Goal: Contribute content: Contribute content

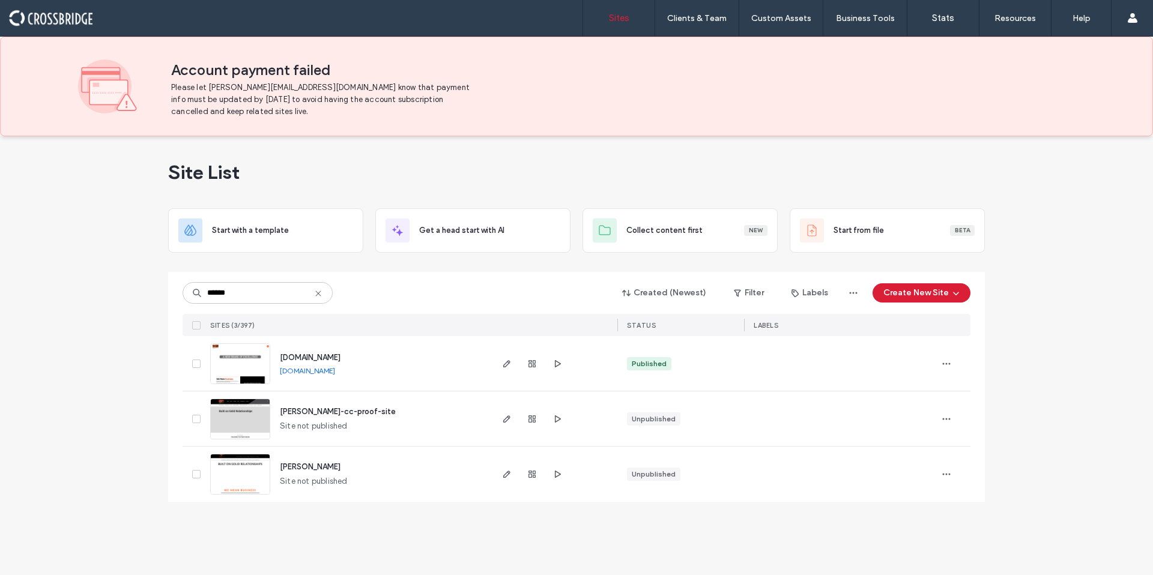
type input "******"
click at [322, 354] on span "www.weavercc.com" at bounding box center [310, 357] width 61 height 9
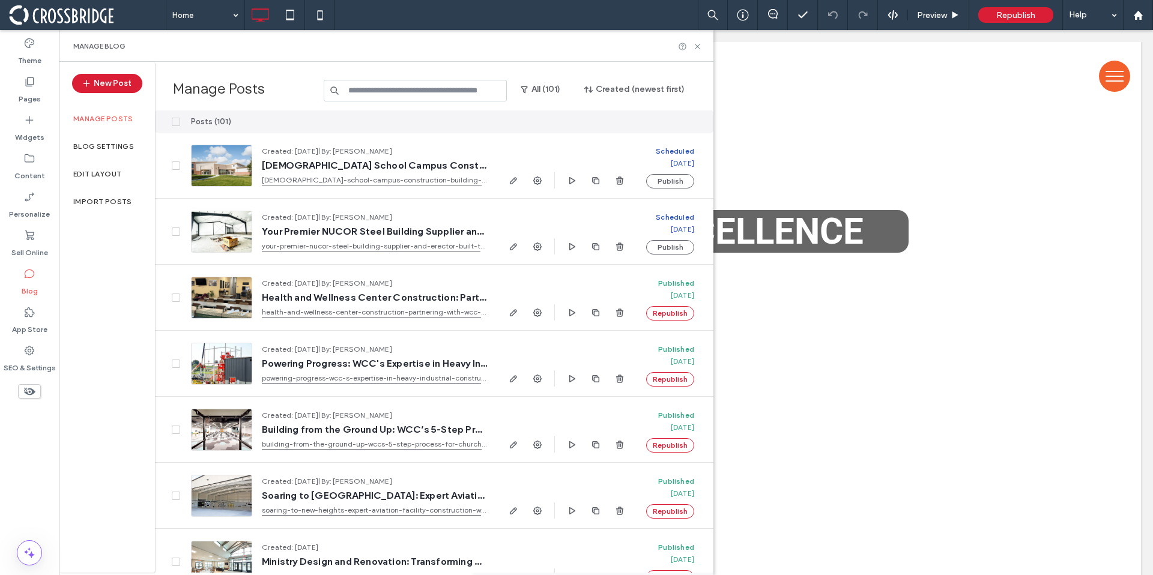
click at [55, 19] on span at bounding box center [87, 15] width 157 height 24
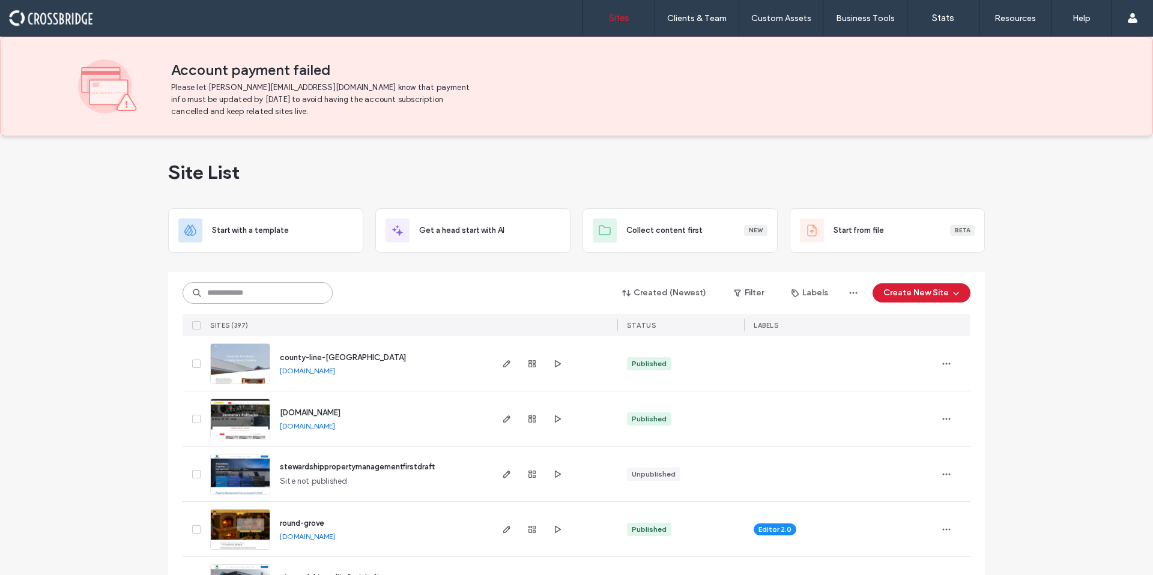
click at [250, 301] on input at bounding box center [258, 293] width 150 height 22
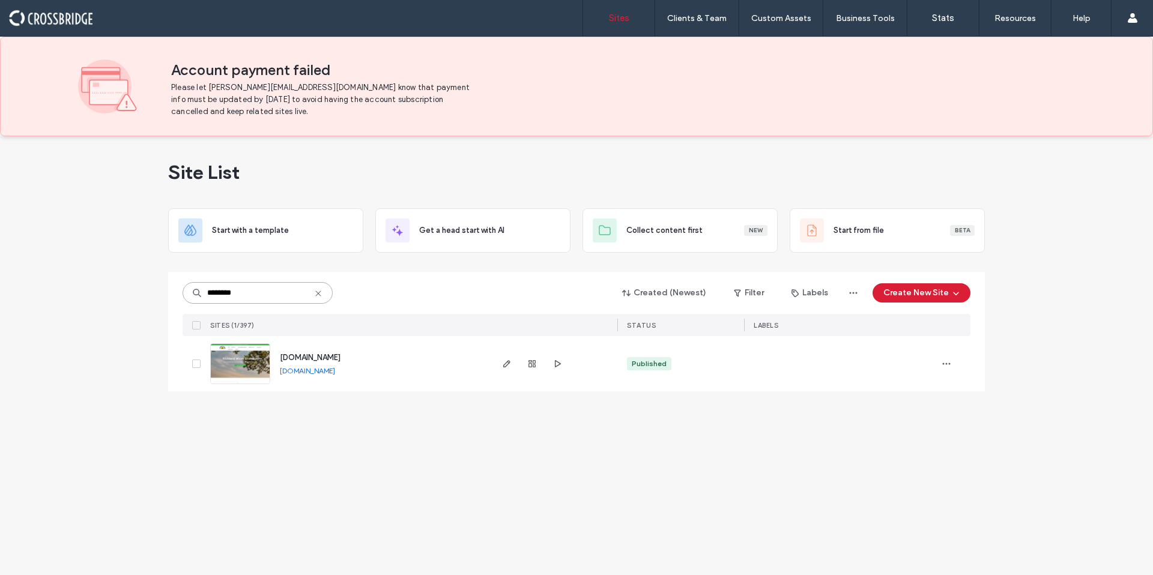
type input "********"
click at [340, 355] on span "www.richlandmicrodrainage.com" at bounding box center [310, 357] width 61 height 9
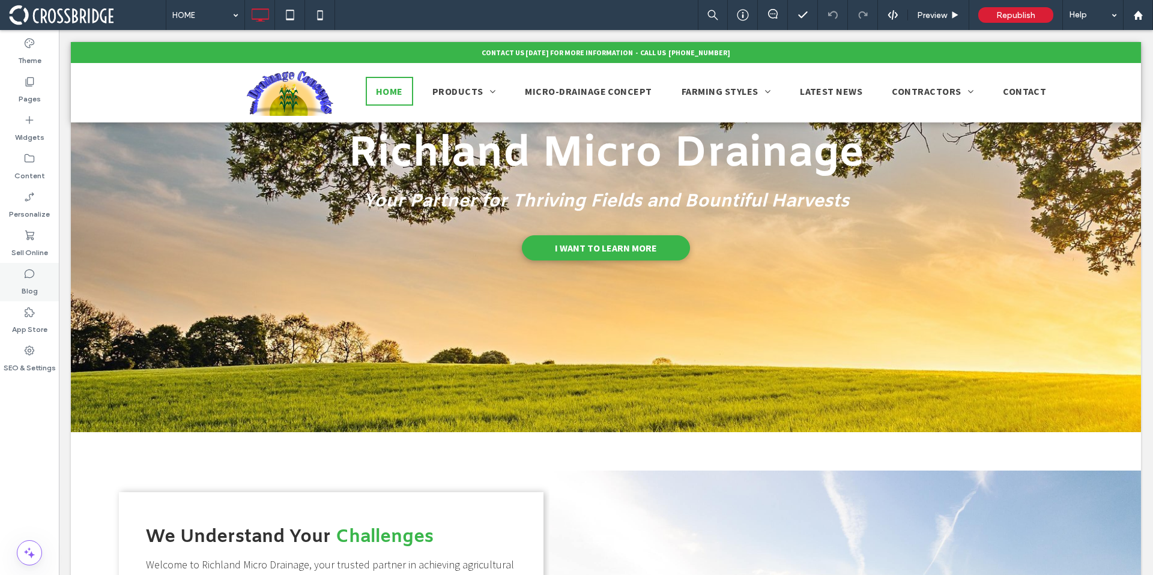
click at [34, 270] on icon at bounding box center [29, 274] width 12 height 12
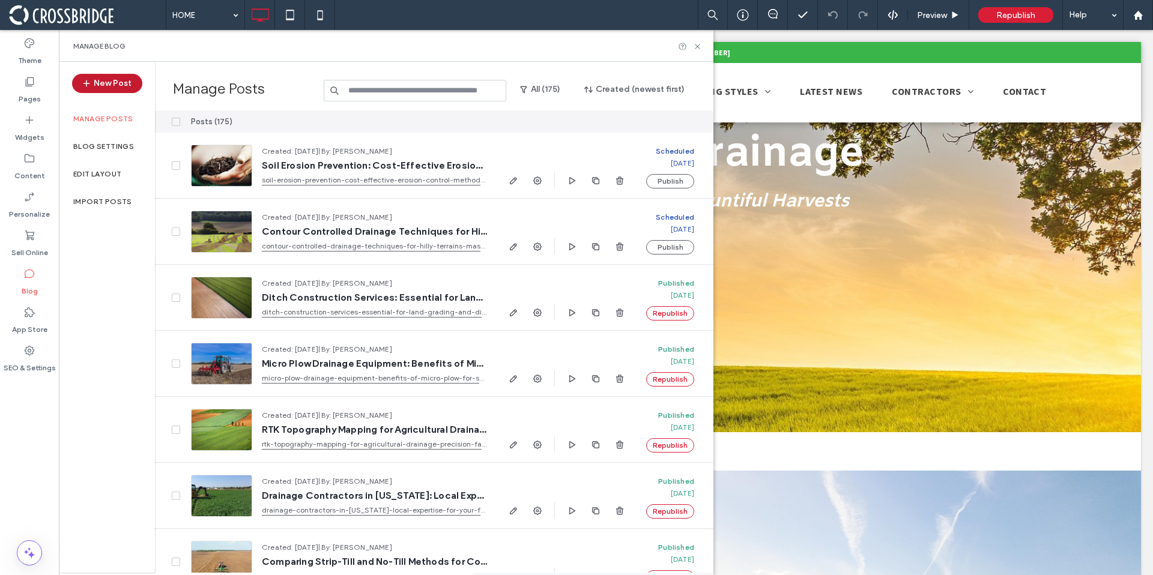
click at [99, 85] on button "New Post" at bounding box center [107, 83] width 70 height 19
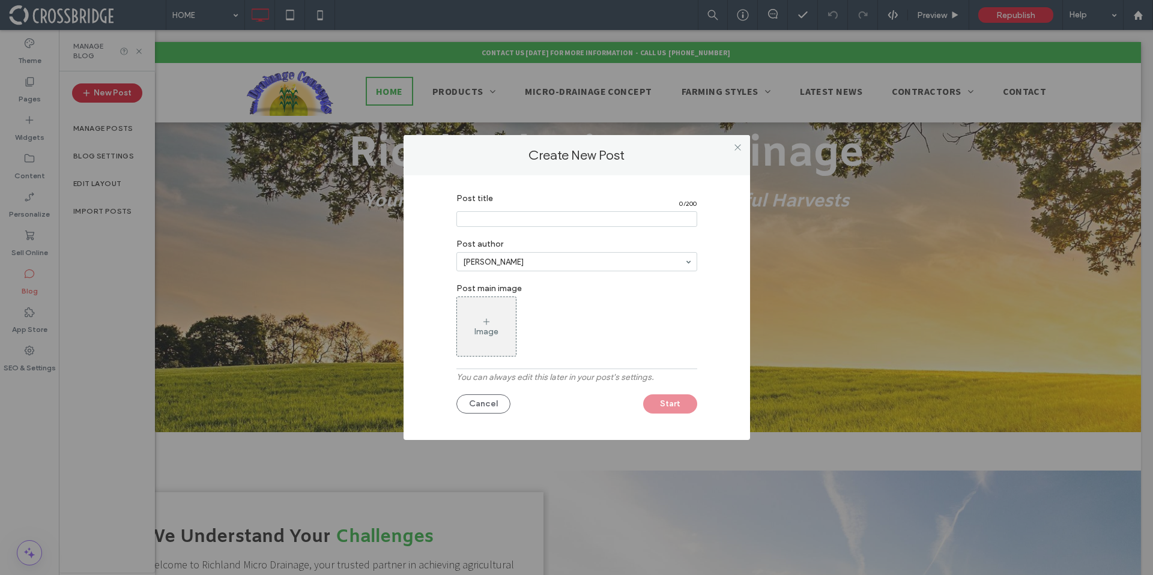
click at [473, 222] on input "Post title" at bounding box center [576, 219] width 241 height 16
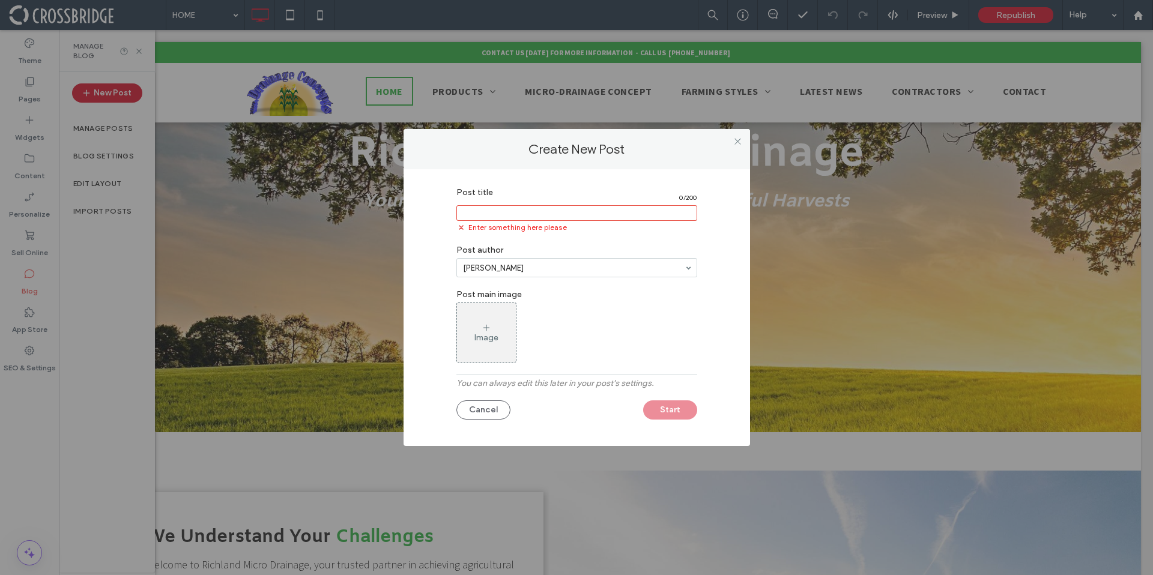
click at [473, 216] on input "Post title" at bounding box center [576, 213] width 241 height 16
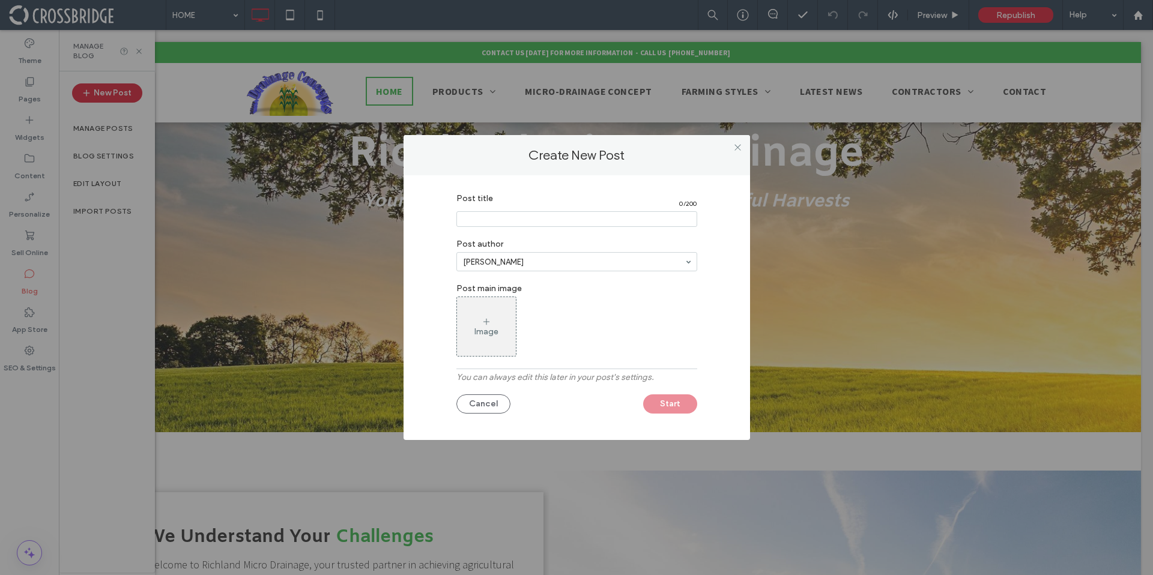
paste input "**********"
type input "**********"
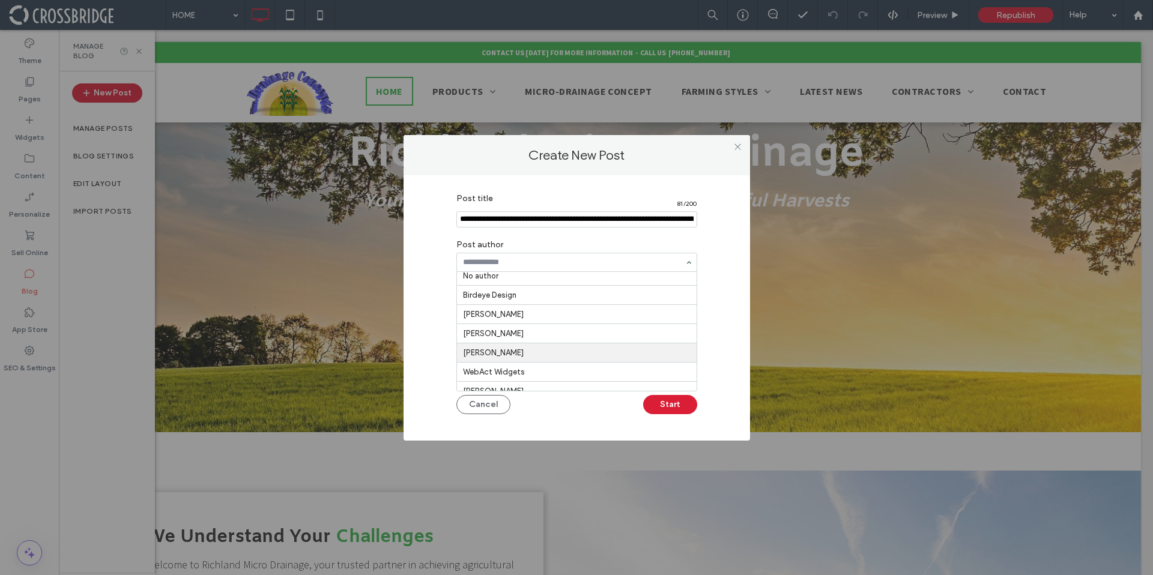
scroll to position [0, 0]
type input "*"
type input "**"
click at [492, 316] on div "Image" at bounding box center [486, 327] width 59 height 56
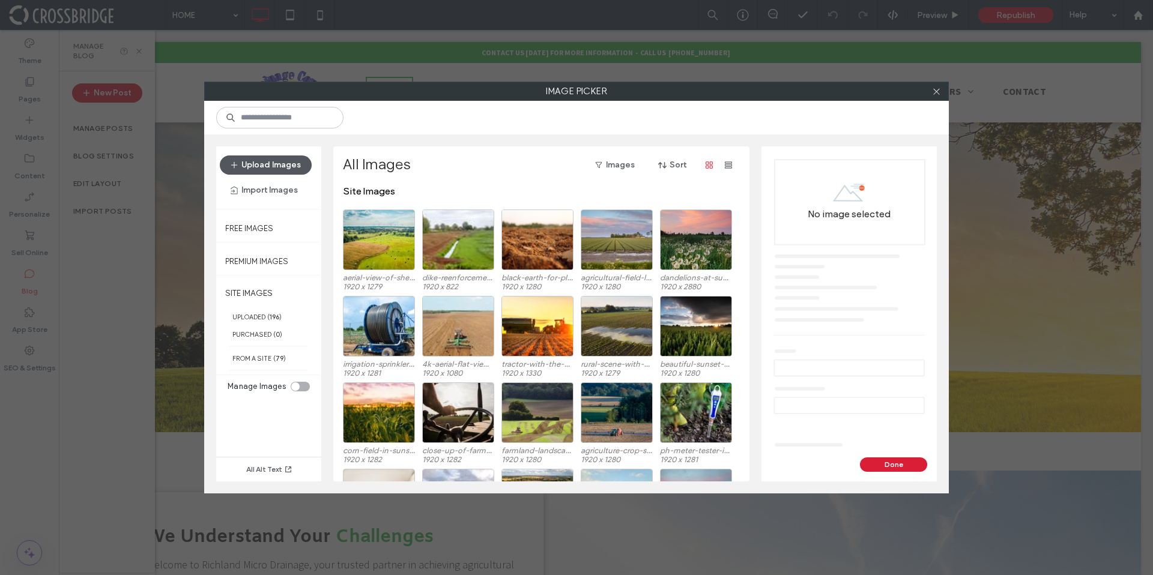
click at [294, 165] on button "Upload Images" at bounding box center [266, 164] width 92 height 19
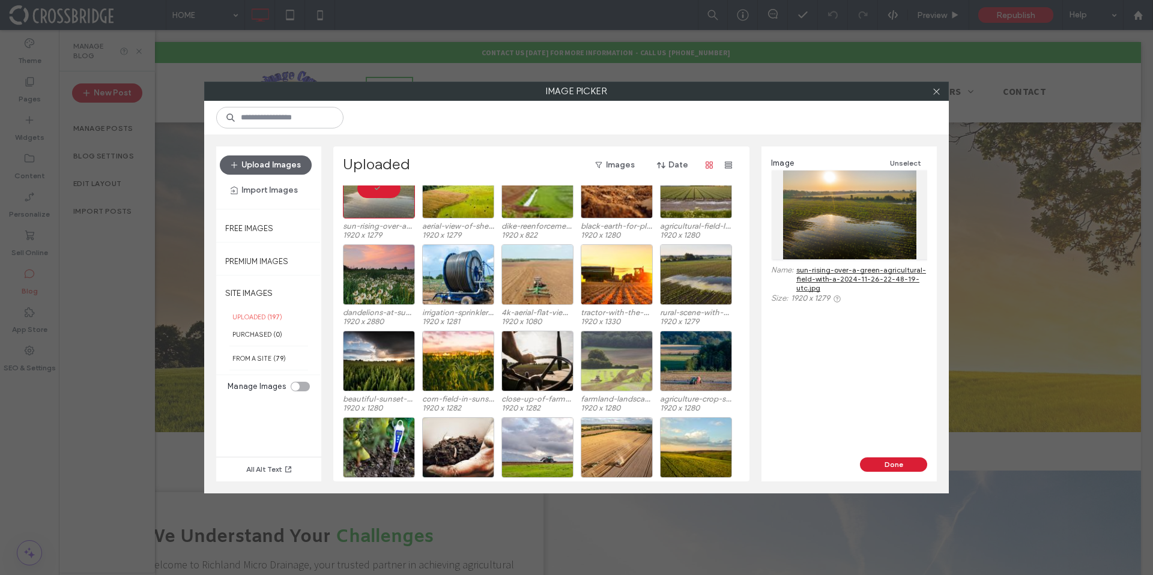
scroll to position [0, 0]
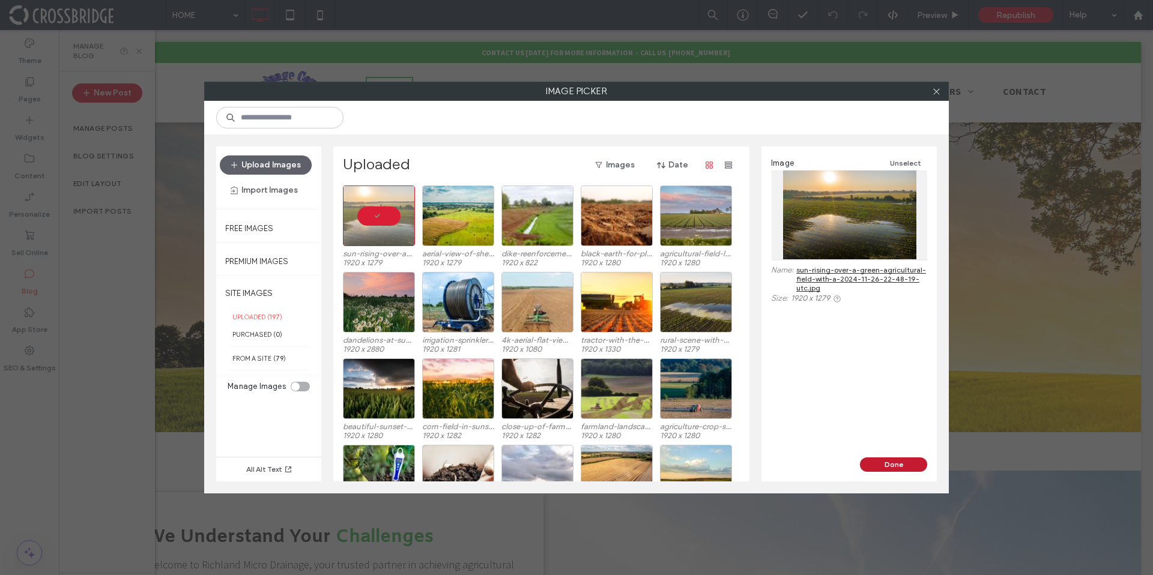
click at [879, 468] on button "Done" at bounding box center [893, 464] width 67 height 14
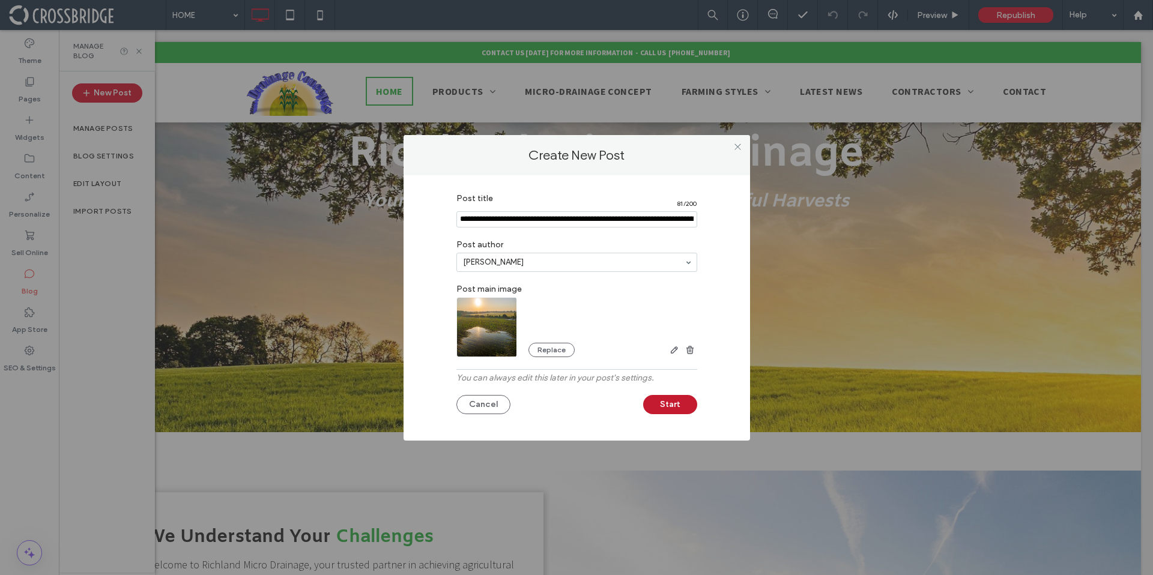
click at [668, 406] on button "Start" at bounding box center [670, 404] width 54 height 19
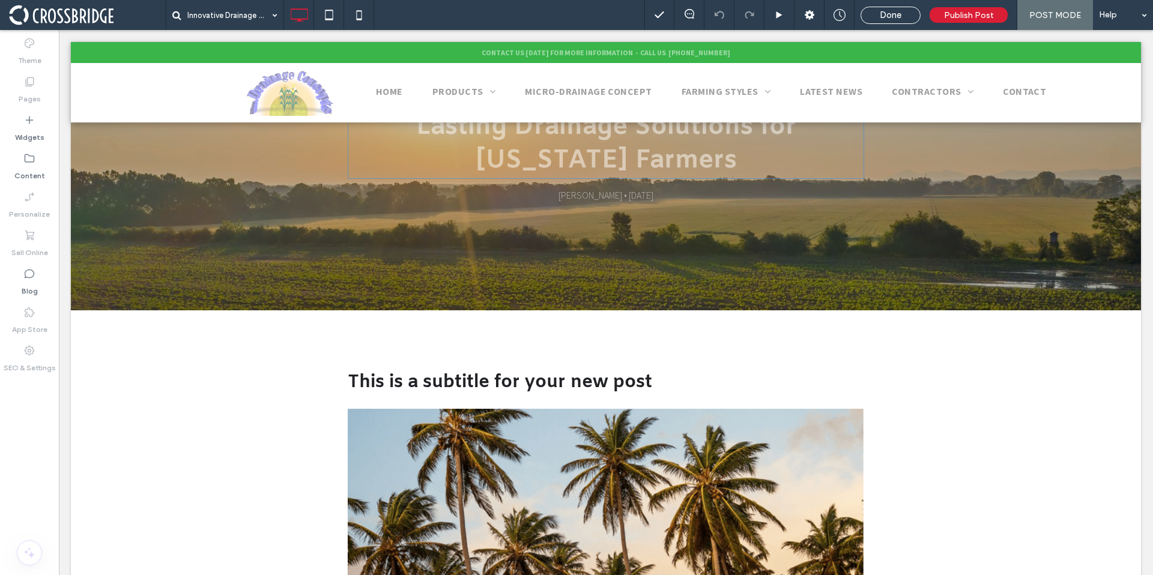
scroll to position [208, 0]
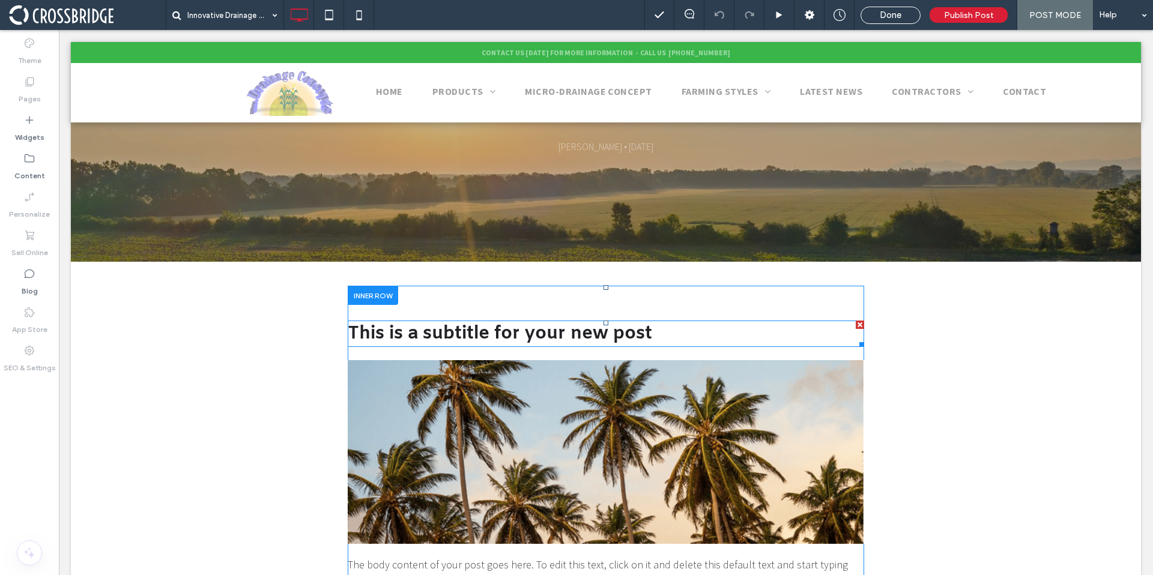
click at [856, 327] on div at bounding box center [859, 325] width 8 height 8
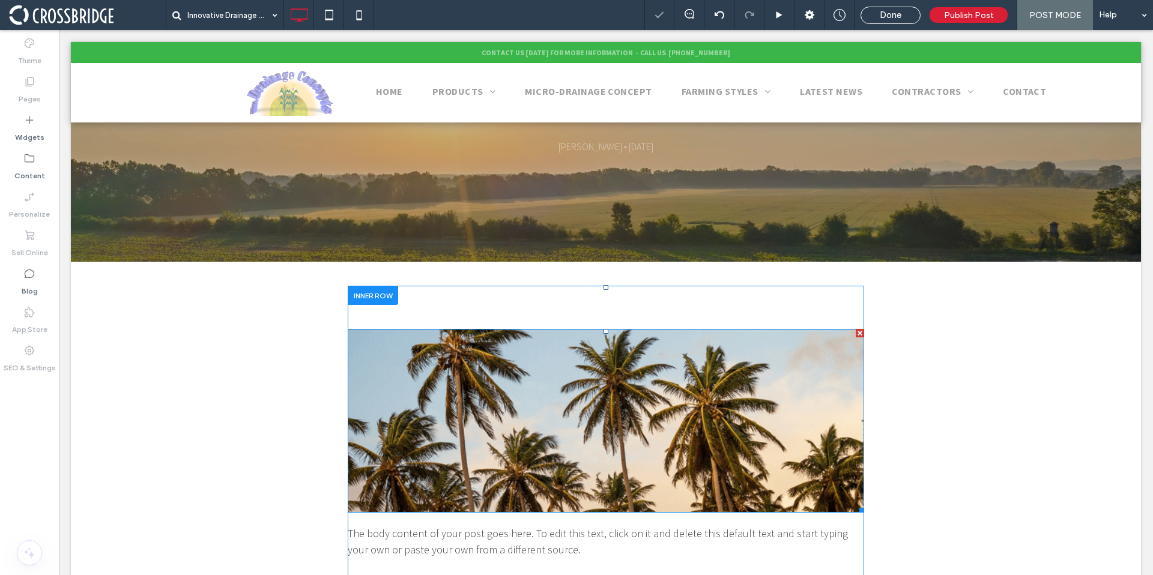
click at [855, 333] on div at bounding box center [859, 333] width 8 height 8
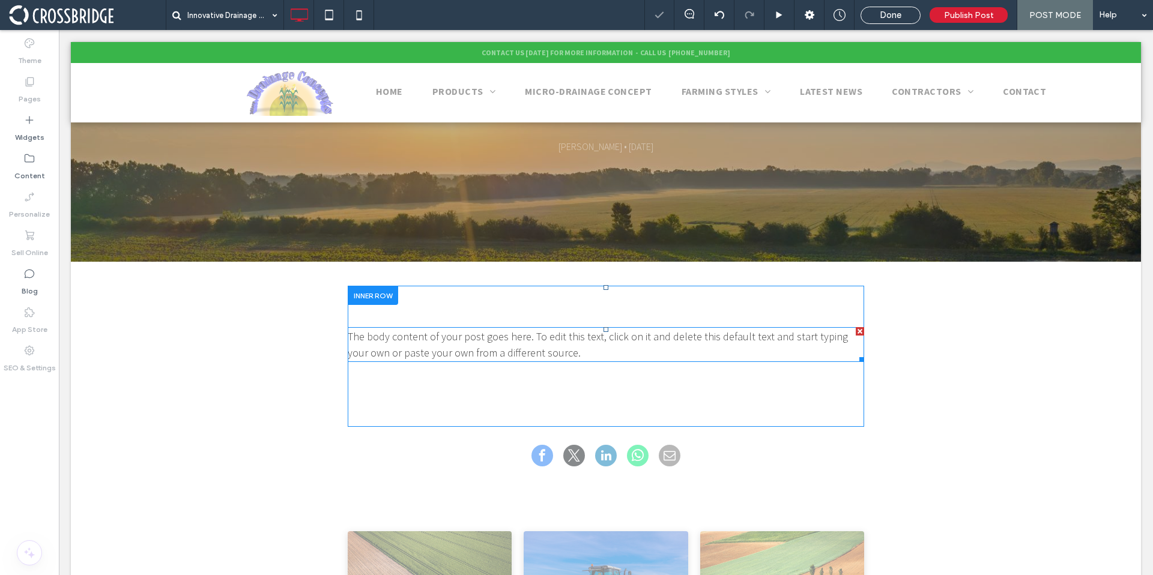
click at [581, 340] on span "The body content of your post goes here. To edit this text, click on it and del…" at bounding box center [598, 345] width 500 height 30
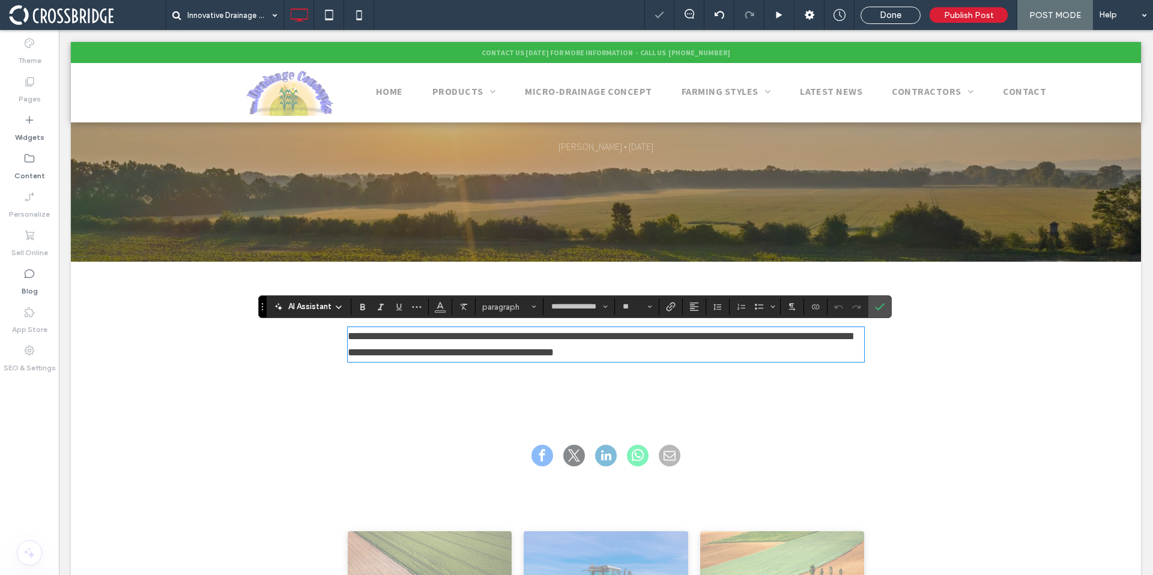
type input "**********"
type input "**"
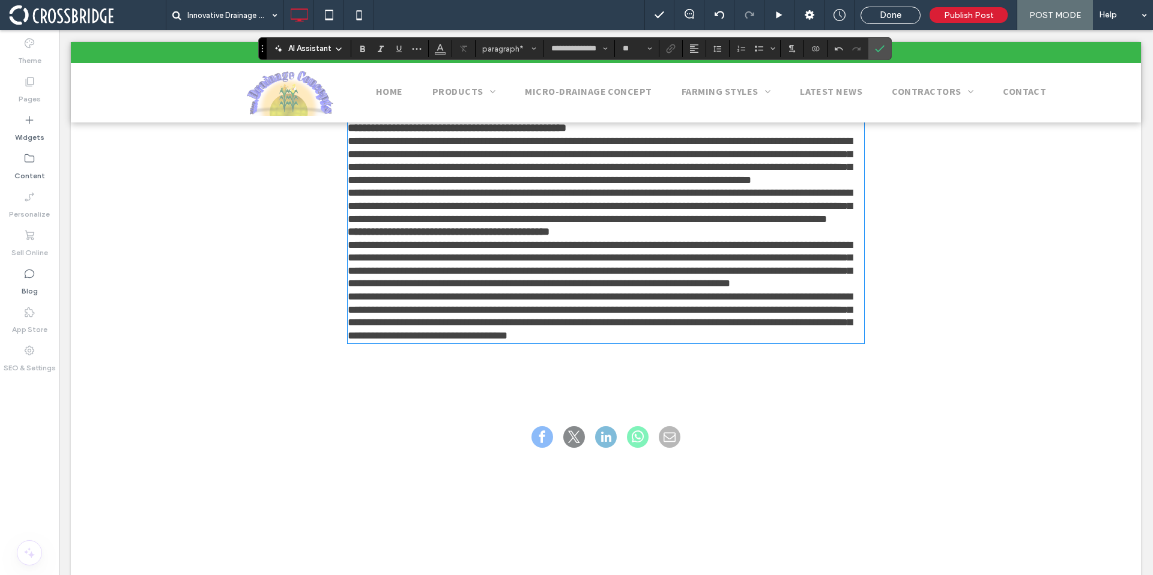
scroll to position [535, 0]
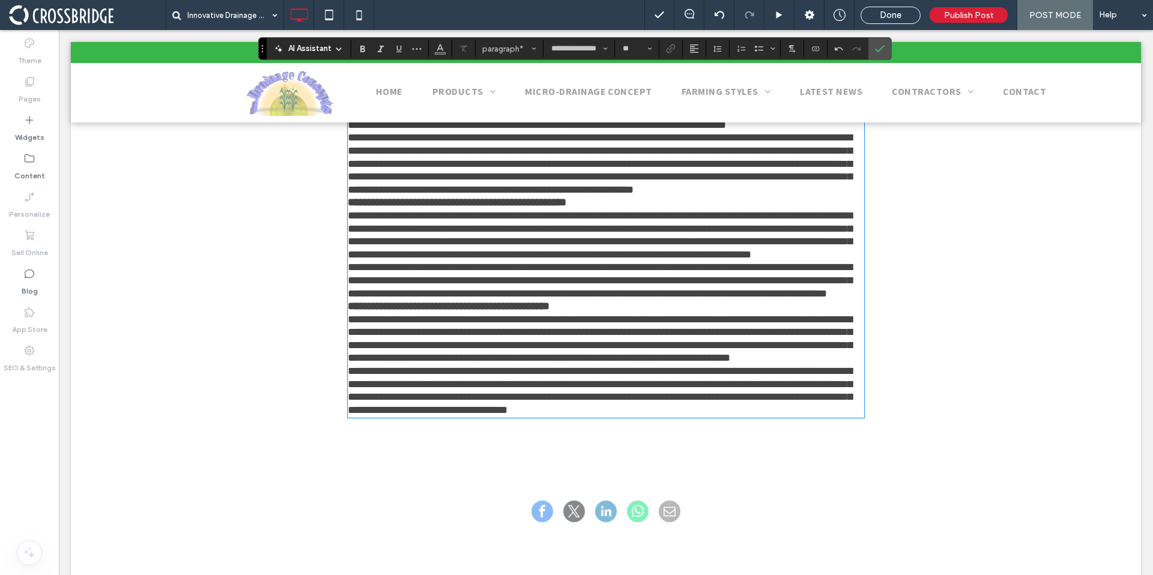
click at [348, 306] on strong "**********" at bounding box center [449, 306] width 202 height 11
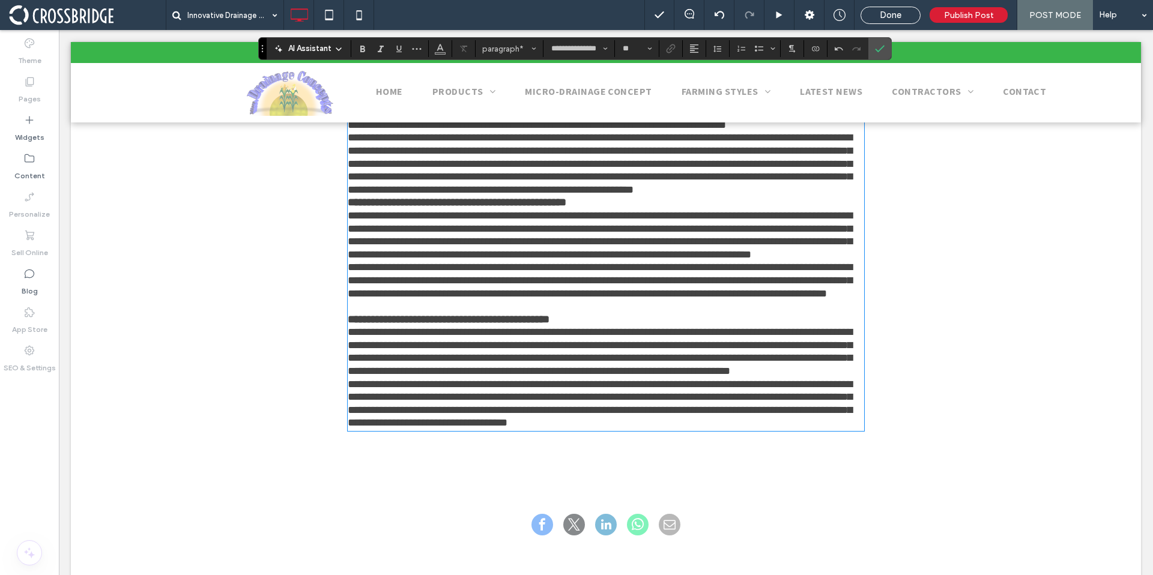
click at [348, 205] on strong "**********" at bounding box center [457, 202] width 219 height 11
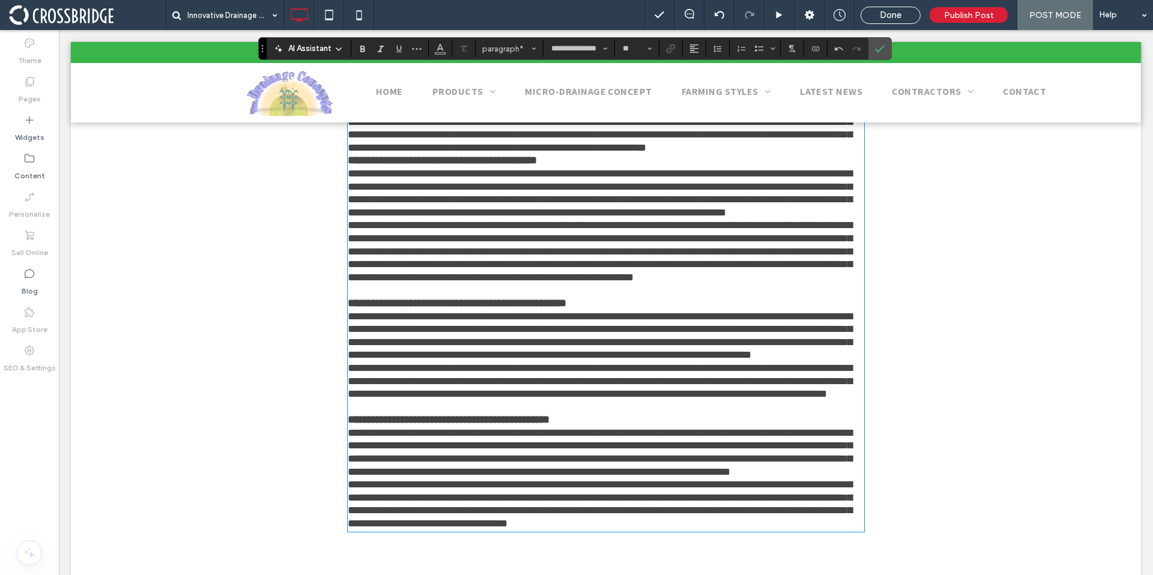
scroll to position [444, 0]
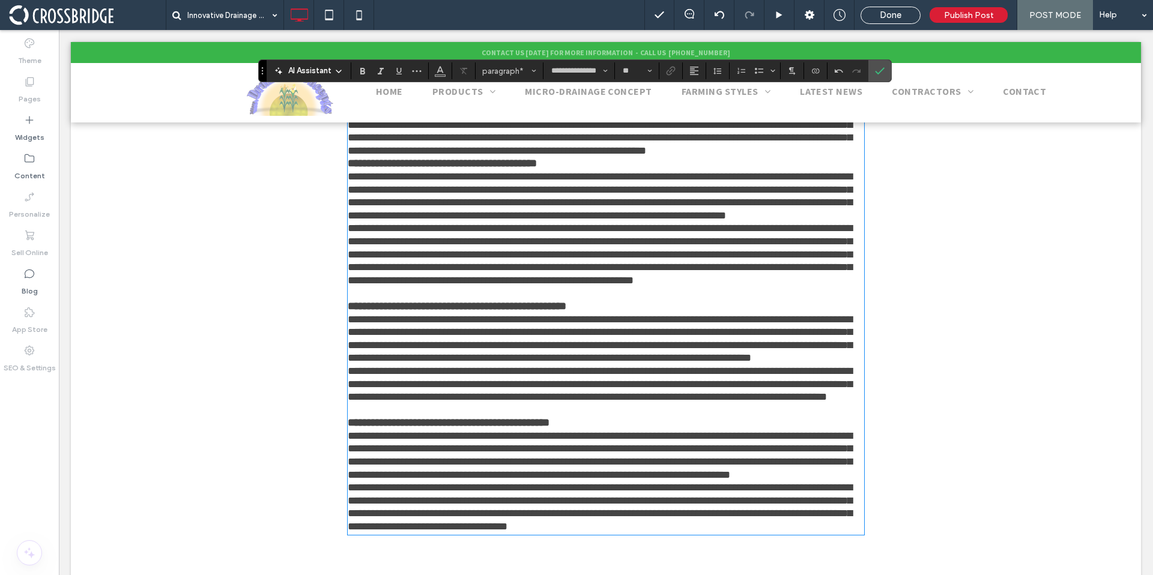
click at [348, 163] on strong "**********" at bounding box center [442, 163] width 189 height 11
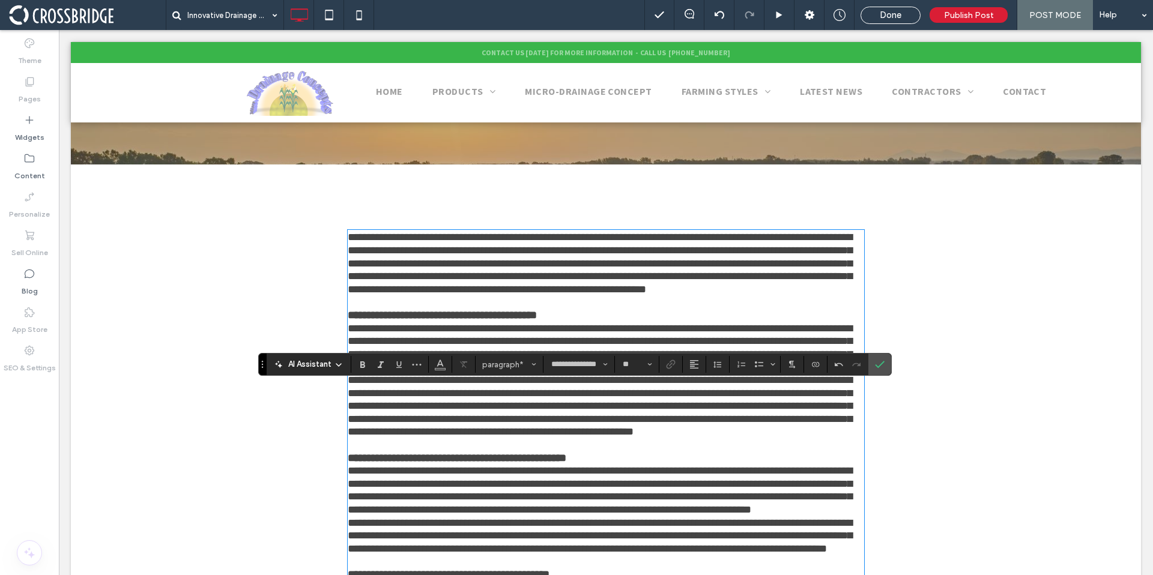
scroll to position [326, 0]
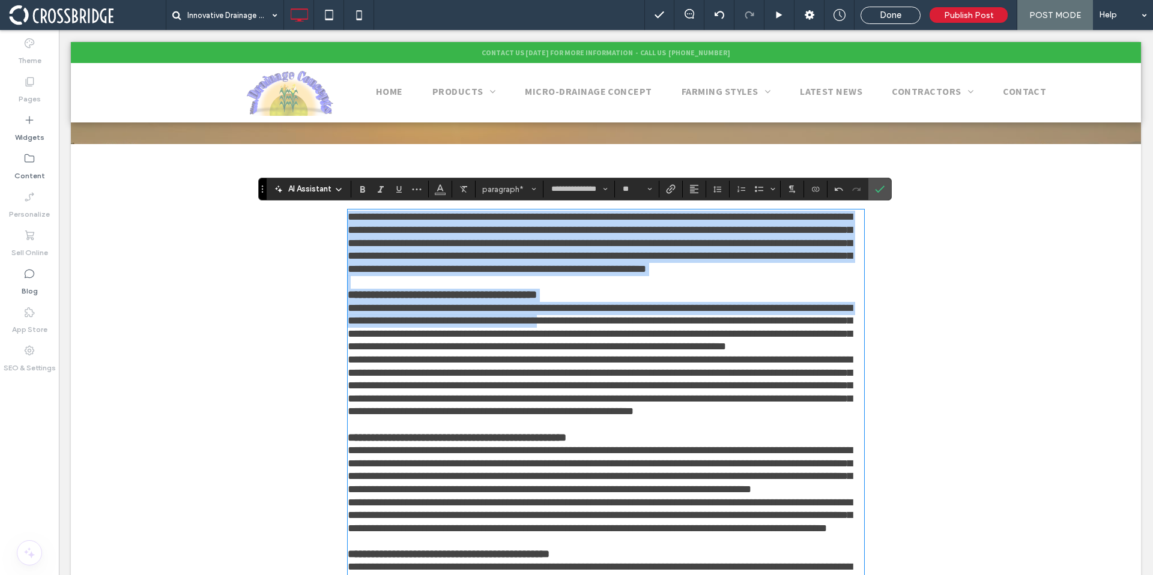
drag, startPoint x: 344, startPoint y: 217, endPoint x: 574, endPoint y: 322, distance: 252.8
click at [574, 322] on div "**********" at bounding box center [606, 438] width 516 height 454
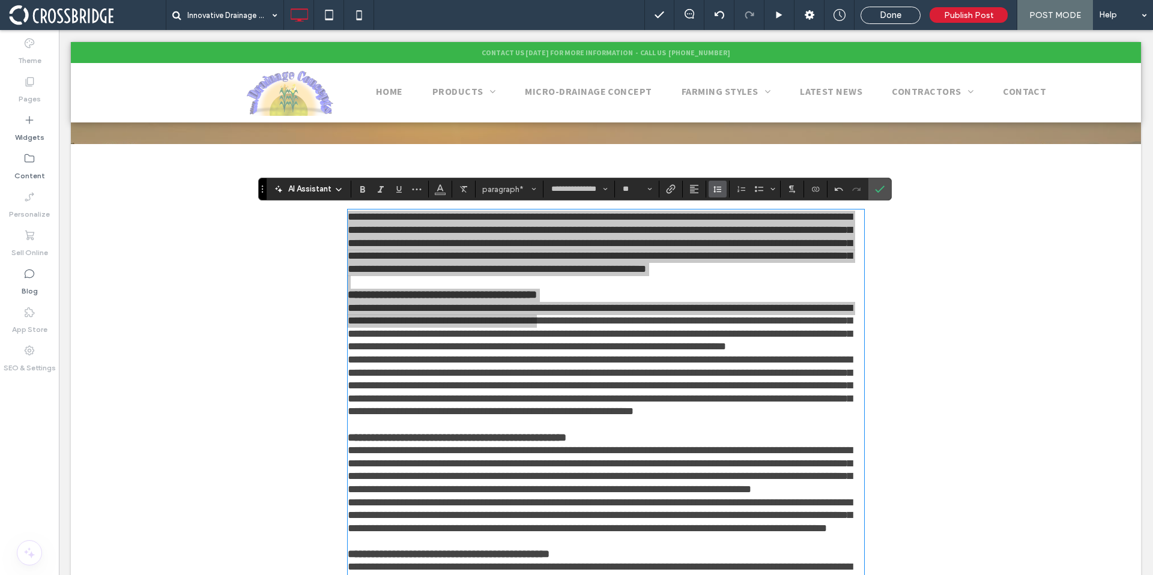
click at [722, 192] on icon "Line Height" at bounding box center [718, 189] width 10 height 10
drag, startPoint x: 876, startPoint y: 193, endPoint x: 806, endPoint y: 175, distance: 73.1
click at [876, 193] on icon "Confirm" at bounding box center [880, 189] width 10 height 10
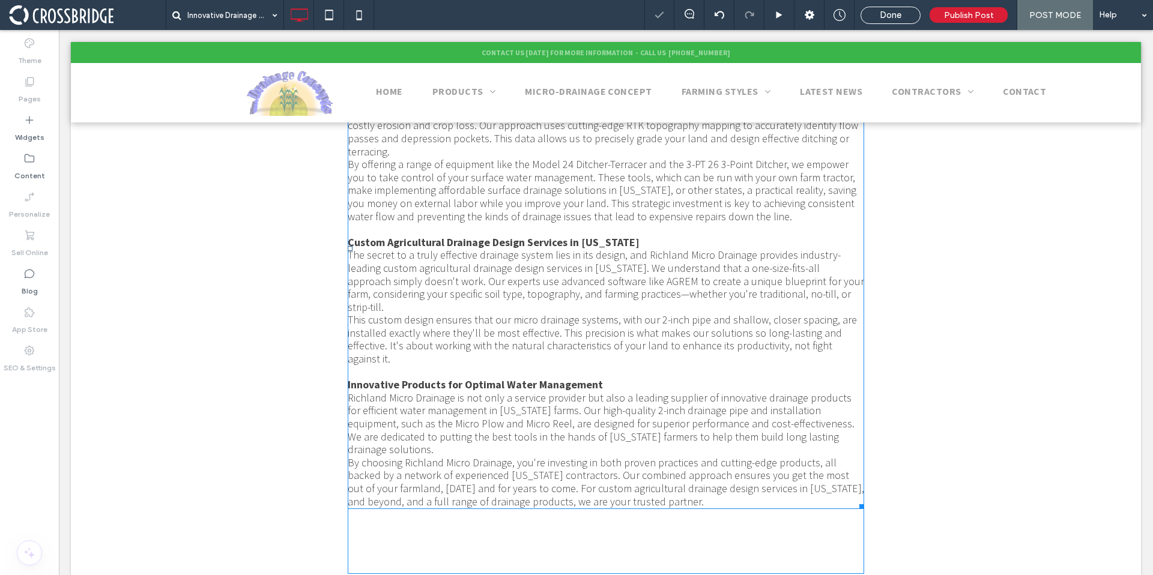
scroll to position [575, 0]
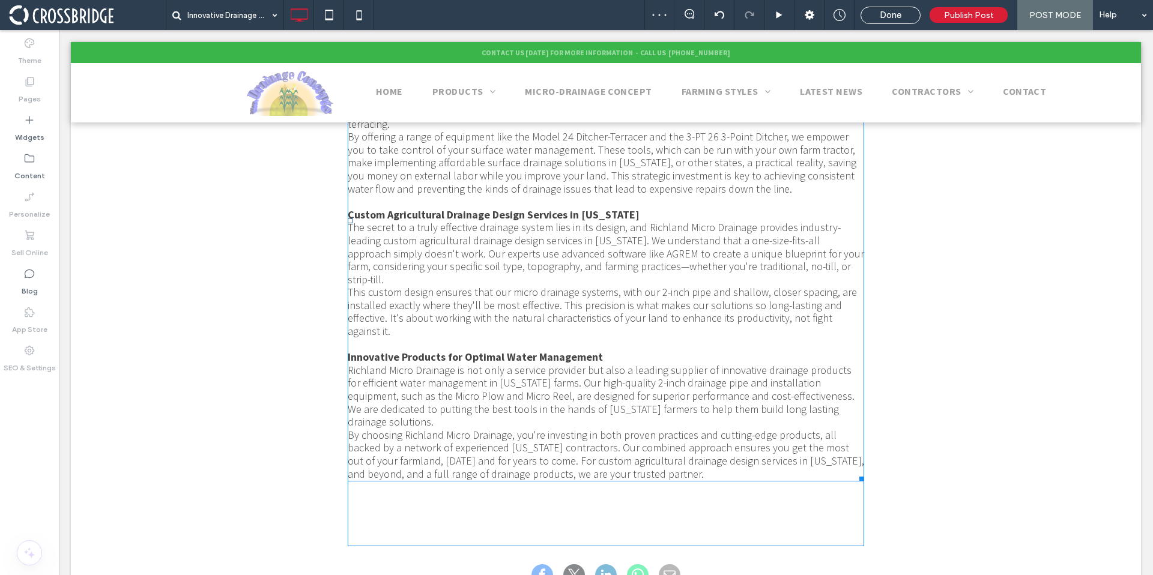
click at [595, 208] on p "Custom Agricultural Drainage Design Services in Ohio" at bounding box center [606, 214] width 516 height 13
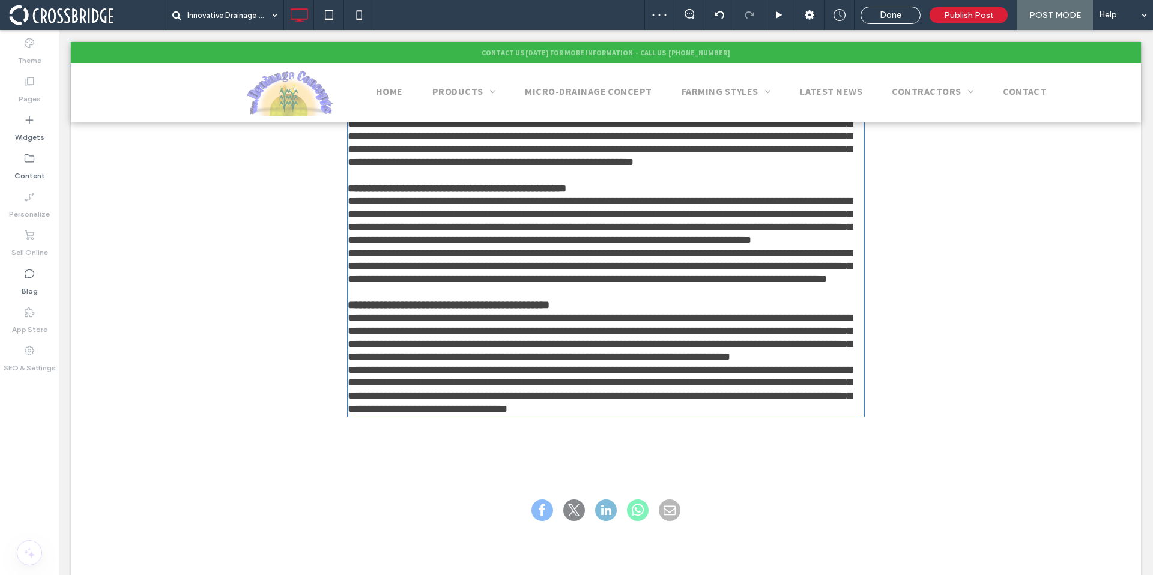
type input "**********"
type input "**"
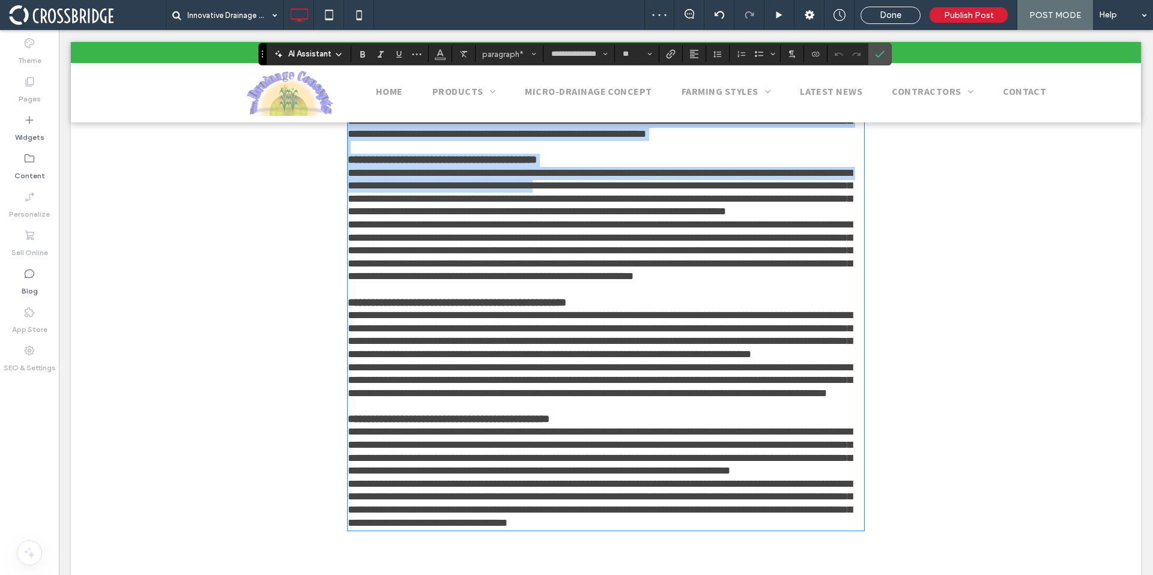
click at [564, 161] on p "**********" at bounding box center [606, 160] width 516 height 13
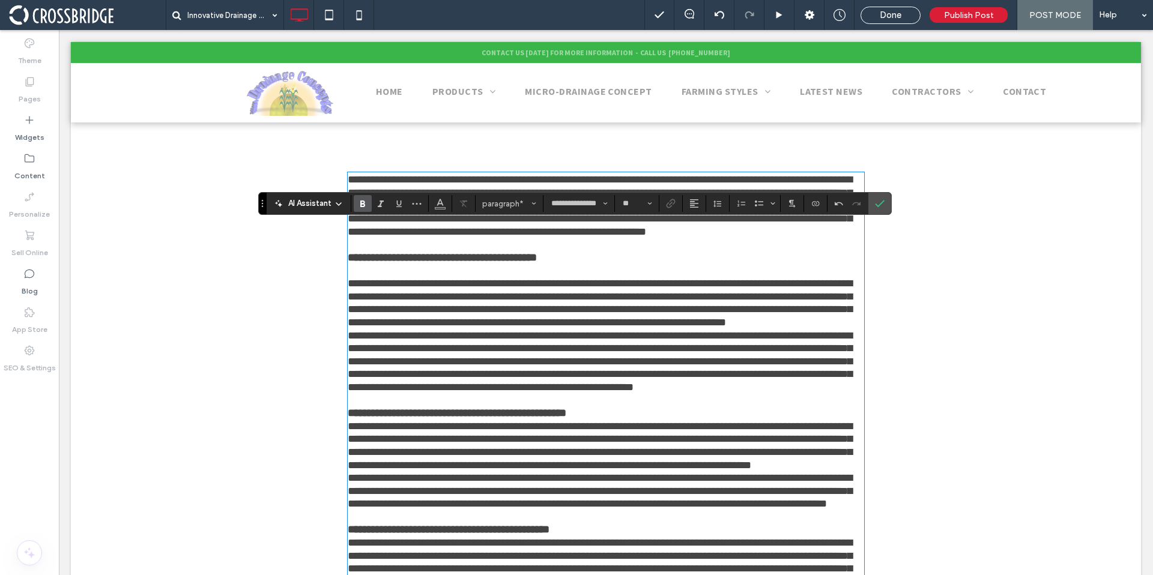
scroll to position [378, 0]
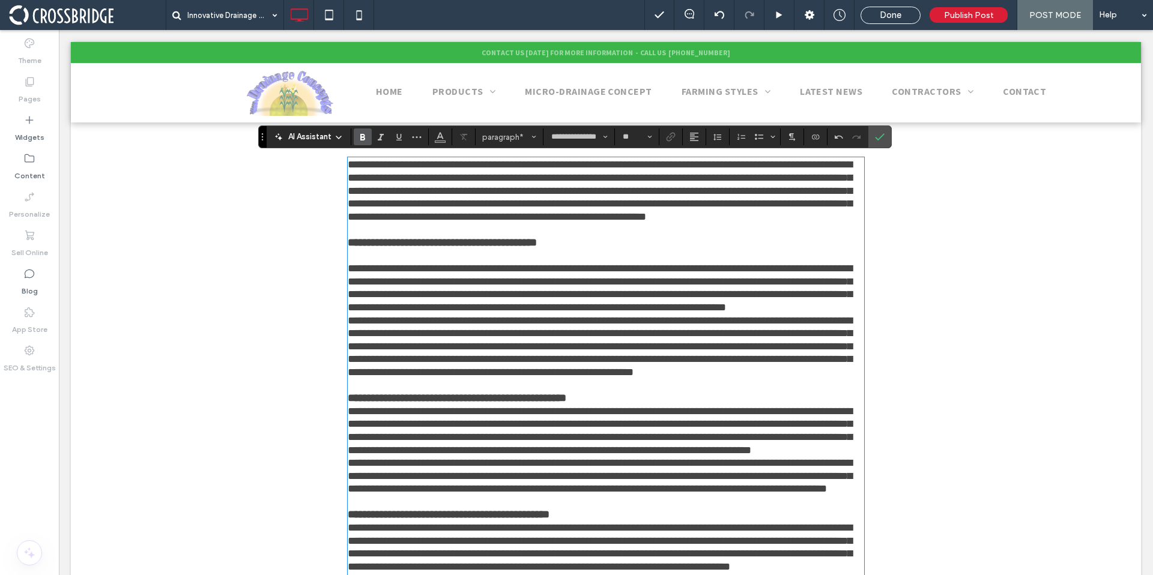
click at [566, 400] on strong "**********" at bounding box center [457, 398] width 219 height 11
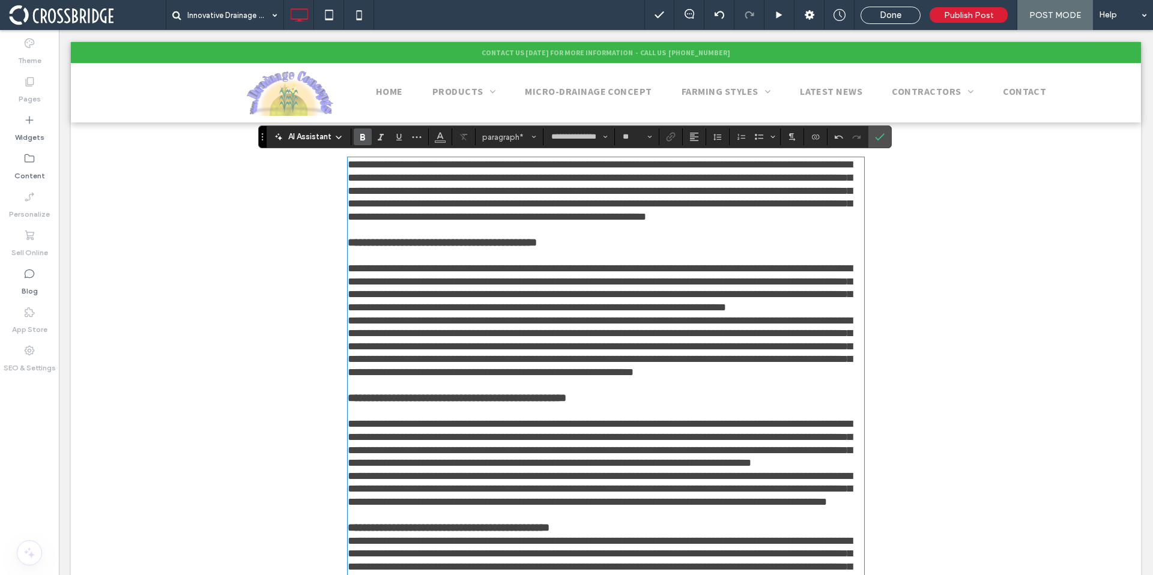
click at [593, 522] on p "**********" at bounding box center [606, 528] width 516 height 13
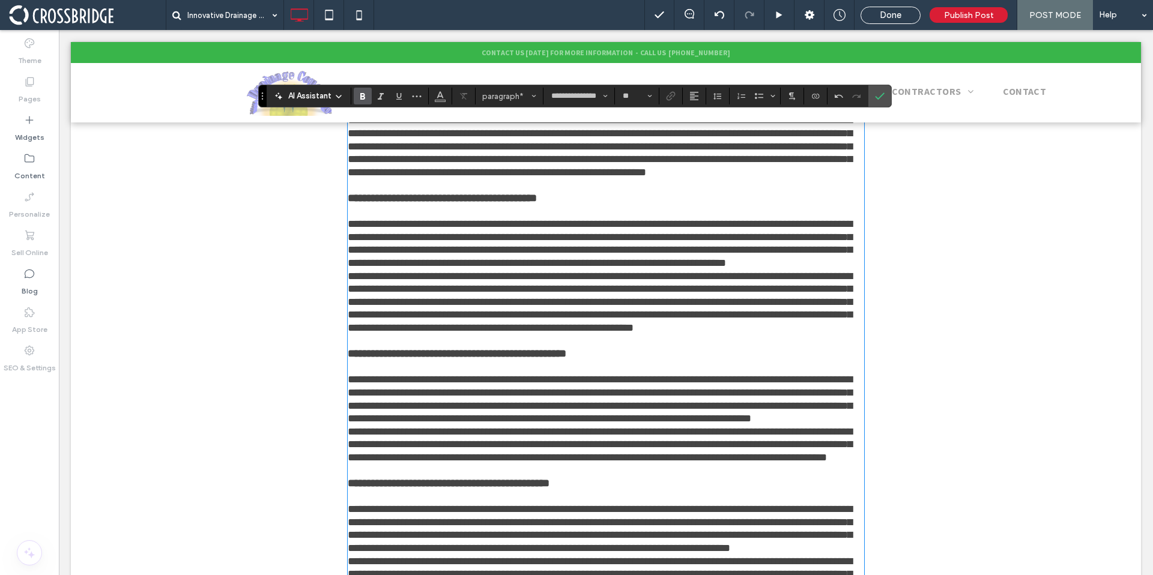
scroll to position [429, 0]
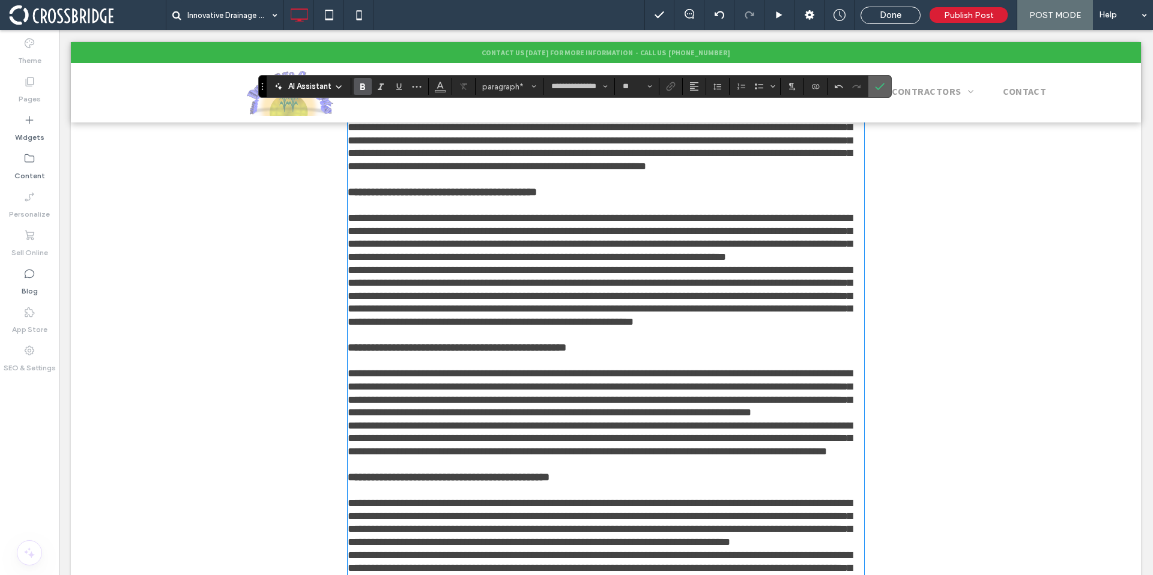
drag, startPoint x: 873, startPoint y: 90, endPoint x: 799, endPoint y: 73, distance: 76.3
click at [873, 90] on label "Confirm" at bounding box center [879, 87] width 18 height 22
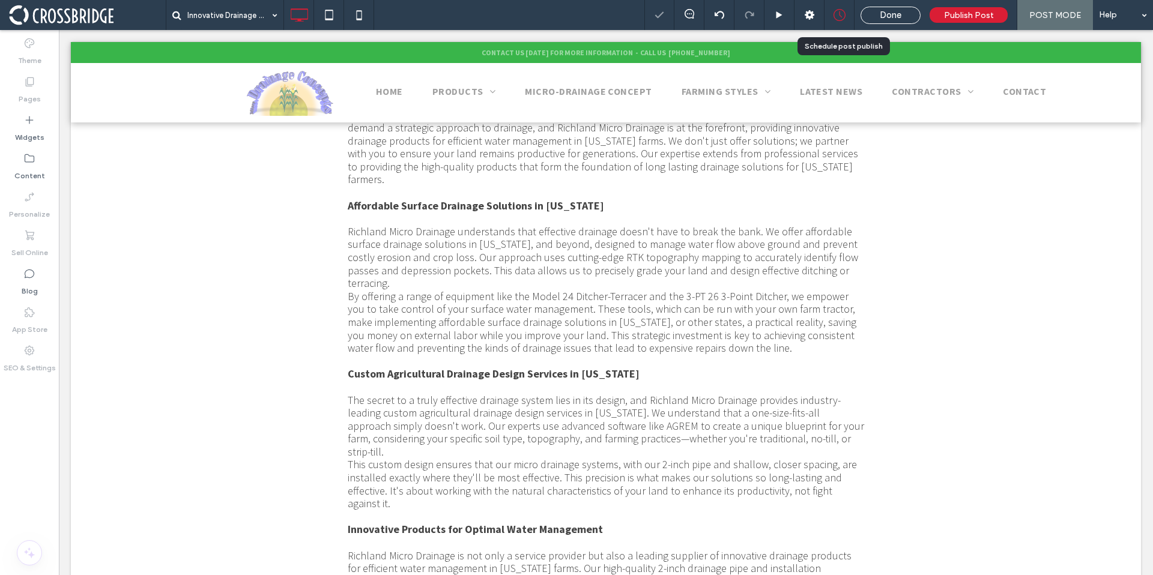
click at [843, 17] on use at bounding box center [839, 15] width 12 height 12
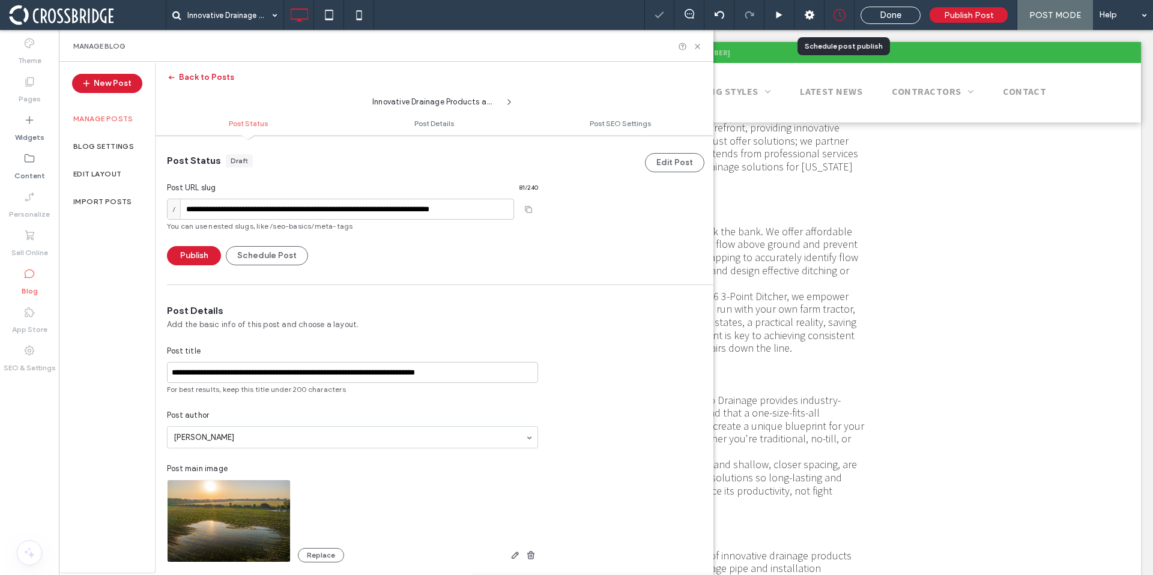
scroll to position [1, 0]
click at [291, 255] on button "Schedule Post" at bounding box center [267, 255] width 82 height 19
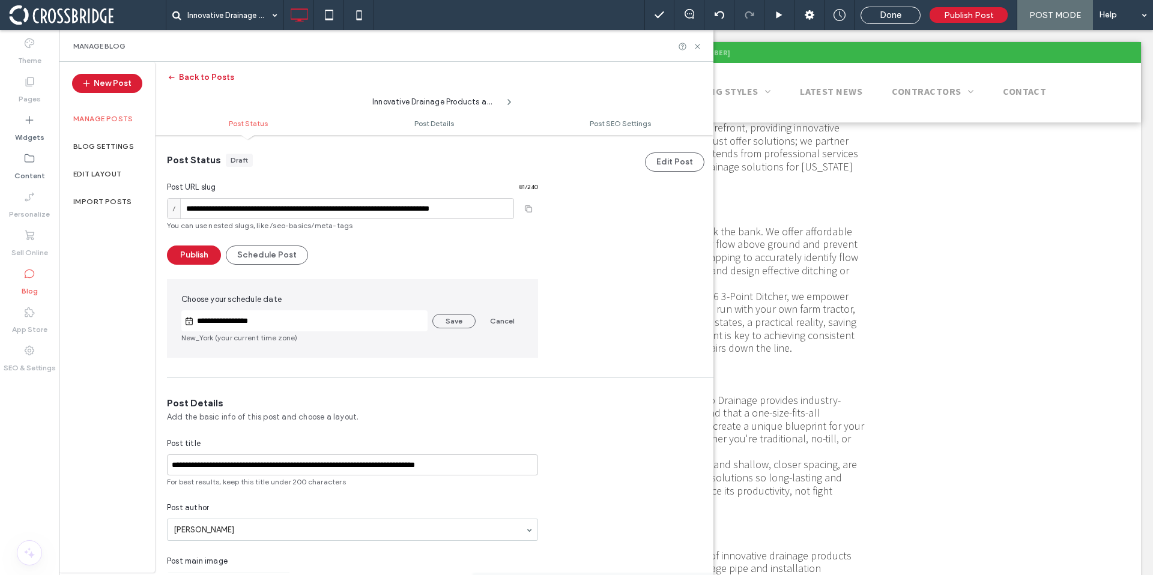
click at [355, 315] on input "**********" at bounding box center [311, 321] width 234 height 14
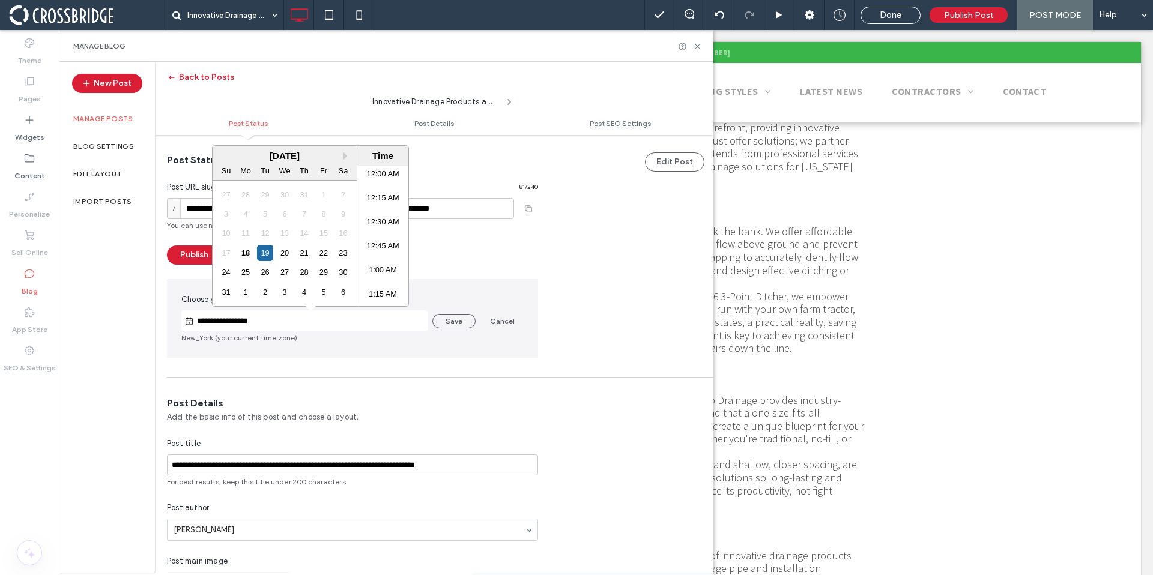
scroll to position [855, 0]
click at [346, 154] on button "Next Month" at bounding box center [347, 156] width 8 height 8
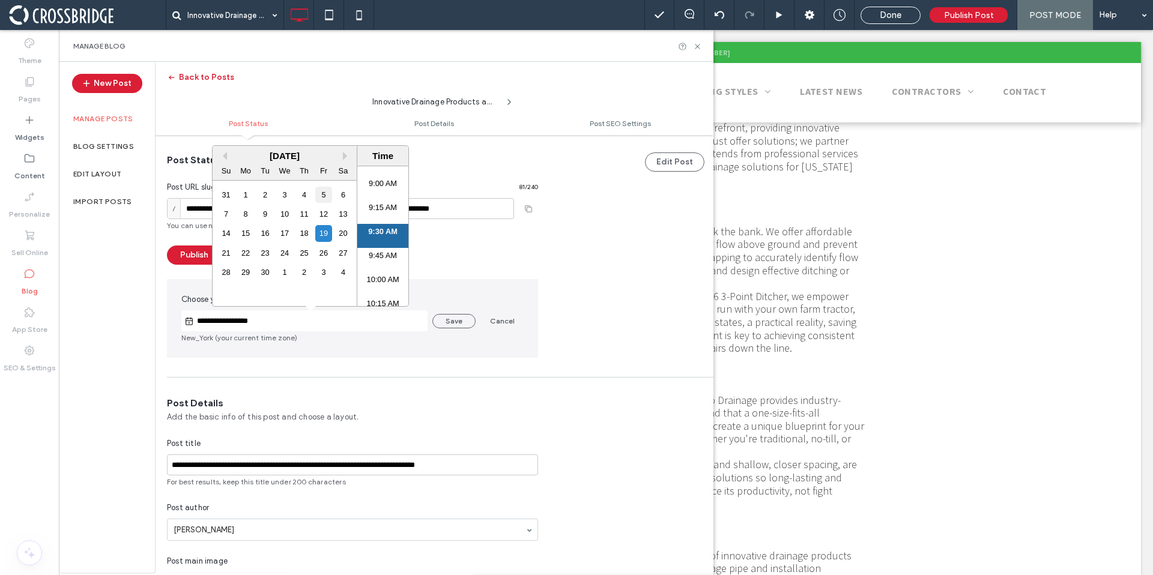
click at [325, 198] on div "5" at bounding box center [323, 195] width 16 height 16
click at [376, 198] on li "8:00 AM" at bounding box center [382, 204] width 51 height 24
type input "**********"
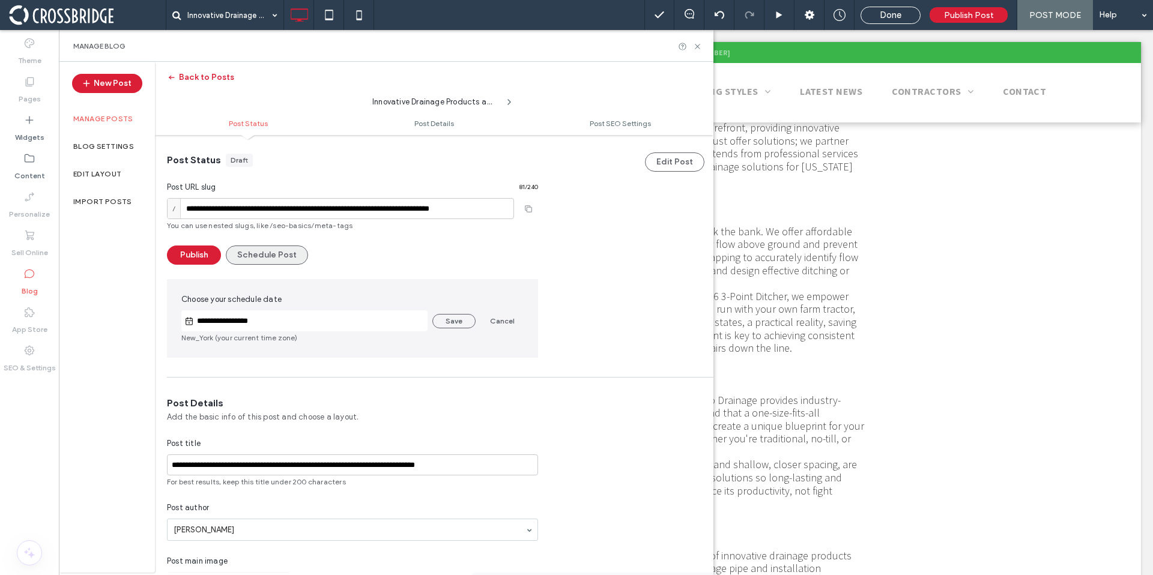
click at [270, 256] on button "Schedule Post" at bounding box center [267, 255] width 82 height 19
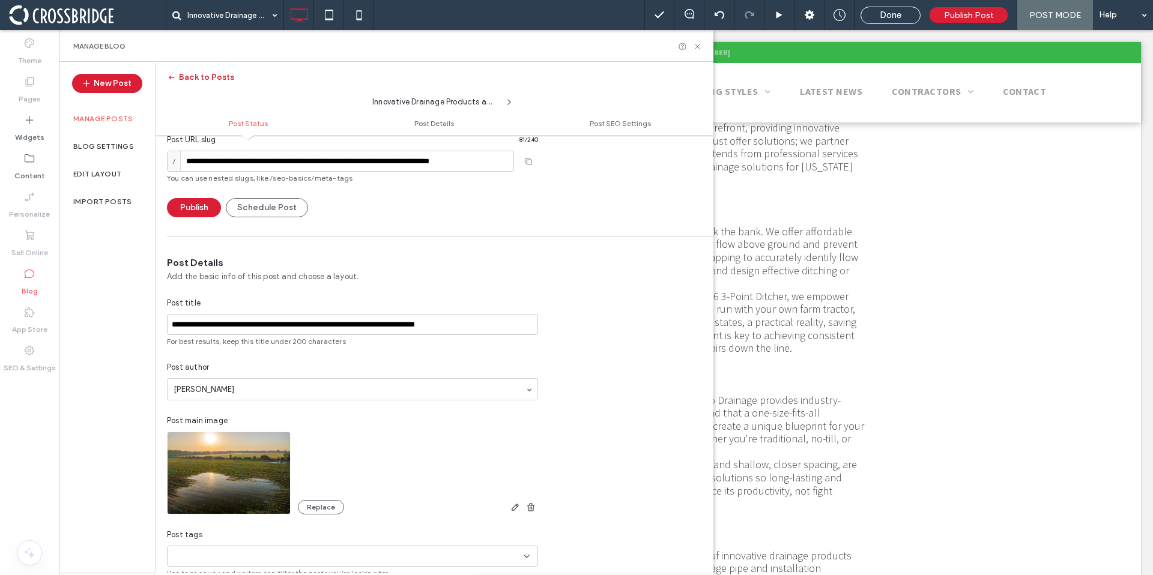
scroll to position [0, 0]
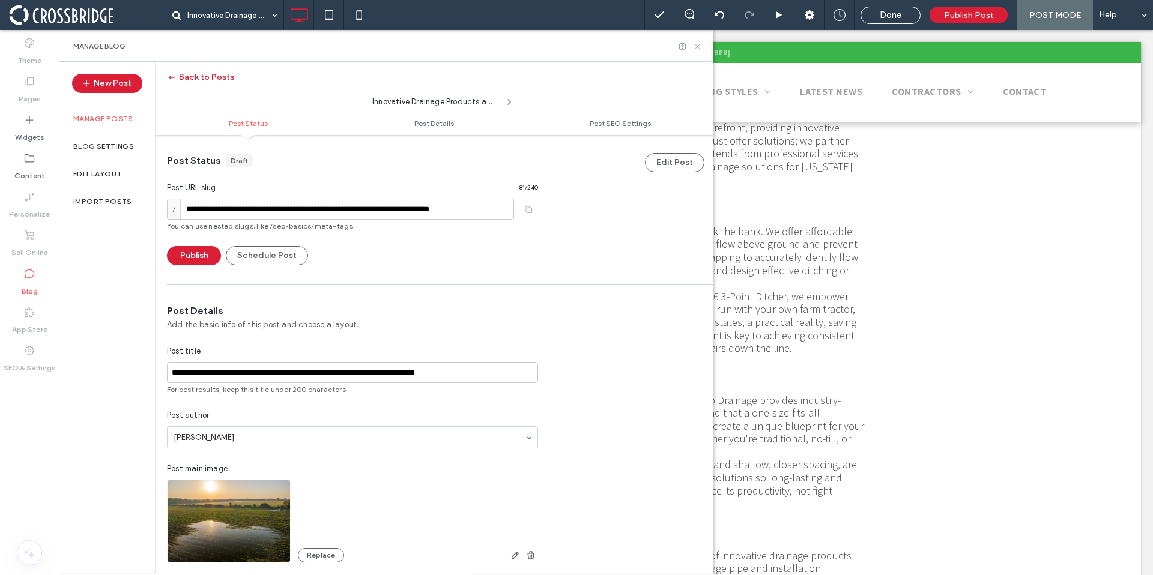
click at [696, 47] on icon at bounding box center [697, 46] width 9 height 9
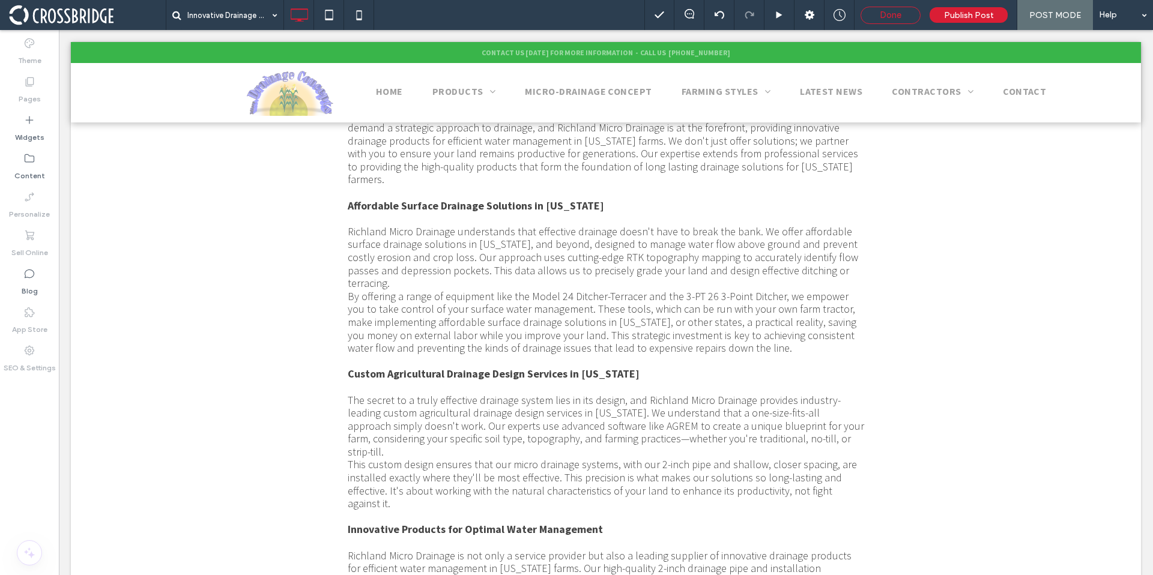
click at [899, 16] on span "Done" at bounding box center [890, 15] width 22 height 11
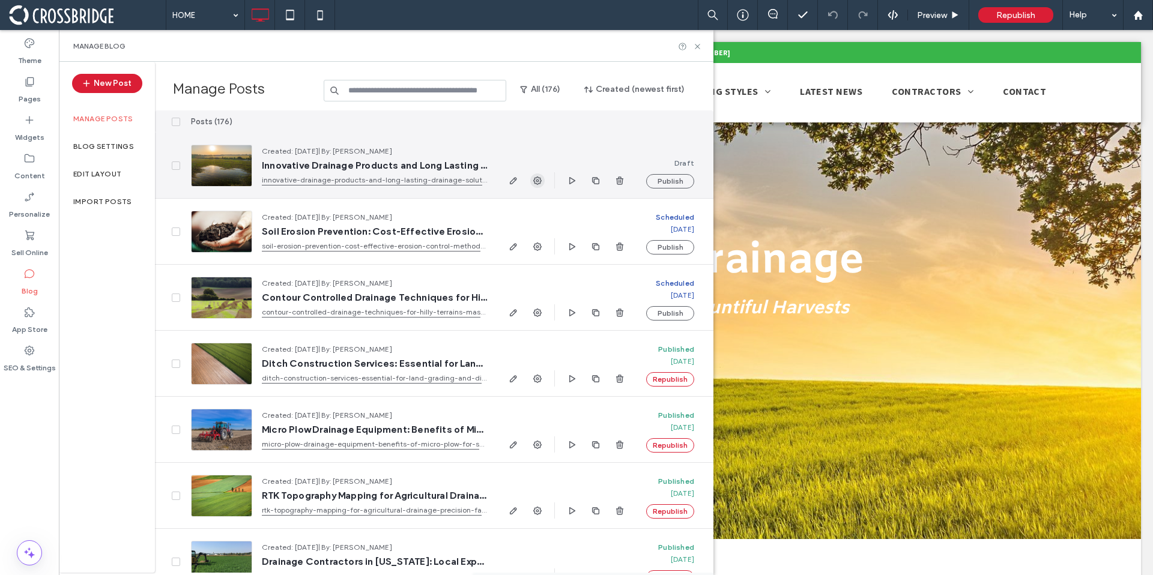
click at [543, 179] on span "button" at bounding box center [537, 180] width 14 height 14
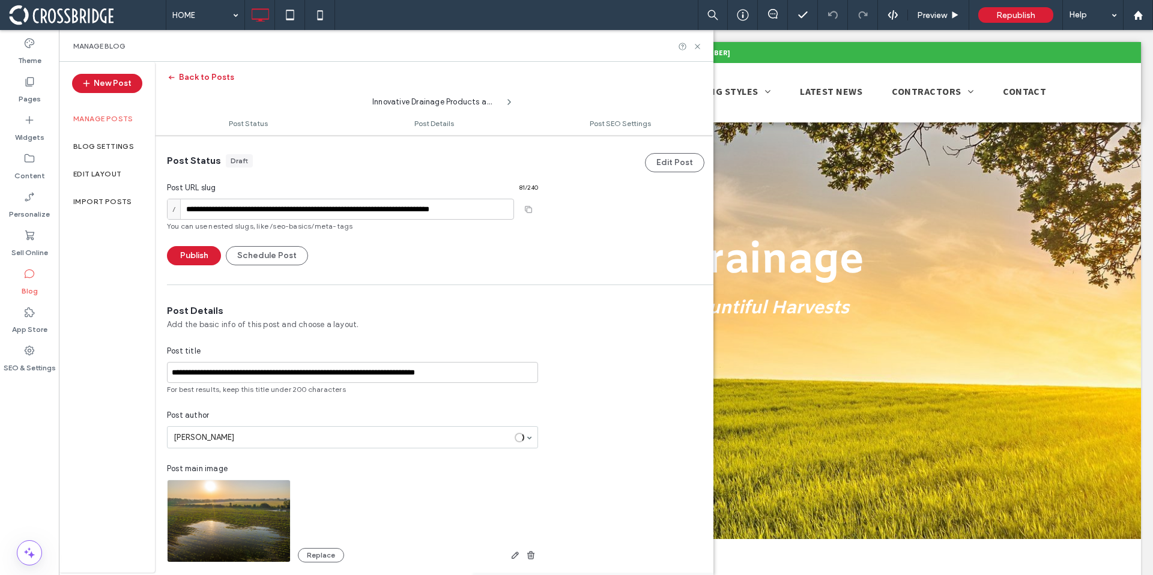
scroll to position [1, 0]
click at [282, 255] on button "Schedule Post" at bounding box center [267, 255] width 82 height 19
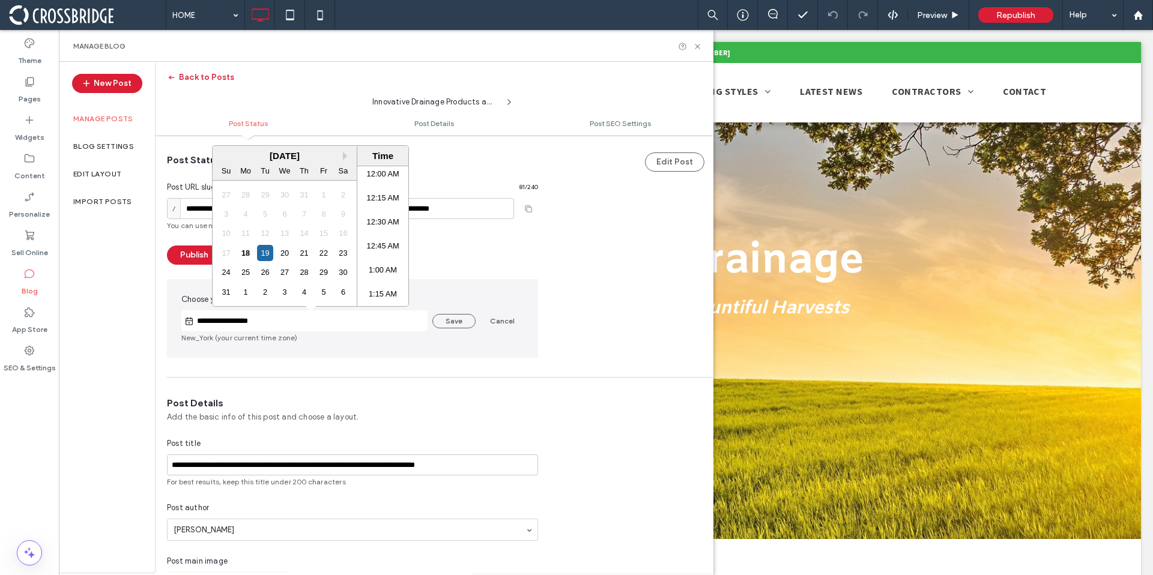
click at [310, 321] on input "**********" at bounding box center [311, 321] width 234 height 14
click at [346, 154] on button "Next Month" at bounding box center [347, 156] width 8 height 8
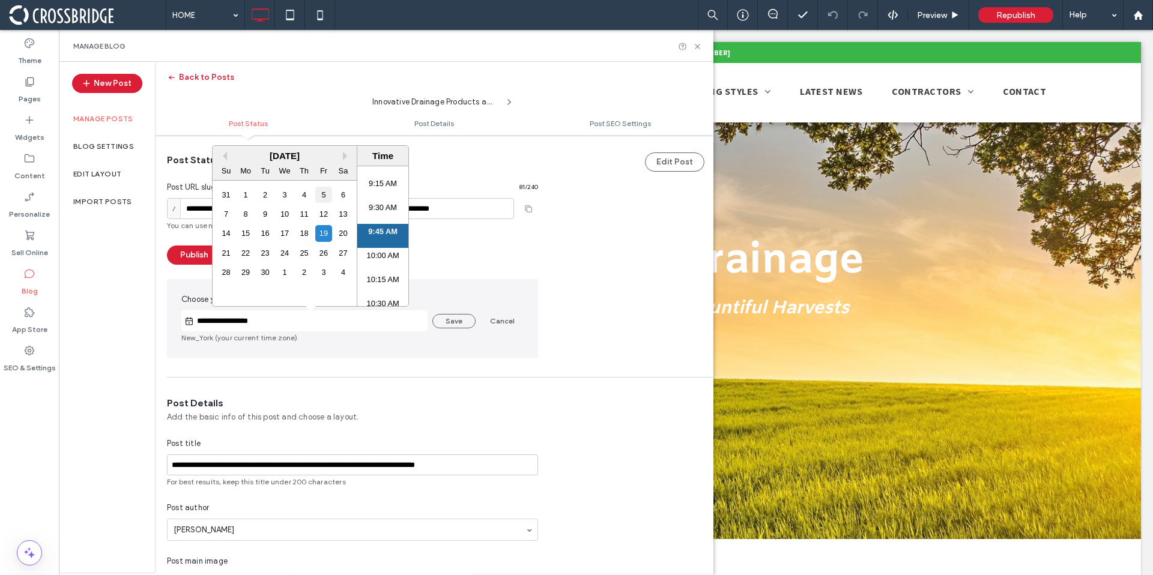
click at [319, 196] on div "5" at bounding box center [323, 195] width 16 height 16
click at [376, 245] on li "8:00 AM" at bounding box center [382, 252] width 51 height 24
type input "**********"
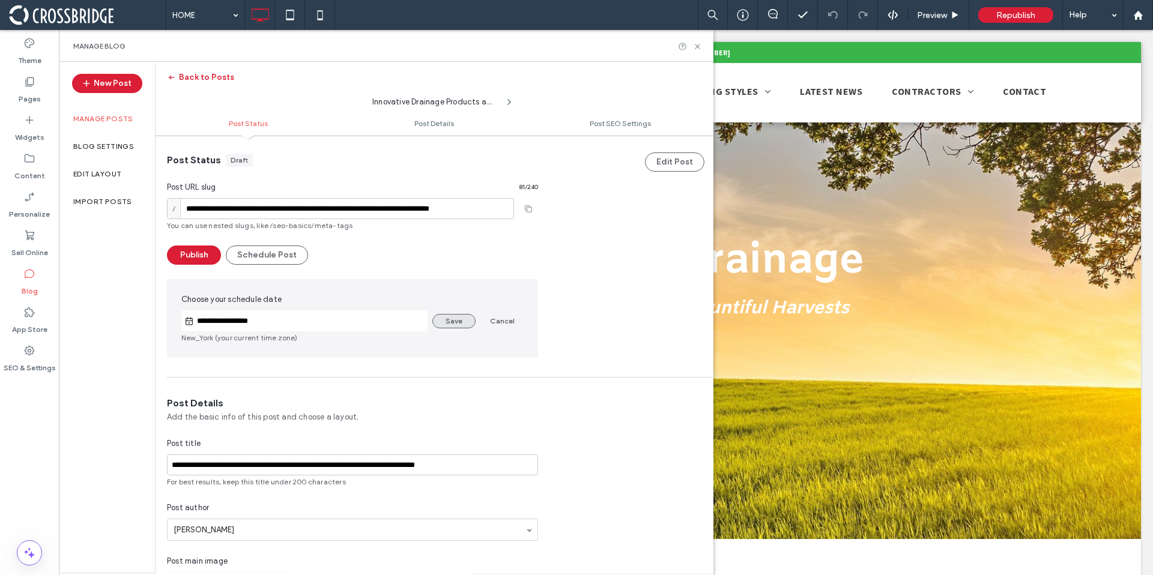
click at [440, 318] on button "Save" at bounding box center [453, 321] width 43 height 14
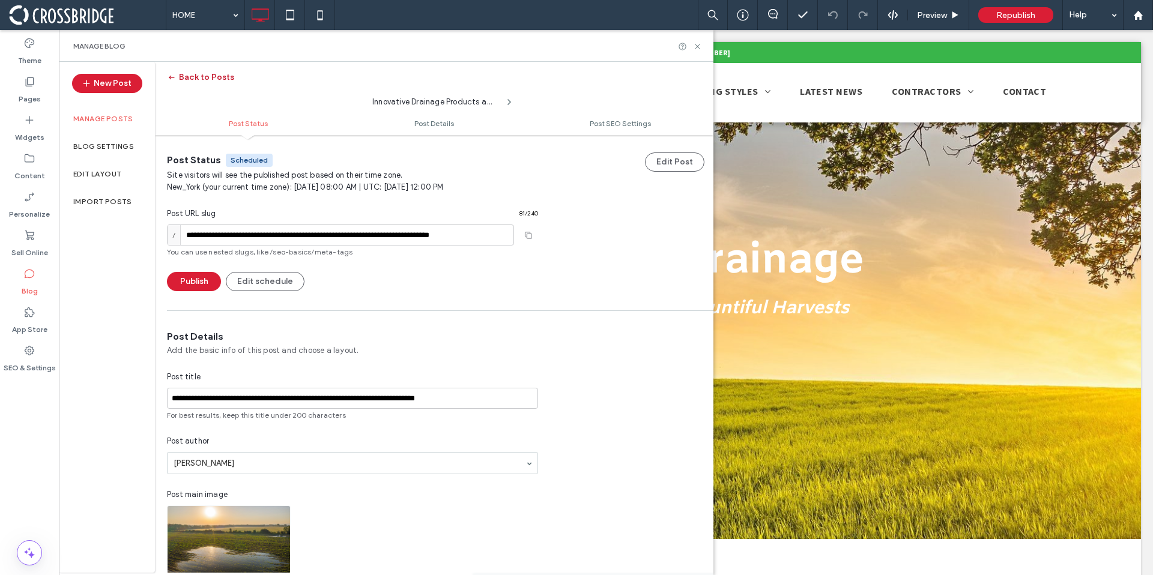
click at [210, 79] on button "Back to Posts" at bounding box center [200, 77] width 67 height 19
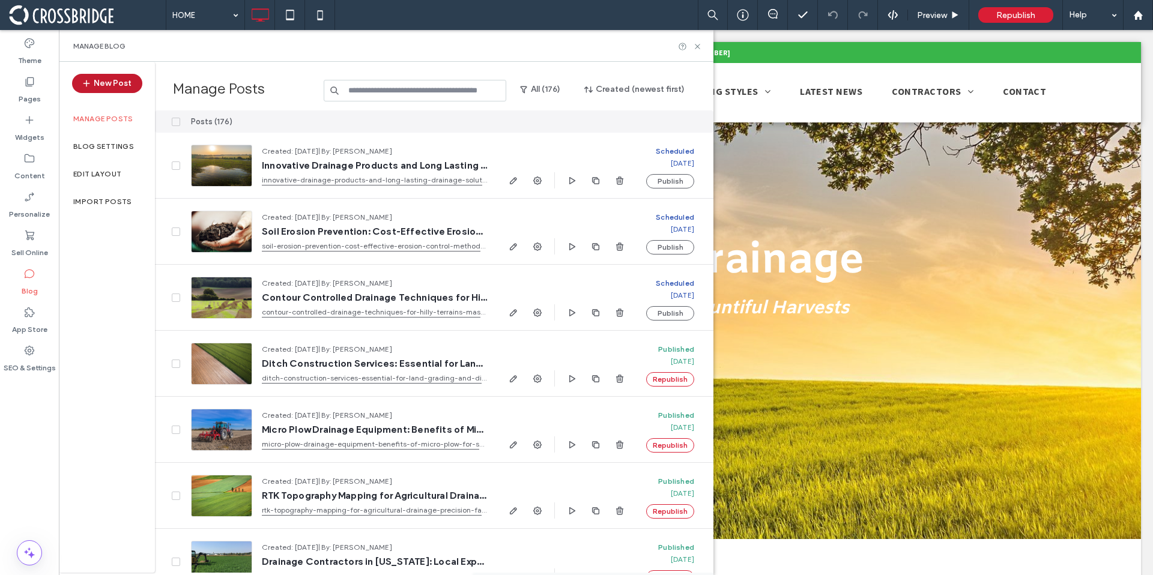
click at [121, 82] on button "New Post" at bounding box center [107, 83] width 70 height 19
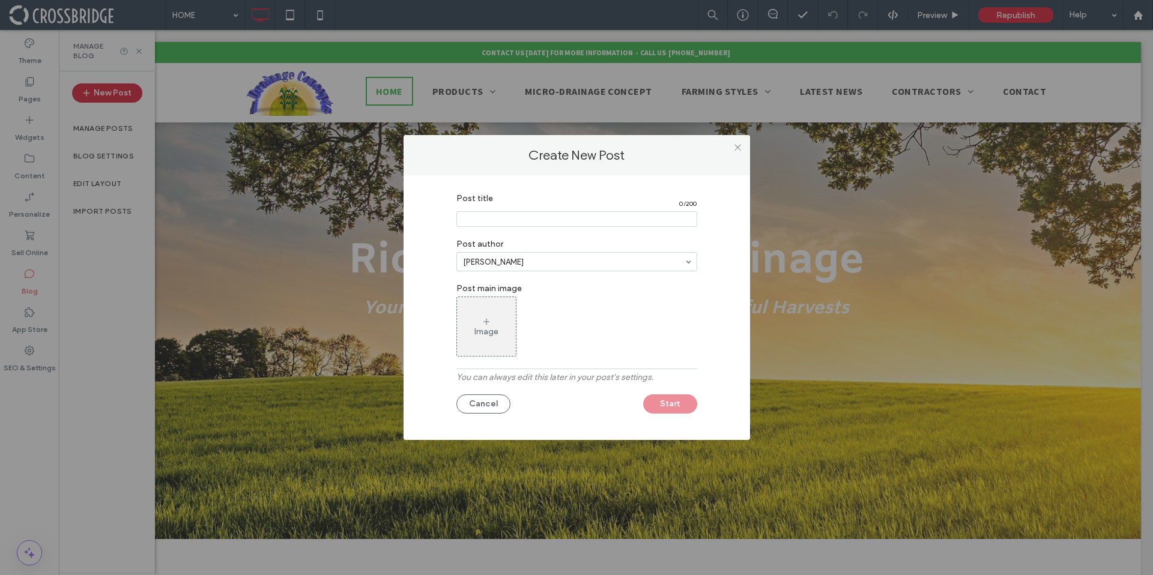
click at [480, 226] on input "Post title" at bounding box center [576, 219] width 241 height 16
paste input "**********"
type input "**********"
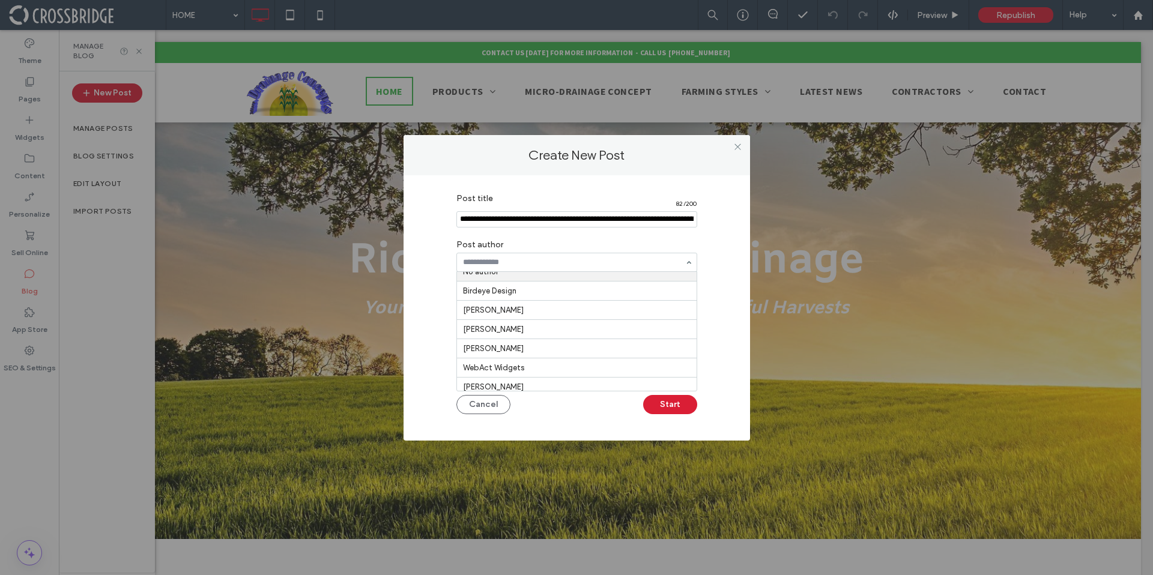
scroll to position [21, 0]
type input "**"
click at [468, 331] on div "Image" at bounding box center [486, 327] width 59 height 56
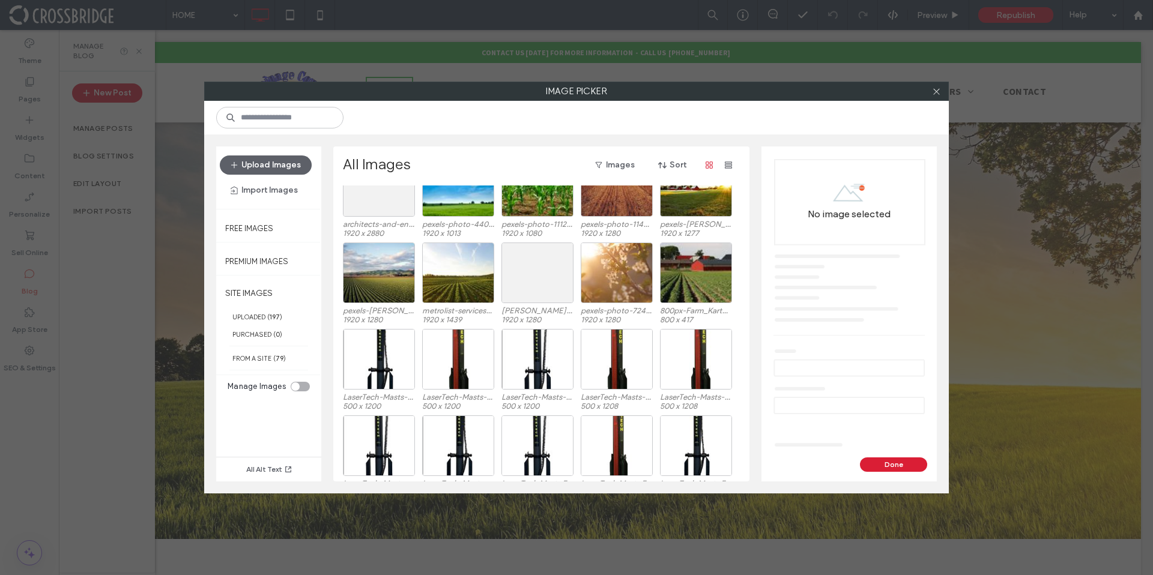
scroll to position [666, 0]
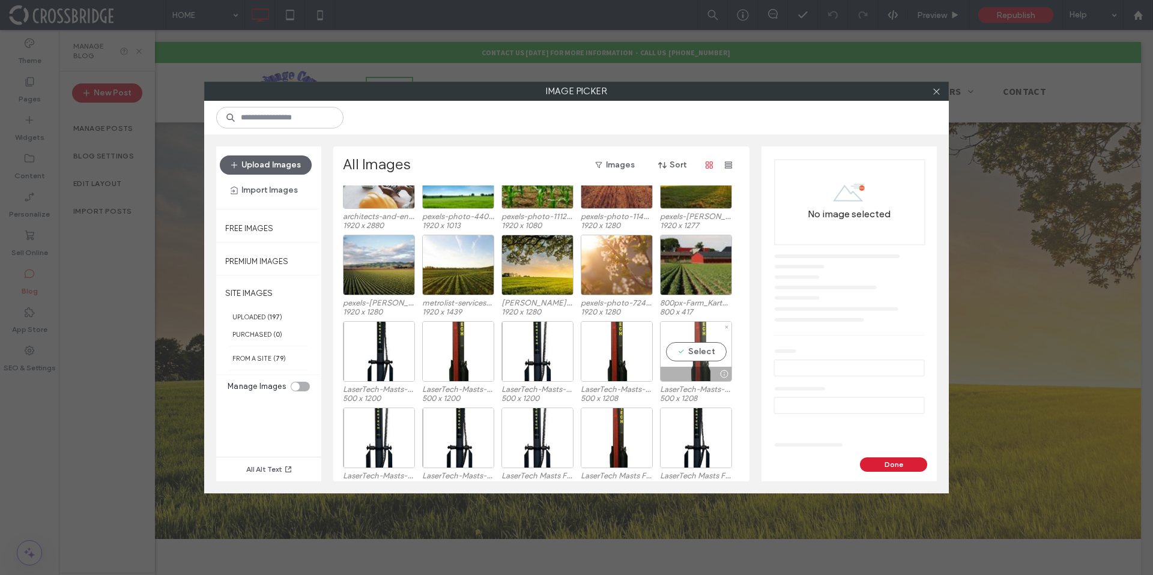
click at [690, 352] on div "Select" at bounding box center [696, 351] width 72 height 61
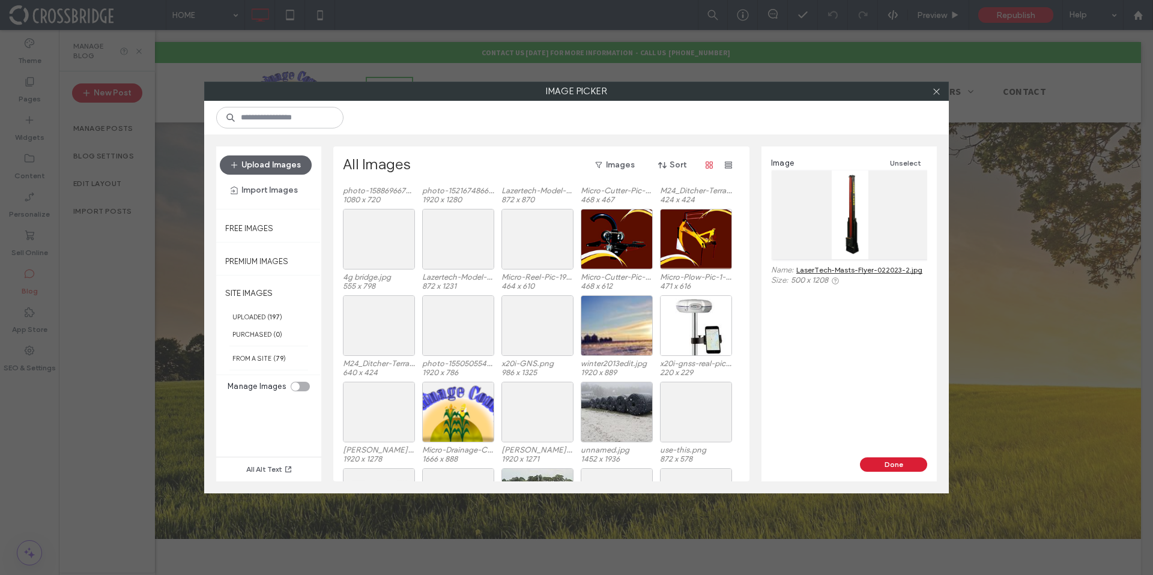
scroll to position [2251, 0]
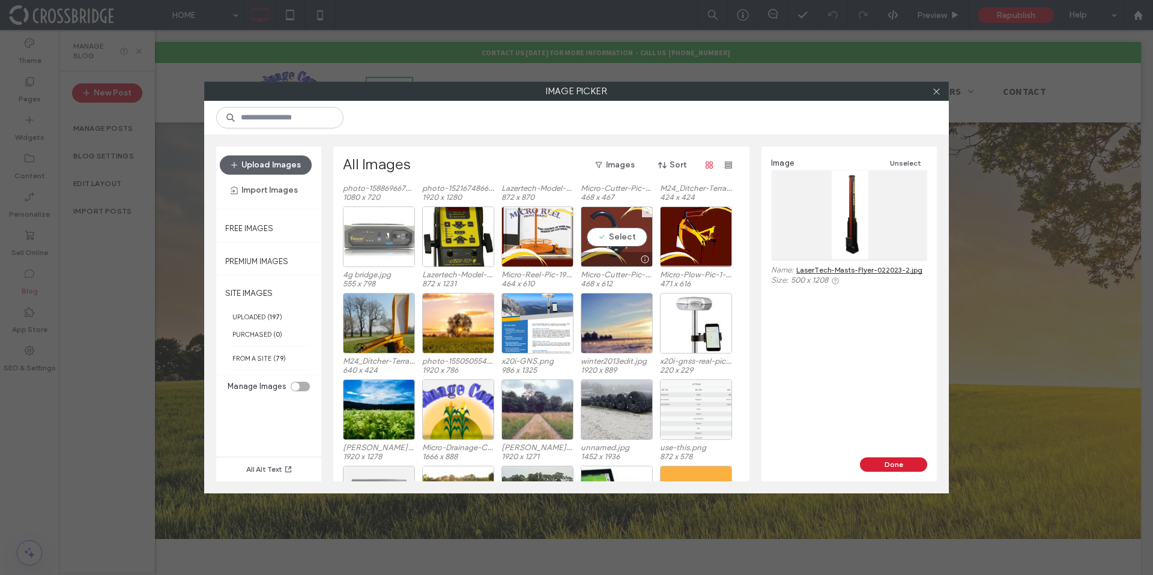
click at [594, 232] on div "Select" at bounding box center [617, 237] width 72 height 61
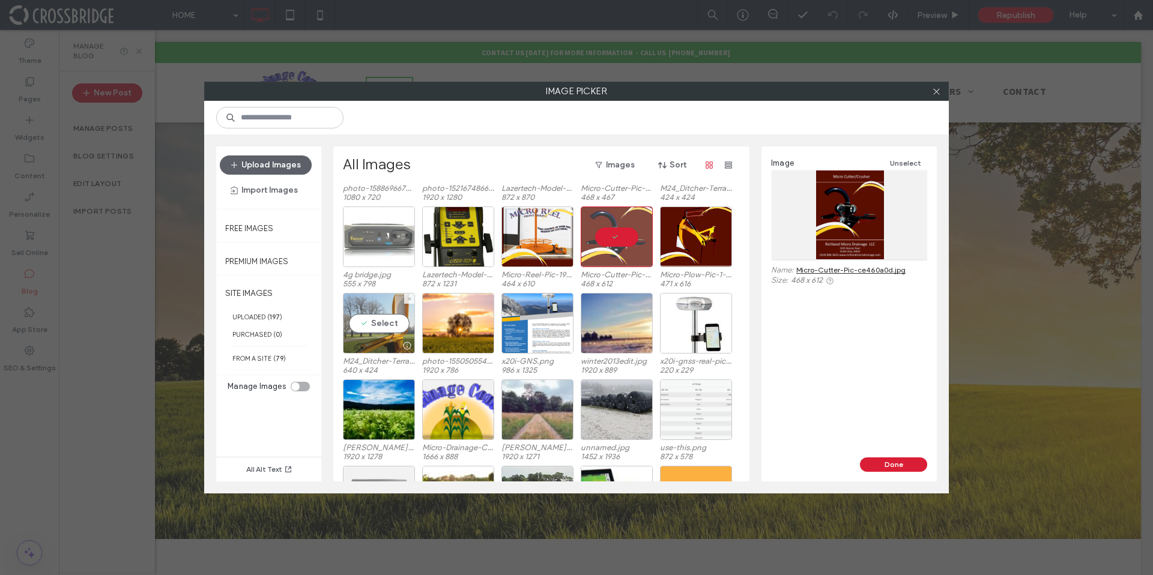
click at [350, 324] on div "Select" at bounding box center [379, 323] width 72 height 61
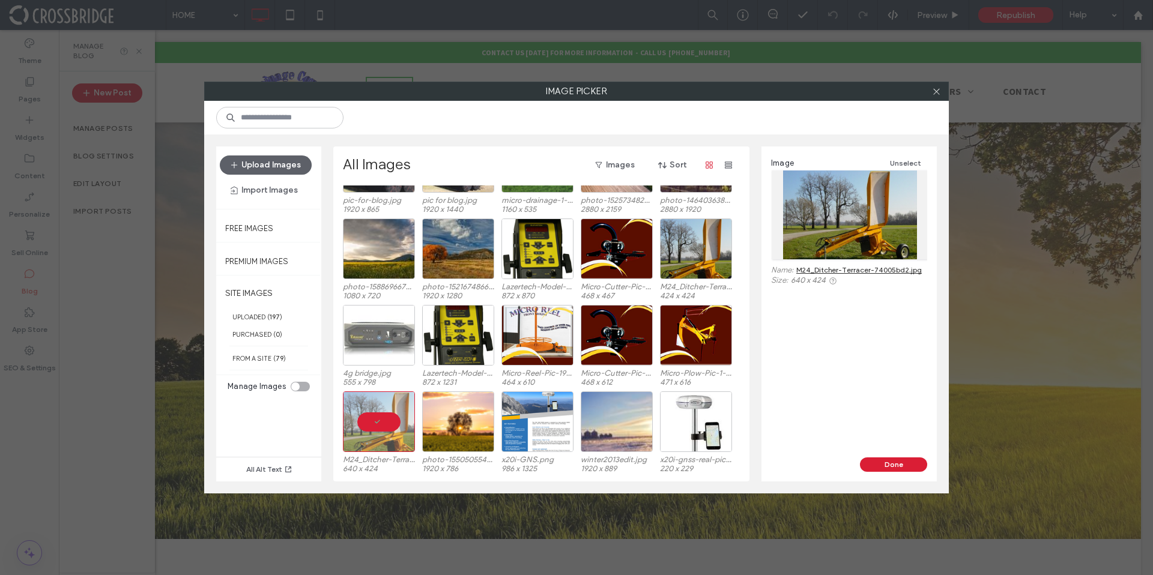
scroll to position [2077, 0]
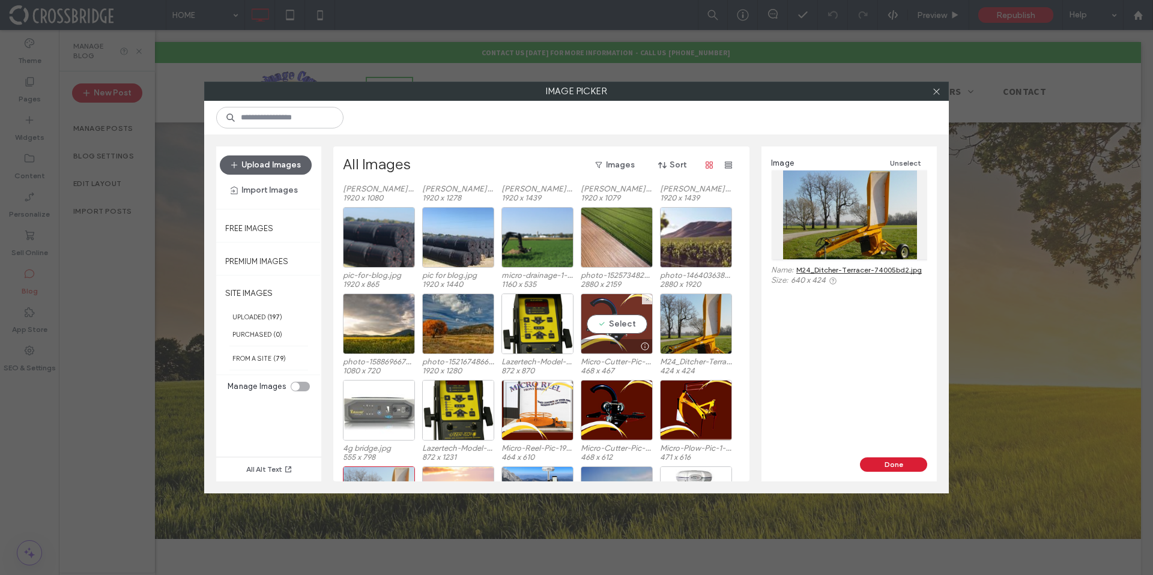
click at [595, 331] on div "Select" at bounding box center [617, 324] width 72 height 61
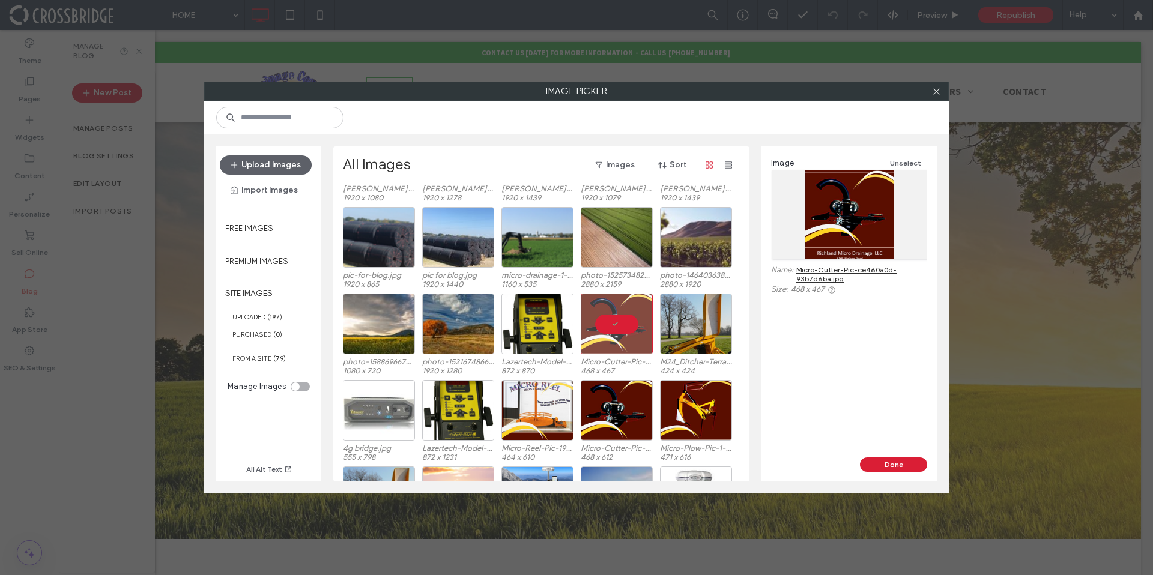
click at [828, 225] on div at bounding box center [849, 214] width 156 height 89
click at [616, 319] on div at bounding box center [617, 324] width 72 height 61
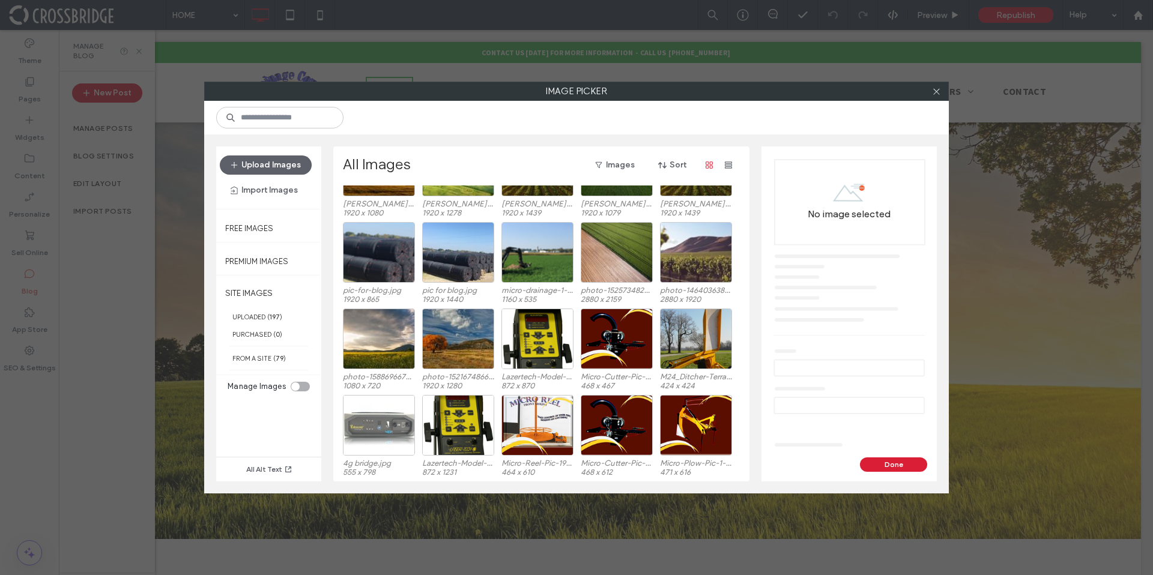
scroll to position [2055, 0]
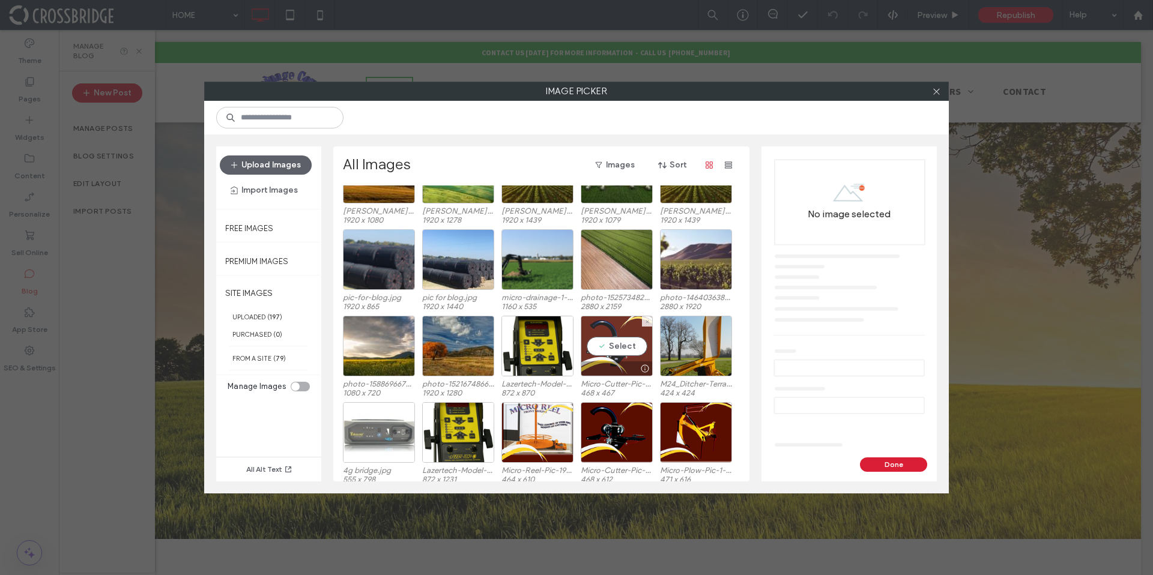
click at [618, 356] on div "Select" at bounding box center [617, 346] width 72 height 61
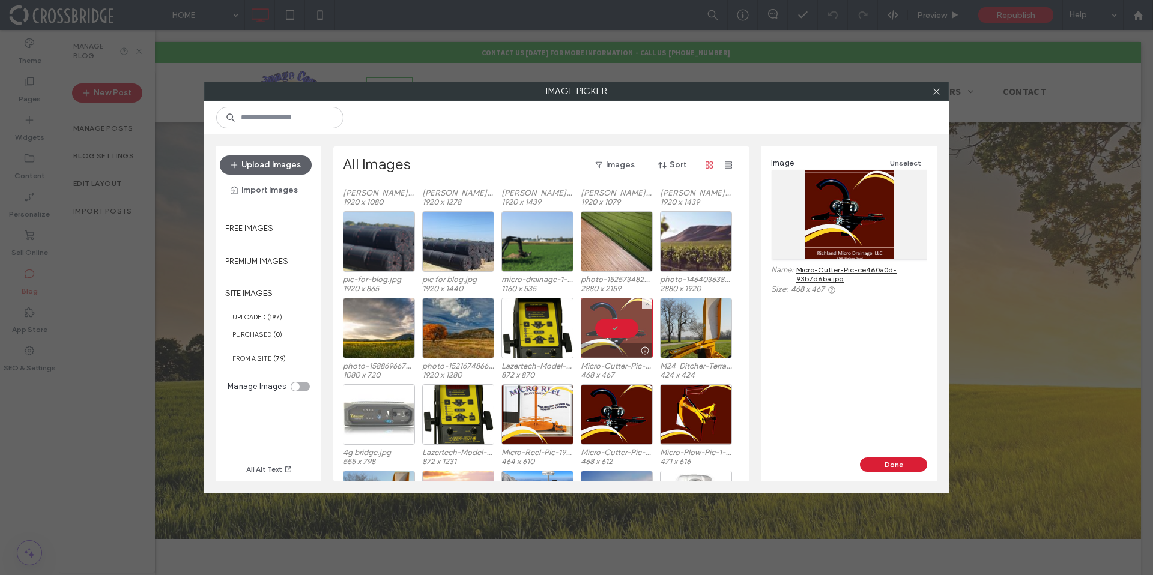
scroll to position [2080, 0]
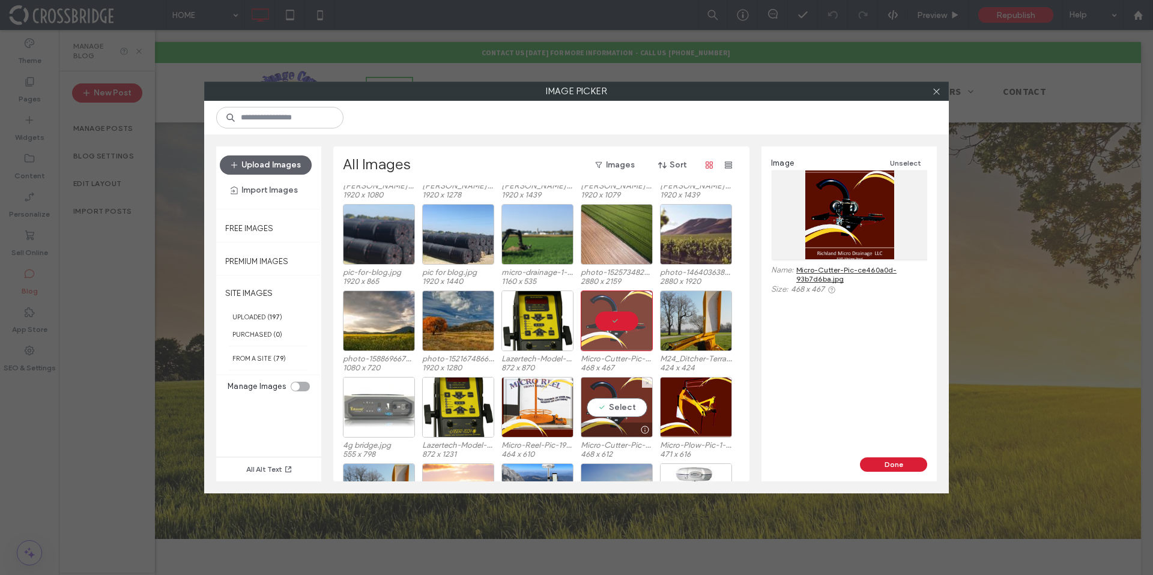
click at [618, 403] on div "Select" at bounding box center [617, 407] width 72 height 61
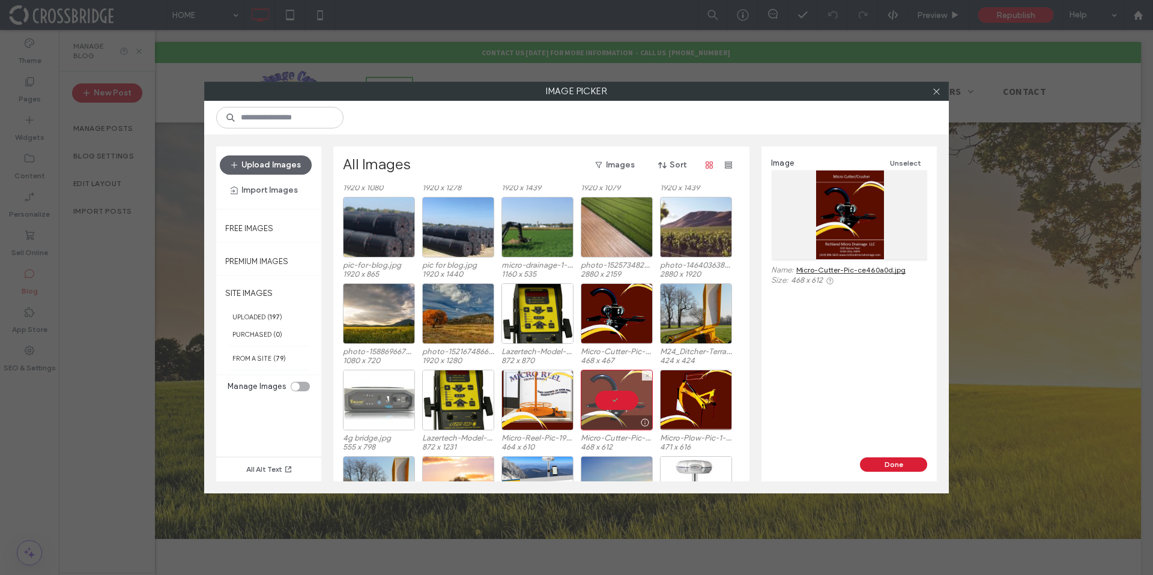
scroll to position [2101, 0]
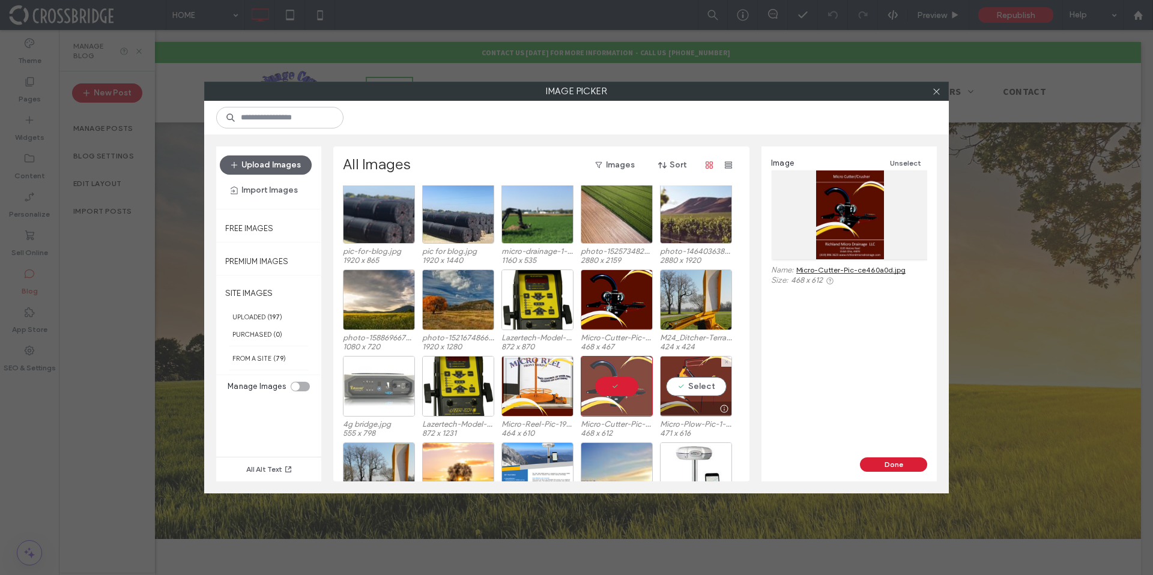
click at [689, 392] on div "Select" at bounding box center [696, 386] width 72 height 61
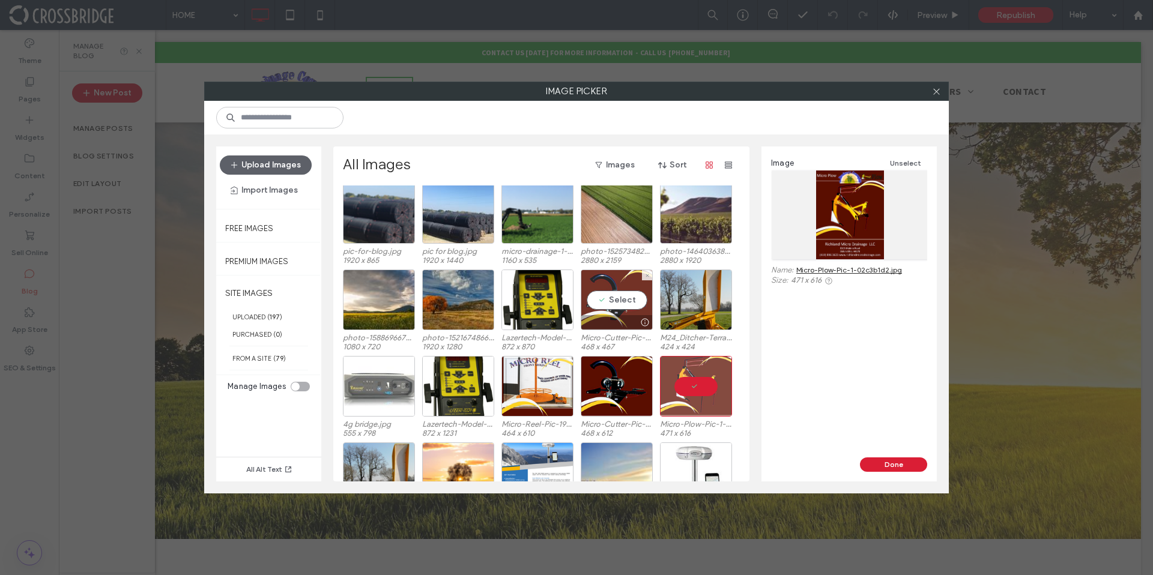
click at [596, 283] on div "Select" at bounding box center [617, 300] width 72 height 61
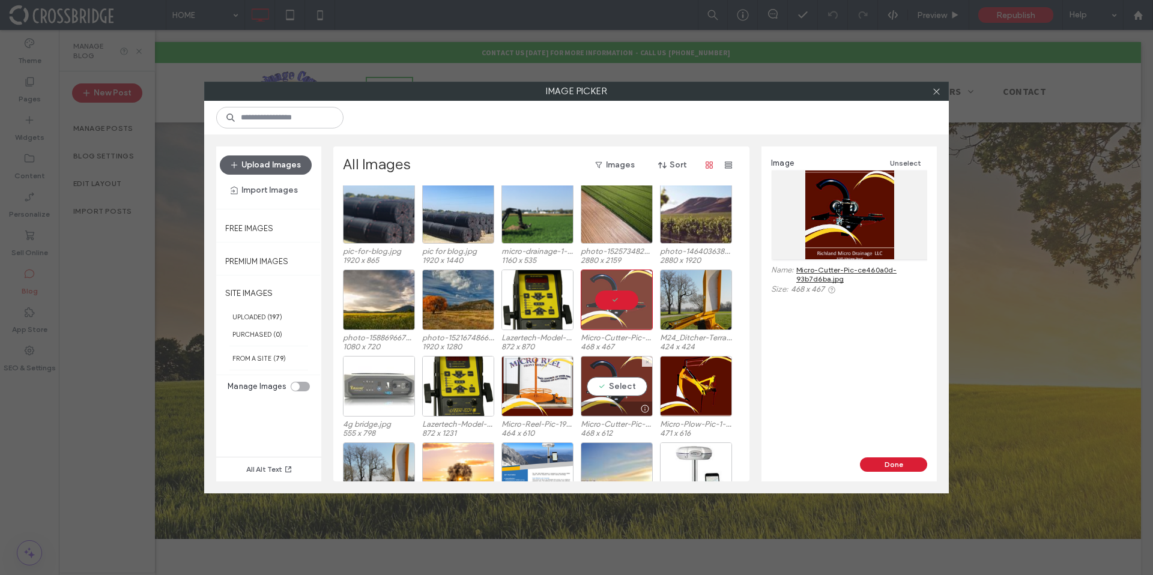
click at [602, 388] on div "Select" at bounding box center [617, 386] width 72 height 61
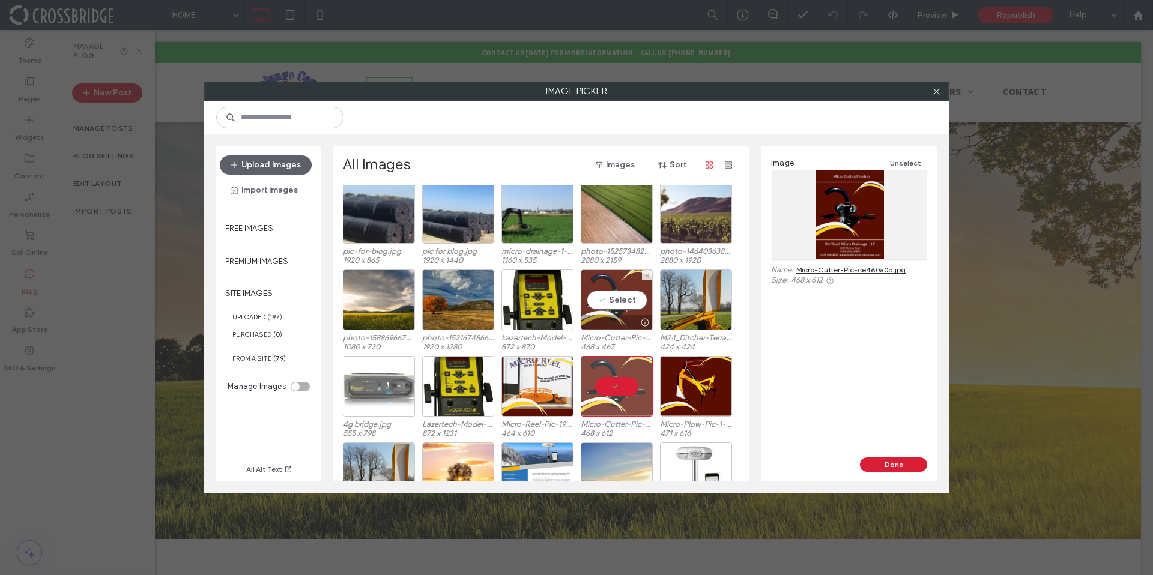
click at [615, 301] on div "Select" at bounding box center [617, 300] width 72 height 61
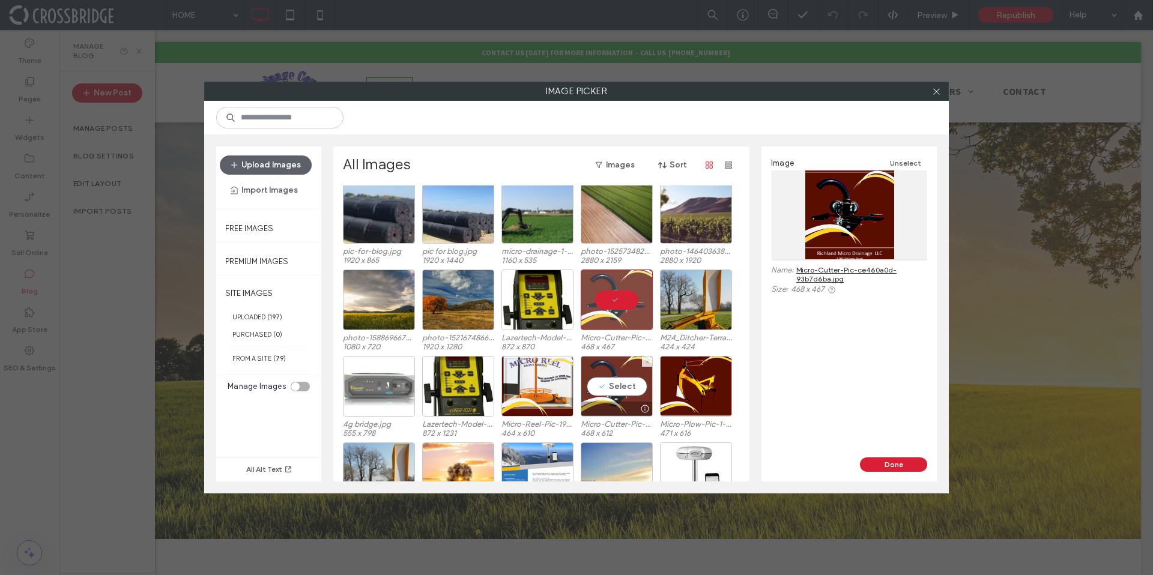
click at [620, 373] on div "Select" at bounding box center [617, 386] width 72 height 61
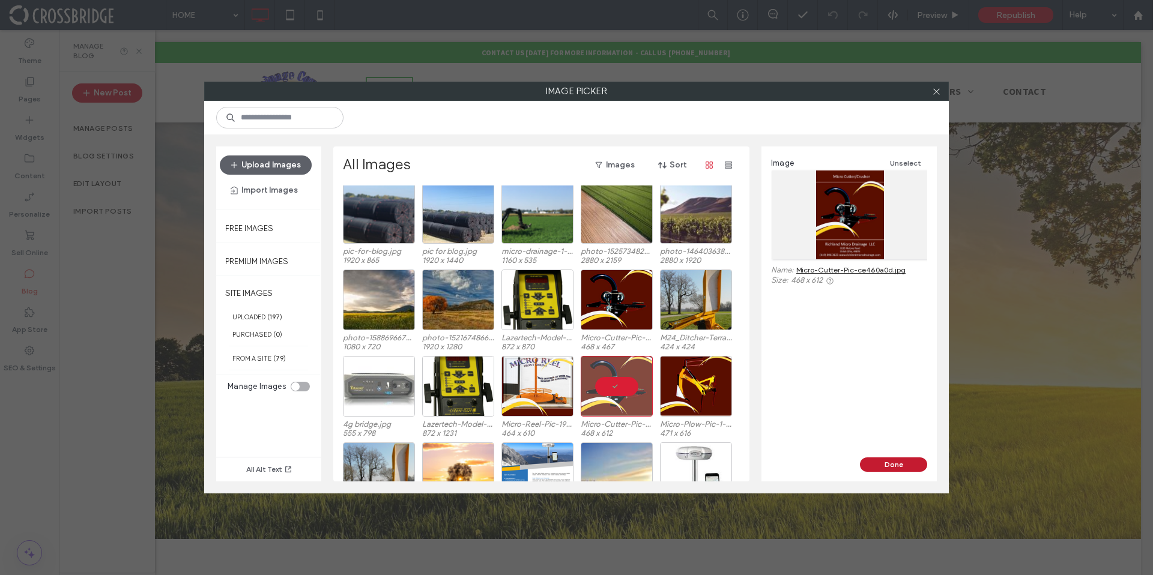
click at [878, 466] on button "Done" at bounding box center [893, 464] width 67 height 14
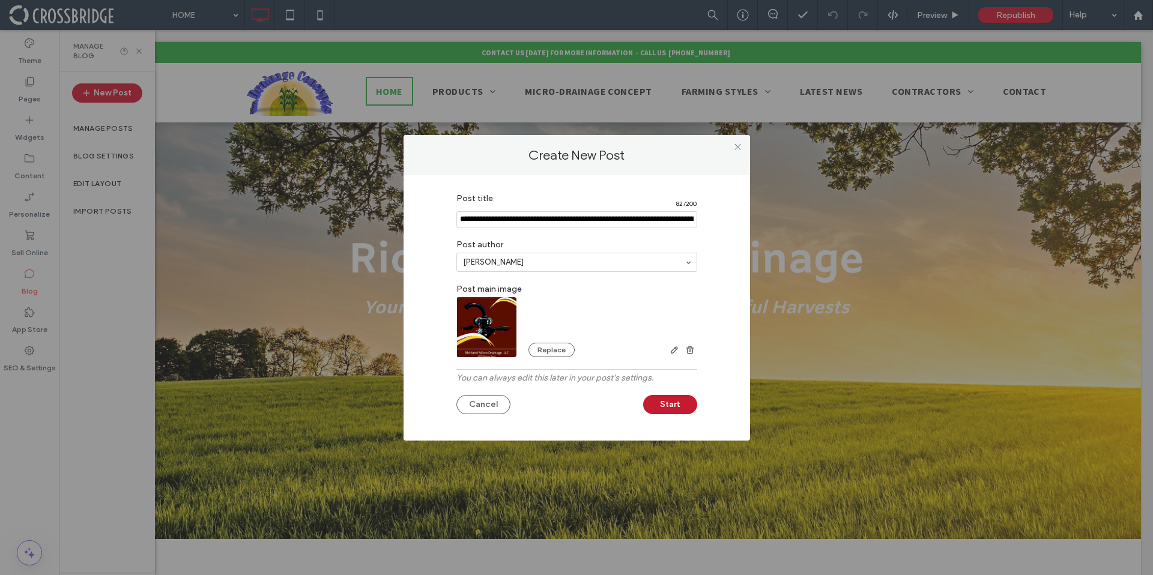
click at [677, 401] on button "Start" at bounding box center [670, 404] width 54 height 19
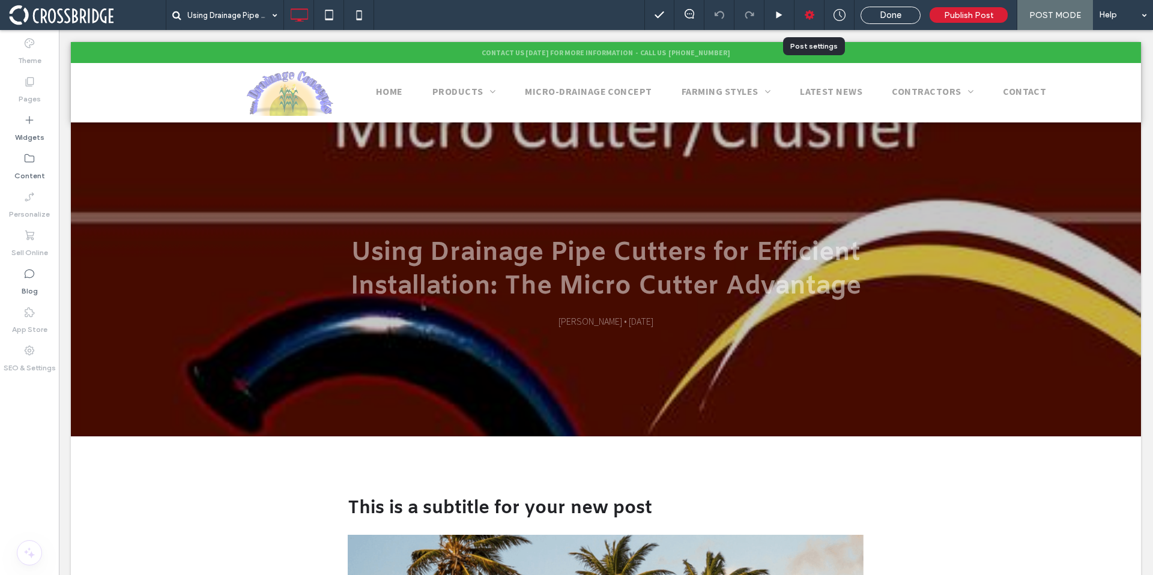
click at [810, 17] on use at bounding box center [809, 15] width 10 height 10
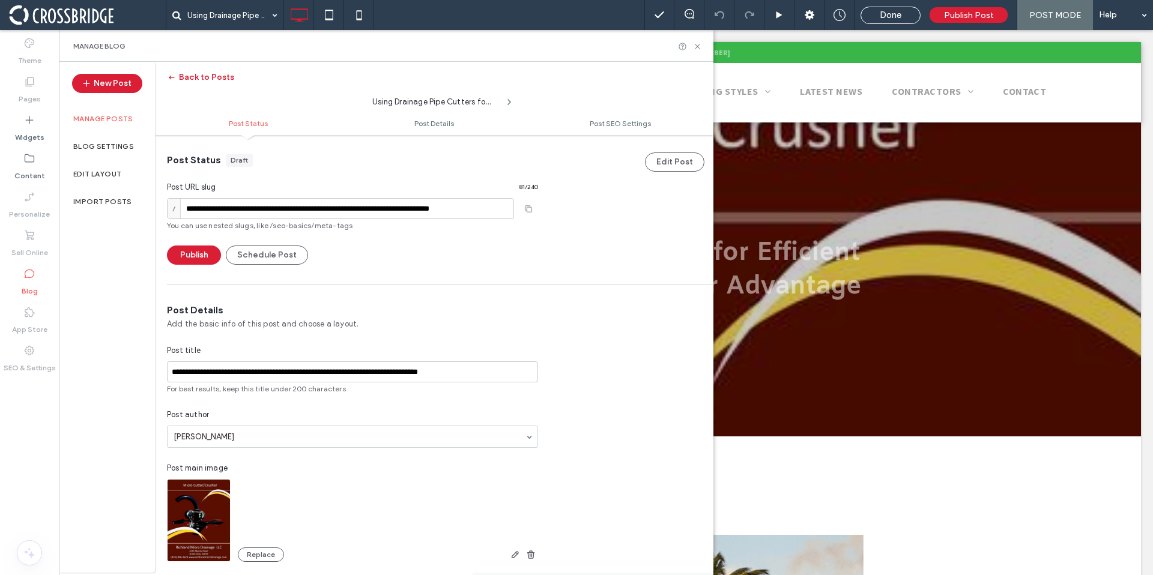
scroll to position [118, 0]
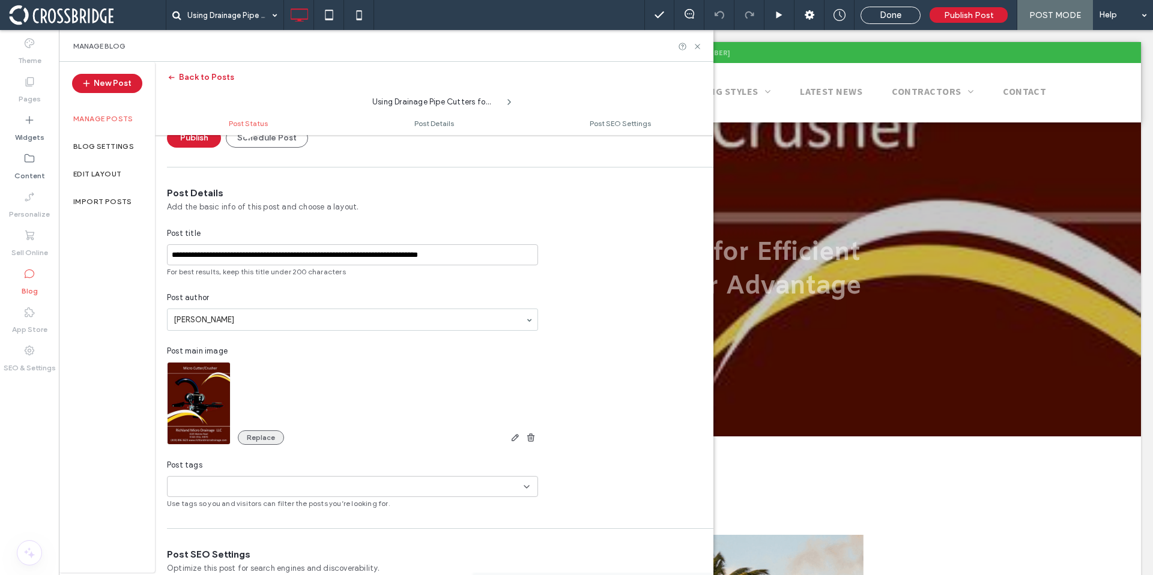
click at [277, 435] on button "Replace" at bounding box center [261, 437] width 46 height 14
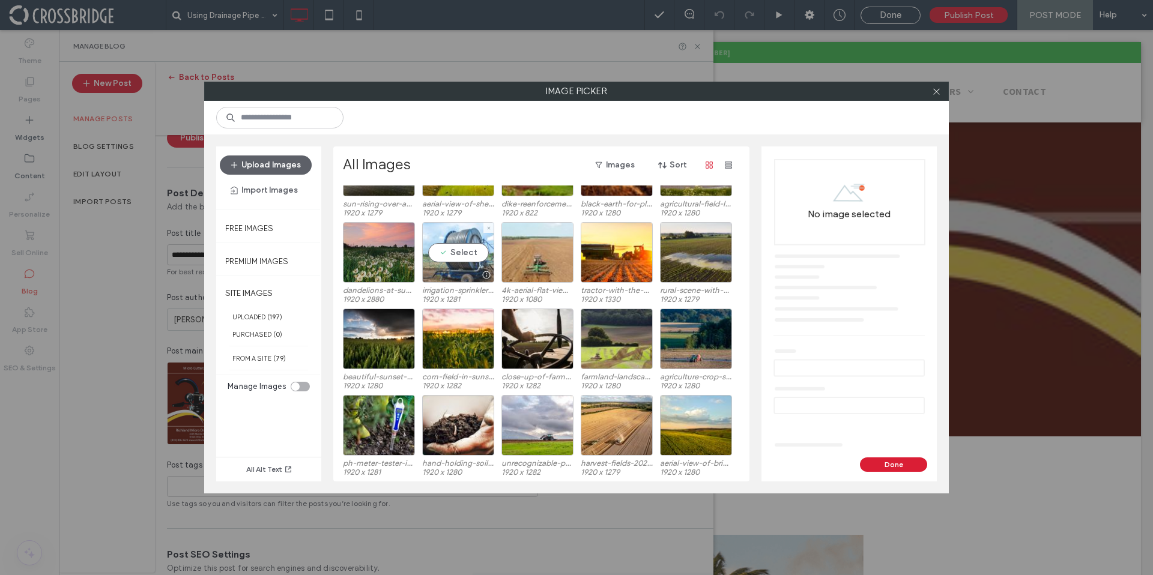
scroll to position [0, 0]
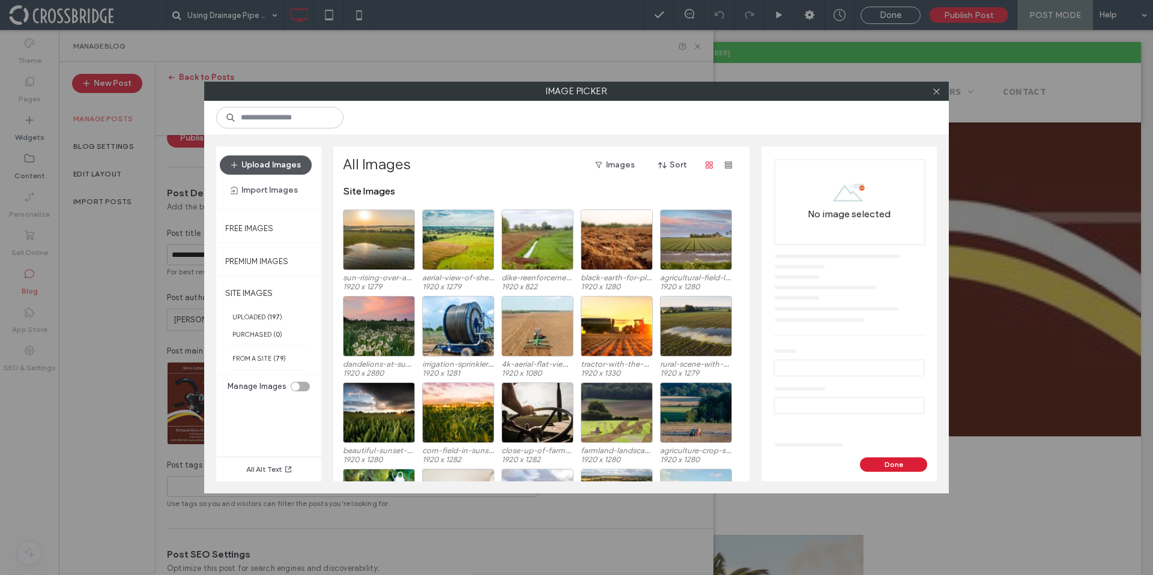
click at [298, 166] on button "Upload Images" at bounding box center [266, 164] width 92 height 19
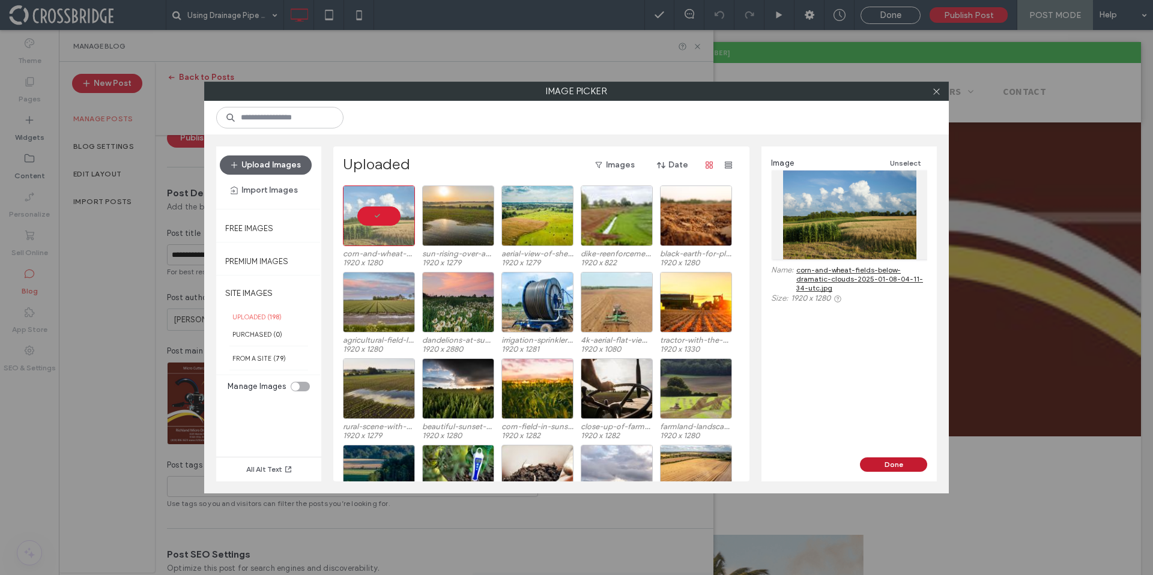
click at [893, 461] on button "Done" at bounding box center [893, 464] width 67 height 14
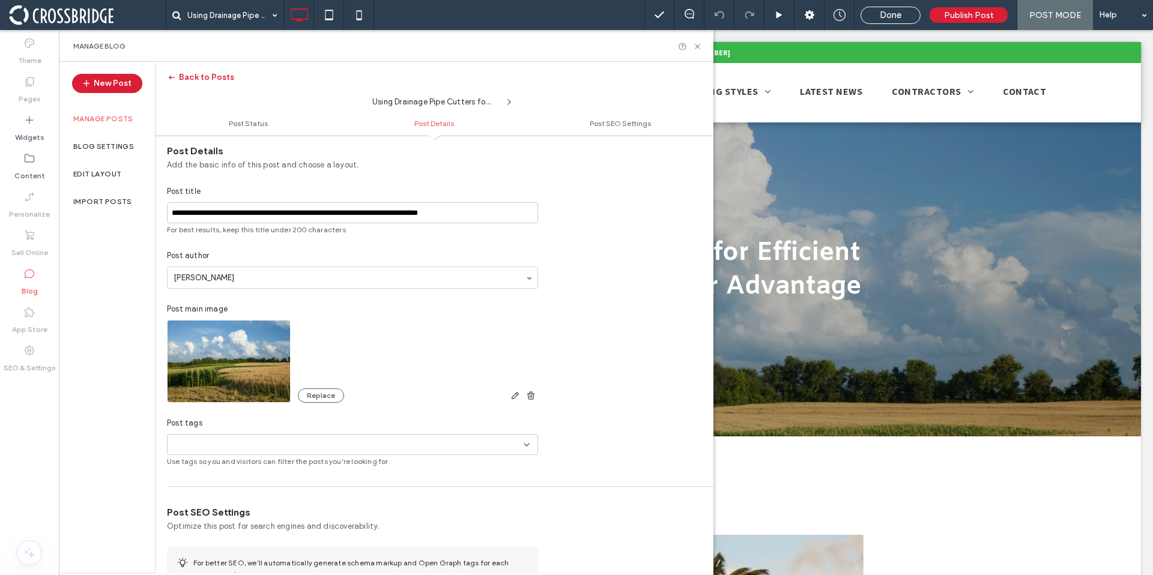
scroll to position [23, 0]
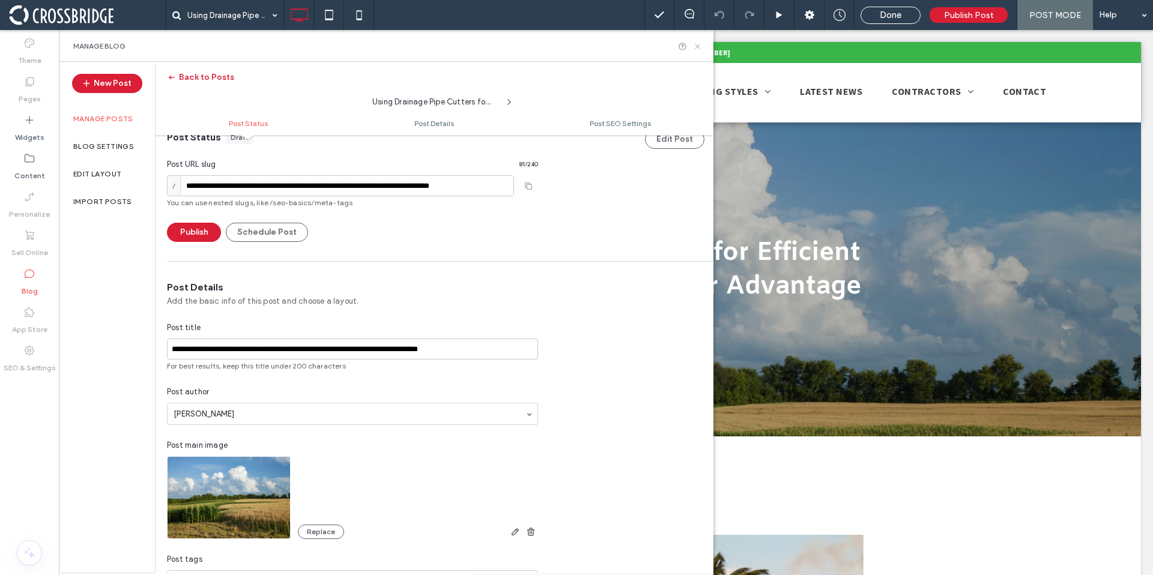
drag, startPoint x: 698, startPoint y: 47, endPoint x: 367, endPoint y: 290, distance: 410.0
click at [698, 47] on use at bounding box center [697, 46] width 5 height 5
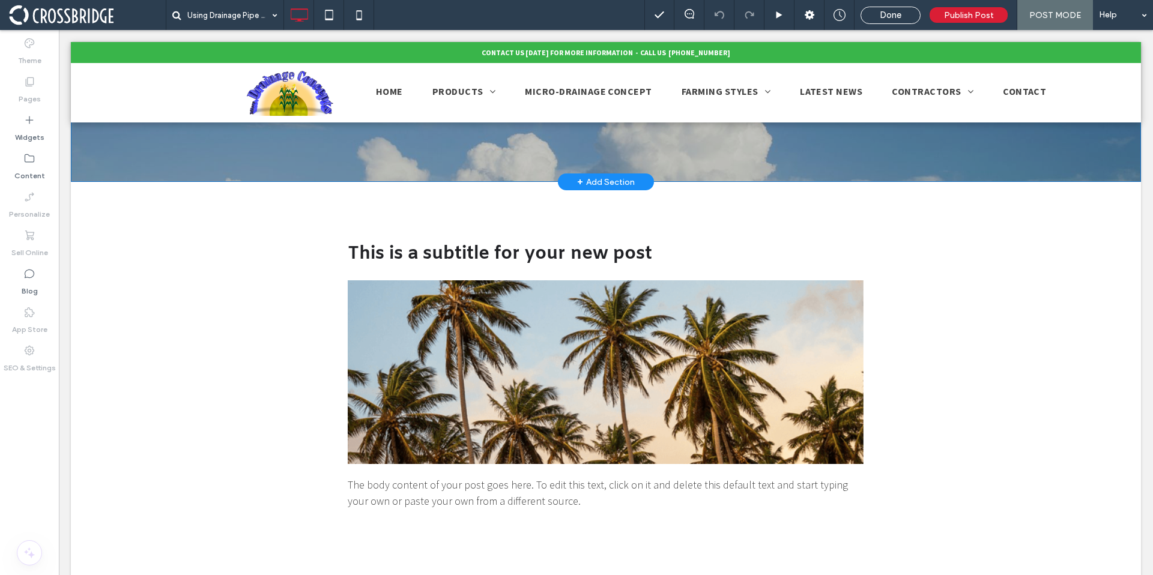
scroll to position [339, 0]
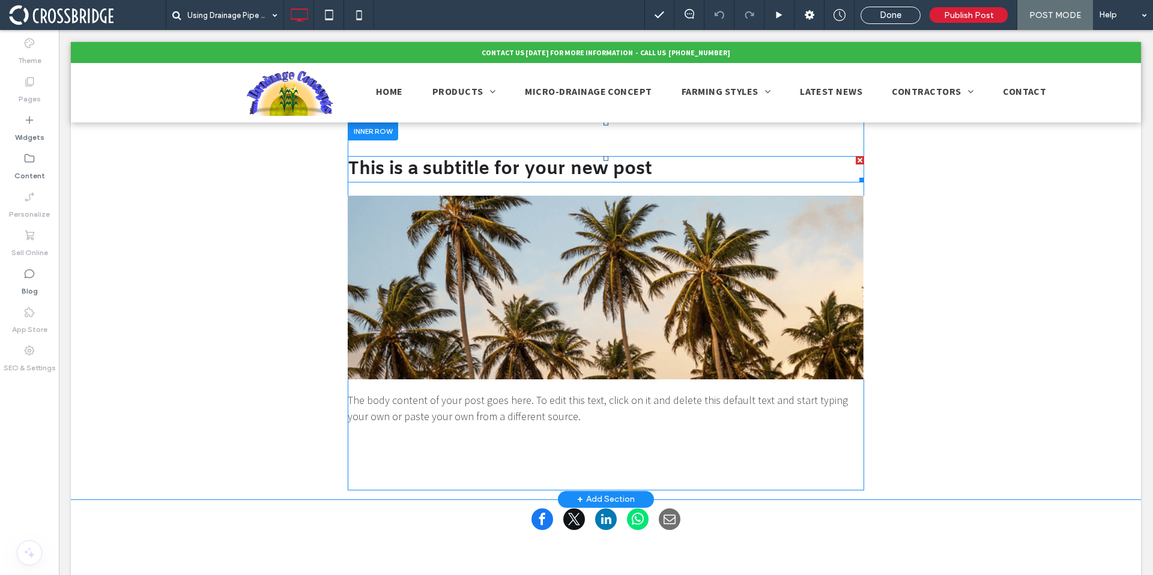
click at [855, 160] on div at bounding box center [859, 160] width 8 height 8
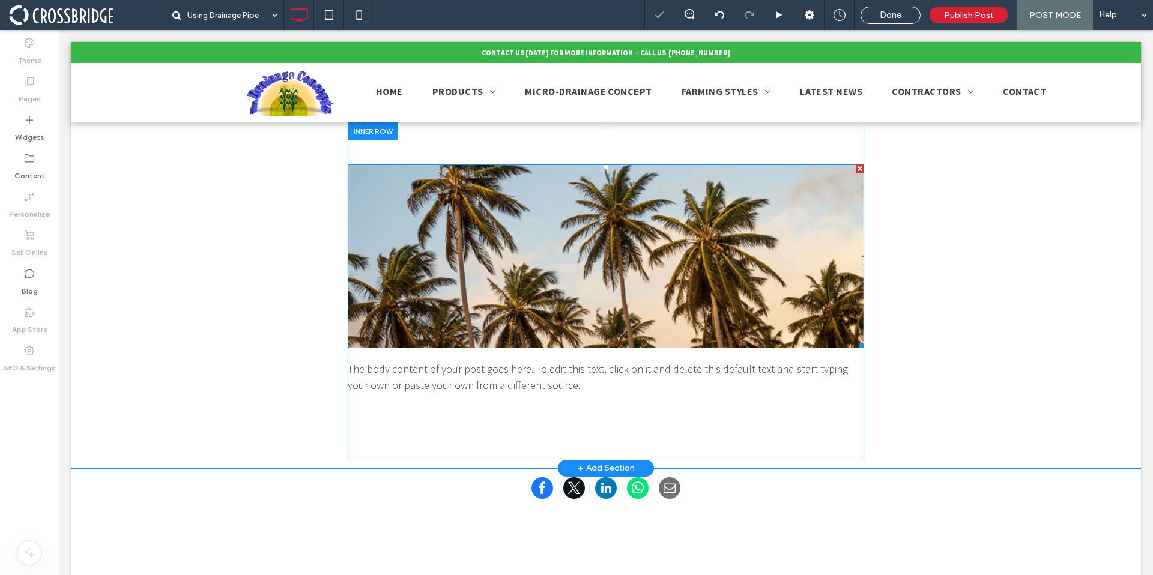
click at [855, 167] on div at bounding box center [859, 168] width 8 height 8
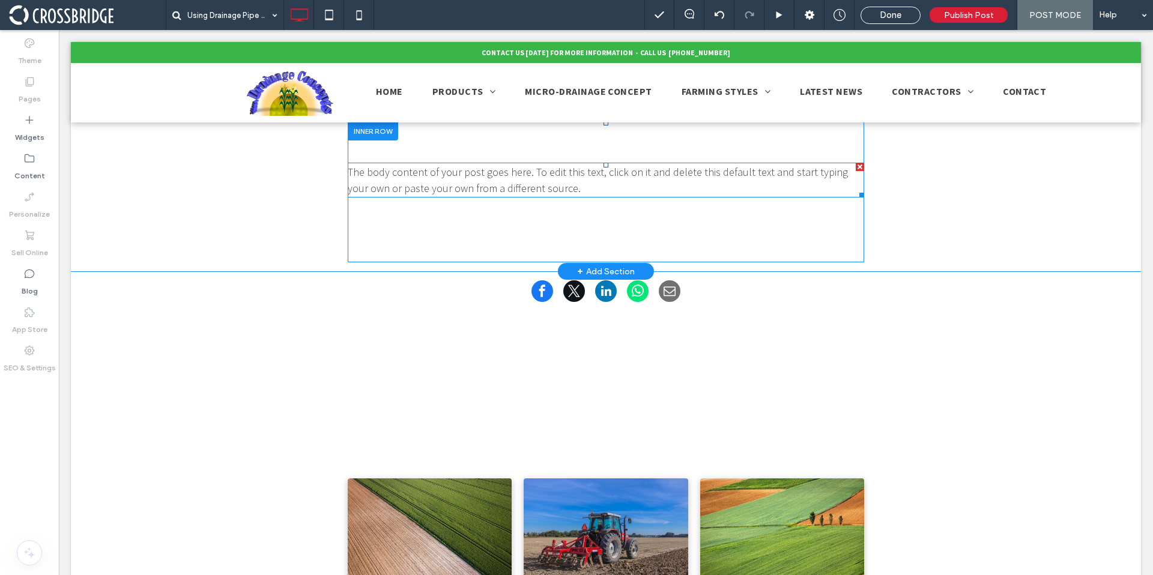
click at [411, 179] on span "The body content of your post goes here. To edit this text, click on it and del…" at bounding box center [598, 180] width 500 height 30
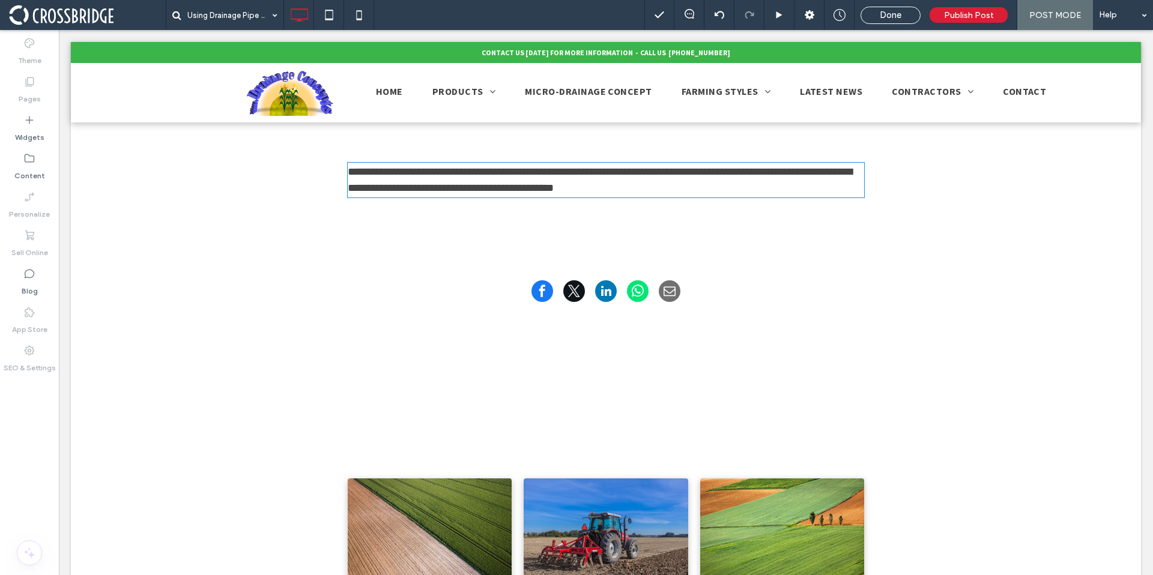
type input "**********"
type input "**"
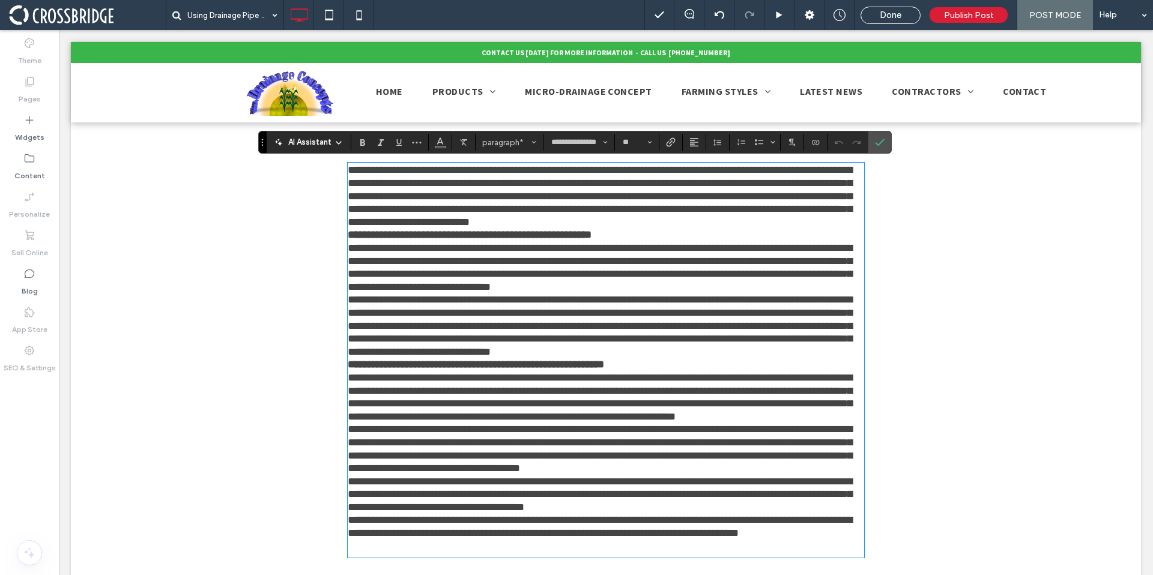
scroll to position [0, 0]
click at [558, 225] on p "**********" at bounding box center [606, 196] width 516 height 65
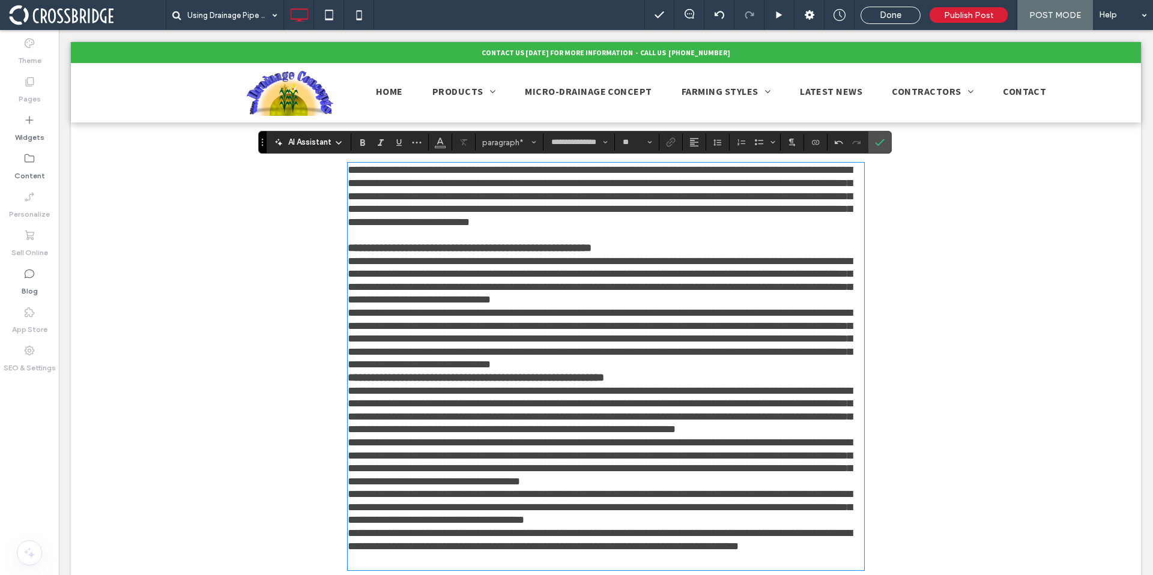
click at [556, 363] on p "**********" at bounding box center [606, 339] width 516 height 65
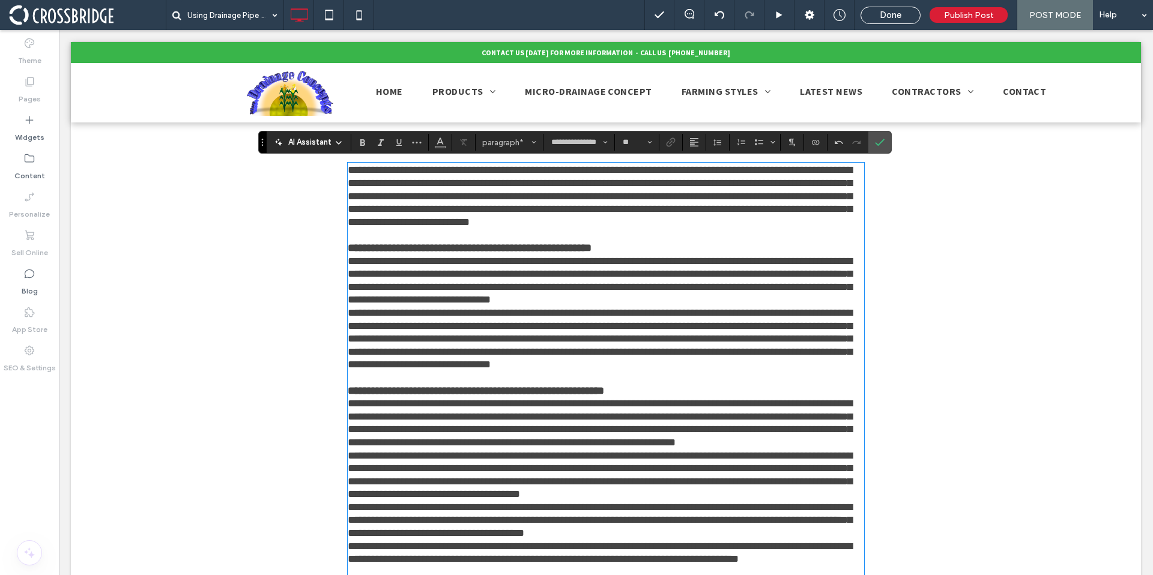
scroll to position [456, 0]
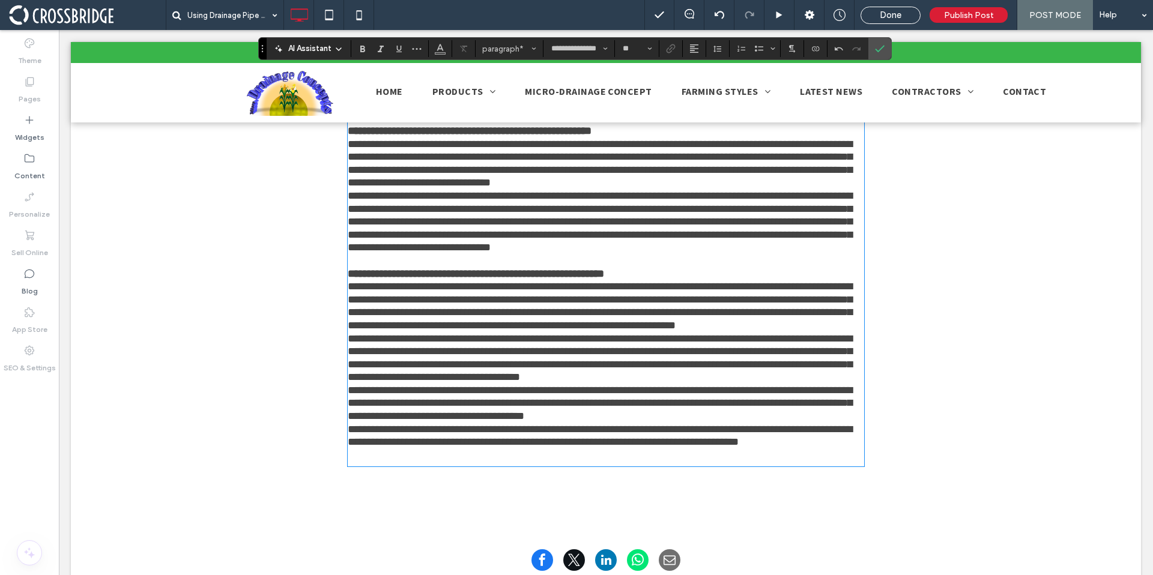
click at [458, 417] on span "**********" at bounding box center [600, 403] width 504 height 37
click at [484, 426] on span "**********" at bounding box center [600, 436] width 504 height 24
click at [639, 273] on p "**********" at bounding box center [606, 274] width 516 height 13
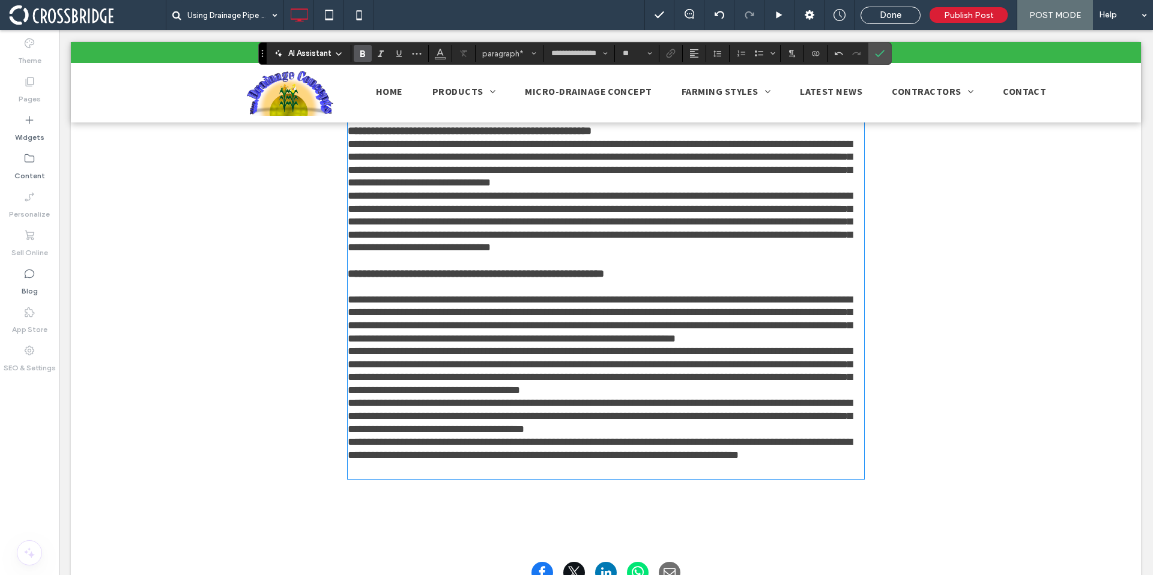
scroll to position [394, 0]
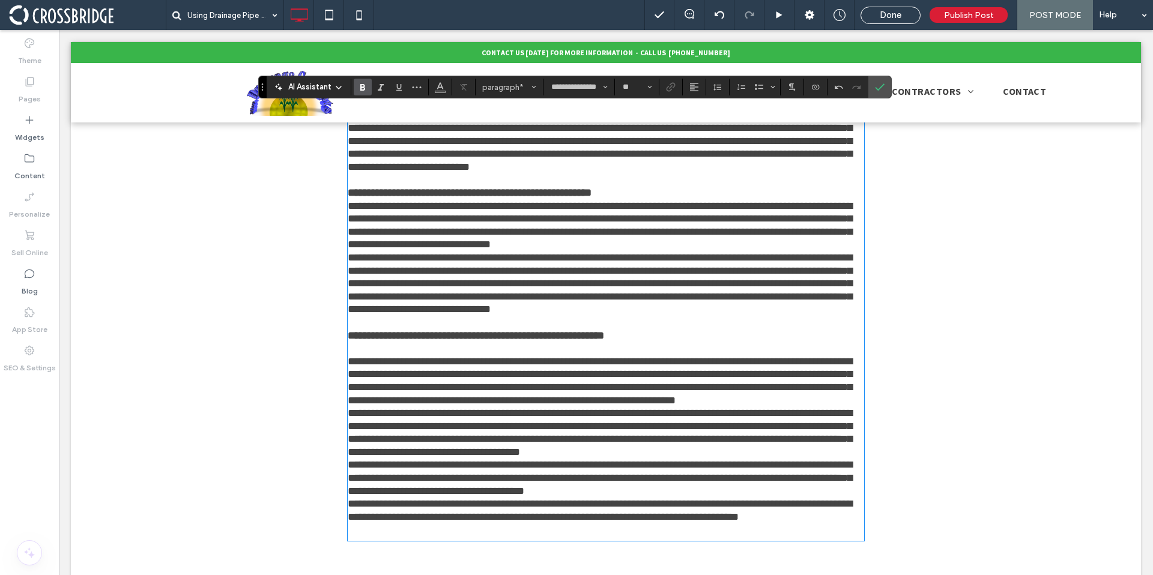
click at [628, 198] on p "**********" at bounding box center [606, 193] width 516 height 13
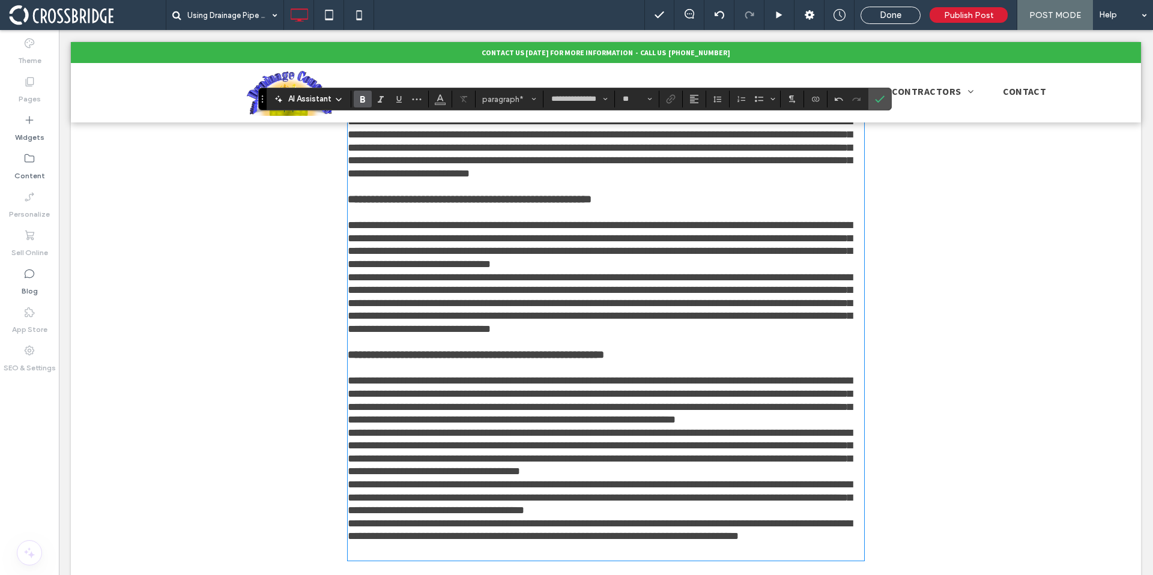
scroll to position [373, 0]
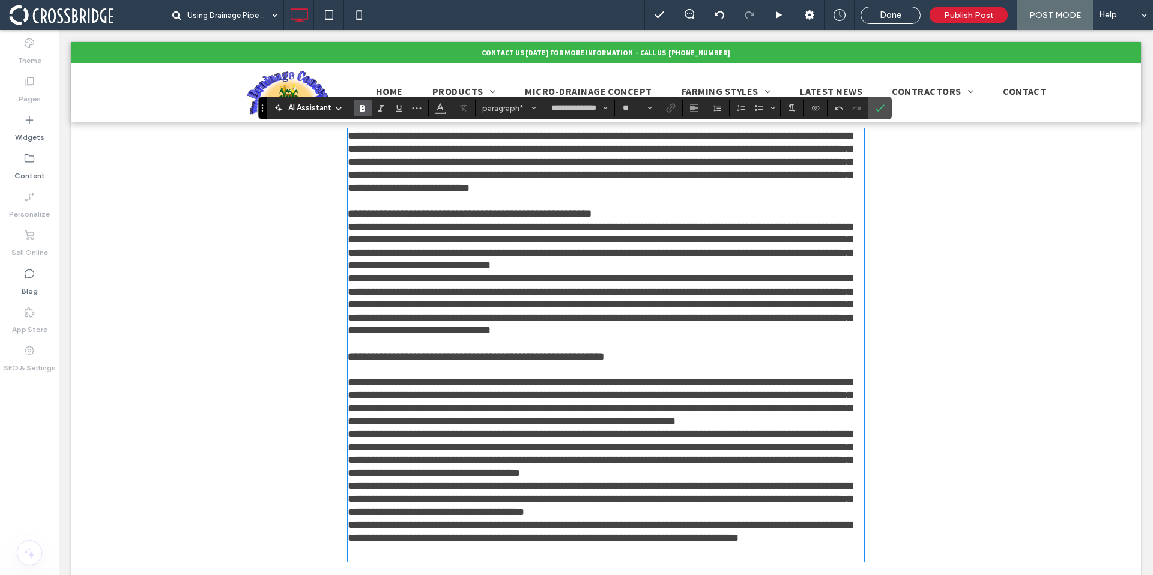
click at [370, 369] on p at bounding box center [606, 369] width 516 height 13
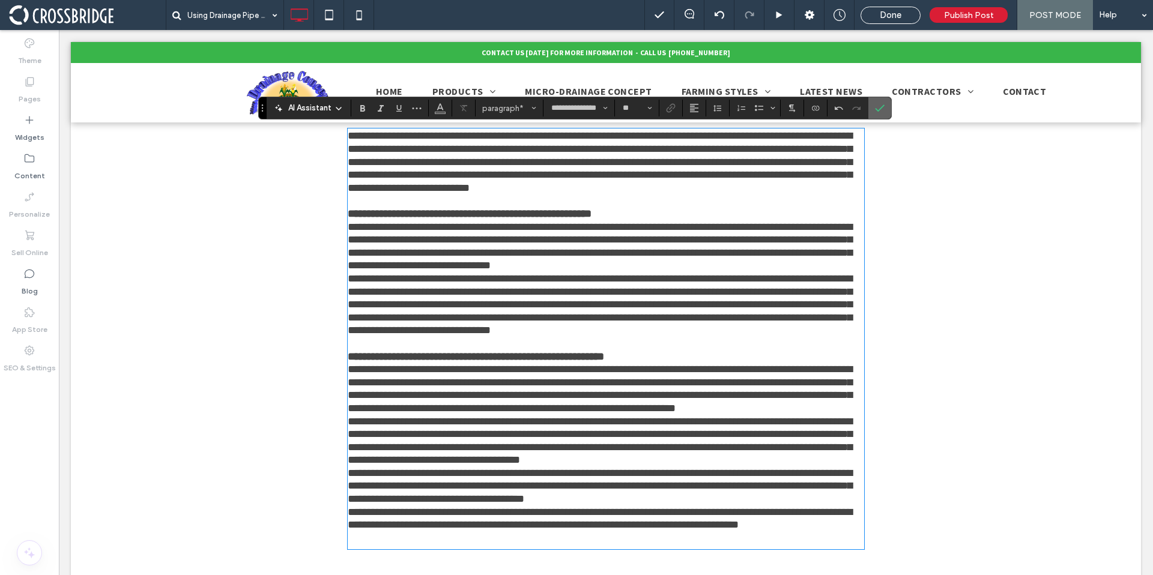
click at [876, 105] on icon "Confirm" at bounding box center [880, 108] width 10 height 10
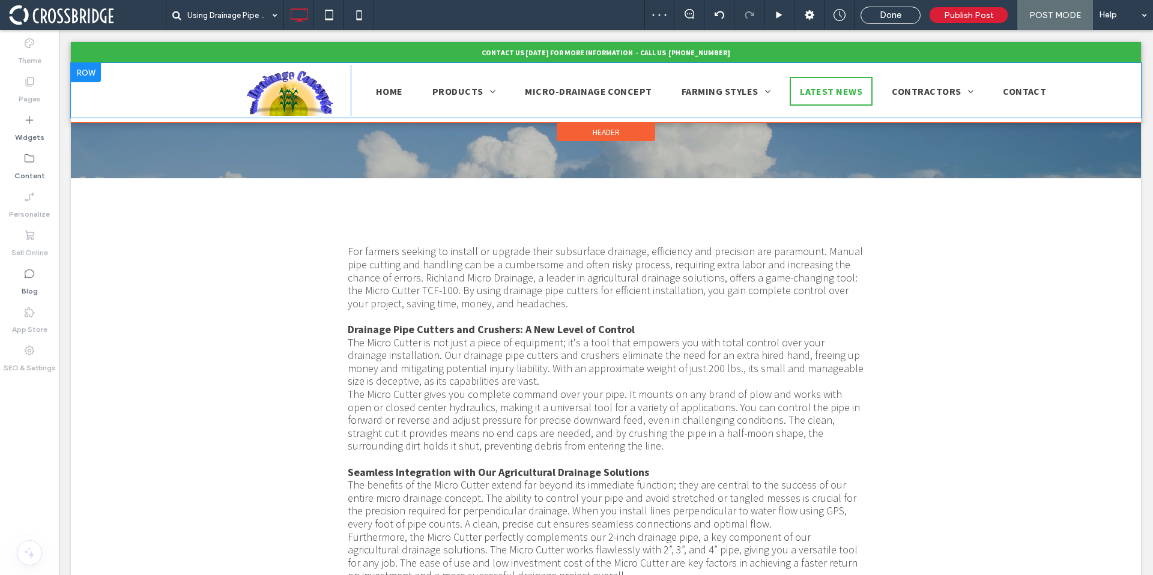
scroll to position [225, 0]
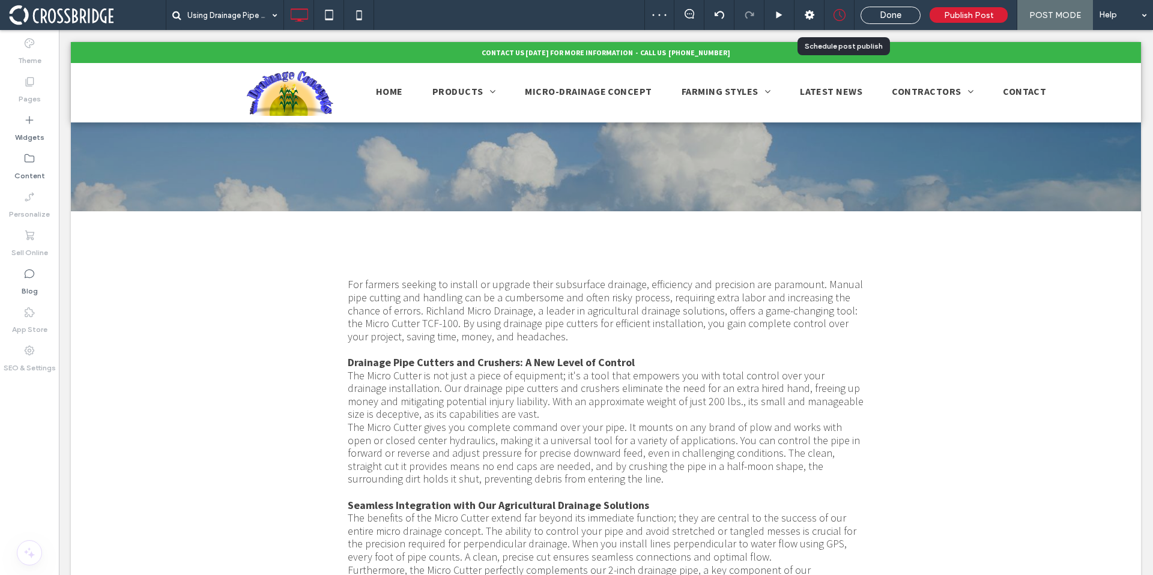
click at [839, 11] on icon at bounding box center [839, 15] width 12 height 12
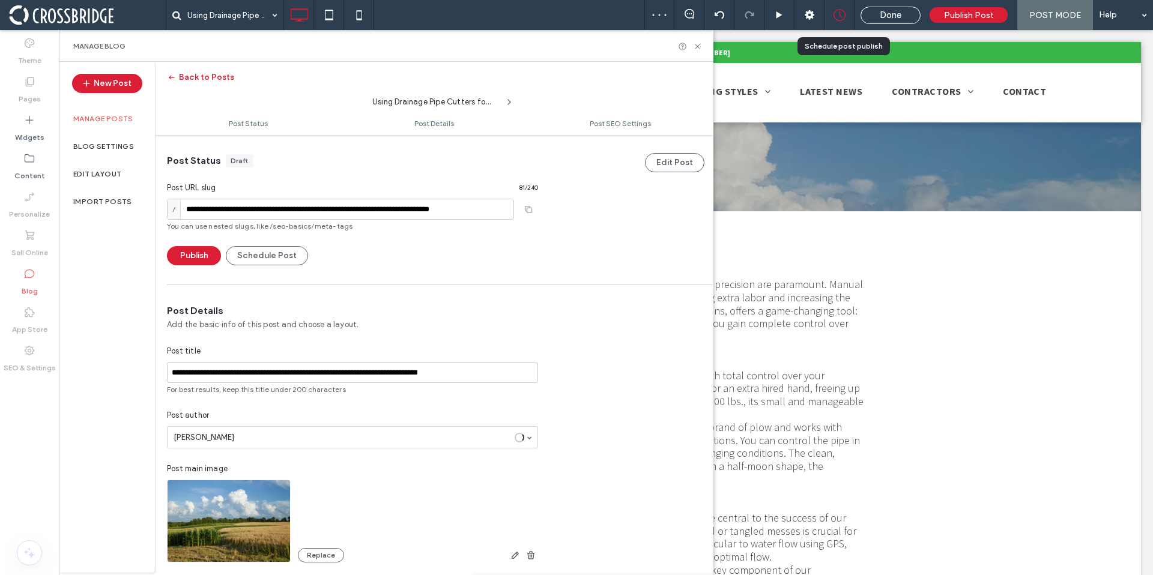
scroll to position [1, 0]
click at [262, 256] on button "Schedule Post" at bounding box center [267, 255] width 82 height 19
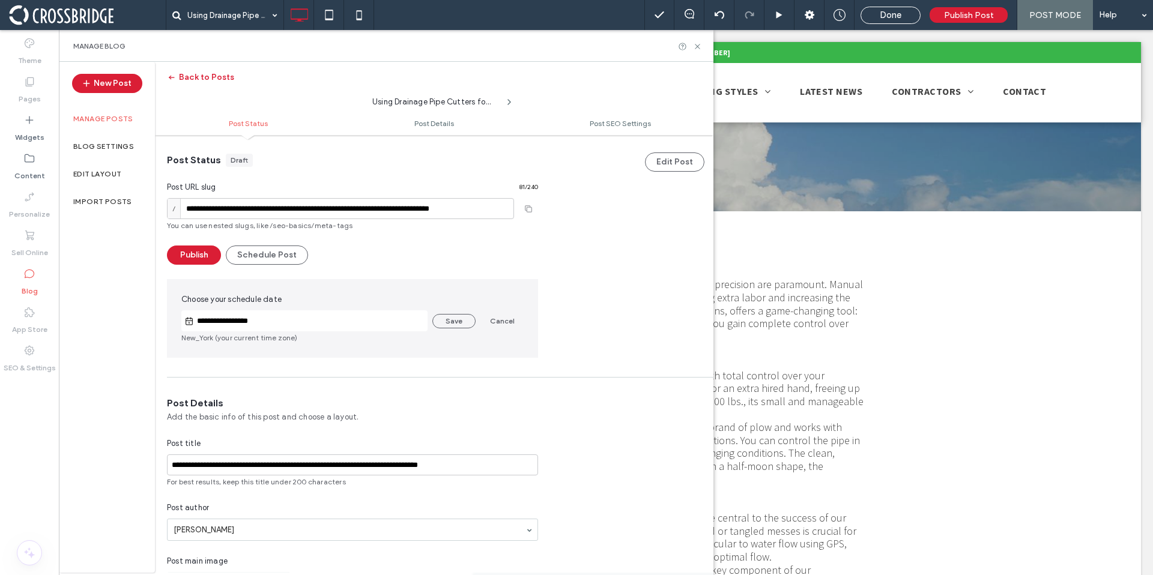
click at [292, 330] on div "**********" at bounding box center [304, 320] width 246 height 21
click at [292, 322] on input "**********" at bounding box center [311, 321] width 234 height 14
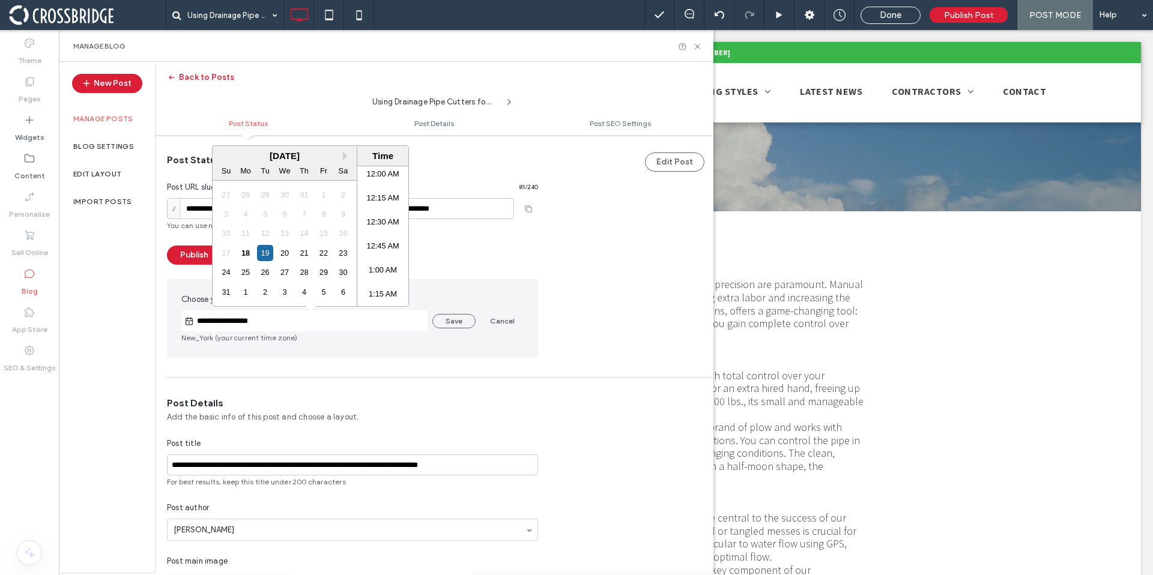
scroll to position [879, 0]
click at [342, 155] on div "August 2025" at bounding box center [285, 156] width 144 height 10
click at [346, 155] on button "Next Month" at bounding box center [347, 156] width 8 height 8
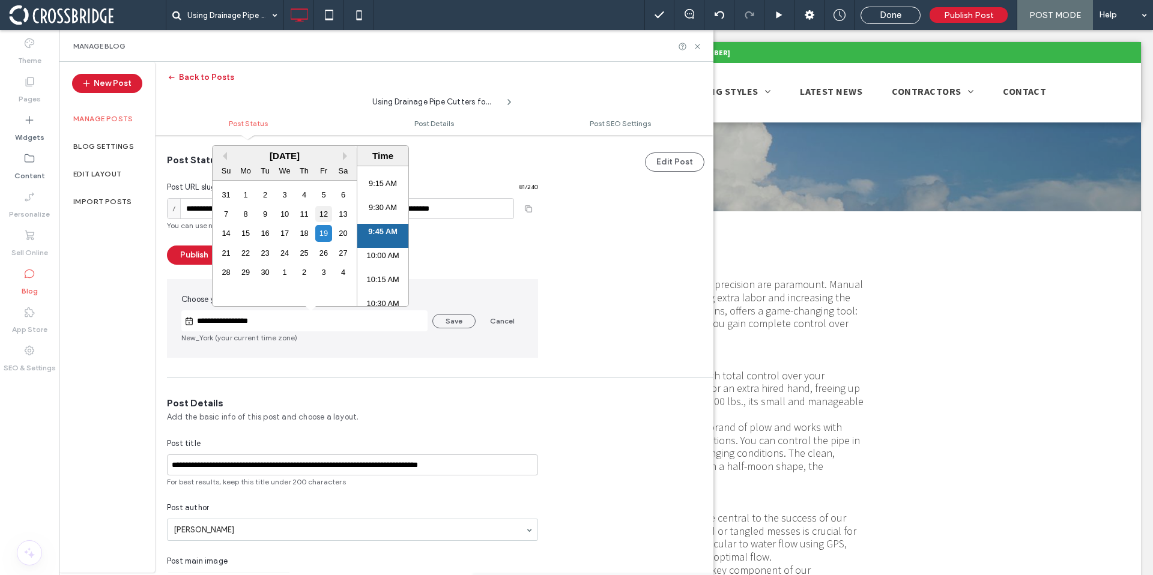
click at [326, 210] on div "12" at bounding box center [323, 214] width 16 height 16
click at [381, 237] on li "8:00 AM" at bounding box center [382, 245] width 51 height 24
type input "**********"
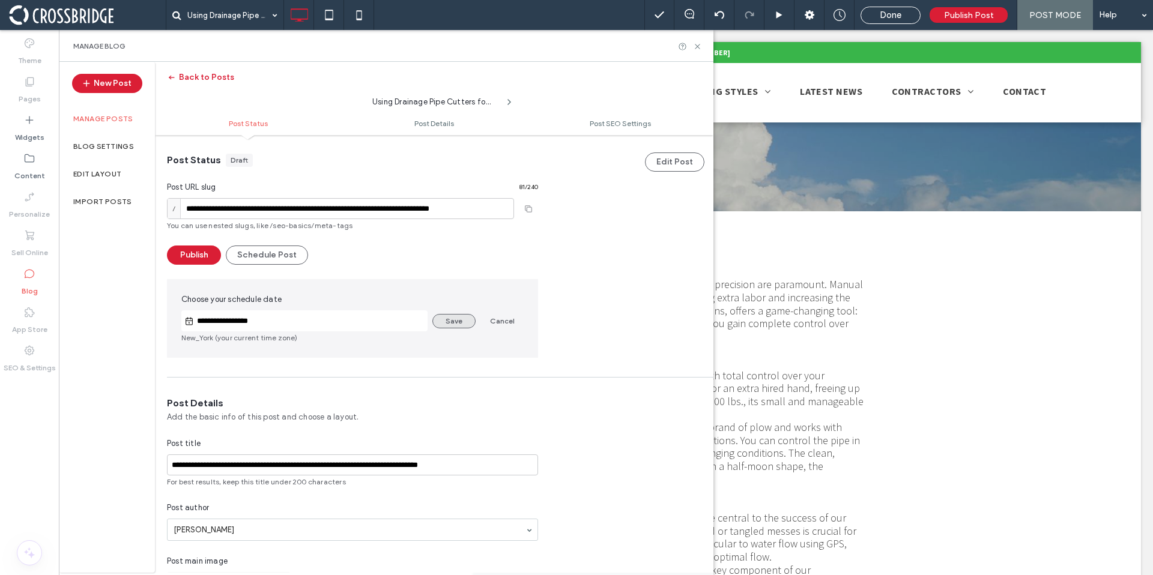
click at [457, 319] on button "Save" at bounding box center [453, 321] width 43 height 14
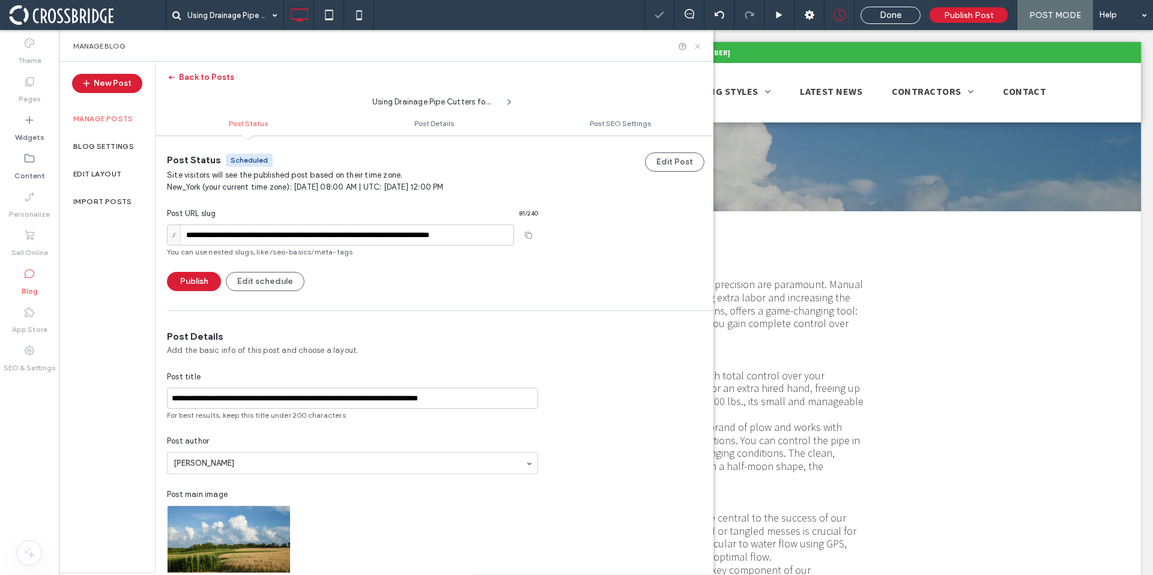
click at [698, 47] on icon at bounding box center [697, 46] width 9 height 9
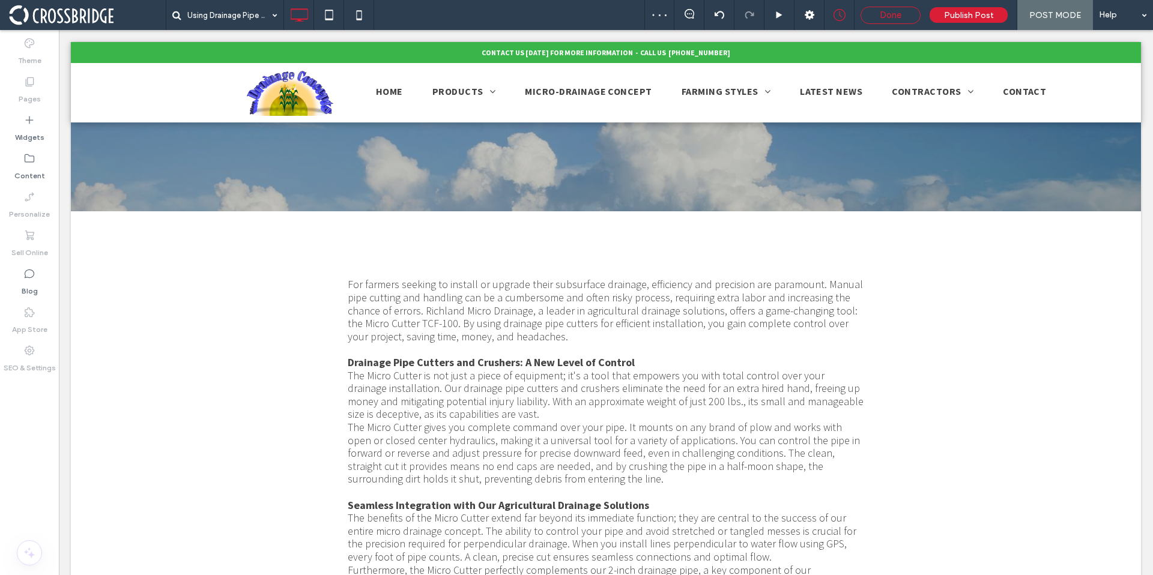
click at [901, 16] on span "Done" at bounding box center [890, 15] width 22 height 11
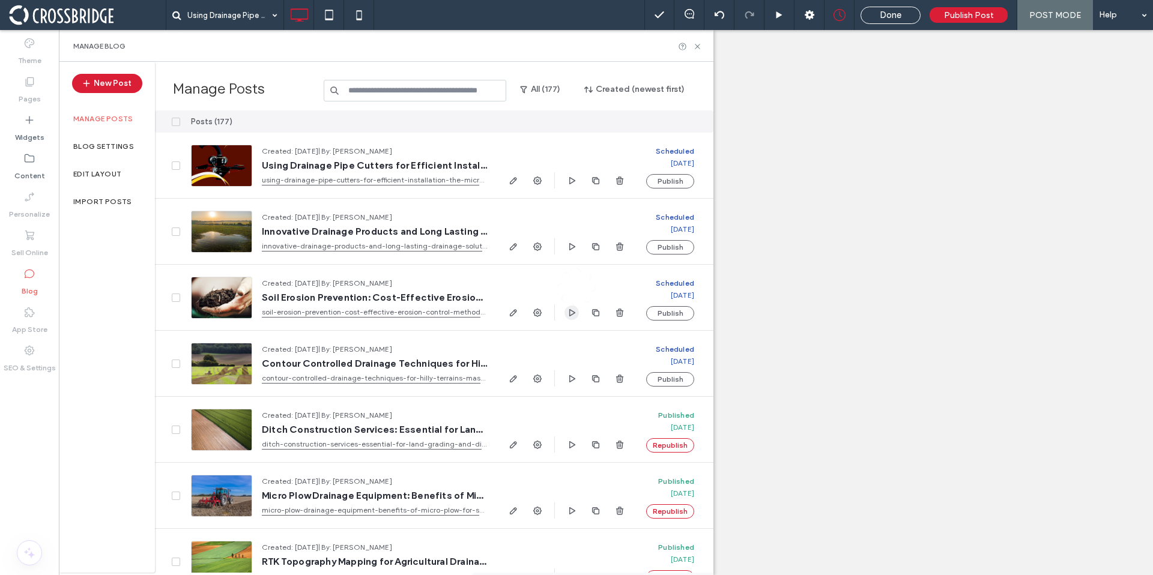
click at [571, 313] on icon "button" at bounding box center [572, 313] width 10 height 10
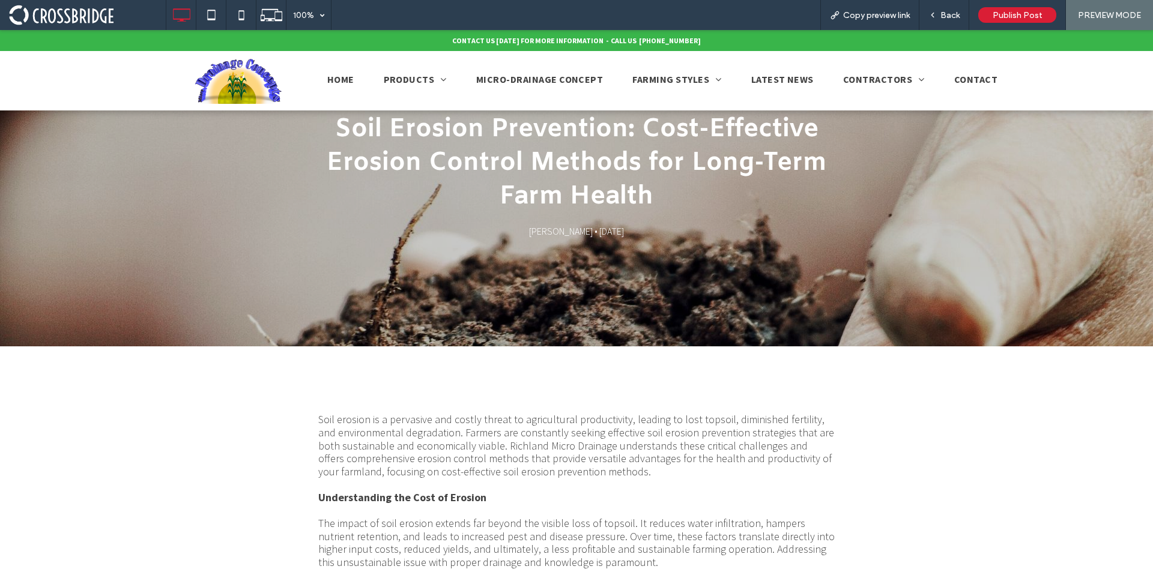
scroll to position [17, 0]
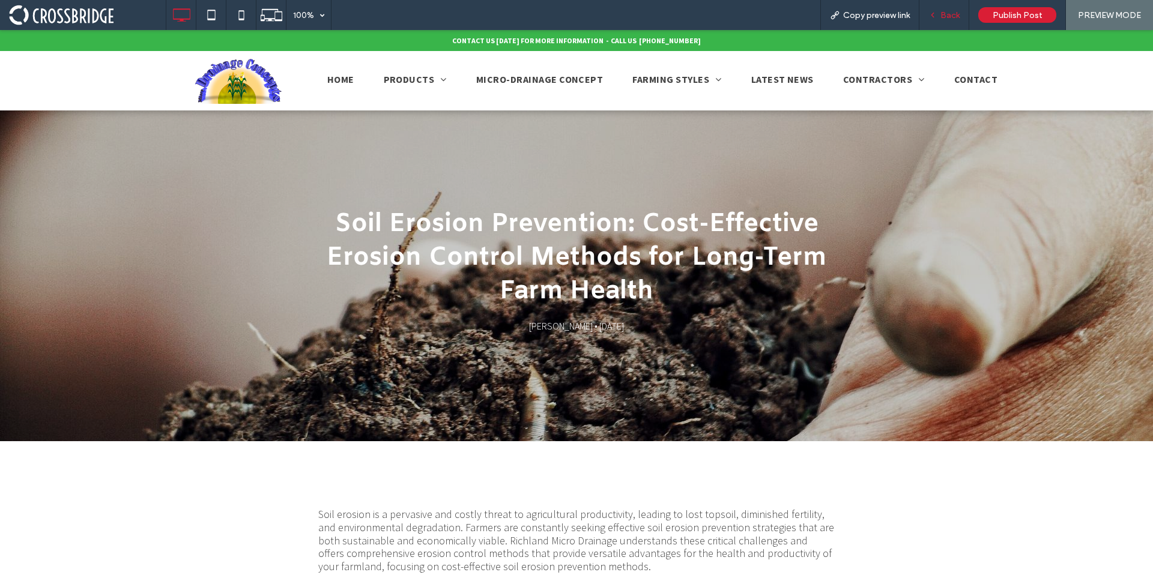
click at [950, 8] on div "Back" at bounding box center [944, 15] width 50 height 30
click at [950, 15] on span "Back" at bounding box center [949, 15] width 19 height 10
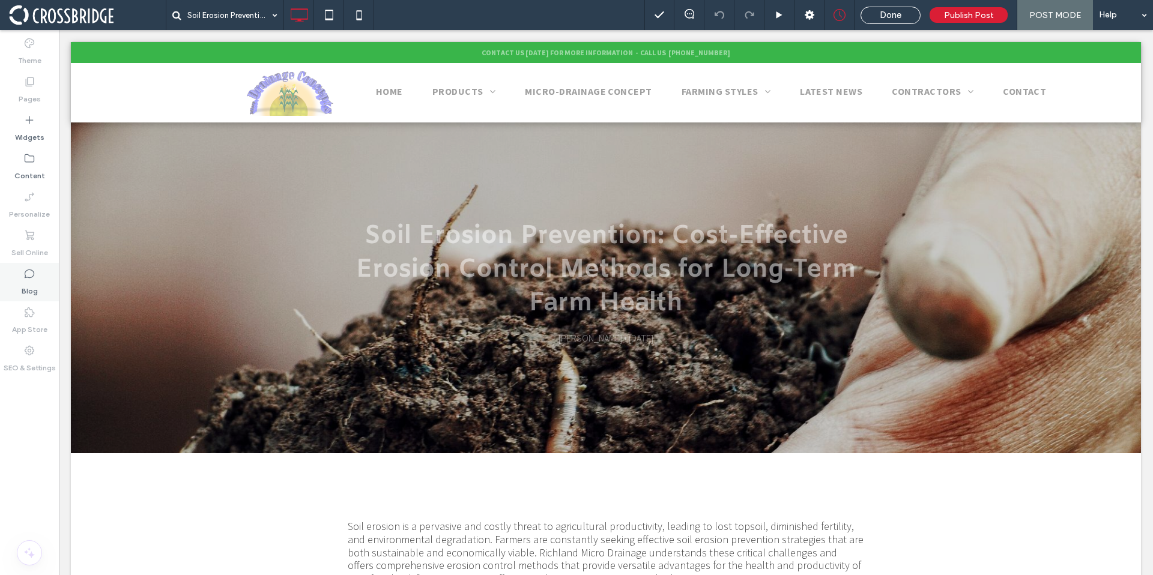
click at [35, 276] on icon at bounding box center [29, 274] width 12 height 12
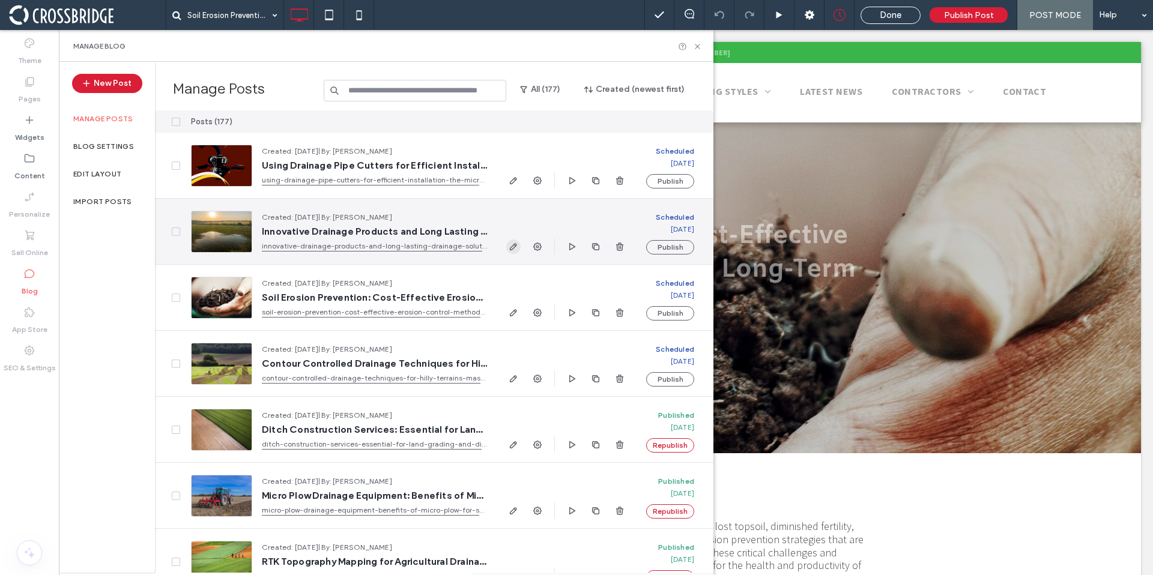
click at [517, 246] on icon "button" at bounding box center [513, 247] width 10 height 10
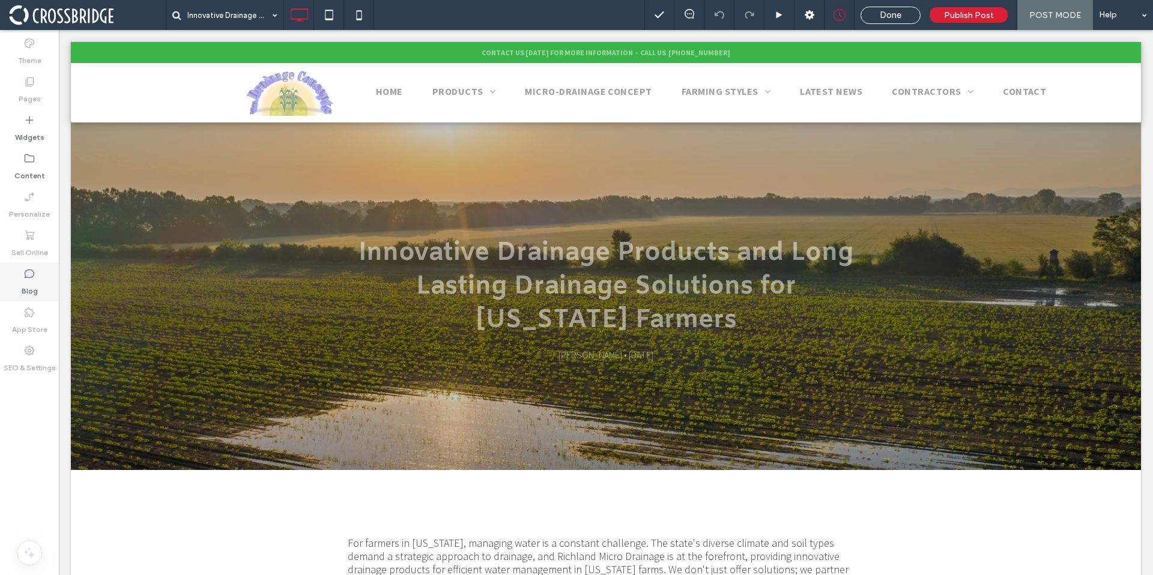
click at [16, 295] on div "Blog" at bounding box center [29, 282] width 59 height 38
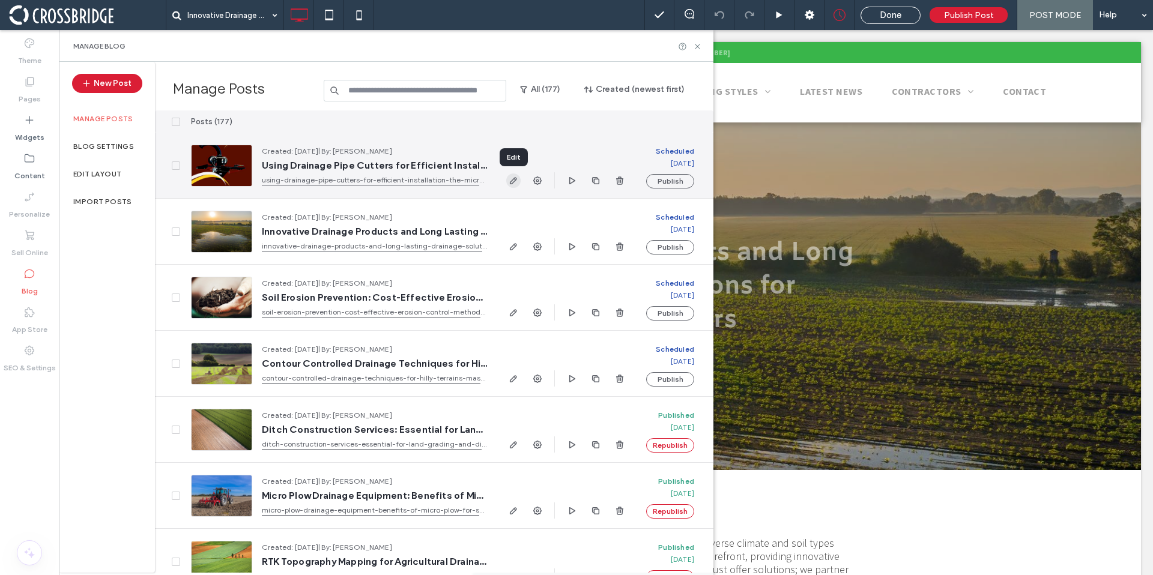
click at [511, 181] on use "button" at bounding box center [513, 180] width 7 height 7
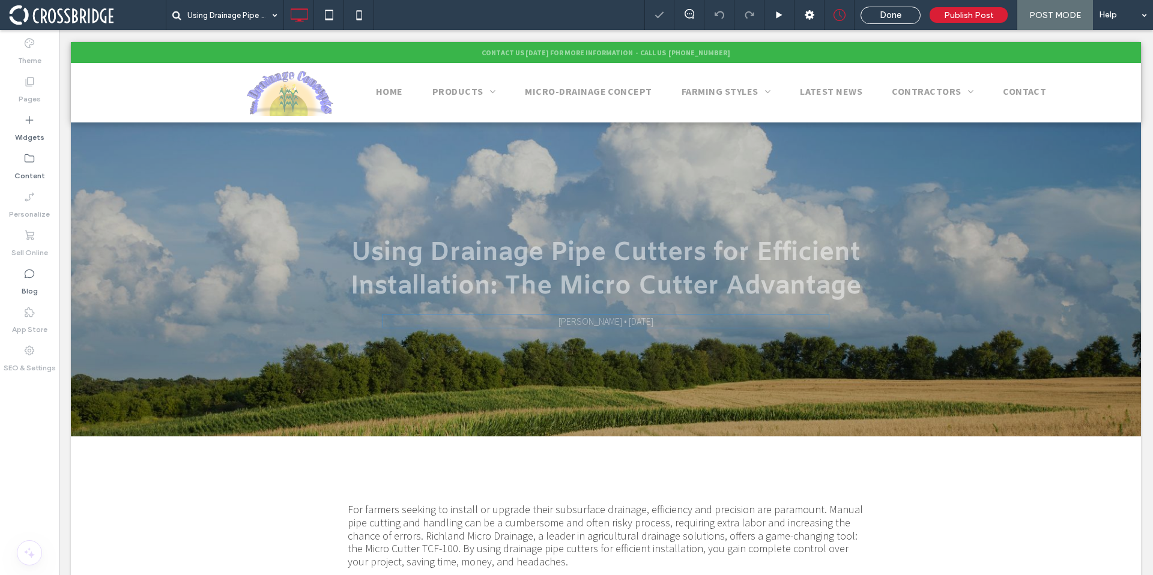
scroll to position [229, 0]
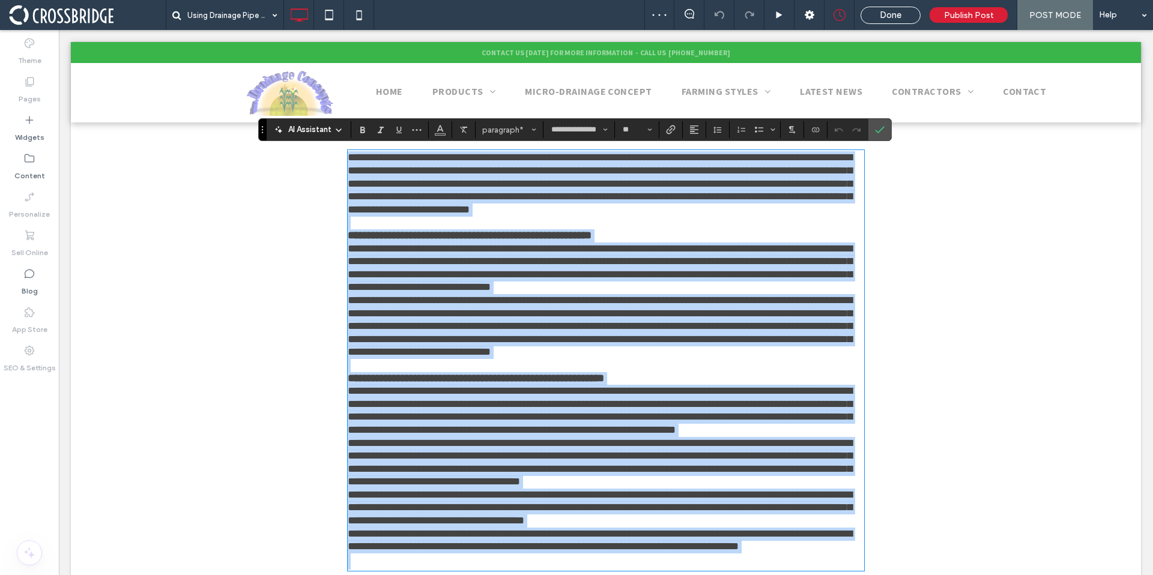
click at [626, 235] on p "**********" at bounding box center [606, 235] width 516 height 13
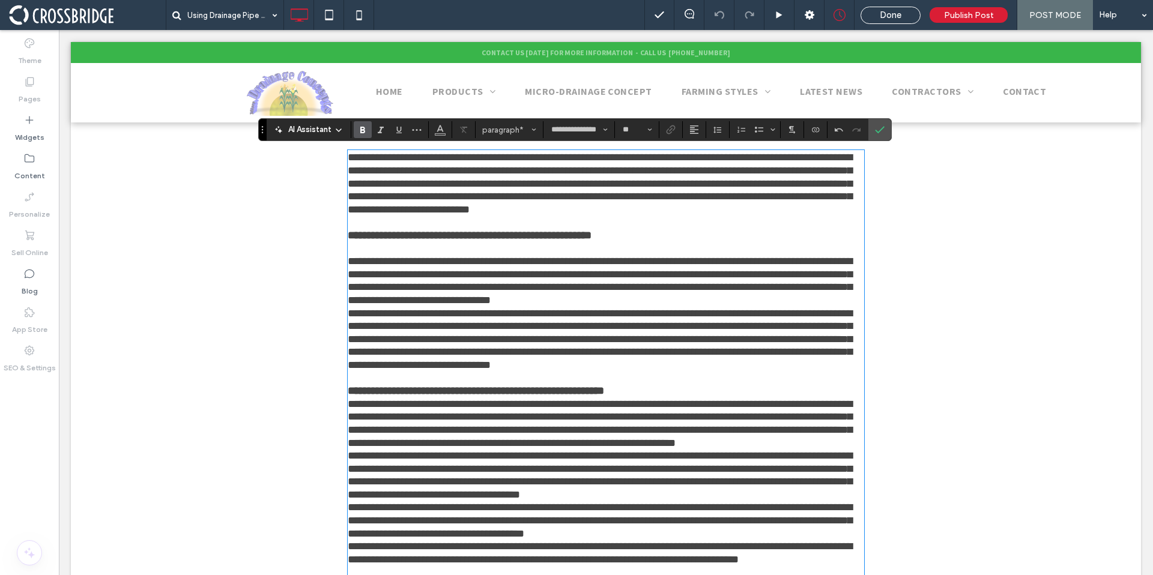
click at [639, 389] on p "**********" at bounding box center [606, 391] width 516 height 13
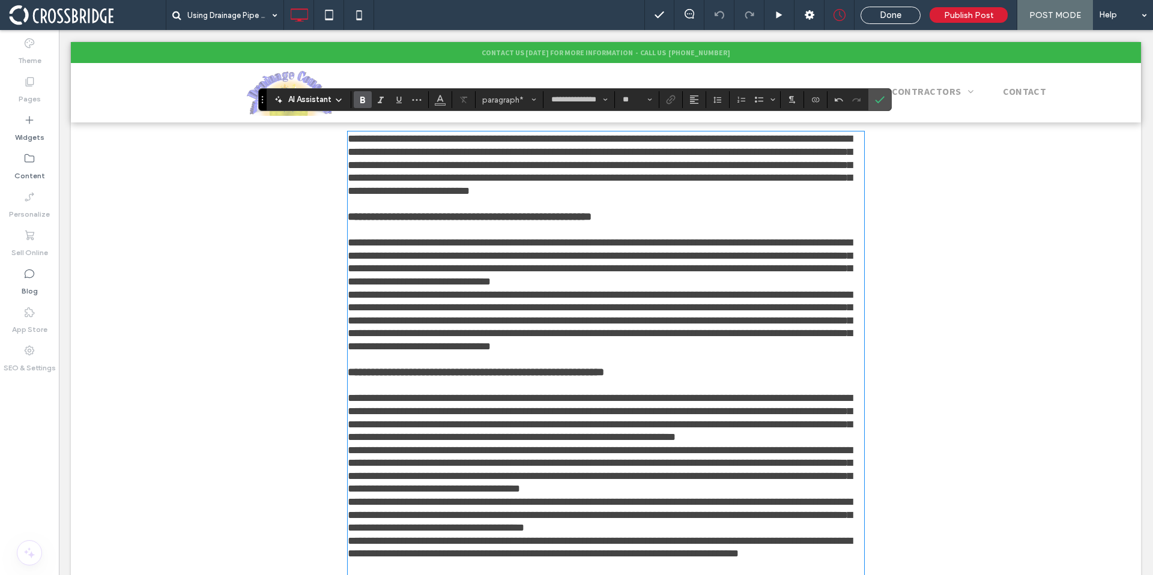
scroll to position [395, 0]
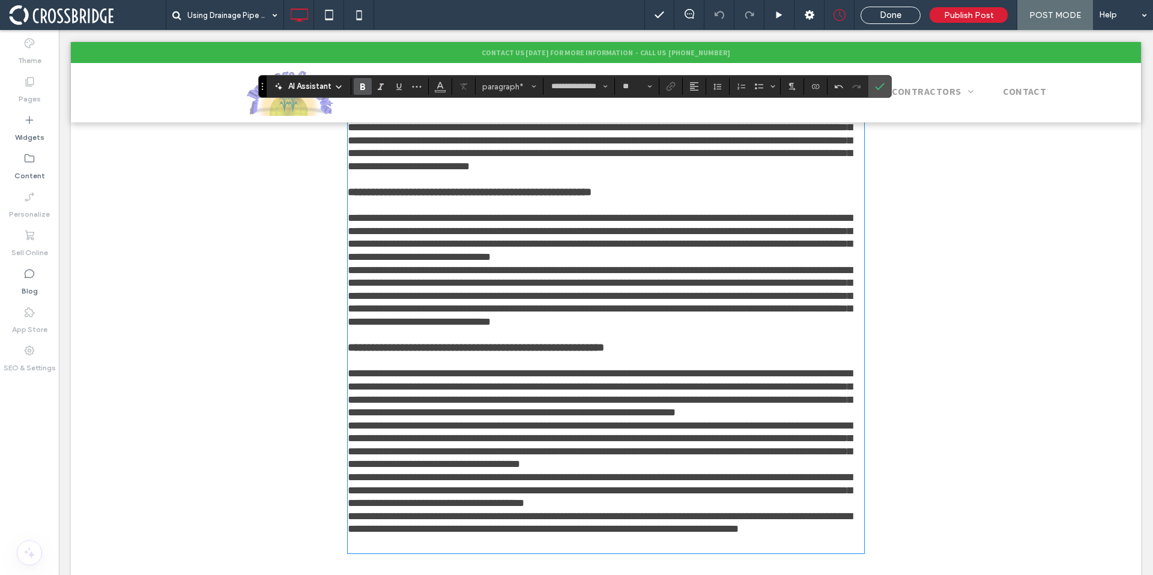
click at [529, 472] on span "**********" at bounding box center [600, 490] width 504 height 37
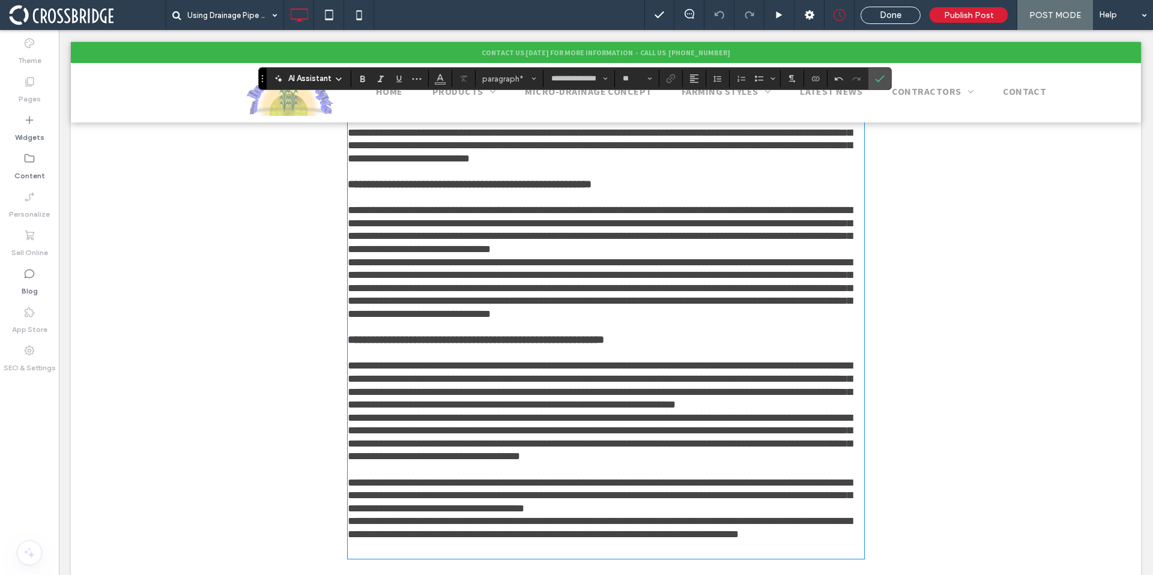
scroll to position [418, 0]
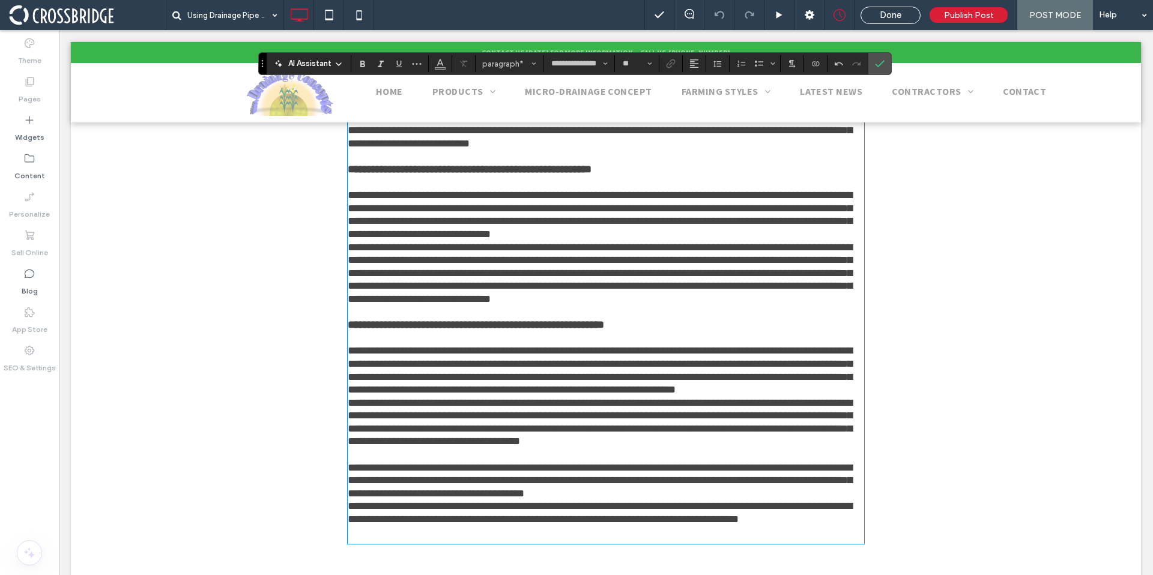
click at [714, 389] on p "**********" at bounding box center [606, 371] width 516 height 52
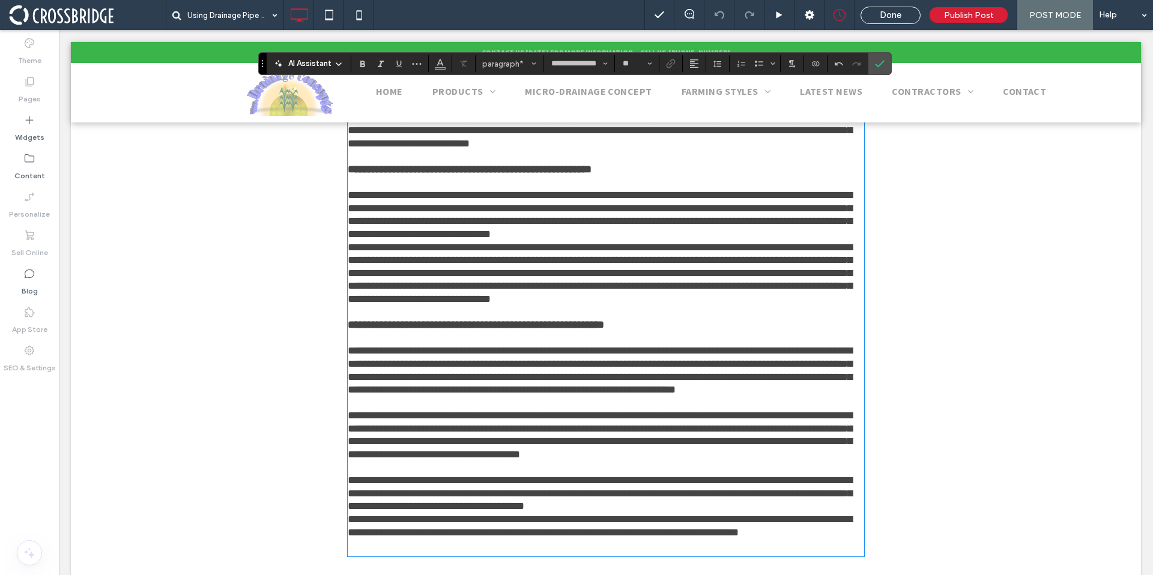
click at [522, 232] on p "**********" at bounding box center [606, 215] width 516 height 52
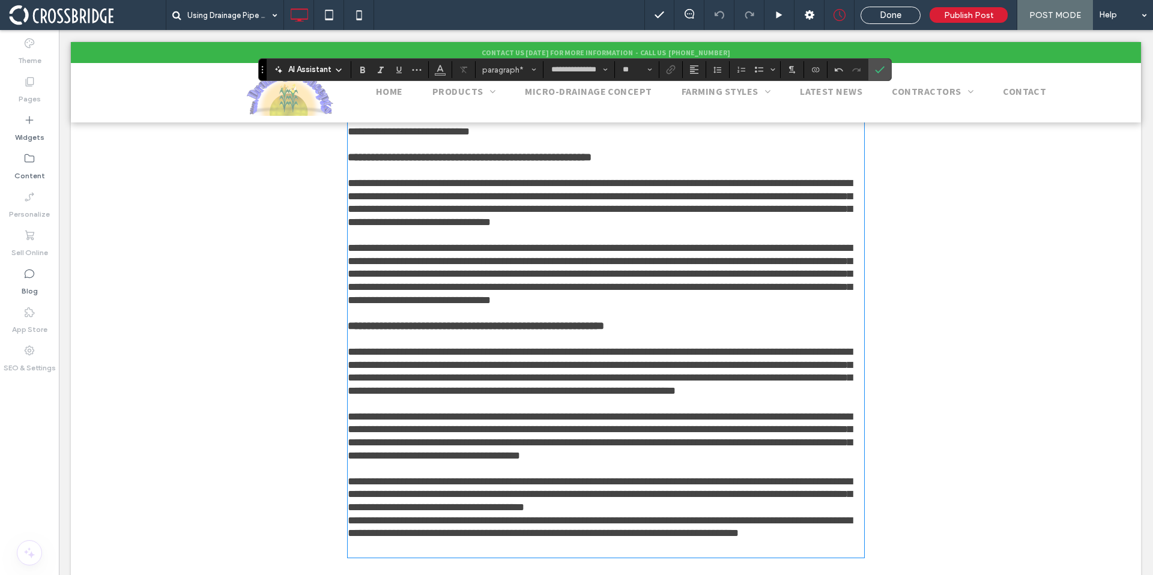
scroll to position [435, 0]
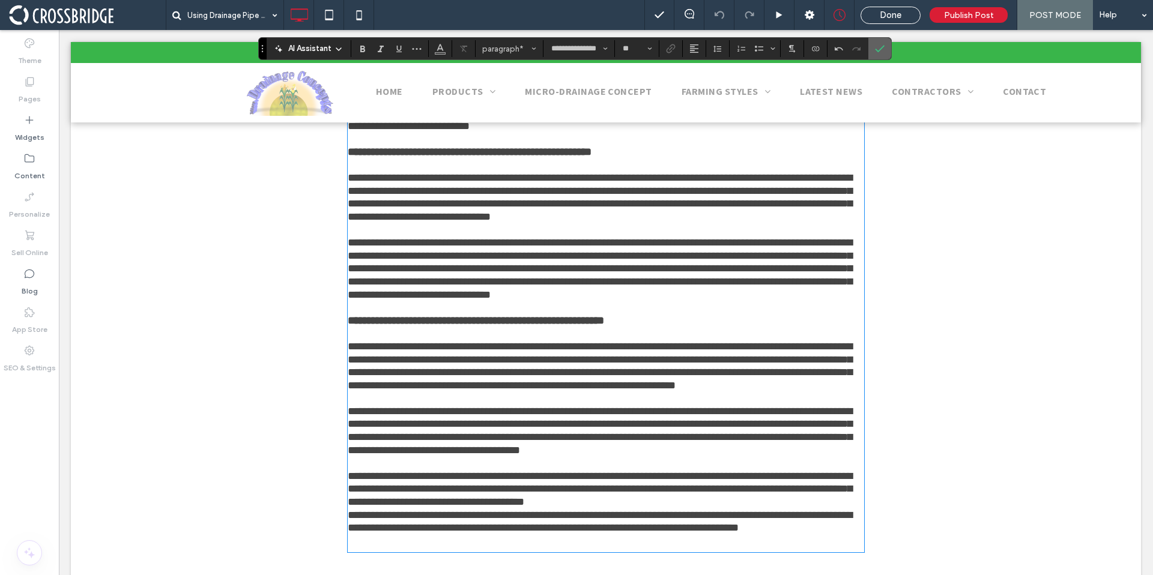
click at [876, 45] on icon "Confirm" at bounding box center [880, 49] width 10 height 10
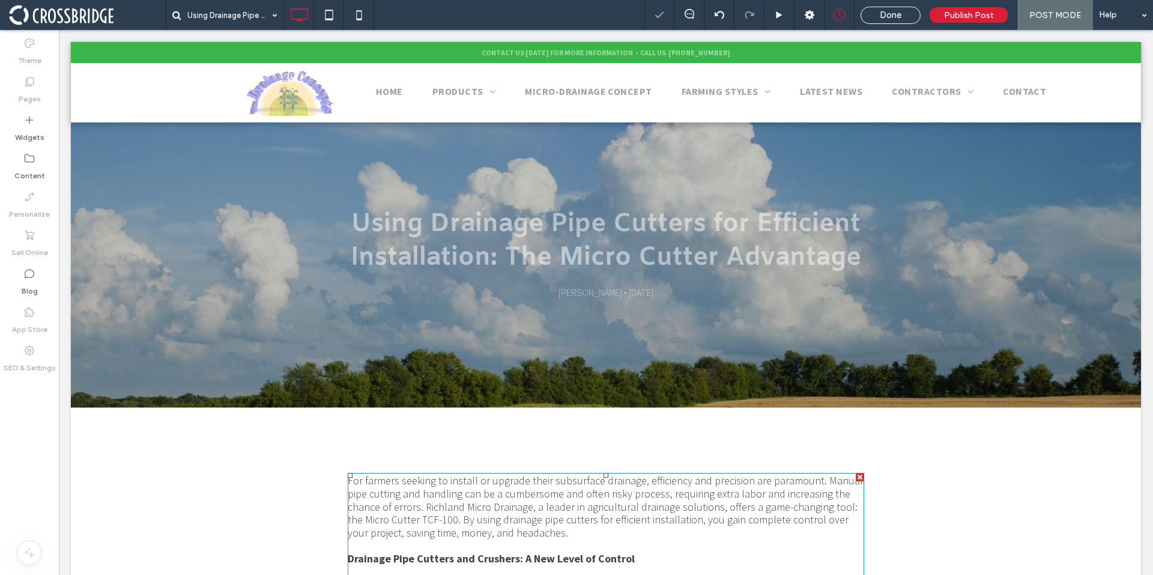
scroll to position [0, 0]
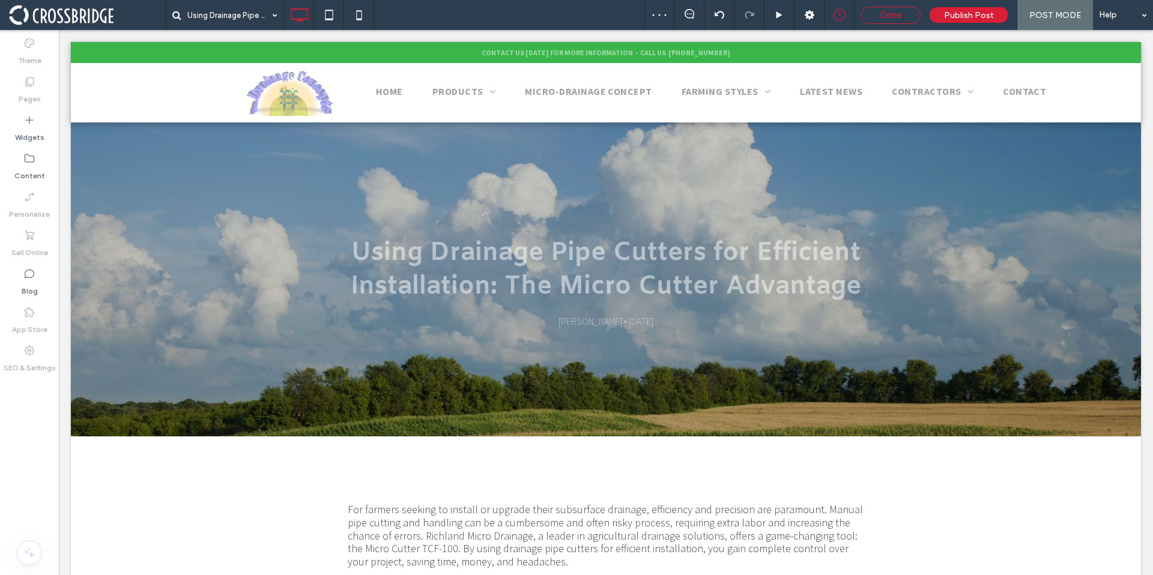
click at [884, 17] on span "Done" at bounding box center [890, 15] width 22 height 11
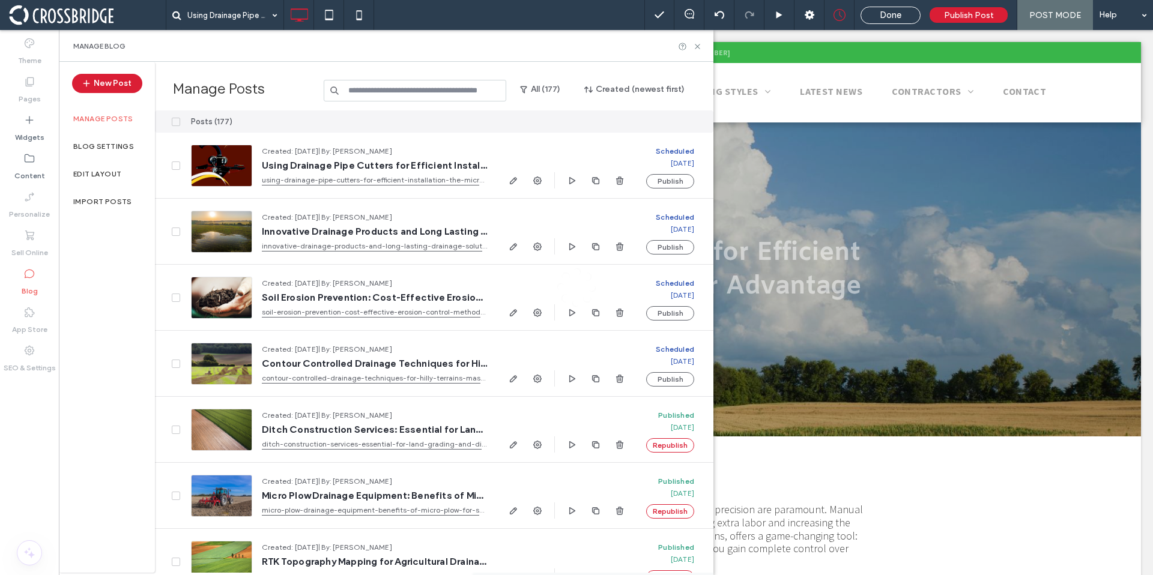
click at [536, 180] on div at bounding box center [576, 287] width 1153 height 575
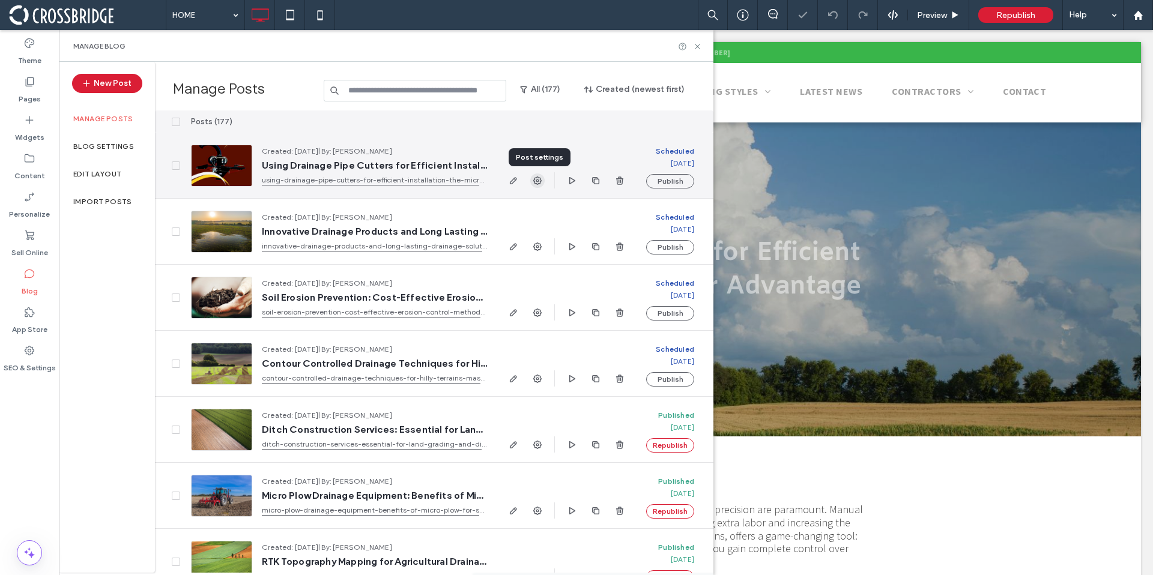
click at [539, 182] on icon "button" at bounding box center [537, 181] width 10 height 10
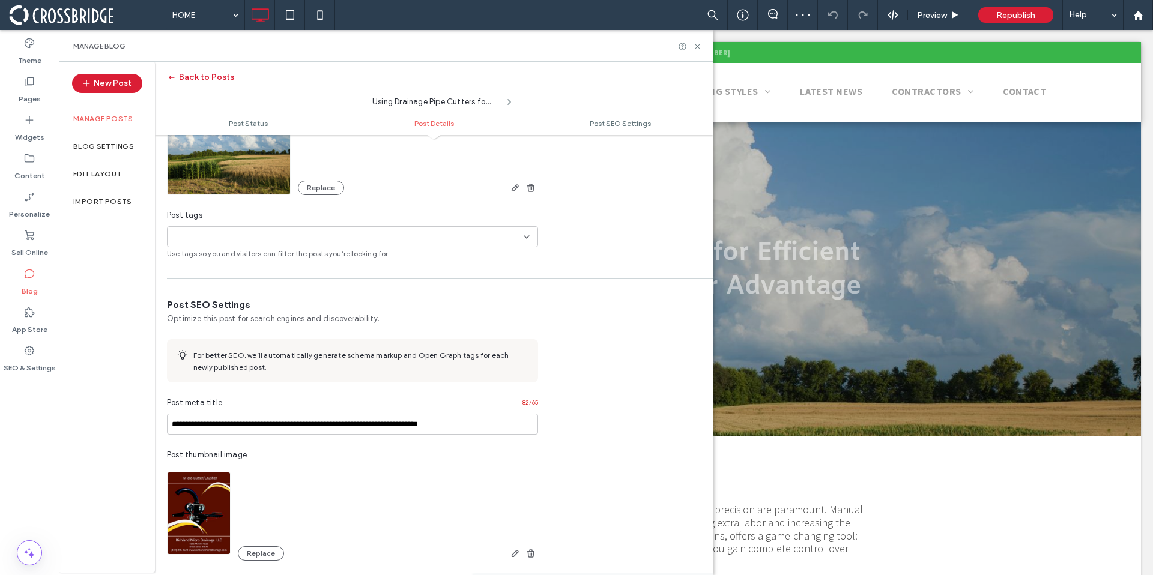
scroll to position [454, 0]
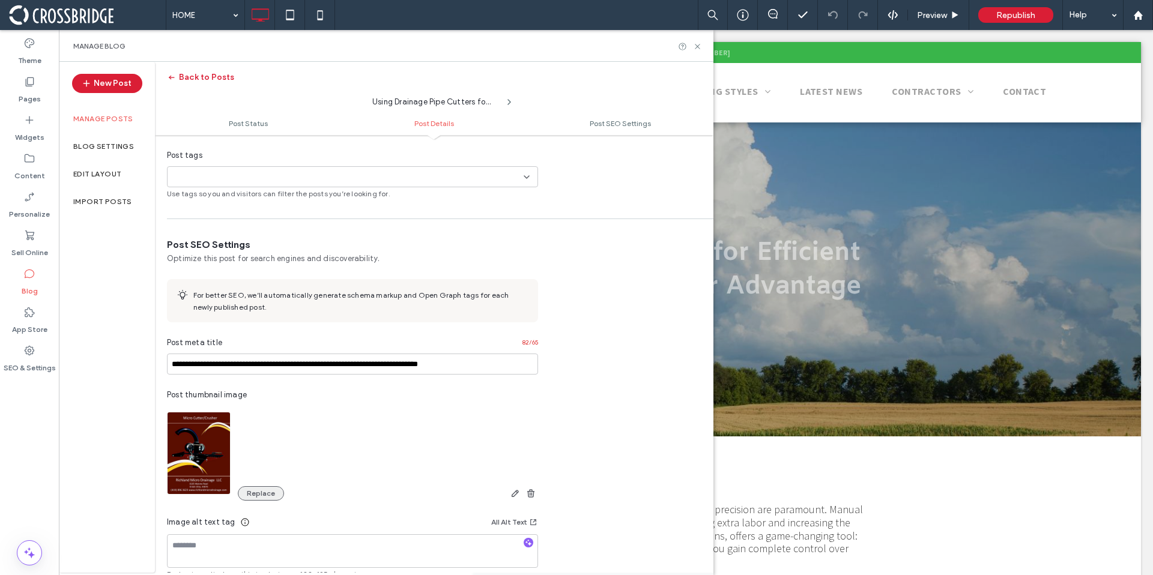
click at [274, 491] on button "Replace" at bounding box center [261, 493] width 46 height 14
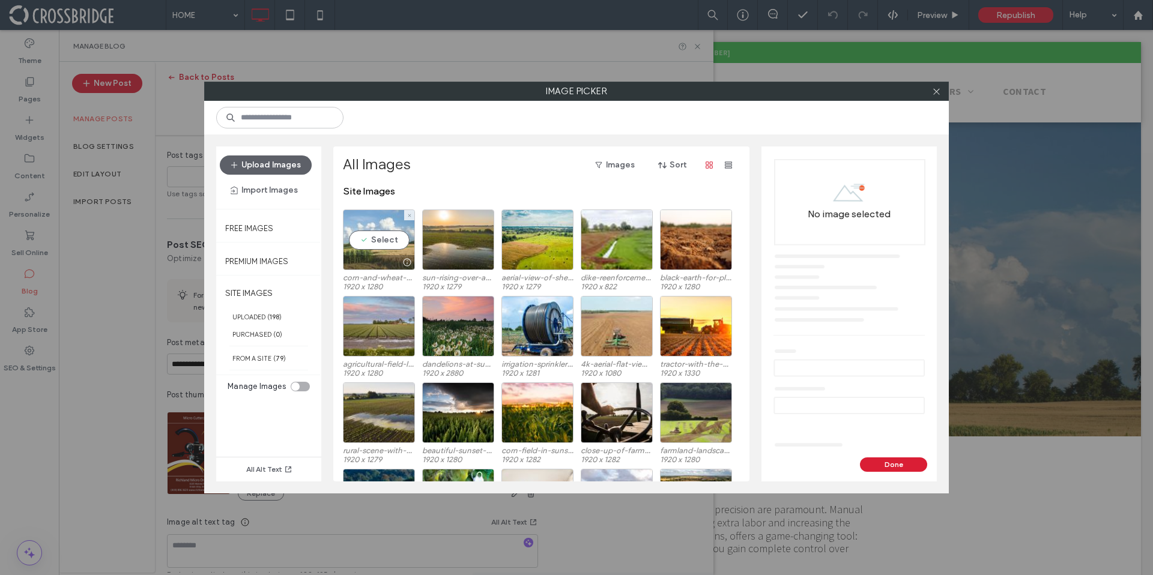
click at [373, 252] on div "Select" at bounding box center [379, 240] width 72 height 61
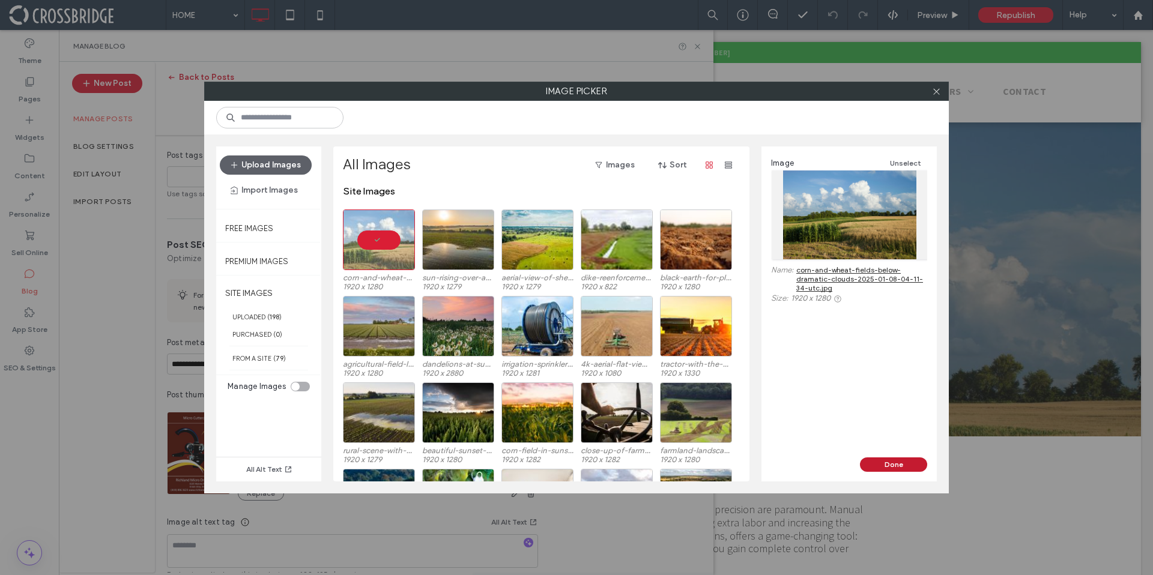
click at [918, 465] on button "Done" at bounding box center [893, 464] width 67 height 14
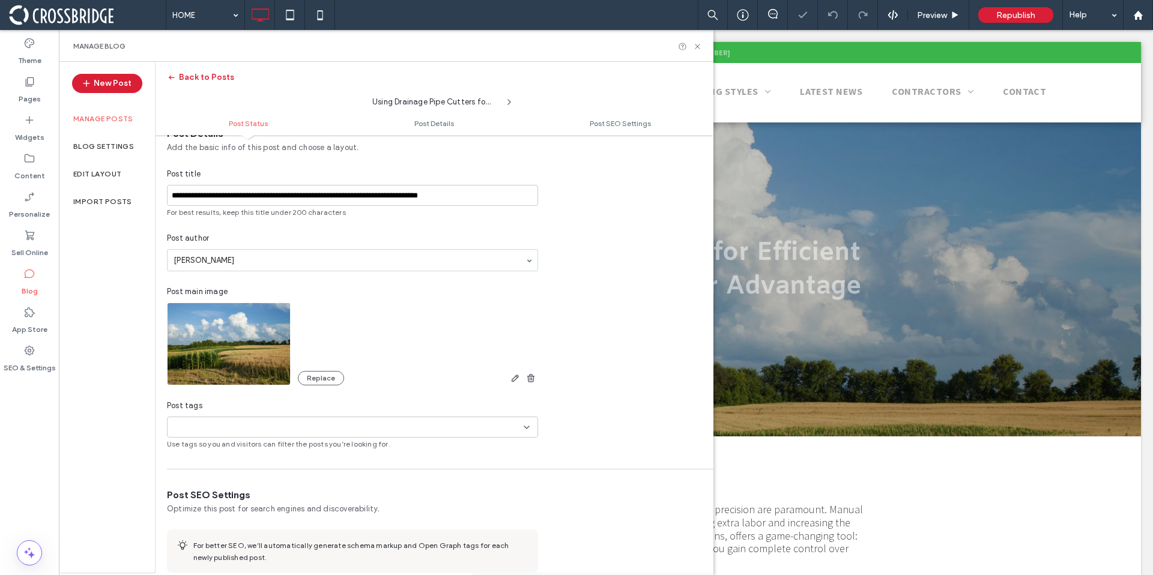
scroll to position [0, 0]
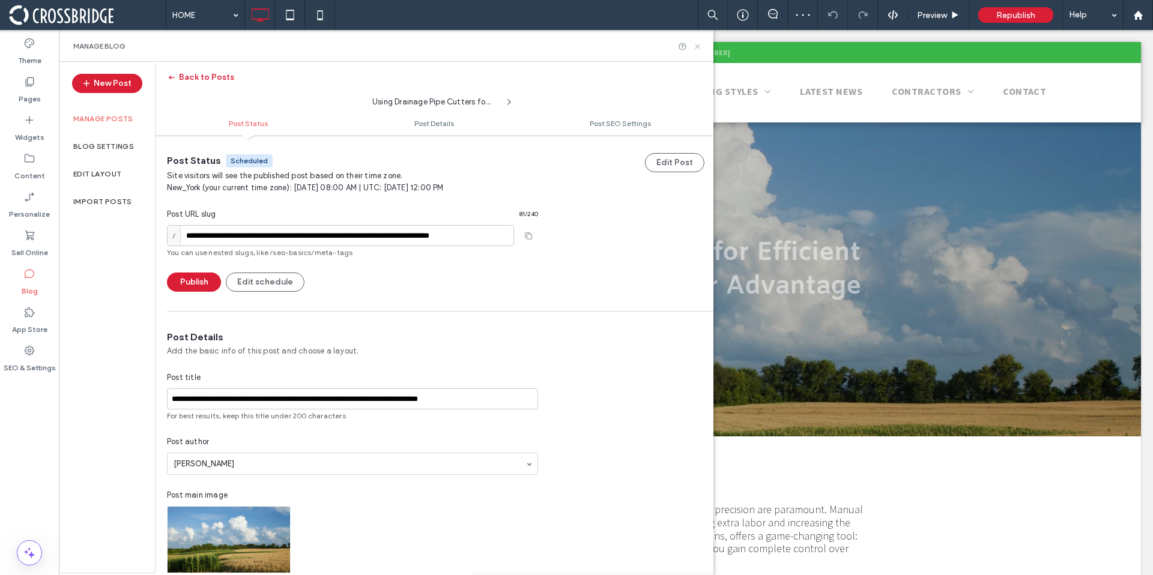
click at [698, 47] on icon at bounding box center [697, 46] width 9 height 9
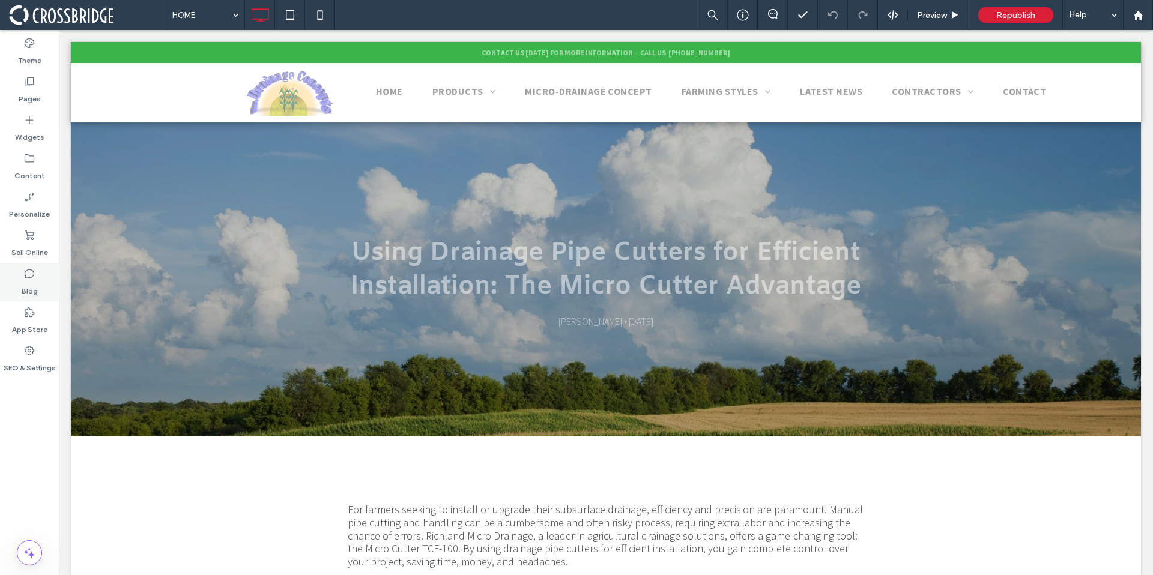
click at [31, 288] on label "Blog" at bounding box center [30, 288] width 16 height 17
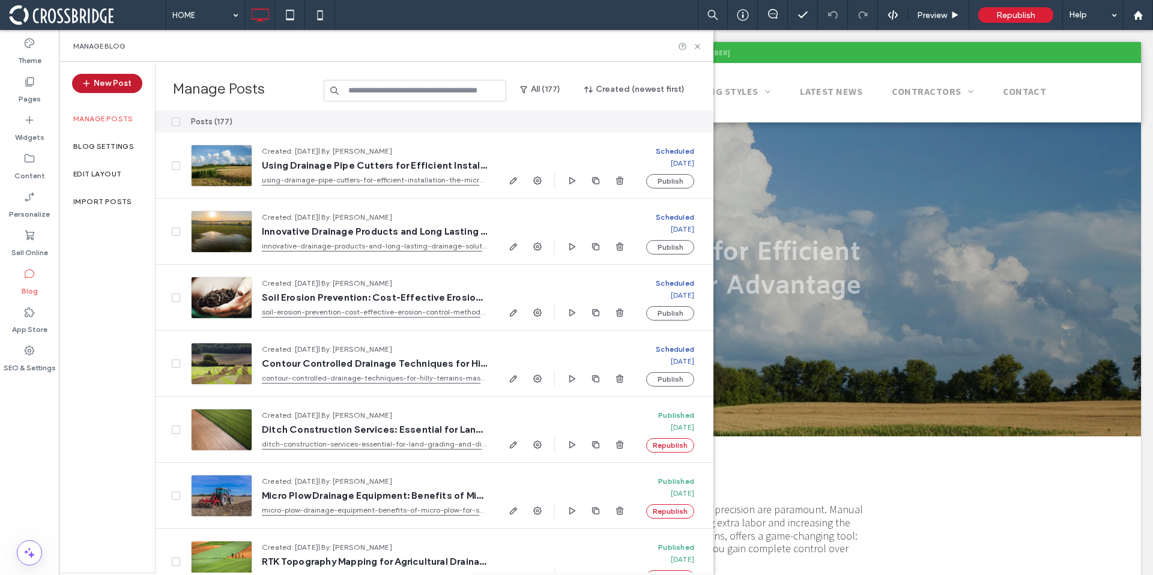
click at [133, 83] on button "New Post" at bounding box center [107, 83] width 70 height 19
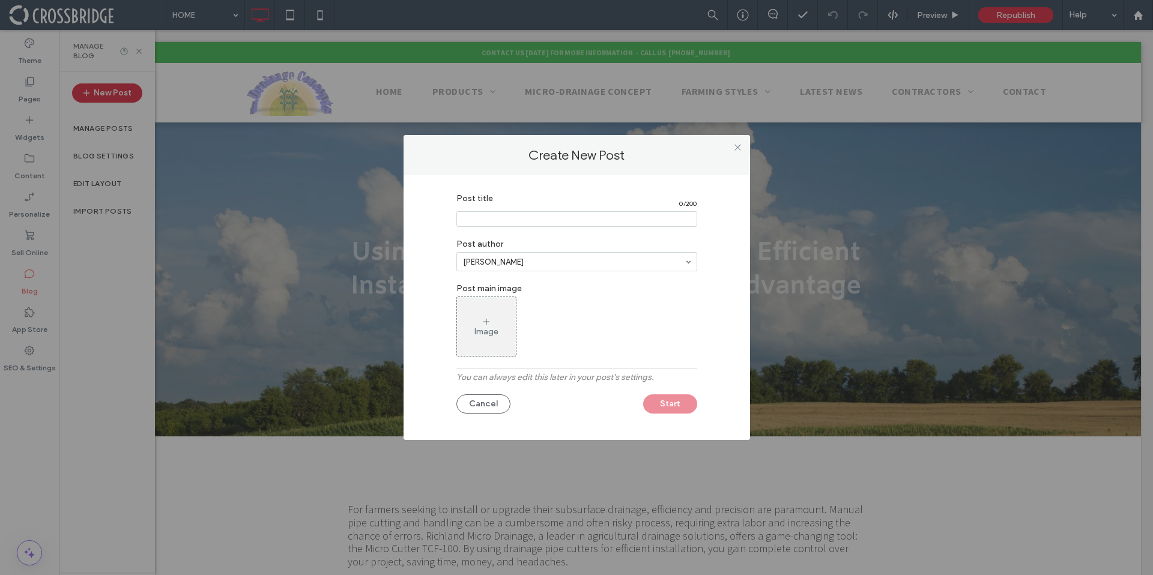
click at [475, 219] on input "Post title" at bounding box center [576, 219] width 241 height 16
paste input "**********"
type input "**********"
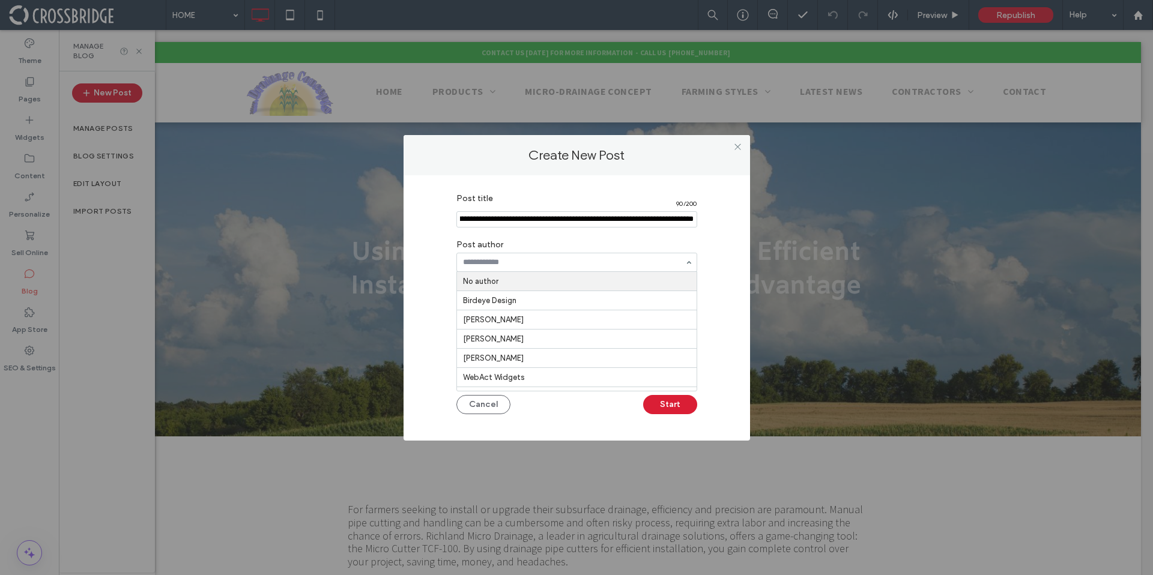
scroll to position [0, 0]
type input "*****"
click at [508, 341] on div "Image" at bounding box center [486, 327] width 59 height 56
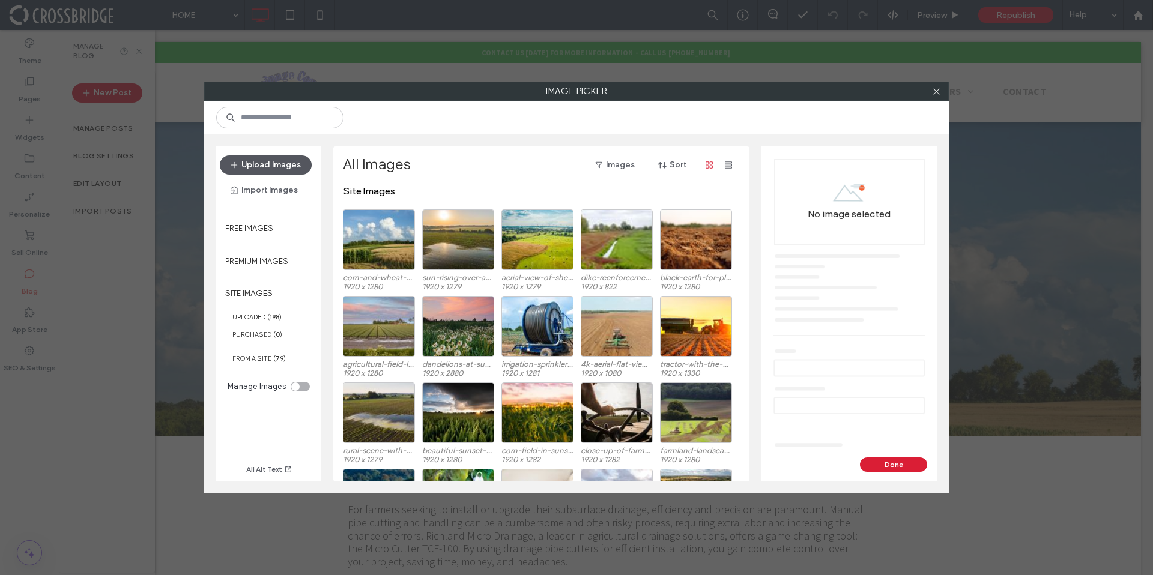
click at [280, 167] on button "Upload Images" at bounding box center [266, 164] width 92 height 19
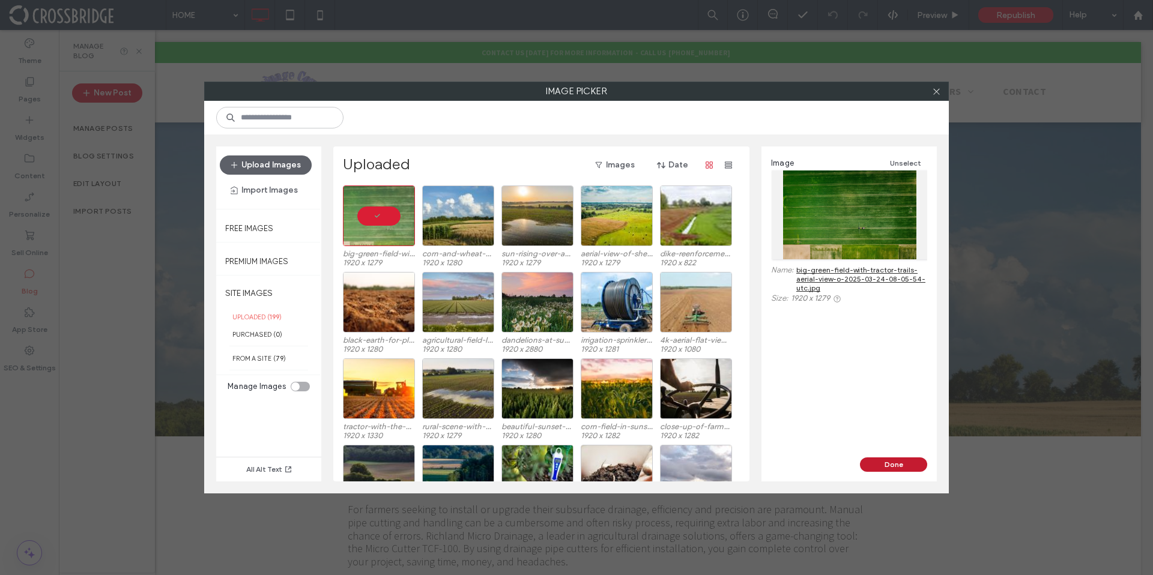
click at [894, 466] on button "Done" at bounding box center [893, 464] width 67 height 14
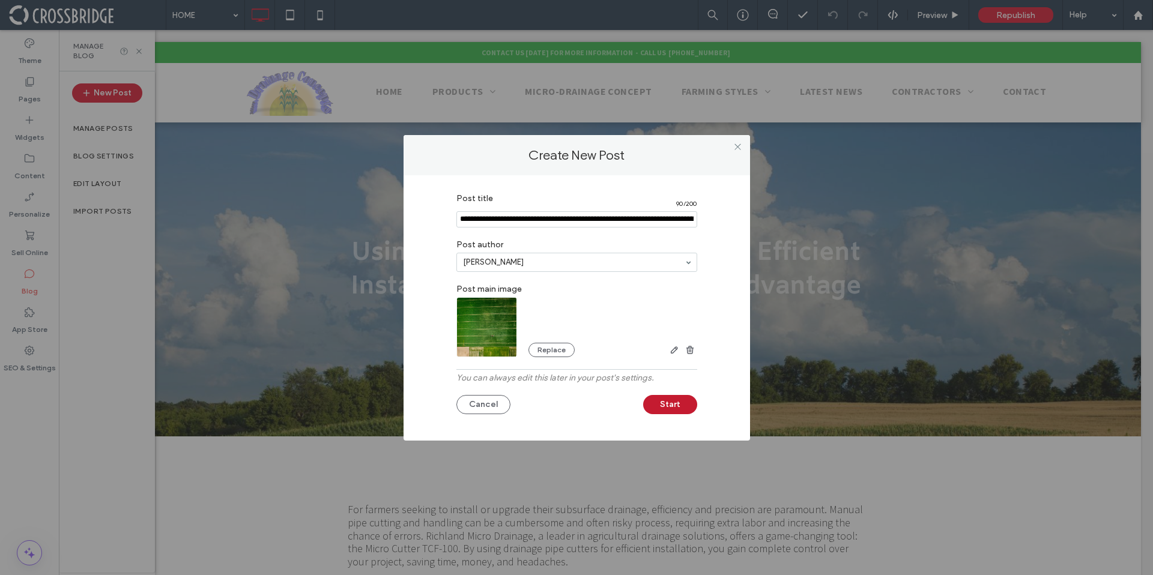
click at [695, 405] on button "Start" at bounding box center [670, 404] width 54 height 19
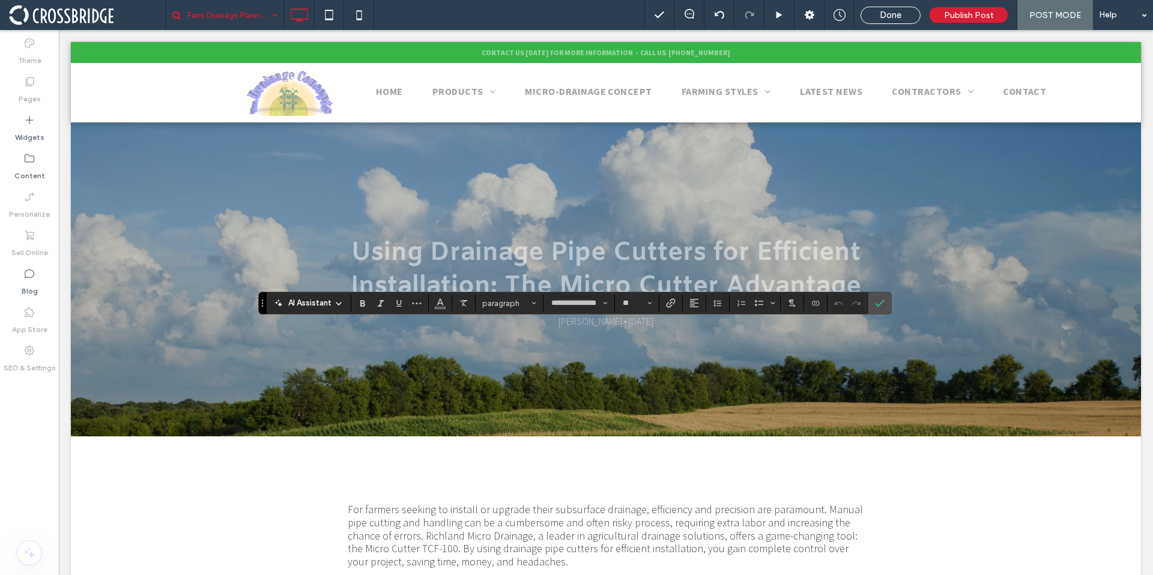
type input "**********"
type input "**"
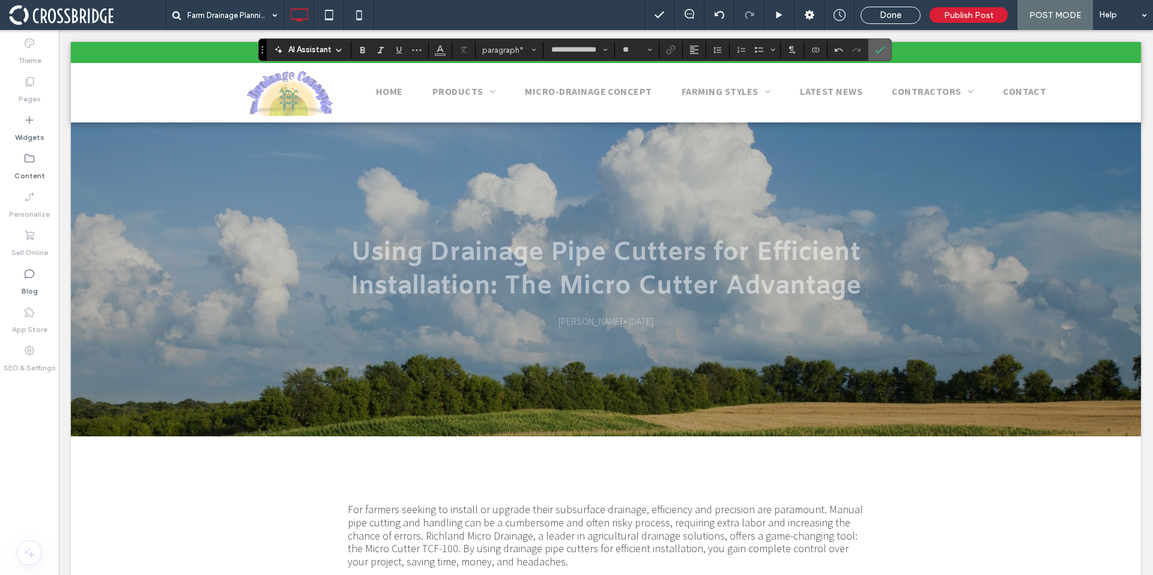
click at [873, 52] on label "Confirm" at bounding box center [879, 50] width 18 height 22
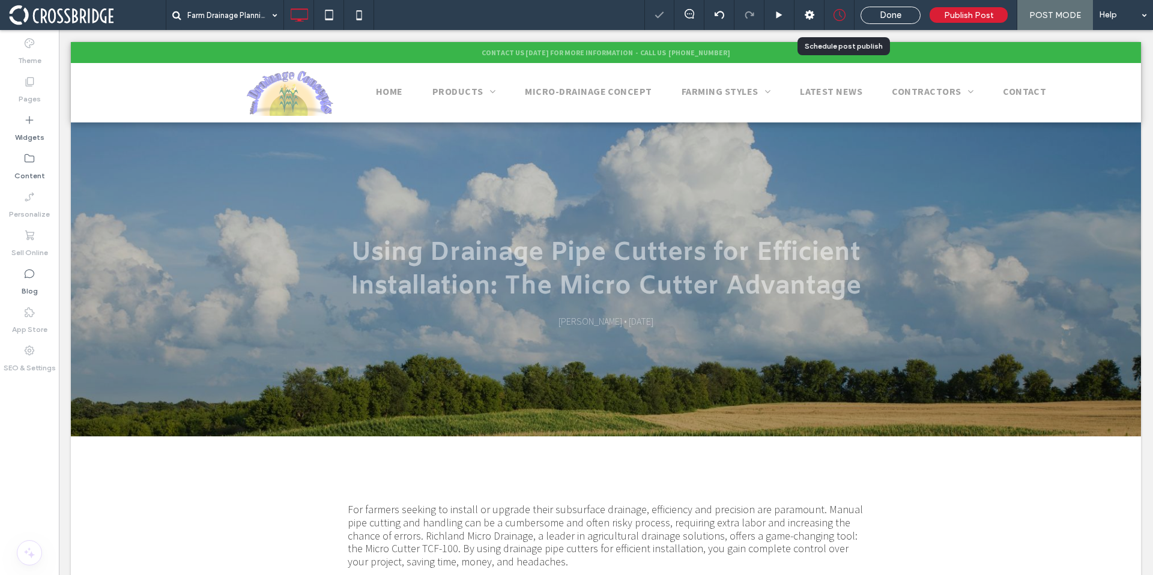
click at [836, 14] on icon at bounding box center [839, 15] width 12 height 12
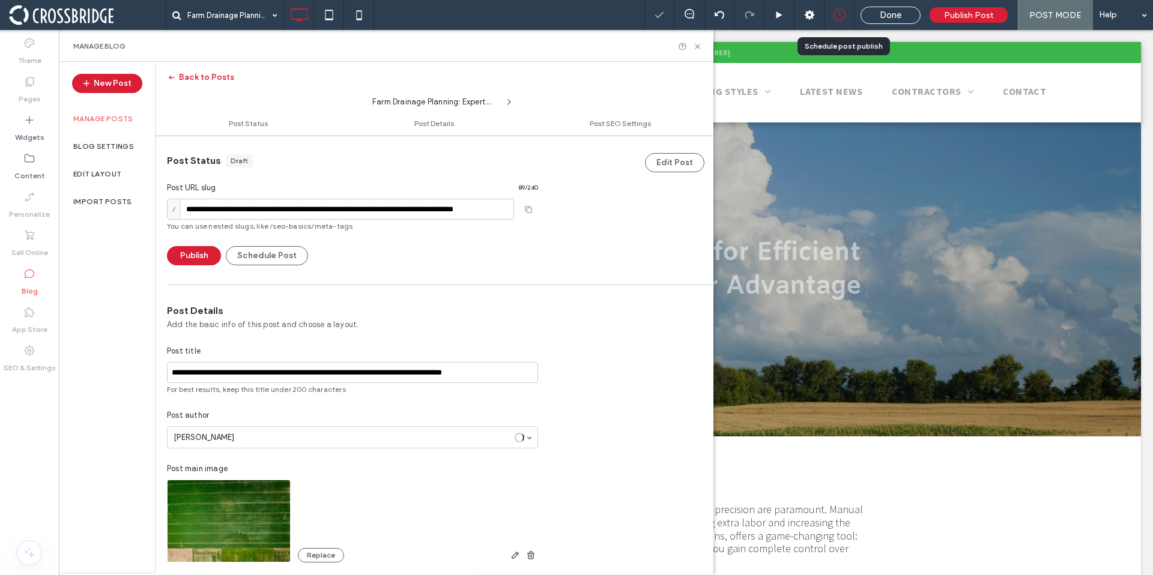
scroll to position [1, 0]
click at [296, 256] on button "Schedule Post" at bounding box center [267, 255] width 82 height 19
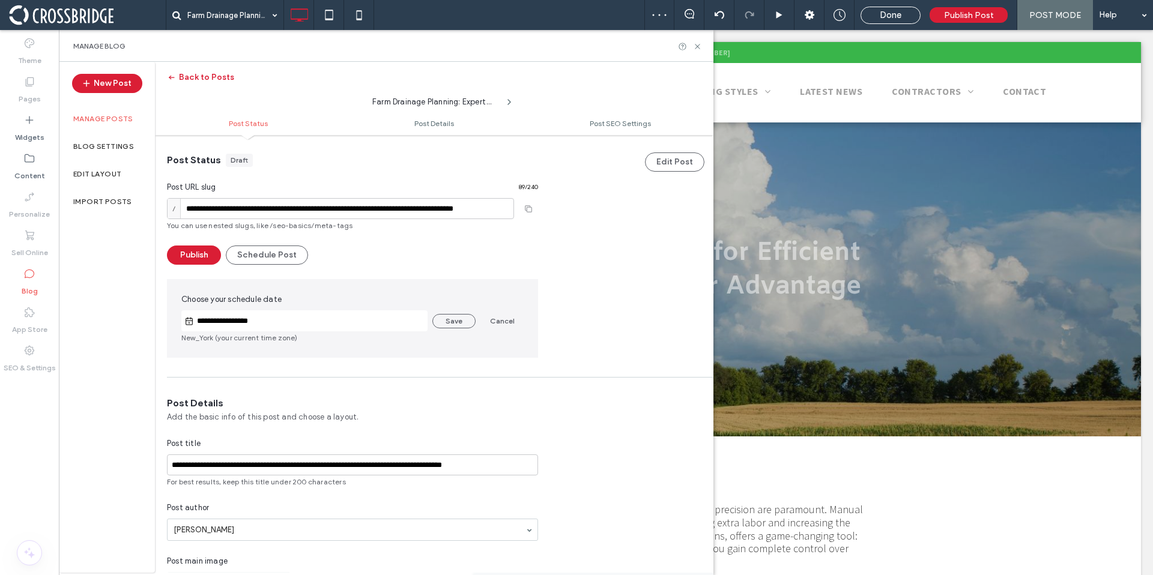
click at [292, 328] on div "**********" at bounding box center [304, 320] width 246 height 21
click at [283, 320] on input "**********" at bounding box center [311, 321] width 234 height 14
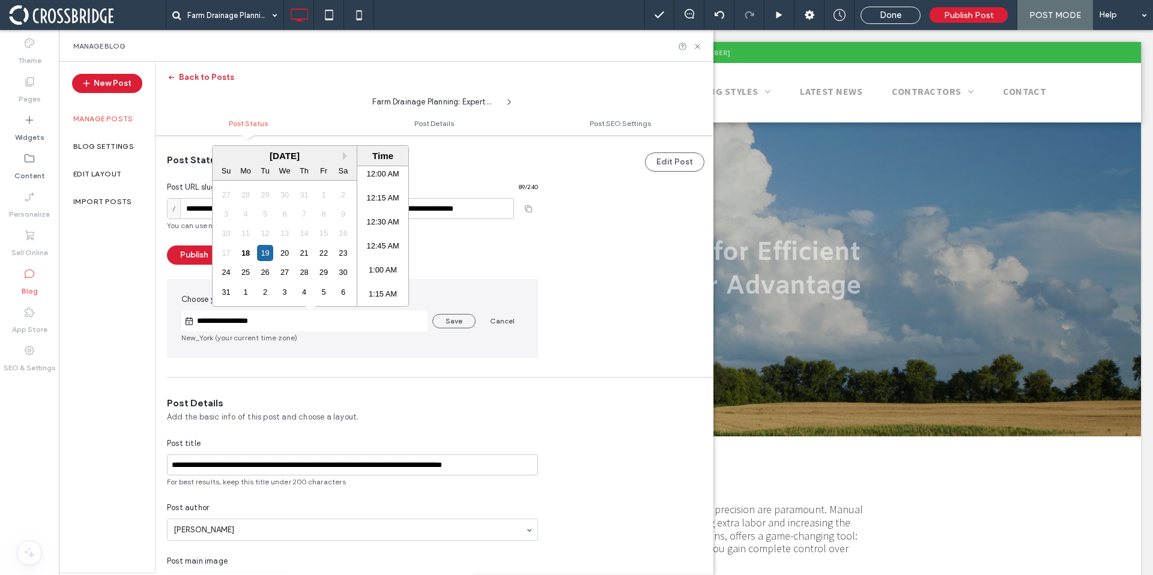
scroll to position [903, 0]
click at [345, 154] on button "Next Month" at bounding box center [347, 156] width 8 height 8
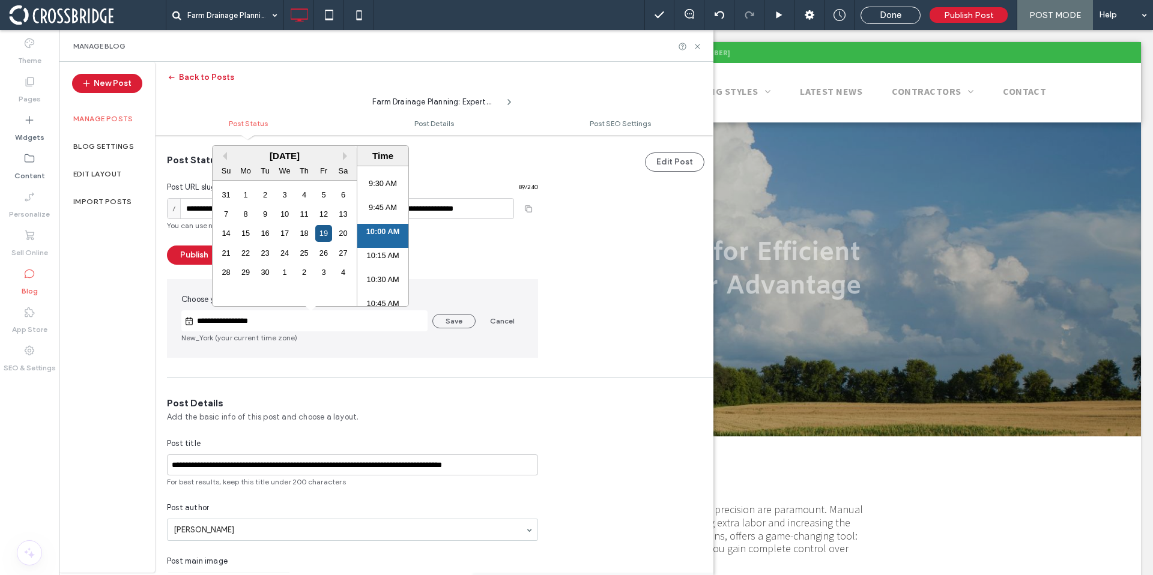
click at [327, 236] on div "19" at bounding box center [323, 233] width 16 height 16
click at [378, 223] on li "9:00 AM" at bounding box center [382, 222] width 51 height 24
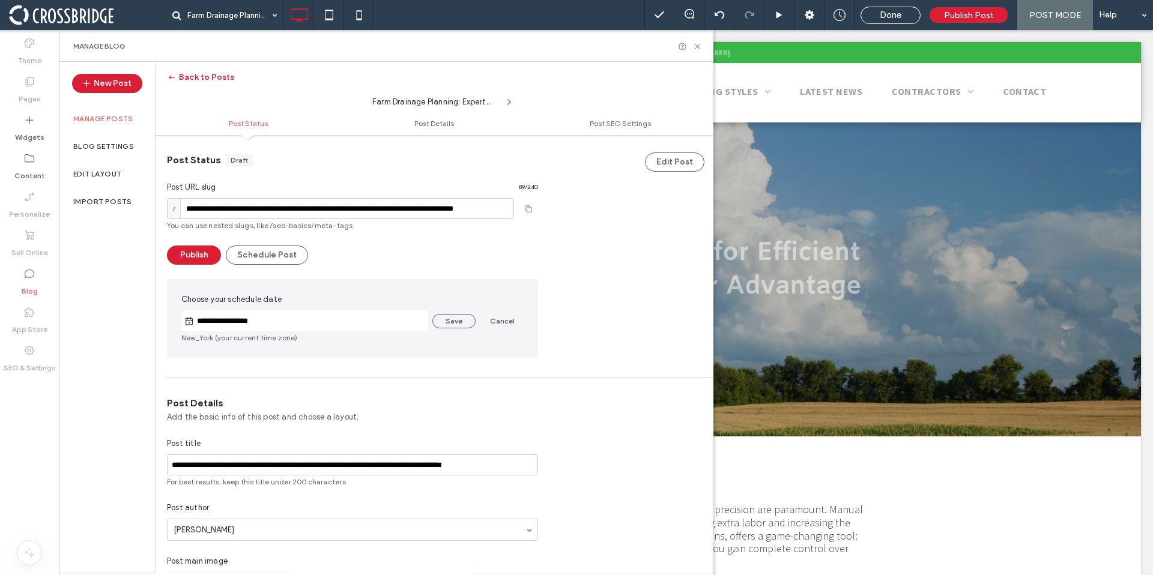
click at [301, 325] on input "**********" at bounding box center [311, 321] width 234 height 14
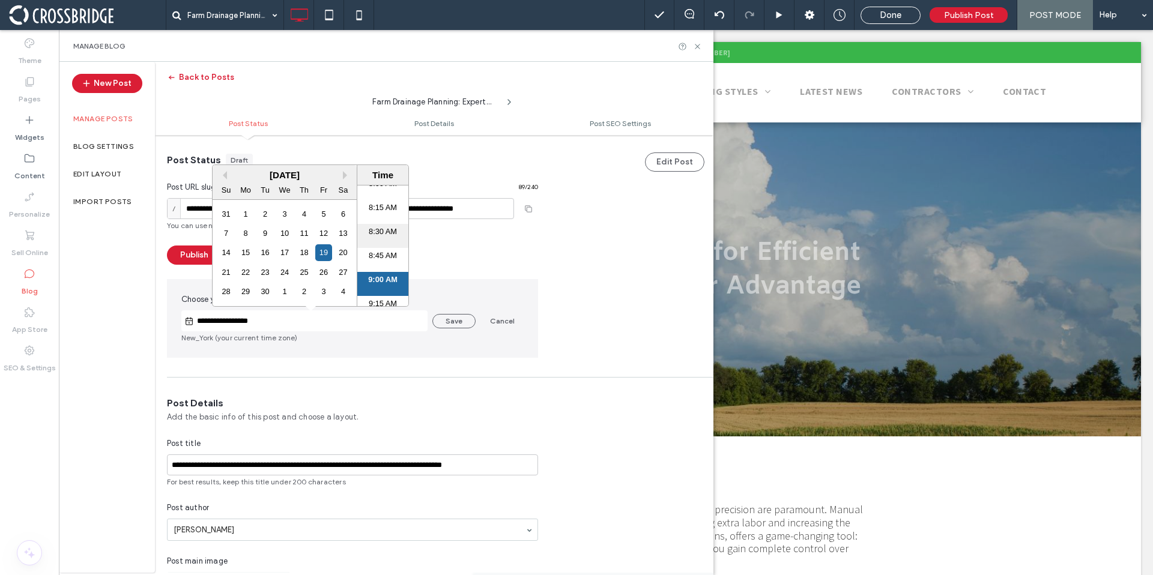
scroll to position [758, 0]
click at [382, 205] on li "8:00 AM" at bounding box center [382, 208] width 51 height 24
type input "**********"
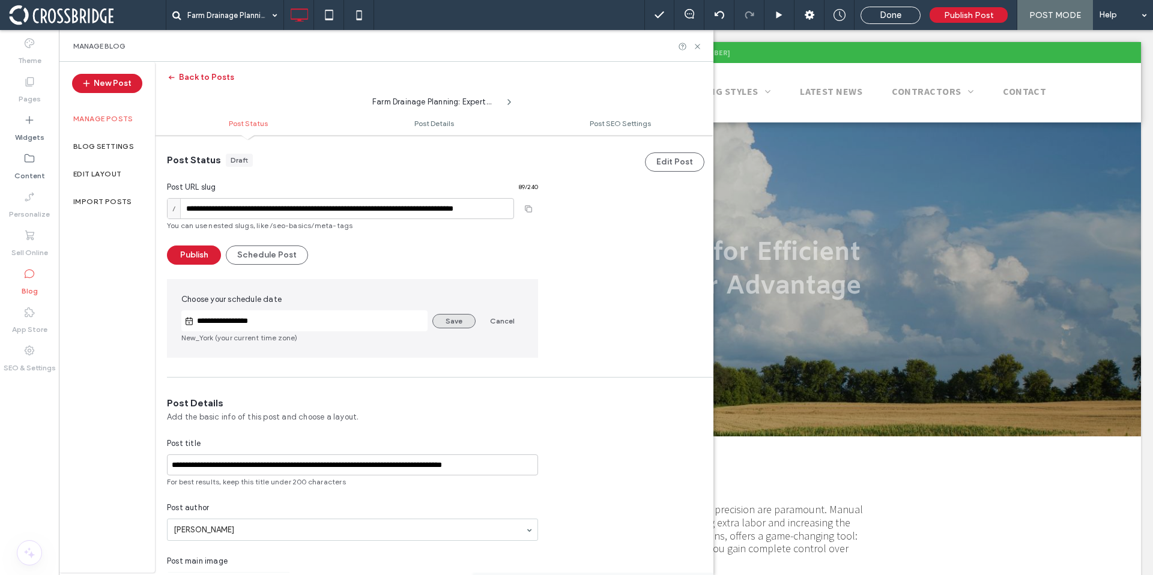
click at [433, 318] on button "Save" at bounding box center [453, 321] width 43 height 14
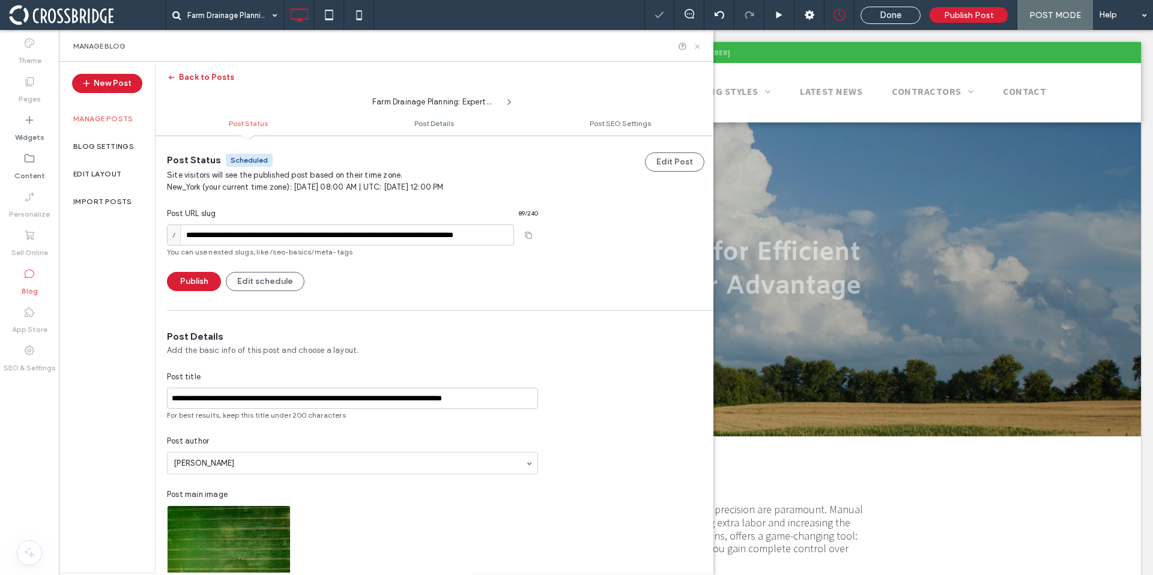
click at [700, 47] on icon at bounding box center [697, 46] width 9 height 9
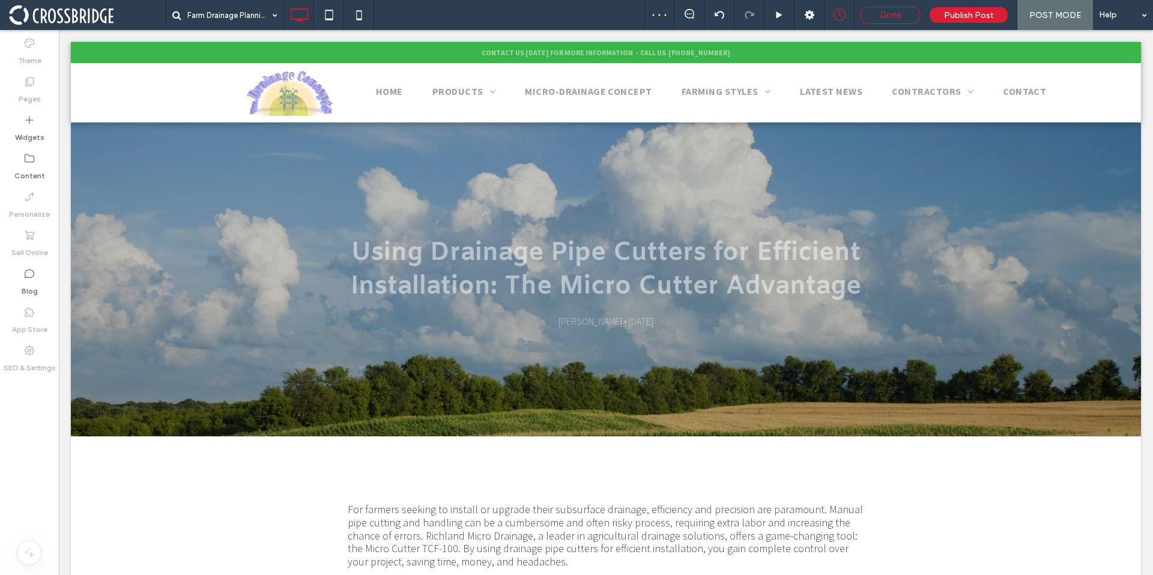
click at [884, 16] on span "Done" at bounding box center [890, 15] width 22 height 11
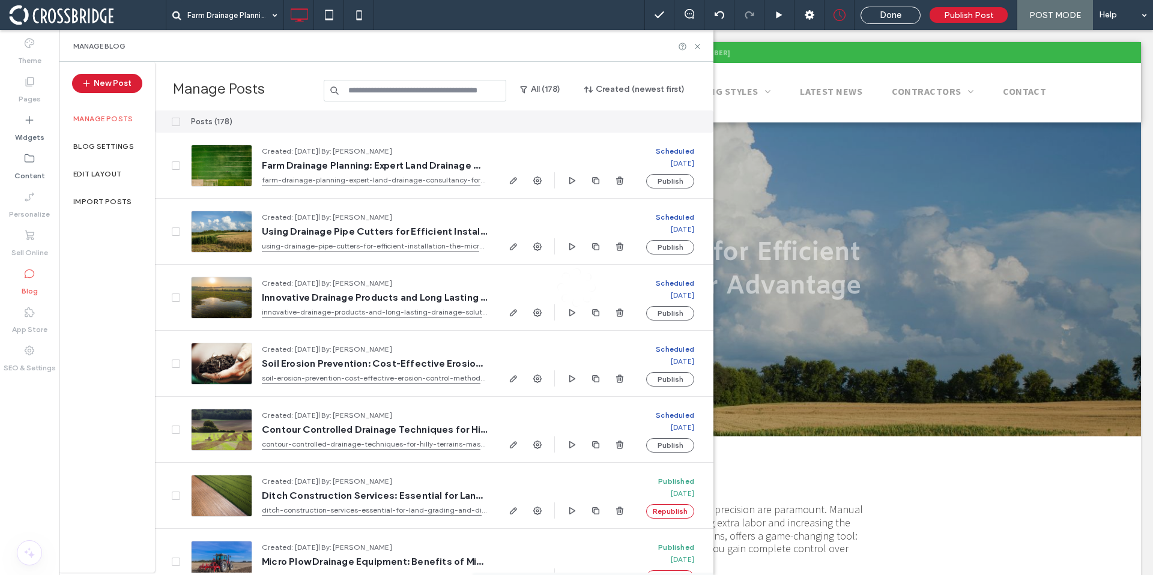
click at [124, 79] on div at bounding box center [576, 287] width 1153 height 575
click at [123, 84] on div at bounding box center [576, 287] width 1153 height 575
click at [112, 85] on button "New Post" at bounding box center [107, 83] width 70 height 19
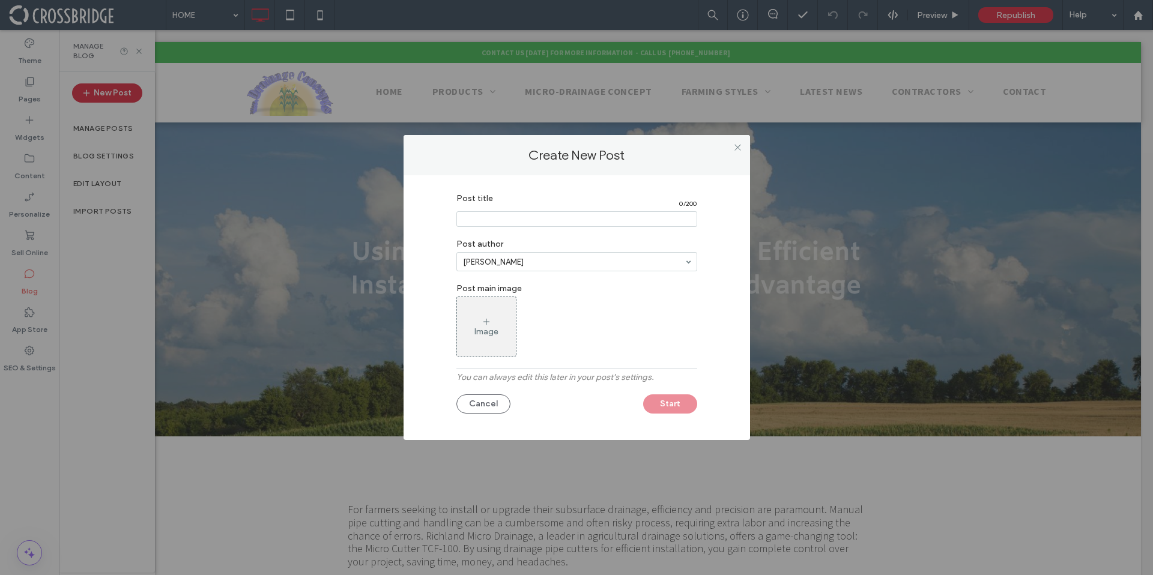
click at [478, 223] on input "Post title" at bounding box center [576, 219] width 241 height 16
paste input "**********"
type input "**********"
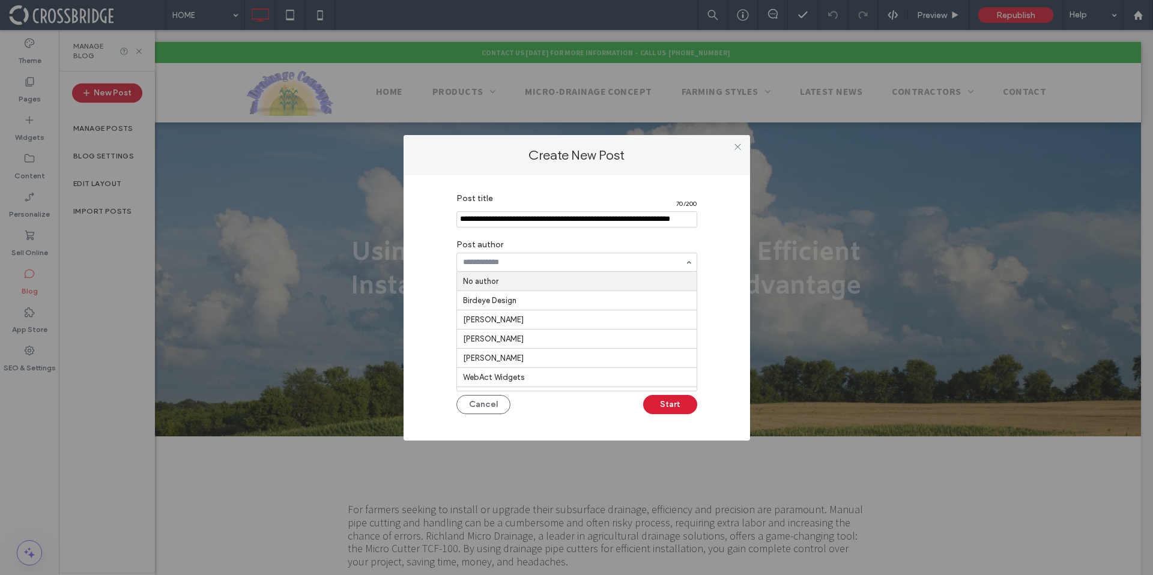
scroll to position [0, 0]
type input "*****"
click at [500, 312] on div "Image" at bounding box center [486, 327] width 59 height 56
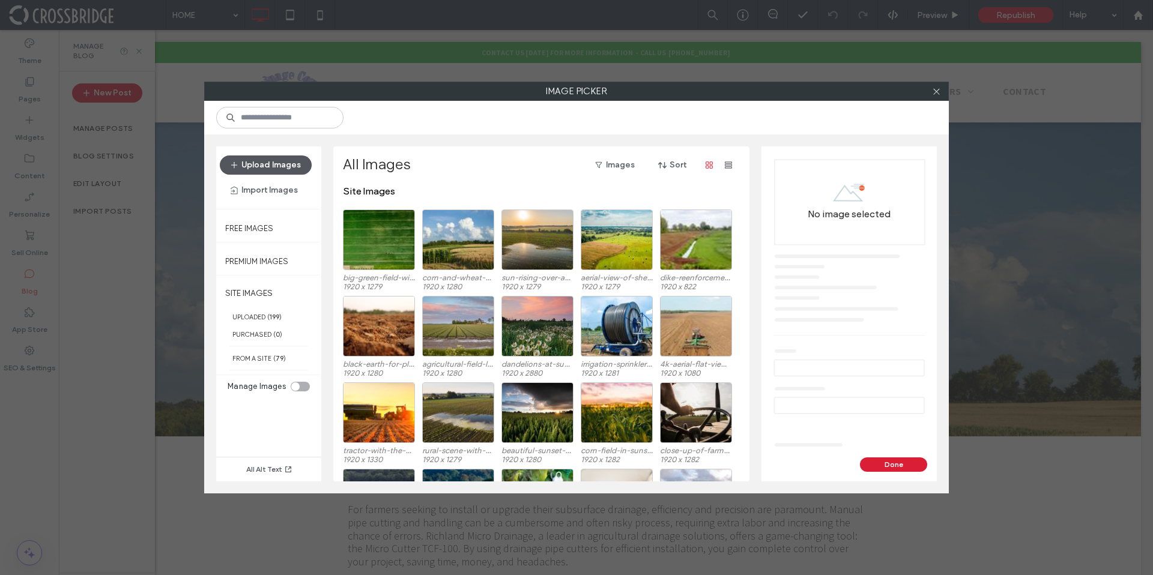
click at [283, 164] on button "Upload Images" at bounding box center [266, 164] width 92 height 19
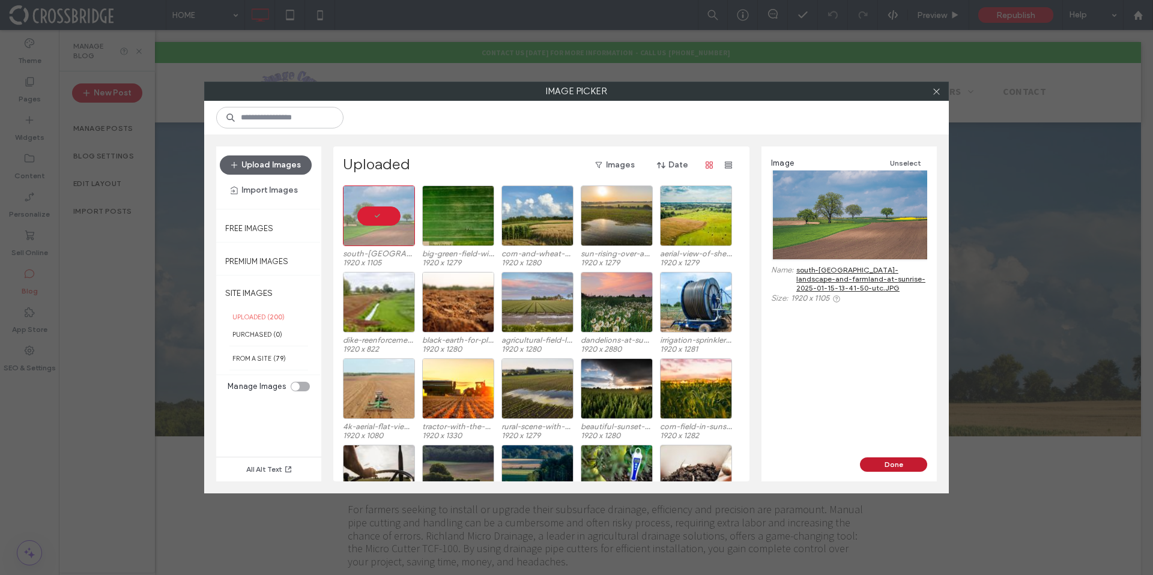
click at [864, 464] on button "Done" at bounding box center [893, 464] width 67 height 14
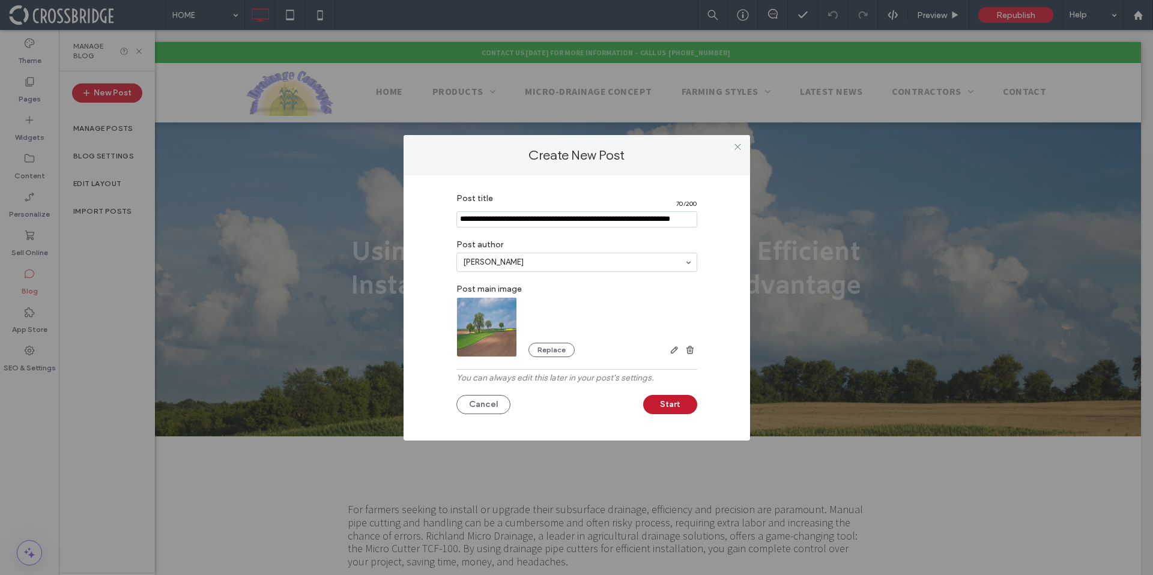
click at [670, 408] on button "Start" at bounding box center [670, 404] width 54 height 19
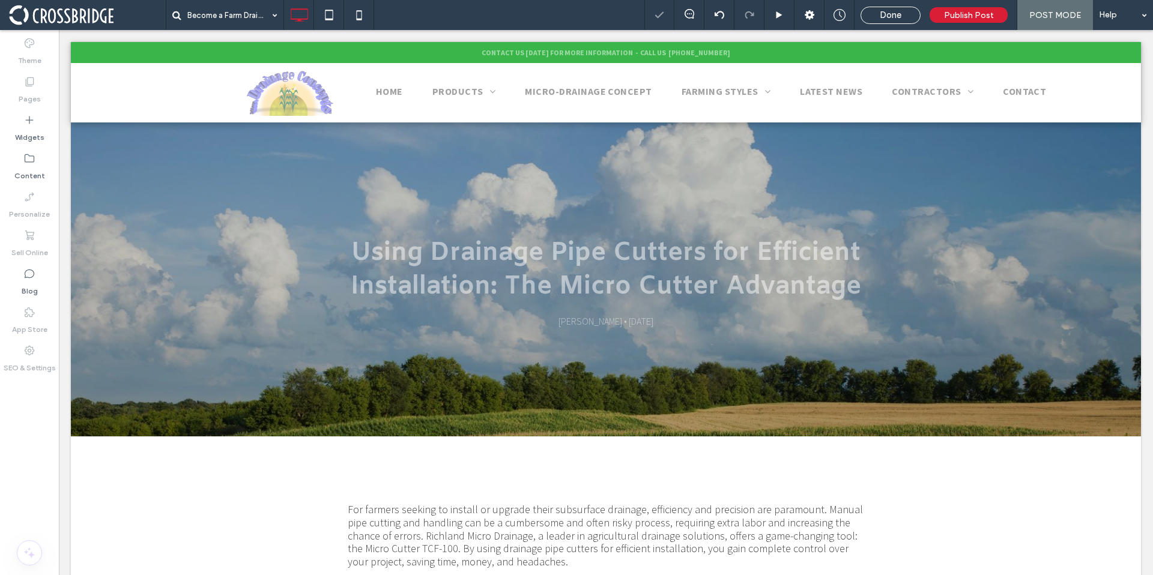
type input "**********"
type input "**"
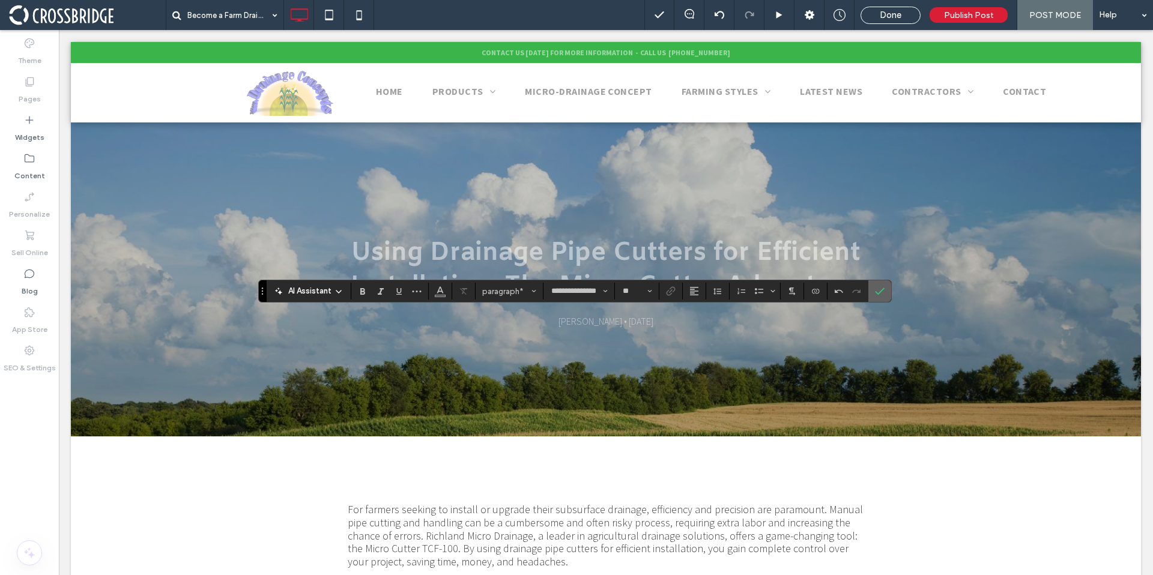
click at [882, 298] on span "Confirm" at bounding box center [880, 291] width 10 height 20
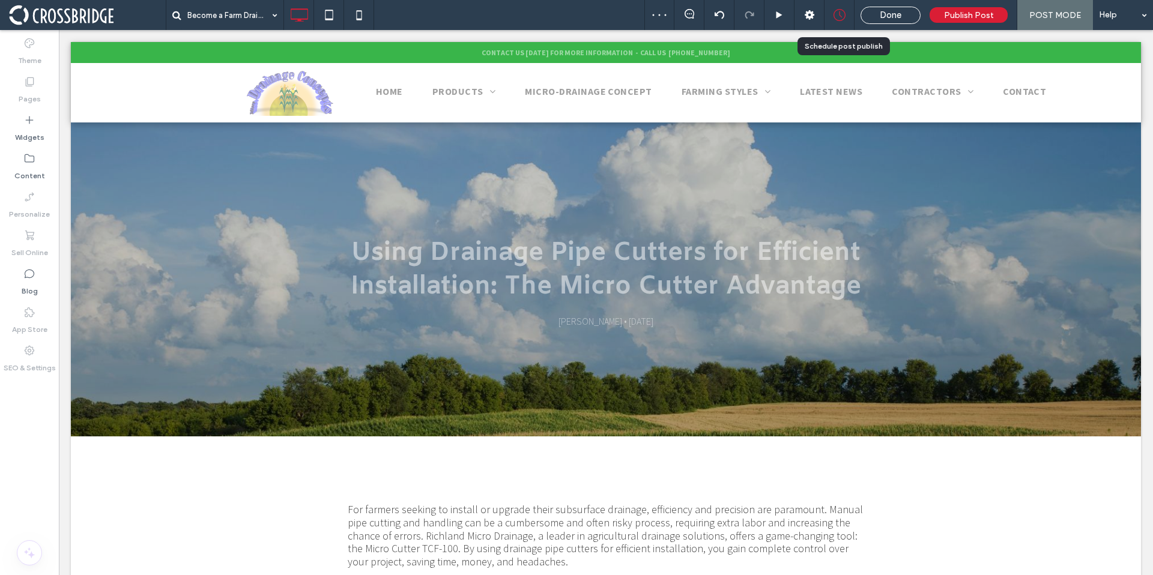
click at [833, 16] on div at bounding box center [838, 15] width 29 height 12
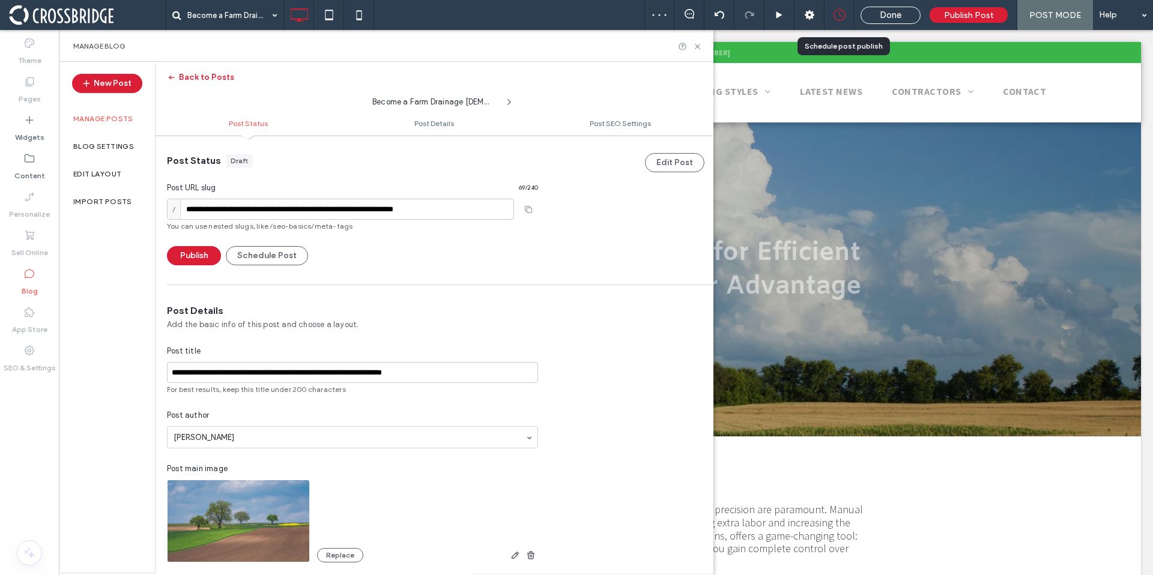
scroll to position [1, 0]
click at [291, 255] on button "Schedule Post" at bounding box center [267, 255] width 82 height 19
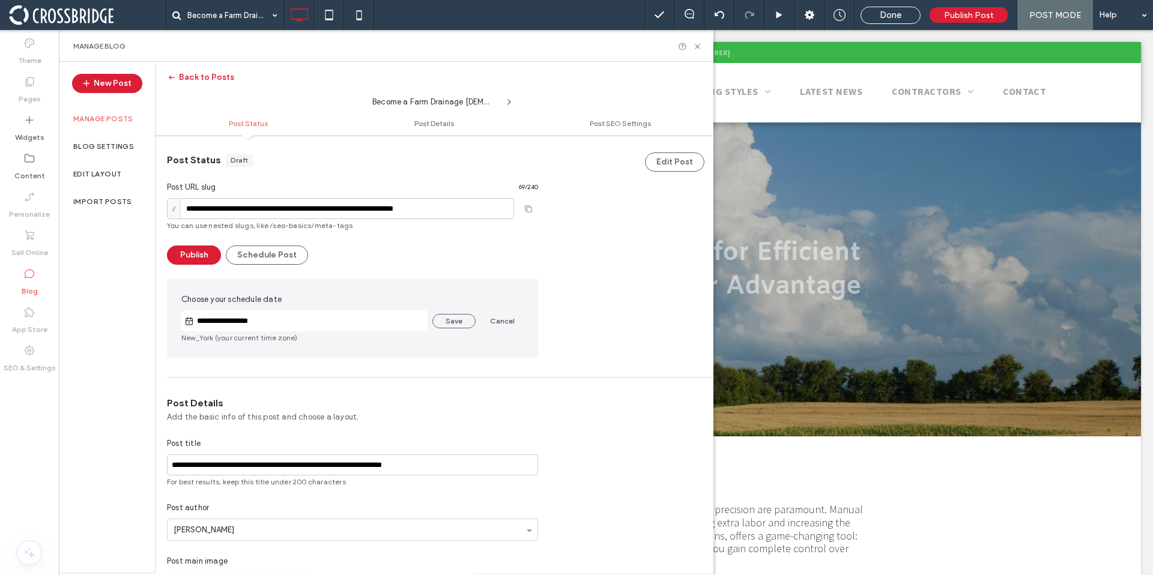
click at [282, 319] on input "**********" at bounding box center [311, 321] width 234 height 14
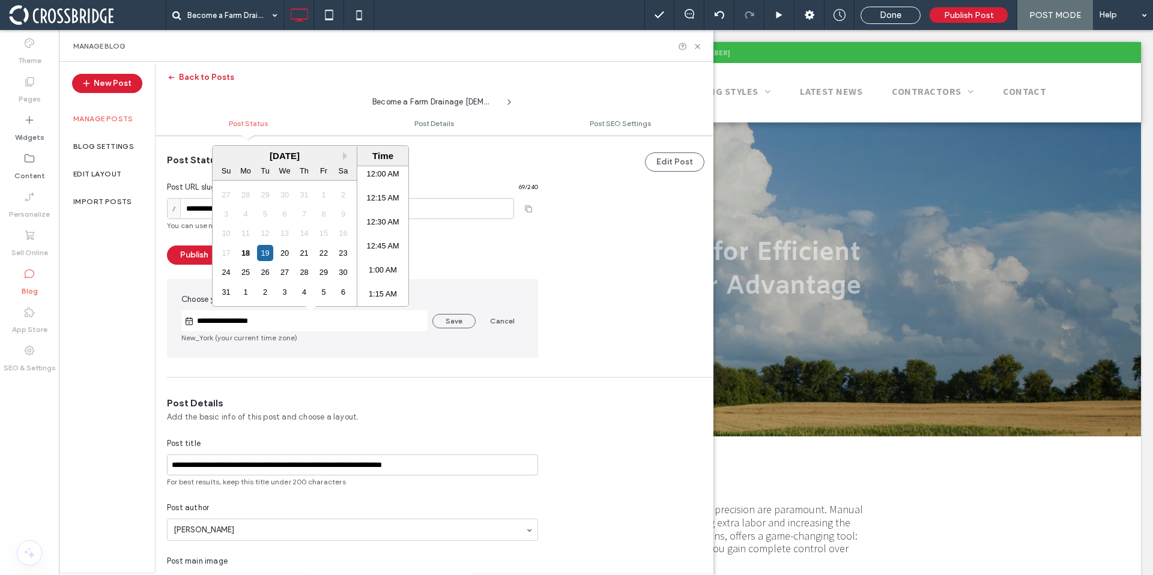
scroll to position [903, 0]
click at [347, 154] on button "Next Month" at bounding box center [347, 156] width 8 height 8
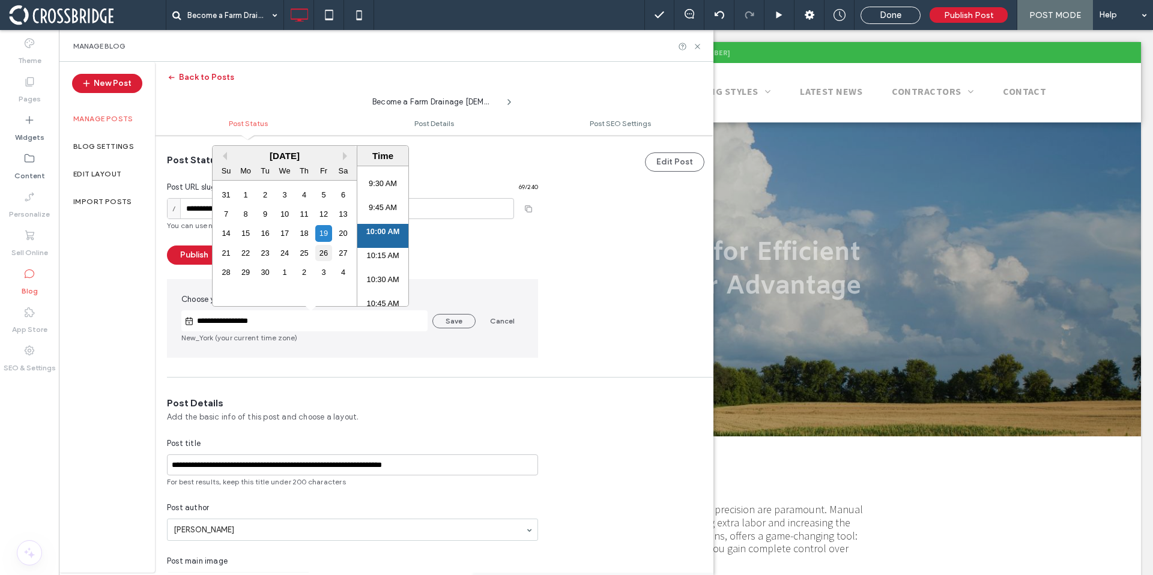
click at [327, 249] on div "26" at bounding box center [323, 253] width 16 height 16
click at [381, 227] on li "8:00 AM" at bounding box center [382, 233] width 51 height 24
type input "**********"
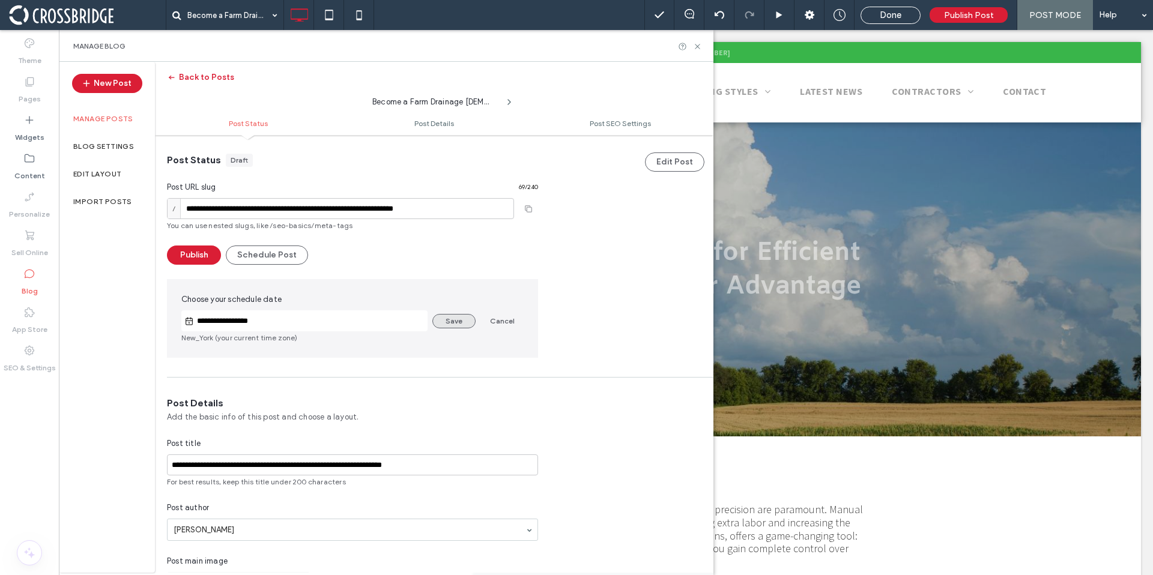
click at [454, 316] on button "Save" at bounding box center [453, 321] width 43 height 14
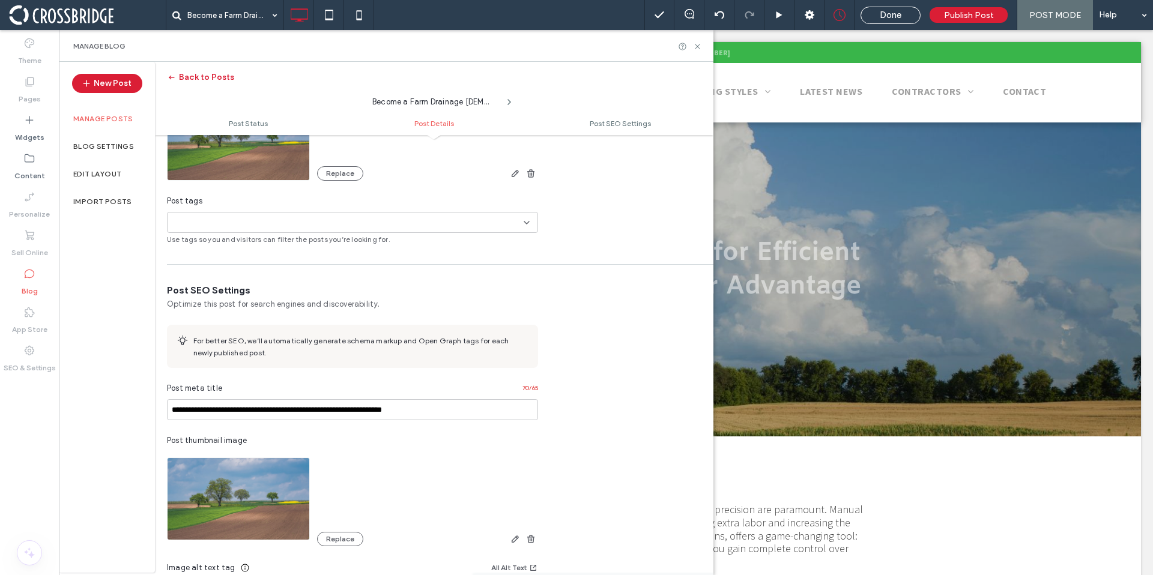
scroll to position [433, 0]
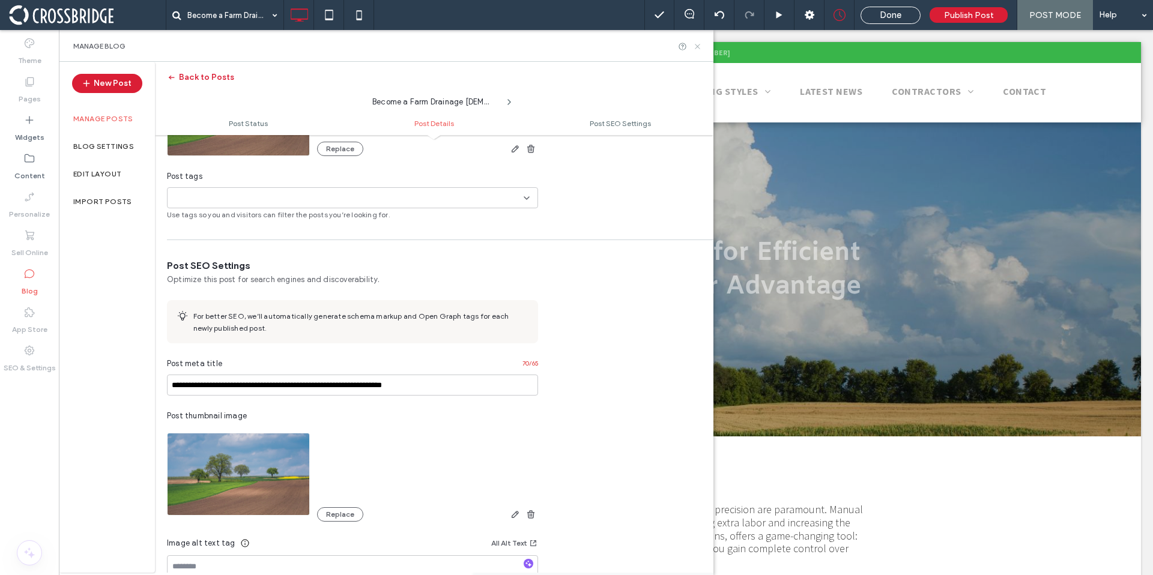
click at [697, 48] on icon at bounding box center [697, 46] width 9 height 9
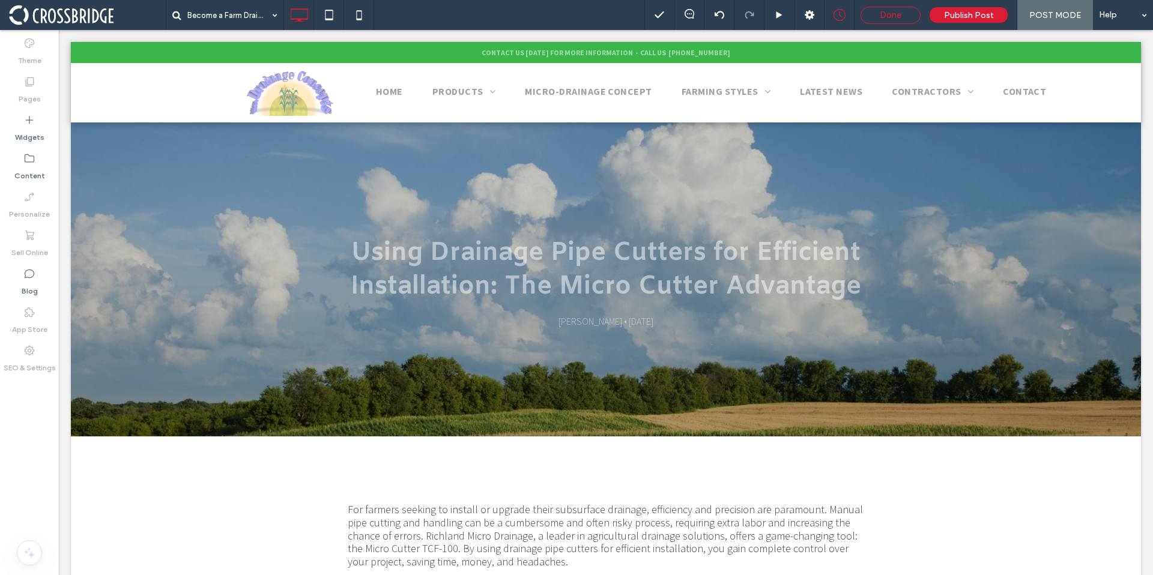
click at [878, 20] on div "Done" at bounding box center [890, 15] width 60 height 17
click at [884, 19] on span "Done" at bounding box center [890, 15] width 22 height 11
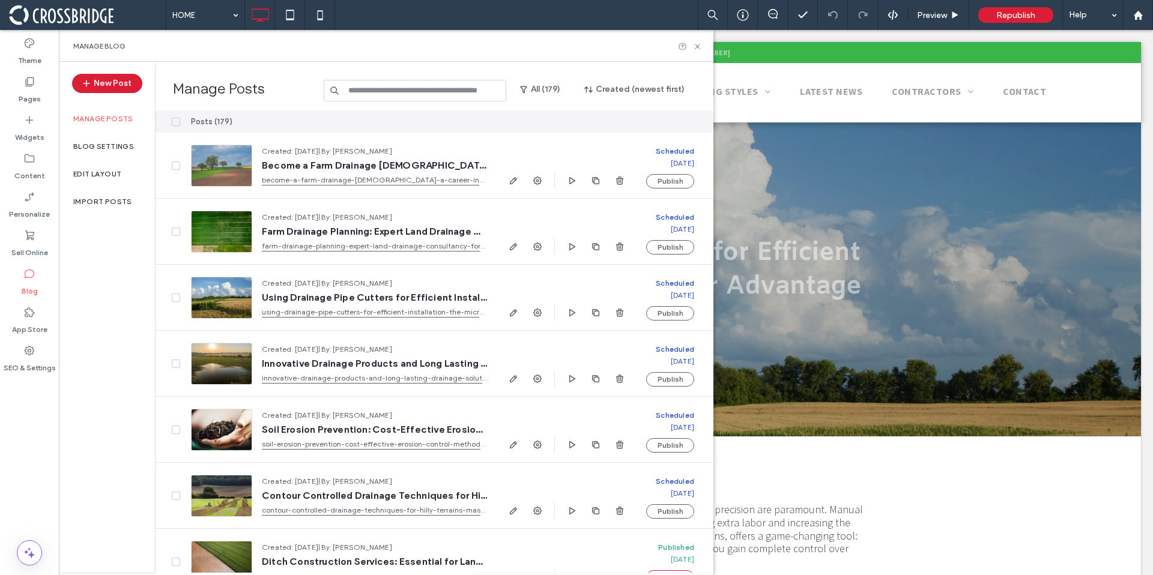
click at [696, 50] on div "Manage Blog" at bounding box center [386, 46] width 626 height 10
click at [697, 49] on icon at bounding box center [697, 46] width 9 height 9
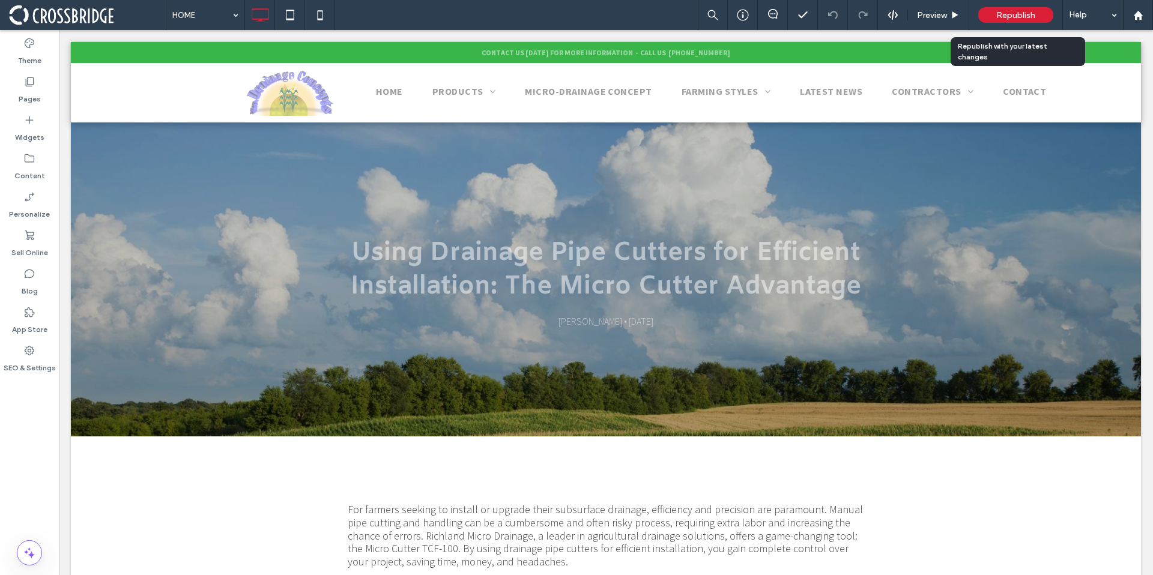
click at [1019, 17] on span "Republish" at bounding box center [1015, 15] width 39 height 10
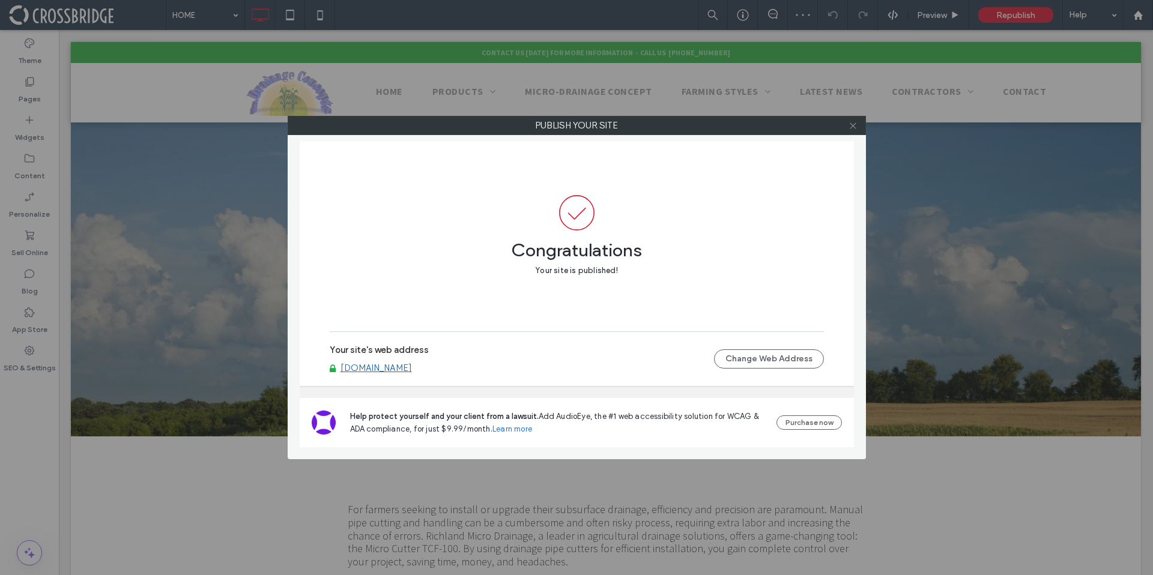
click at [855, 131] on span at bounding box center [852, 125] width 9 height 18
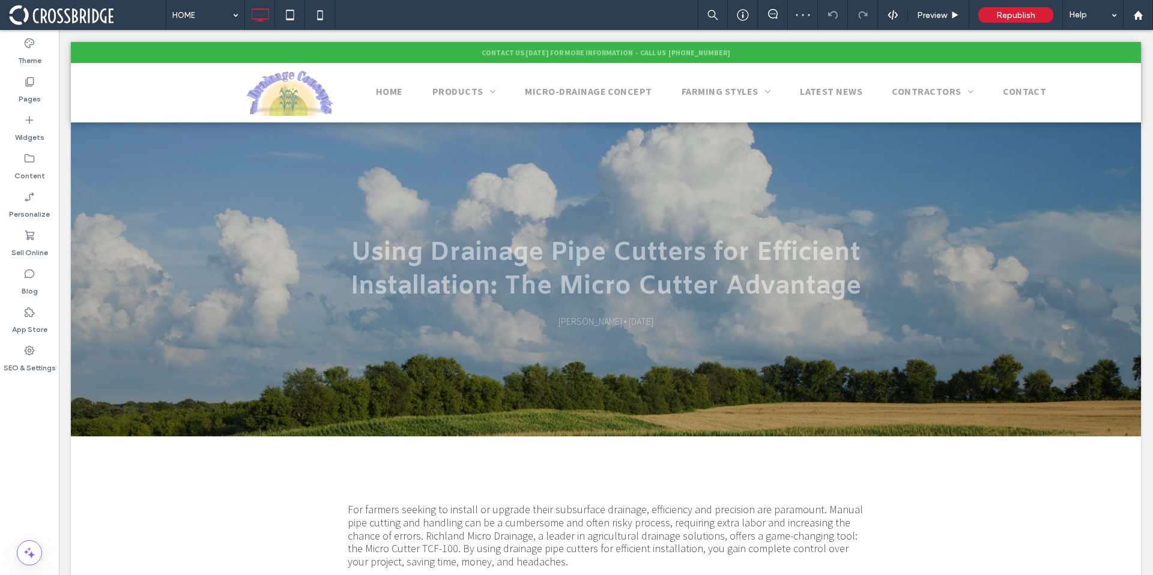
click at [46, 8] on span at bounding box center [87, 15] width 157 height 24
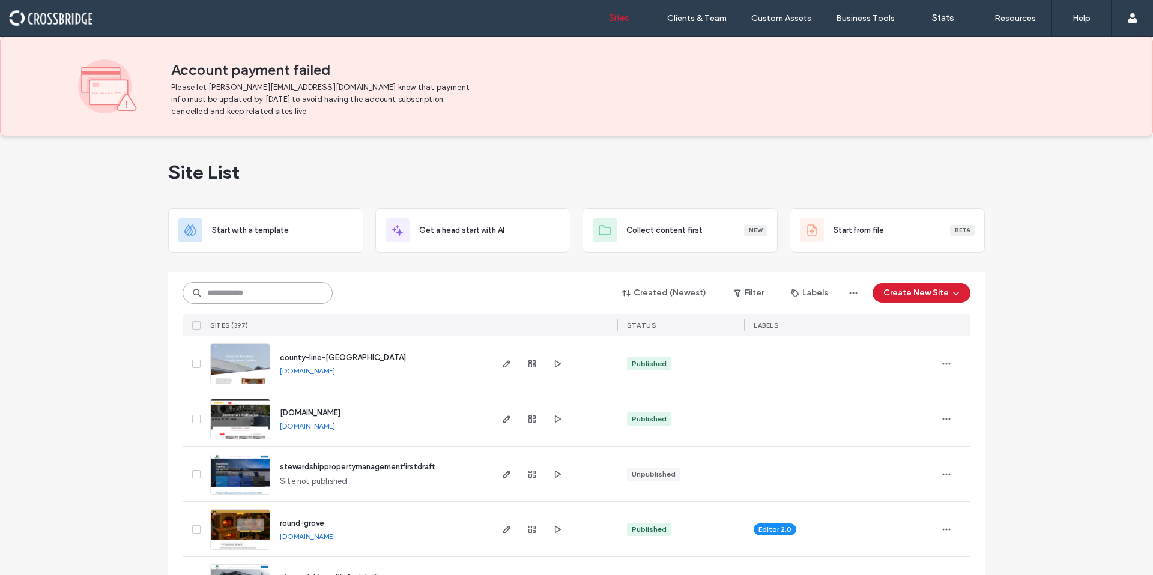
click at [261, 292] on input at bounding box center [258, 293] width 150 height 22
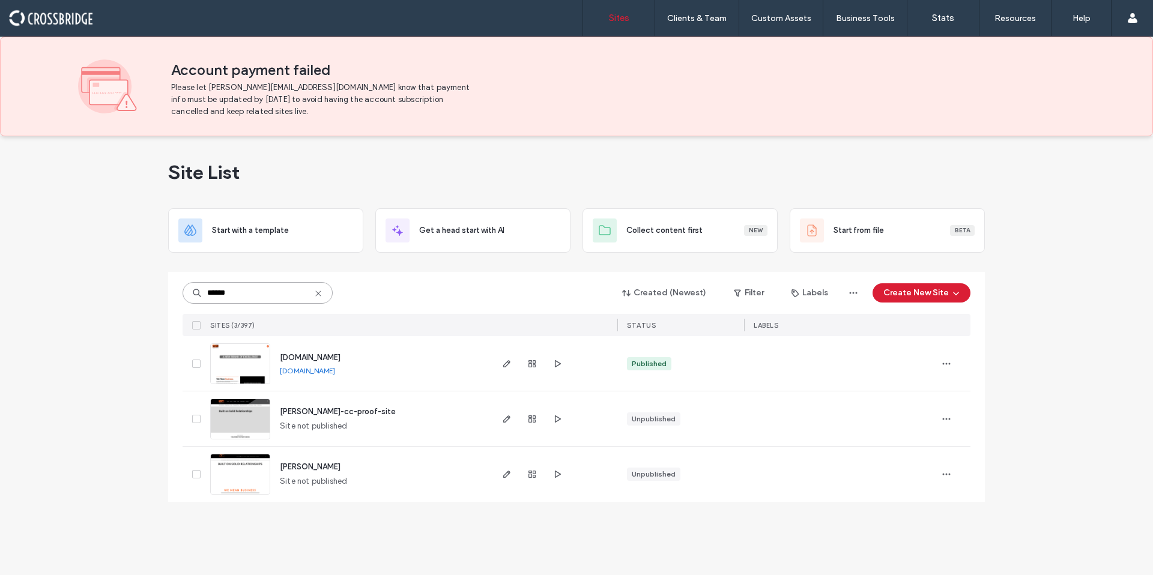
type input "******"
click at [340, 356] on span "www.weavercc.com" at bounding box center [310, 357] width 61 height 9
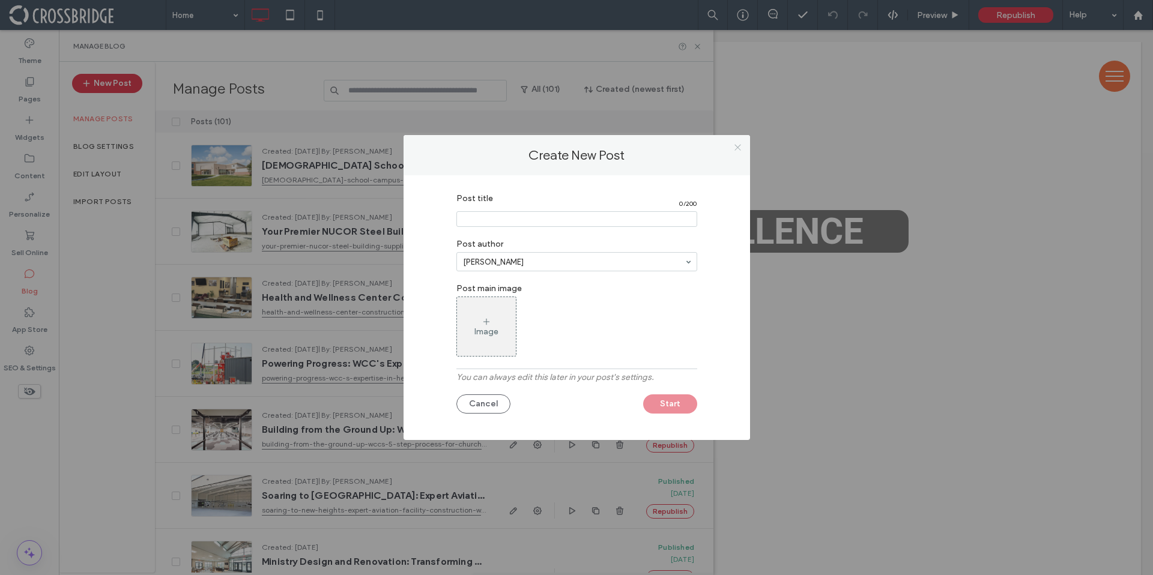
click at [735, 148] on icon at bounding box center [737, 147] width 9 height 9
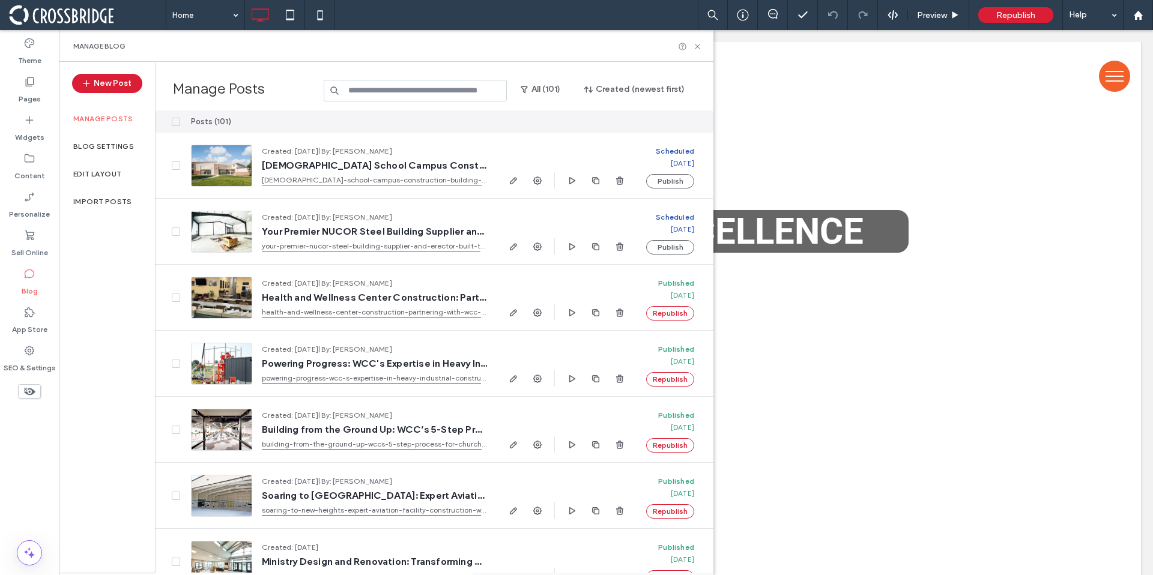
click at [74, 20] on span at bounding box center [87, 15] width 157 height 24
click at [73, 19] on span at bounding box center [87, 15] width 157 height 24
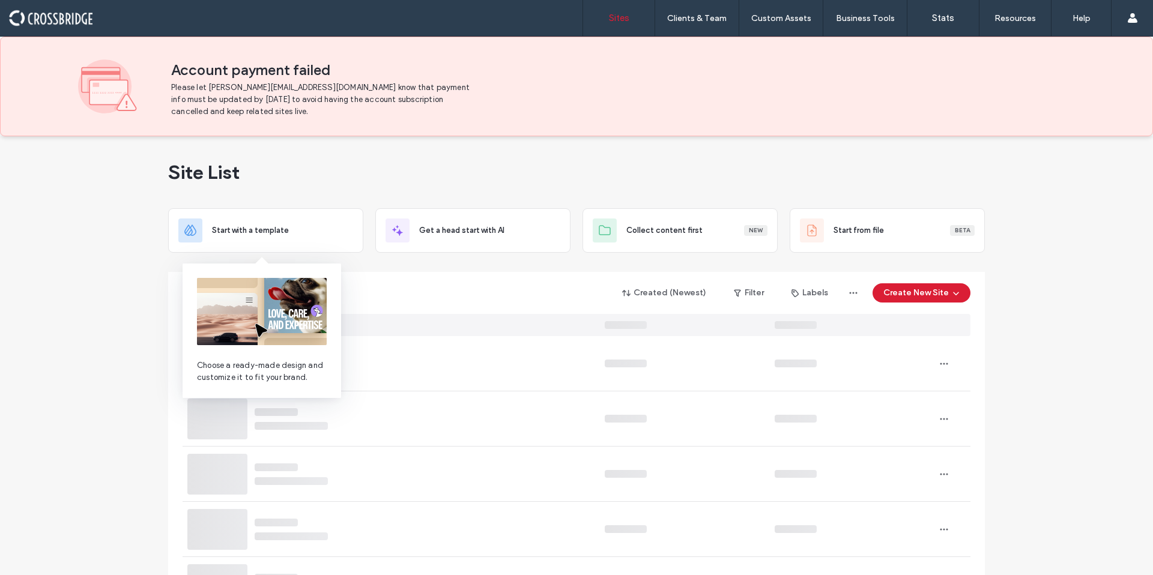
click at [407, 290] on div "Created (Newest) Filter Labels Create New Site" at bounding box center [577, 293] width 788 height 23
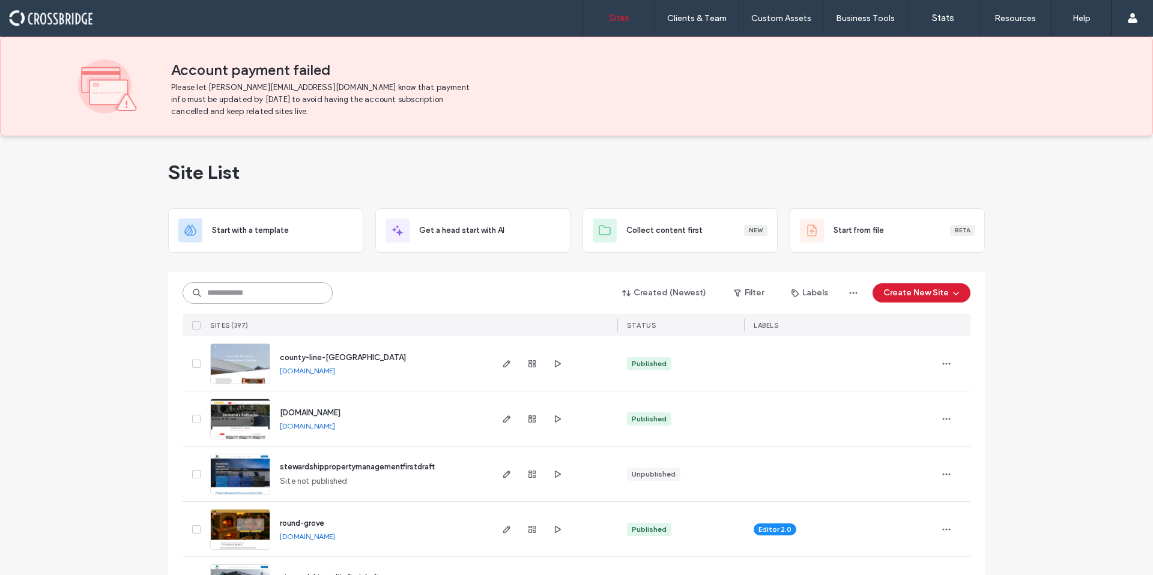
click at [252, 294] on input at bounding box center [258, 293] width 150 height 22
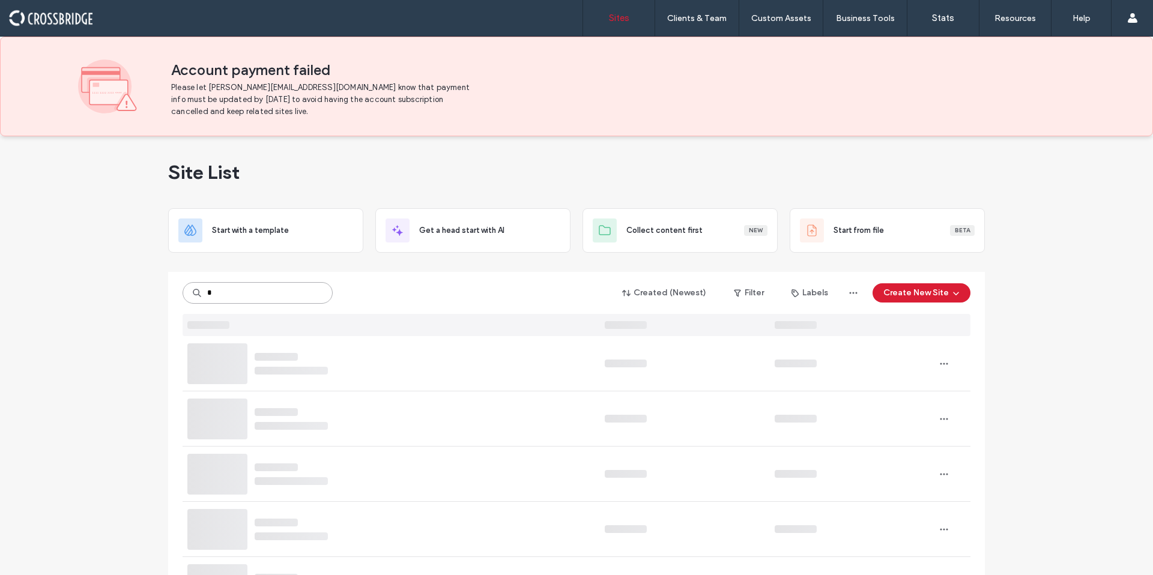
type input "*"
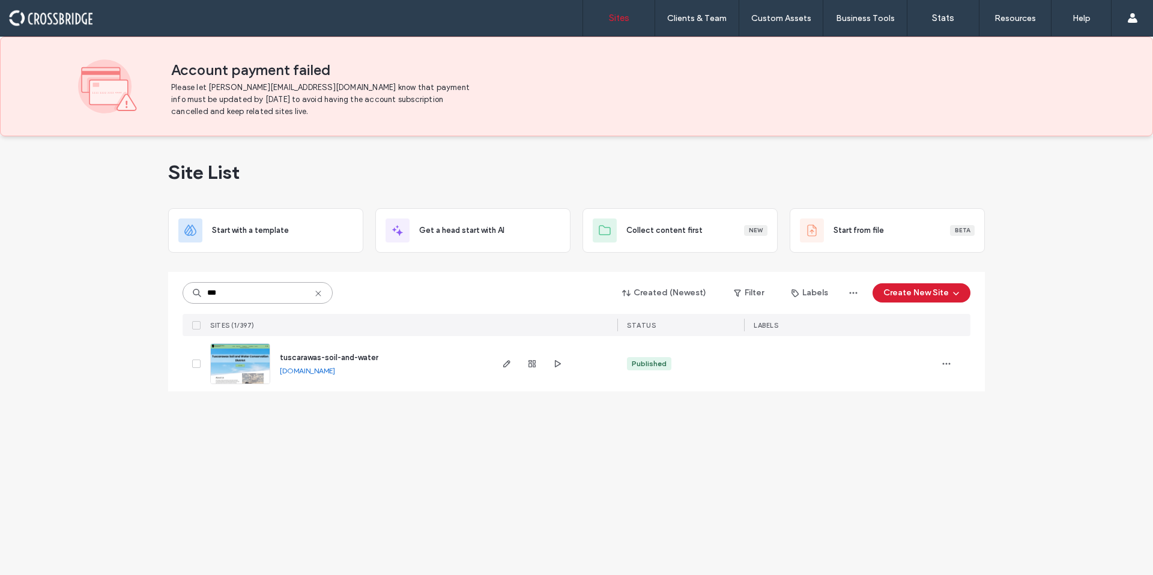
type input "***"
click at [325, 352] on div "tuscarawas-soil-and-water" at bounding box center [329, 358] width 98 height 12
click at [328, 354] on span "tuscarawas-soil-and-water" at bounding box center [329, 357] width 98 height 9
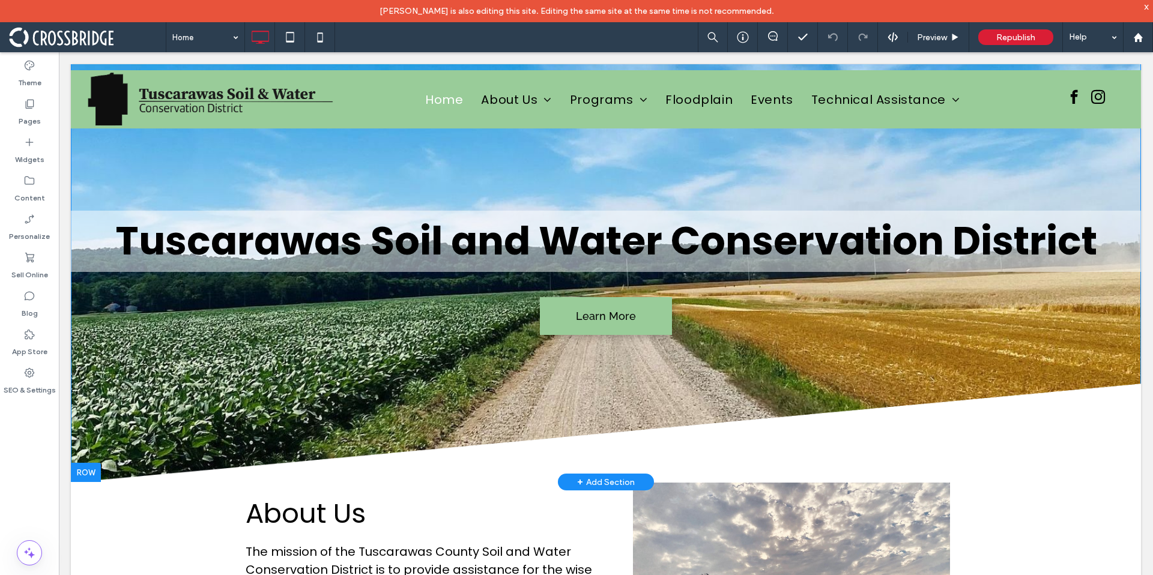
scroll to position [2, 0]
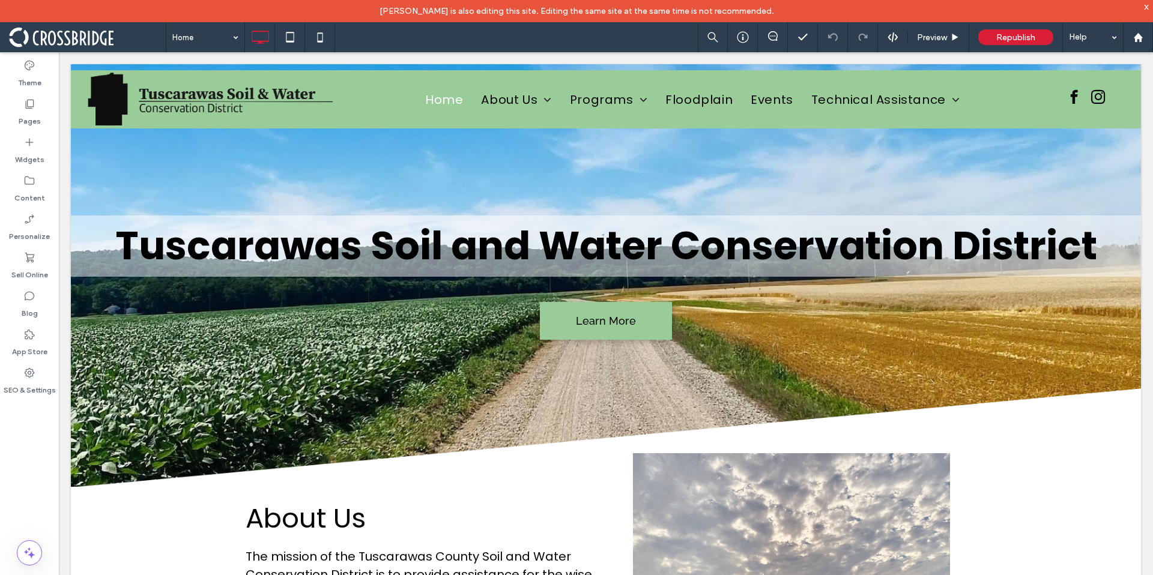
click at [81, 45] on span at bounding box center [87, 37] width 157 height 24
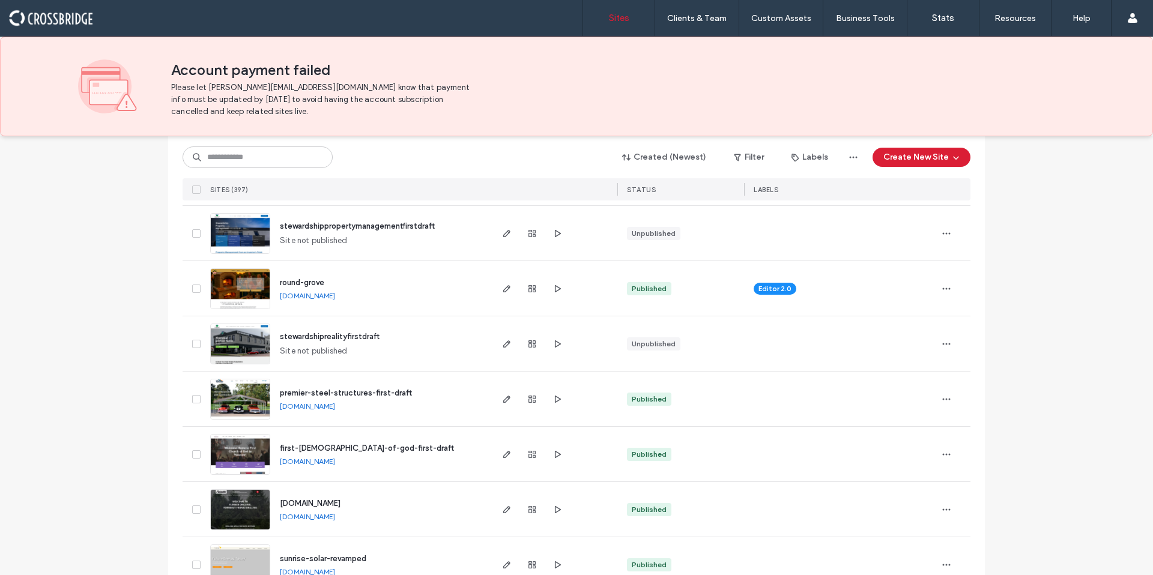
scroll to position [240, 0]
click at [264, 160] on input at bounding box center [258, 157] width 150 height 22
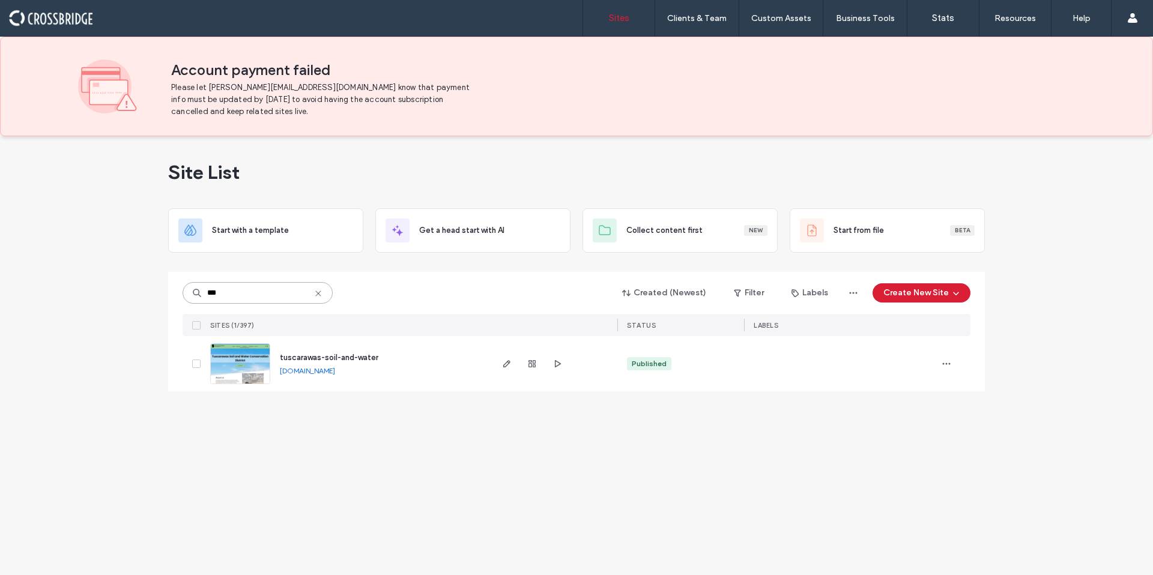
scroll to position [0, 0]
type input "***"
click at [366, 360] on span "tuscarawas-soil-and-water" at bounding box center [329, 357] width 98 height 9
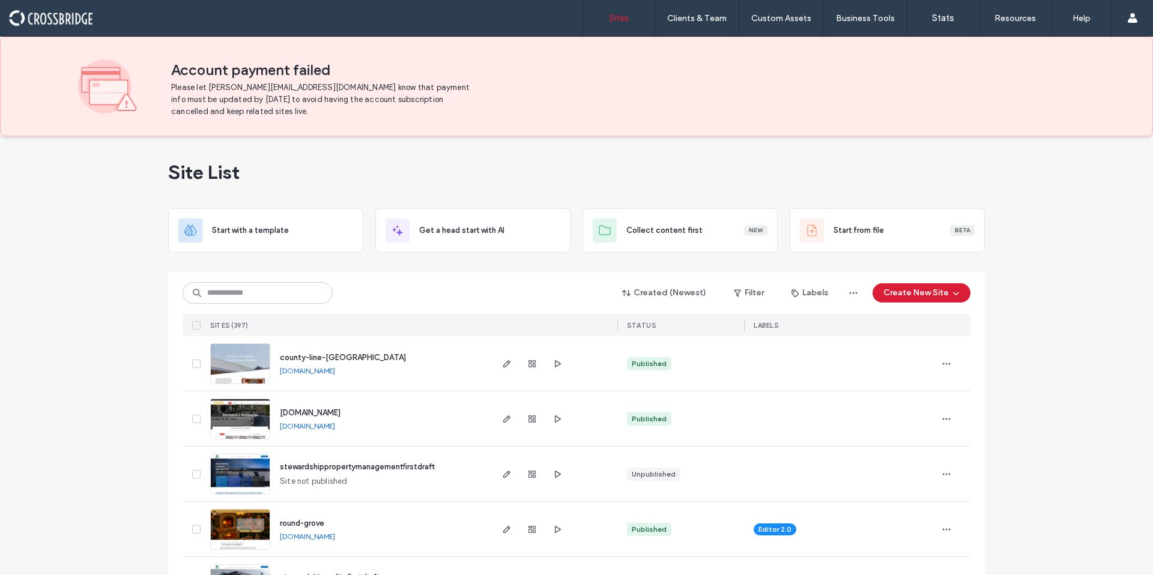
click at [318, 358] on span "county-line-greenhouse" at bounding box center [343, 357] width 126 height 9
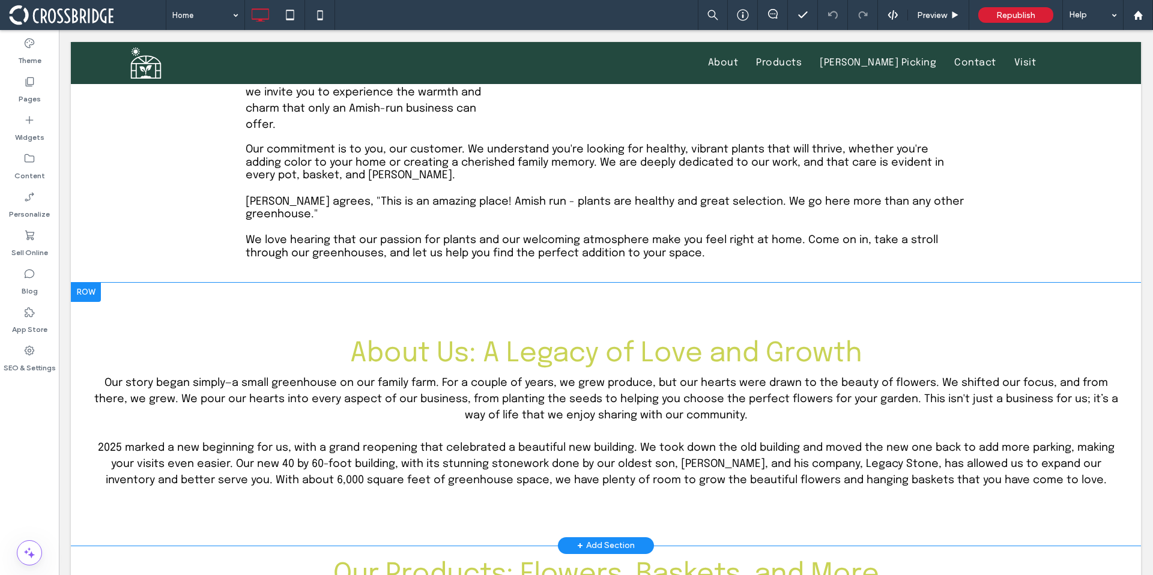
scroll to position [716, 0]
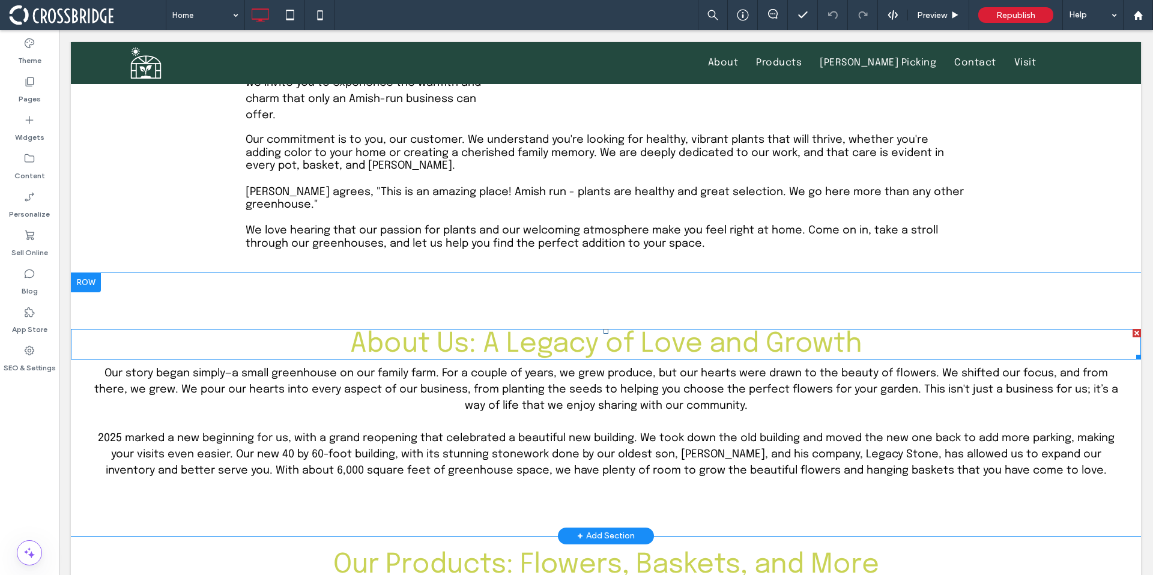
click at [618, 330] on span "About Us: A Legacy of Love and Growth" at bounding box center [606, 344] width 512 height 28
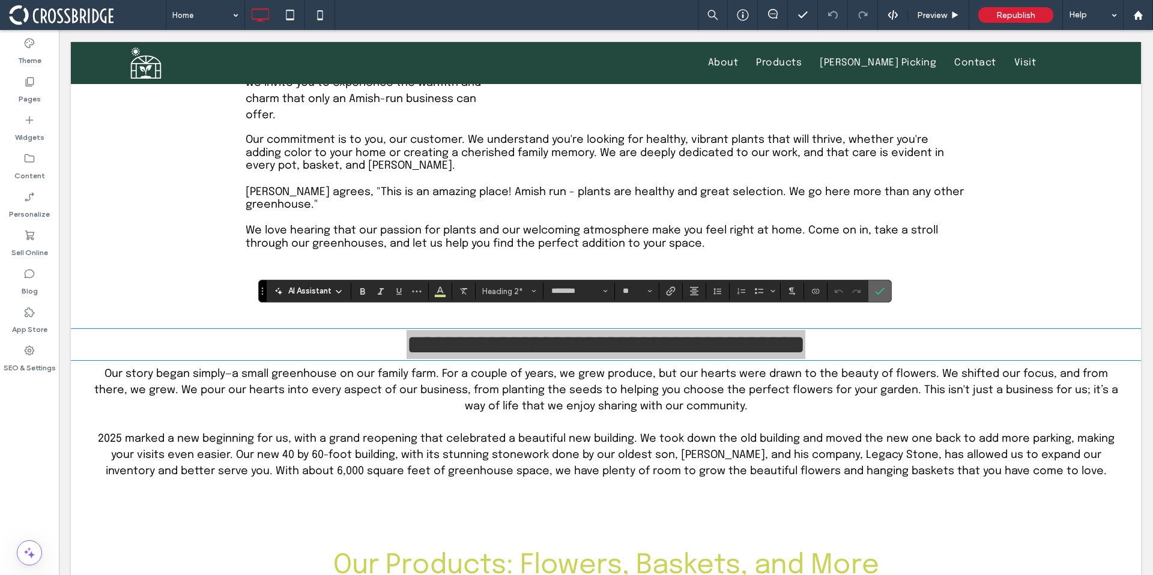
click at [878, 298] on span "Confirm" at bounding box center [877, 291] width 5 height 22
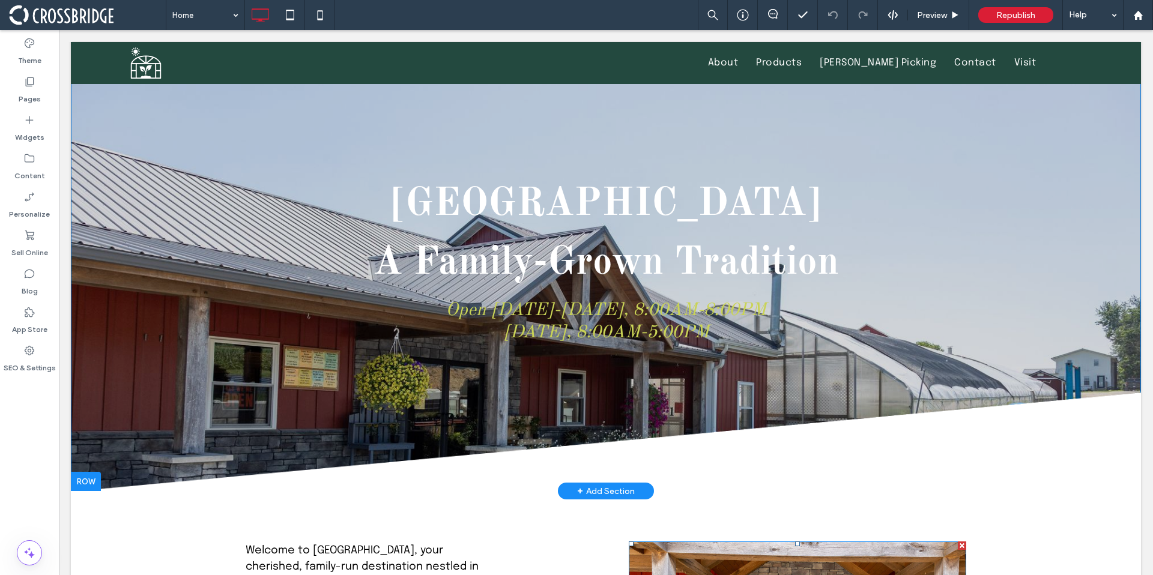
scroll to position [0, 0]
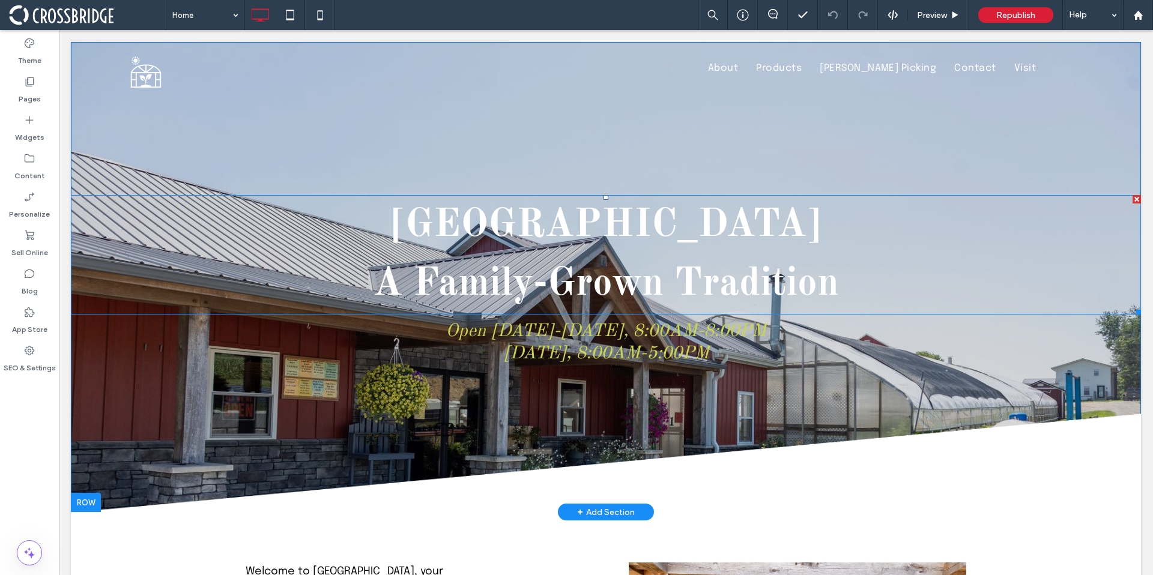
click at [573, 228] on strong "Countyline Greenhouse" at bounding box center [605, 225] width 431 height 39
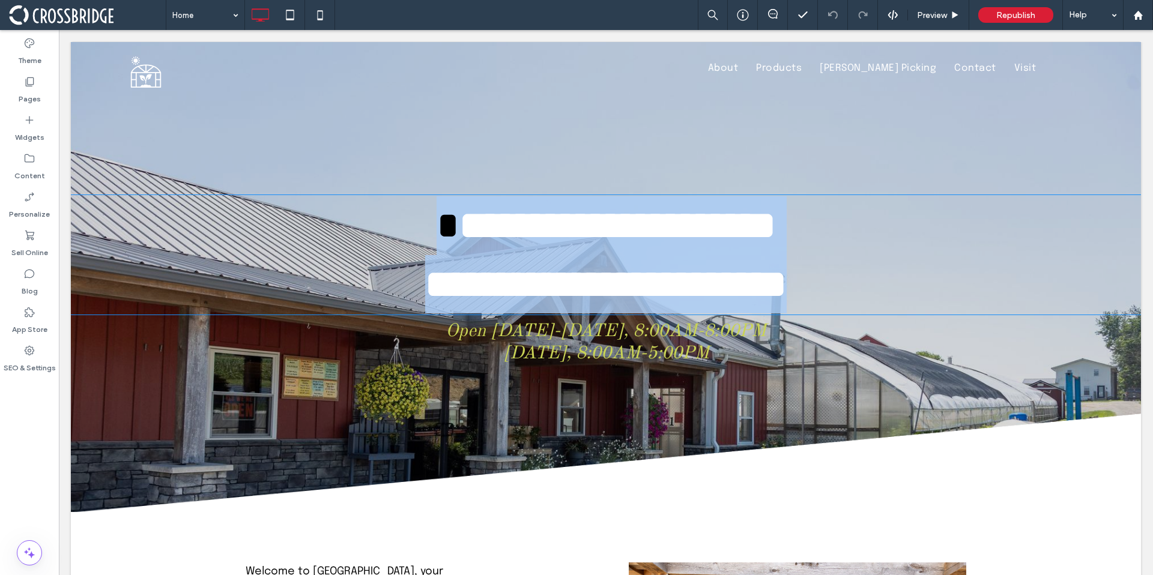
type input "**"
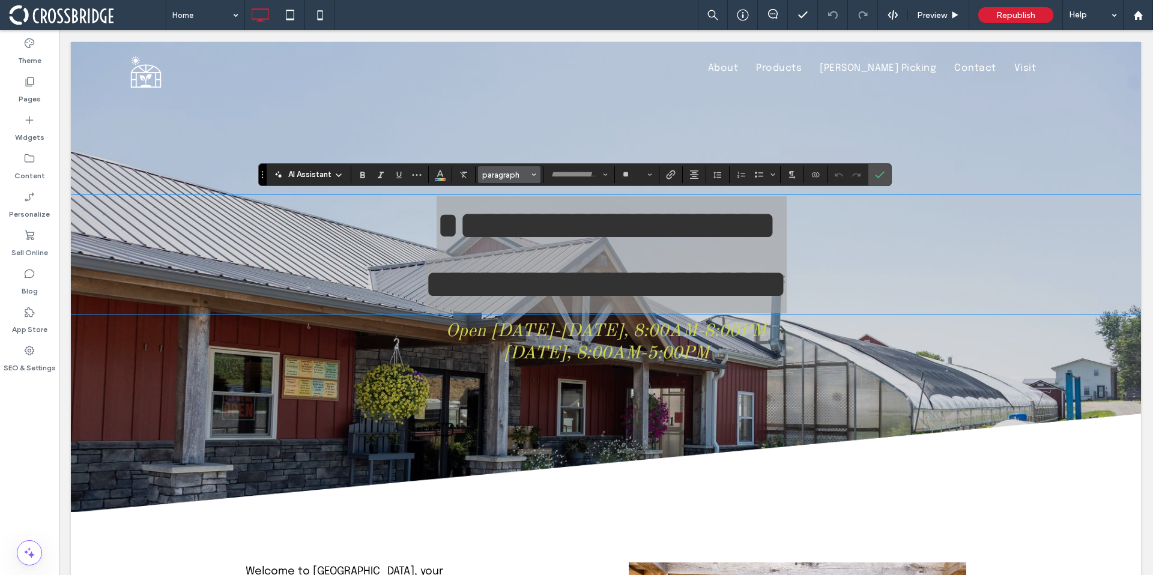
click at [494, 180] on button "paragraph" at bounding box center [509, 174] width 62 height 17
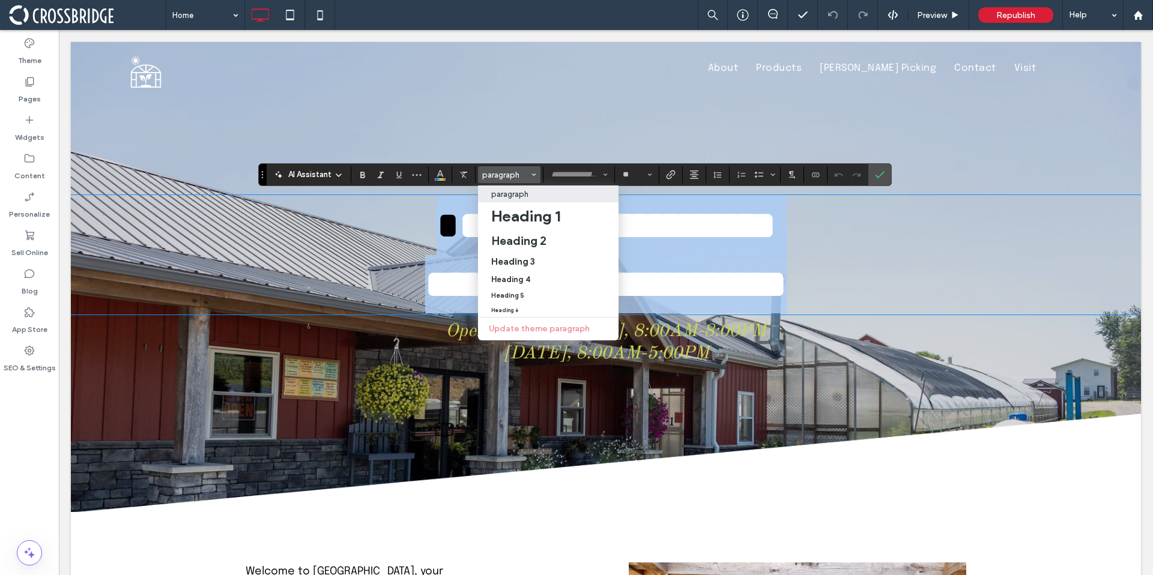
click at [459, 220] on strong "**********" at bounding box center [617, 225] width 316 height 39
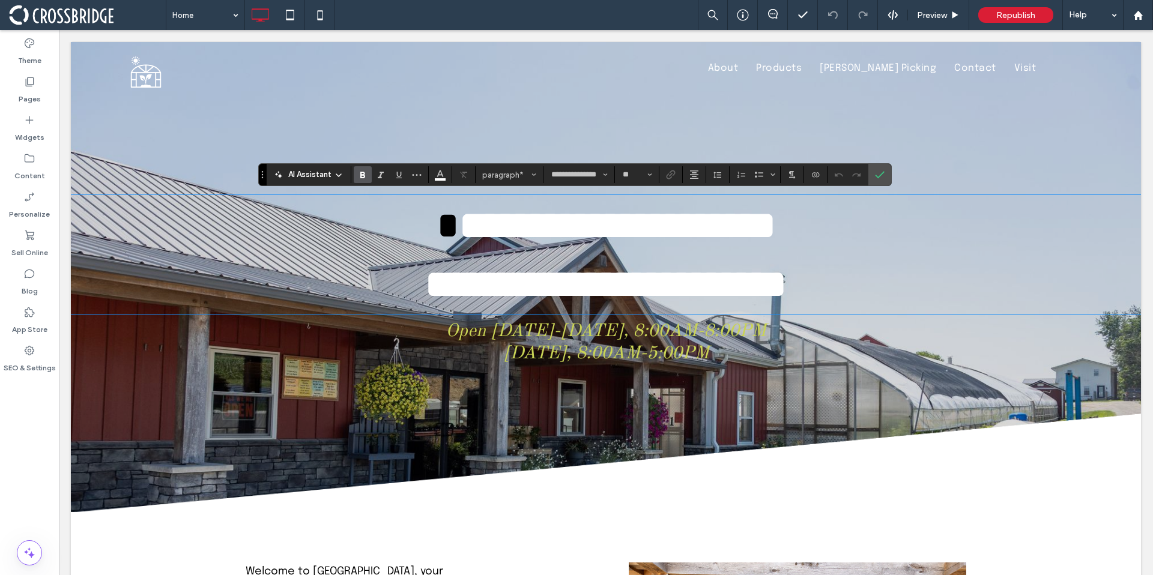
type input "********"
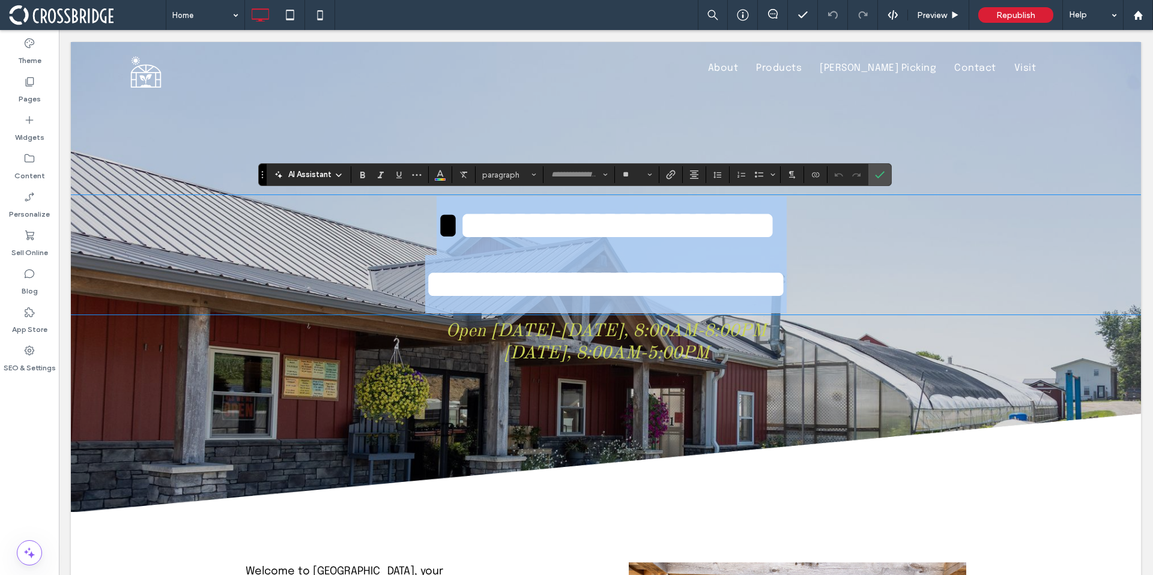
drag, startPoint x: 400, startPoint y: 228, endPoint x: 861, endPoint y: 292, distance: 466.1
click at [861, 292] on div "**********" at bounding box center [606, 254] width 1070 height 117
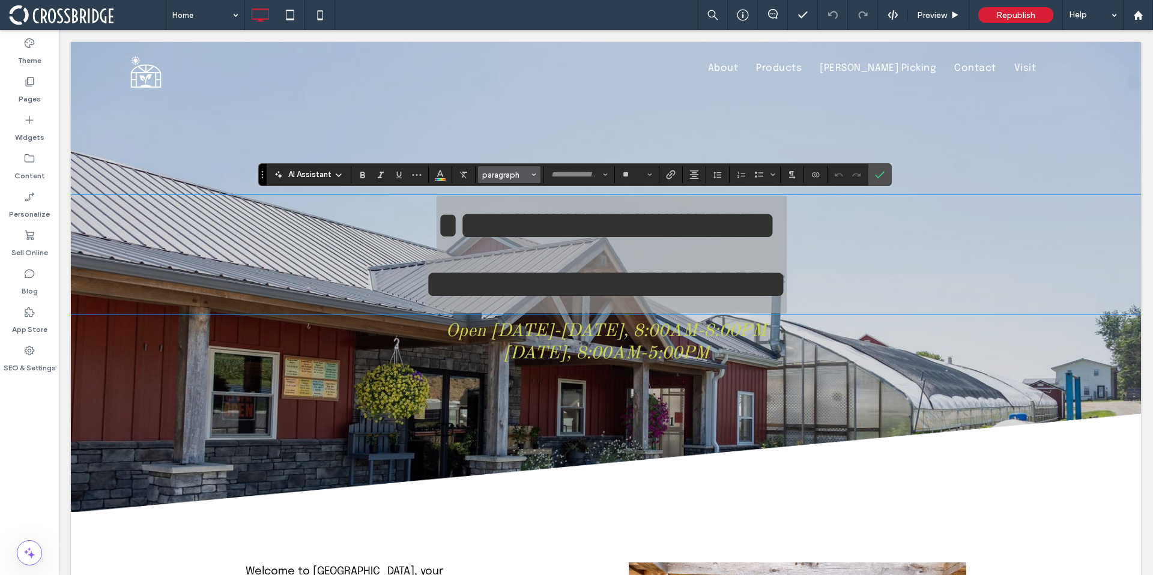
click at [478, 175] on button "paragraph" at bounding box center [509, 174] width 62 height 17
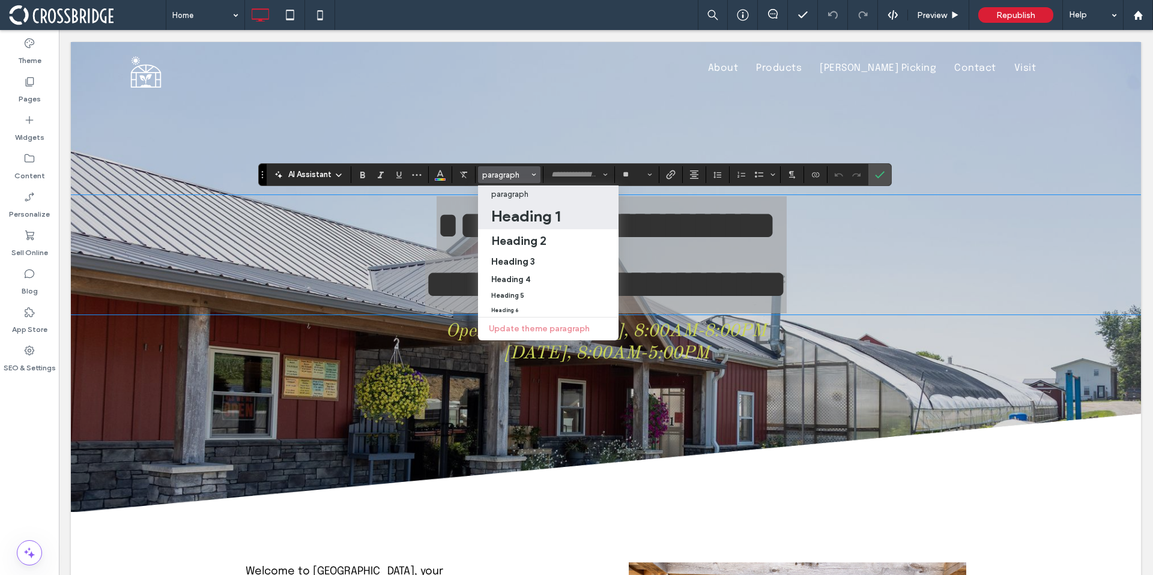
click at [515, 218] on h1 "Heading 1" at bounding box center [525, 216] width 69 height 19
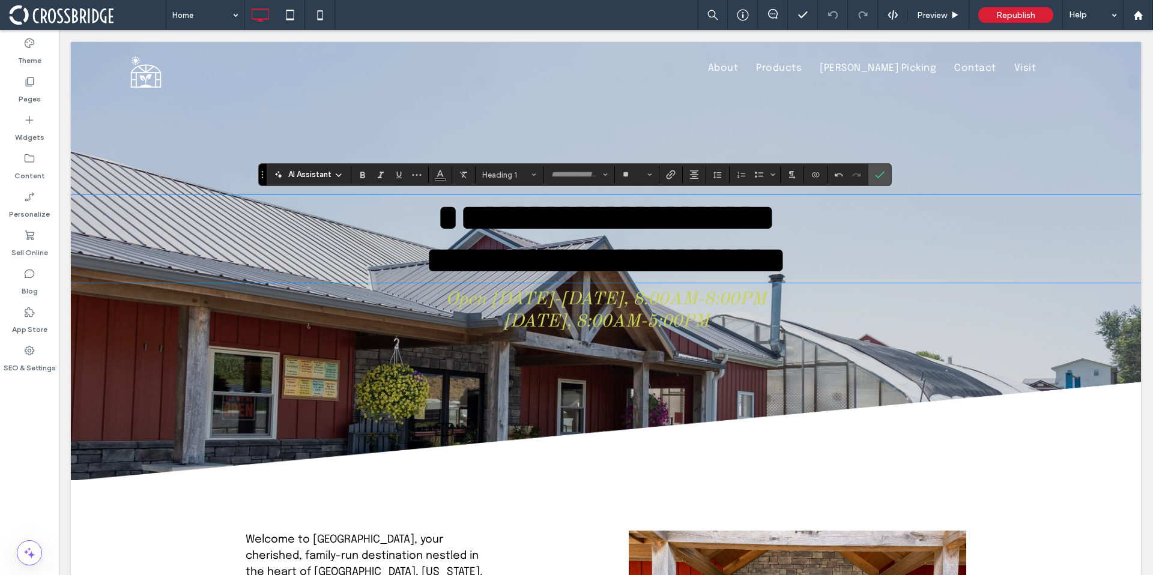
type input "**********"
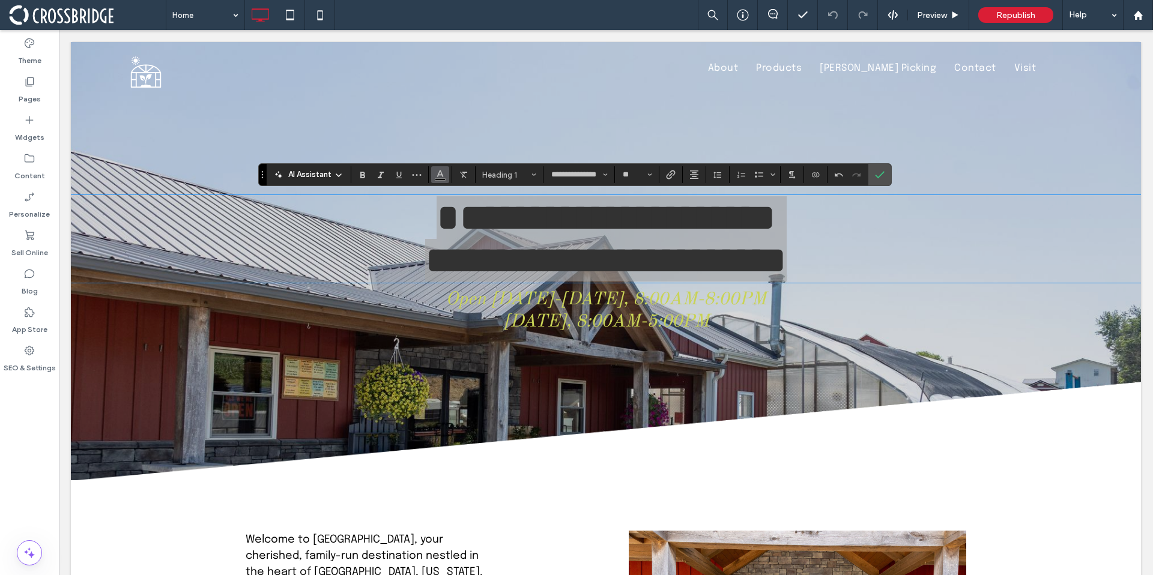
click at [448, 176] on button "Color" at bounding box center [440, 174] width 18 height 17
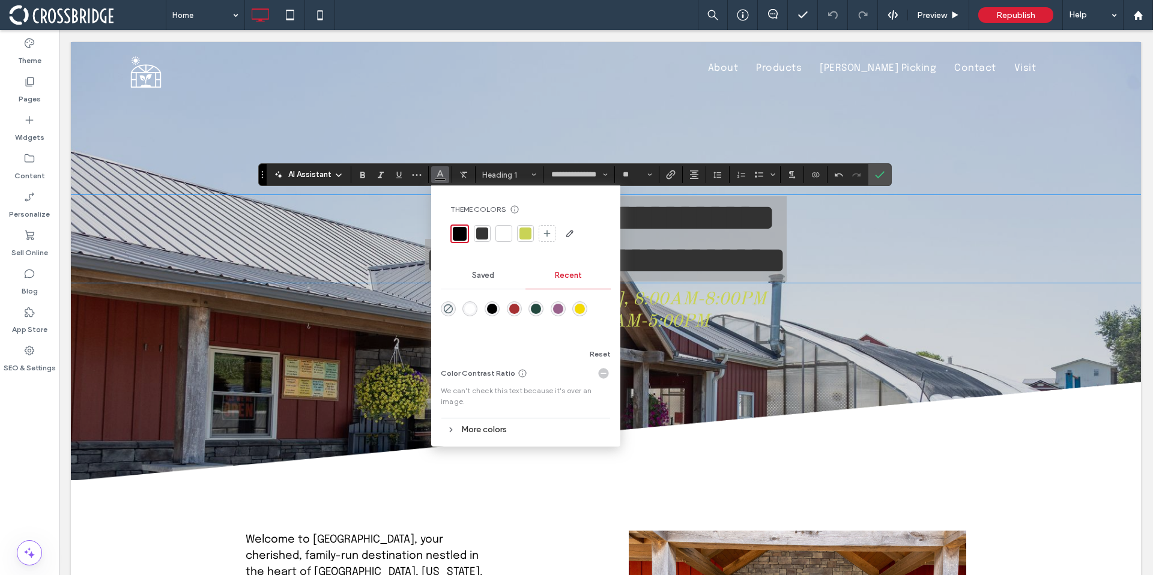
click at [501, 235] on div at bounding box center [504, 234] width 12 height 12
click at [878, 177] on use "Confirm" at bounding box center [880, 174] width 10 height 7
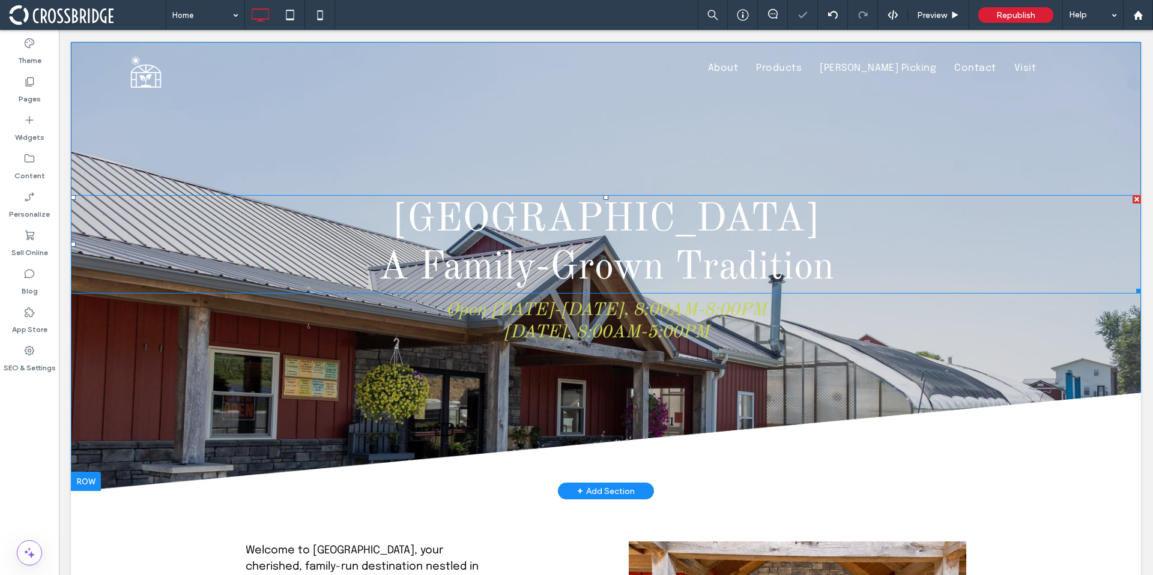
click at [730, 244] on h1 "A Family-Grown Tradition" at bounding box center [606, 268] width 1070 height 48
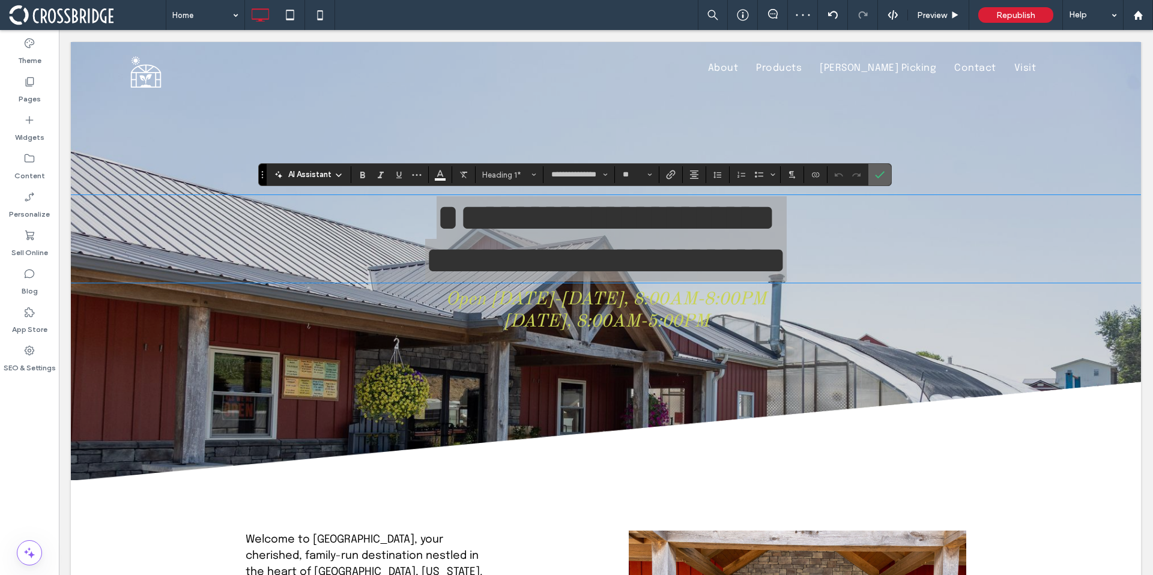
click at [870, 176] on label "Confirm" at bounding box center [879, 175] width 18 height 22
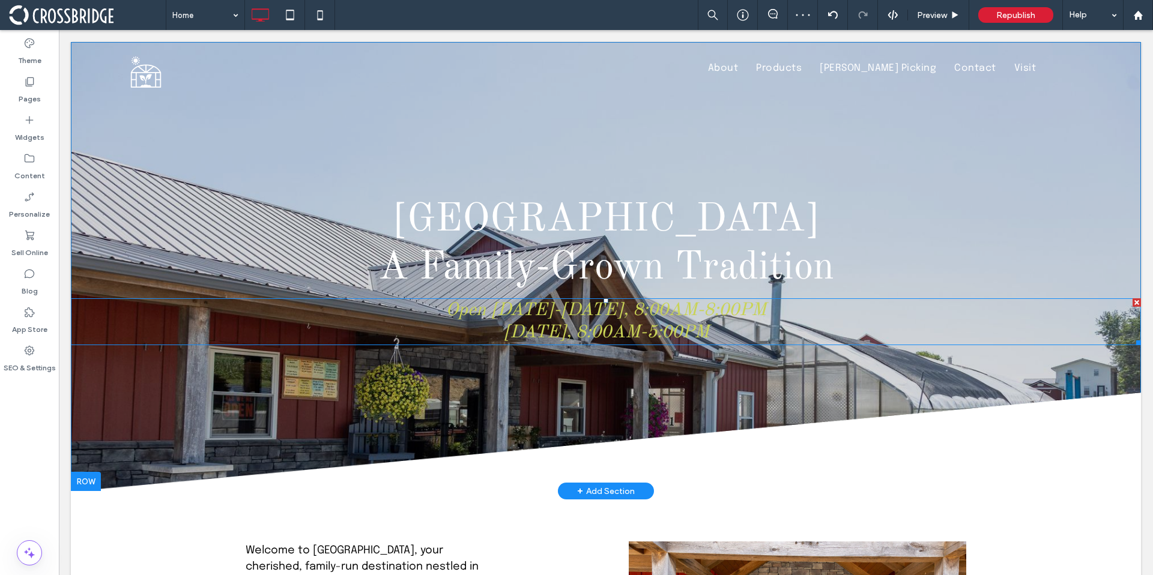
click at [588, 319] on h3 "Open Monday-Friday, 8:00AM-8:00PM" at bounding box center [606, 311] width 1070 height 22
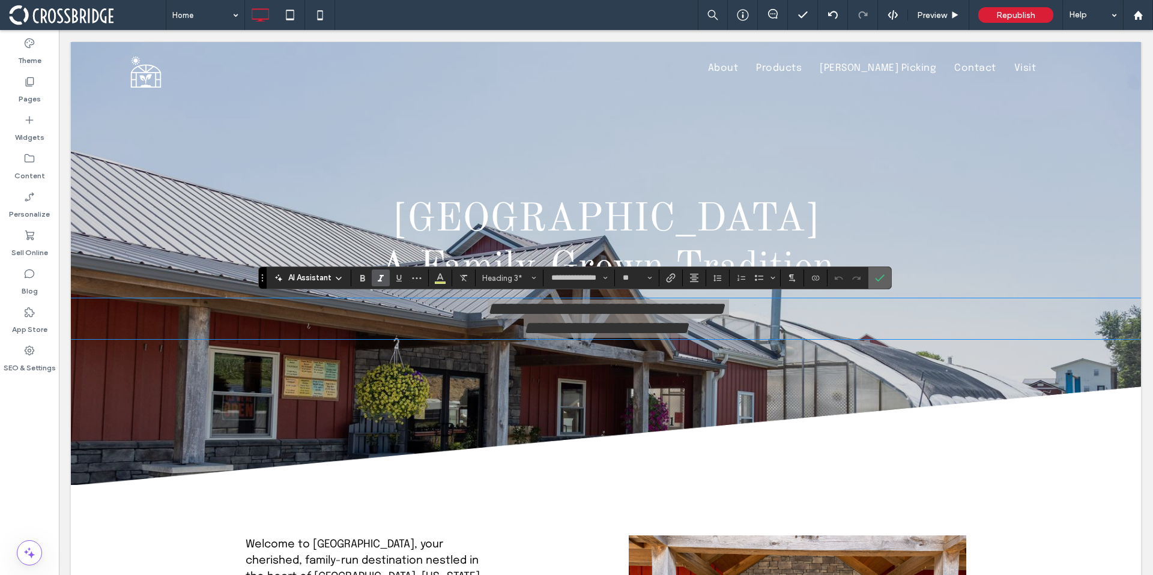
click at [875, 274] on icon "Confirm" at bounding box center [880, 278] width 10 height 10
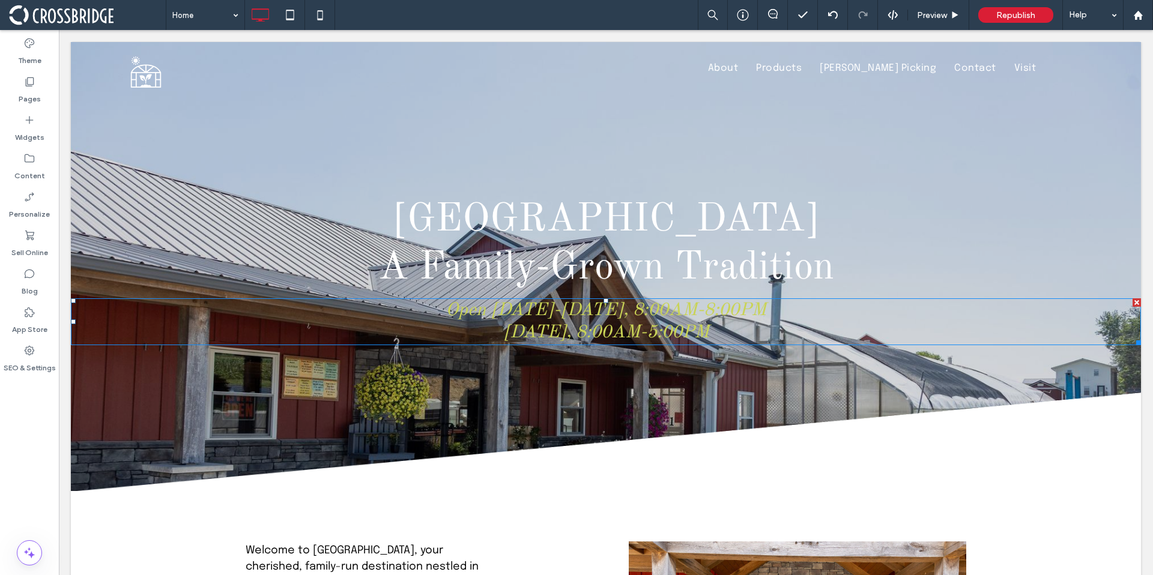
click at [708, 317] on span "Open Monday-Friday, 8:00AM-8:00PM" at bounding box center [605, 310] width 321 height 18
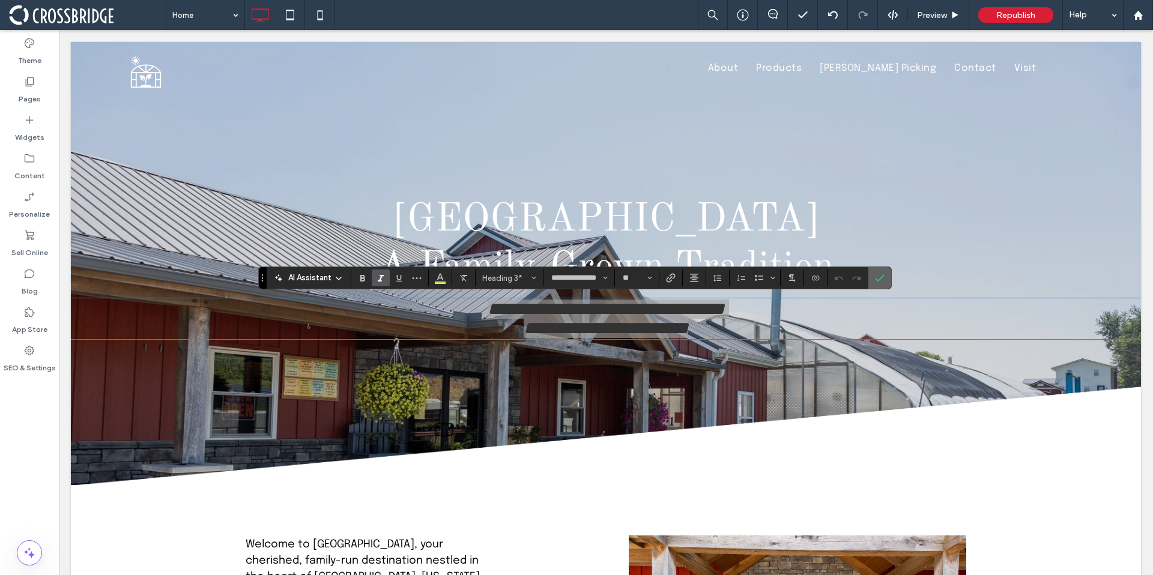
click at [879, 286] on span "Confirm" at bounding box center [877, 278] width 5 height 22
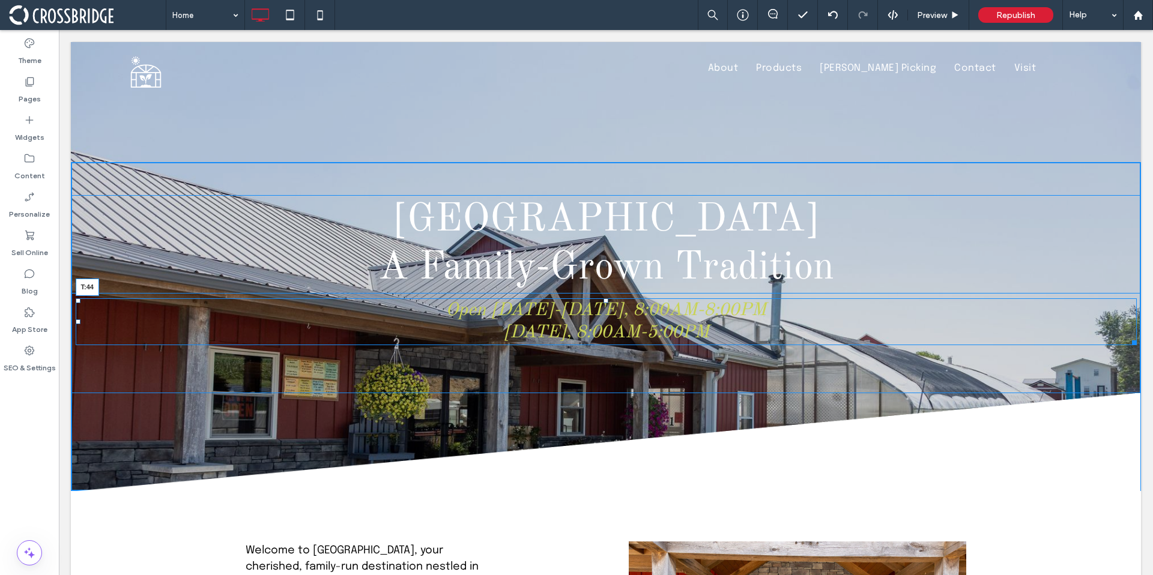
drag, startPoint x: 601, startPoint y: 300, endPoint x: 663, endPoint y: 350, distance: 79.9
click at [603, 303] on div at bounding box center [605, 300] width 5 height 5
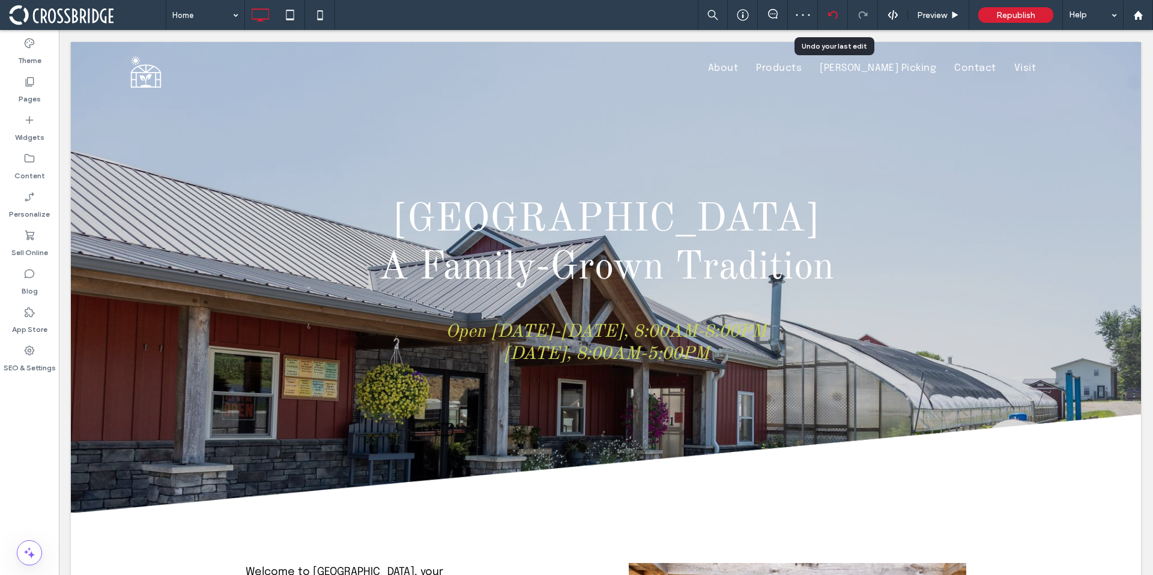
click at [832, 8] on div at bounding box center [833, 15] width 30 height 30
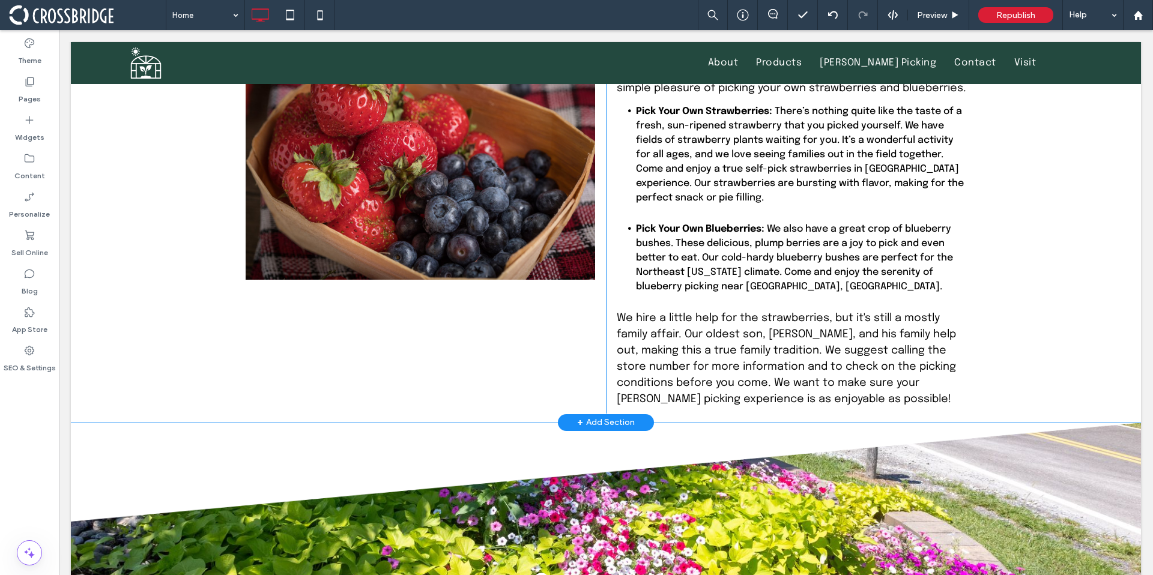
scroll to position [1761, 0]
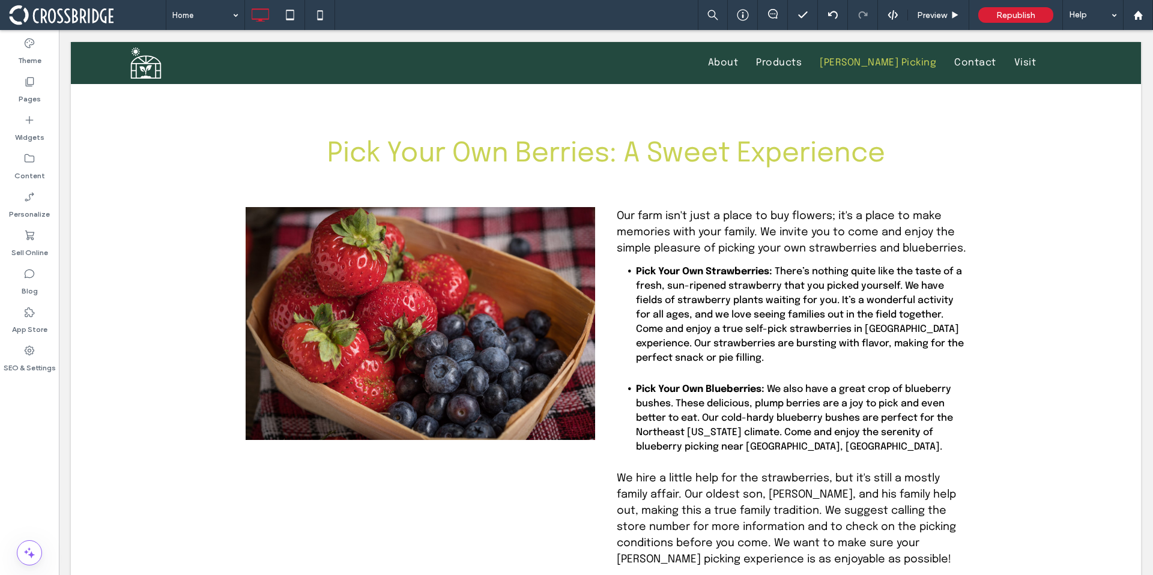
click at [82, 17] on span at bounding box center [87, 15] width 157 height 24
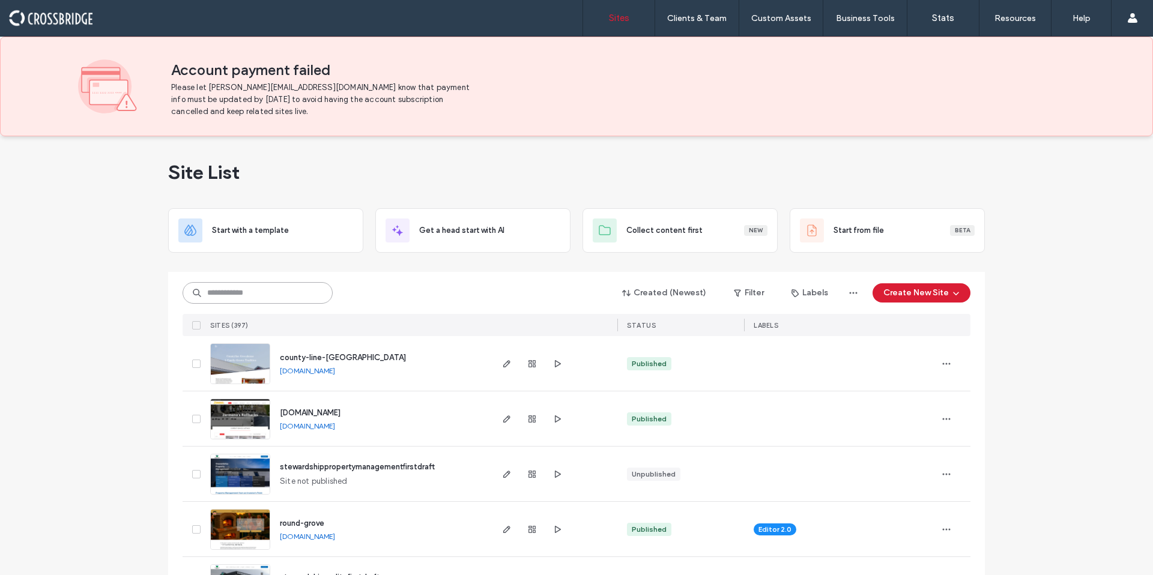
click at [243, 298] on input at bounding box center [258, 293] width 150 height 22
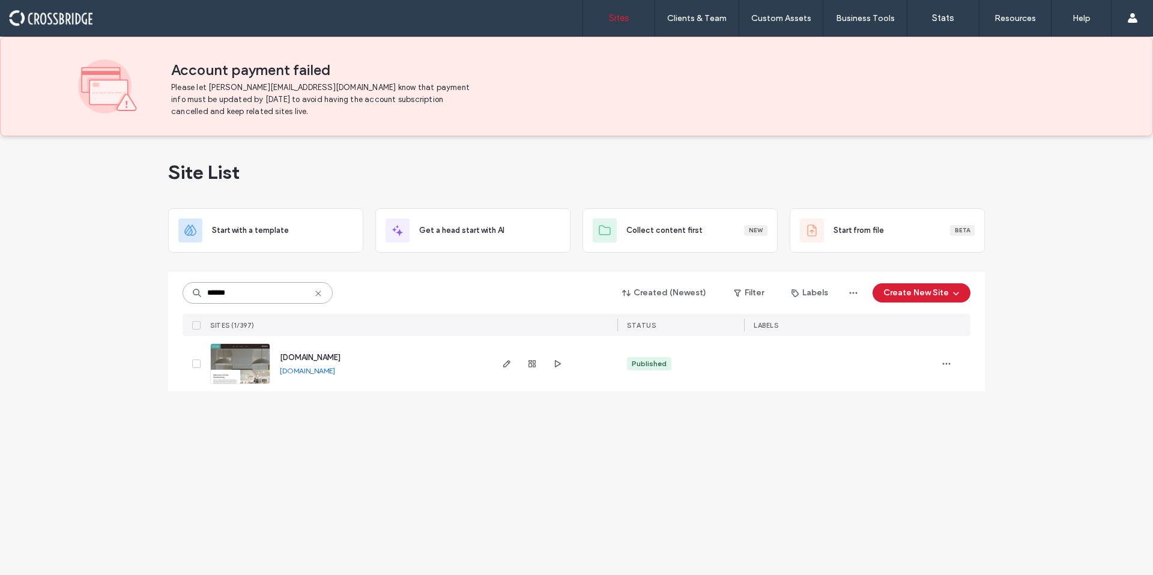
type input "******"
click at [311, 357] on span "[DOMAIN_NAME]" at bounding box center [310, 357] width 61 height 9
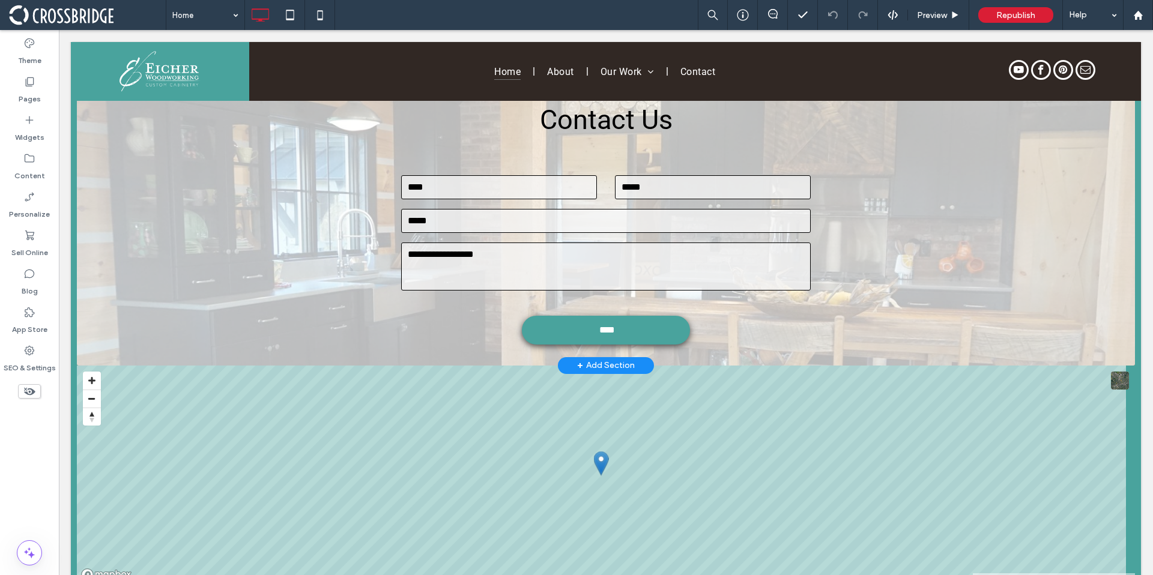
scroll to position [4118, 0]
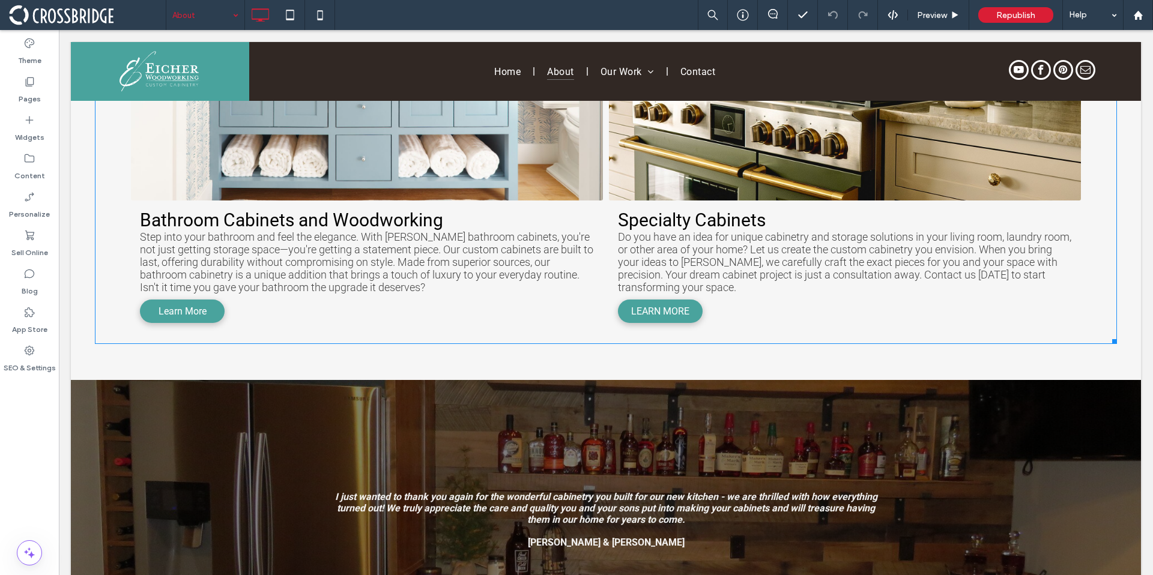
scroll to position [2875, 0]
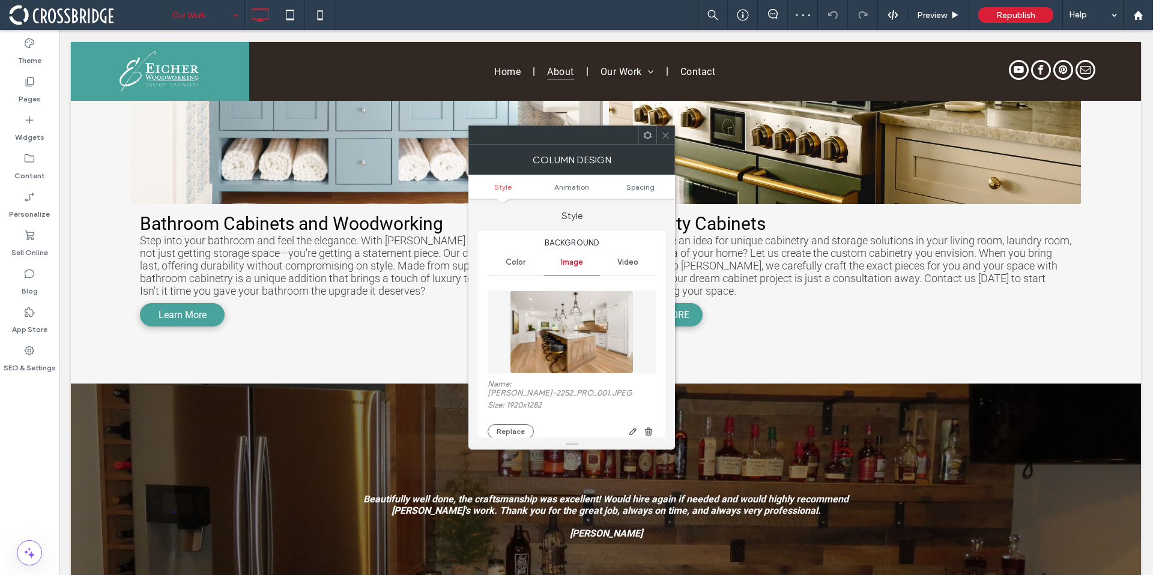
type input "*"
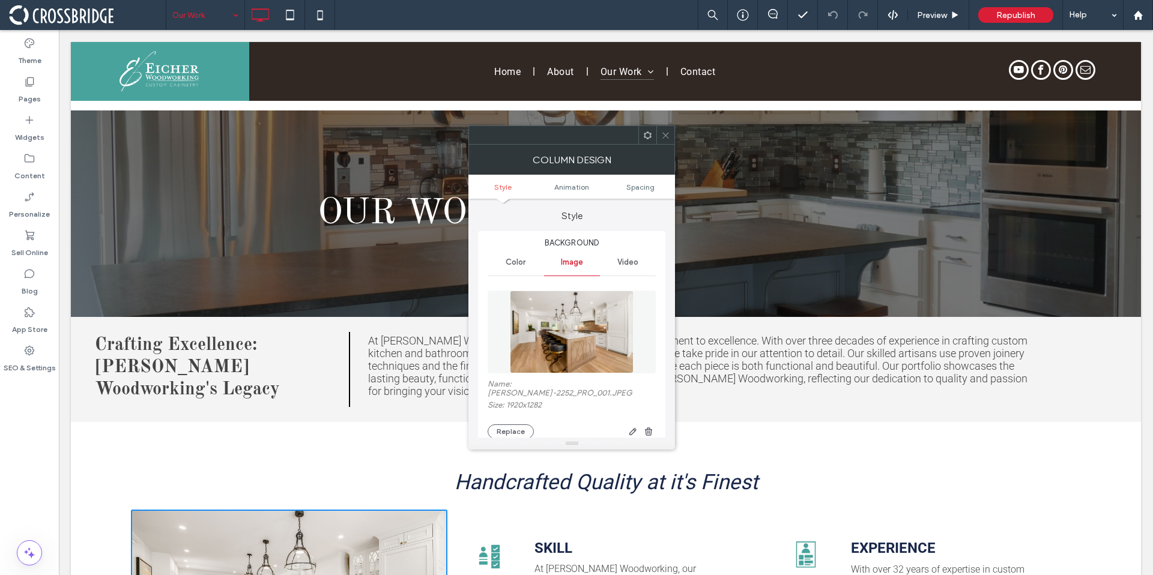
scroll to position [346, 0]
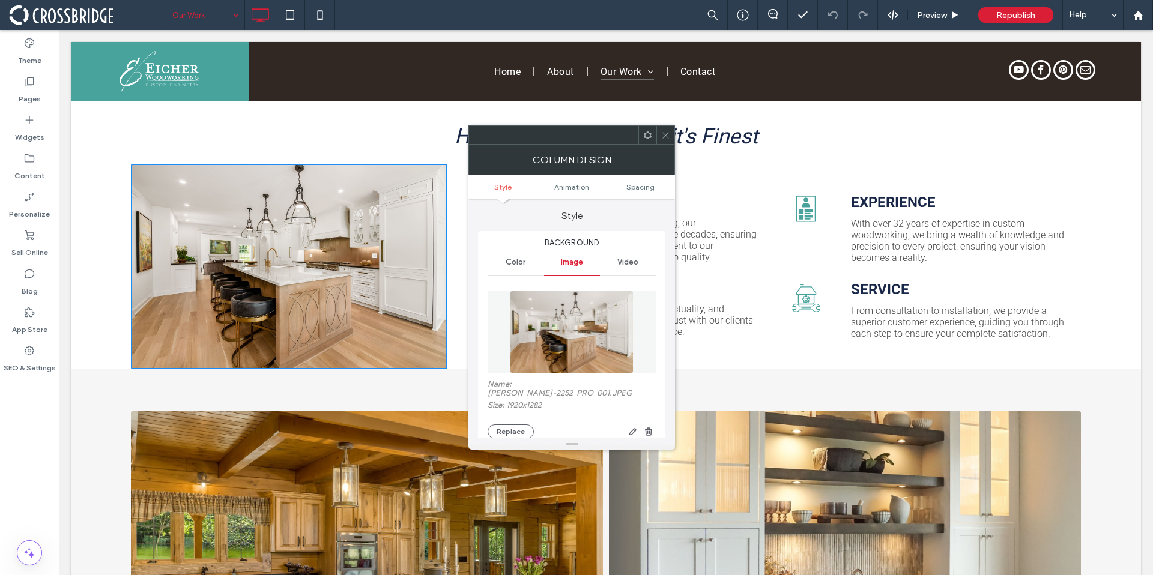
click at [669, 136] on icon at bounding box center [665, 135] width 9 height 9
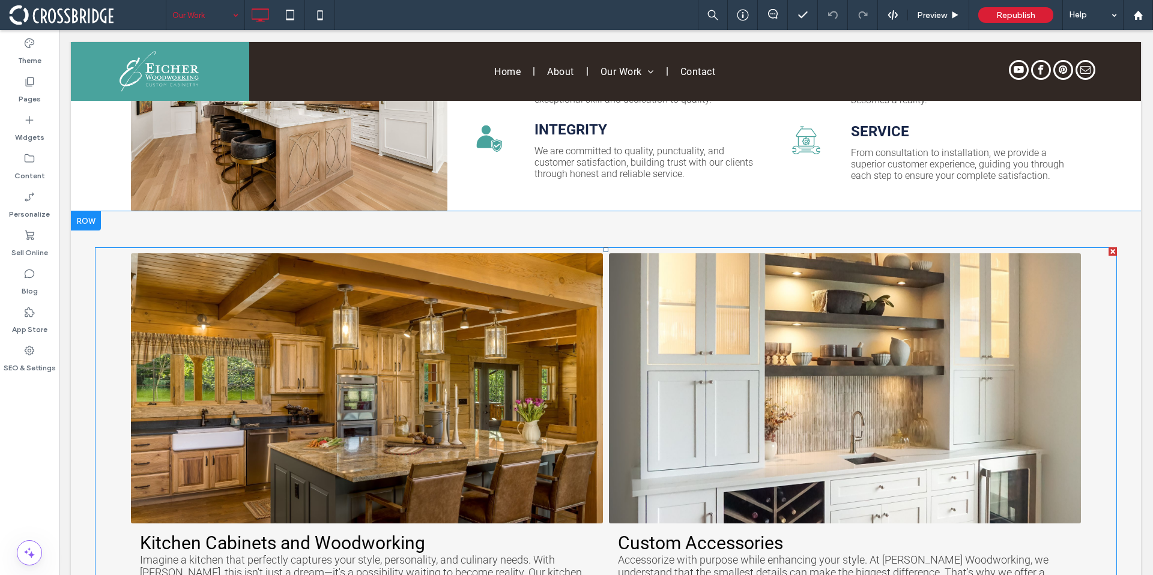
scroll to position [579, 0]
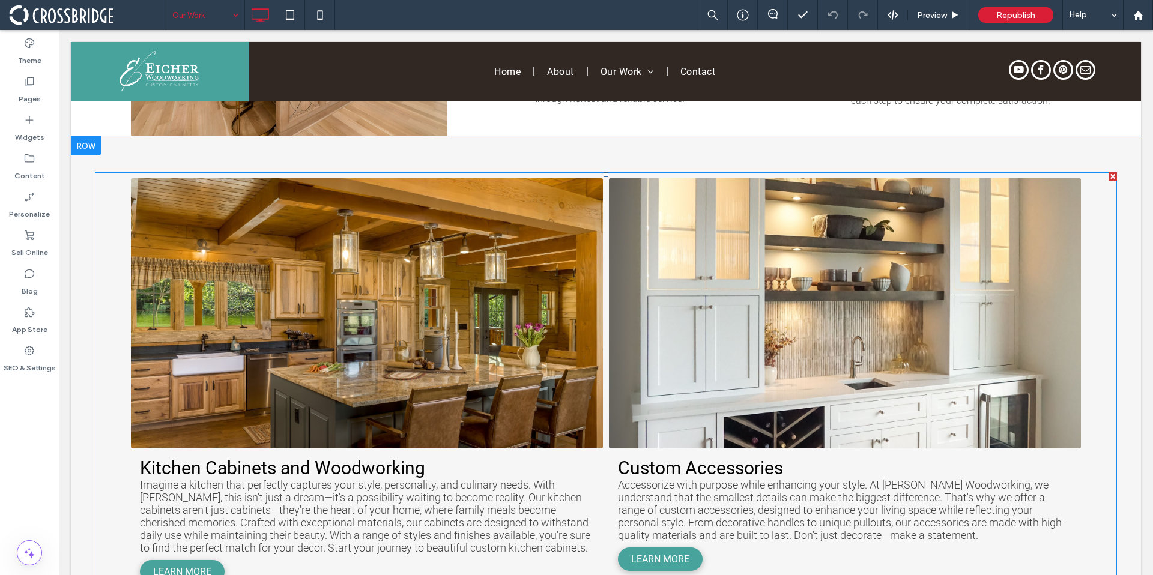
click at [491, 285] on link at bounding box center [367, 313] width 472 height 270
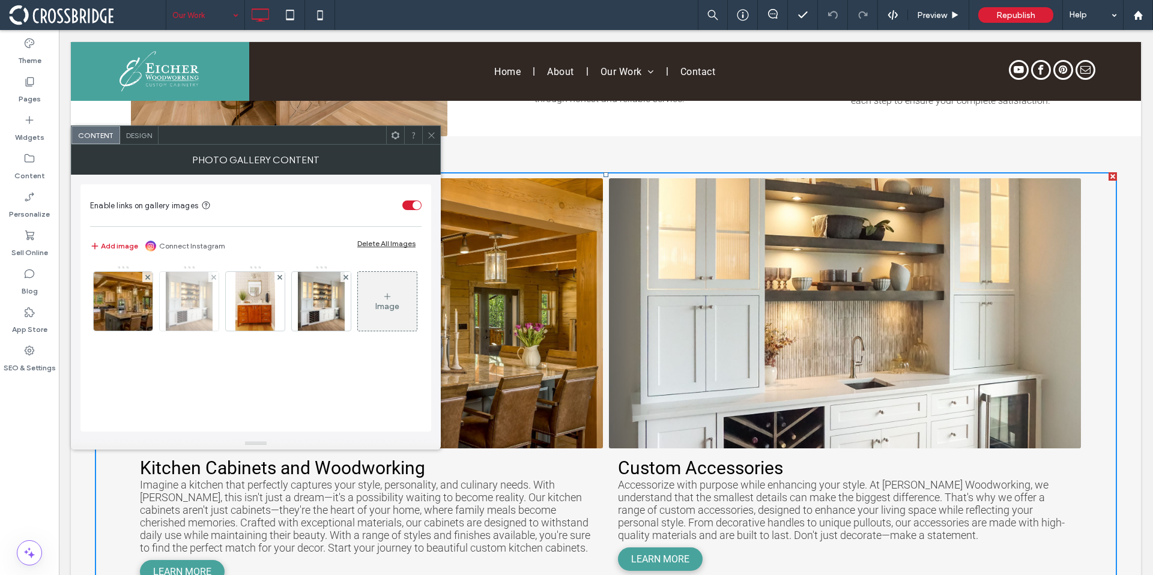
click at [175, 309] on img at bounding box center [189, 301] width 47 height 59
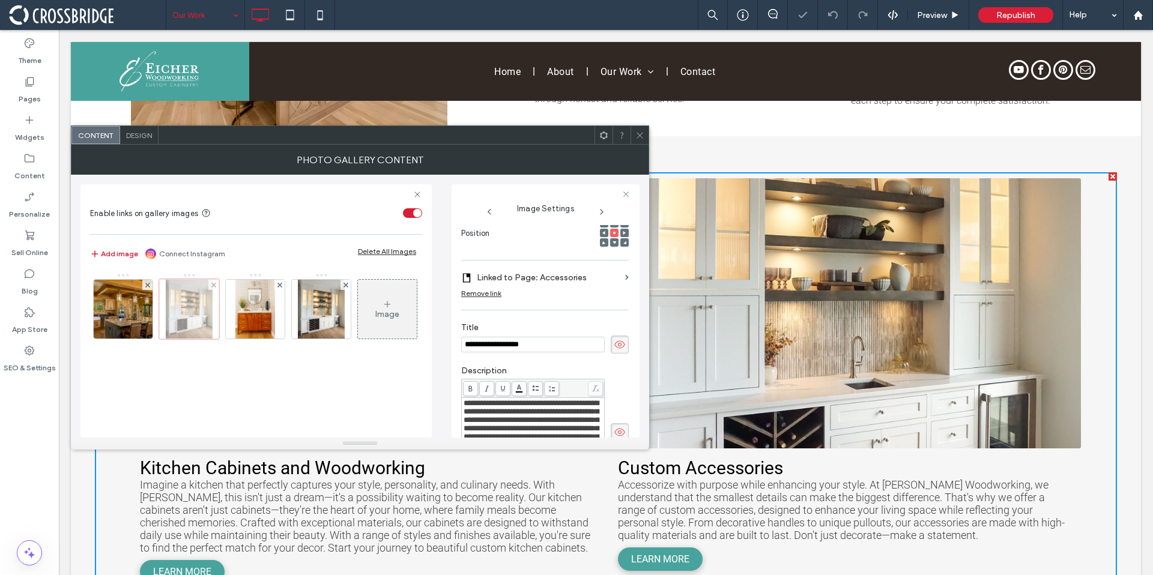
scroll to position [0, 0]
click at [645, 134] on div at bounding box center [639, 135] width 18 height 18
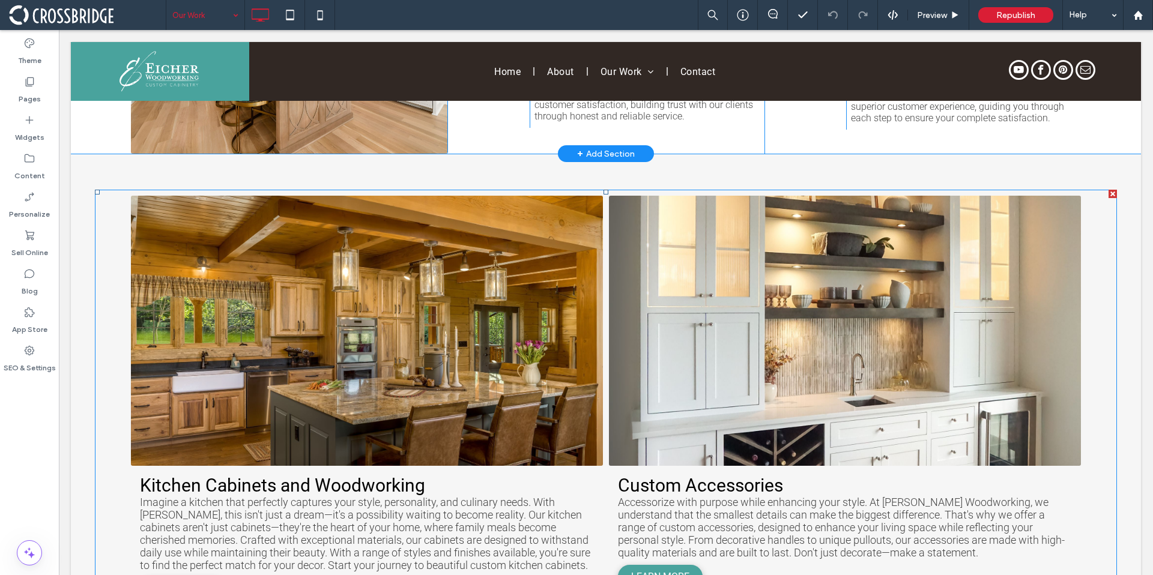
scroll to position [453, 0]
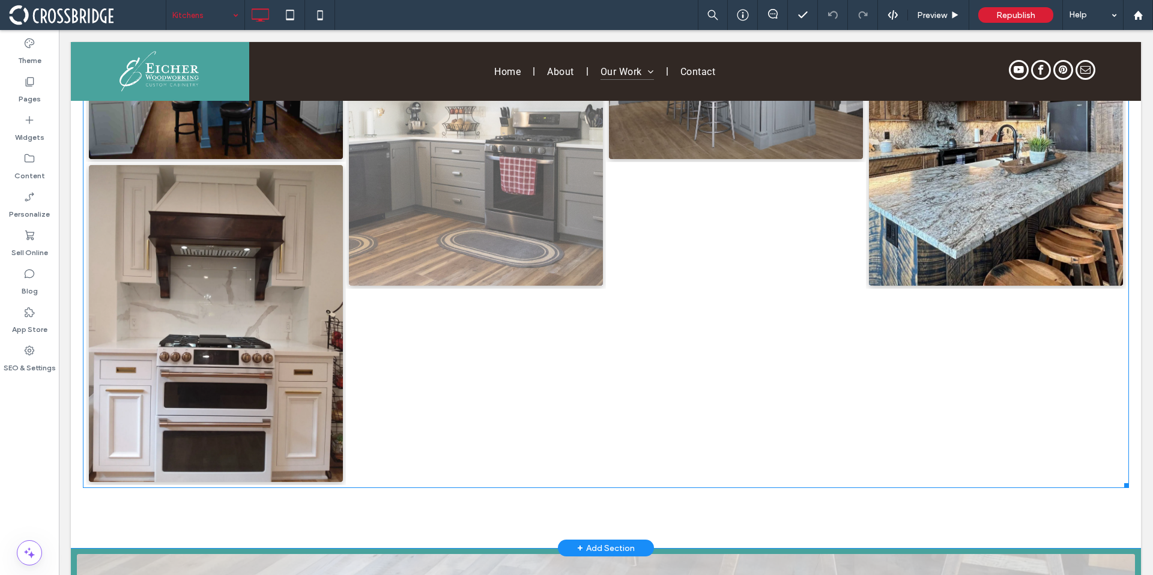
scroll to position [3692, 0]
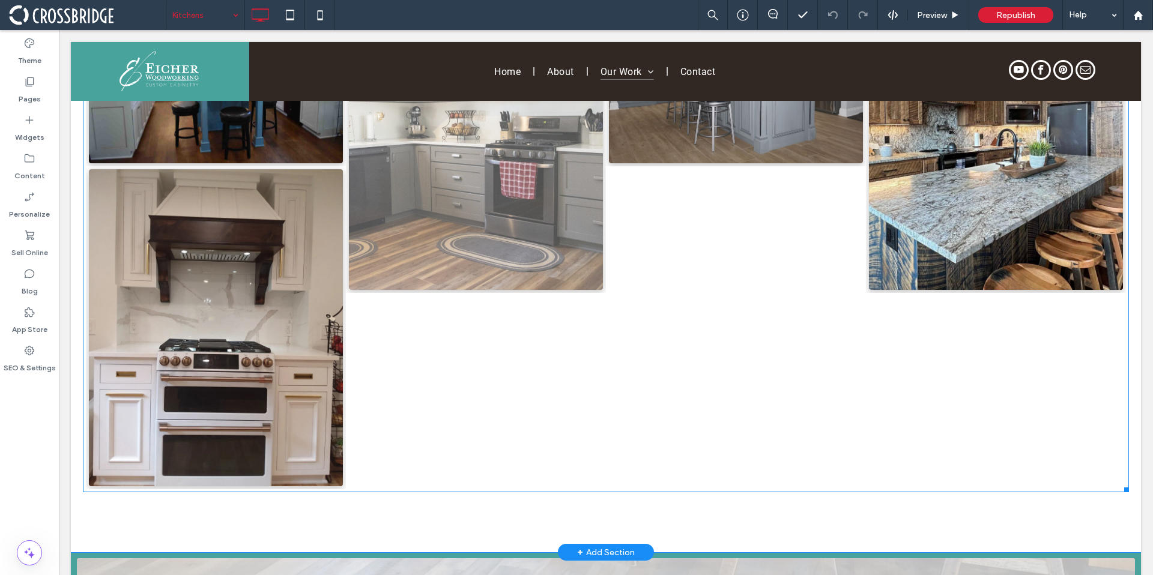
click at [496, 229] on link at bounding box center [476, 131] width 254 height 318
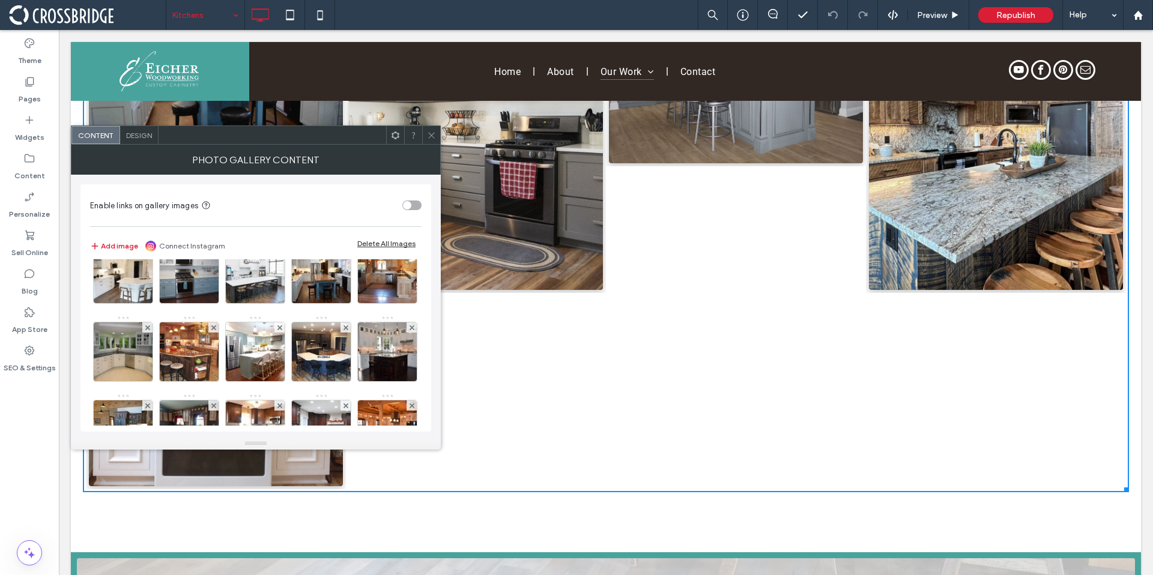
scroll to position [184, 0]
click at [431, 134] on use at bounding box center [431, 135] width 6 height 6
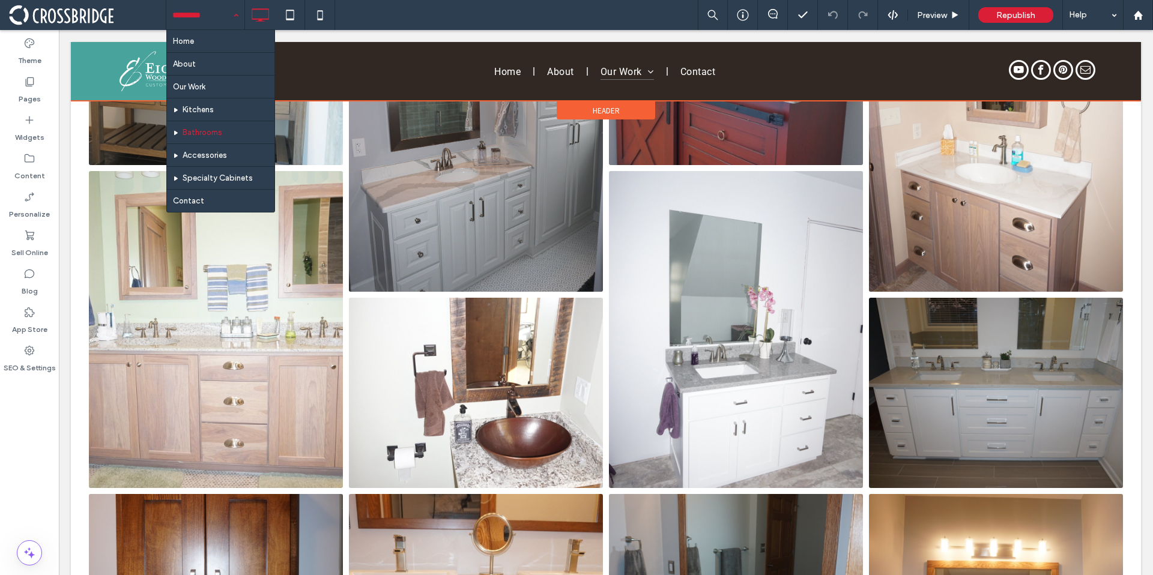
scroll to position [1076, 0]
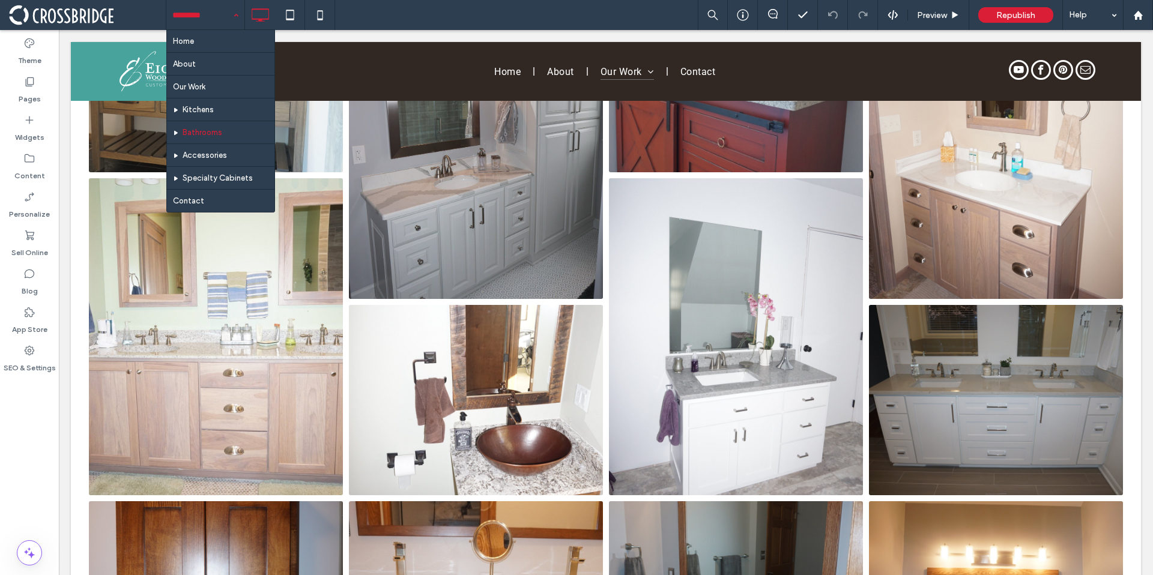
click at [241, 18] on div "Home About Our Work Kitchens Bathrooms Accessories Specialty Cabinets Contact" at bounding box center [205, 15] width 78 height 30
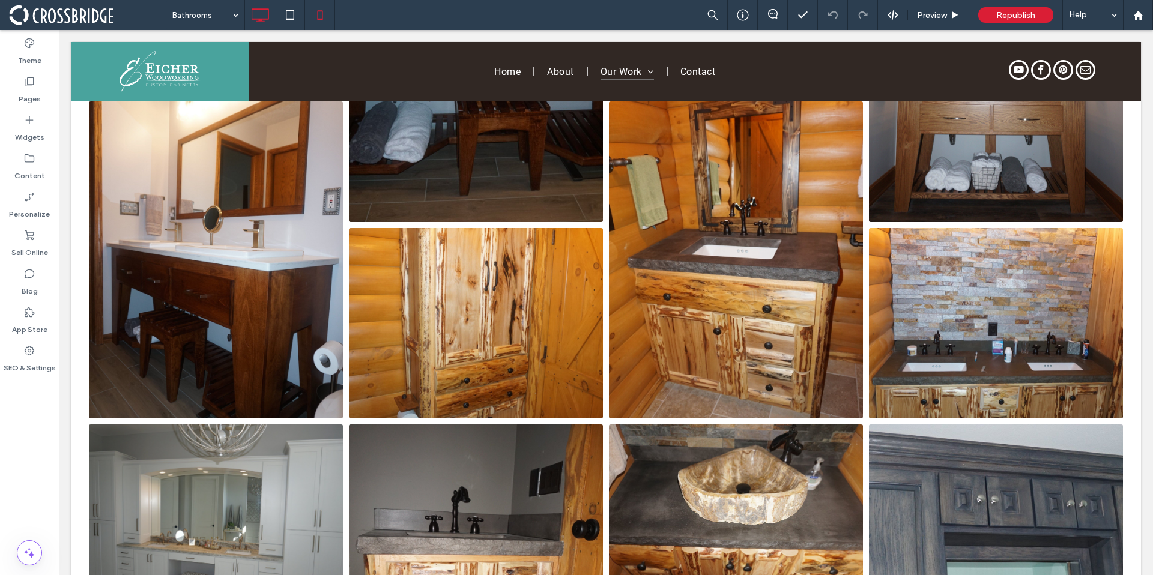
scroll to position [1773, 0]
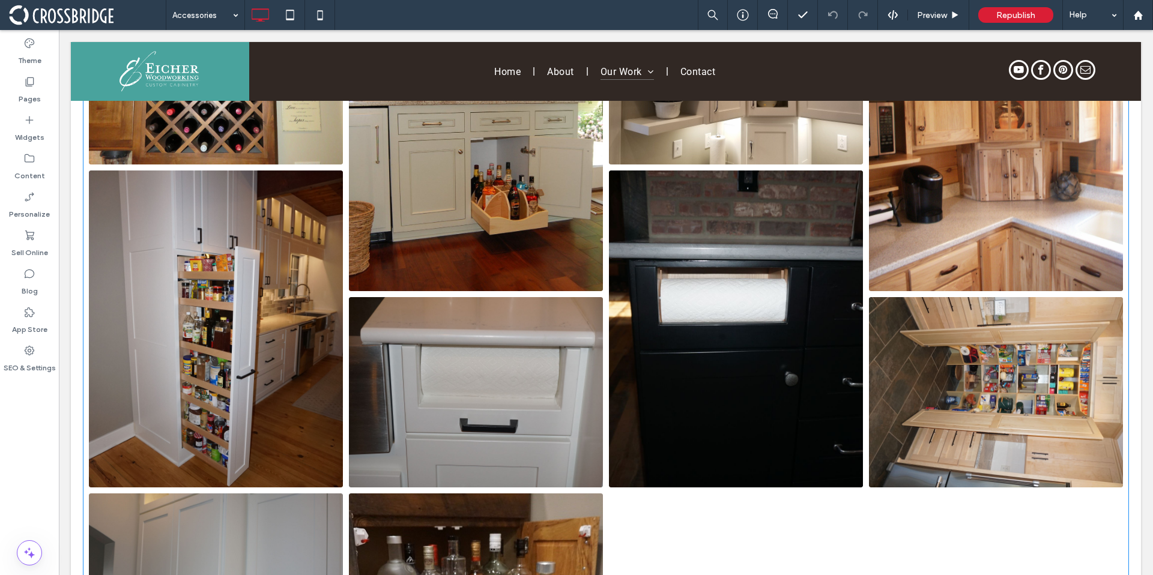
scroll to position [1834, 0]
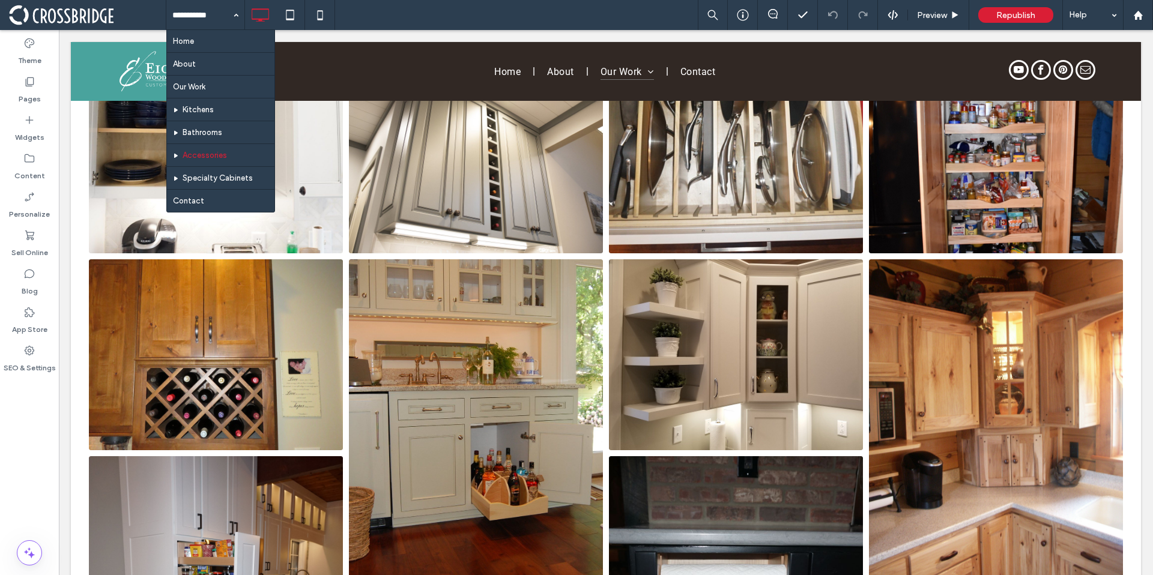
click at [208, 9] on input at bounding box center [202, 15] width 60 height 30
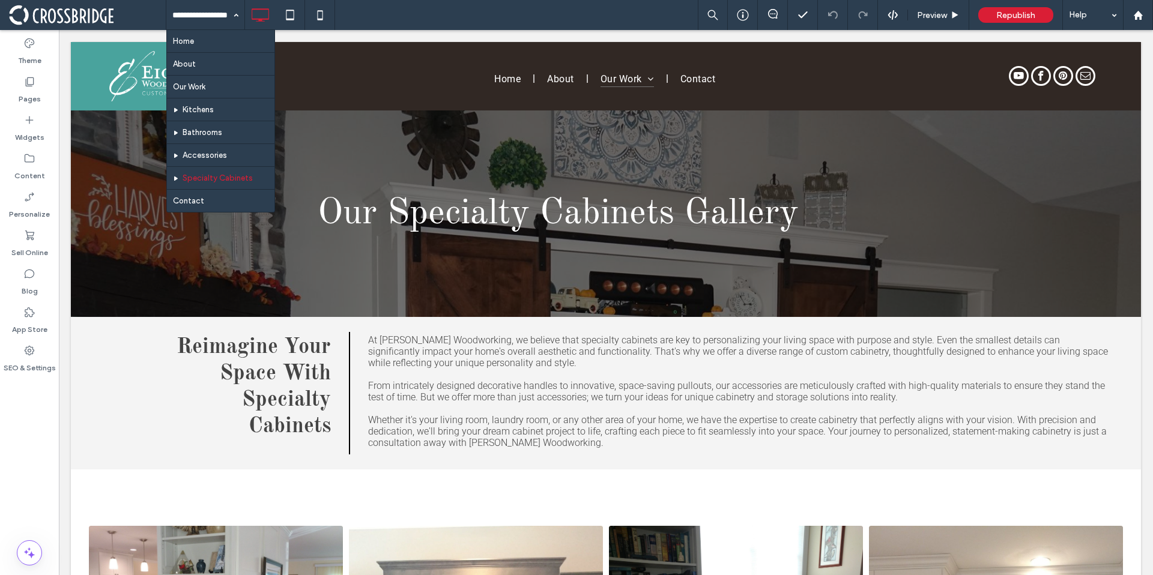
click at [181, 13] on input at bounding box center [202, 15] width 60 height 30
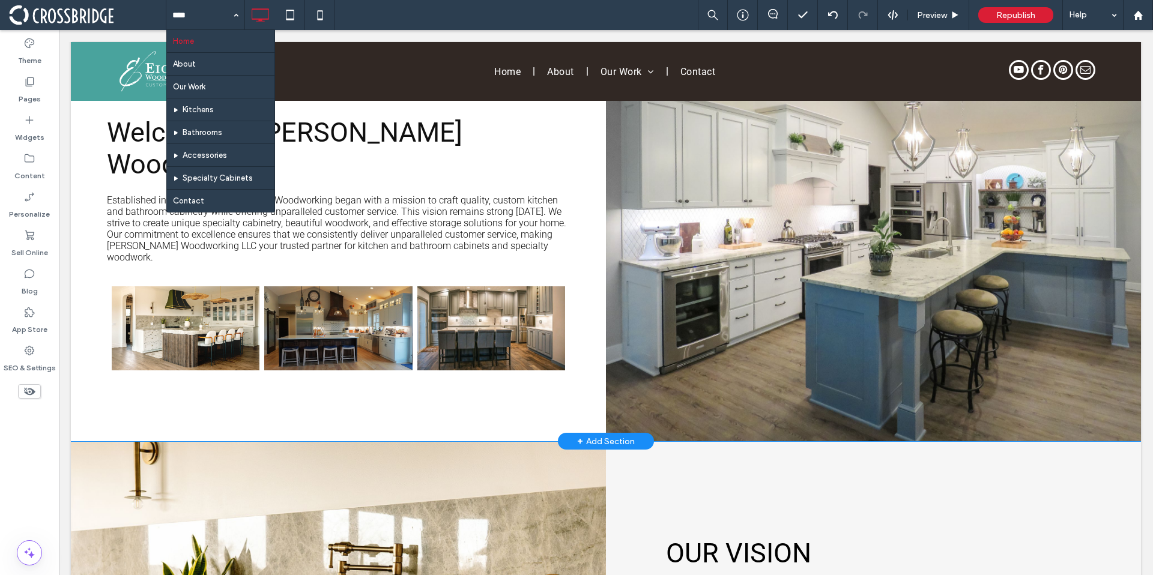
scroll to position [151, 0]
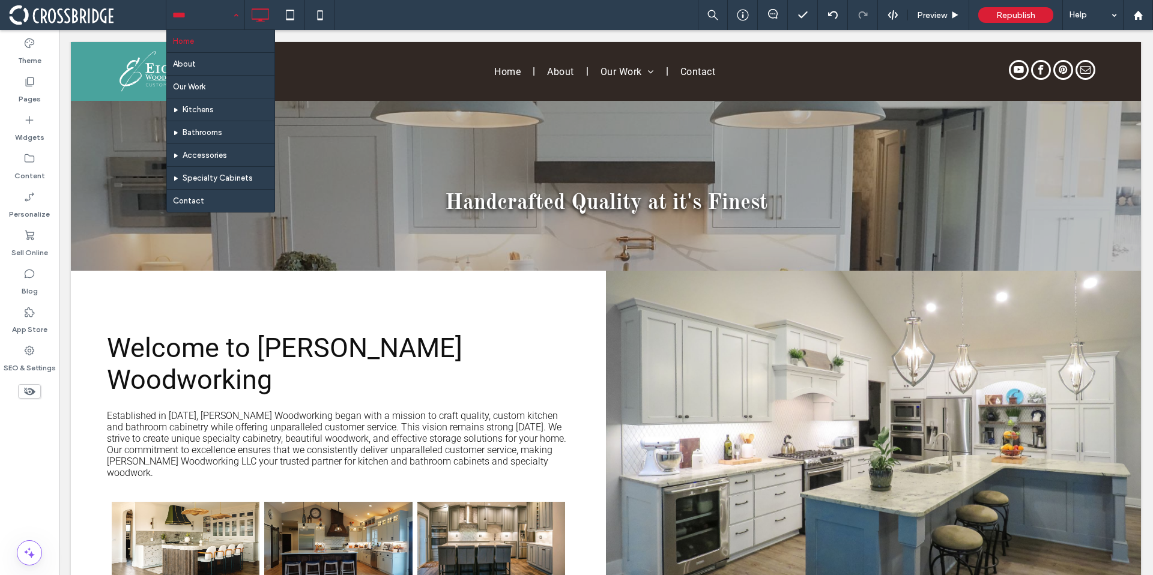
click at [232, 17] on div "Home About Our Work Kitchens Bathrooms Accessories Specialty Cabinets Contact" at bounding box center [205, 15] width 78 height 30
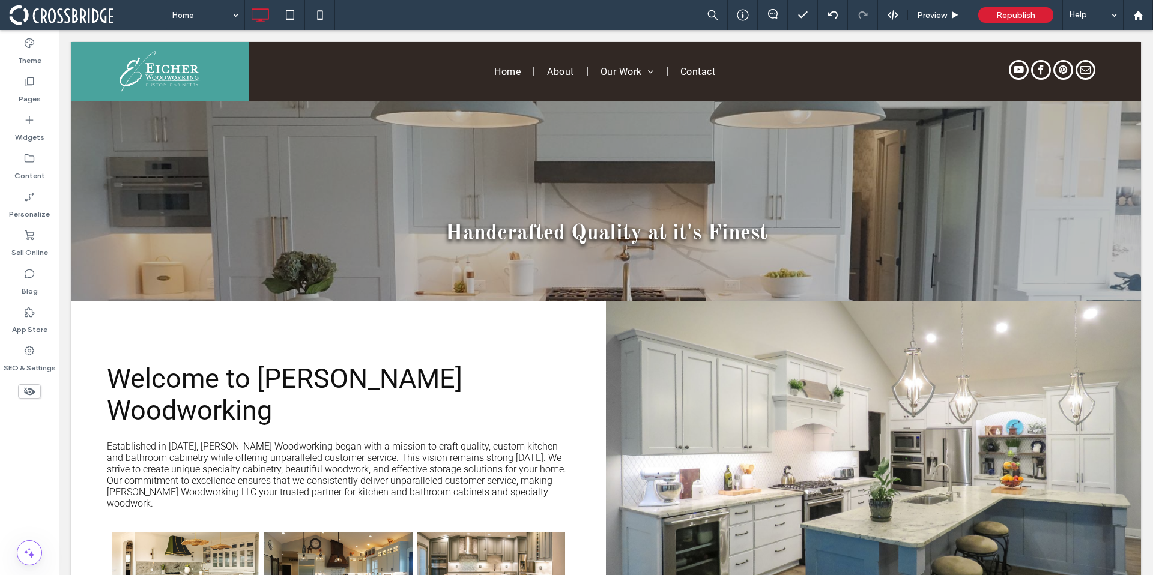
scroll to position [0, 0]
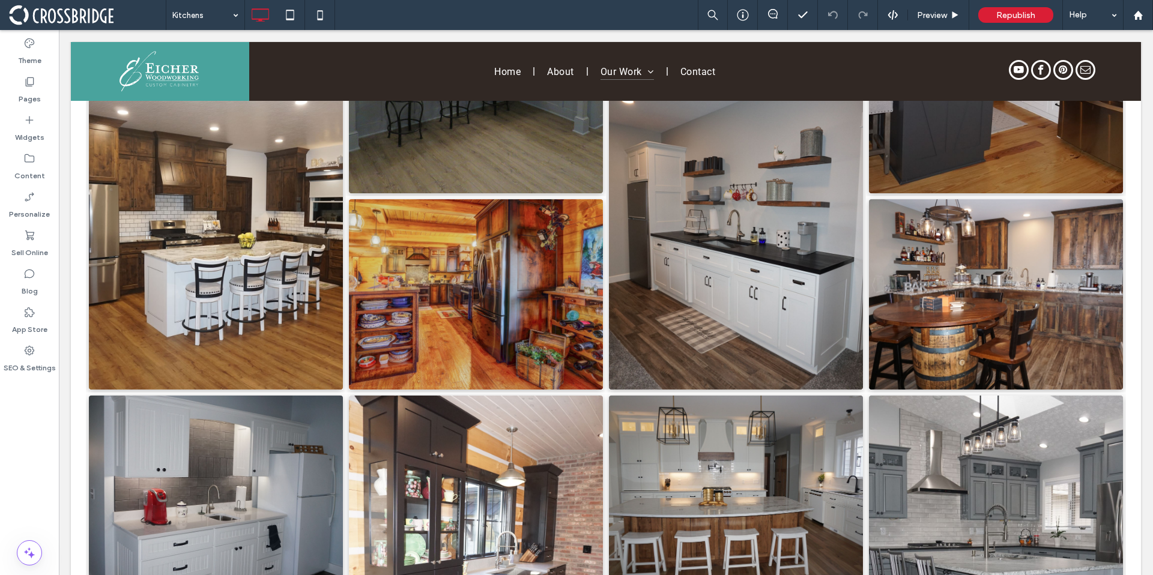
scroll to position [2111, 0]
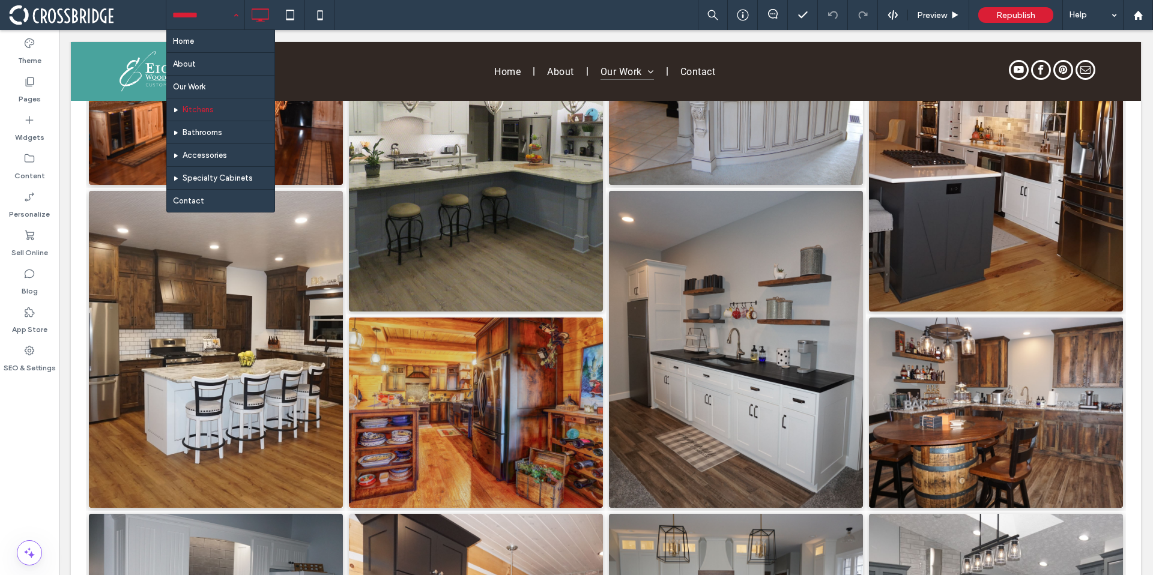
click at [233, 8] on div "Home About Our Work Kitchens Bathrooms Accessories Specialty Cabinets Contact" at bounding box center [205, 15] width 78 height 30
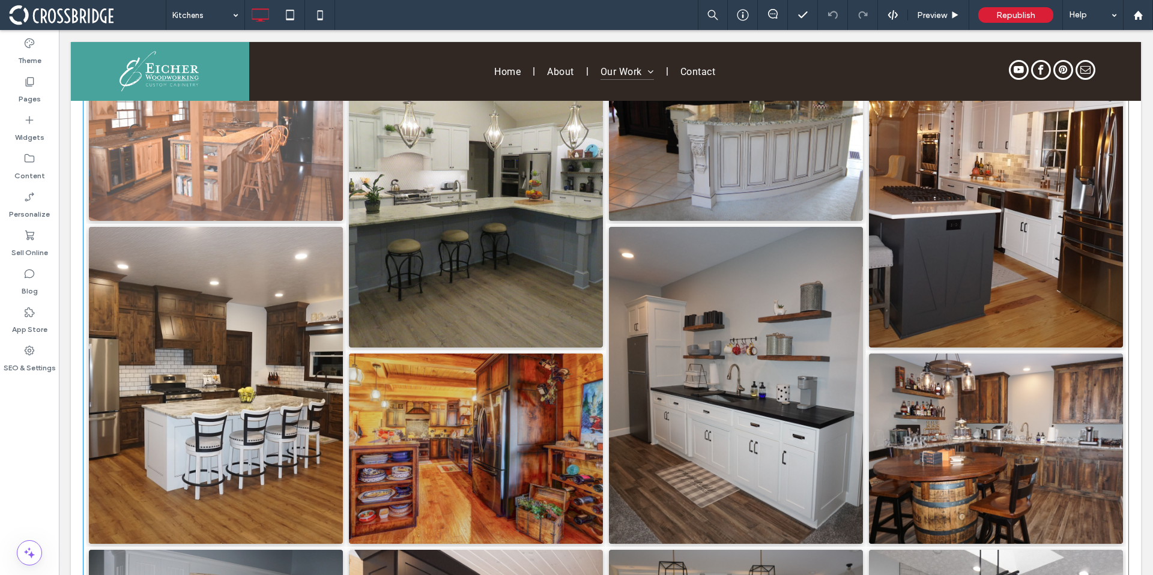
scroll to position [2023, 0]
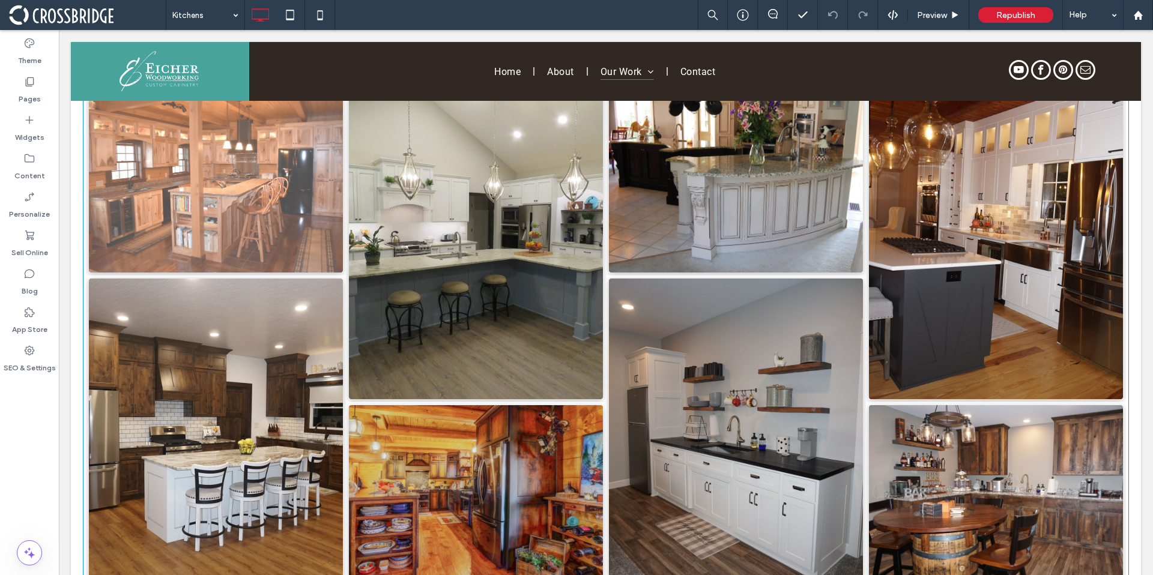
click at [224, 162] on link at bounding box center [216, 177] width 254 height 190
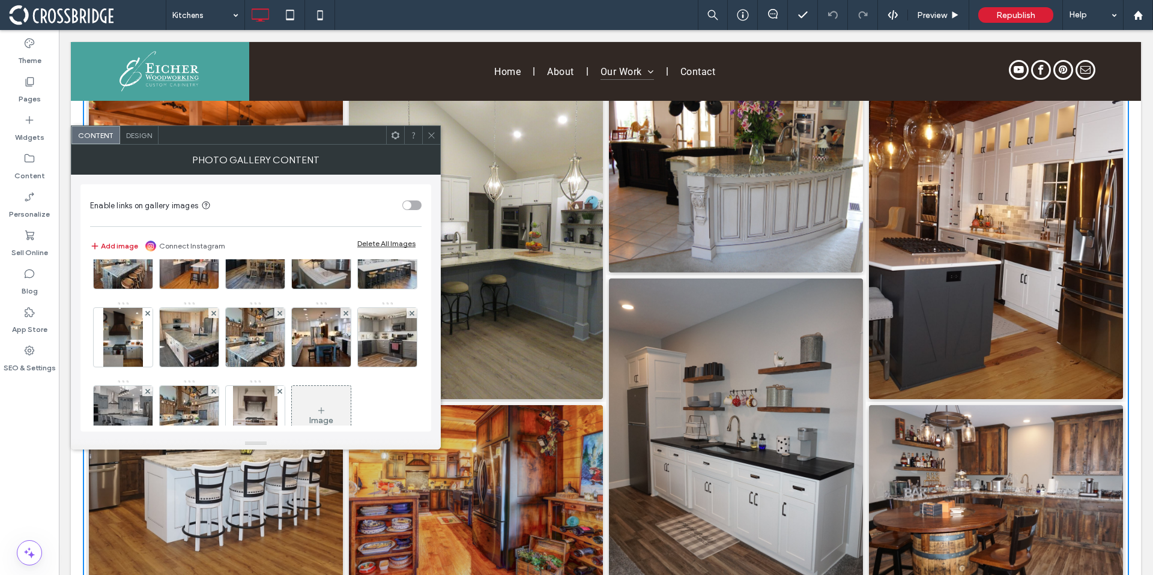
scroll to position [940, 0]
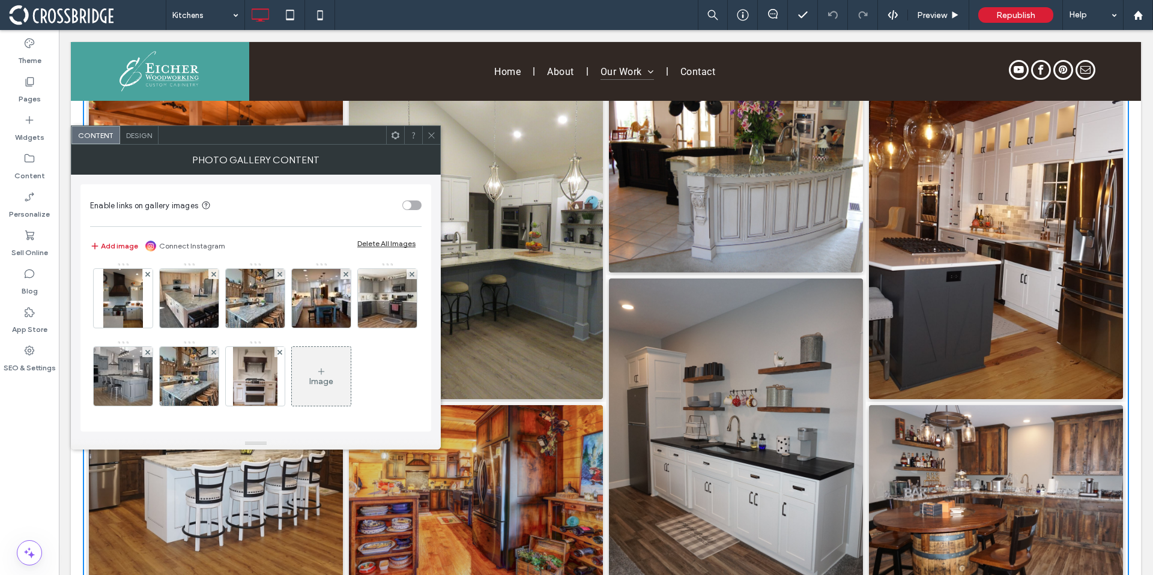
click at [292, 374] on div "Image" at bounding box center [321, 376] width 59 height 56
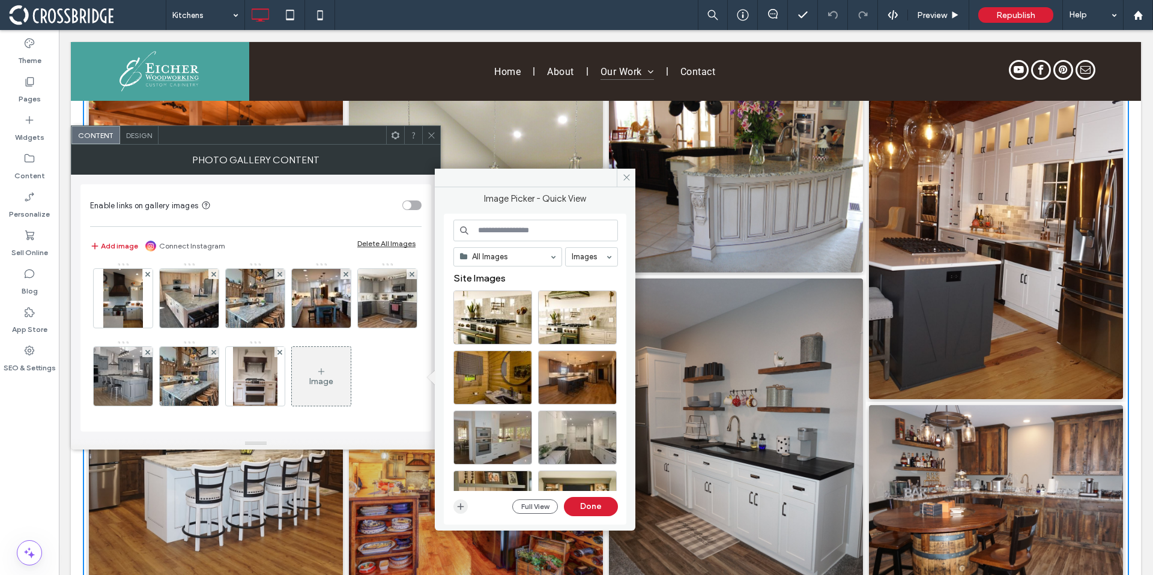
click at [460, 507] on use "button" at bounding box center [460, 506] width 7 height 7
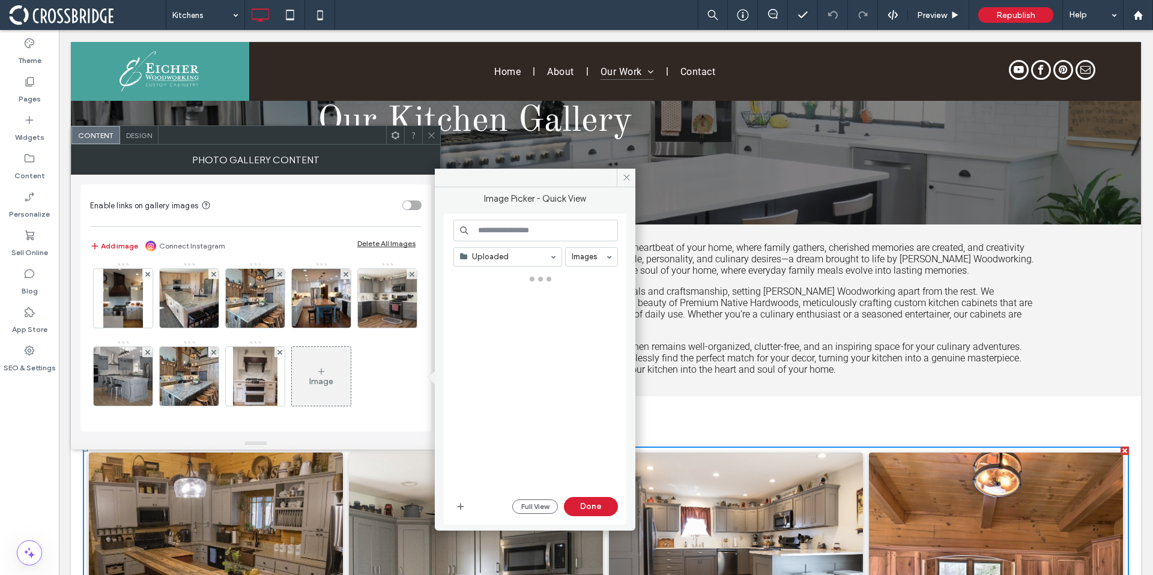
scroll to position [115, 0]
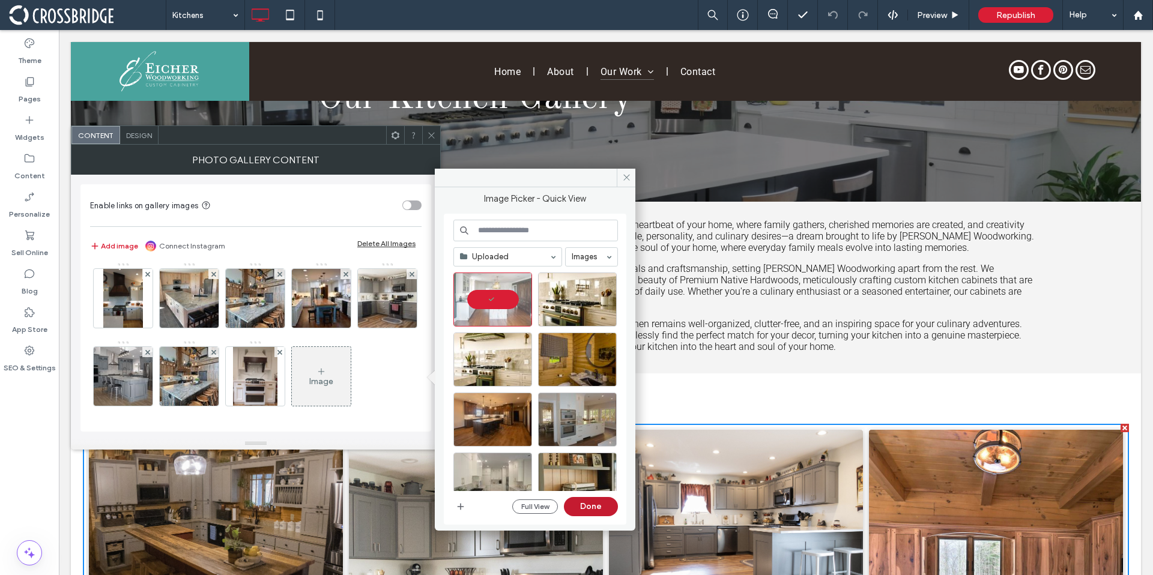
click at [600, 511] on button "Done" at bounding box center [591, 506] width 54 height 19
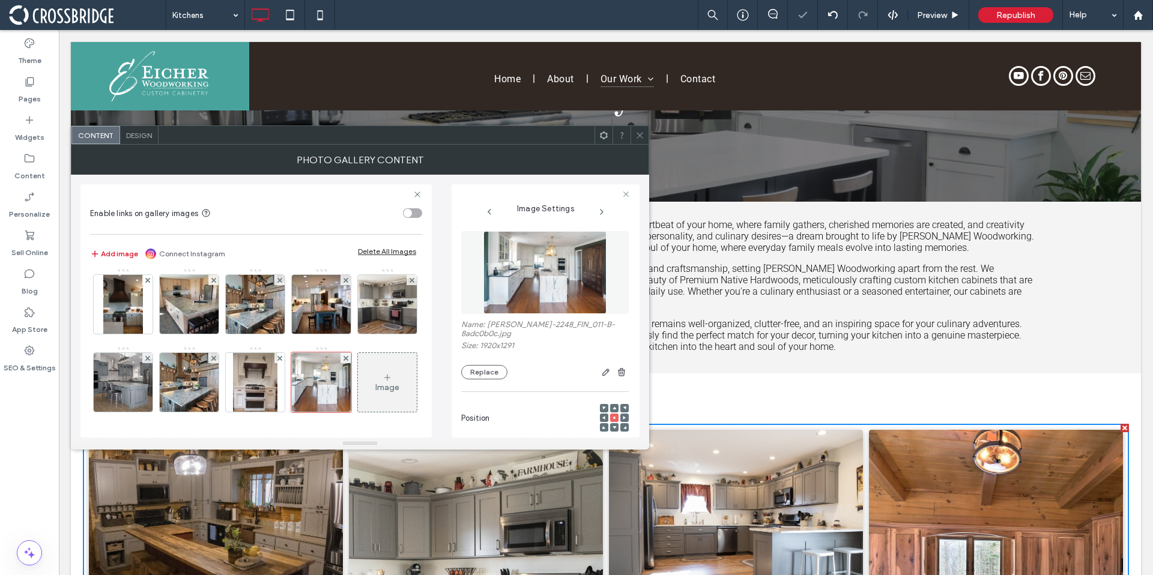
click at [358, 397] on div "Image" at bounding box center [387, 382] width 59 height 56
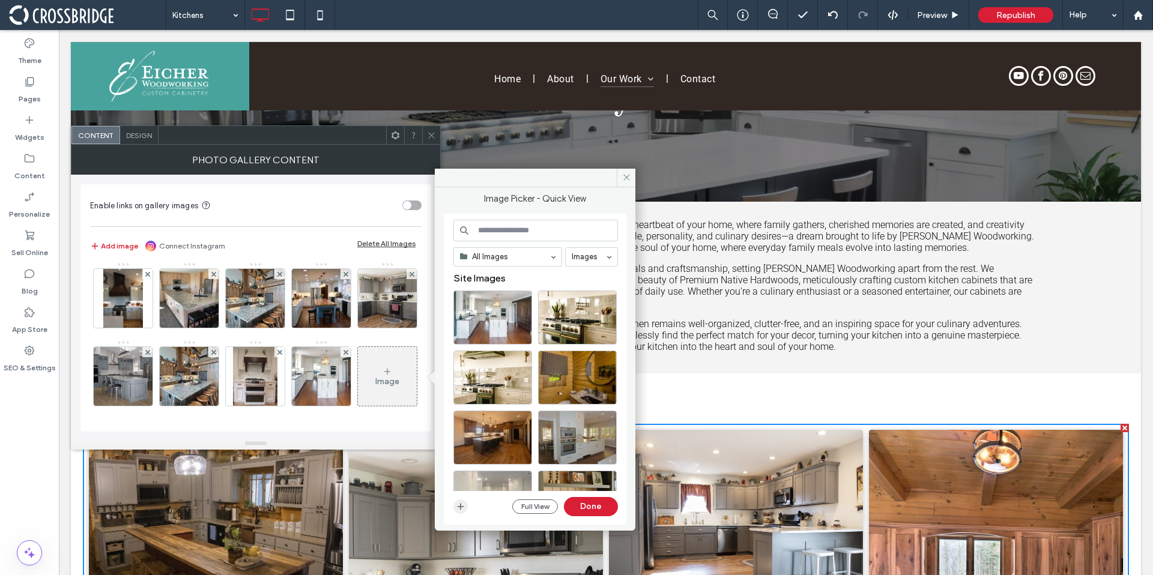
click at [454, 511] on span "button" at bounding box center [460, 506] width 14 height 14
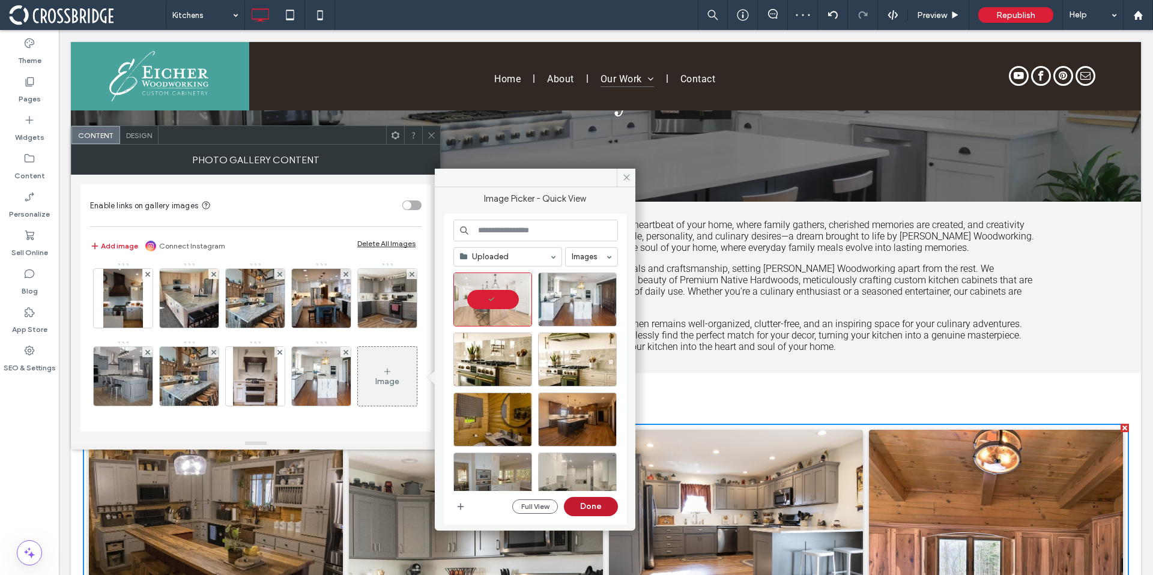
click at [604, 512] on button "Done" at bounding box center [591, 506] width 54 height 19
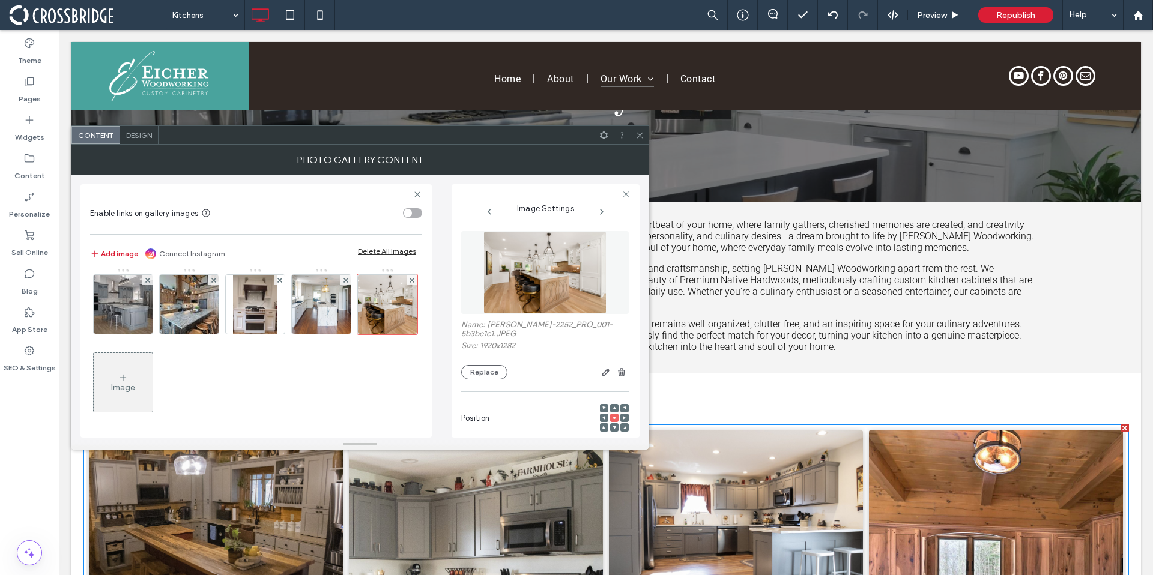
click at [135, 386] on div "Image" at bounding box center [123, 387] width 24 height 10
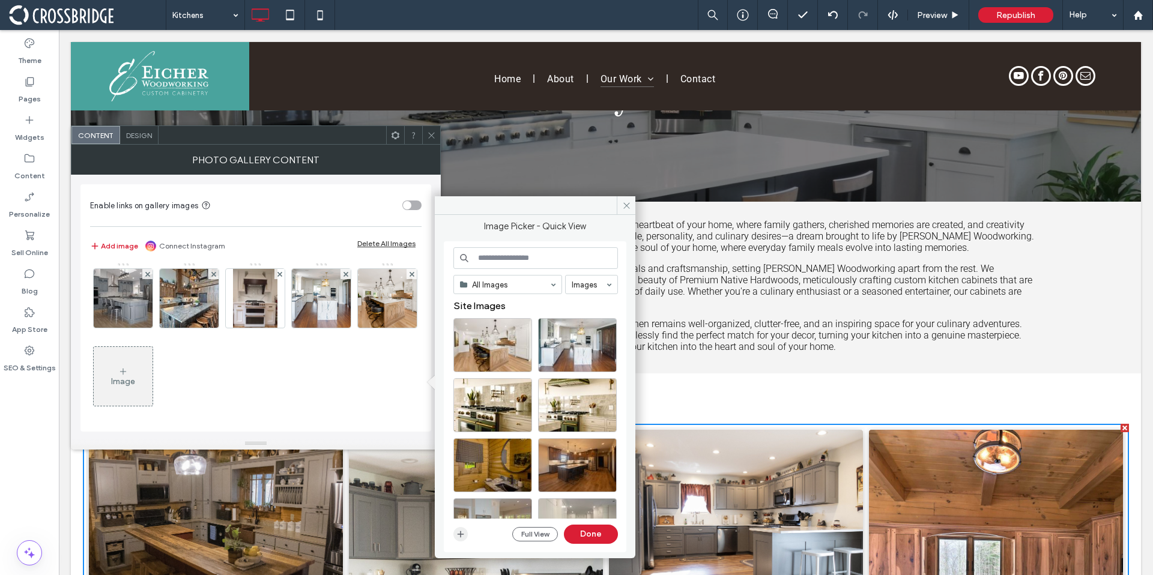
click at [460, 534] on use "button" at bounding box center [460, 534] width 7 height 7
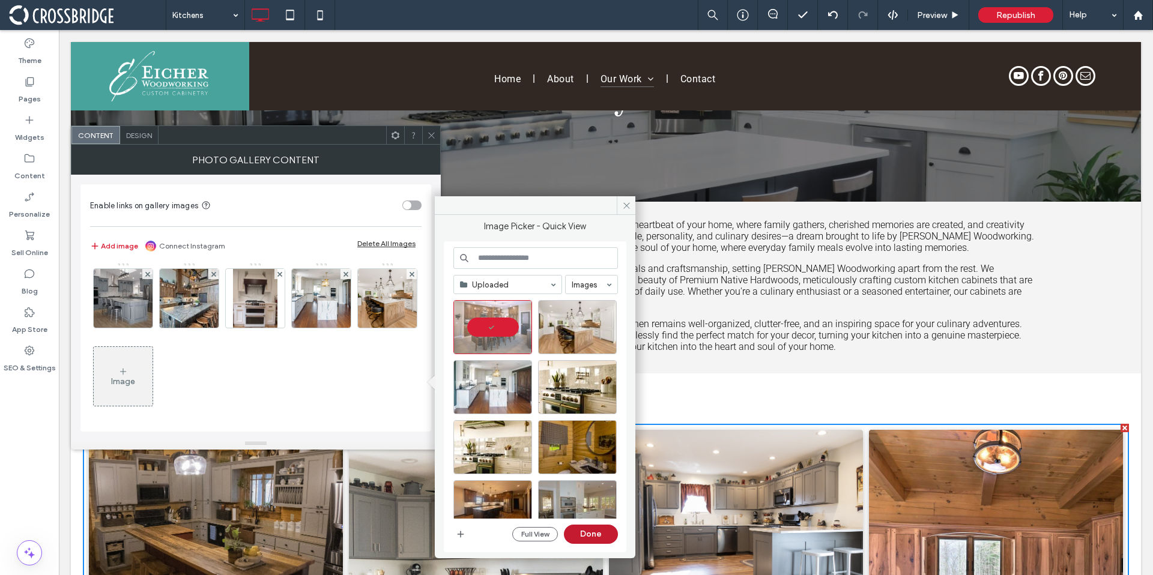
click at [583, 531] on button "Done" at bounding box center [591, 534] width 54 height 19
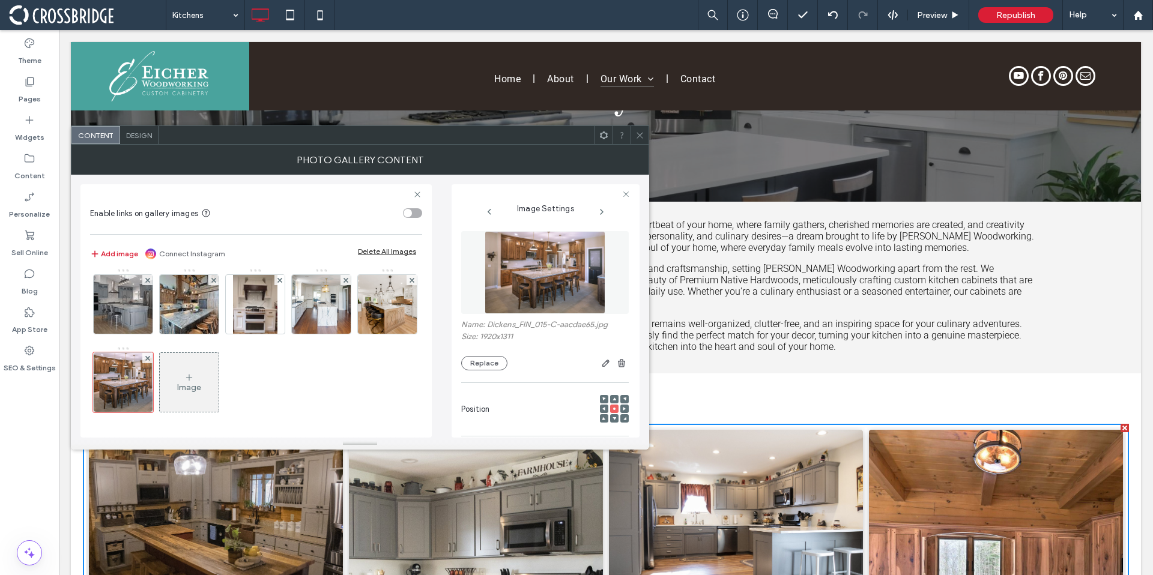
scroll to position [1019, 0]
click at [160, 371] on div "Image" at bounding box center [189, 382] width 59 height 56
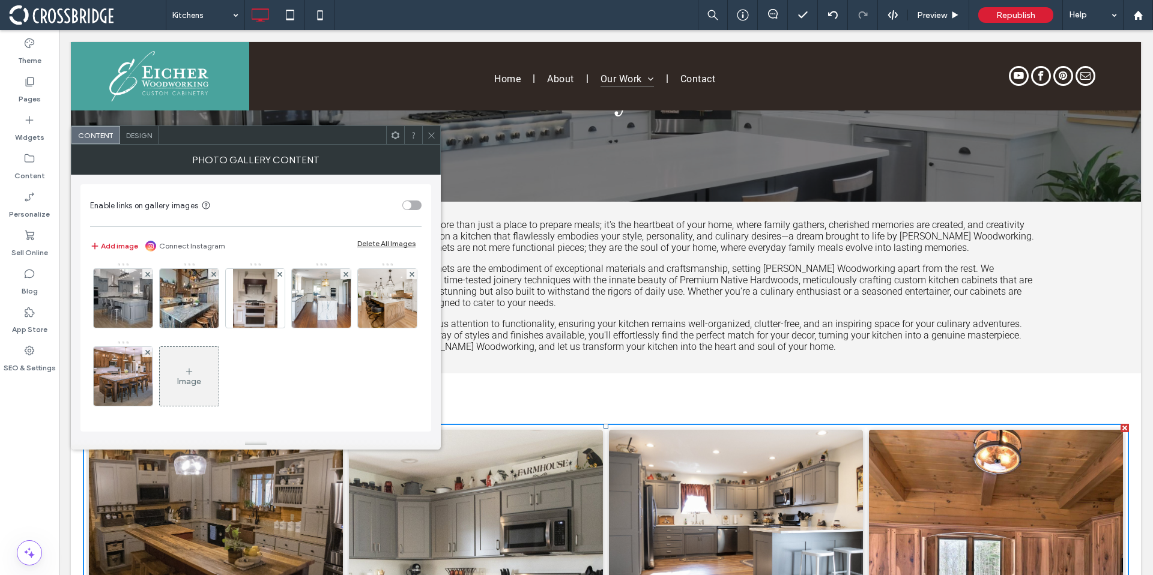
scroll to position [1018, 0]
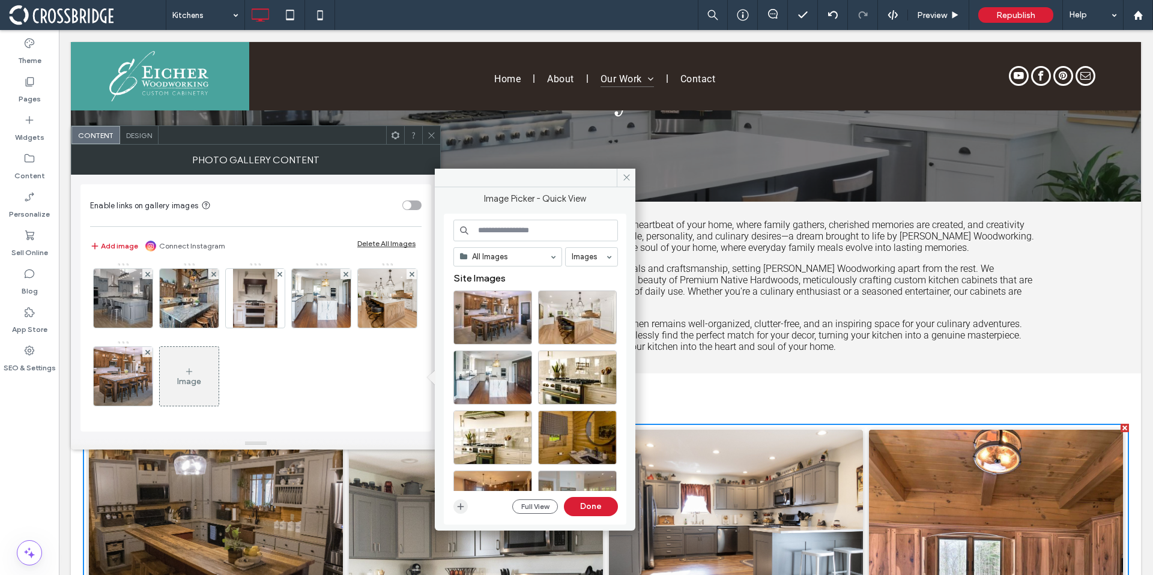
click at [454, 506] on span "button" at bounding box center [460, 506] width 14 height 14
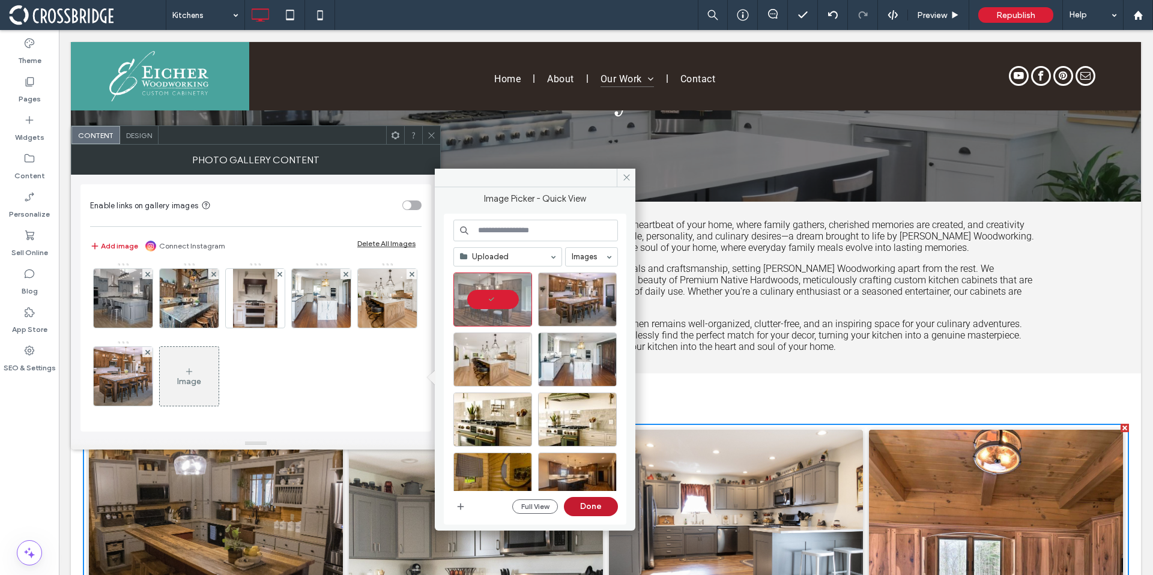
click at [605, 506] on button "Done" at bounding box center [591, 506] width 54 height 19
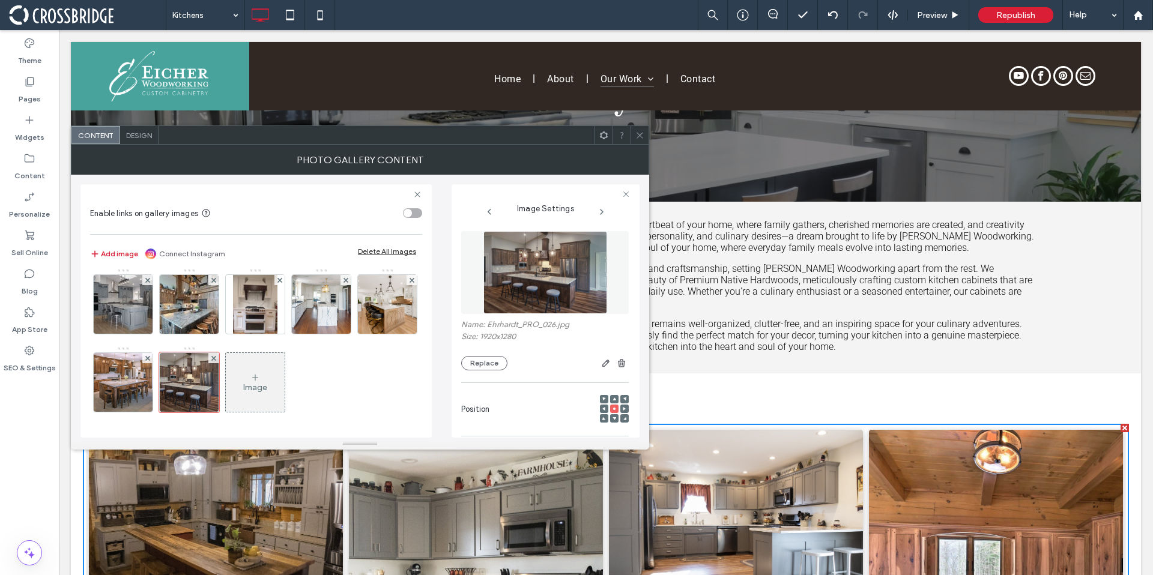
scroll to position [1019, 0]
click at [226, 378] on div "Image" at bounding box center [255, 382] width 59 height 56
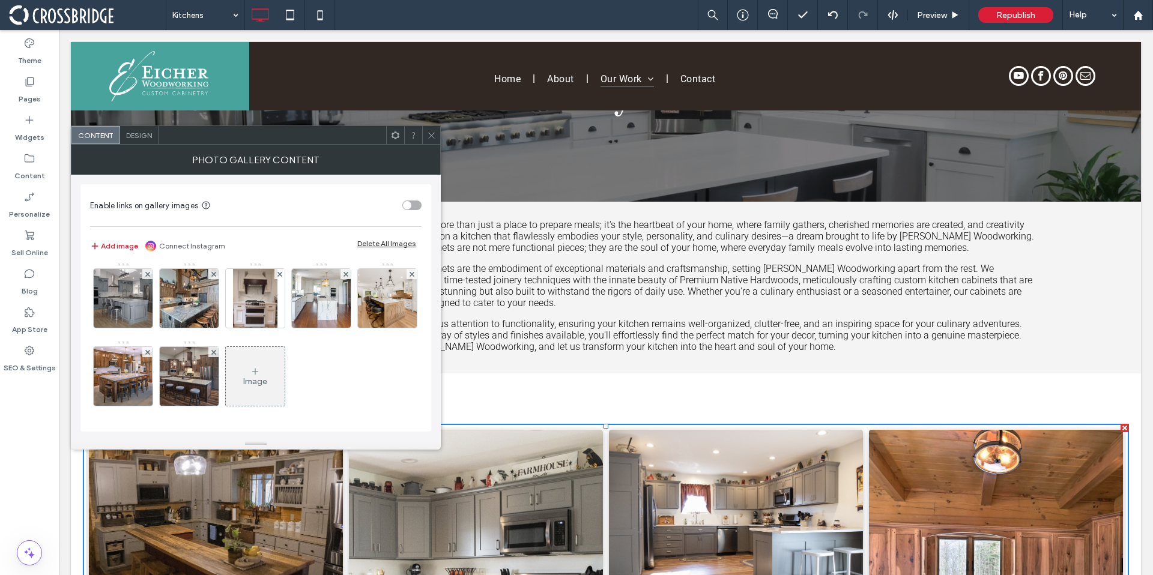
scroll to position [1018, 0]
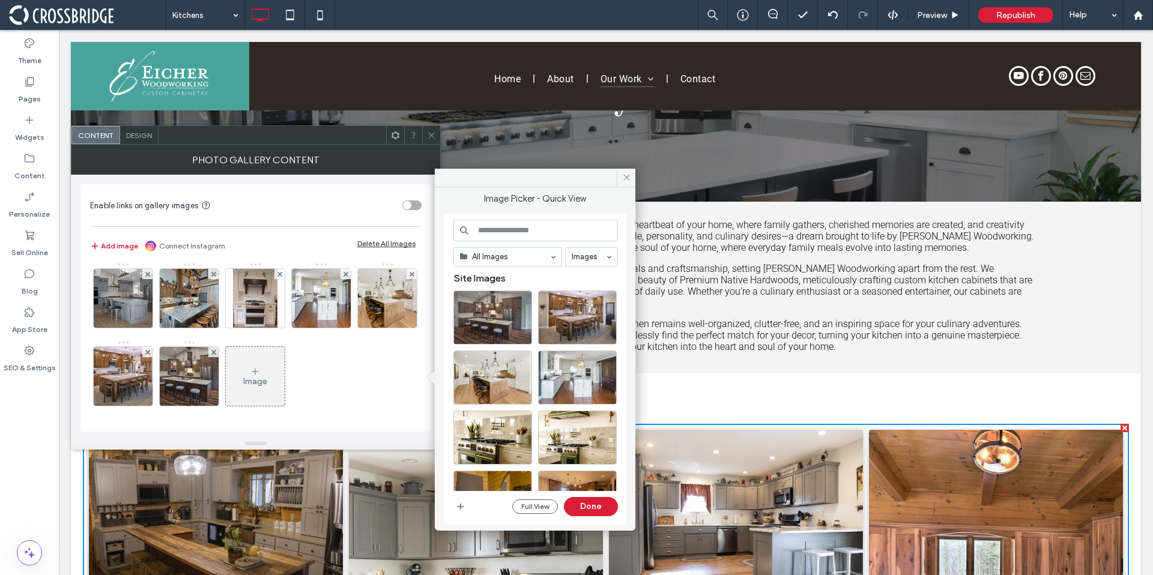
click at [243, 382] on div "Image" at bounding box center [255, 381] width 24 height 10
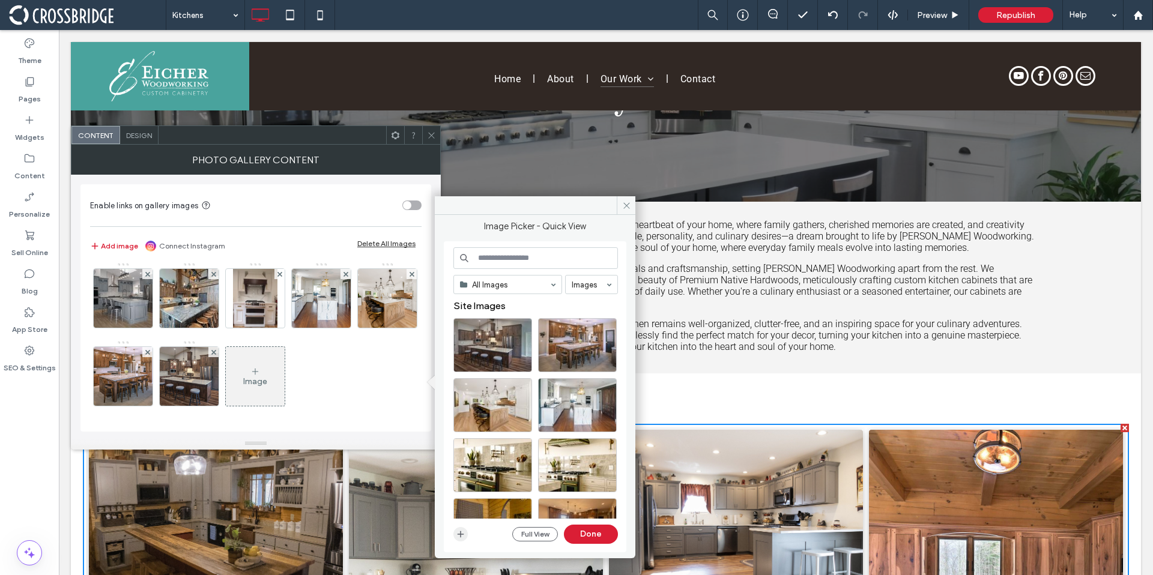
click at [460, 532] on use "button" at bounding box center [460, 534] width 7 height 7
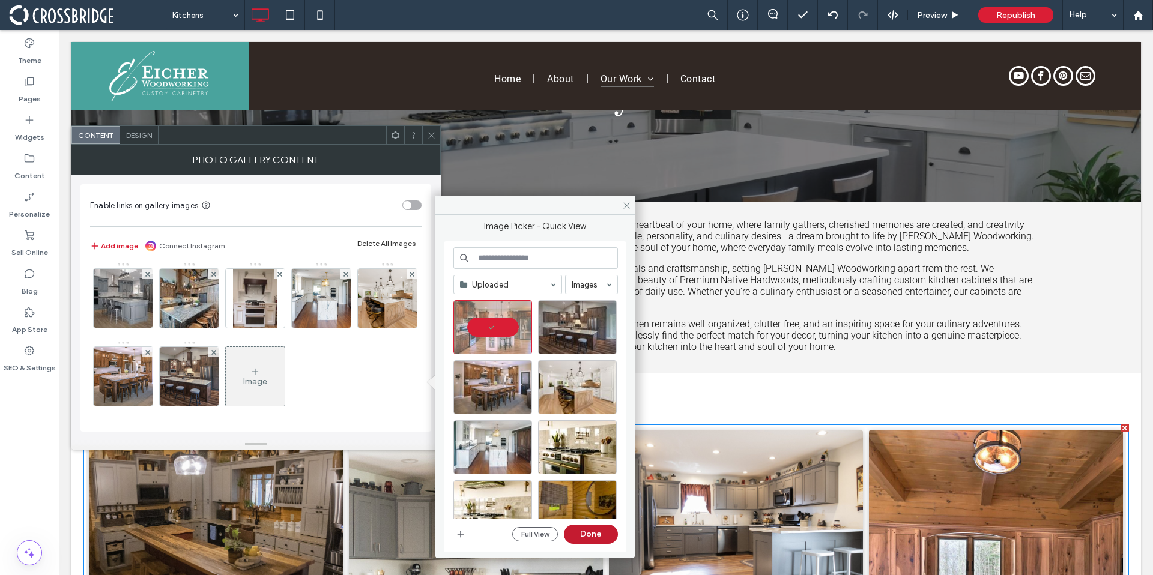
click at [604, 534] on button "Done" at bounding box center [591, 534] width 54 height 19
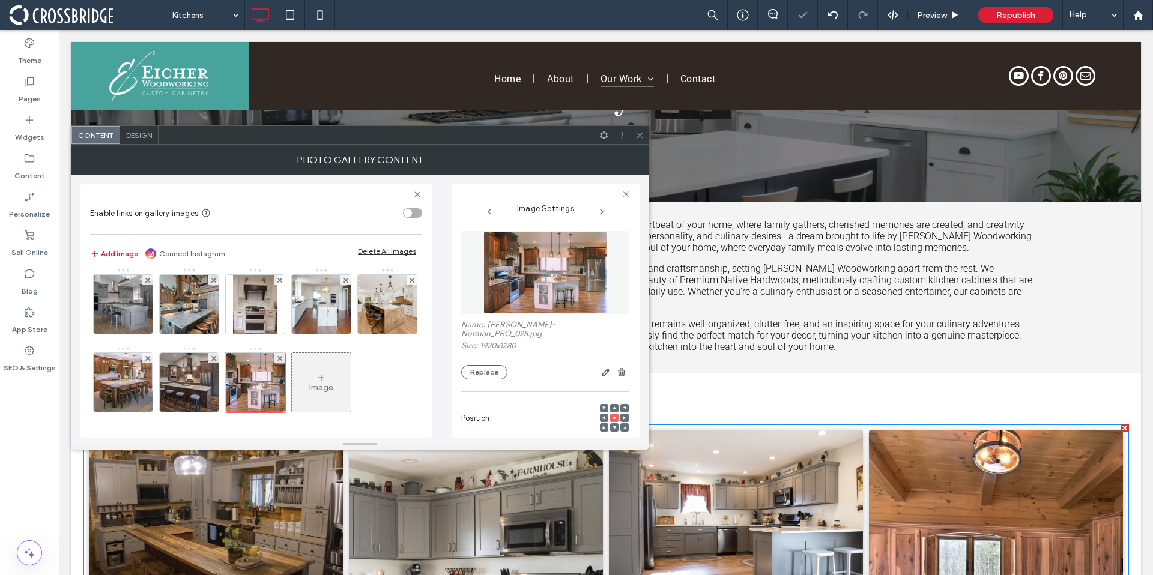
scroll to position [1019, 0]
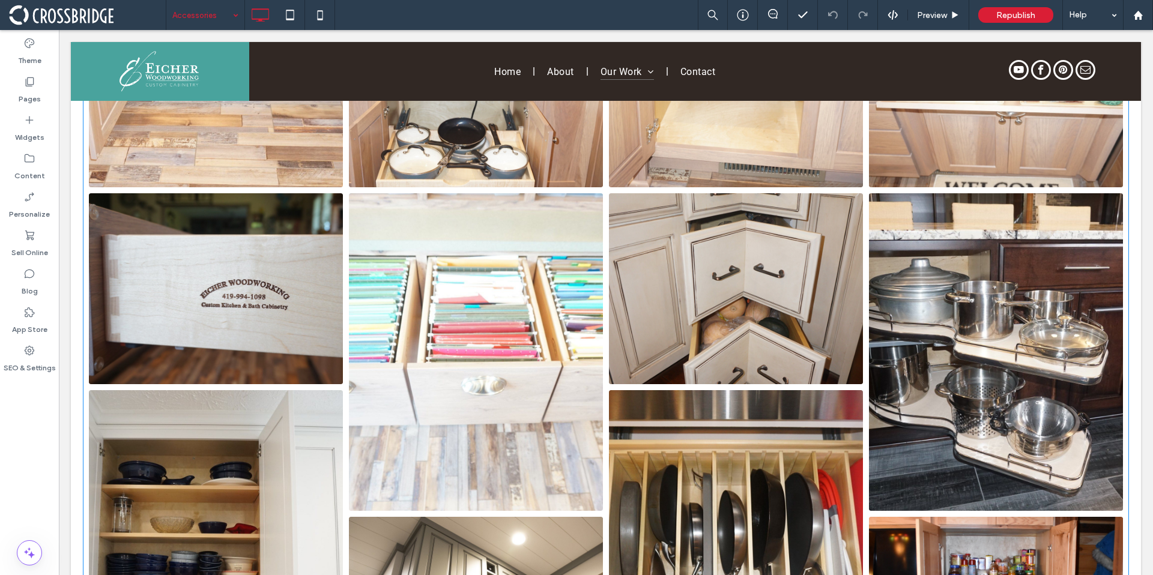
scroll to position [1405, 0]
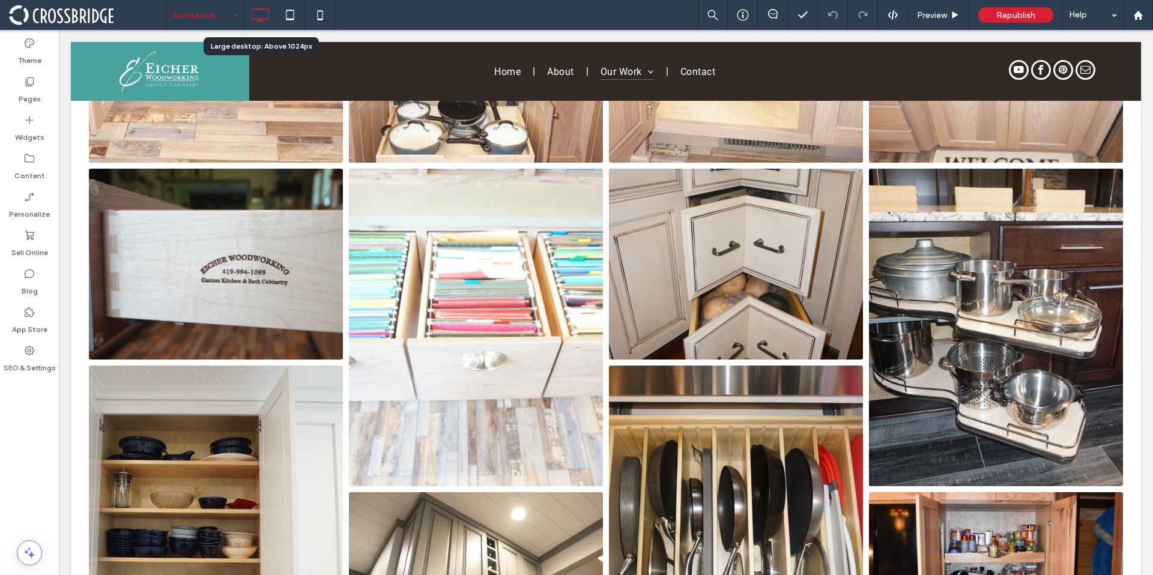
click at [213, 7] on input at bounding box center [202, 15] width 60 height 30
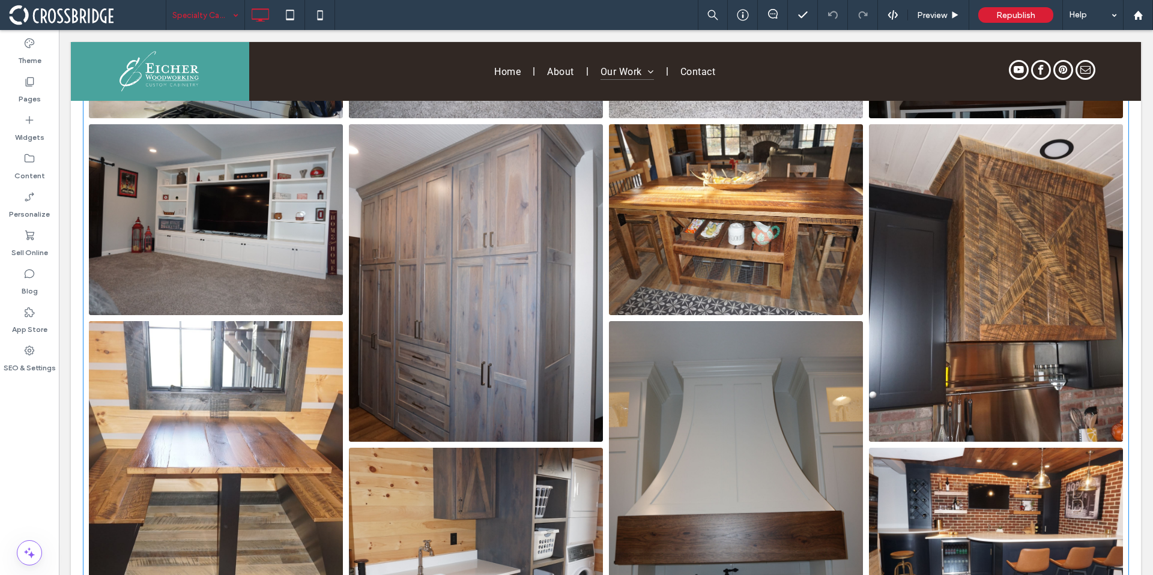
scroll to position [3096, 0]
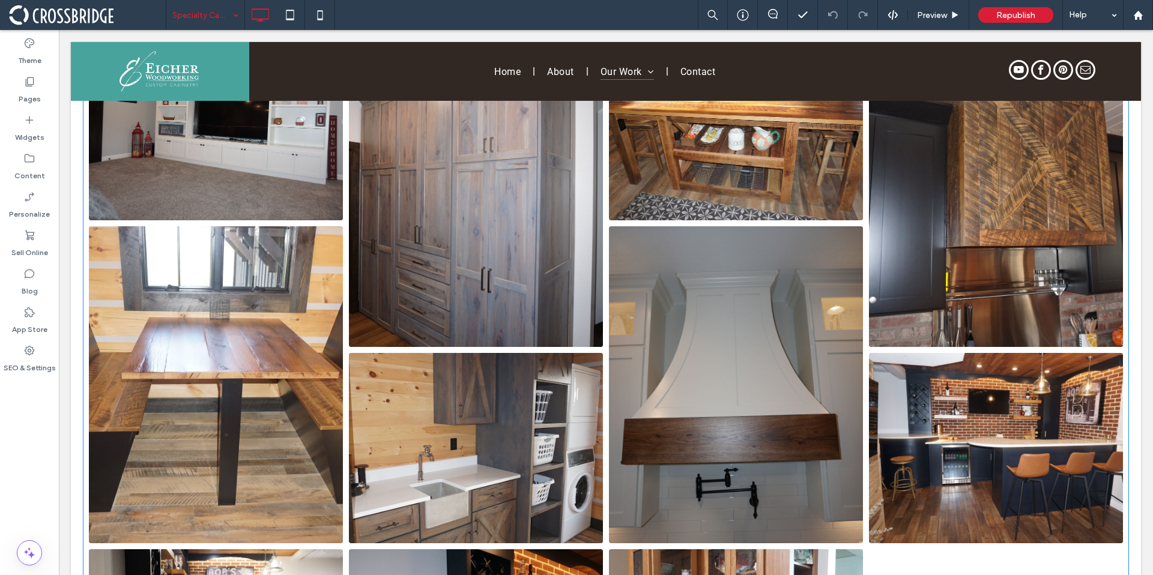
click at [274, 398] on link at bounding box center [215, 385] width 269 height 336
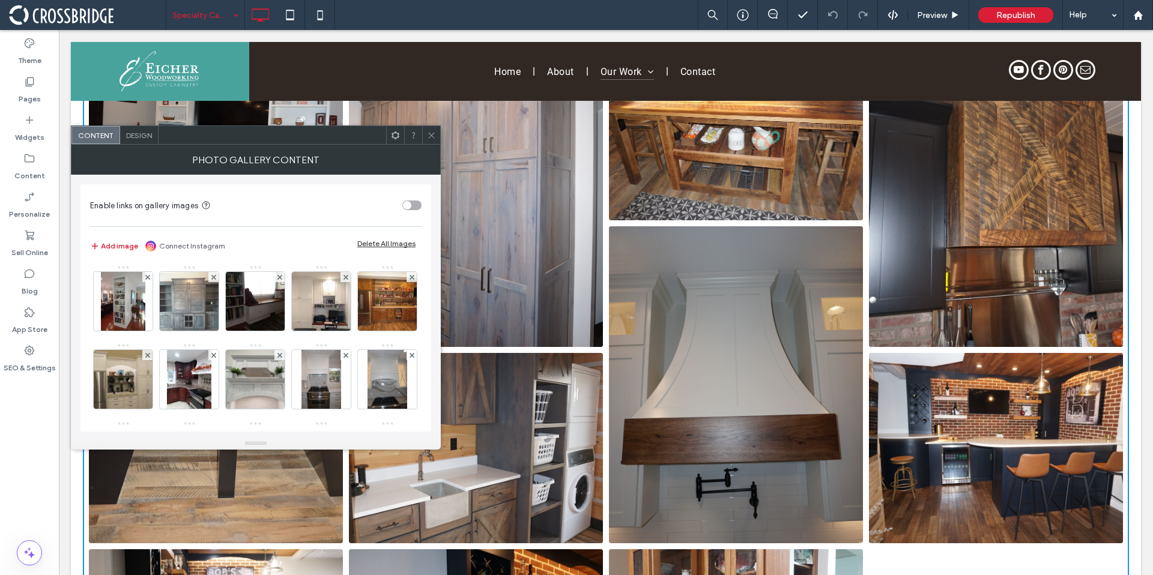
click at [430, 141] on span at bounding box center [431, 135] width 9 height 18
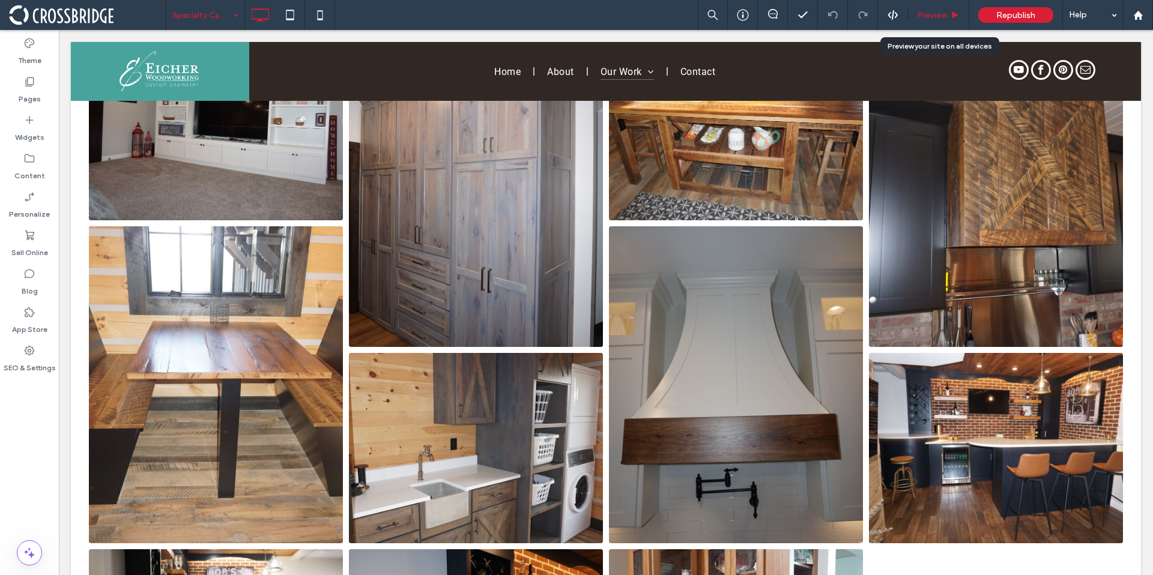
click at [928, 22] on div "Preview" at bounding box center [938, 15] width 61 height 30
drag, startPoint x: 934, startPoint y: 11, endPoint x: 805, endPoint y: 39, distance: 132.1
click at [934, 11] on span "Preview" at bounding box center [932, 15] width 30 height 10
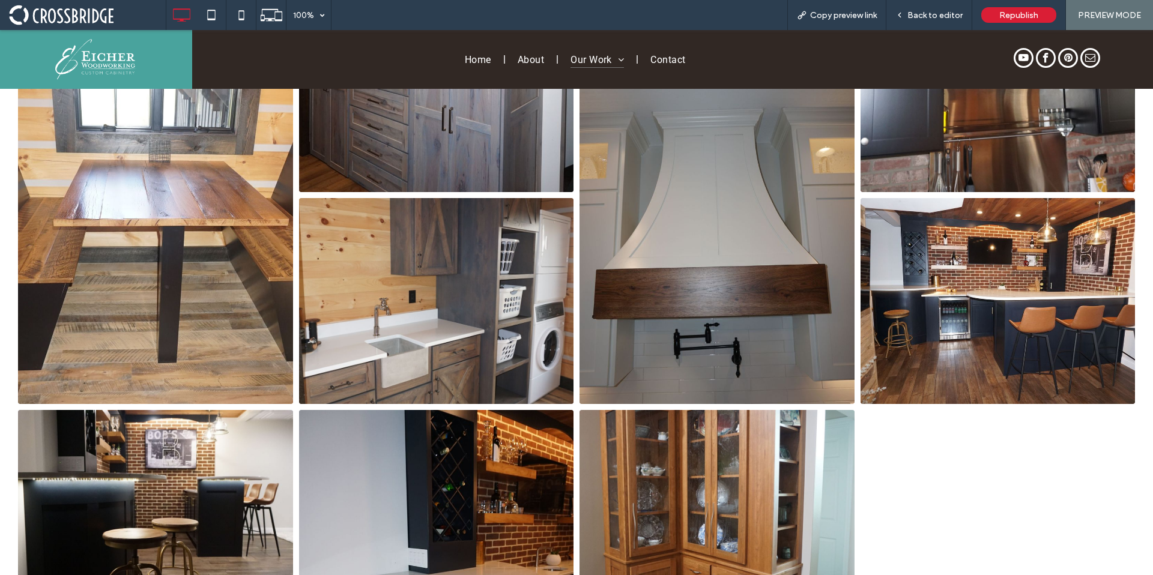
scroll to position [3384, 0]
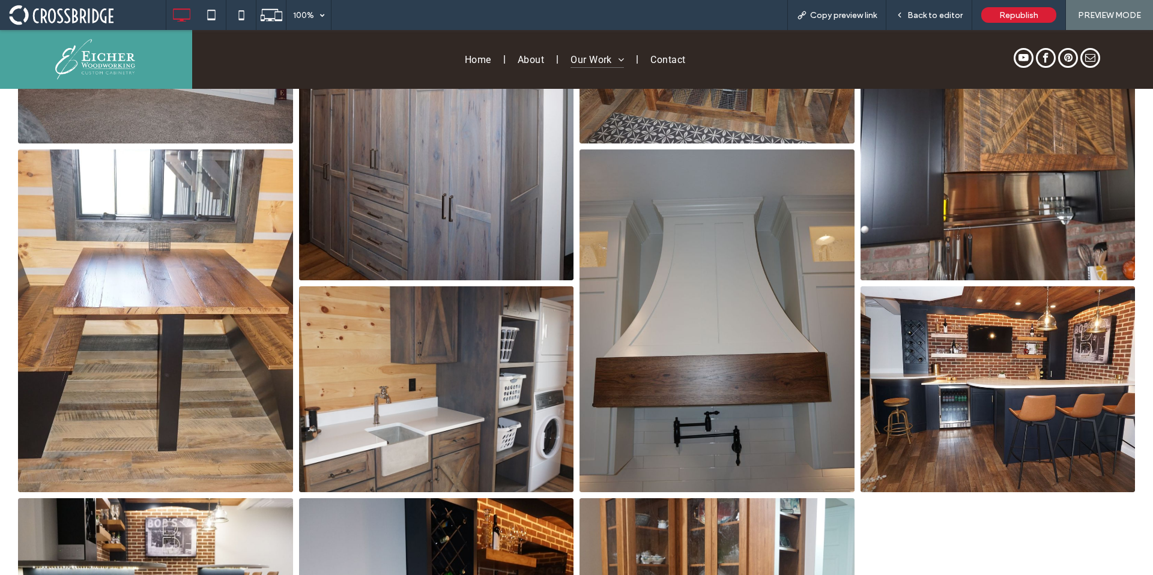
click at [175, 309] on link at bounding box center [155, 321] width 291 height 364
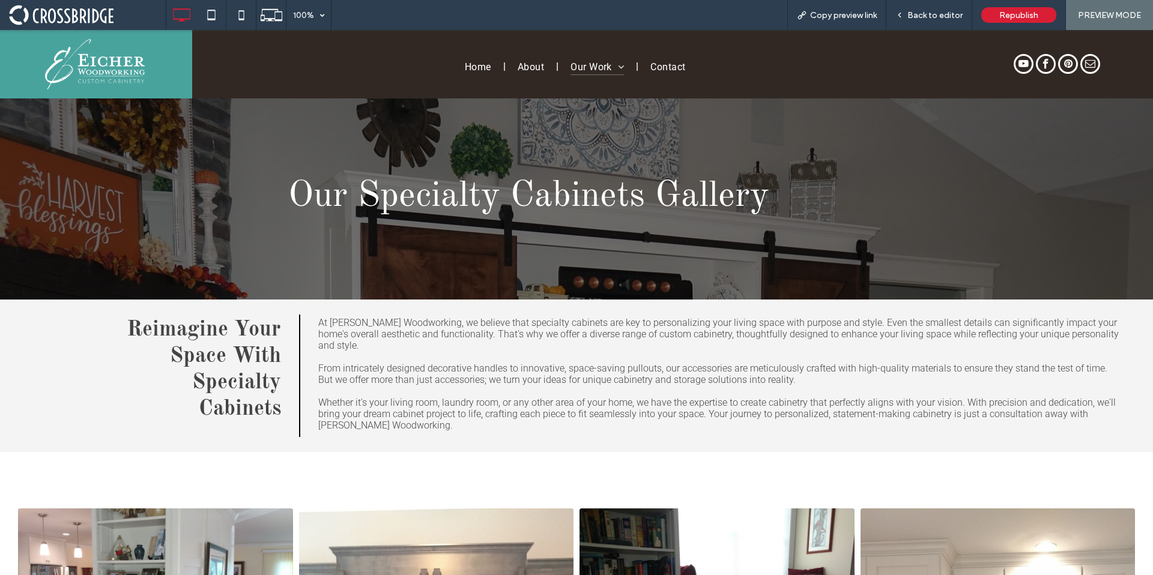
scroll to position [0, 0]
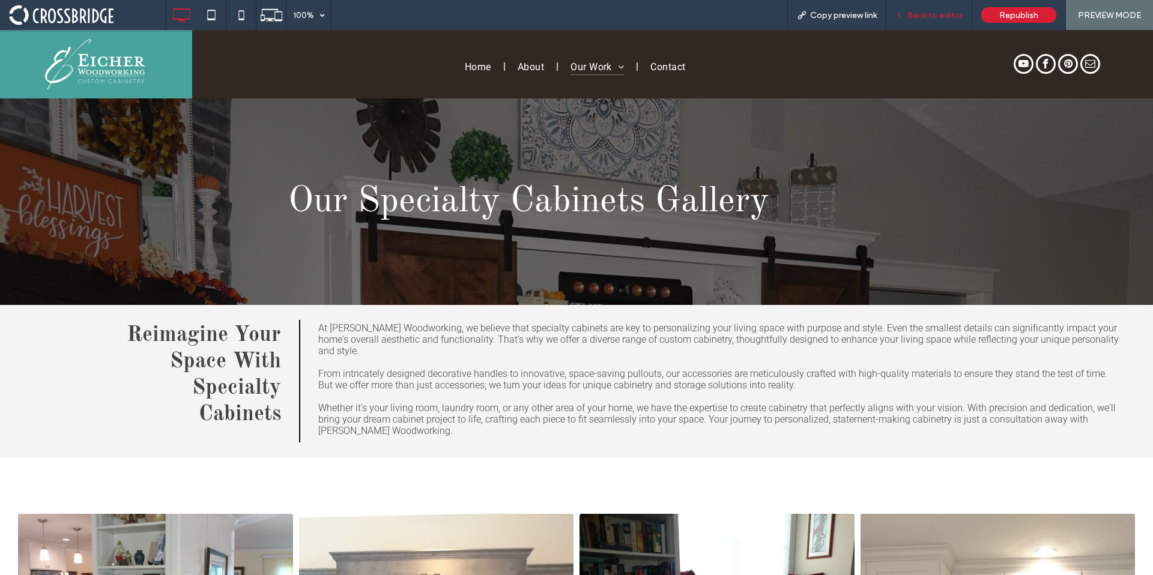
click at [921, 23] on div "Back to editor" at bounding box center [929, 15] width 86 height 30
click at [913, 20] on div "Back to editor" at bounding box center [929, 15] width 86 height 30
click at [922, 17] on span "Back to editor" at bounding box center [934, 15] width 55 height 10
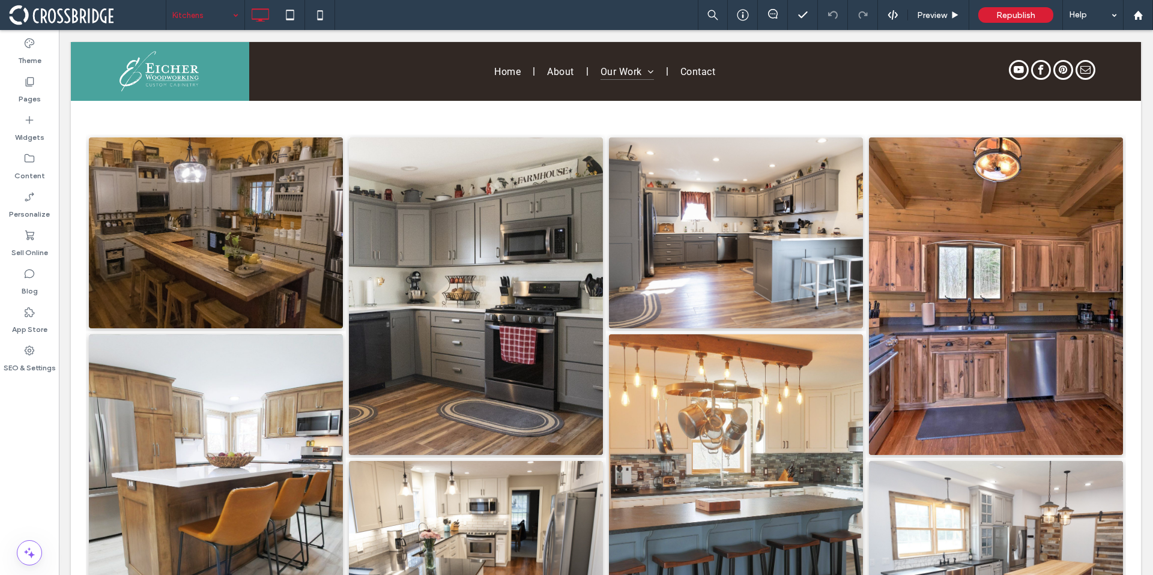
scroll to position [687, 0]
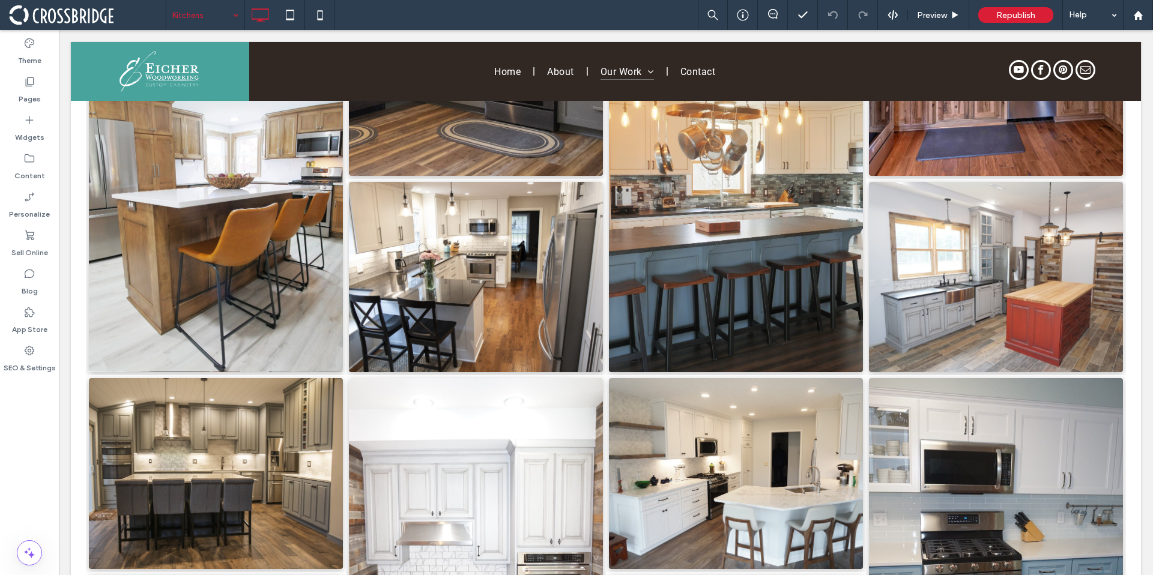
click at [230, 17] on div "Kitchens" at bounding box center [205, 15] width 78 height 30
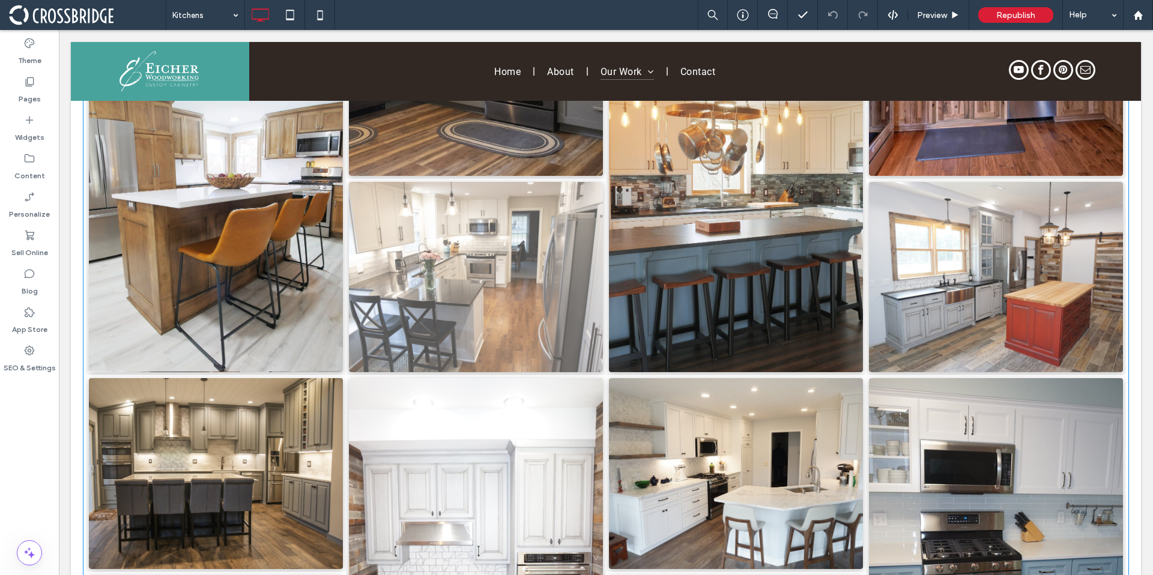
click at [413, 225] on link at bounding box center [476, 277] width 254 height 190
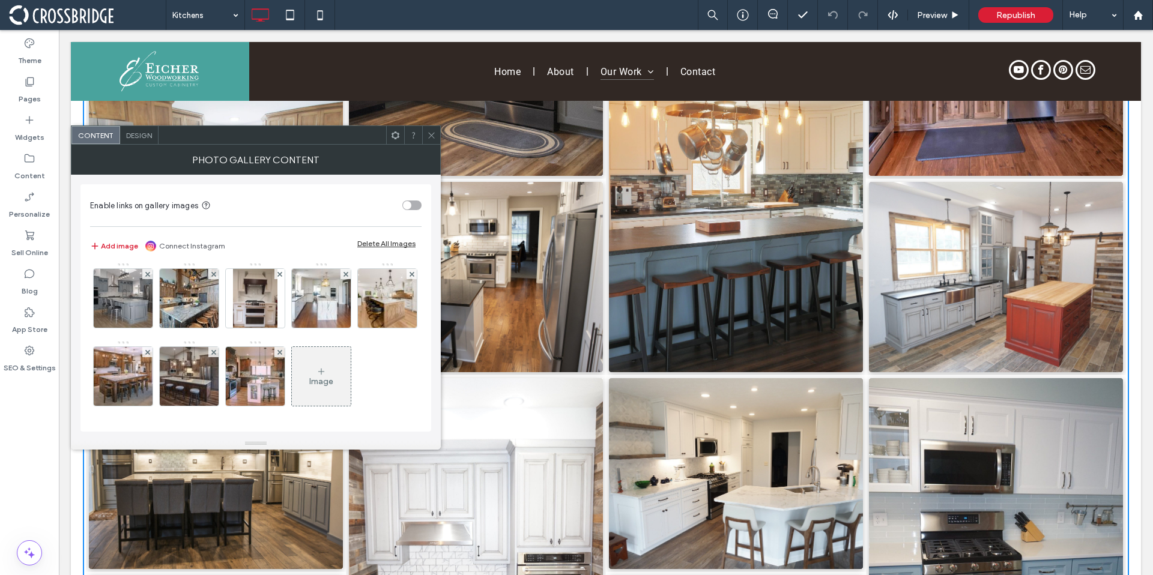
scroll to position [1018, 0]
click at [292, 385] on div "Image" at bounding box center [321, 376] width 59 height 56
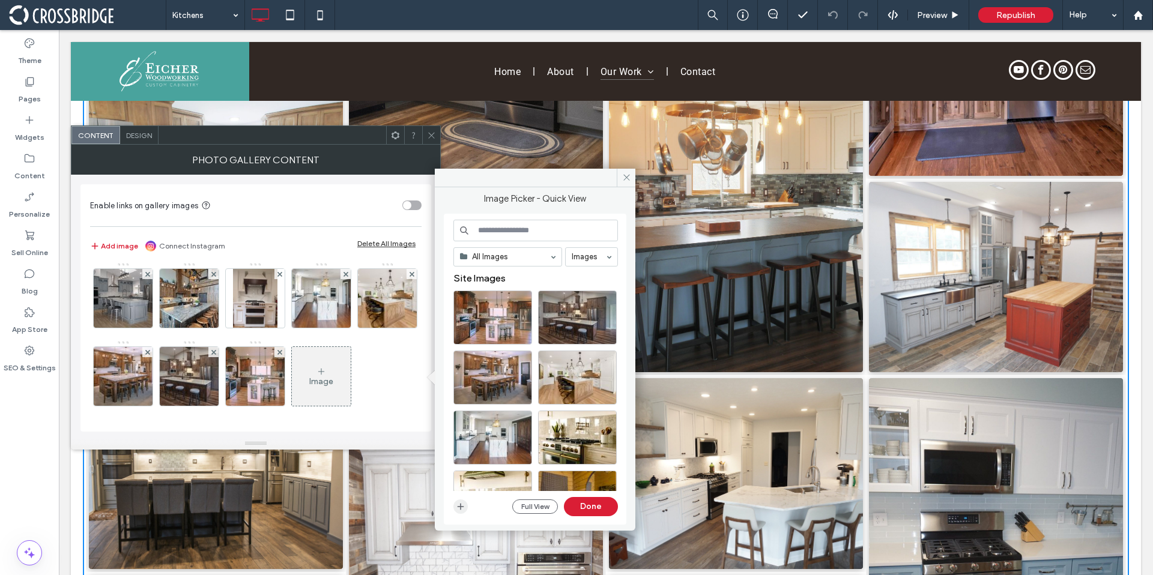
click at [462, 505] on icon "button" at bounding box center [461, 507] width 10 height 10
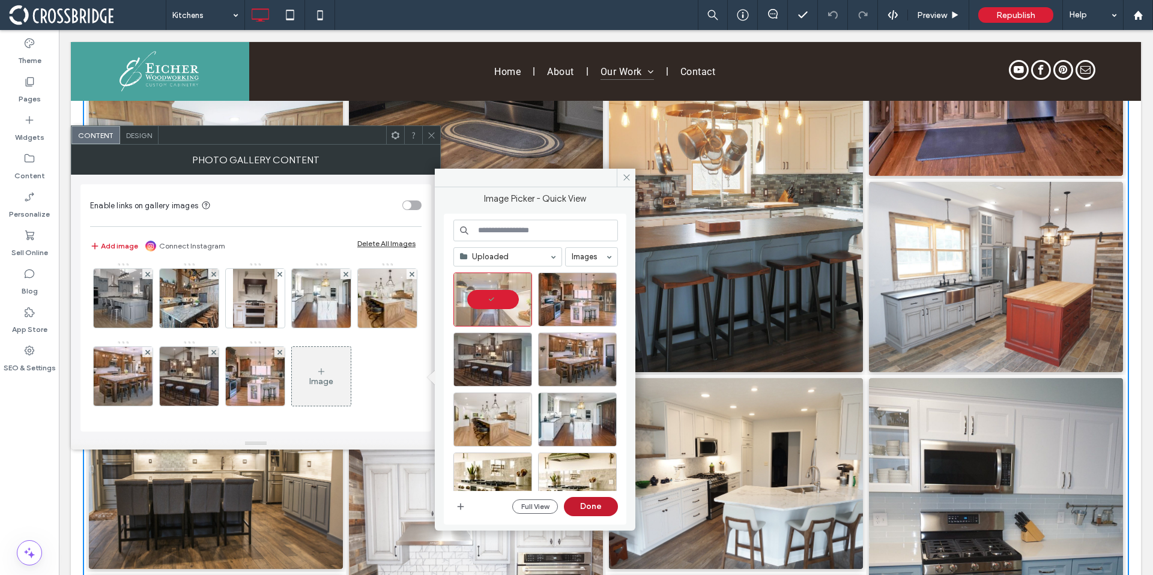
click at [585, 501] on button "Done" at bounding box center [591, 506] width 54 height 19
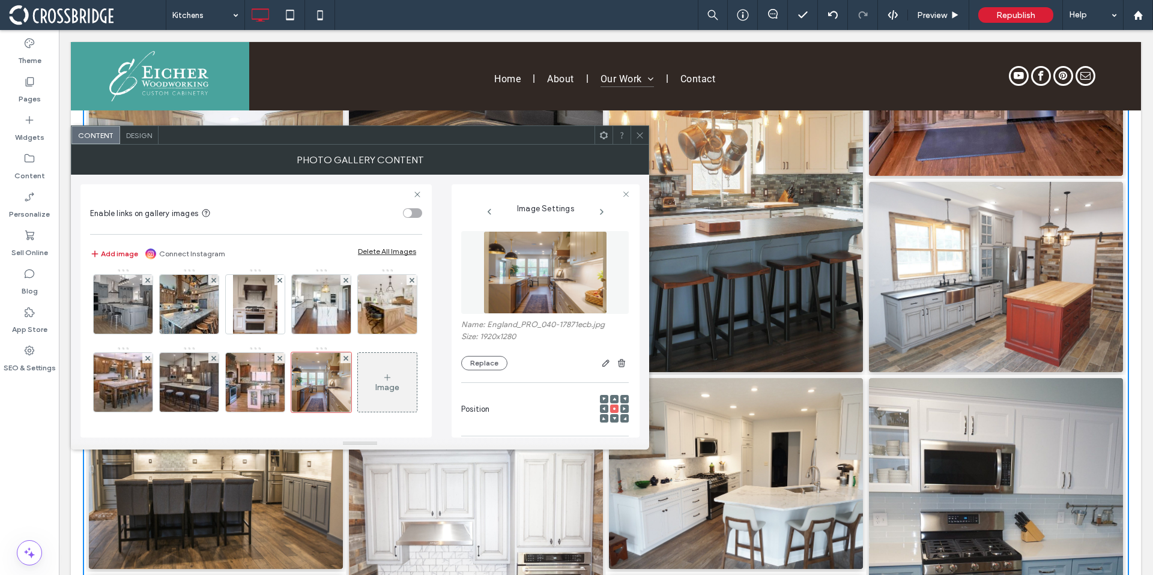
click at [382, 378] on icon at bounding box center [387, 378] width 10 height 10
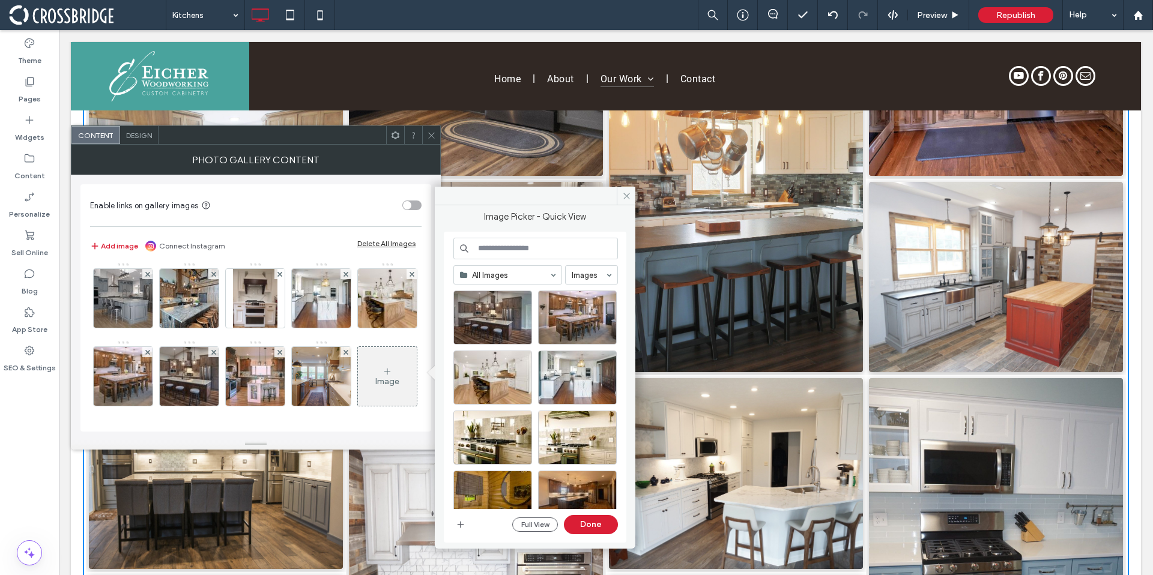
scroll to position [0, 0]
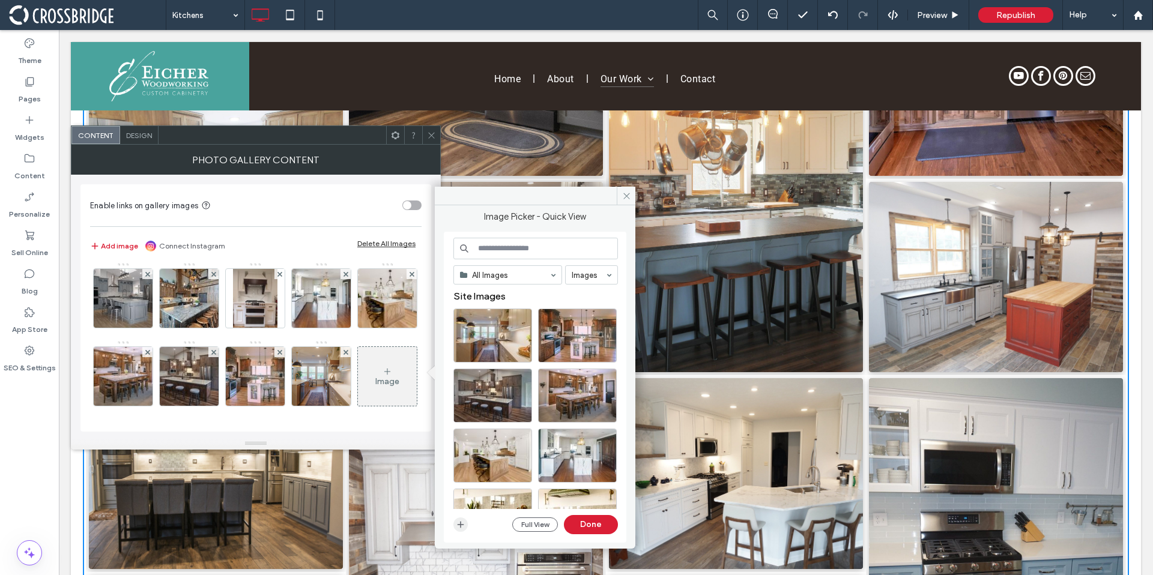
click at [460, 528] on icon "button" at bounding box center [461, 525] width 10 height 10
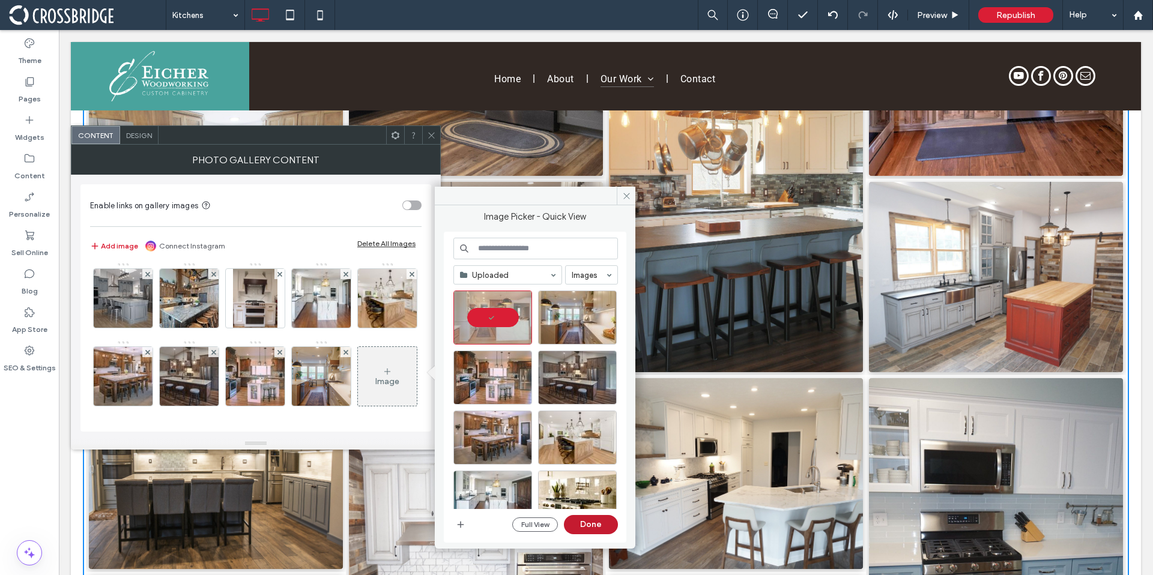
click at [604, 524] on button "Done" at bounding box center [591, 524] width 54 height 19
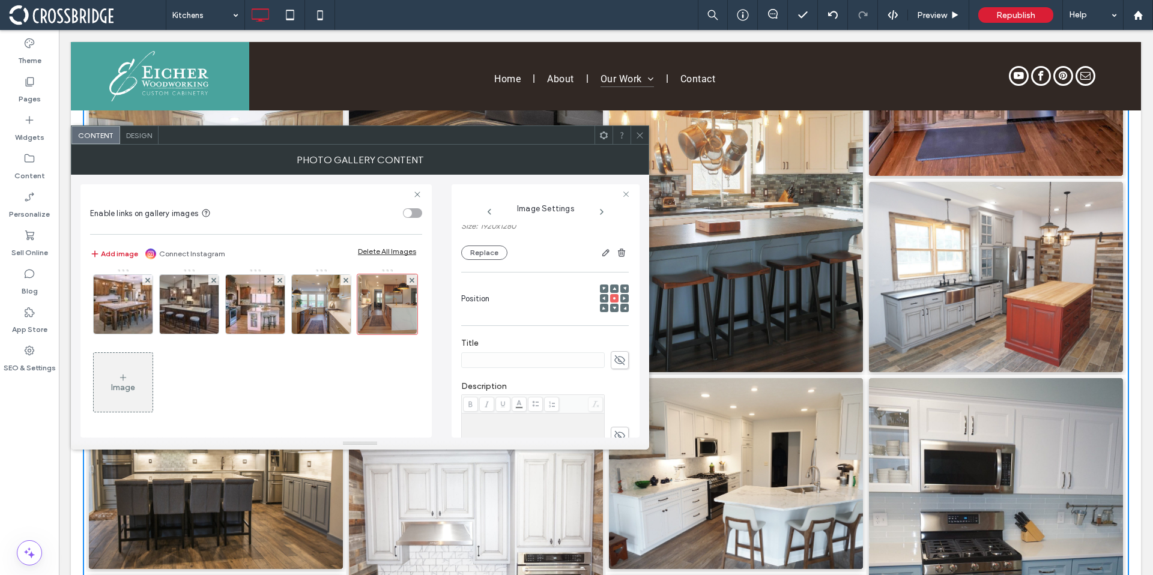
scroll to position [1097, 0]
click at [136, 375] on div "Image" at bounding box center [123, 382] width 59 height 56
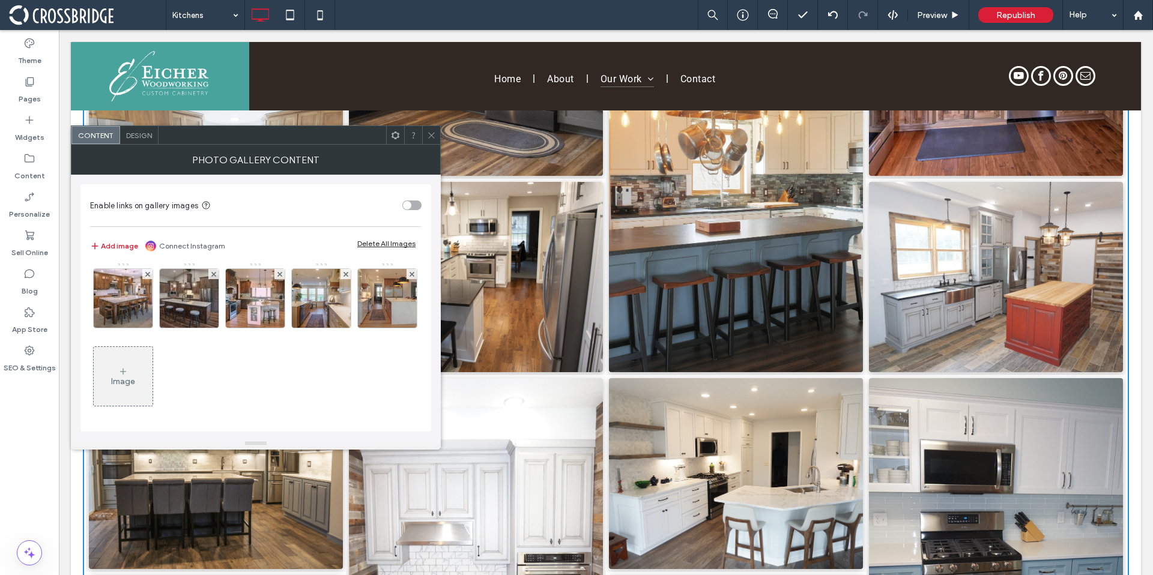
scroll to position [1096, 0]
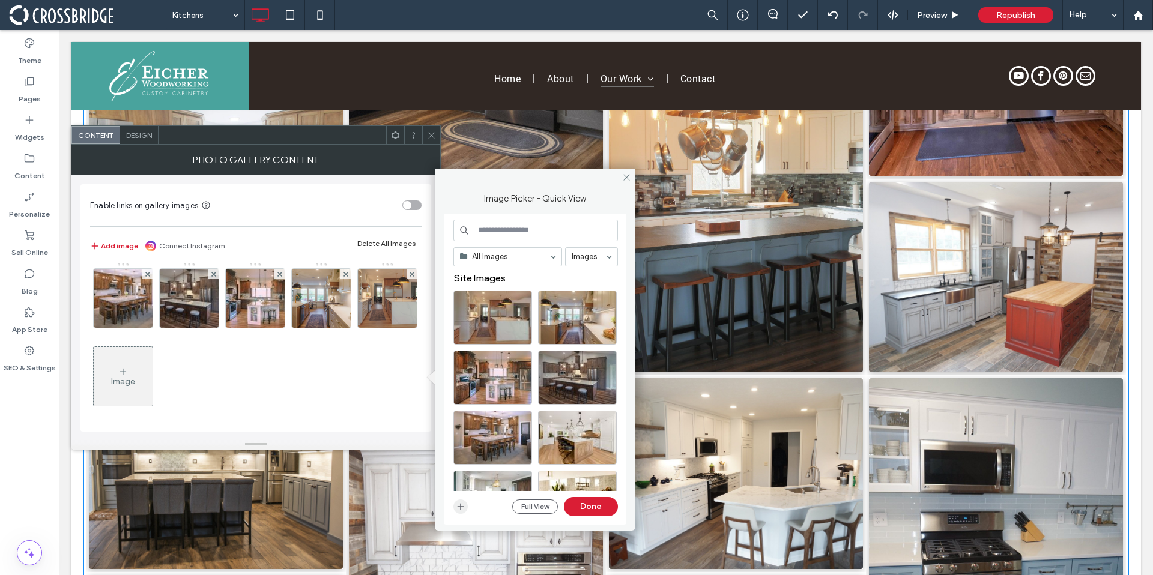
click at [459, 503] on icon "button" at bounding box center [461, 507] width 10 height 10
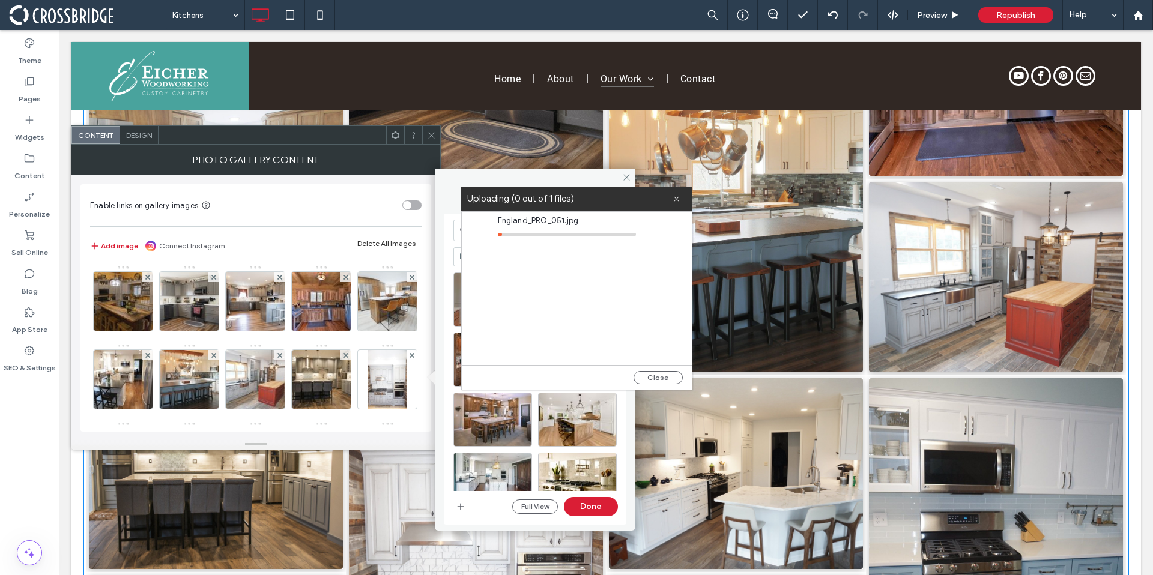
scroll to position [1096, 0]
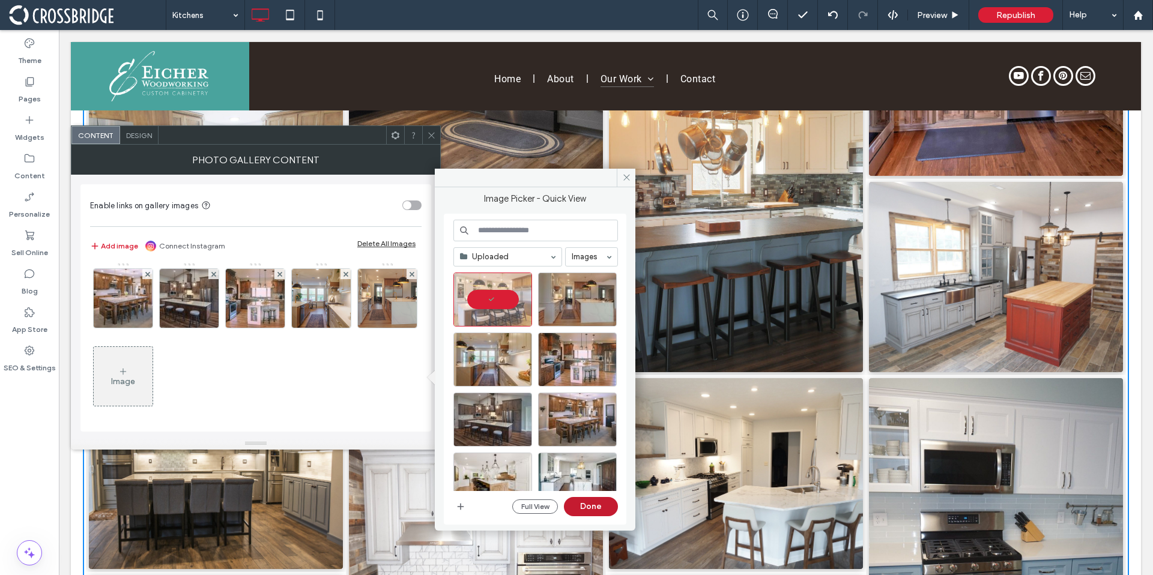
click at [589, 502] on button "Done" at bounding box center [591, 506] width 54 height 19
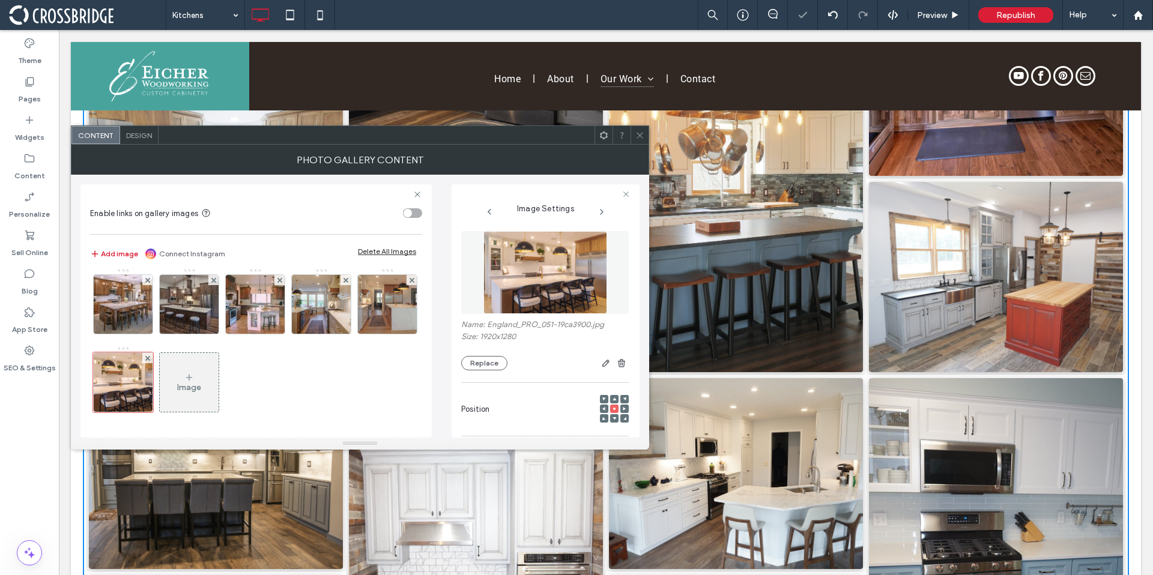
scroll to position [1097, 0]
click at [639, 139] on icon at bounding box center [639, 135] width 9 height 9
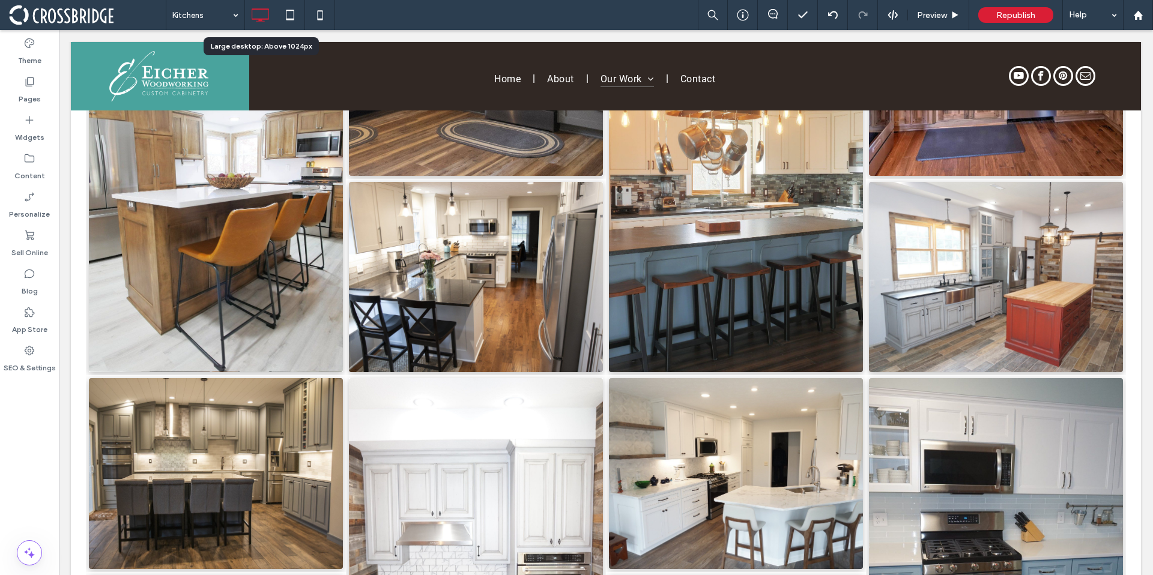
click at [245, 11] on div at bounding box center [260, 15] width 30 height 24
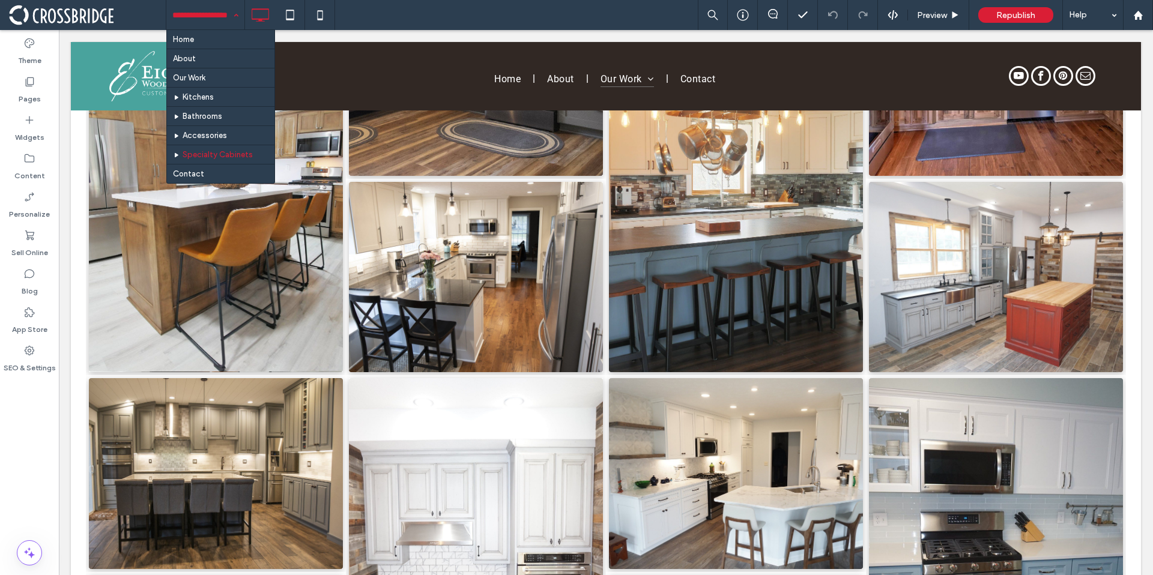
click at [200, 25] on input at bounding box center [202, 15] width 60 height 30
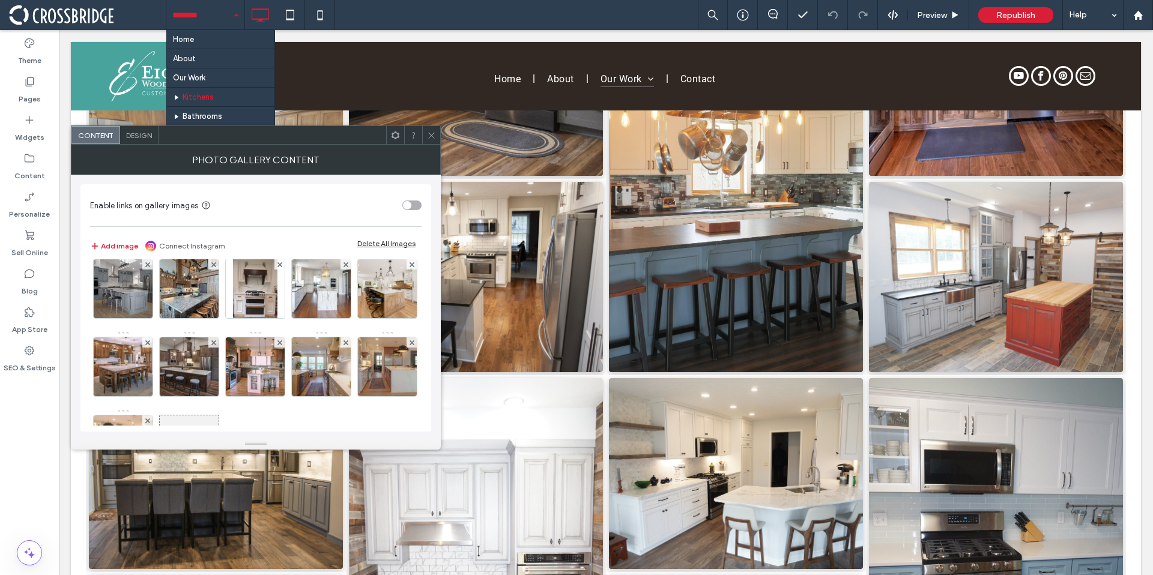
scroll to position [1096, 0]
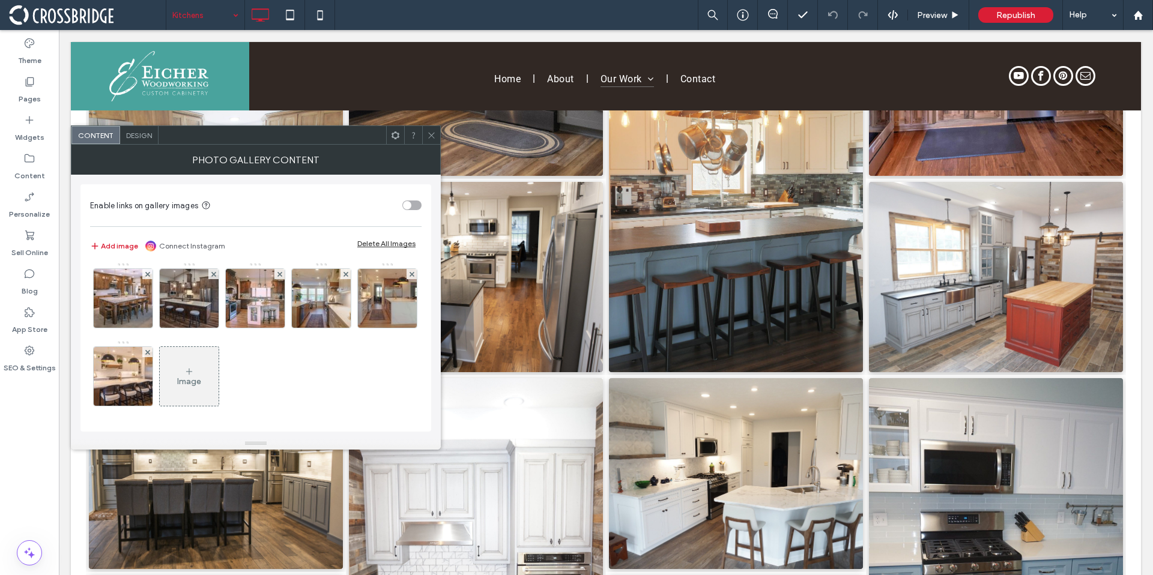
click at [192, 367] on icon at bounding box center [189, 372] width 10 height 10
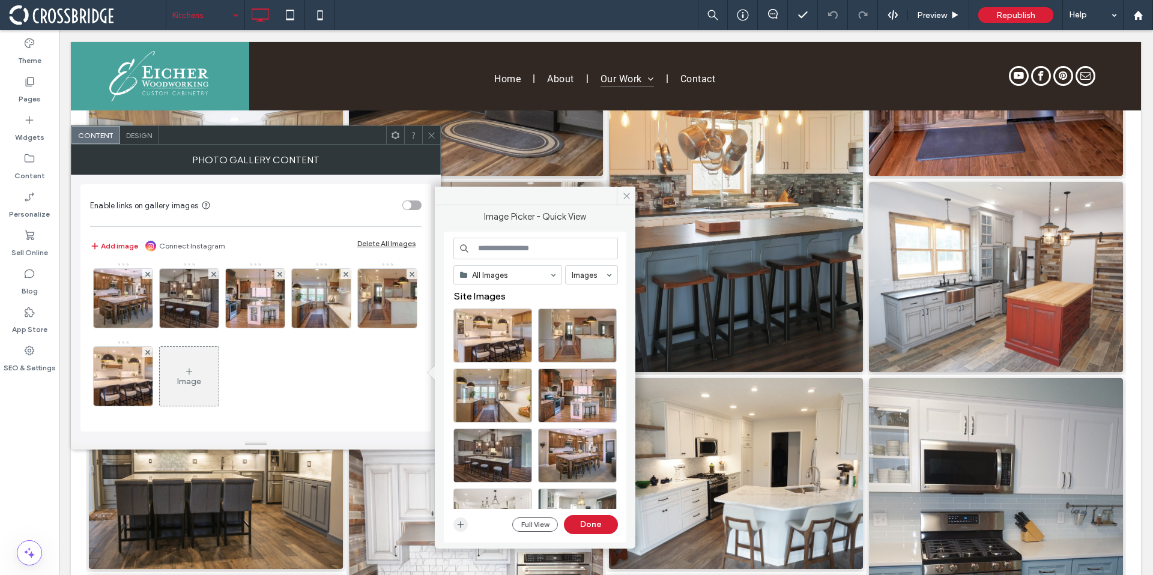
click at [456, 525] on icon "button" at bounding box center [461, 525] width 10 height 10
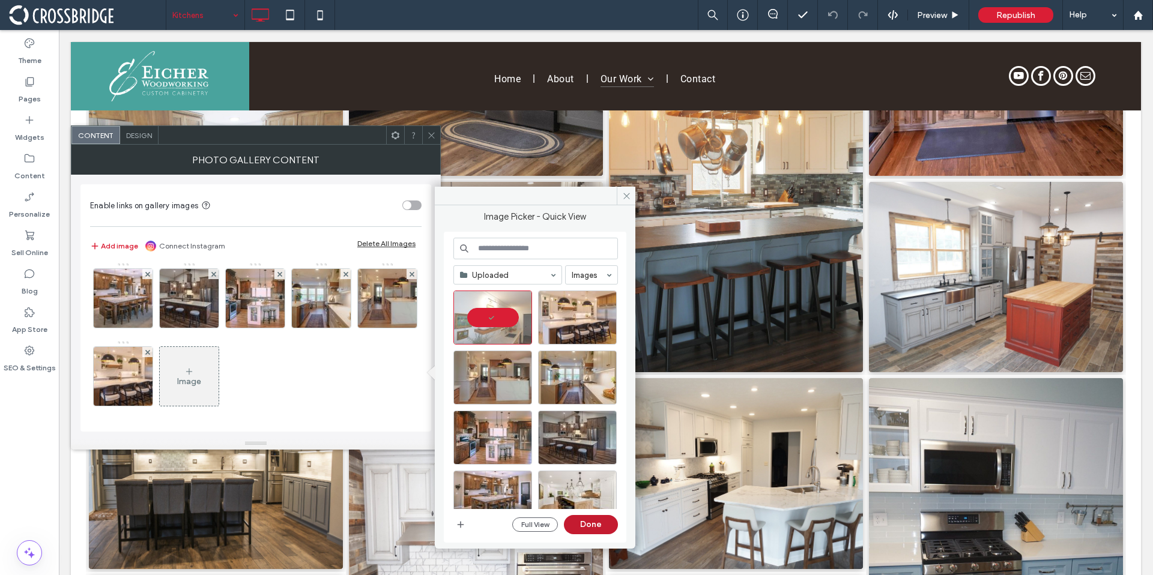
click at [588, 523] on button "Done" at bounding box center [591, 524] width 54 height 19
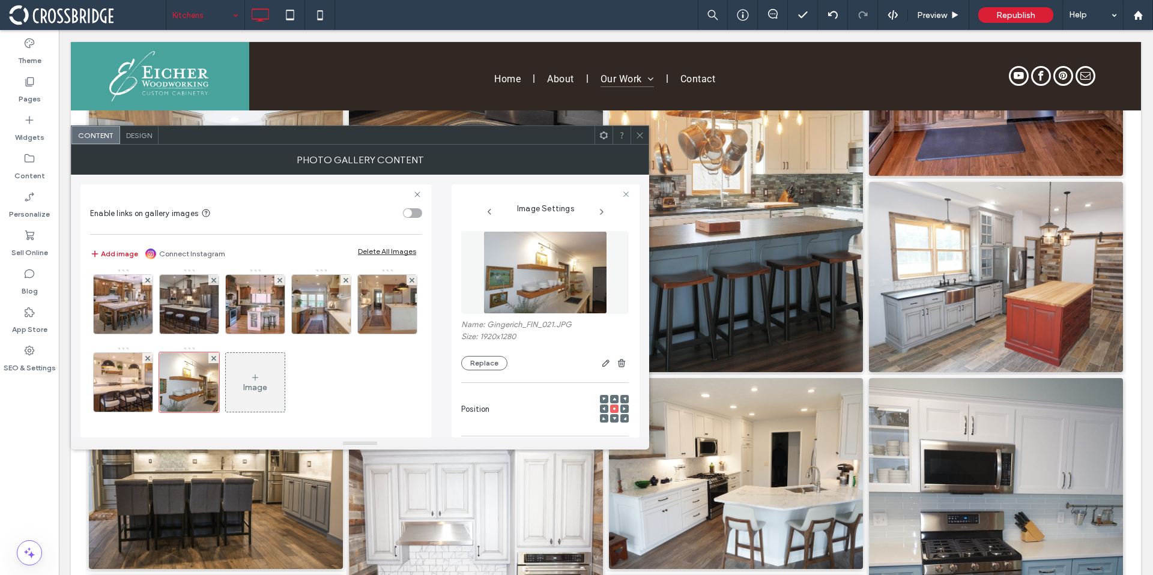
click at [261, 381] on div "Image" at bounding box center [255, 382] width 59 height 56
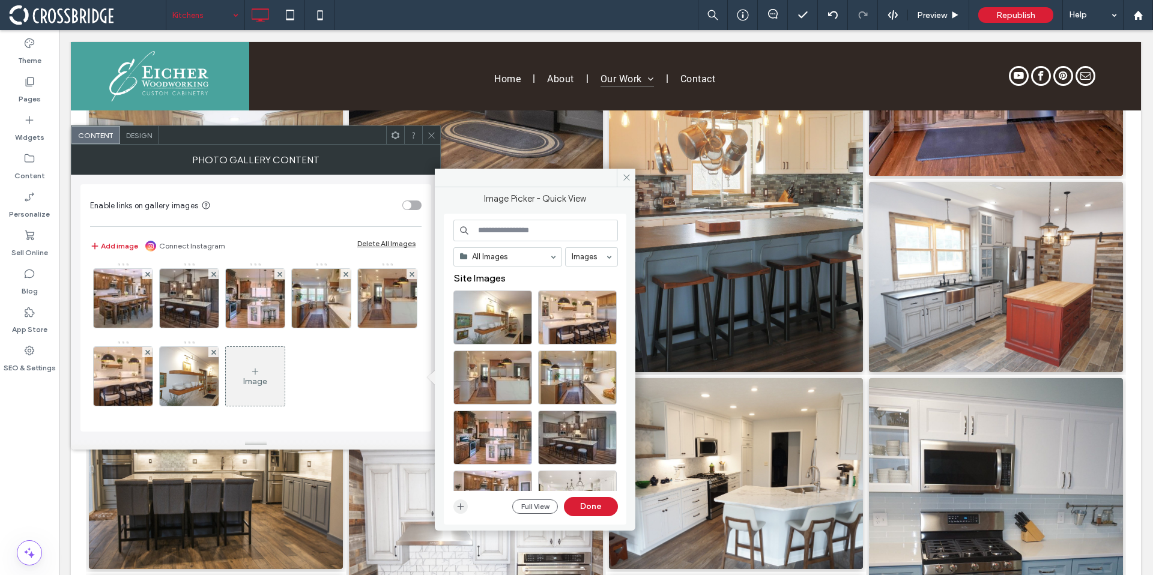
click at [457, 504] on icon "button" at bounding box center [461, 507] width 10 height 10
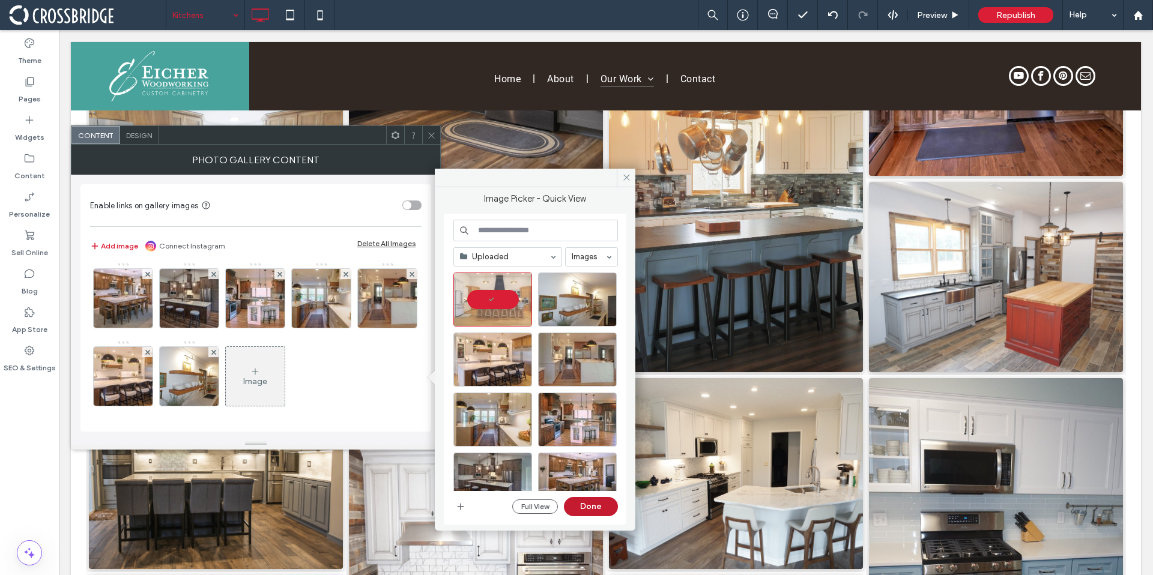
click at [588, 501] on button "Done" at bounding box center [591, 506] width 54 height 19
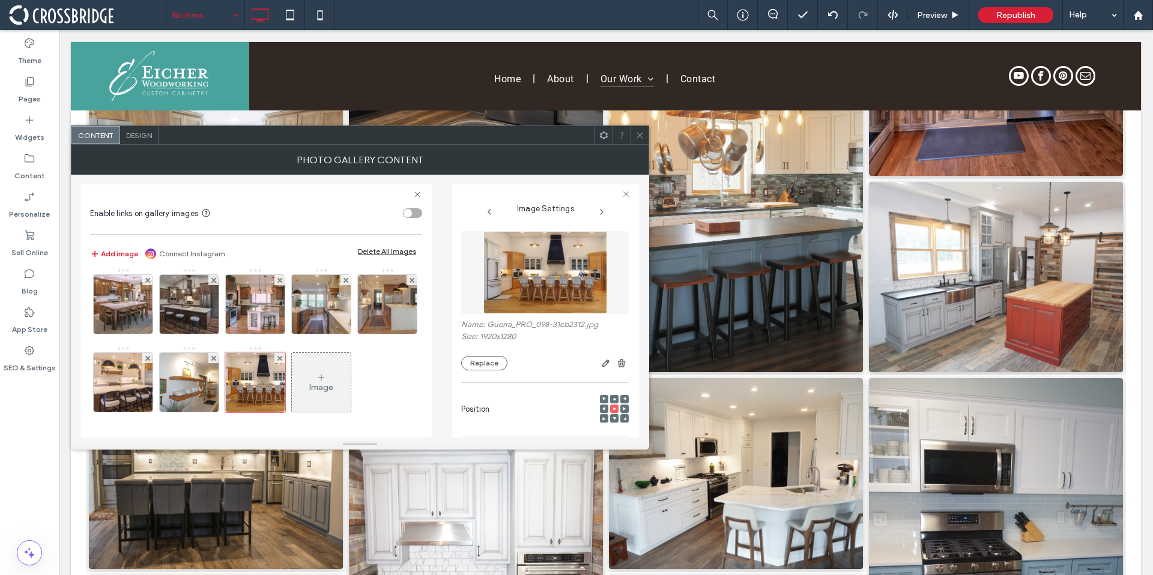
click at [331, 384] on div "Image" at bounding box center [321, 387] width 24 height 10
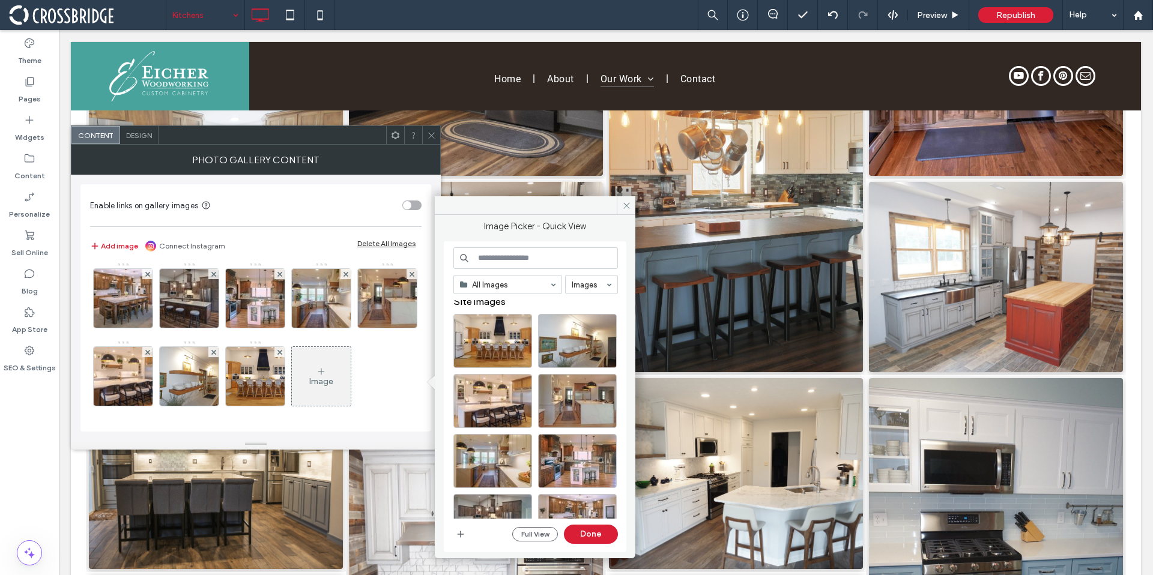
scroll to position [0, 0]
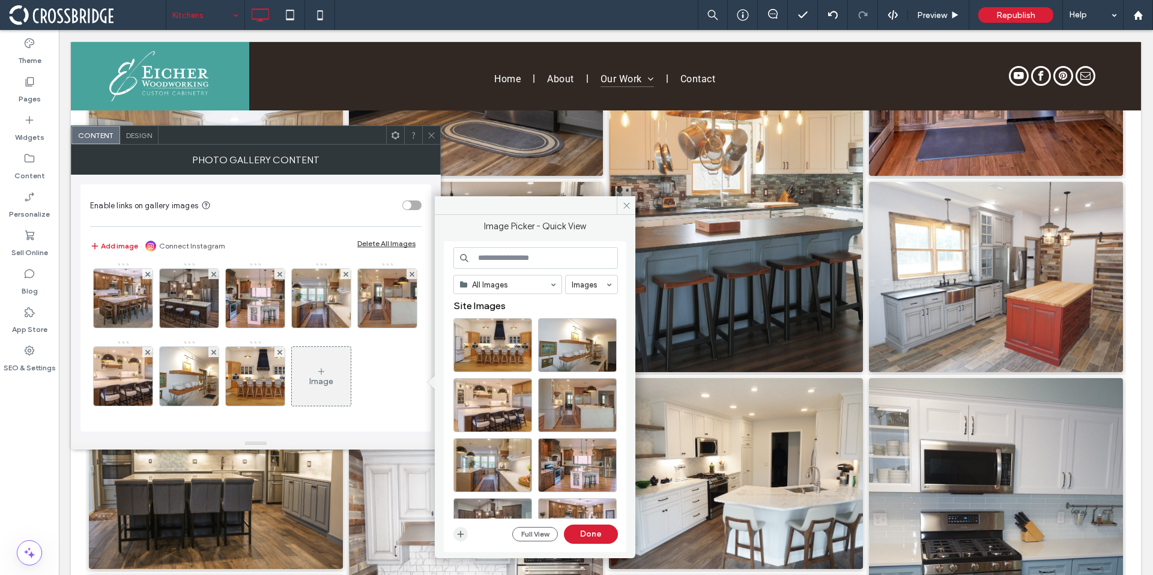
click at [457, 537] on icon "button" at bounding box center [461, 534] width 10 height 10
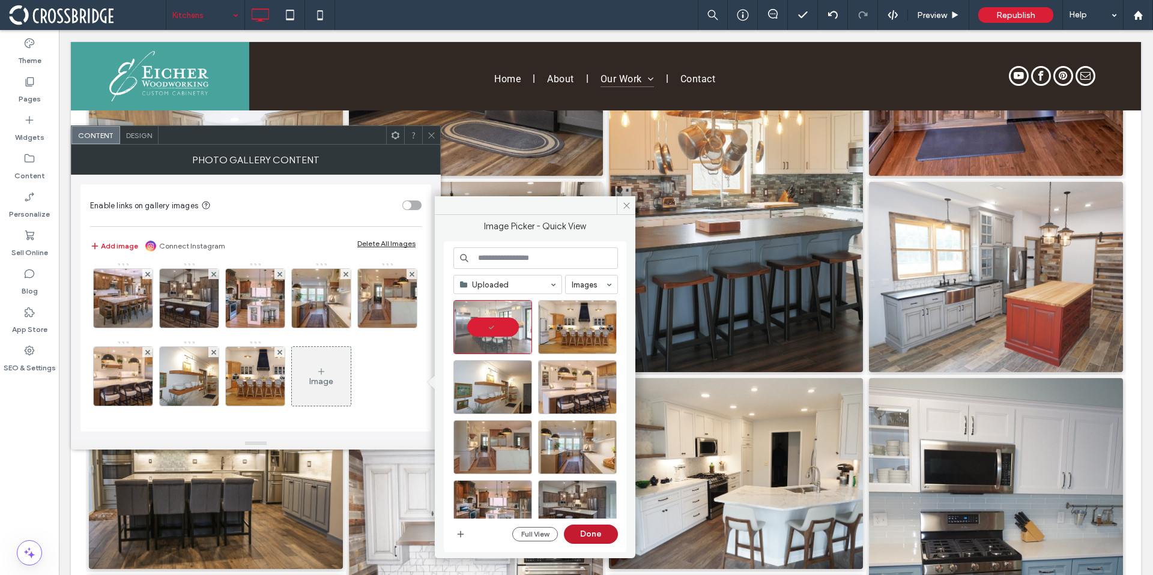
click at [593, 535] on button "Done" at bounding box center [591, 534] width 54 height 19
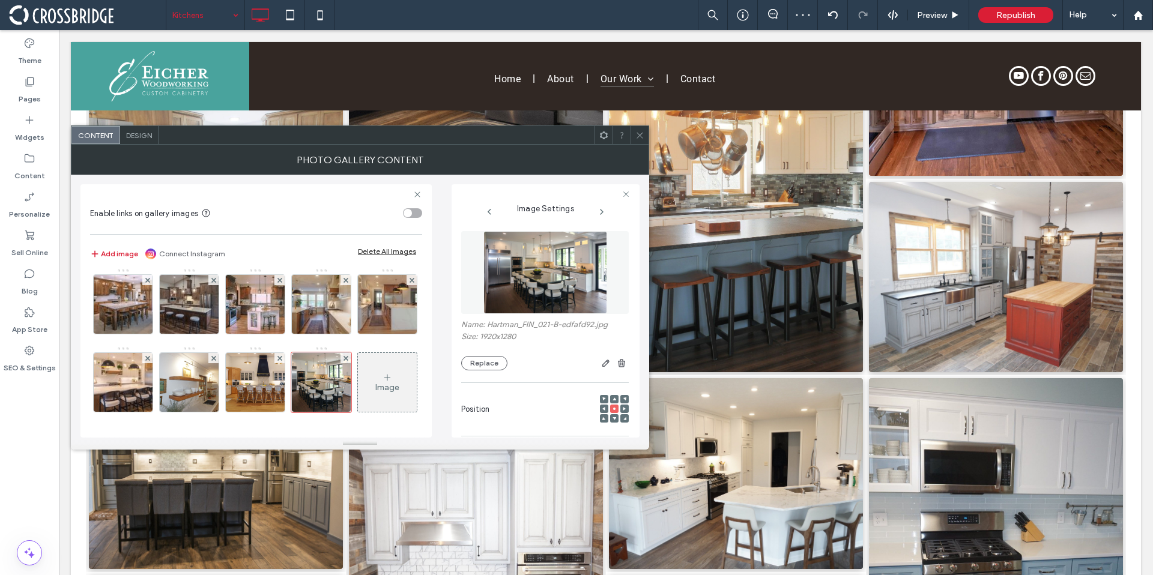
click at [358, 374] on div "Image" at bounding box center [387, 382] width 59 height 56
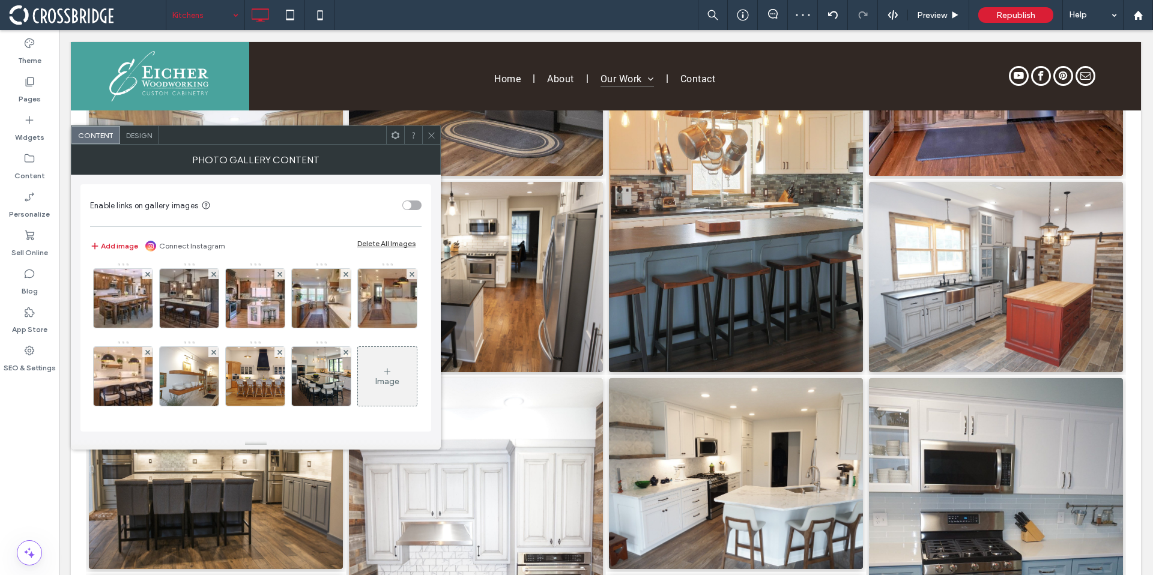
scroll to position [1174, 0]
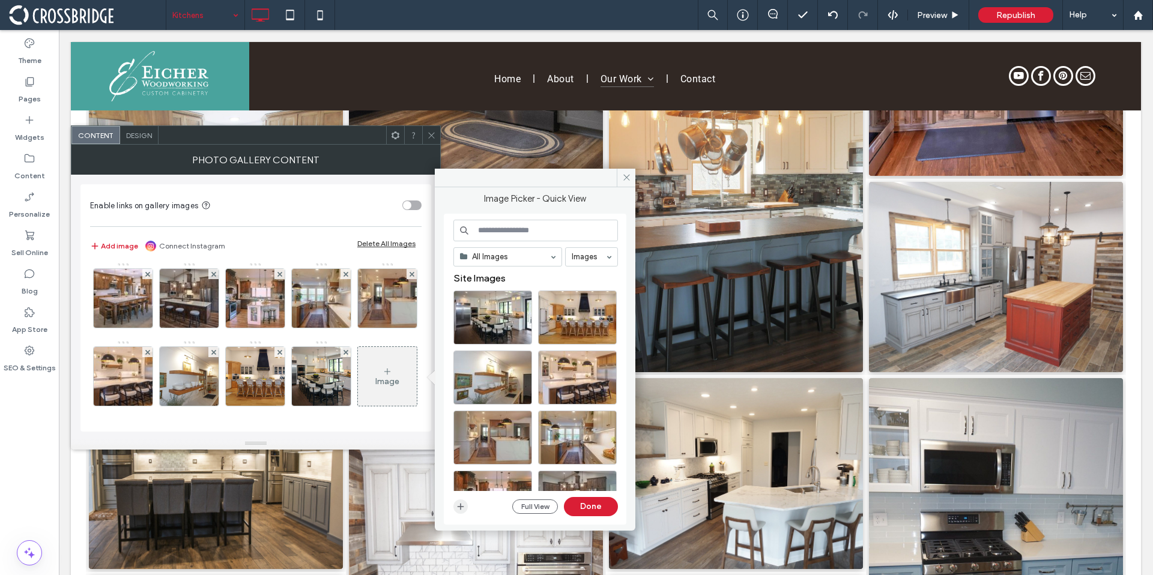
click at [457, 506] on icon "button" at bounding box center [461, 507] width 10 height 10
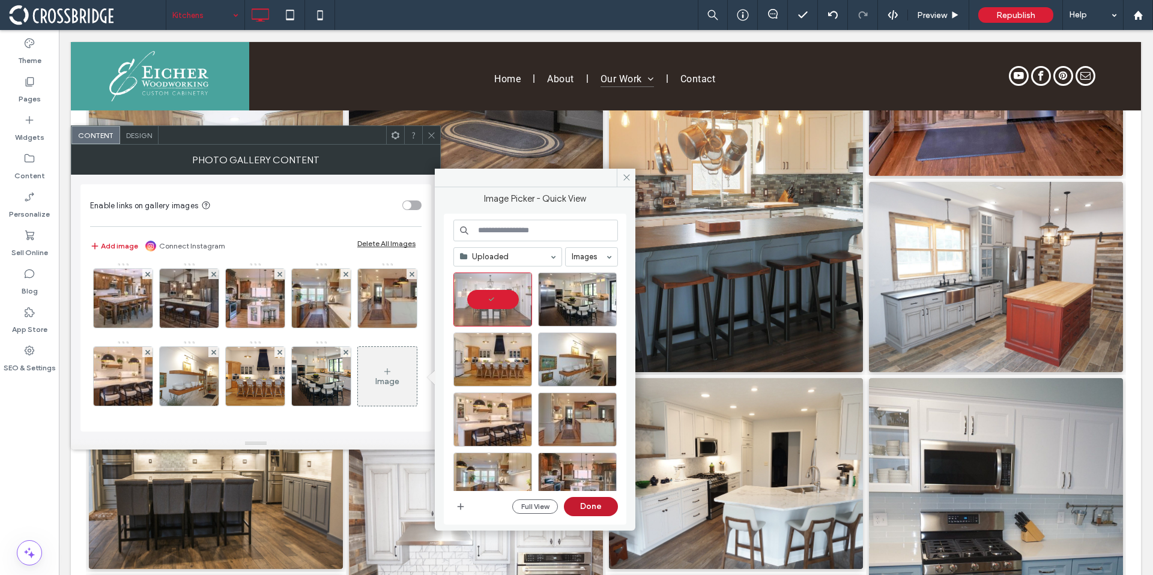
click at [588, 509] on button "Done" at bounding box center [591, 506] width 54 height 19
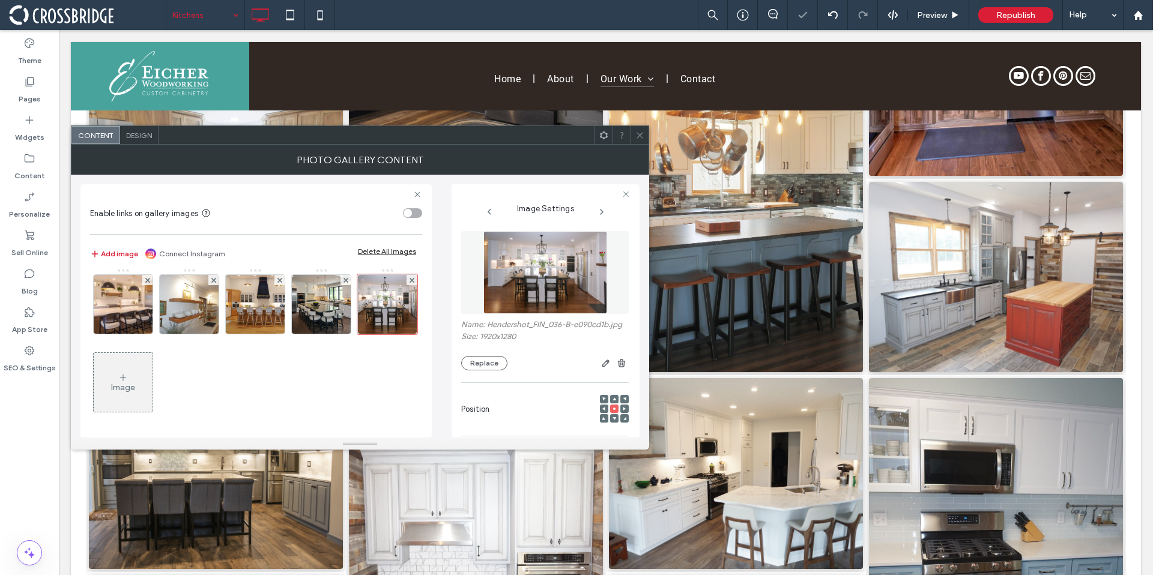
scroll to position [1175, 0]
click at [152, 391] on div "Image" at bounding box center [123, 382] width 59 height 56
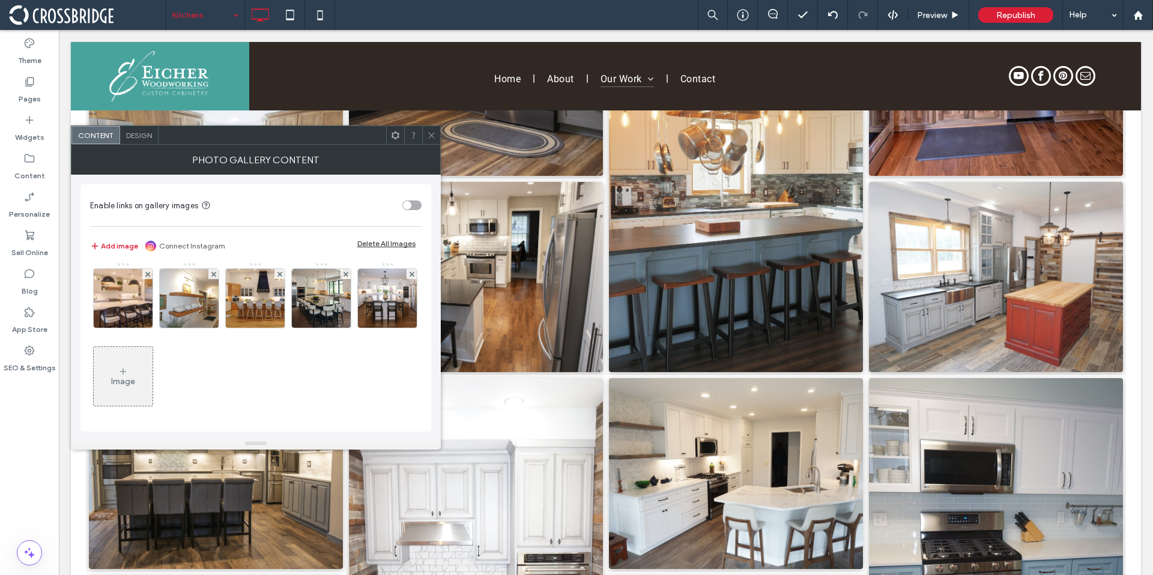
scroll to position [1174, 0]
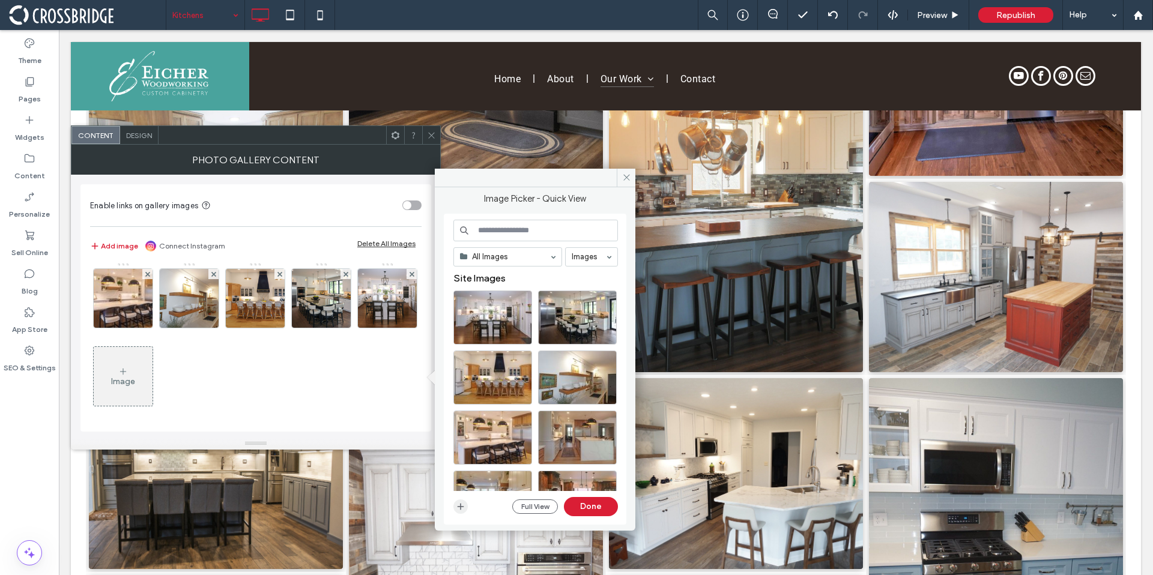
click at [458, 502] on icon "button" at bounding box center [461, 507] width 10 height 10
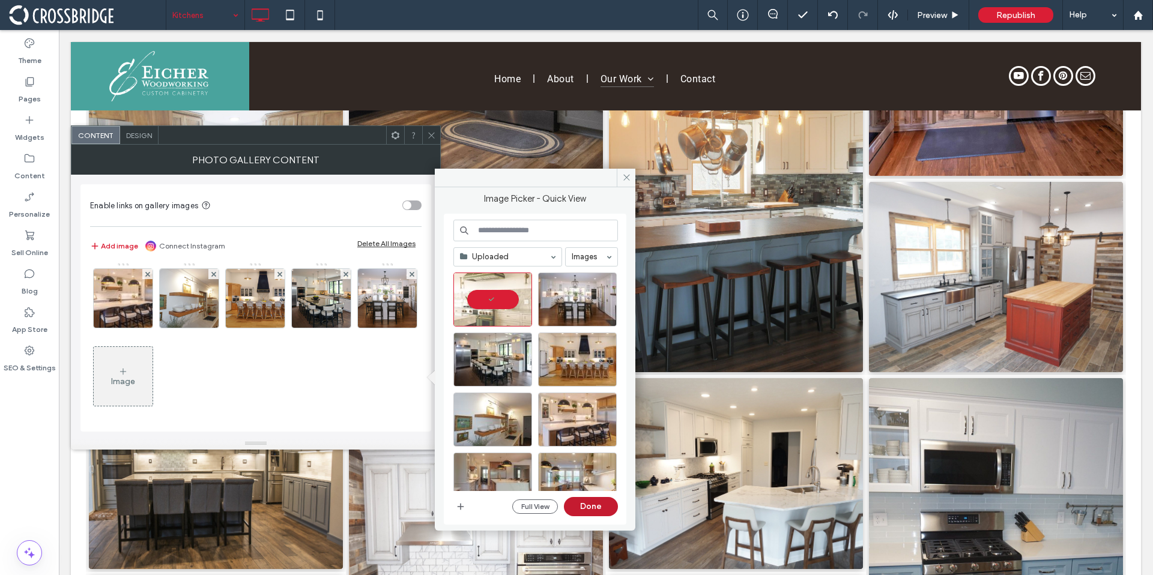
click at [587, 502] on button "Done" at bounding box center [591, 506] width 54 height 19
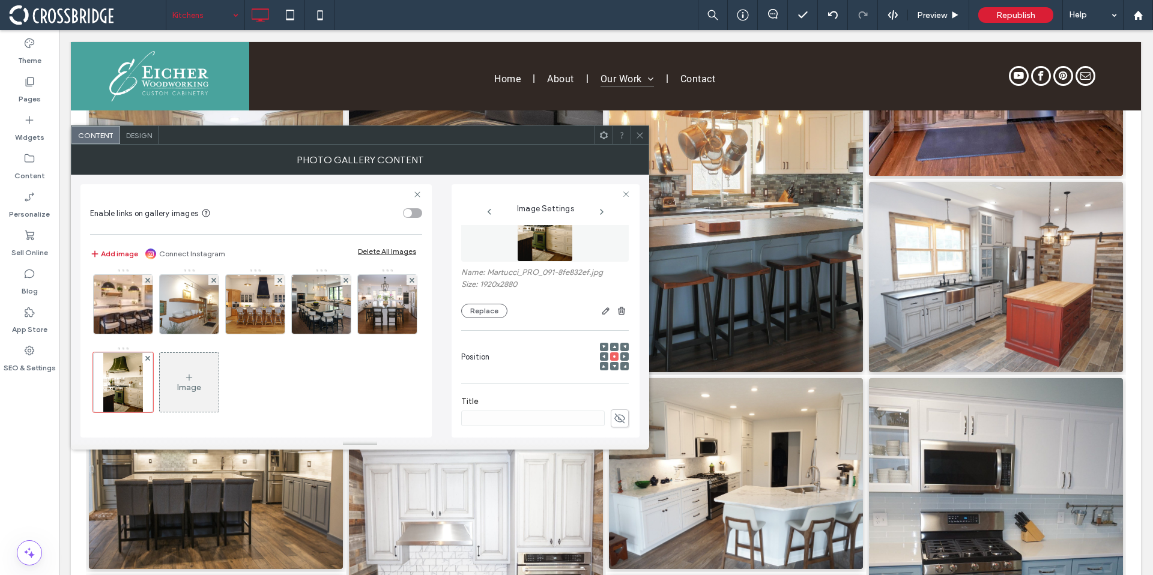
scroll to position [110, 0]
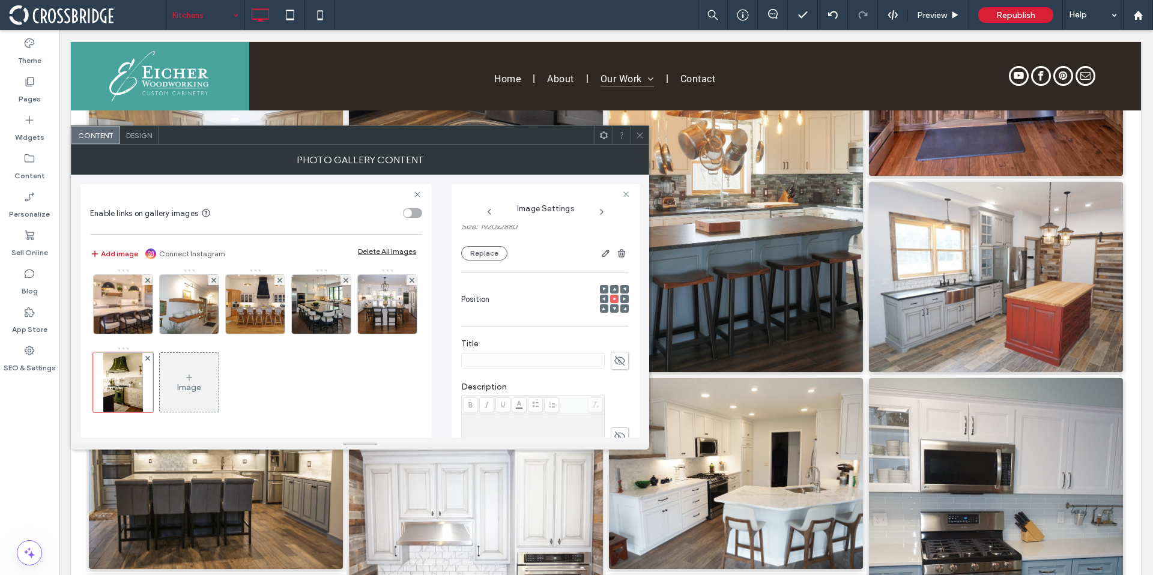
click at [194, 381] on icon at bounding box center [189, 378] width 10 height 10
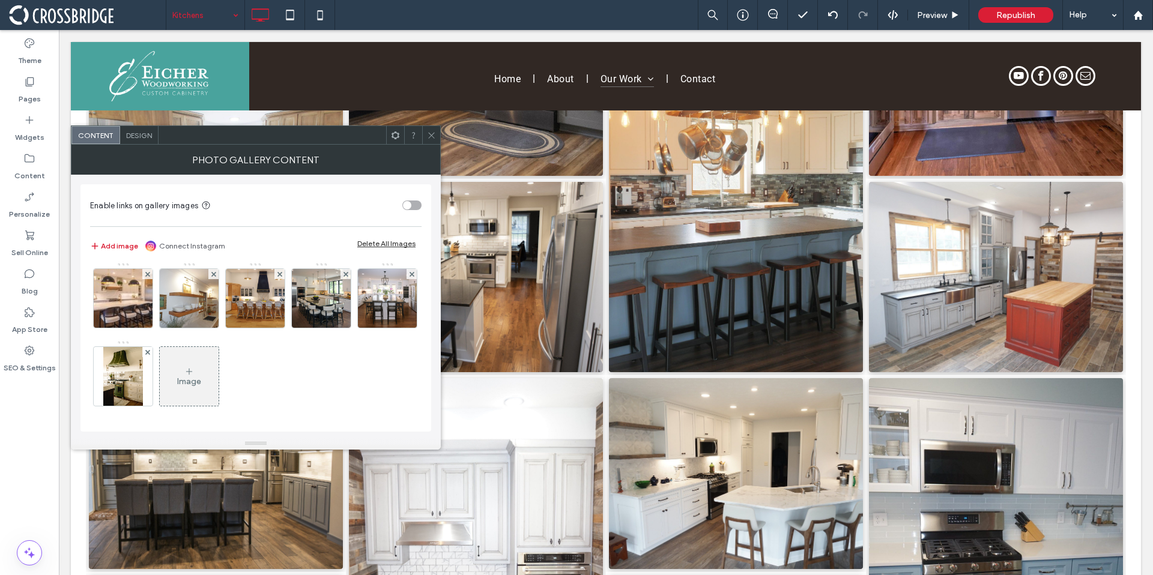
scroll to position [1174, 0]
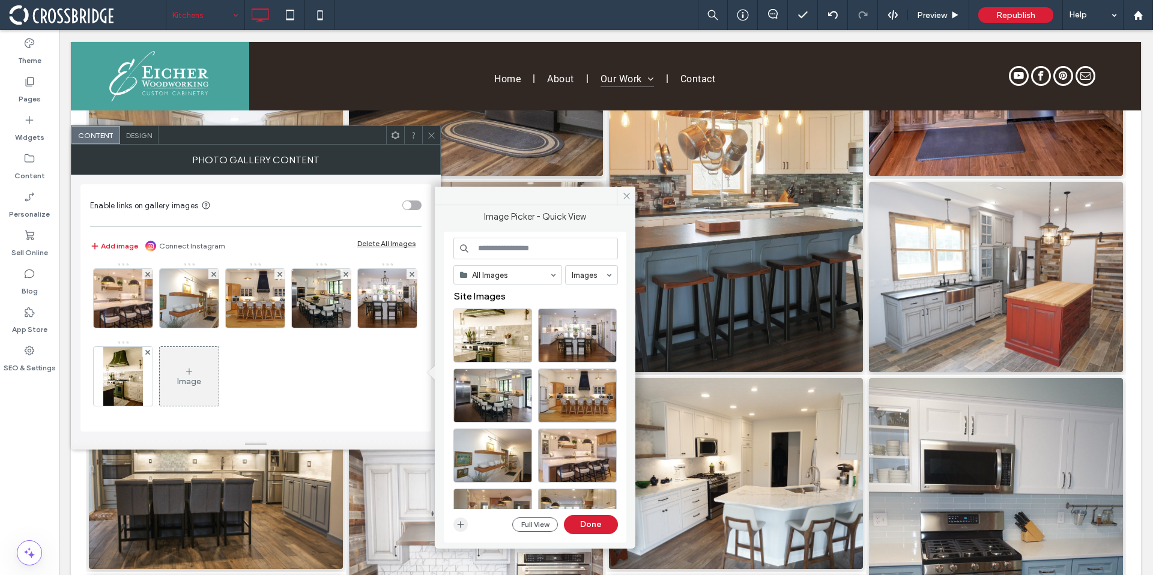
click at [464, 526] on icon "button" at bounding box center [461, 525] width 10 height 10
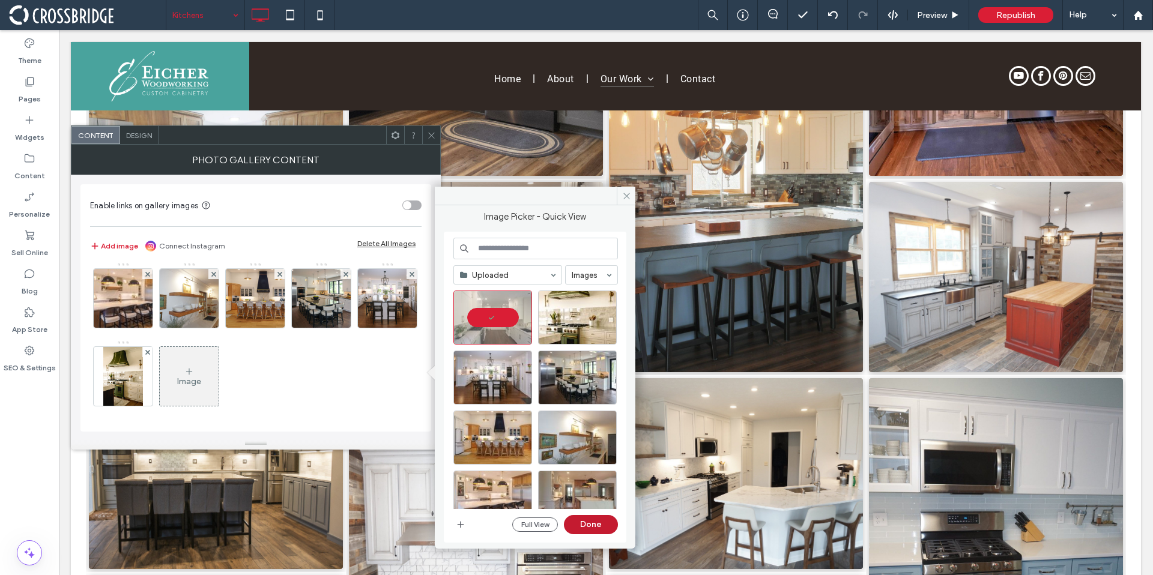
click at [592, 525] on button "Done" at bounding box center [591, 524] width 54 height 19
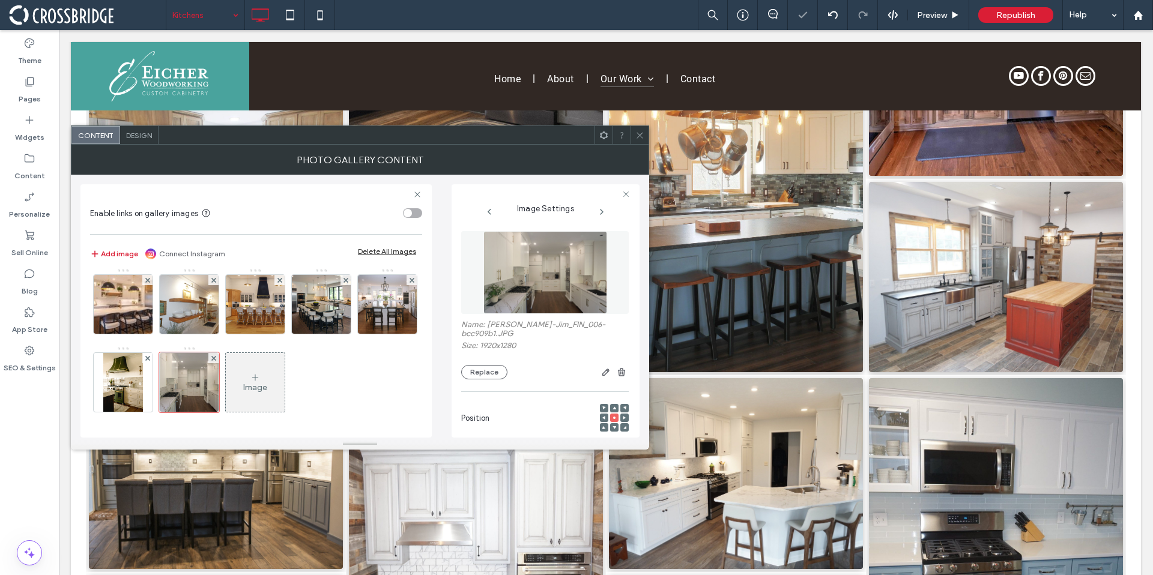
scroll to position [1175, 0]
click at [267, 384] on div "Image" at bounding box center [255, 387] width 24 height 10
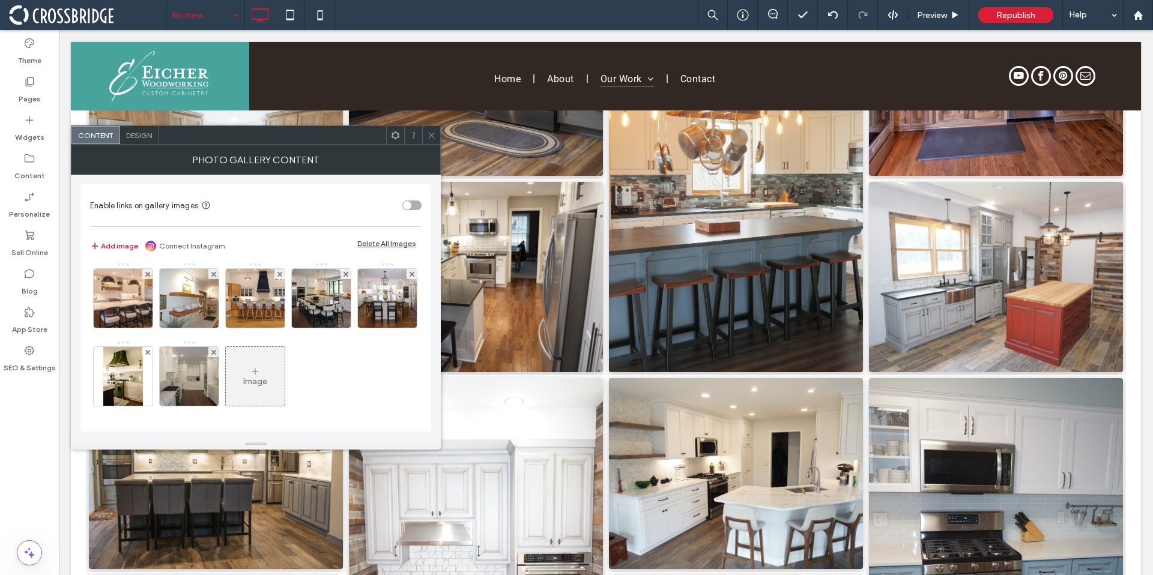
scroll to position [1174, 0]
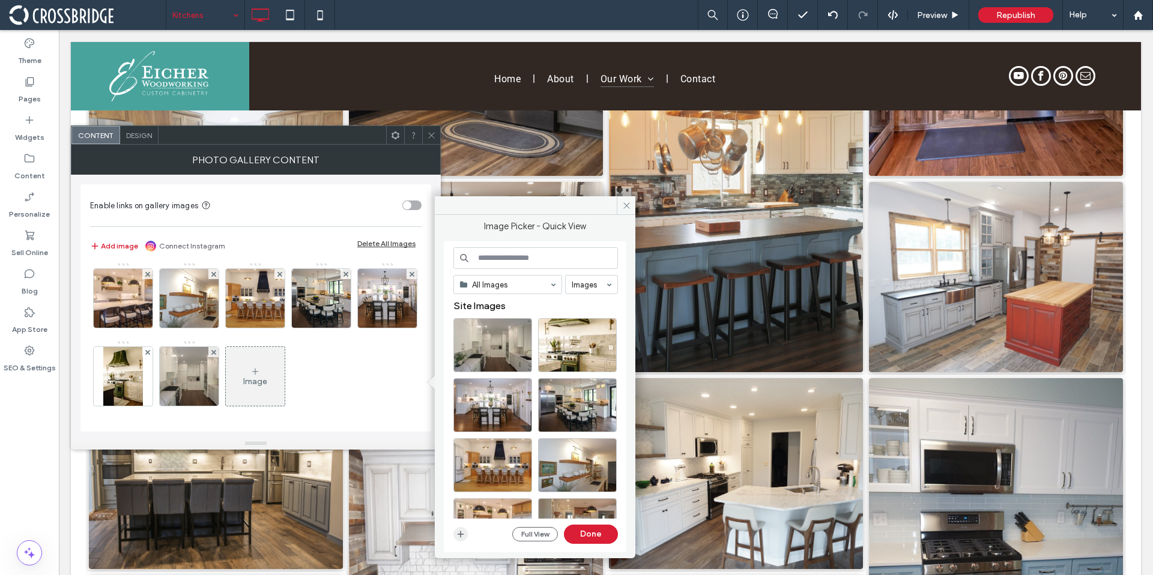
click at [458, 527] on span "button" at bounding box center [460, 534] width 14 height 14
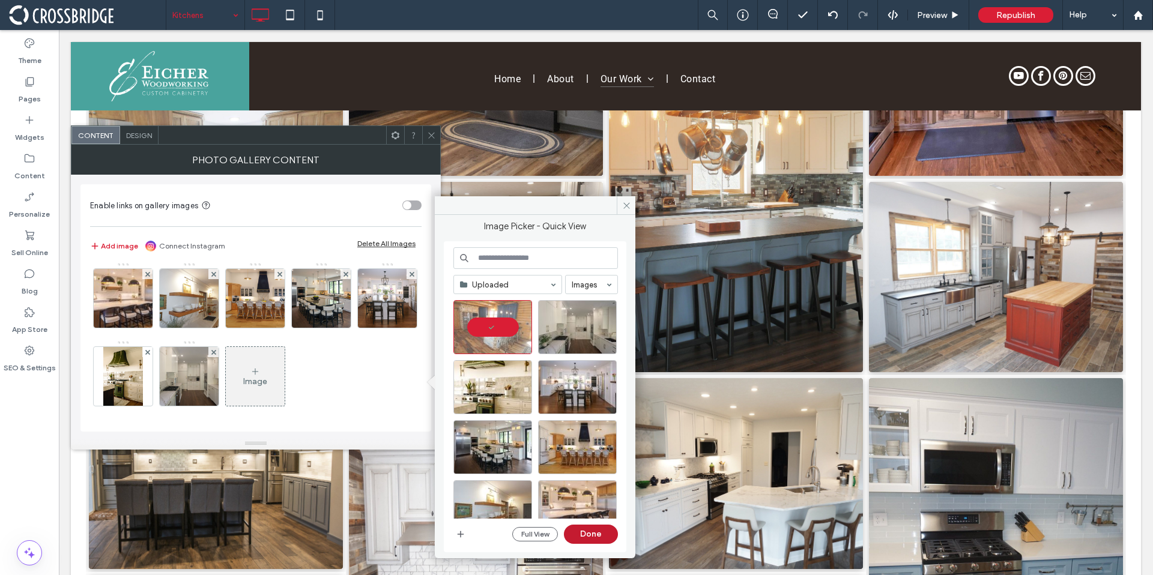
click at [590, 537] on button "Done" at bounding box center [591, 534] width 54 height 19
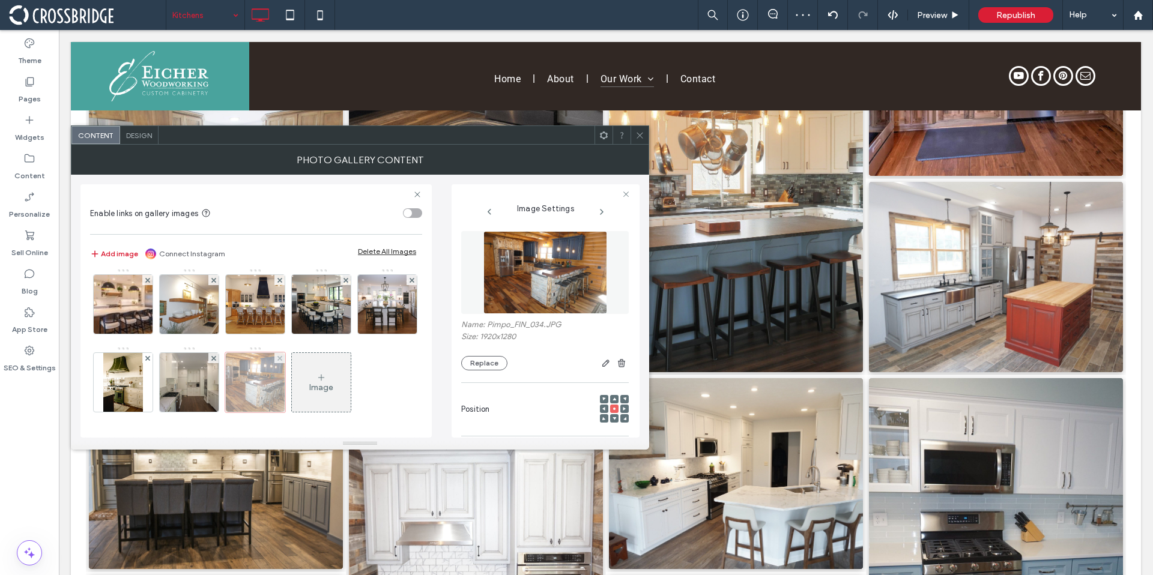
scroll to position [1254, 0]
click at [292, 372] on div "Image" at bounding box center [321, 382] width 59 height 56
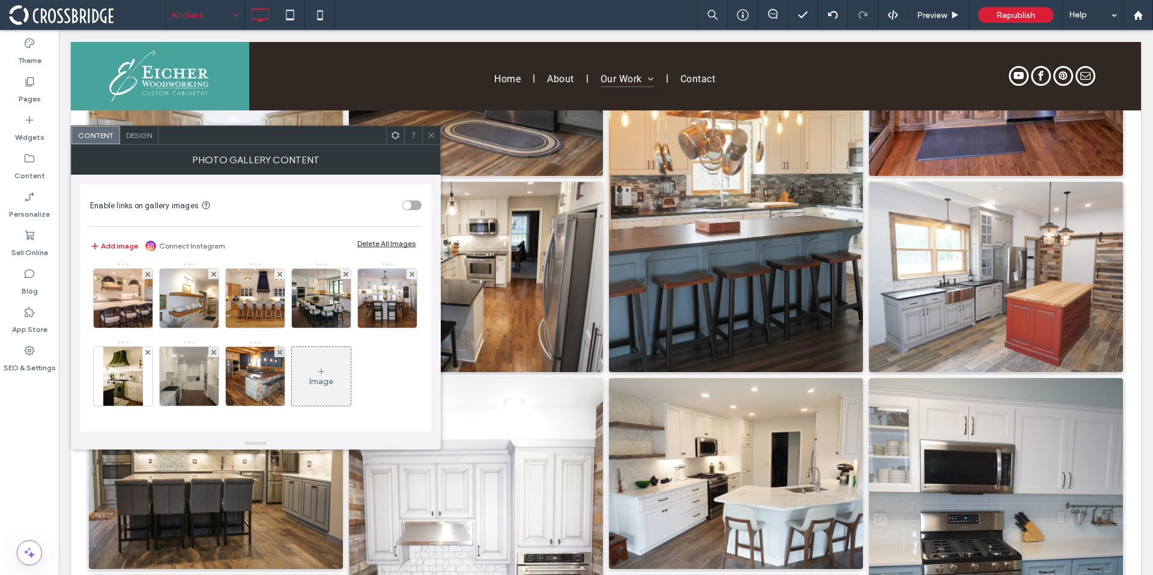
scroll to position [1252, 0]
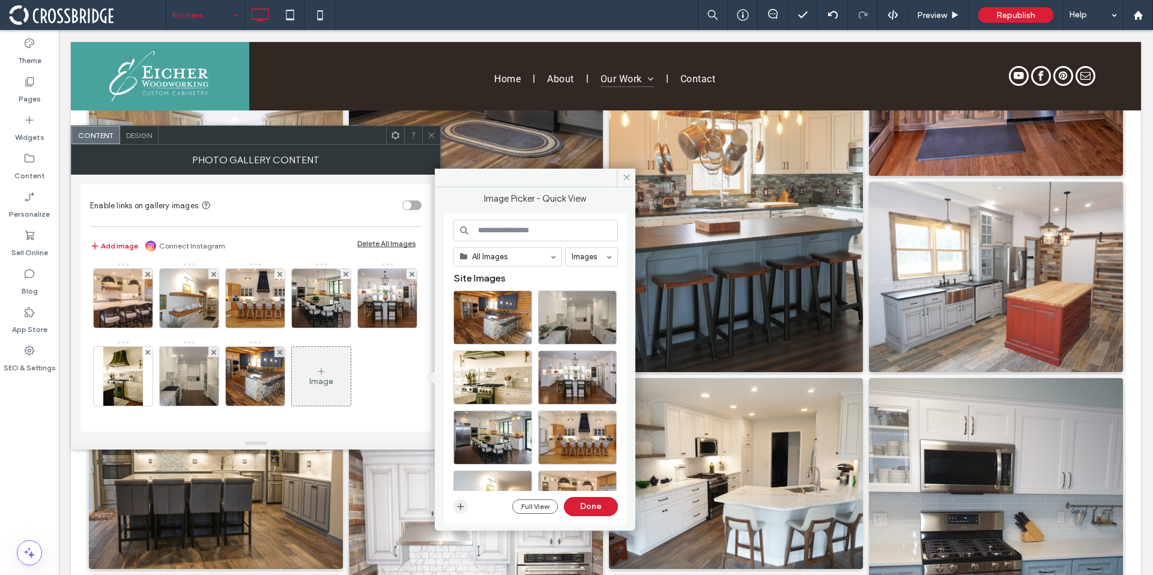
click at [459, 506] on use "button" at bounding box center [460, 506] width 7 height 7
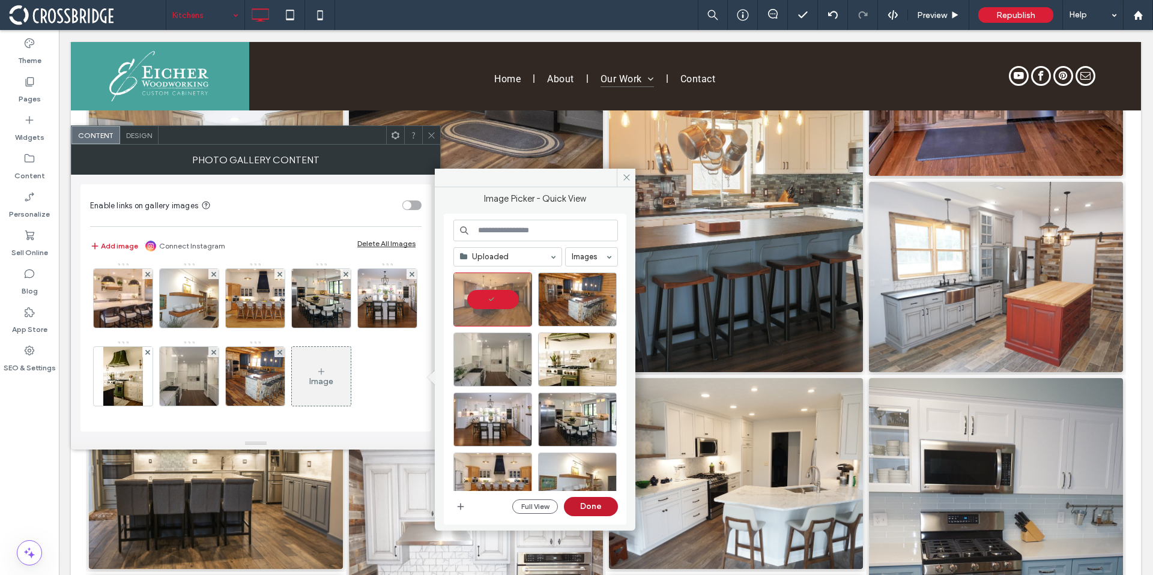
click at [594, 504] on button "Done" at bounding box center [591, 506] width 54 height 19
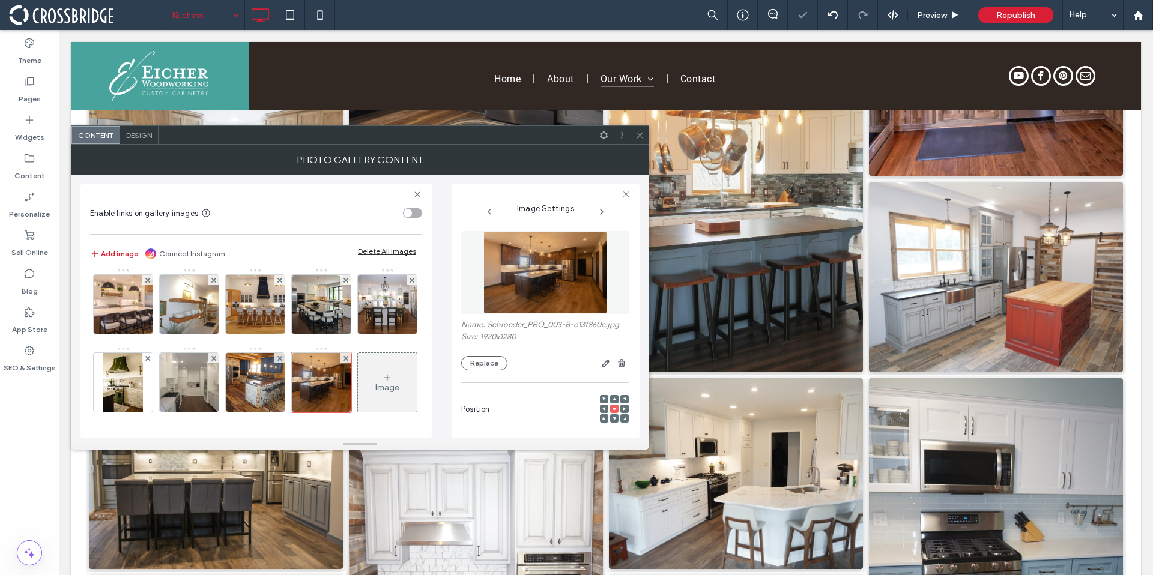
scroll to position [1254, 0]
click at [382, 376] on icon at bounding box center [387, 378] width 10 height 10
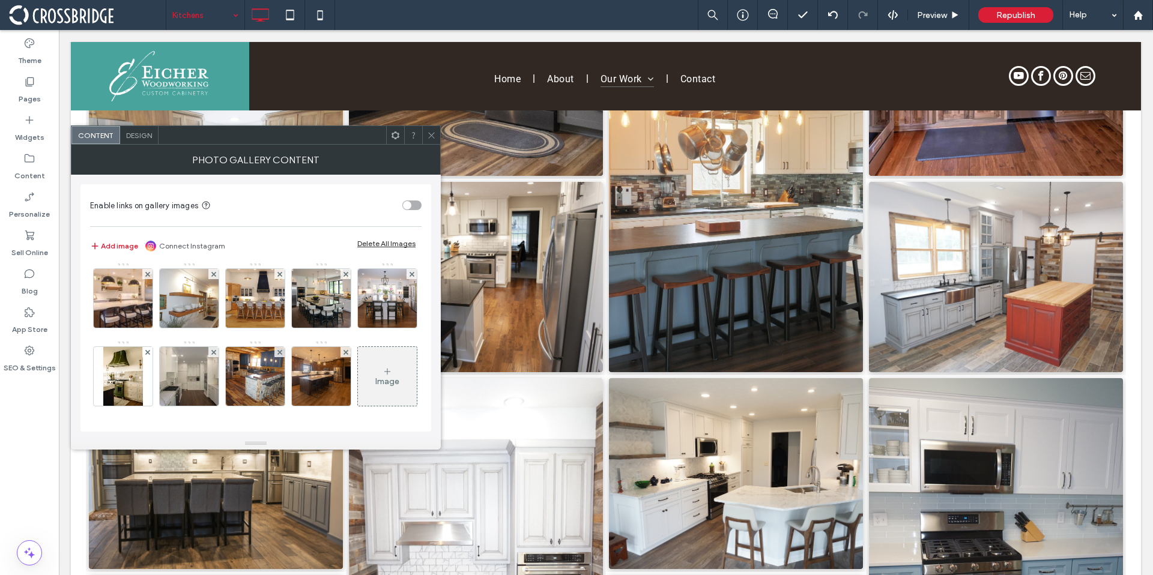
scroll to position [1252, 0]
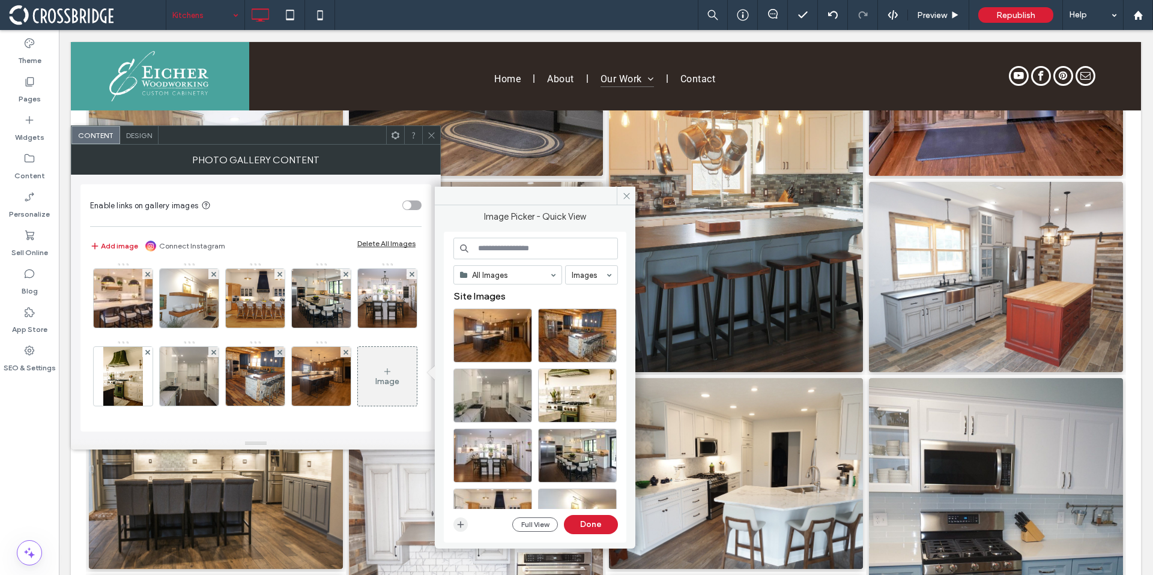
click at [463, 520] on icon "button" at bounding box center [461, 525] width 10 height 10
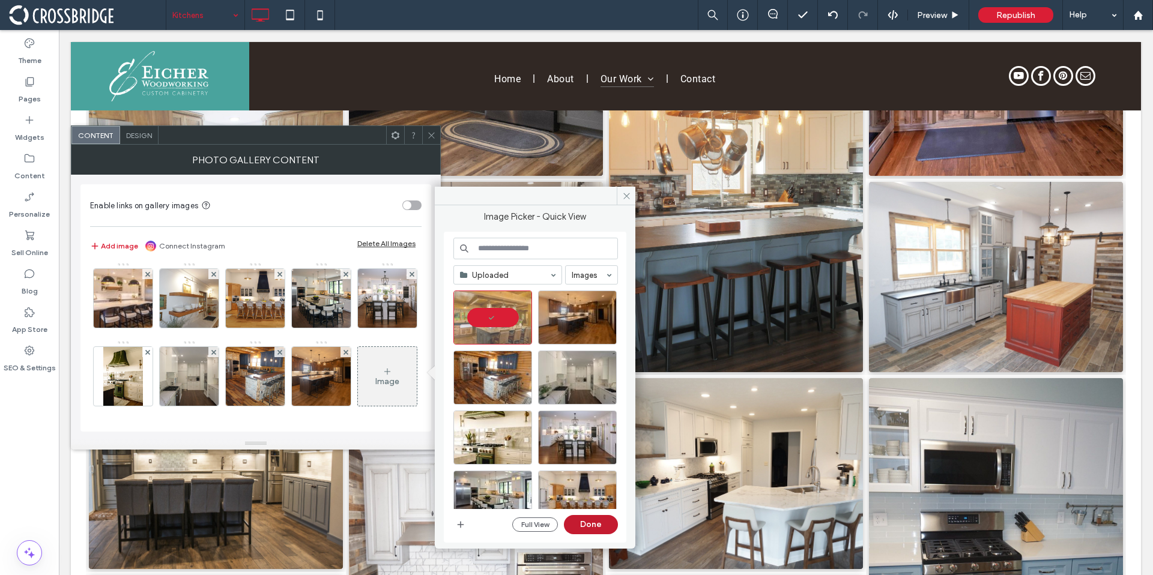
click at [593, 525] on button "Done" at bounding box center [591, 524] width 54 height 19
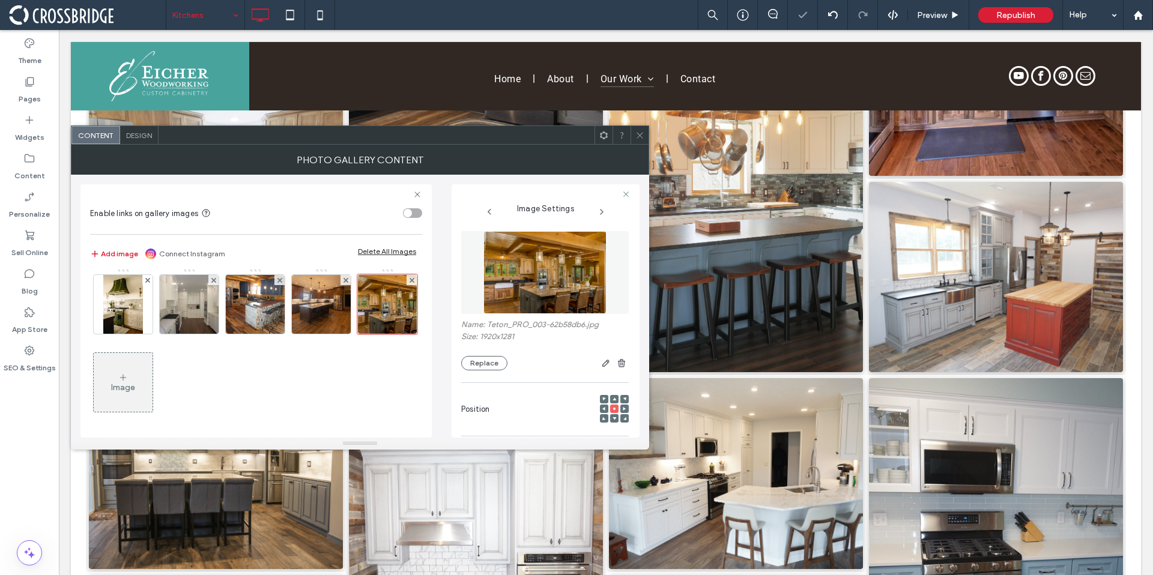
scroll to position [1254, 0]
click at [641, 131] on icon at bounding box center [639, 135] width 9 height 9
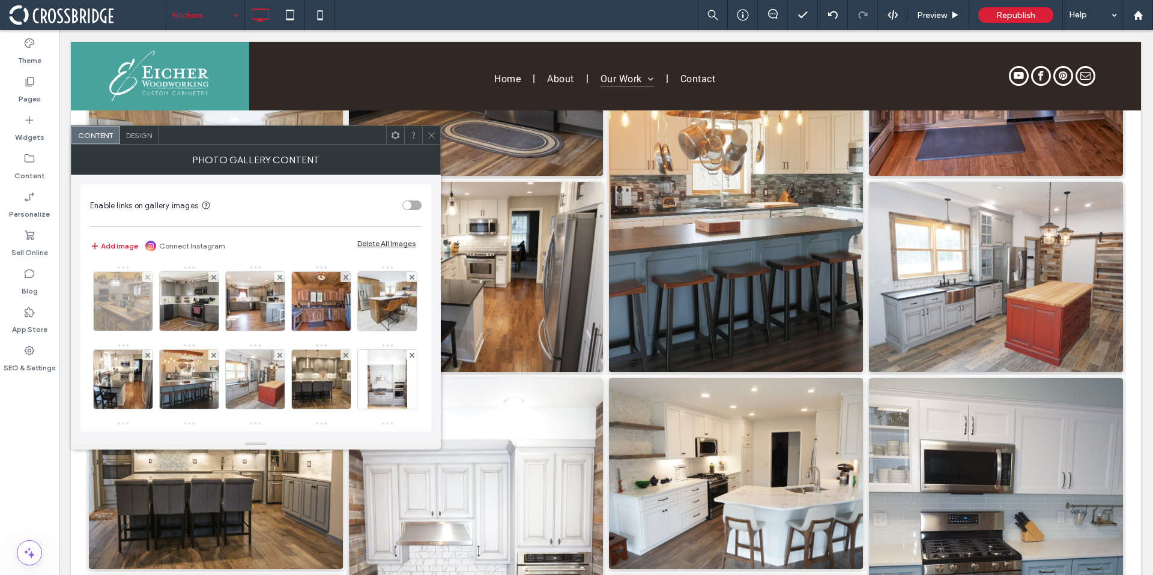
click at [137, 312] on img at bounding box center [123, 301] width 88 height 59
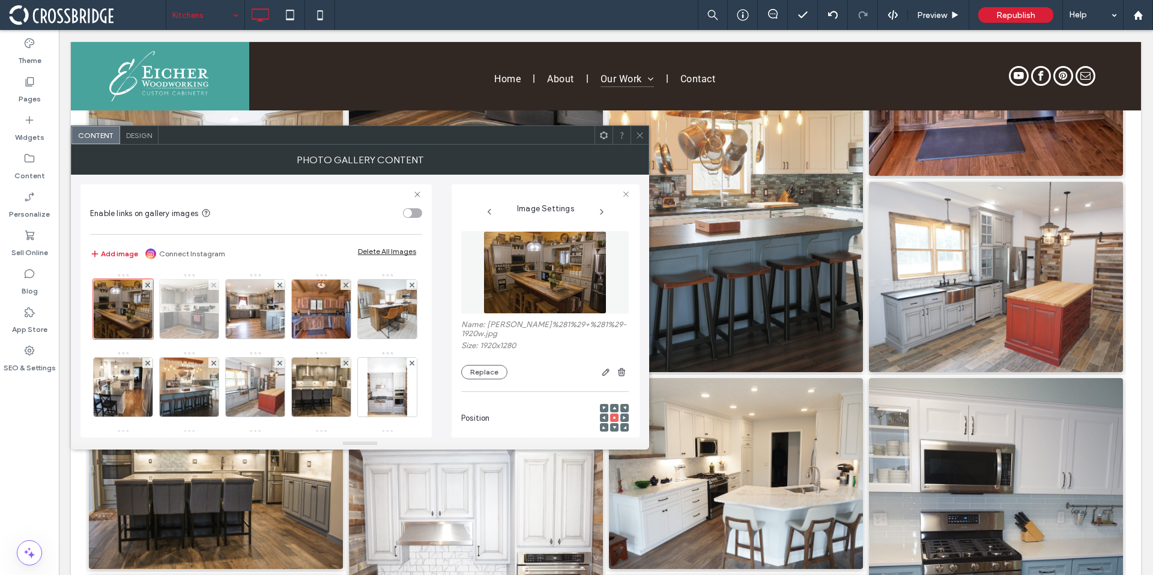
click at [184, 313] on img at bounding box center [189, 309] width 88 height 59
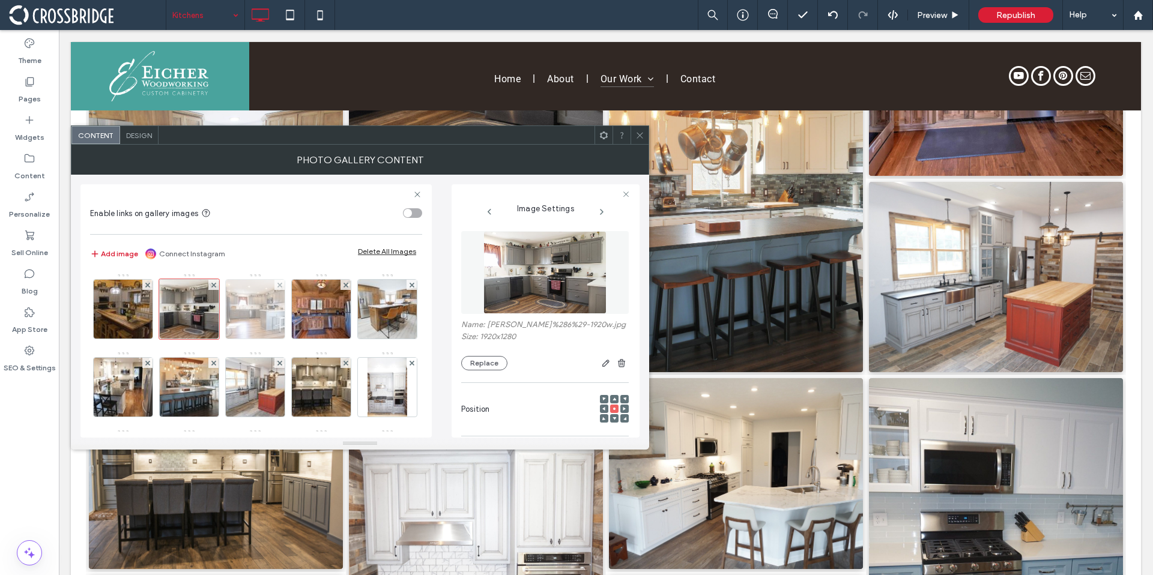
click at [241, 318] on img at bounding box center [255, 309] width 88 height 59
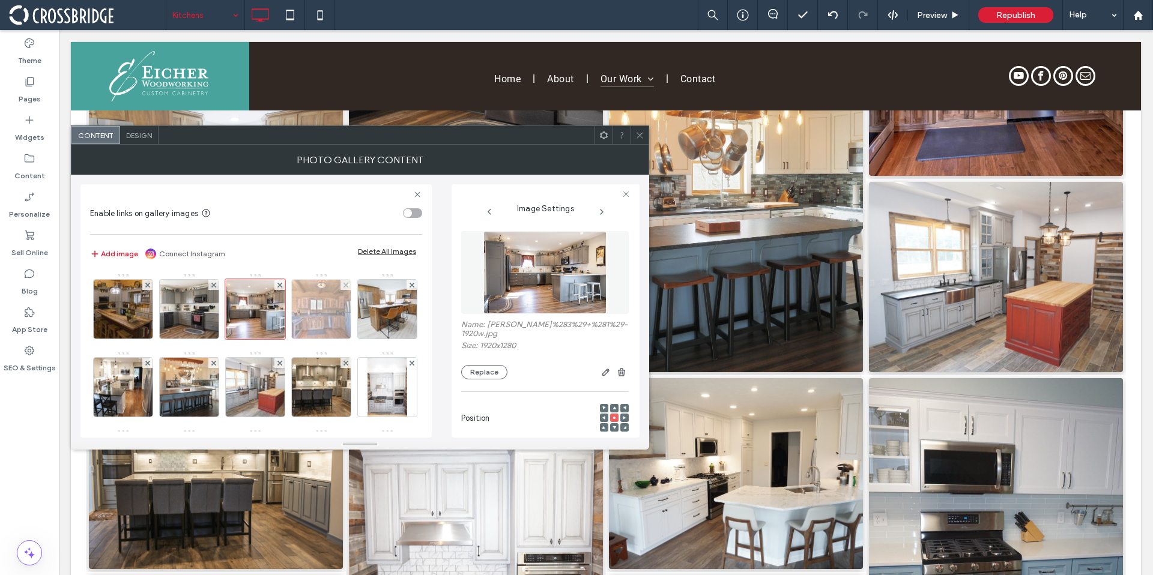
click at [323, 313] on img at bounding box center [321, 309] width 88 height 59
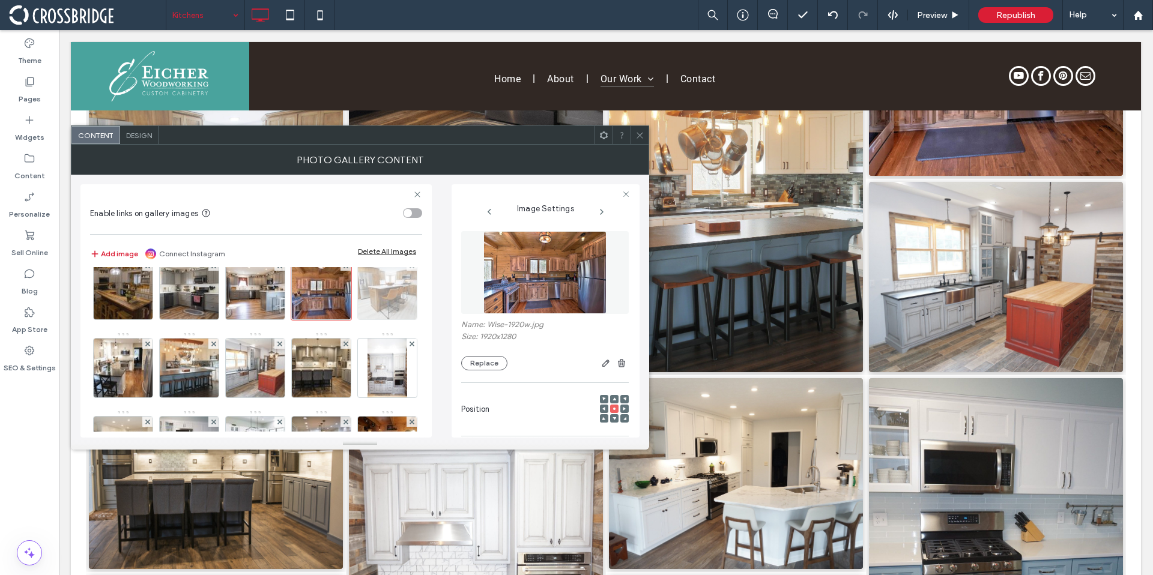
scroll to position [27, 0]
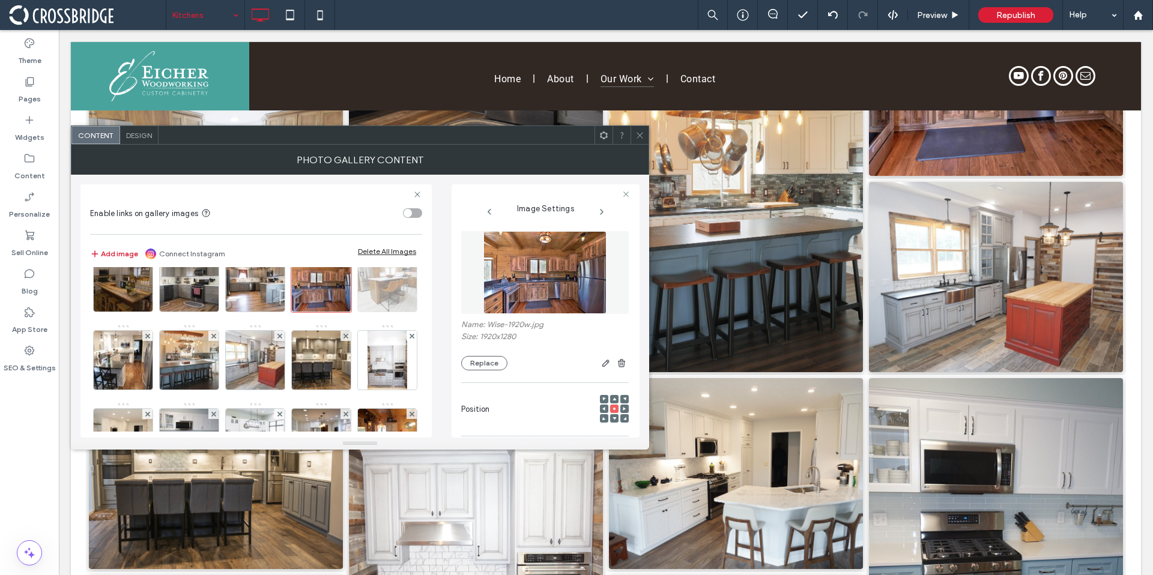
click at [343, 312] on img at bounding box center [387, 282] width 88 height 59
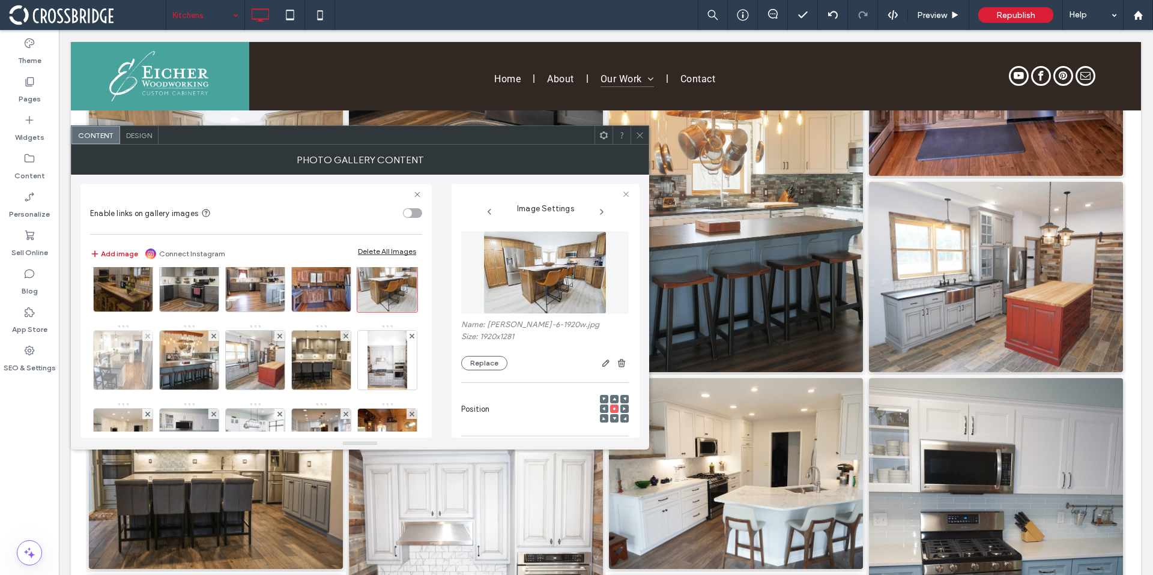
click at [167, 369] on img at bounding box center [123, 360] width 88 height 59
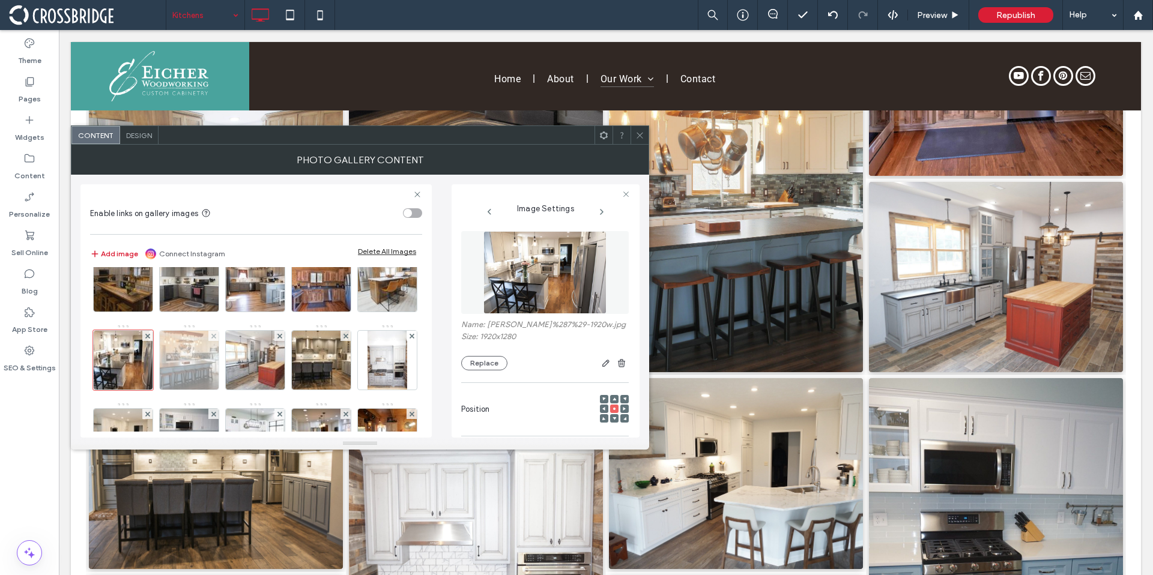
click at [234, 366] on img at bounding box center [189, 360] width 88 height 59
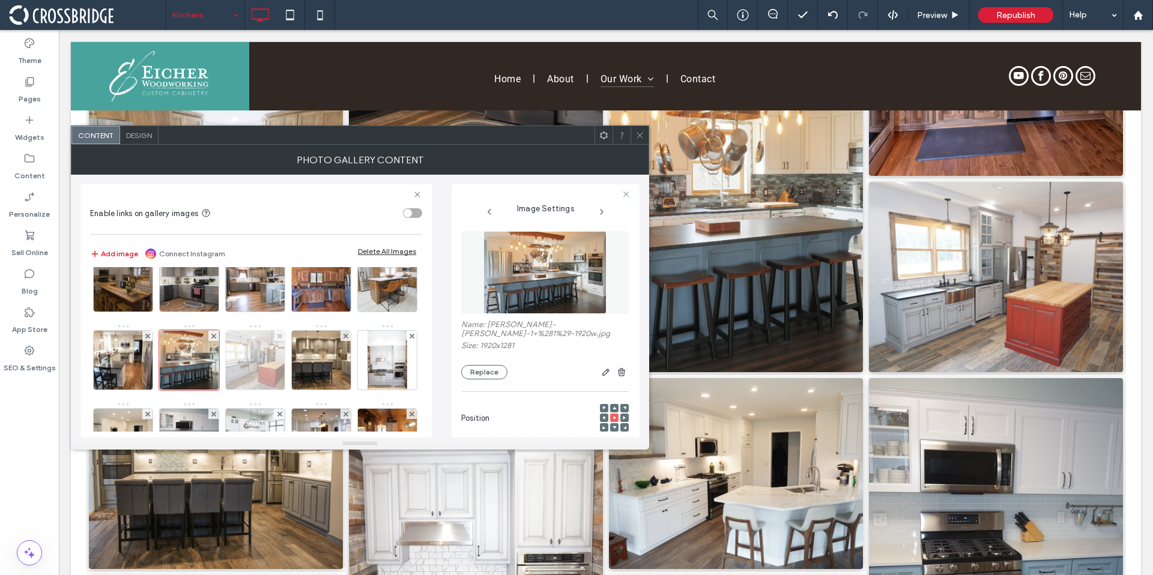
click at [300, 354] on img at bounding box center [255, 360] width 88 height 59
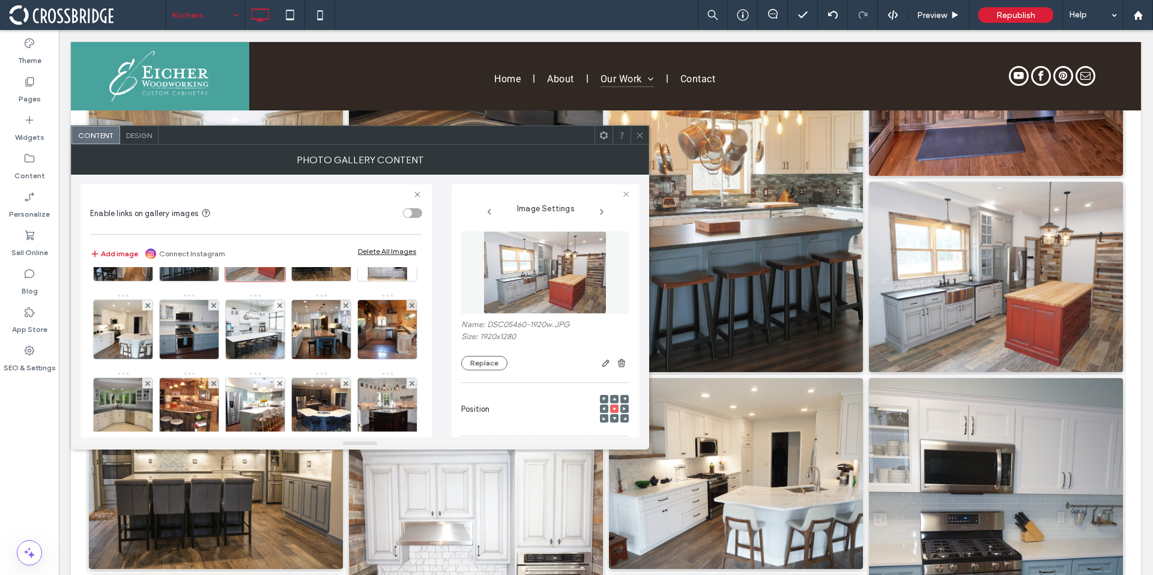
scroll to position [137, 0]
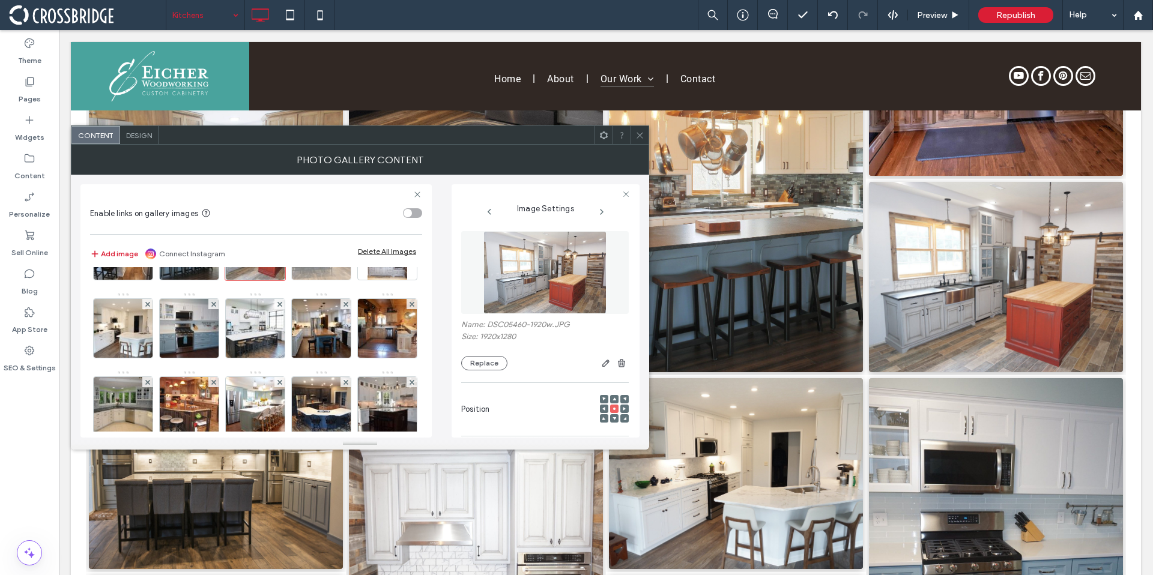
click at [277, 280] on img at bounding box center [321, 250] width 88 height 59
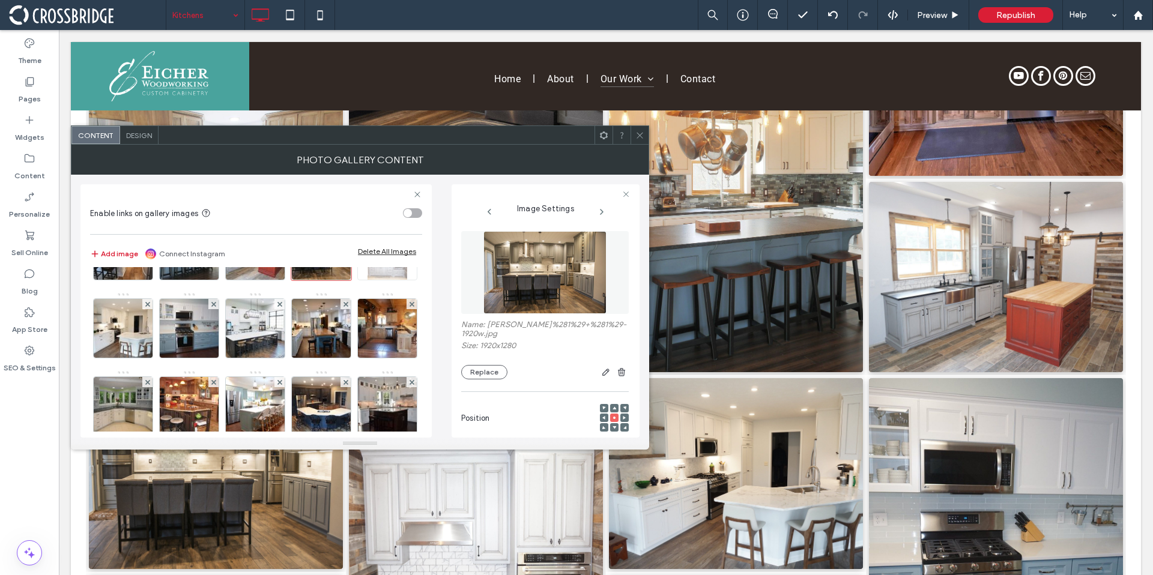
click at [367, 280] on img at bounding box center [386, 250] width 39 height 59
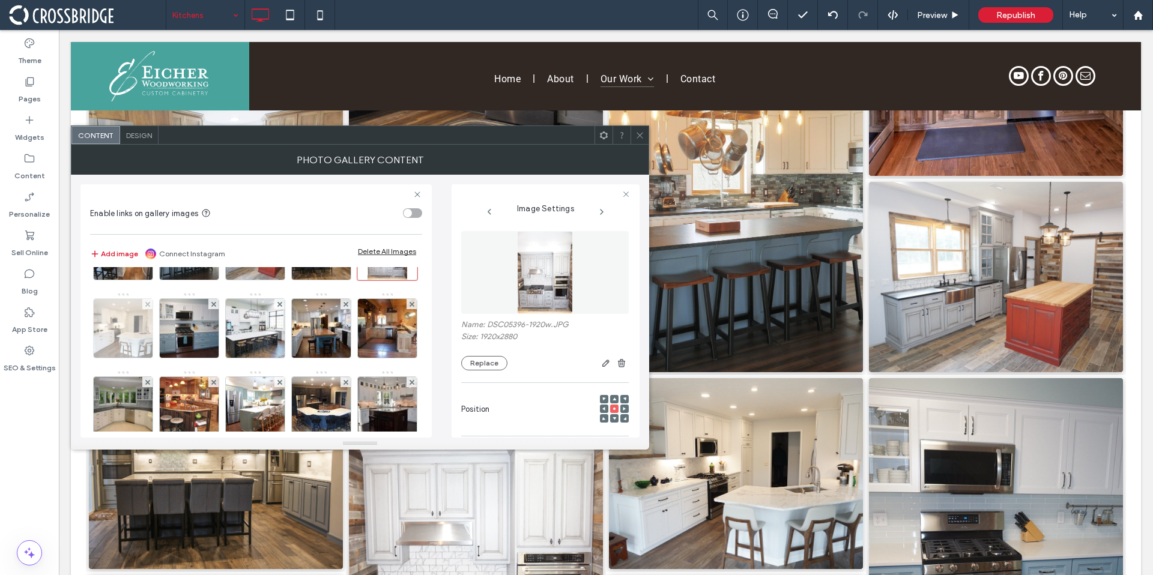
click at [167, 336] on img at bounding box center [123, 328] width 88 height 59
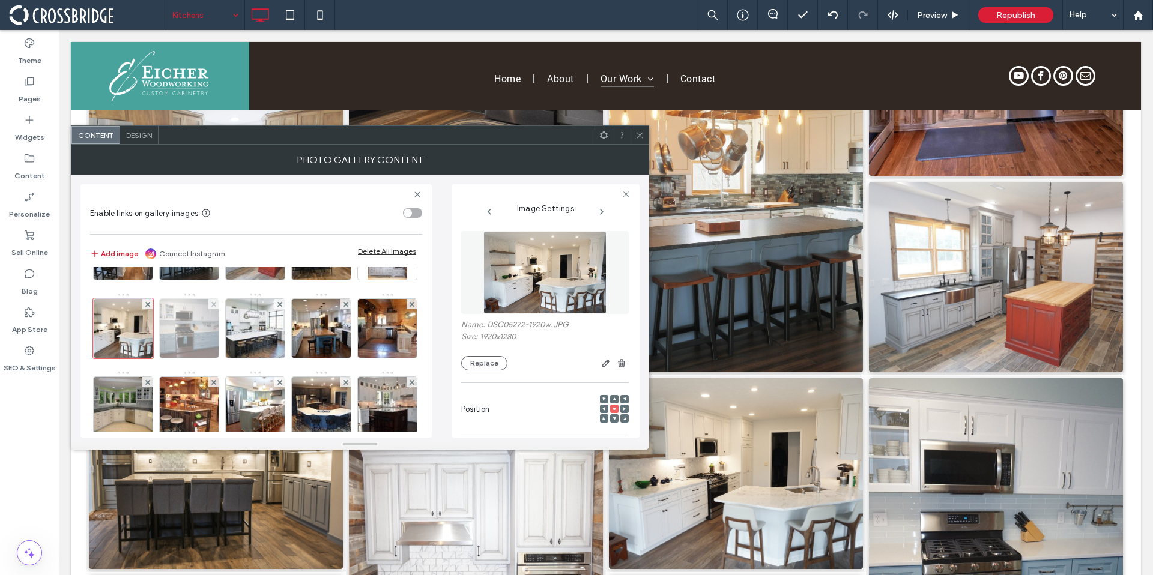
click at [234, 324] on img at bounding box center [189, 328] width 88 height 59
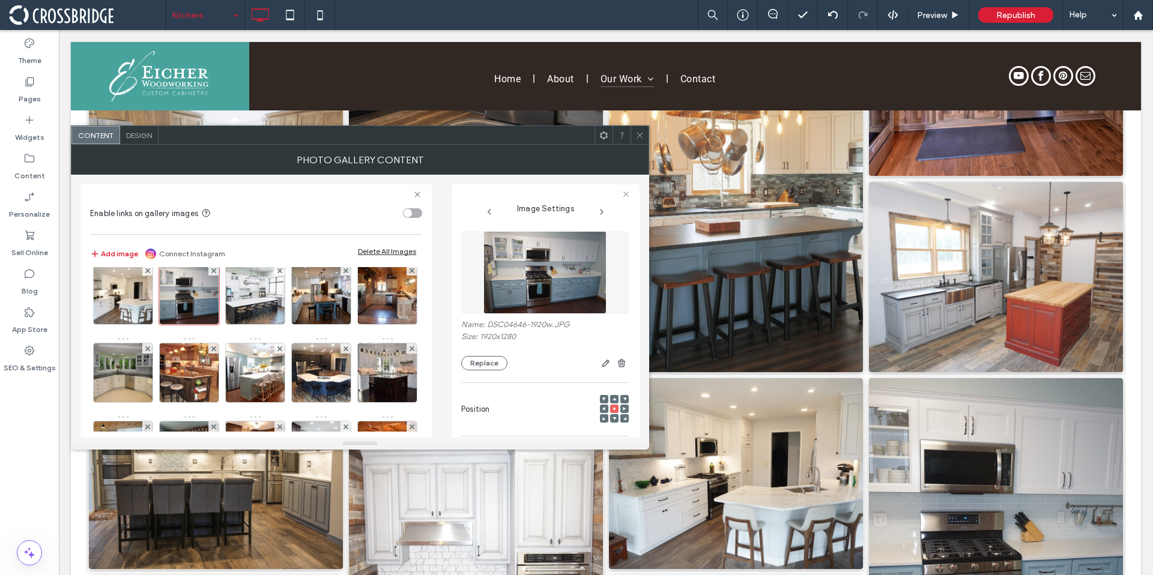
scroll to position [176, 0]
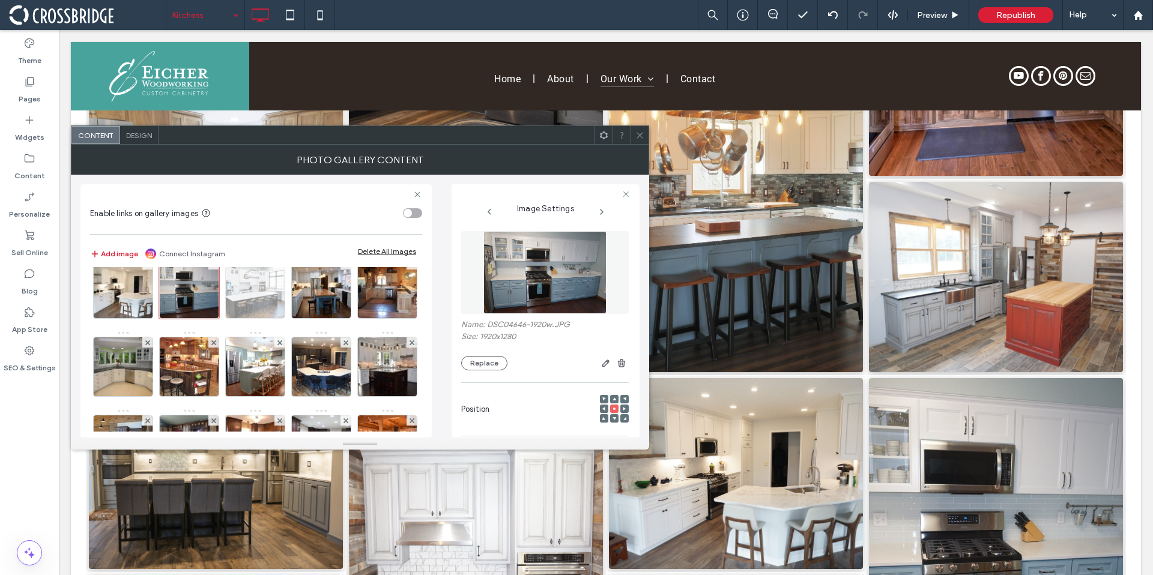
click at [211, 318] on img at bounding box center [255, 288] width 88 height 59
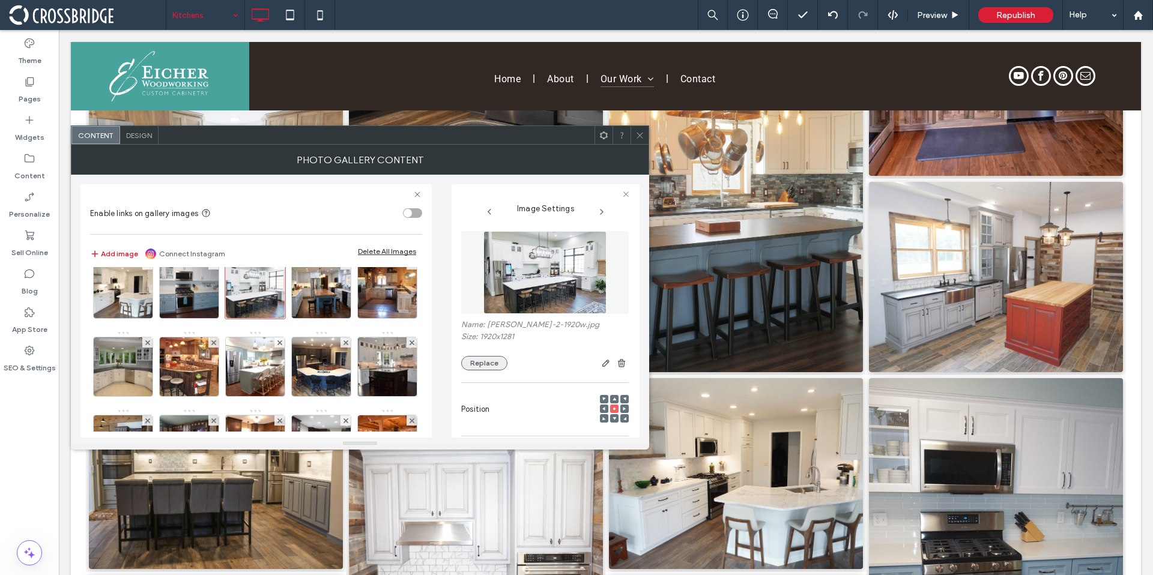
click at [497, 366] on button "Replace" at bounding box center [484, 363] width 46 height 14
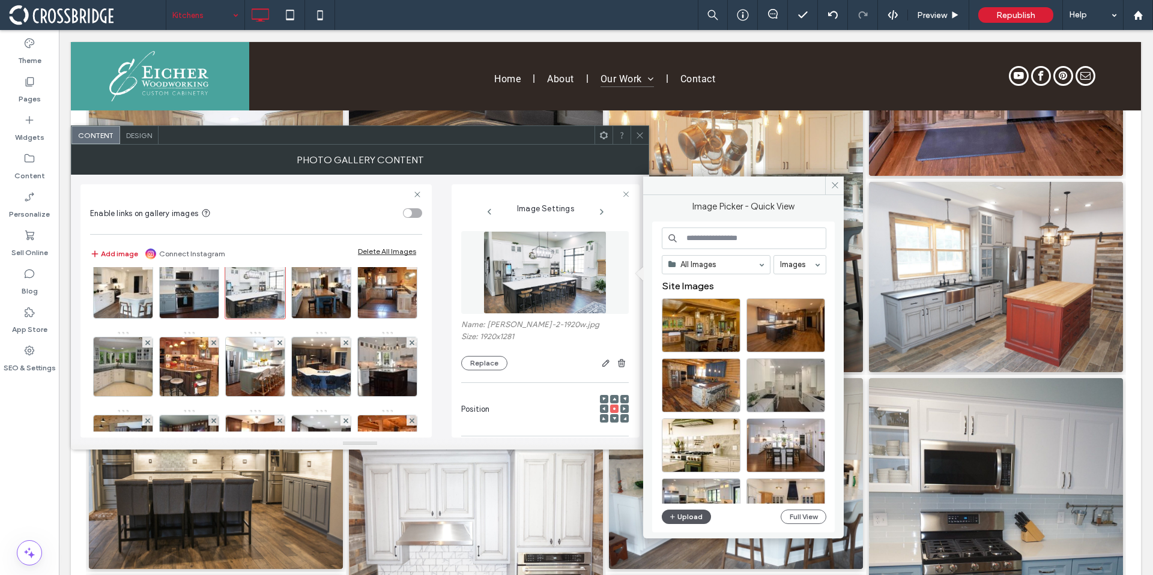
click at [680, 511] on button "Upload" at bounding box center [686, 517] width 49 height 14
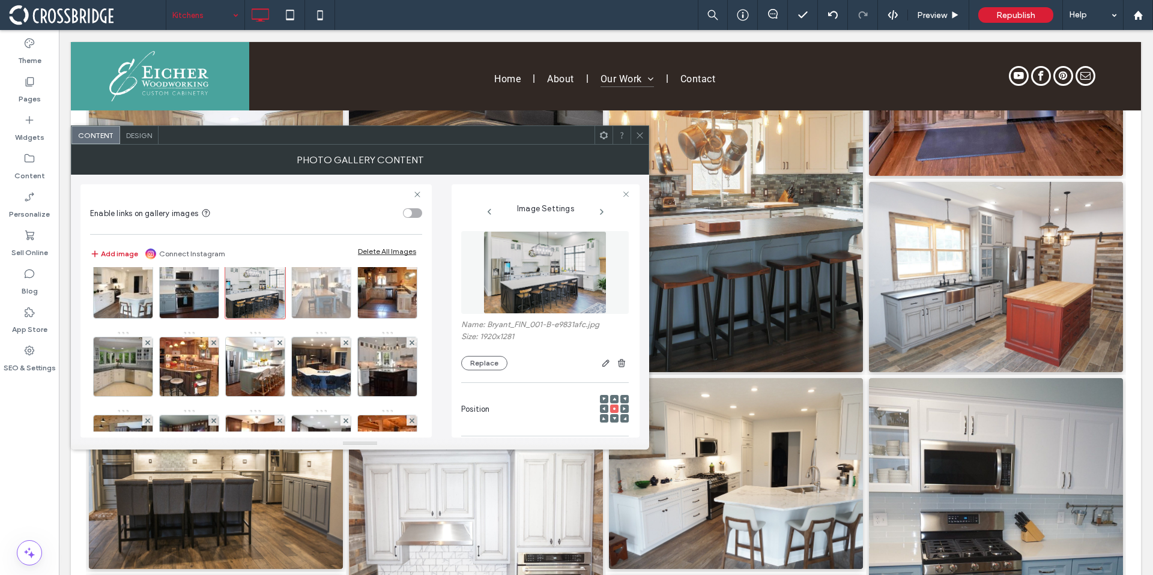
click at [277, 318] on img at bounding box center [321, 288] width 88 height 59
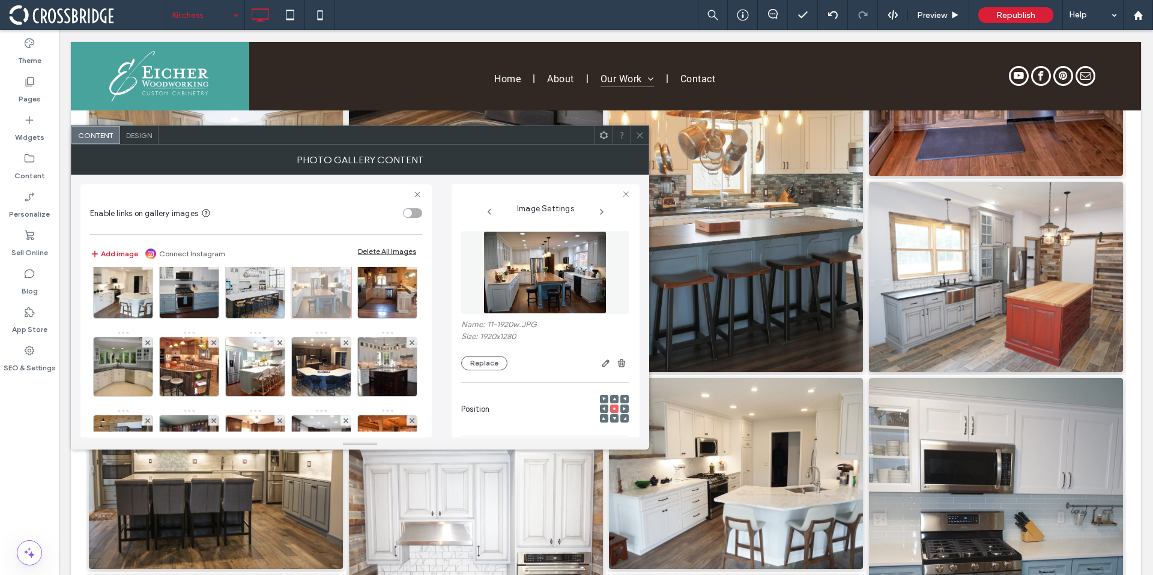
click at [291, 319] on div at bounding box center [321, 289] width 60 height 60
click at [348, 318] on img at bounding box center [387, 288] width 79 height 59
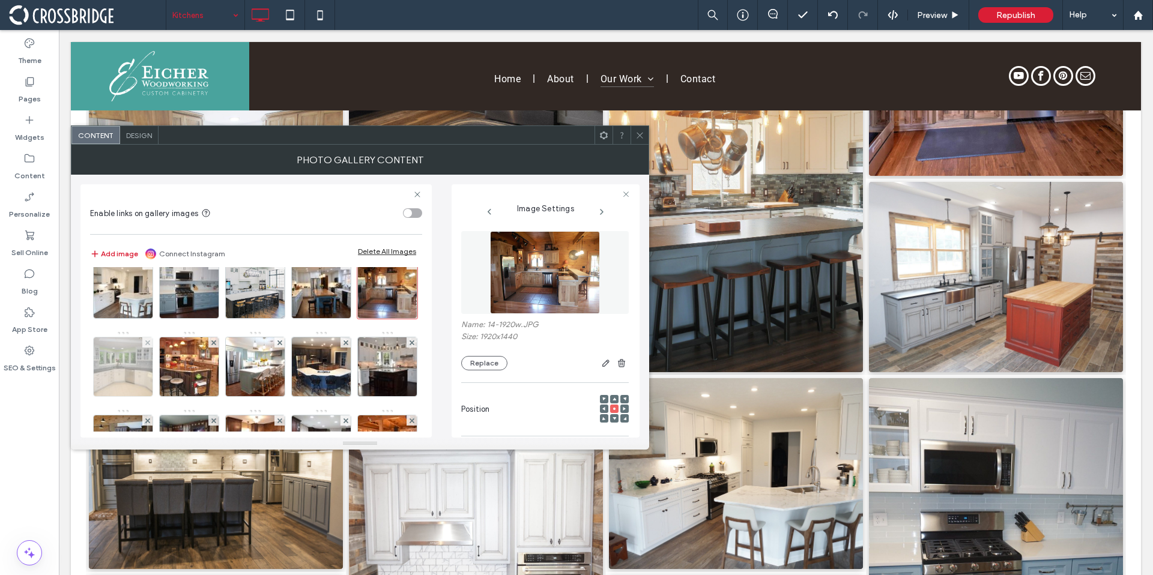
click at [163, 373] on img at bounding box center [123, 366] width 79 height 59
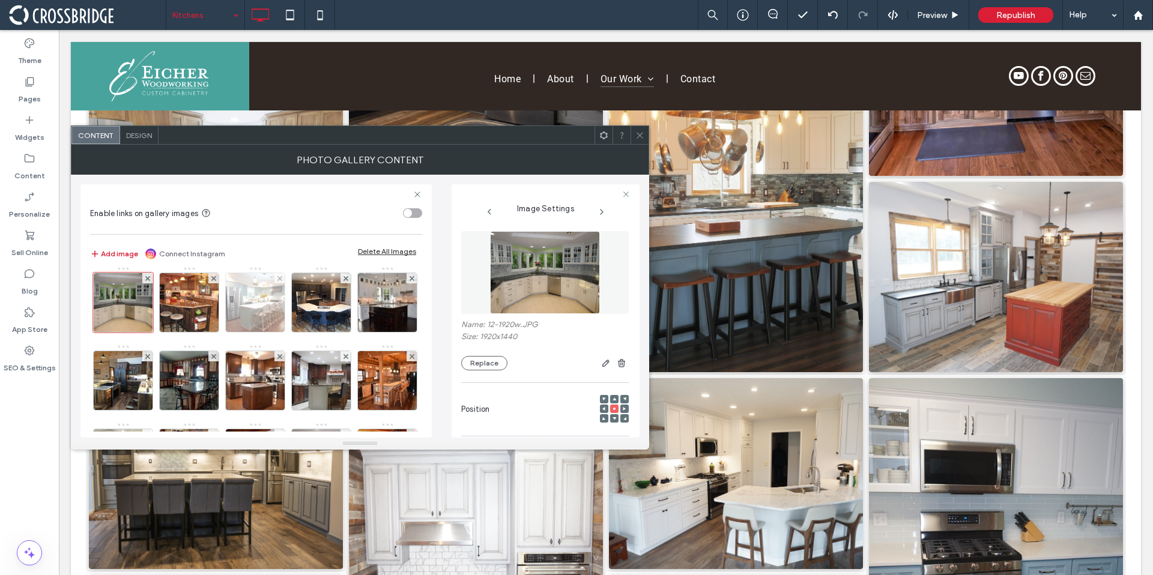
scroll to position [252, 0]
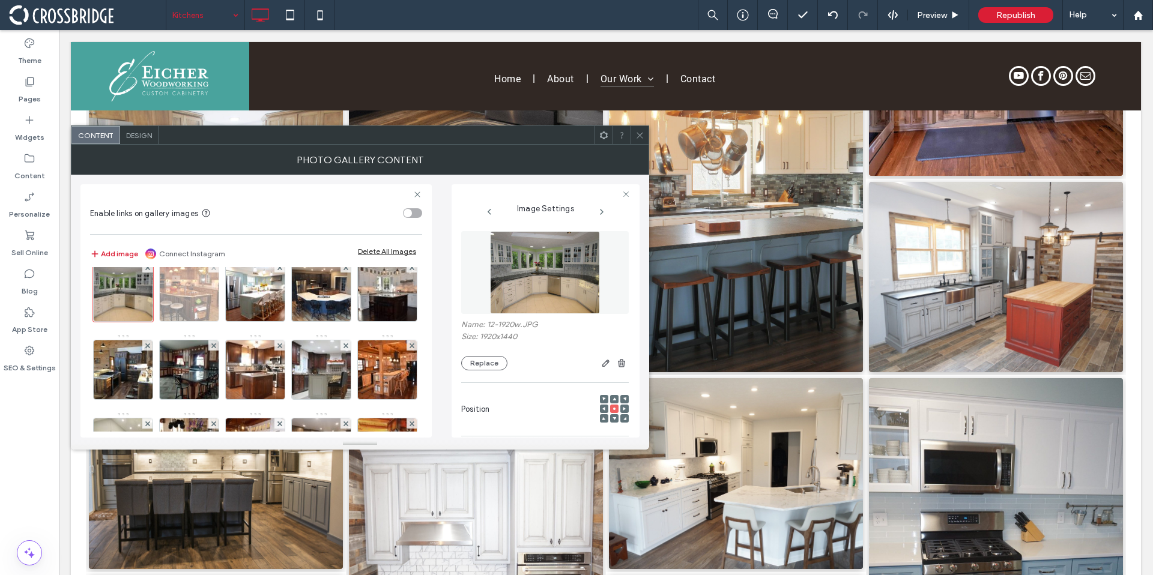
click at [150, 321] on img at bounding box center [189, 291] width 79 height 59
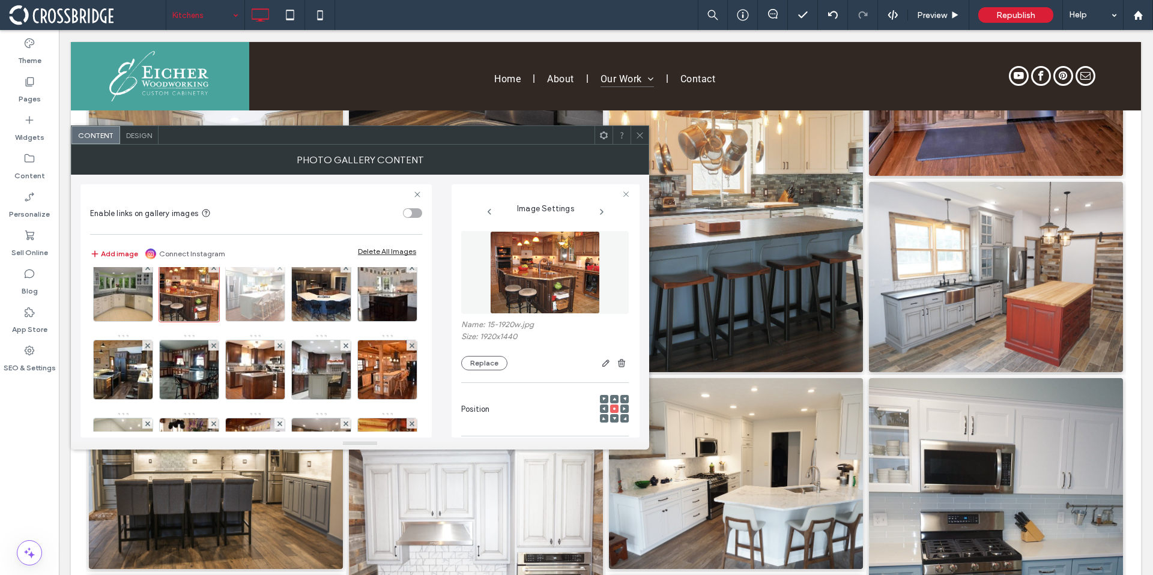
click at [216, 321] on img at bounding box center [255, 291] width 79 height 59
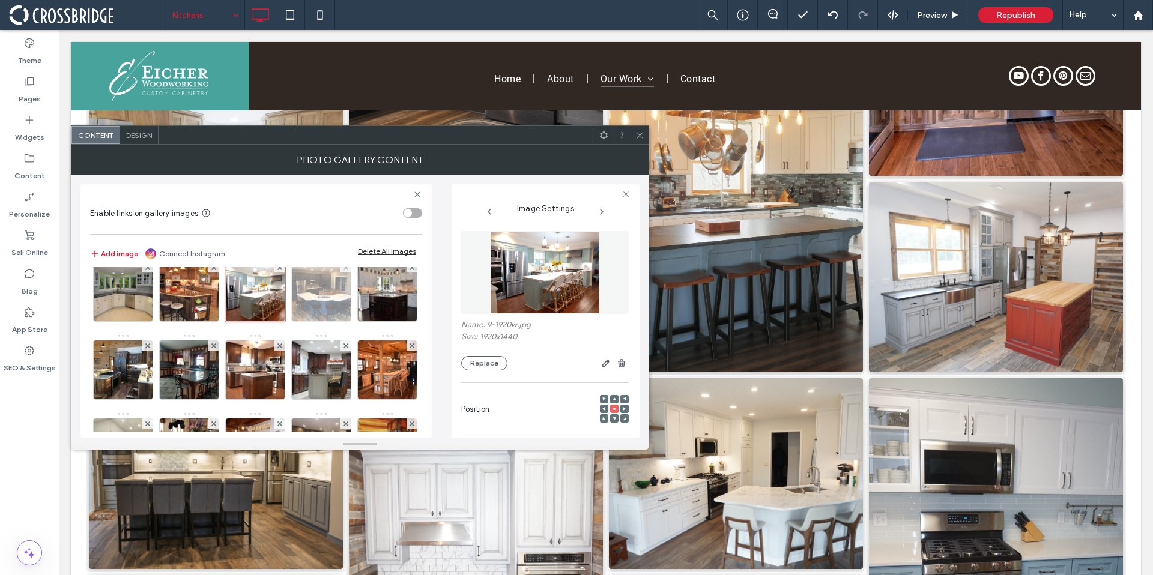
click at [282, 321] on img at bounding box center [321, 291] width 79 height 59
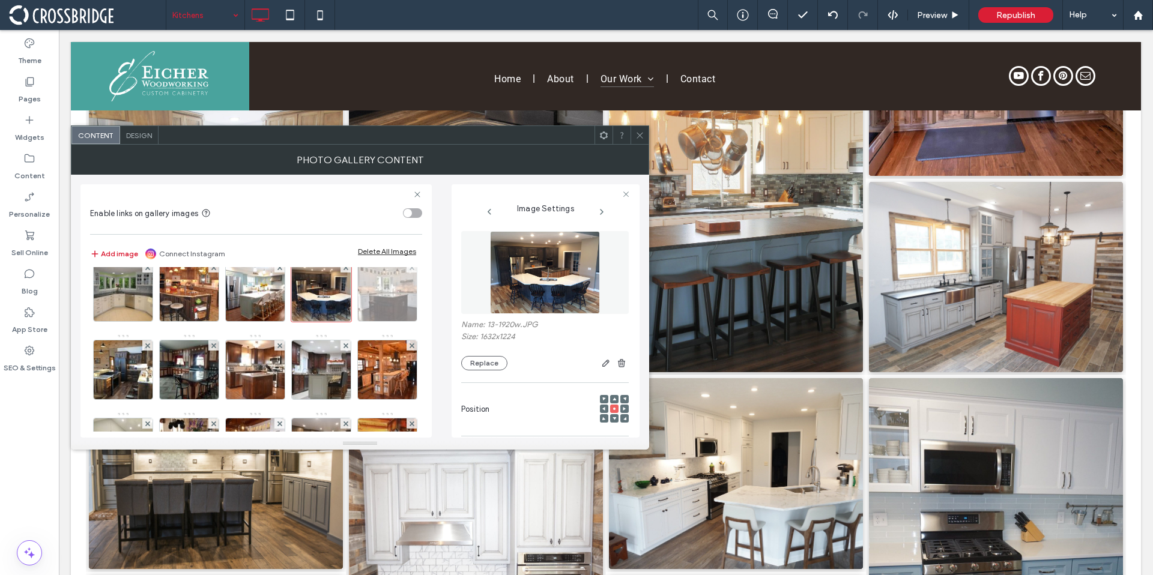
scroll to position [249, 0]
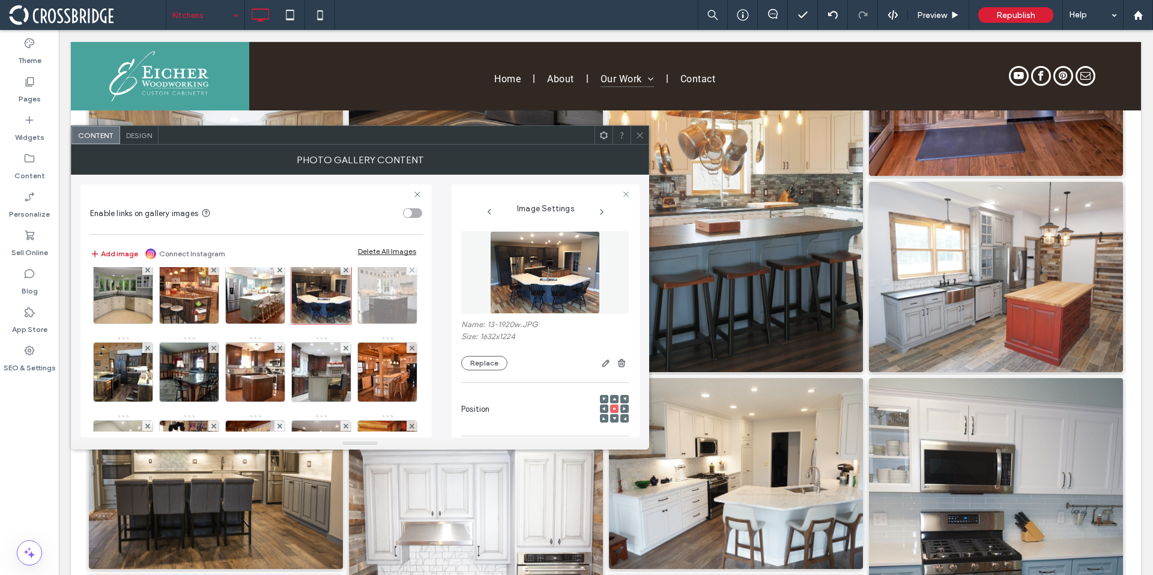
click at [343, 324] on img at bounding box center [387, 294] width 88 height 59
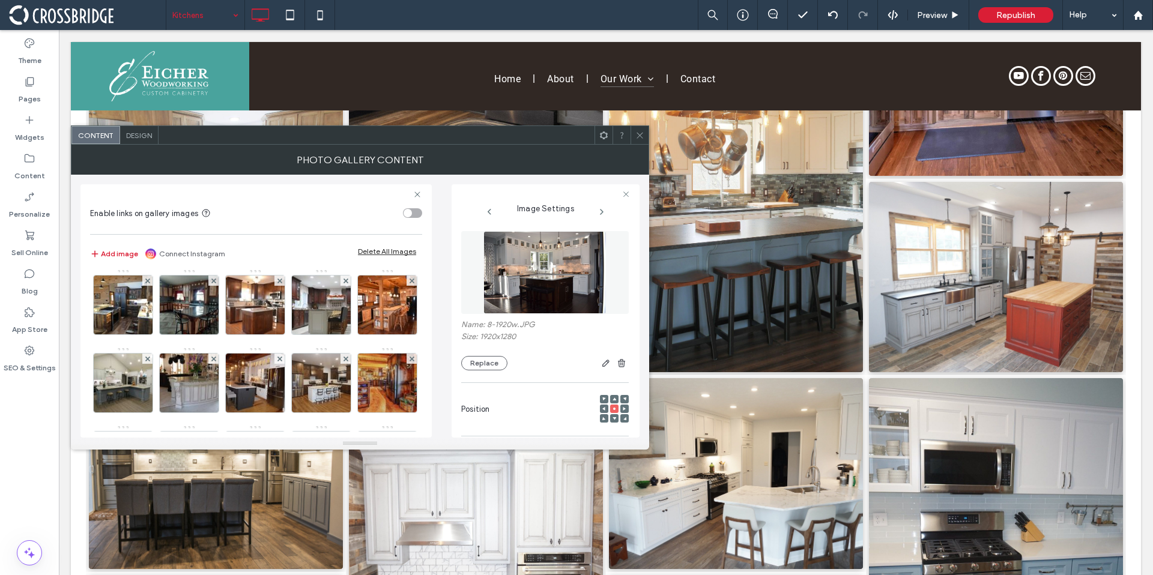
scroll to position [380, 0]
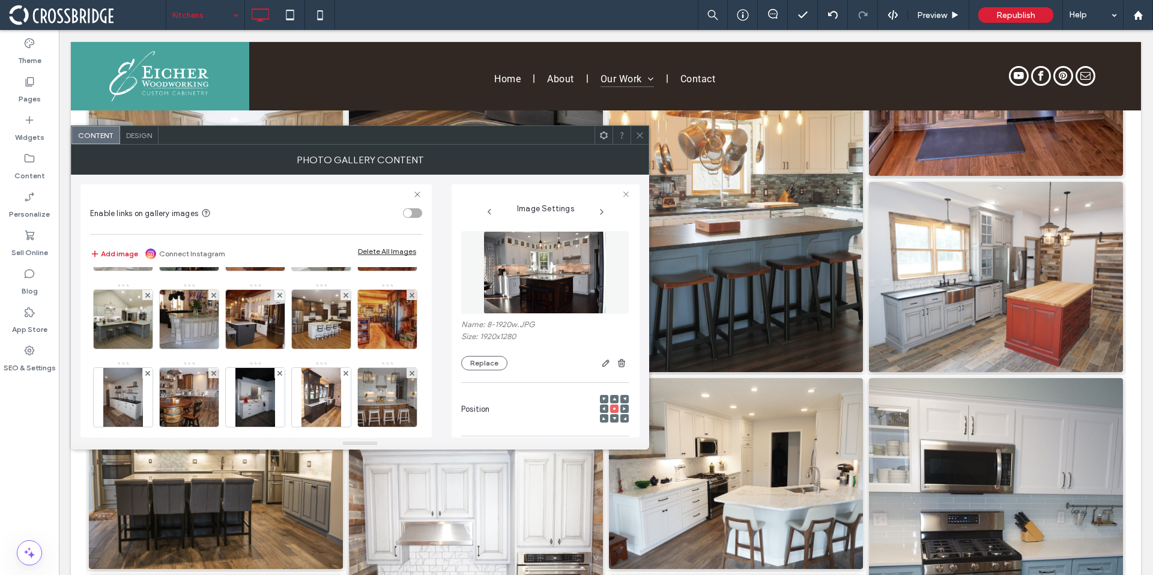
click at [118, 271] on img at bounding box center [123, 241] width 79 height 59
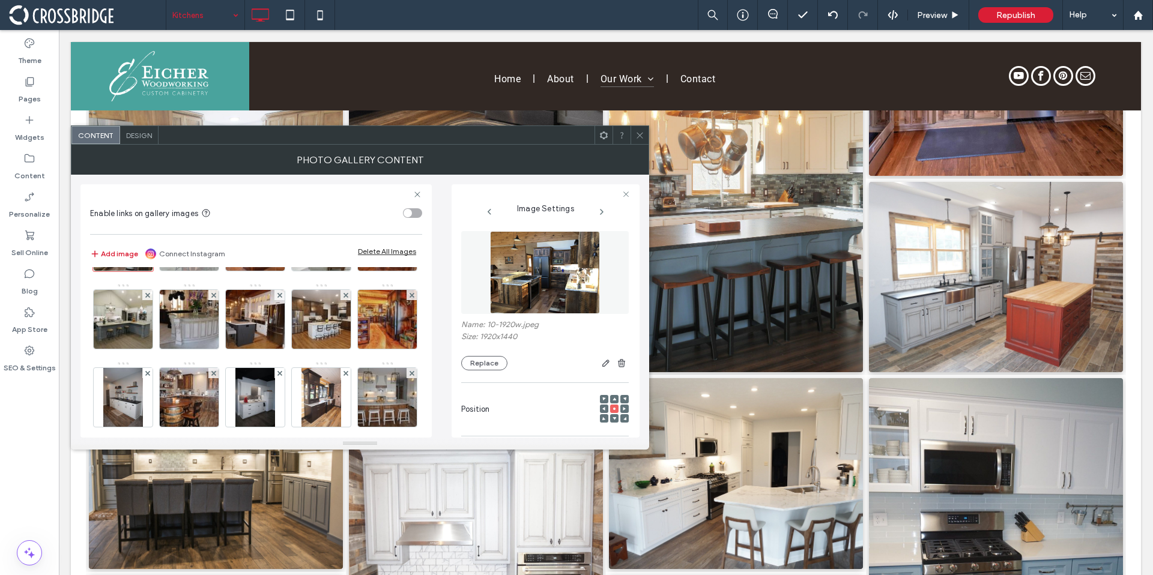
click at [181, 271] on img at bounding box center [189, 241] width 79 height 59
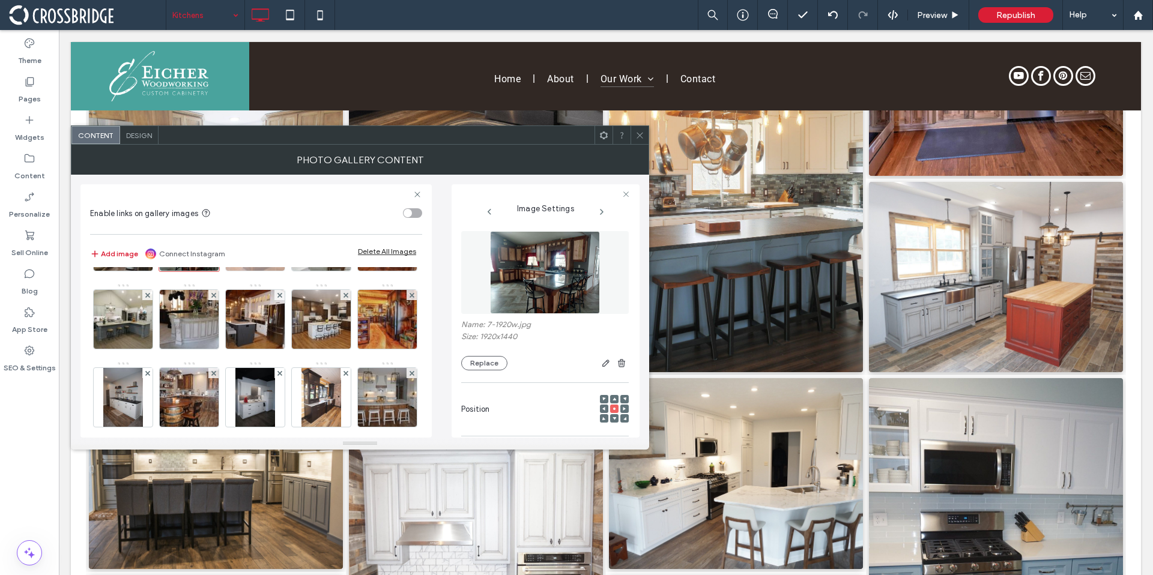
click at [232, 271] on img at bounding box center [255, 241] width 88 height 59
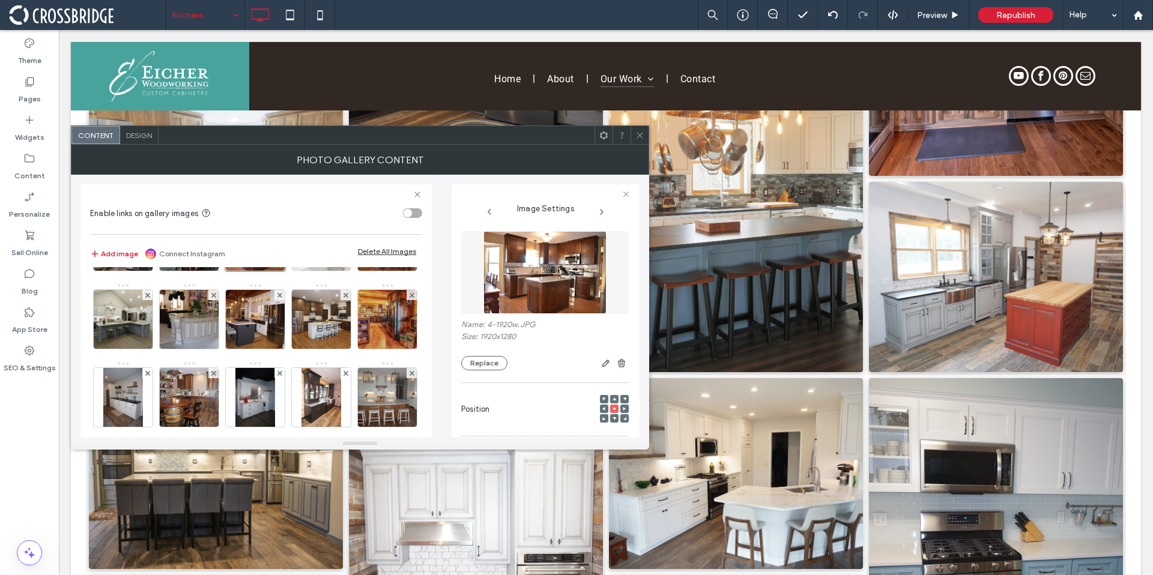
click at [333, 271] on img at bounding box center [321, 241] width 88 height 59
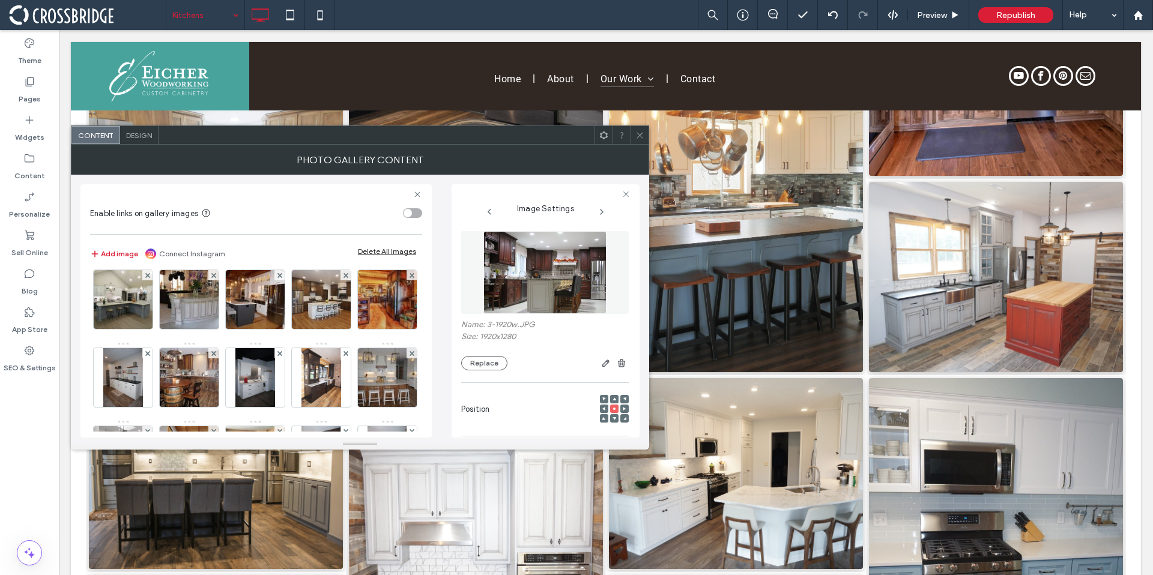
scroll to position [401, 0]
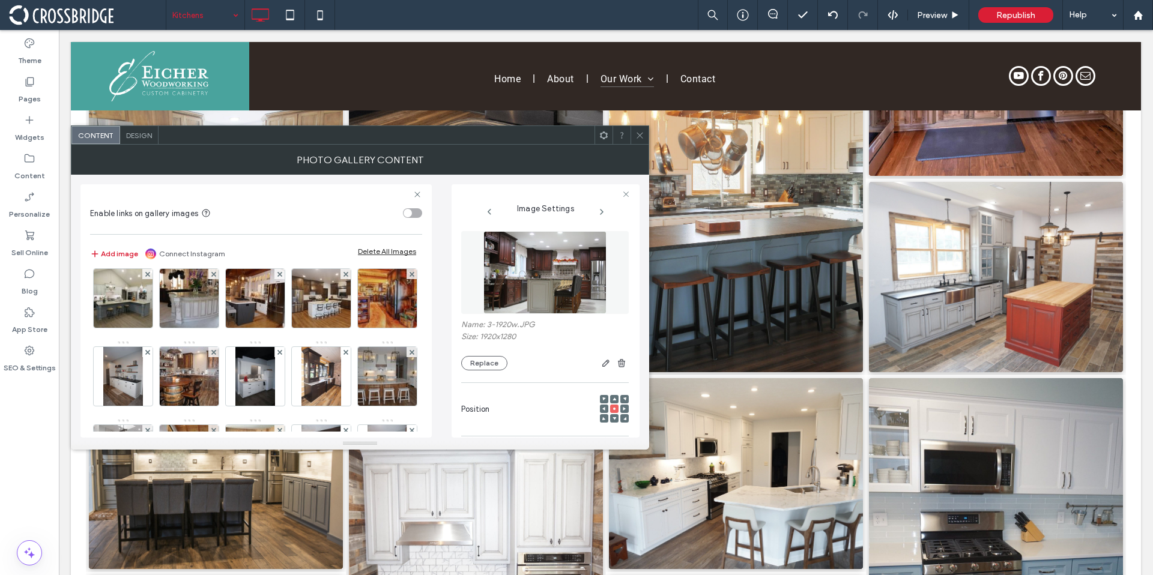
click at [343, 250] on img at bounding box center [387, 220] width 88 height 59
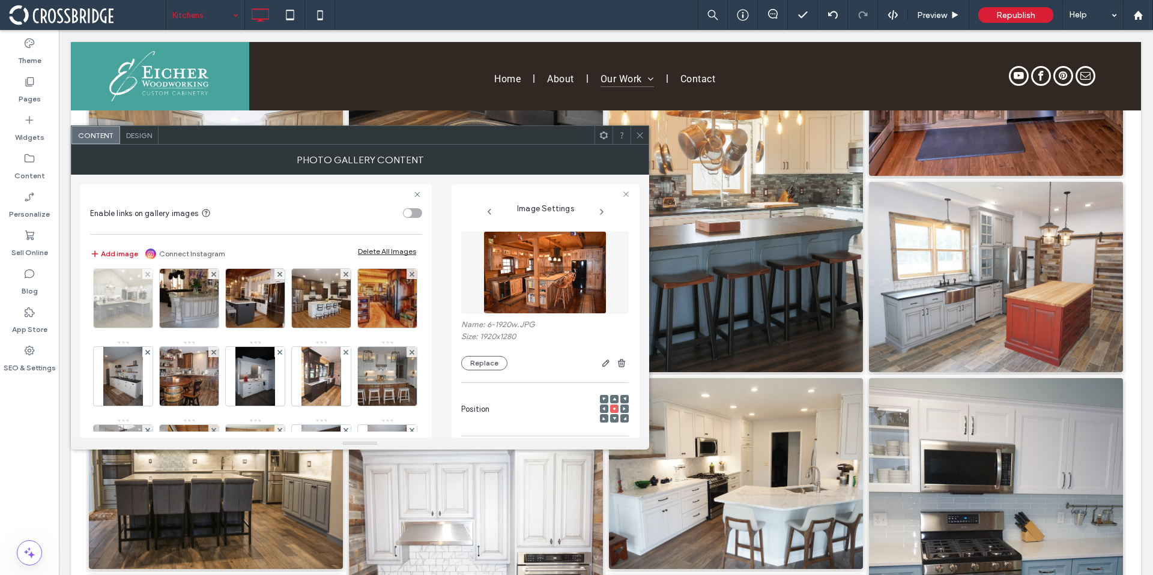
click at [163, 328] on img at bounding box center [123, 298] width 79 height 59
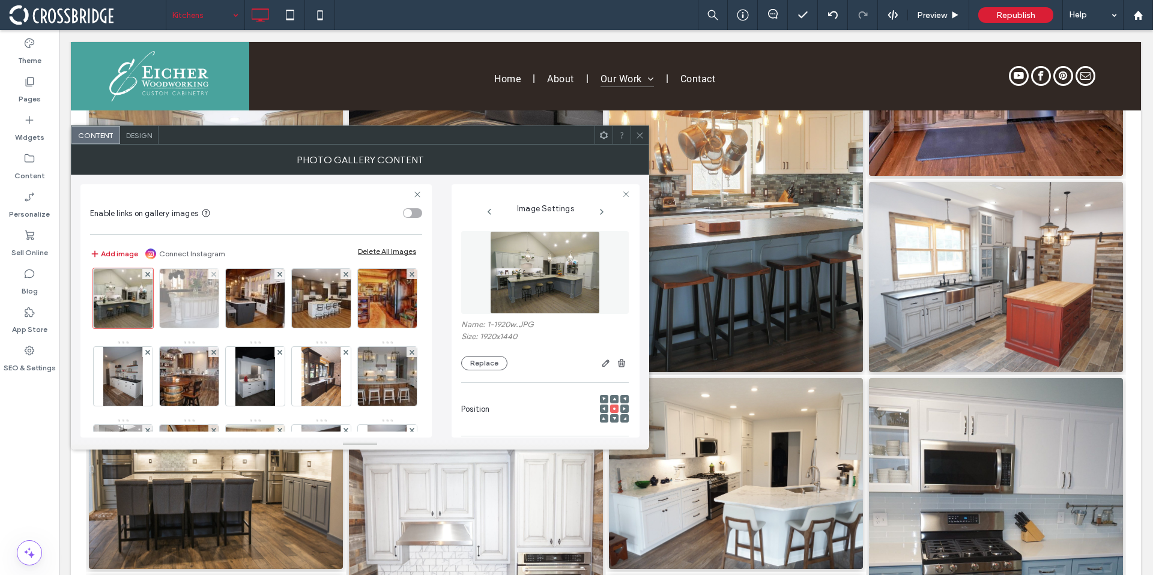
click at [234, 328] on img at bounding box center [189, 298] width 89 height 59
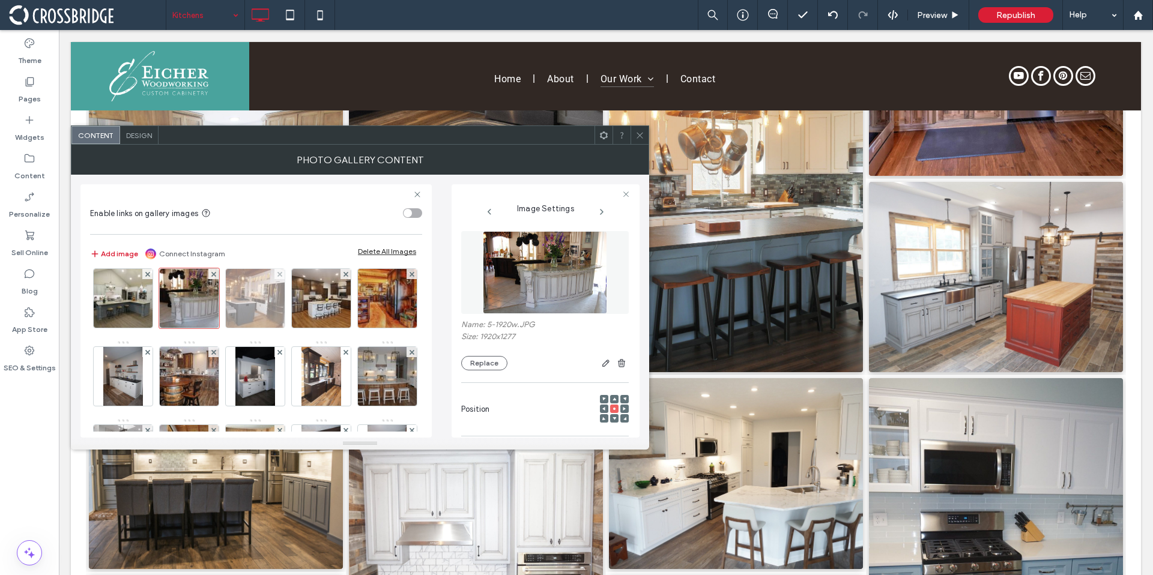
click at [300, 328] on img at bounding box center [255, 298] width 88 height 59
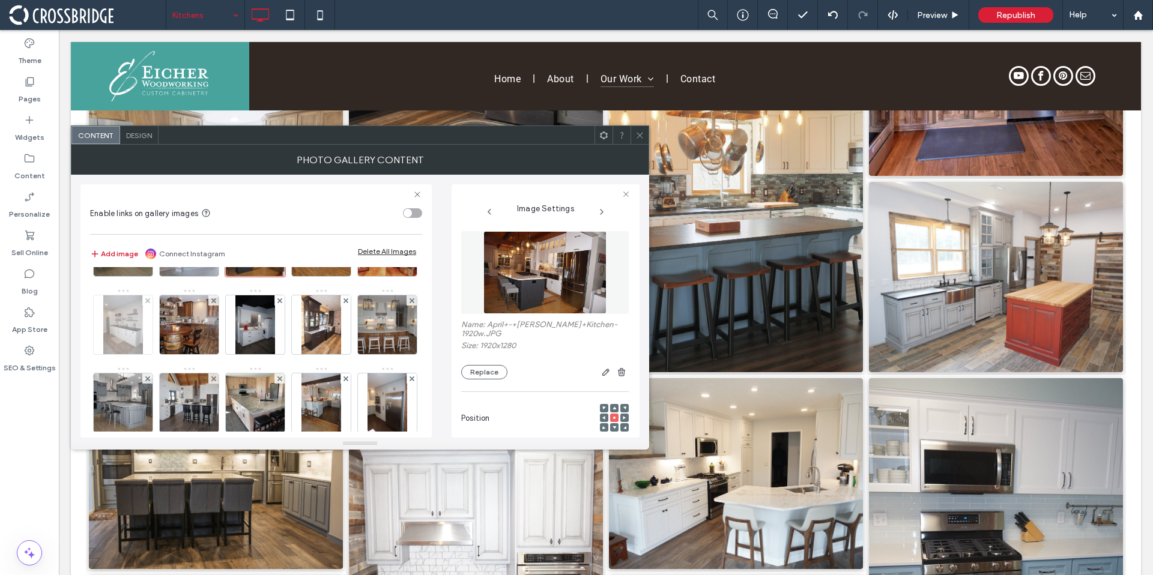
scroll to position [507, 0]
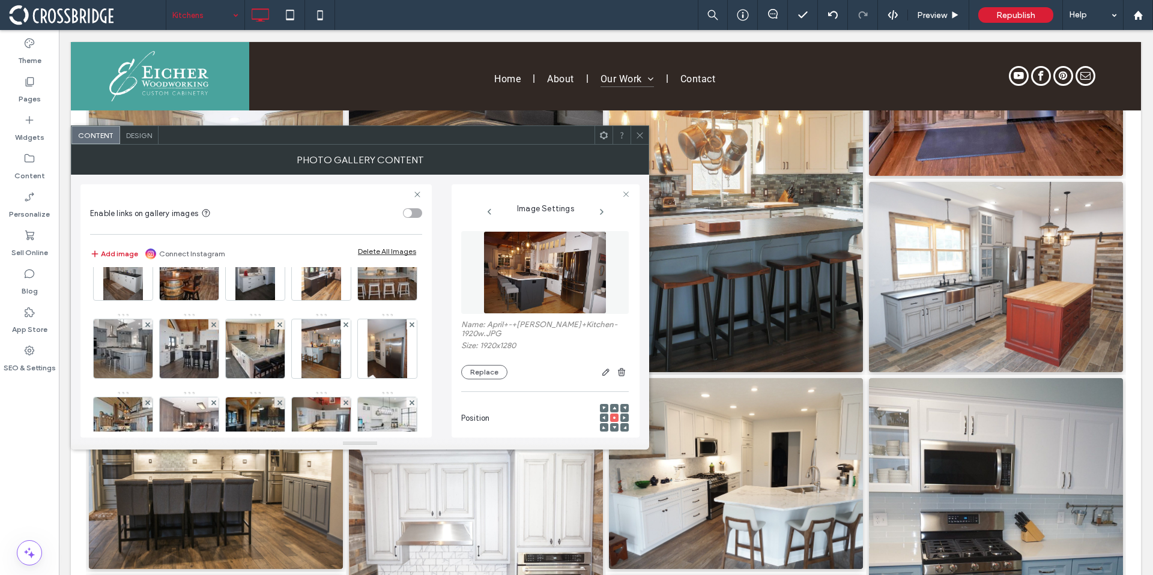
click at [277, 222] on img at bounding box center [321, 192] width 88 height 59
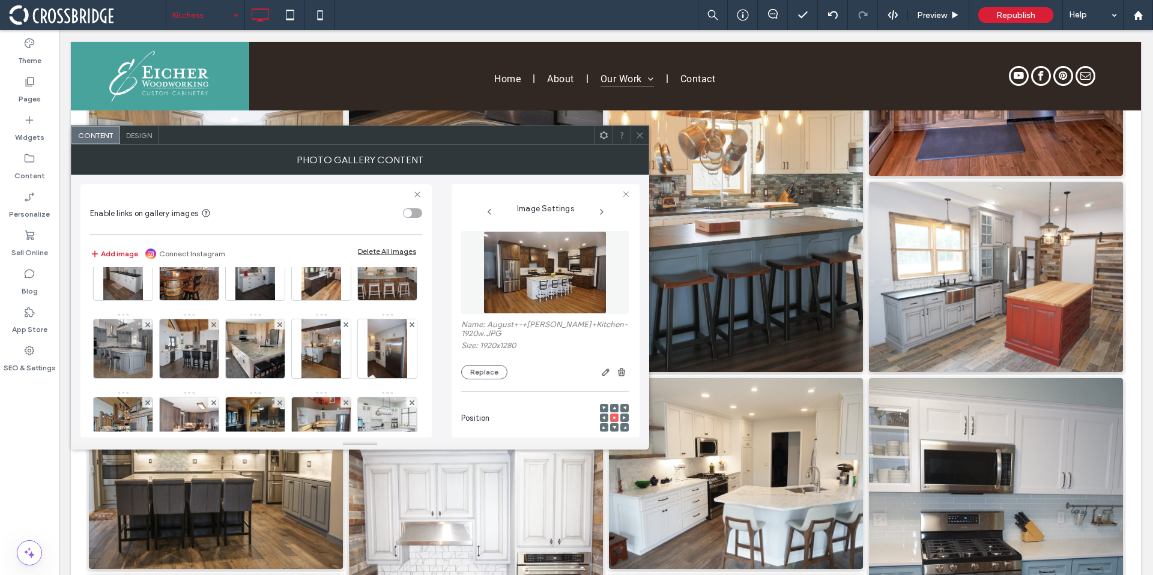
click at [343, 222] on img at bounding box center [387, 192] width 88 height 59
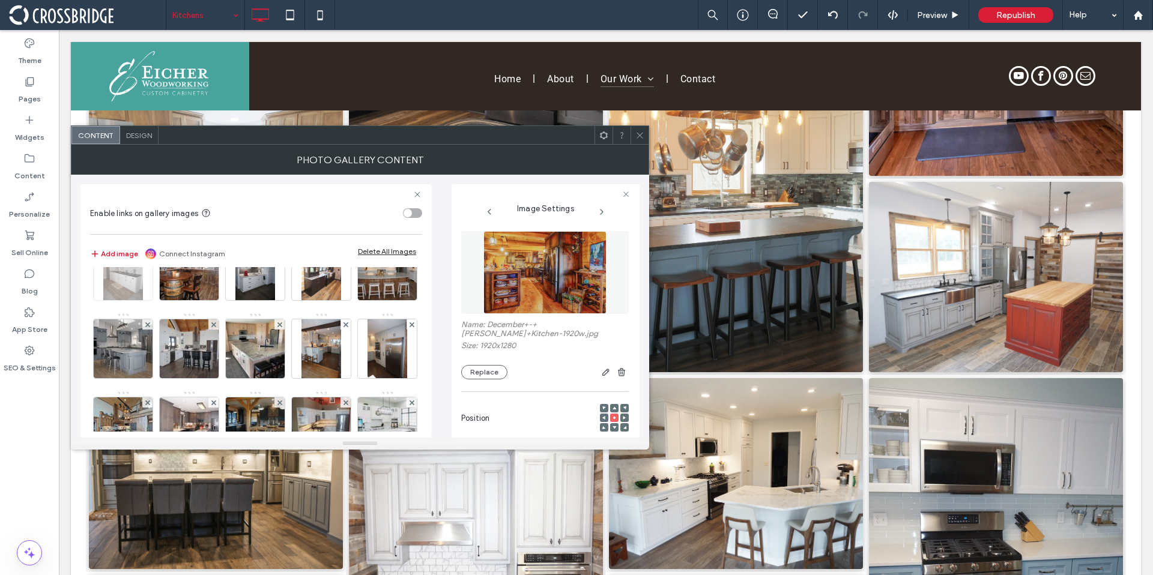
click at [142, 300] on img at bounding box center [122, 270] width 39 height 59
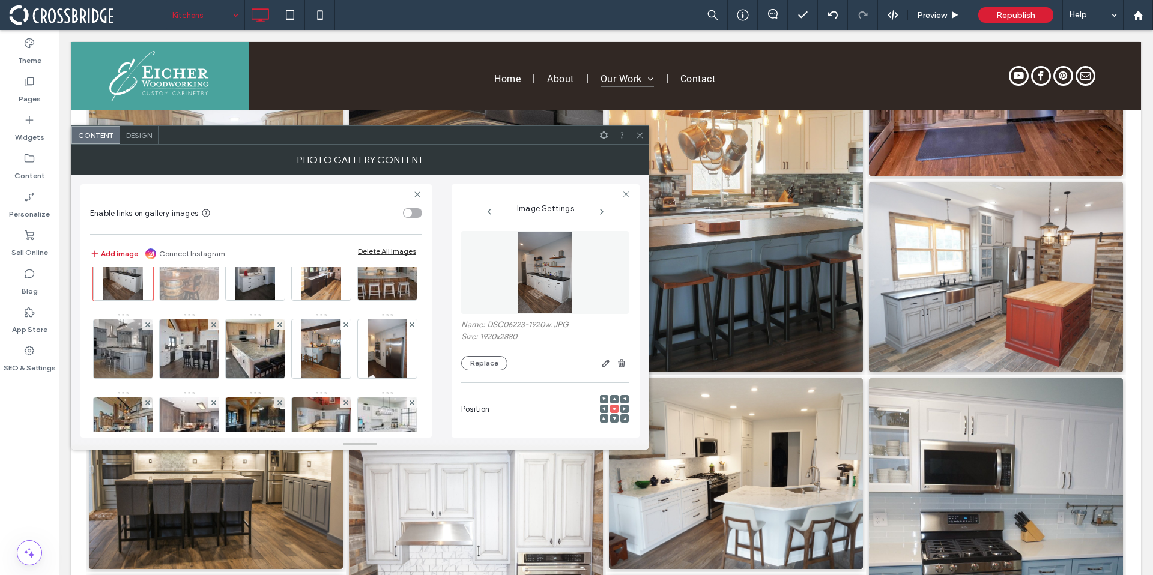
click at [234, 300] on img at bounding box center [189, 270] width 88 height 59
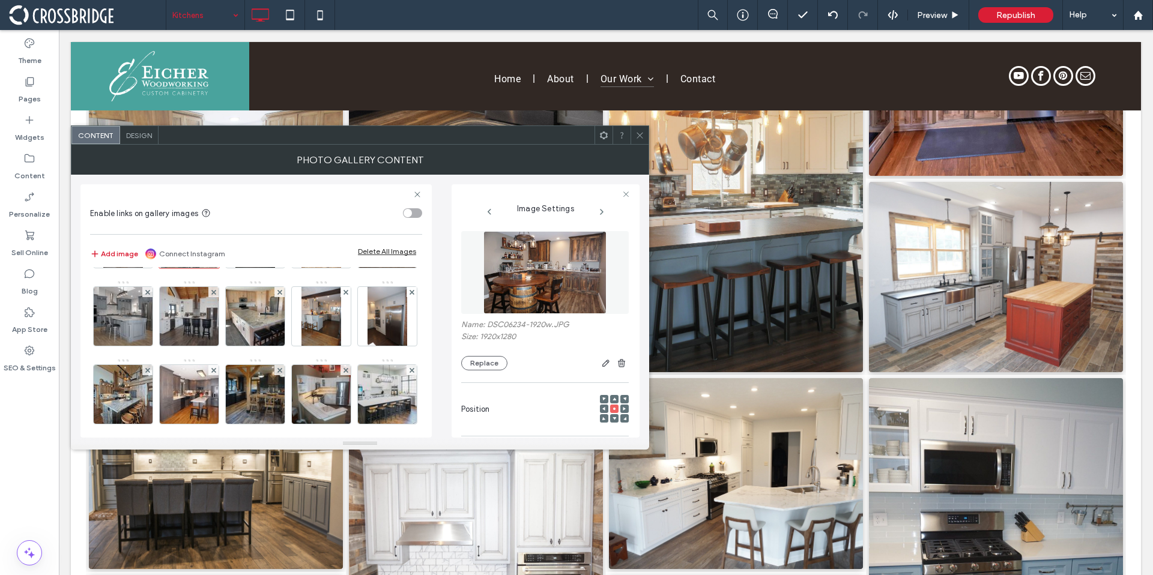
scroll to position [597, 0]
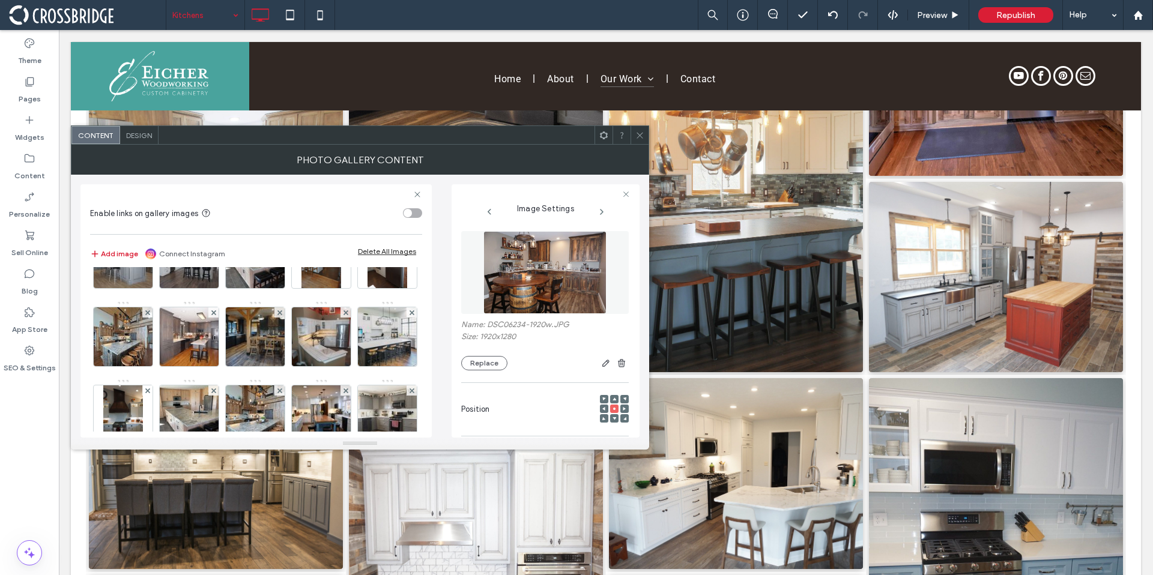
click at [235, 210] on img at bounding box center [254, 180] width 39 height 59
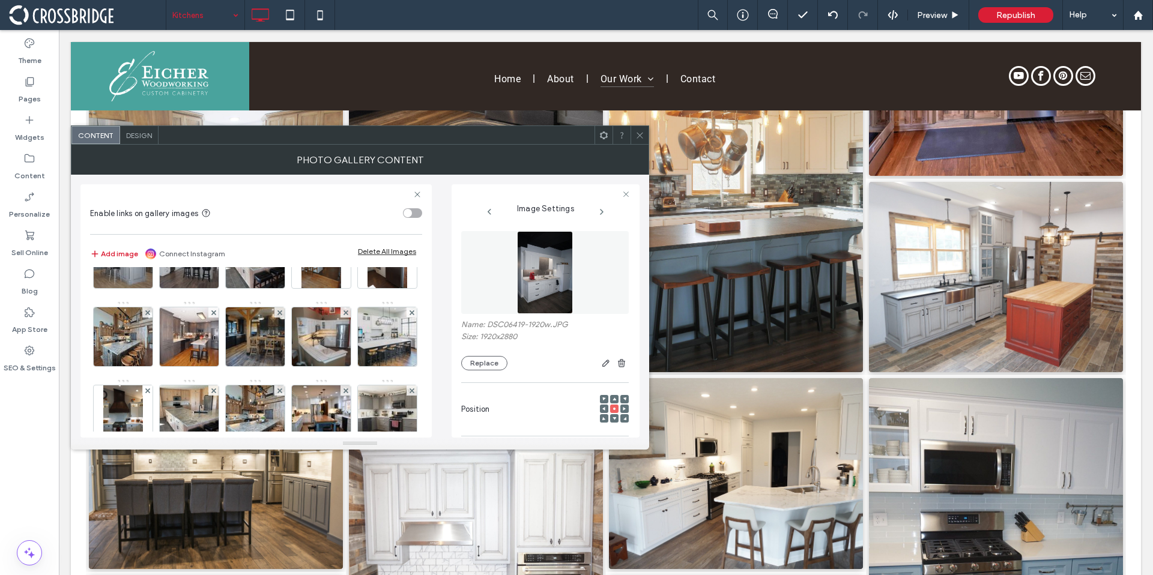
click at [292, 210] on div at bounding box center [321, 180] width 59 height 59
click at [343, 210] on img at bounding box center [387, 180] width 88 height 59
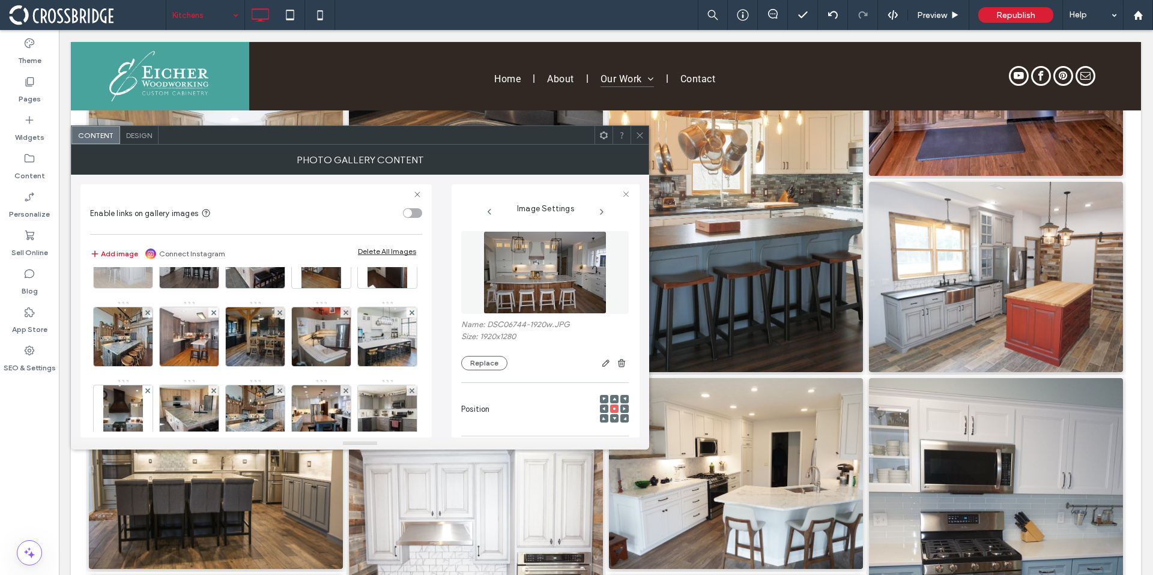
click at [167, 288] on img at bounding box center [123, 258] width 88 height 59
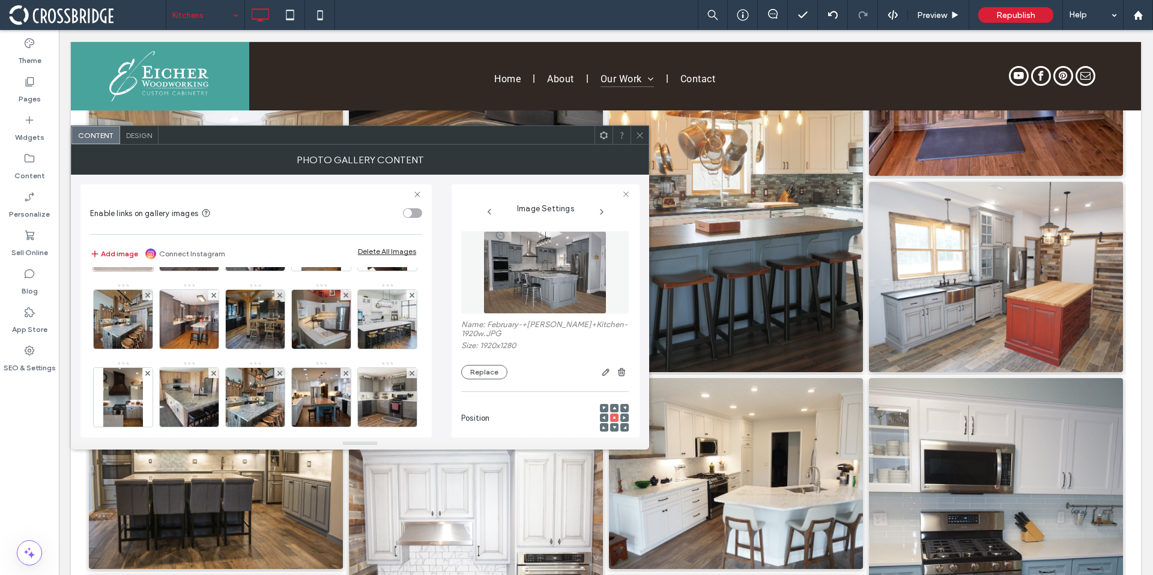
scroll to position [623, 0]
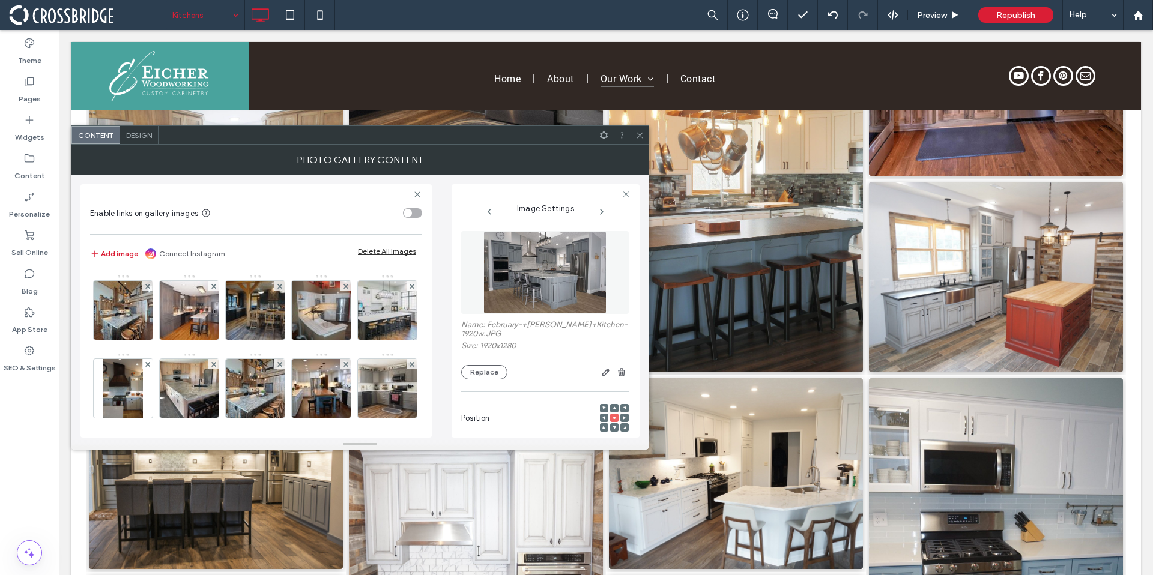
click at [145, 262] on img at bounding box center [189, 232] width 88 height 59
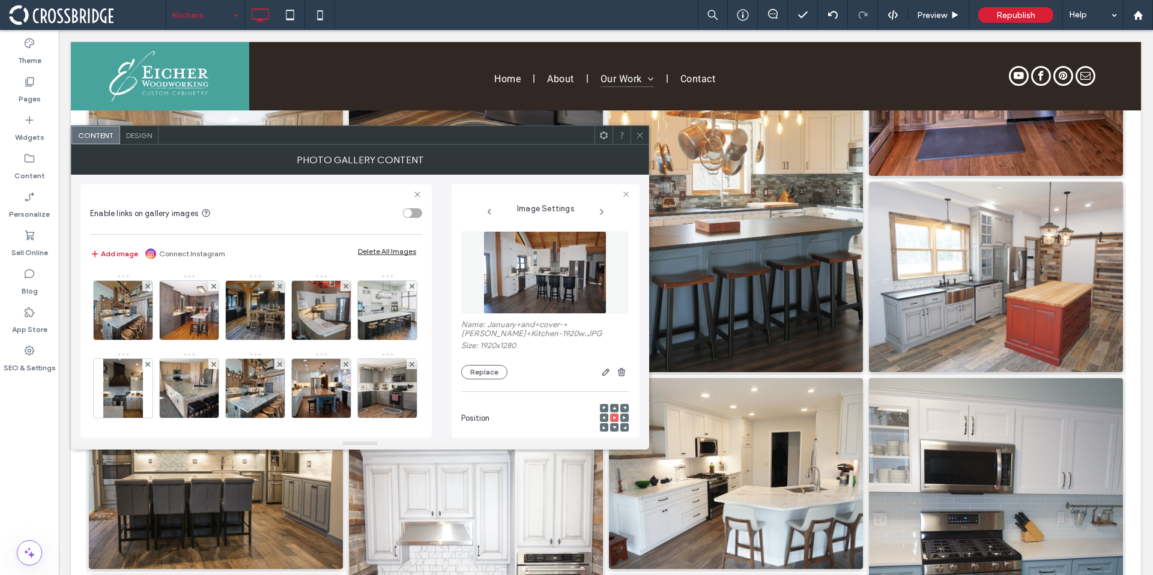
click at [216, 262] on img at bounding box center [255, 232] width 79 height 59
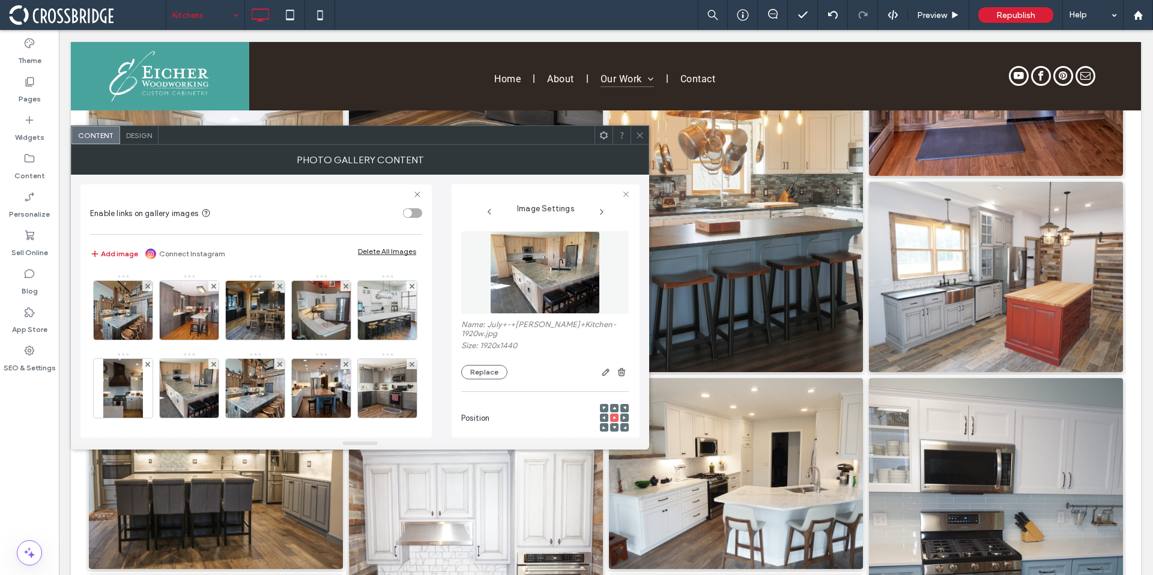
click at [301, 262] on img at bounding box center [320, 232] width 39 height 59
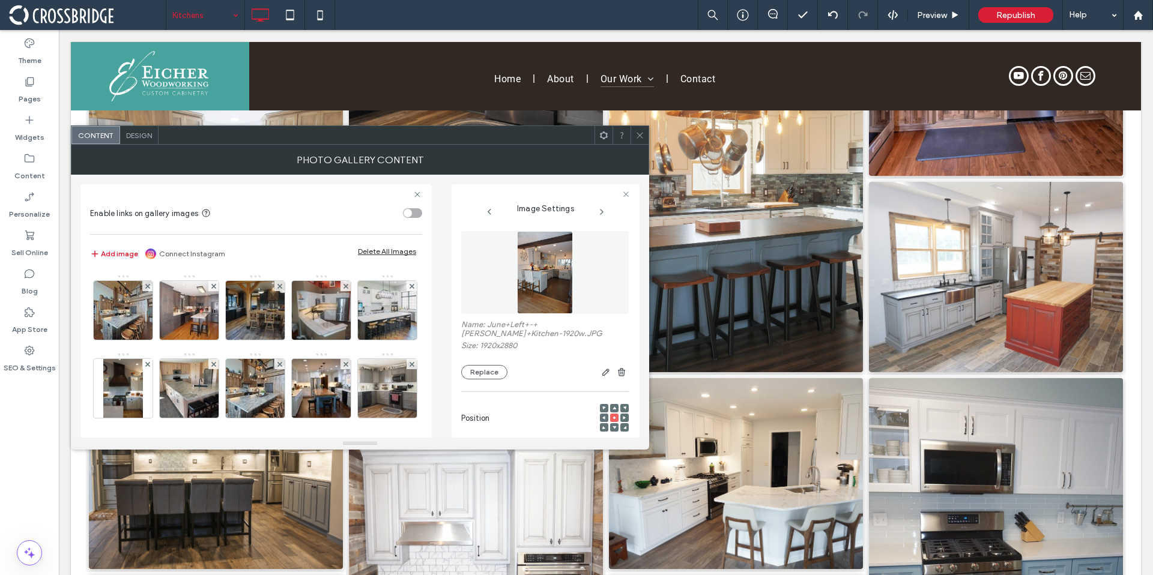
click at [367, 262] on img at bounding box center [386, 232] width 39 height 59
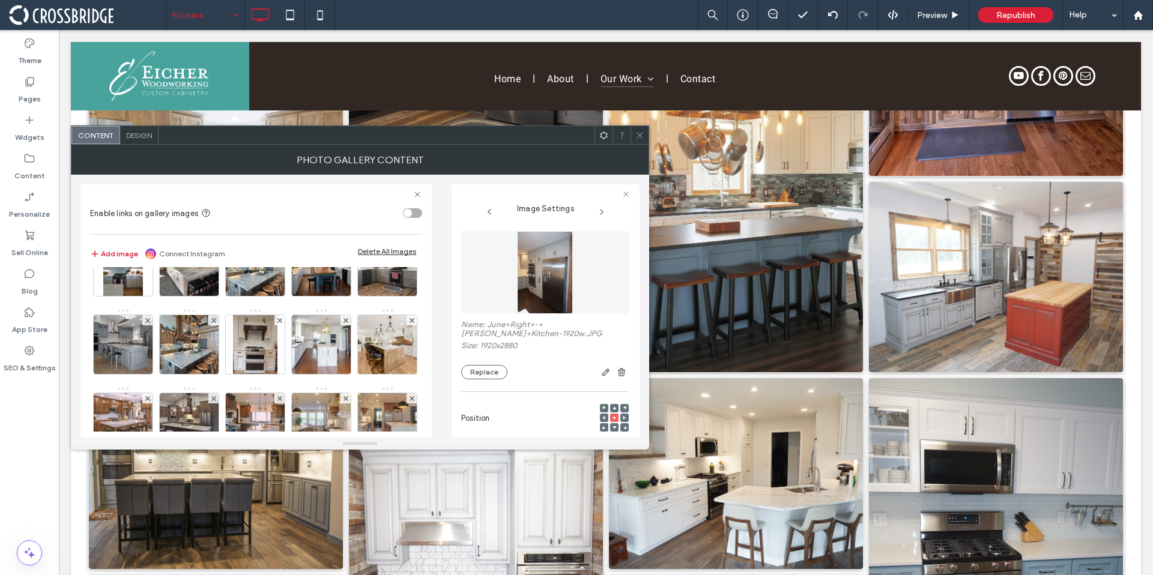
scroll to position [744, 0]
click at [108, 219] on img at bounding box center [123, 189] width 79 height 59
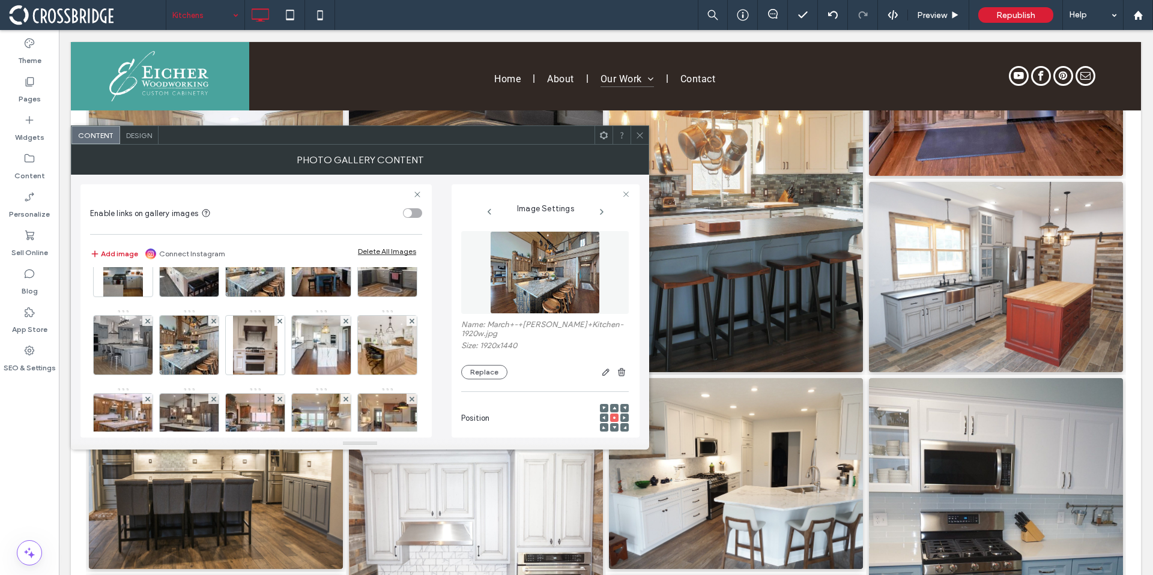
click at [164, 219] on img at bounding box center [189, 189] width 88 height 59
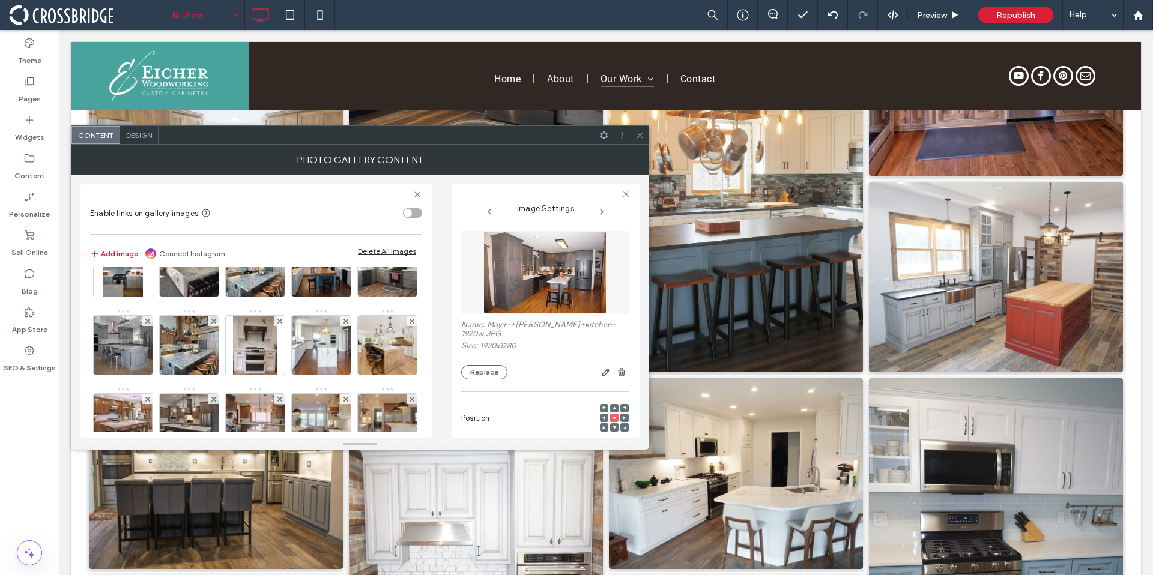
click at [233, 219] on img at bounding box center [255, 189] width 88 height 59
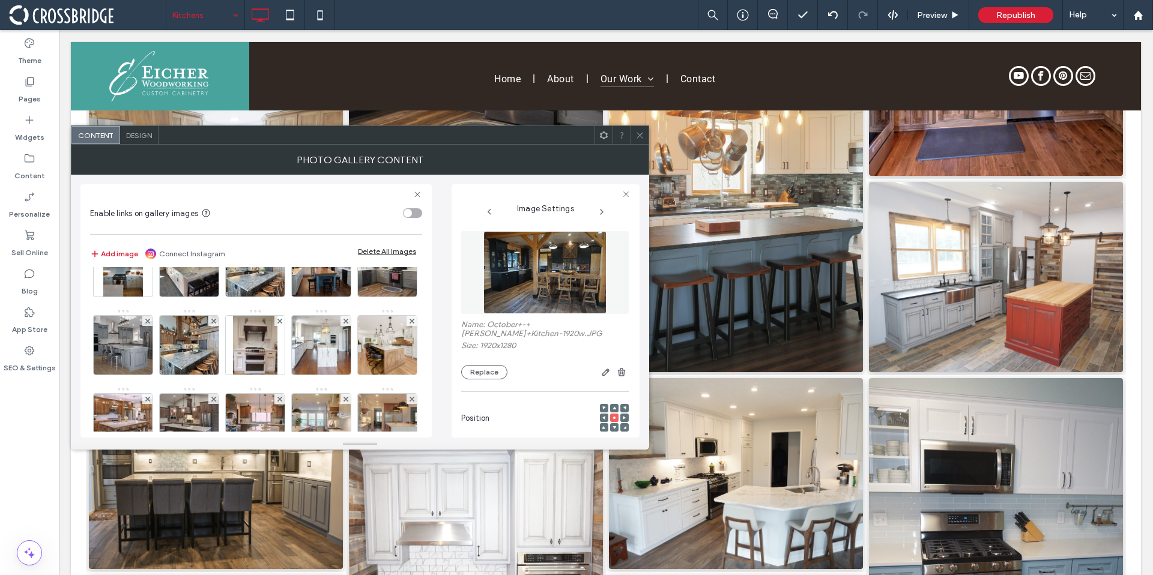
click at [310, 219] on img at bounding box center [321, 189] width 88 height 59
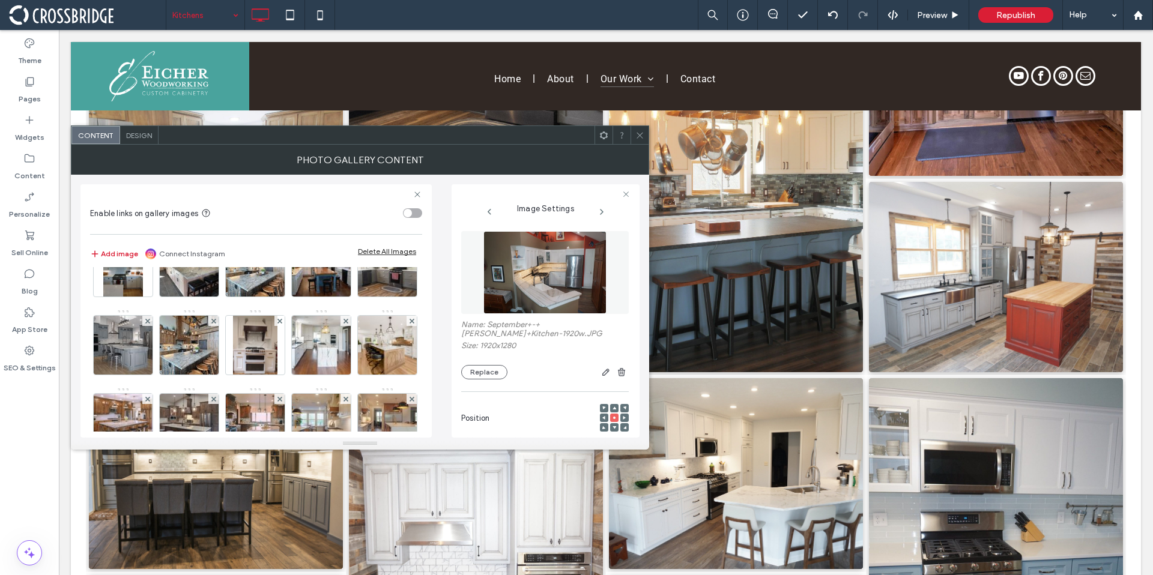
scroll to position [747, 0]
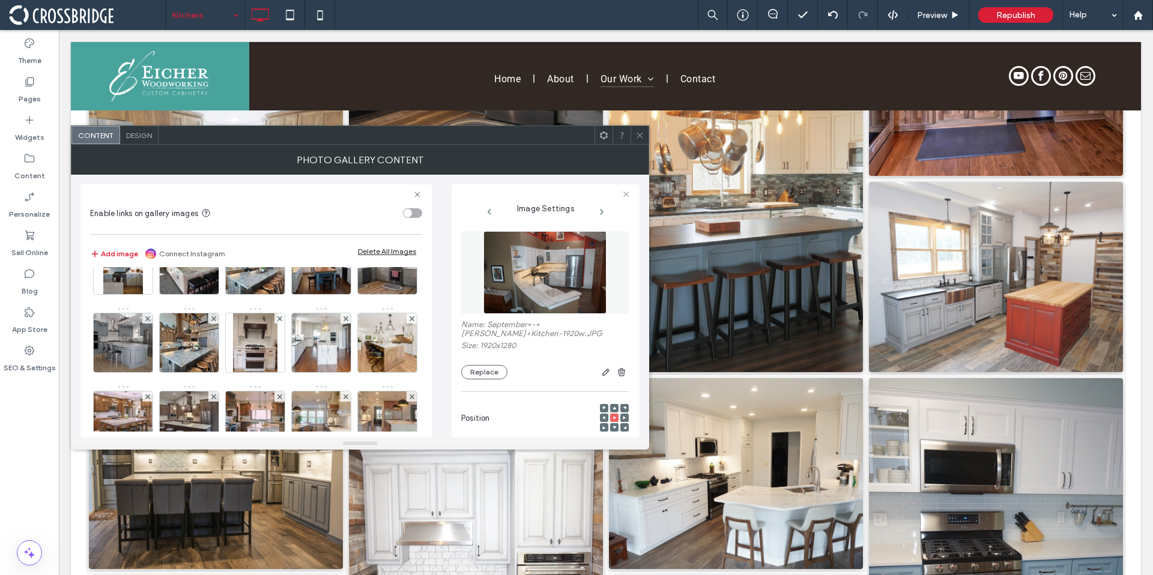
click at [343, 216] on img at bounding box center [387, 186] width 88 height 59
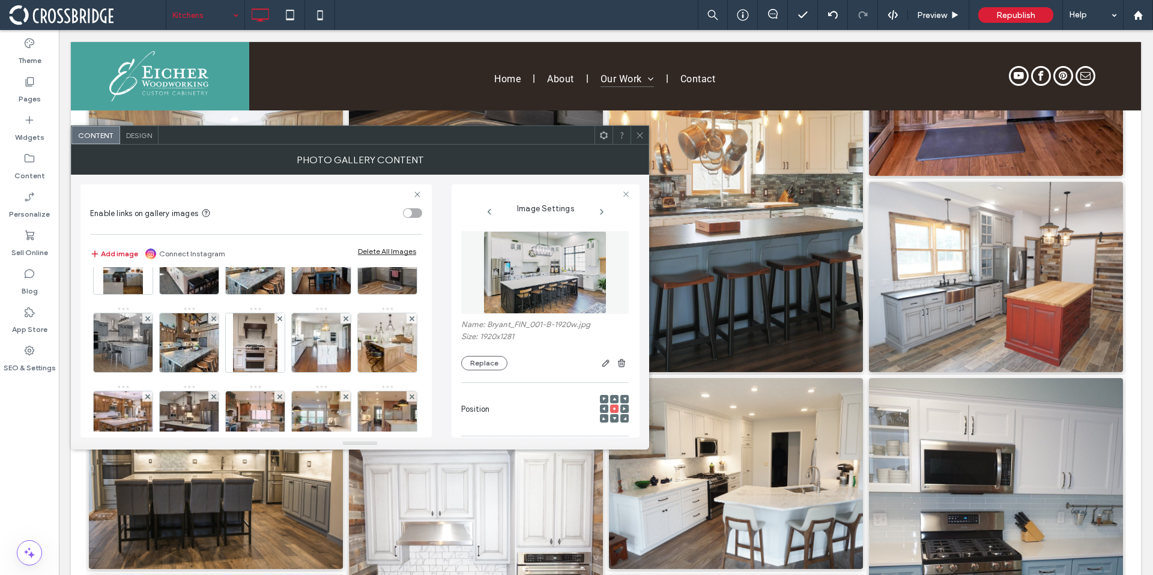
scroll to position [771, 0]
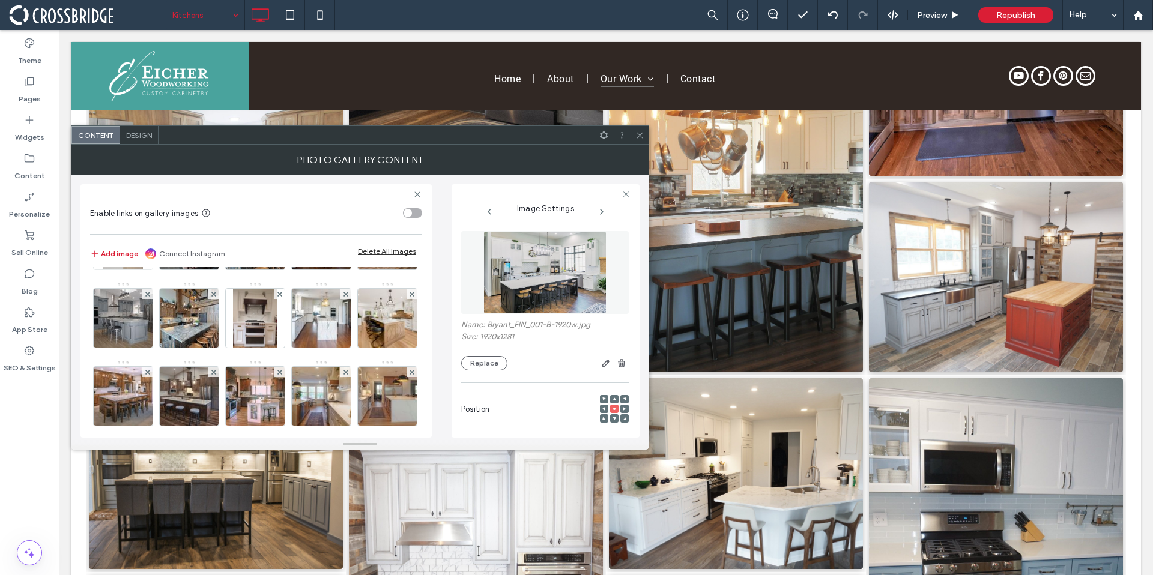
click at [142, 270] on img at bounding box center [122, 240] width 39 height 59
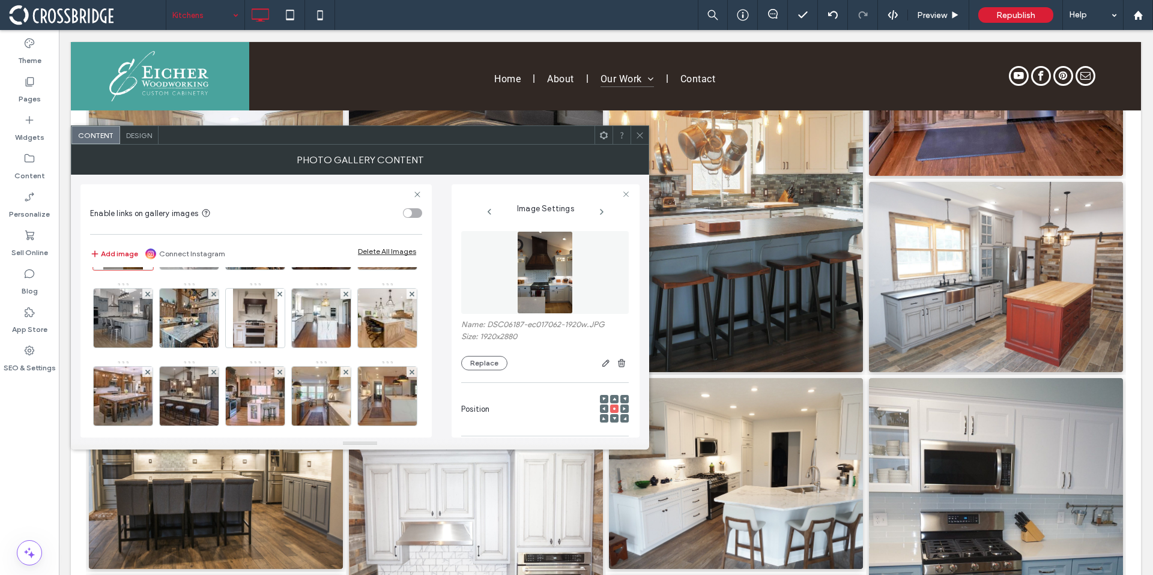
click at [229, 270] on img at bounding box center [189, 240] width 79 height 59
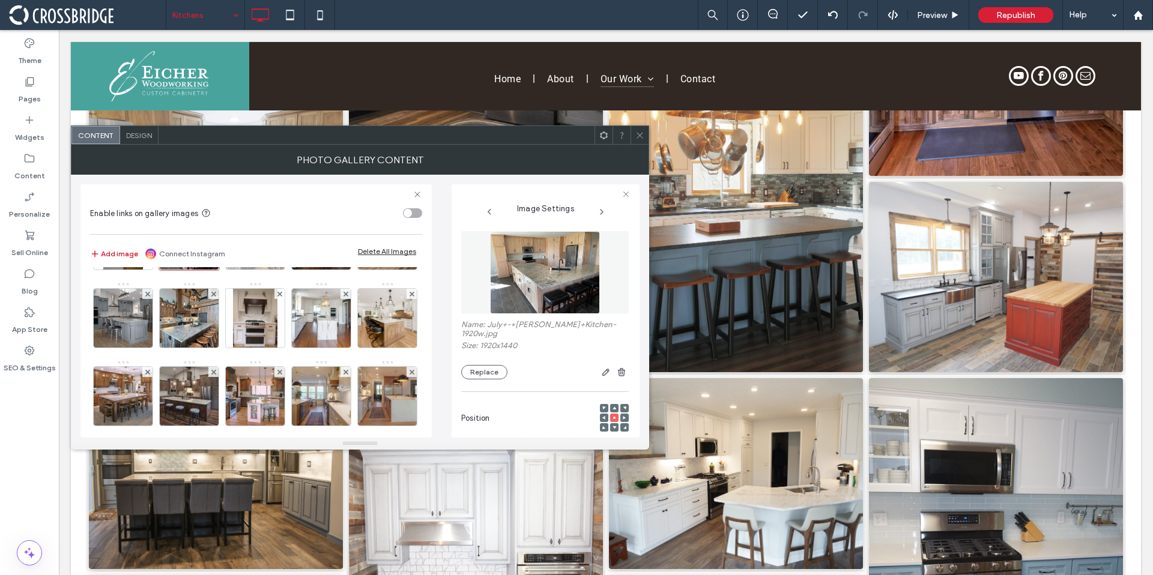
click at [295, 270] on img at bounding box center [255, 240] width 79 height 59
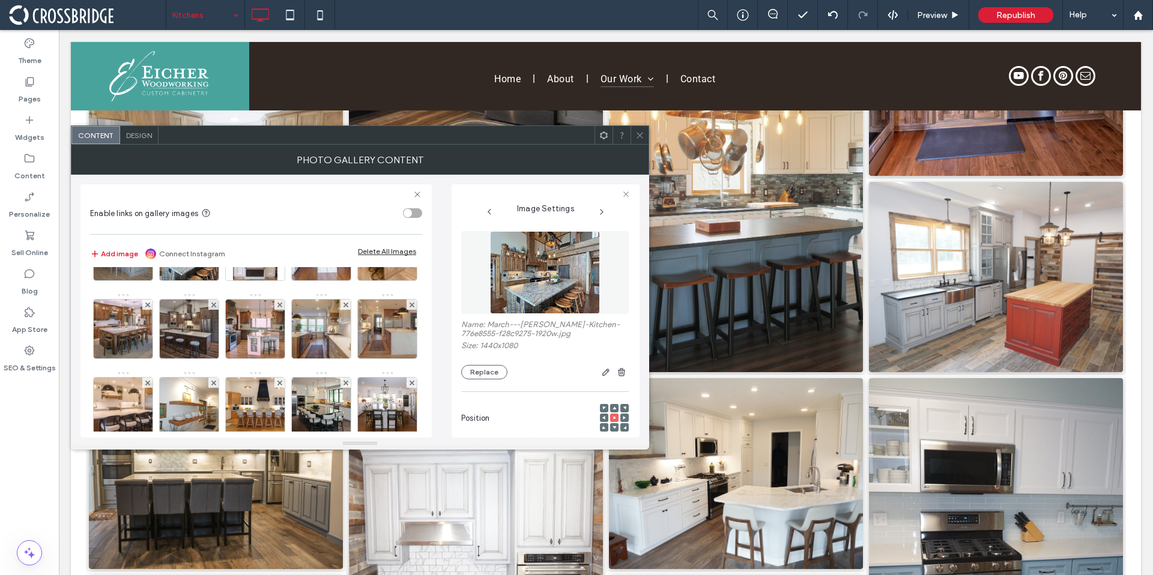
click at [343, 124] on img at bounding box center [387, 94] width 88 height 59
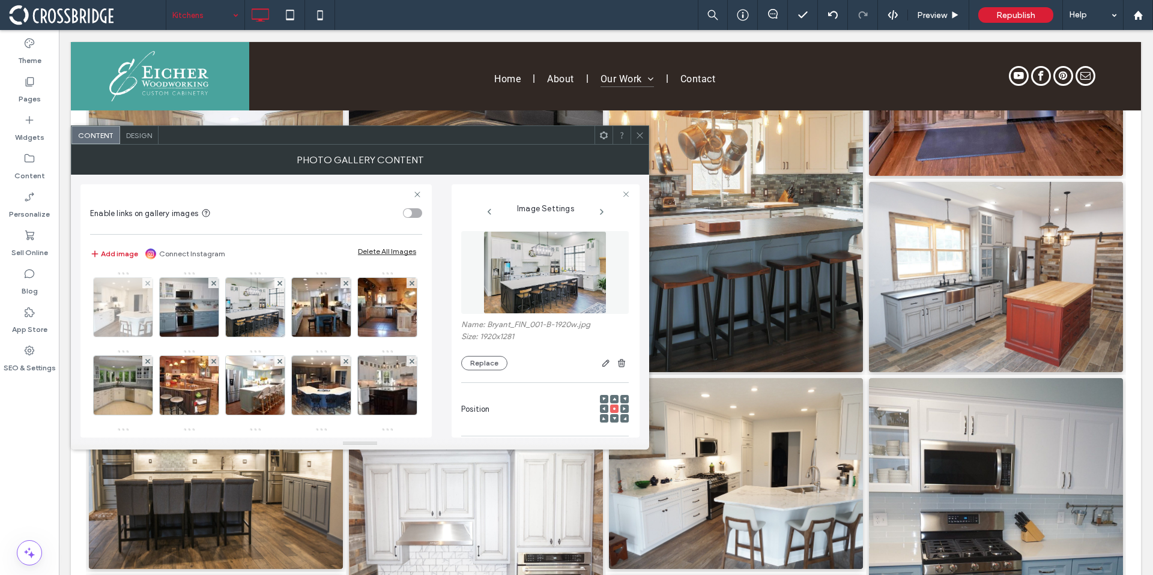
scroll to position [164, 0]
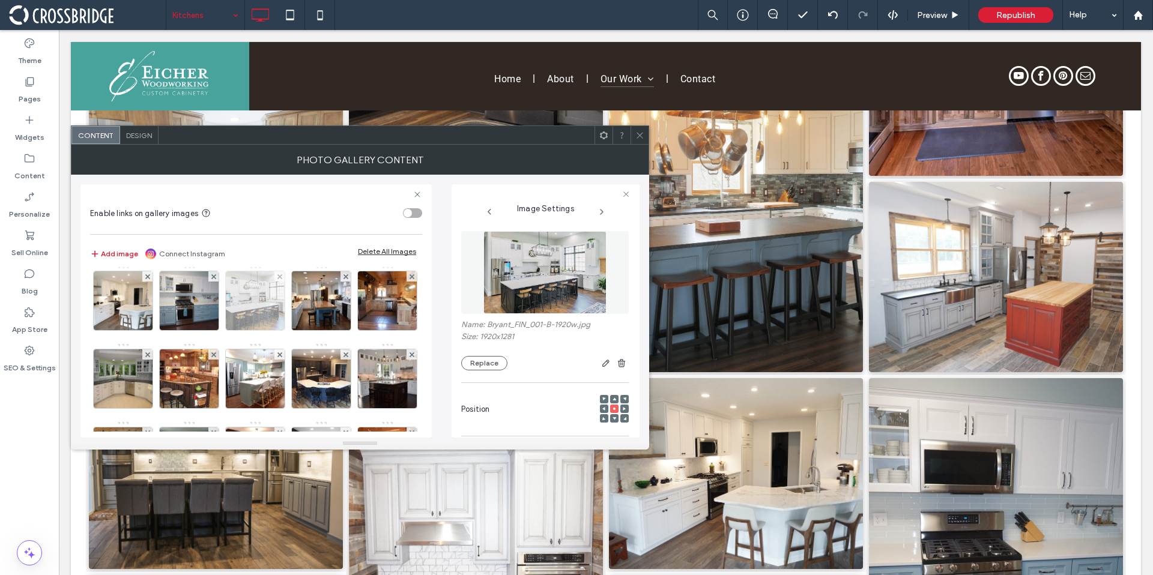
click at [211, 330] on img at bounding box center [255, 300] width 88 height 59
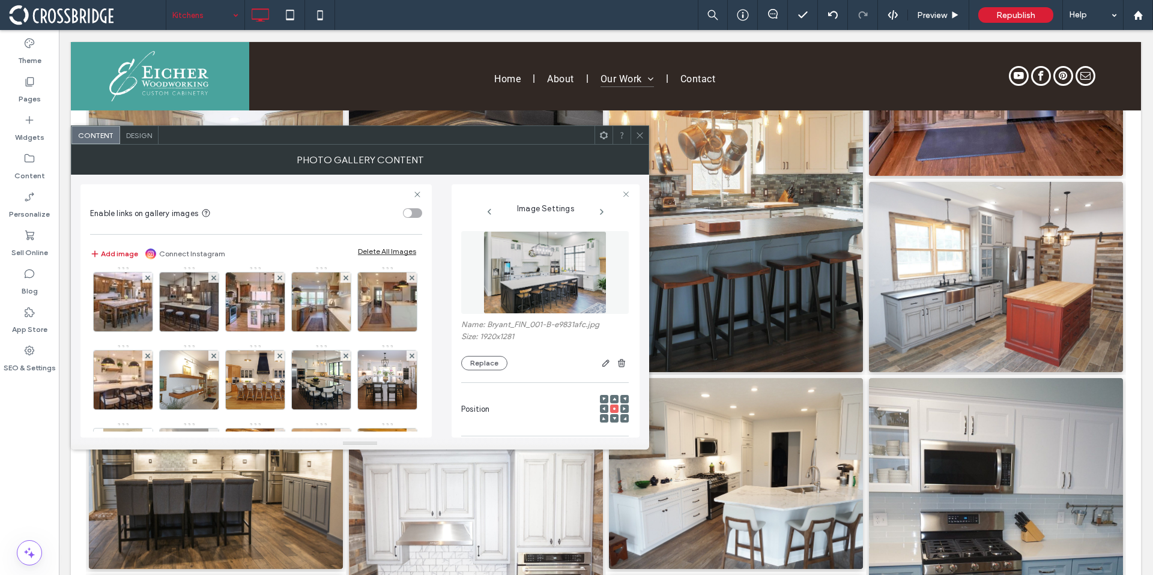
scroll to position [857, 0]
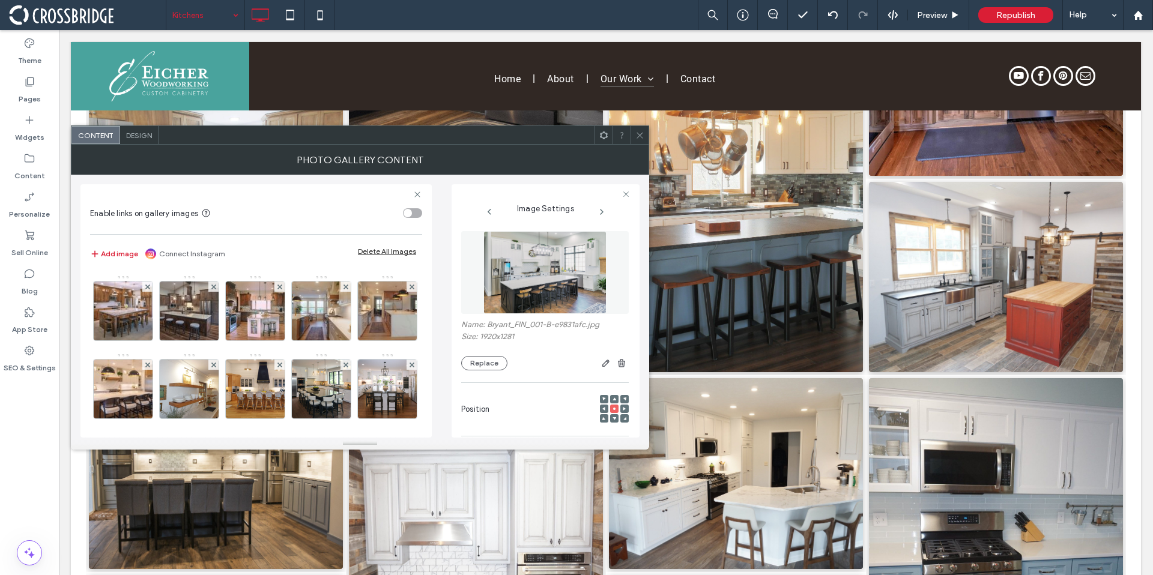
click at [343, 106] on img at bounding box center [387, 76] width 88 height 59
click at [142, 184] on img at bounding box center [122, 154] width 39 height 59
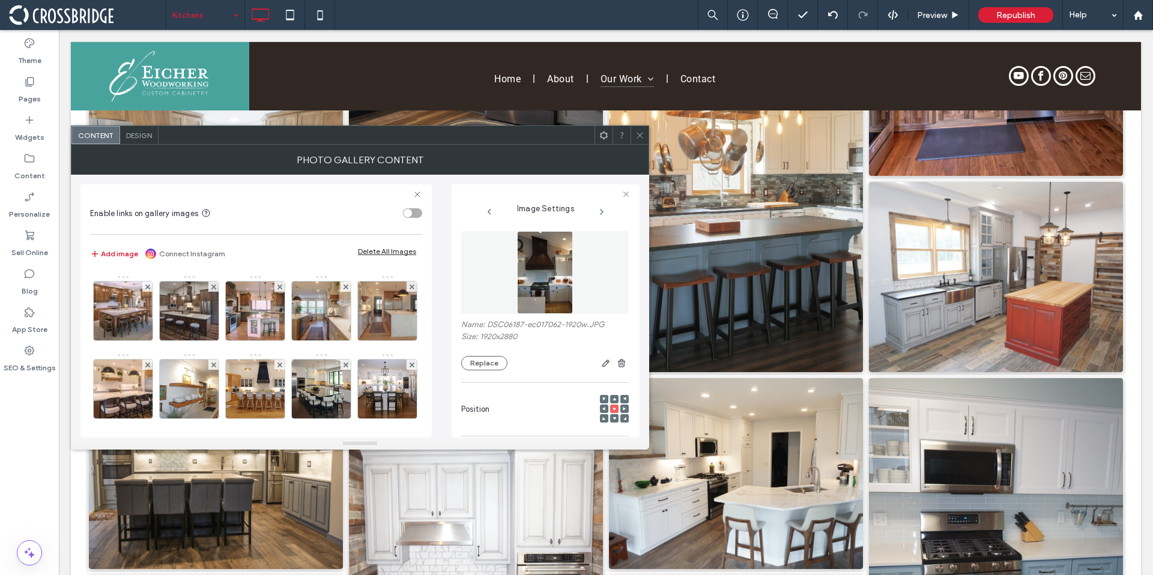
click at [229, 184] on img at bounding box center [189, 154] width 79 height 59
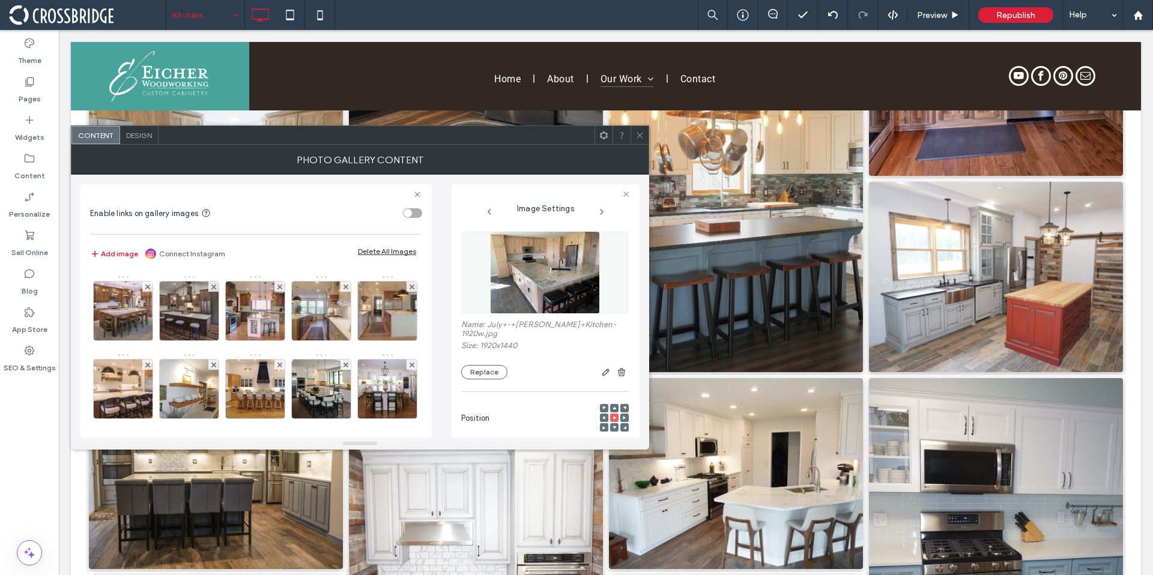
click at [295, 184] on img at bounding box center [255, 154] width 79 height 59
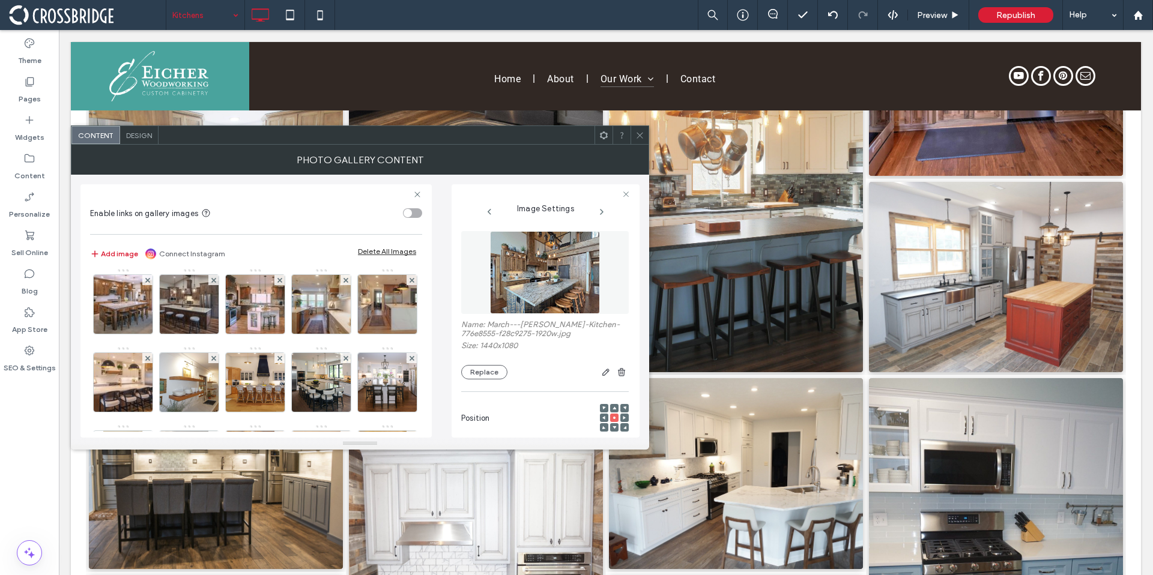
scroll to position [870, 0]
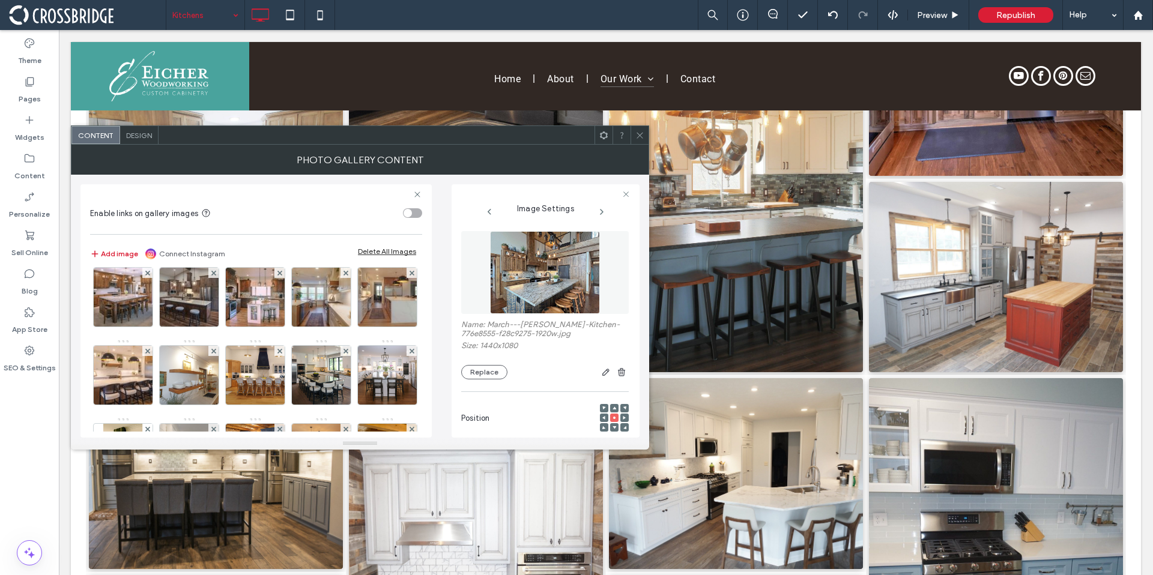
click at [277, 170] on img at bounding box center [321, 141] width 88 height 59
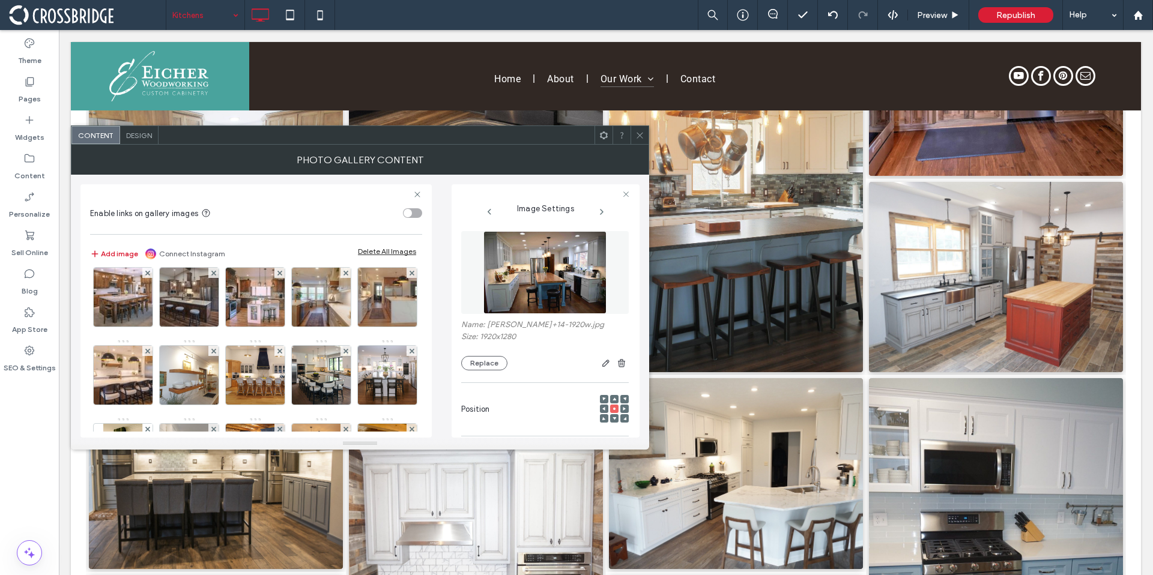
click at [343, 170] on img at bounding box center [387, 141] width 88 height 59
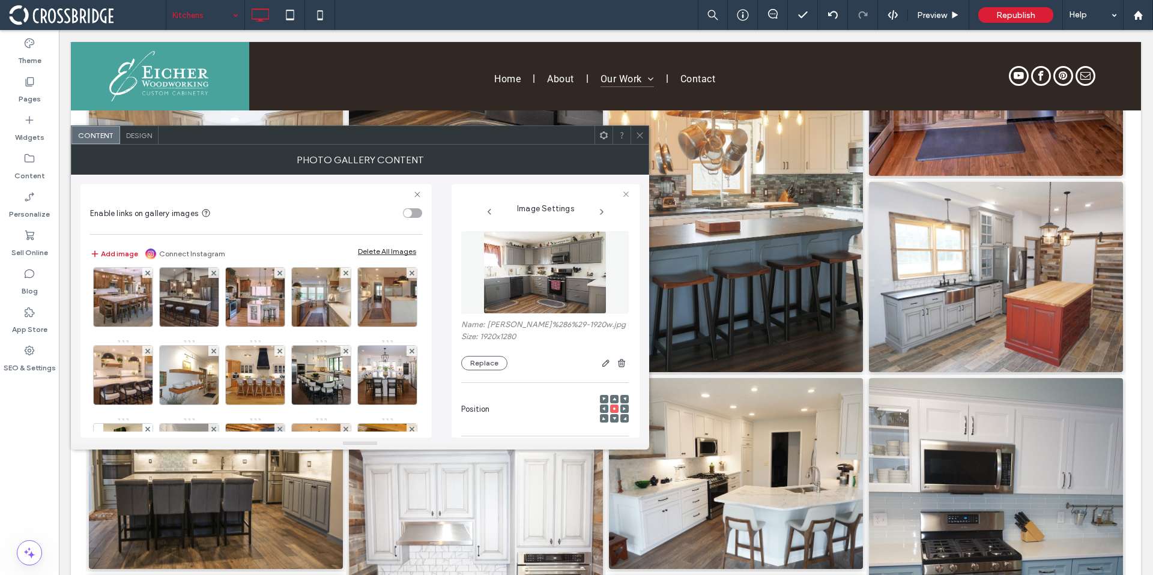
click at [163, 249] on img at bounding box center [123, 219] width 79 height 59
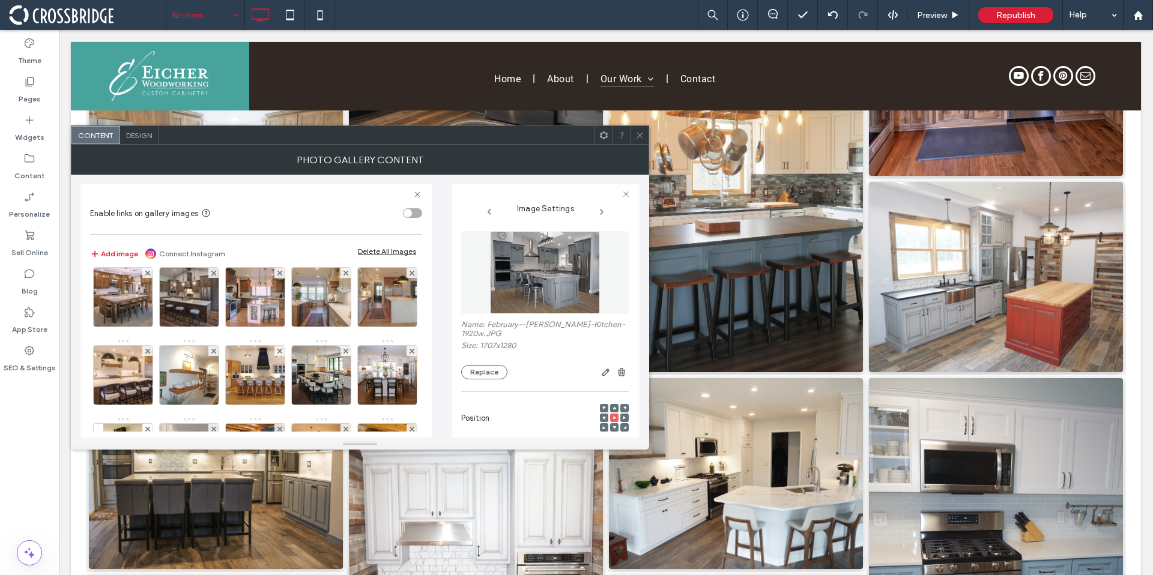
click at [229, 249] on img at bounding box center [189, 219] width 79 height 59
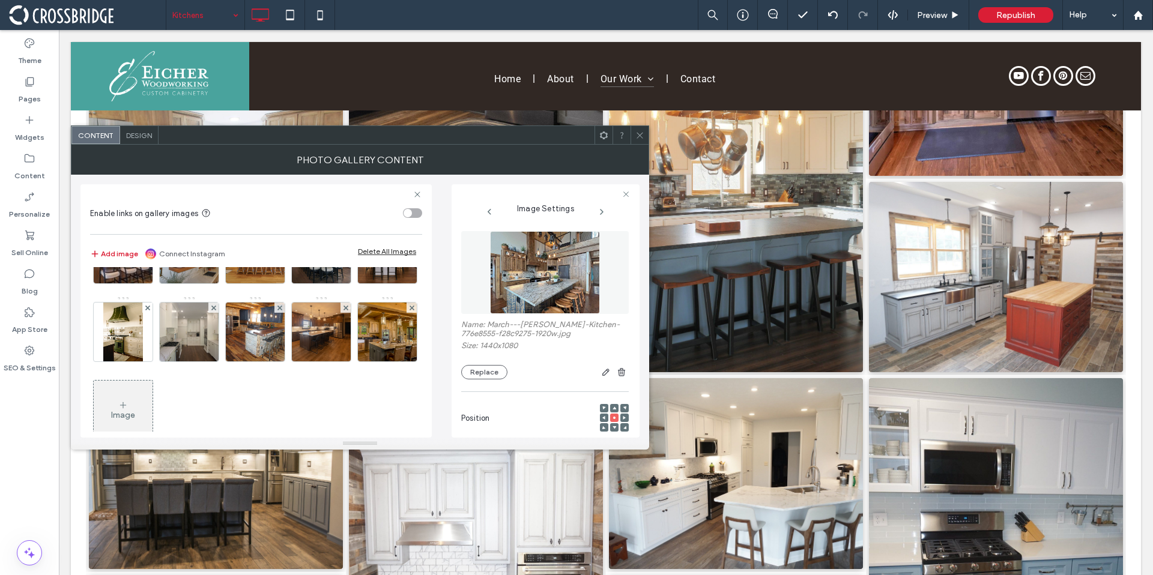
scroll to position [994, 0]
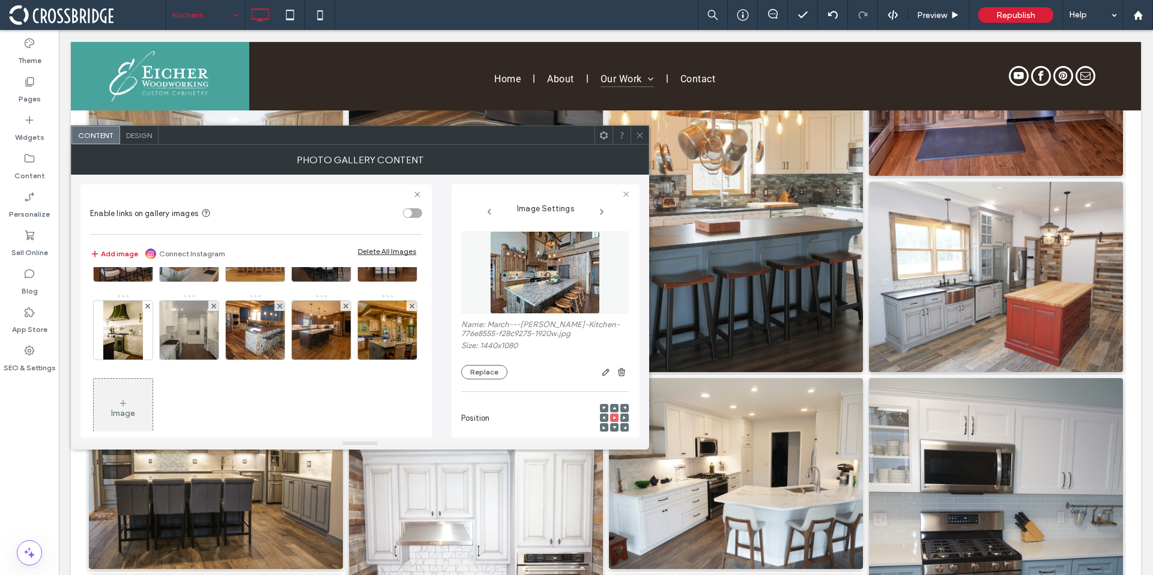
click at [233, 125] on img at bounding box center [255, 96] width 44 height 59
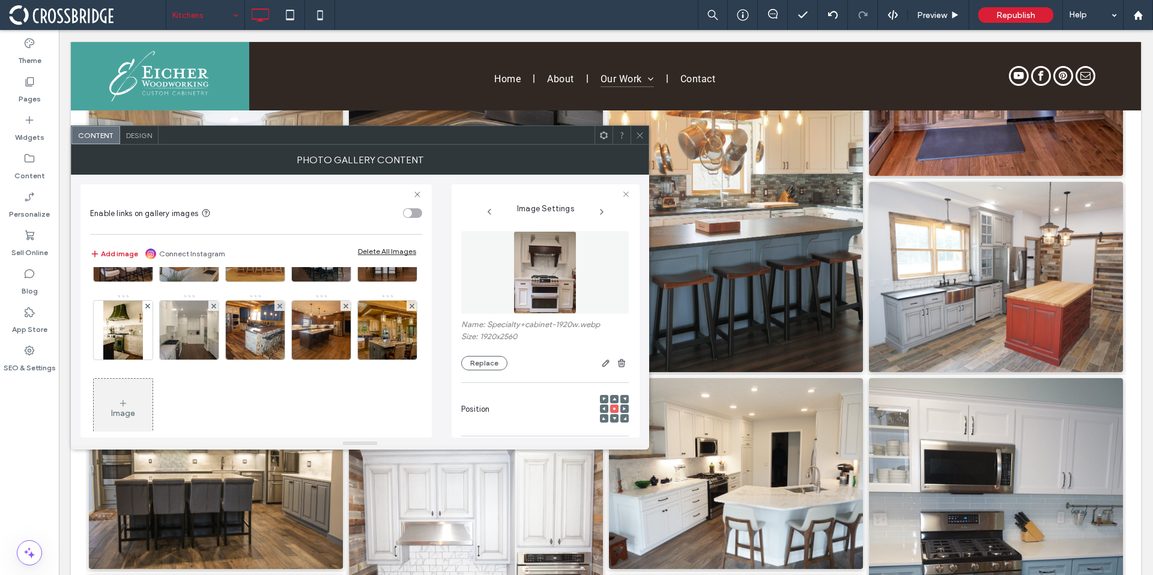
click at [277, 125] on img at bounding box center [321, 96] width 88 height 59
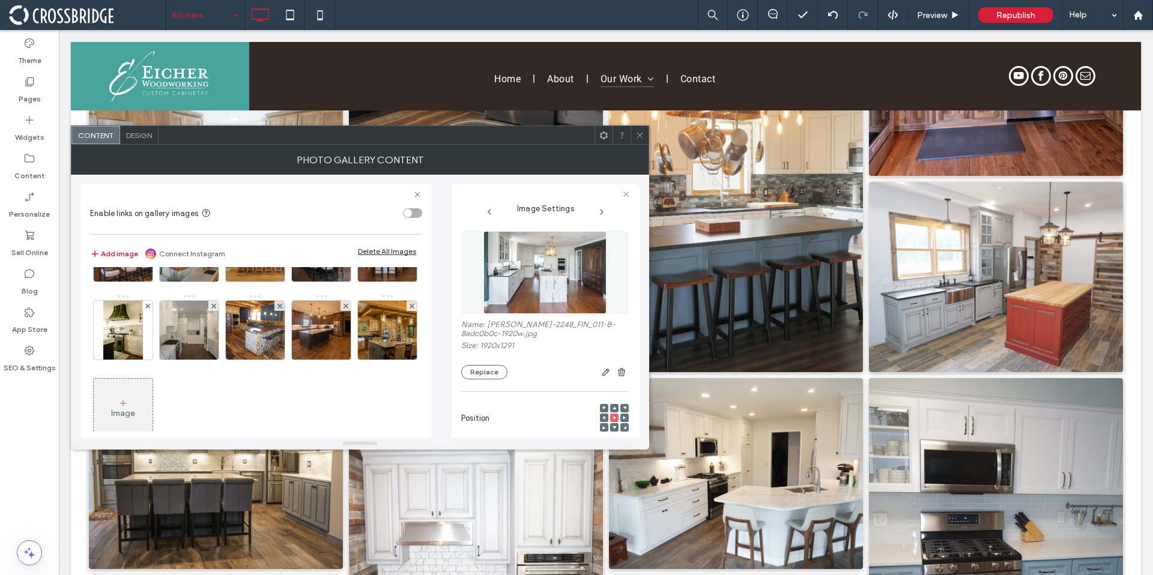
click at [343, 125] on img at bounding box center [387, 96] width 88 height 59
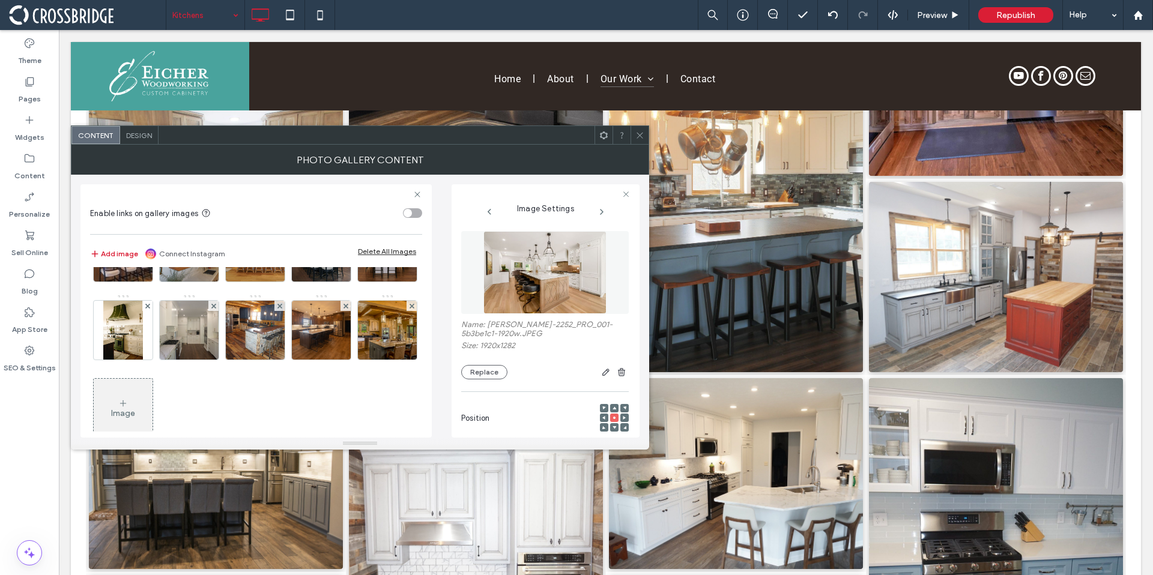
click at [166, 204] on img at bounding box center [123, 174] width 86 height 59
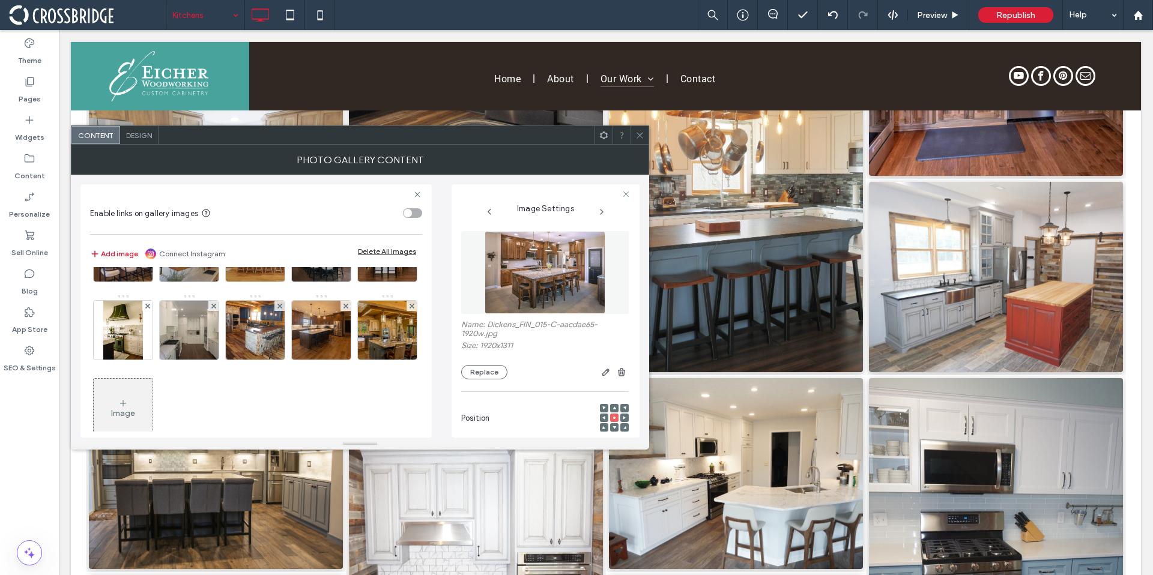
scroll to position [1094, 0]
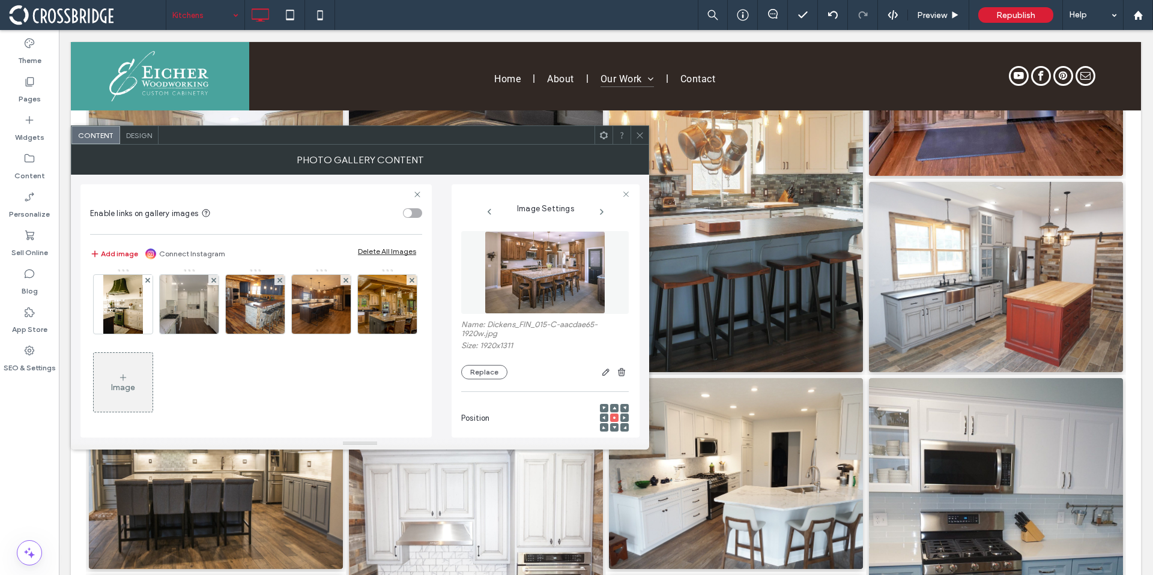
click at [145, 178] on img at bounding box center [189, 148] width 88 height 59
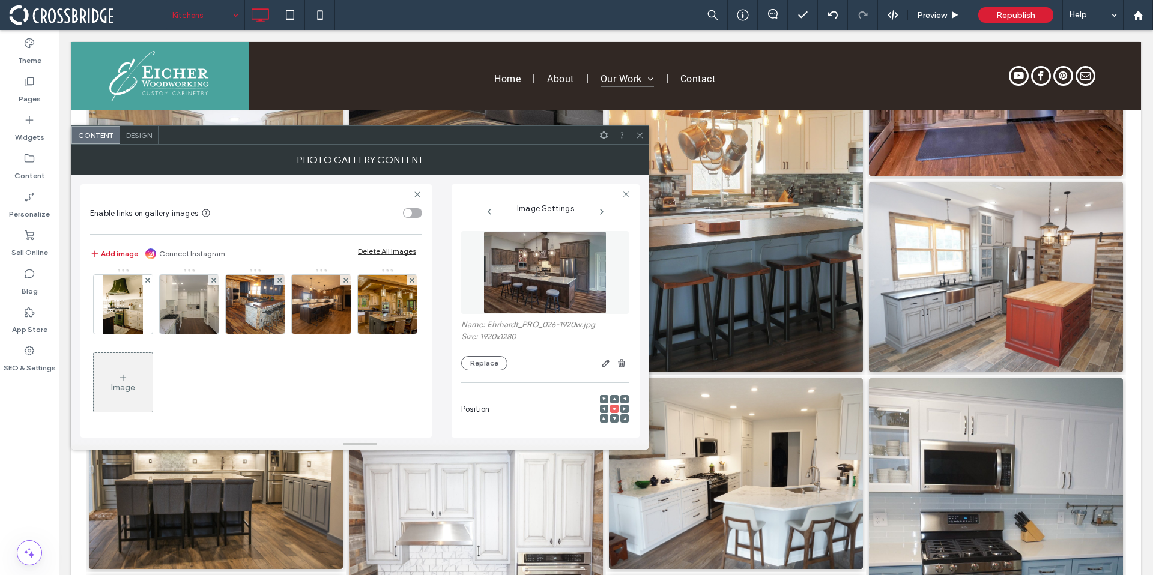
click at [211, 178] on img at bounding box center [255, 148] width 88 height 59
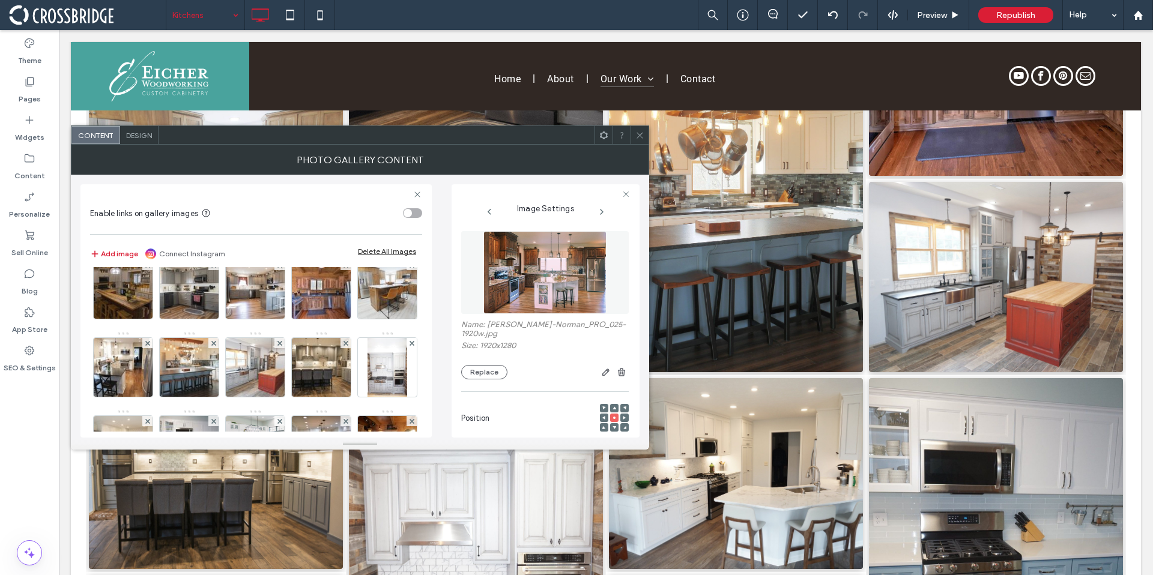
scroll to position [0, 0]
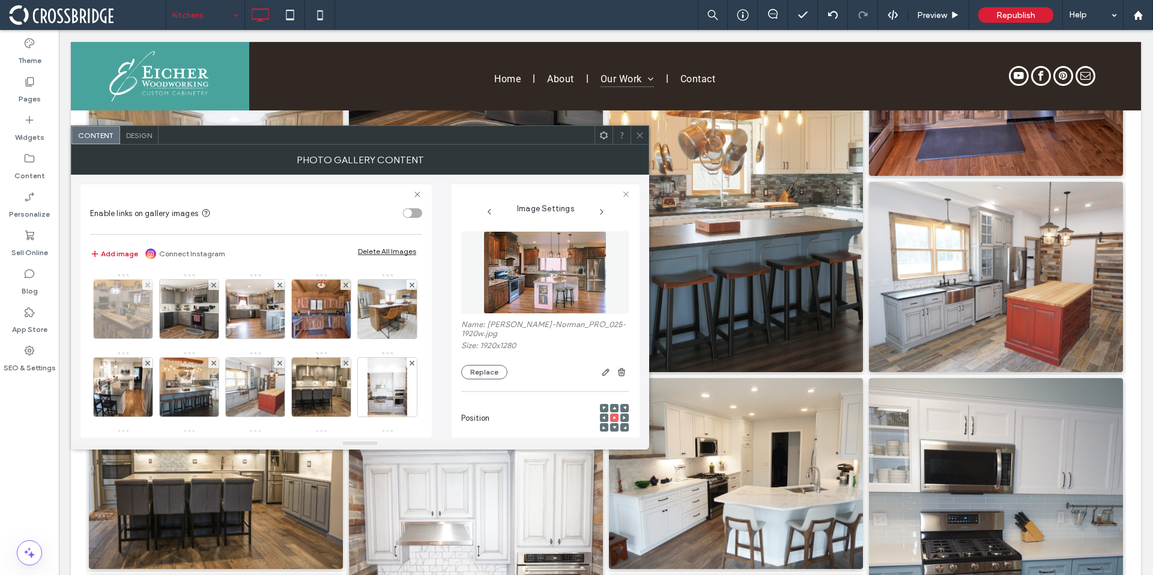
click at [133, 323] on img at bounding box center [123, 309] width 88 height 59
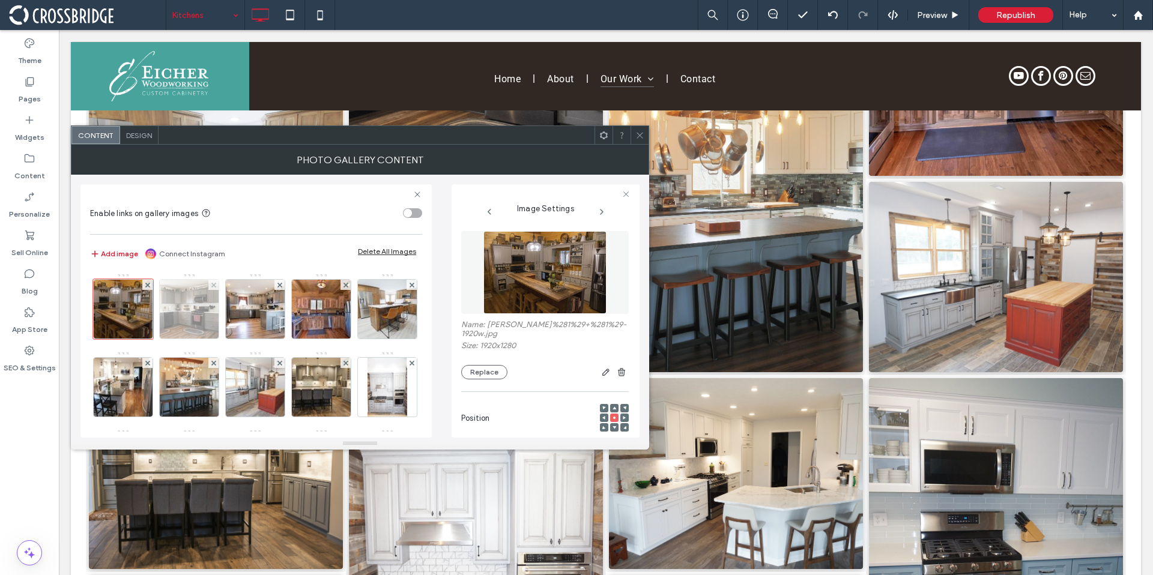
click at [203, 319] on img at bounding box center [189, 309] width 88 height 59
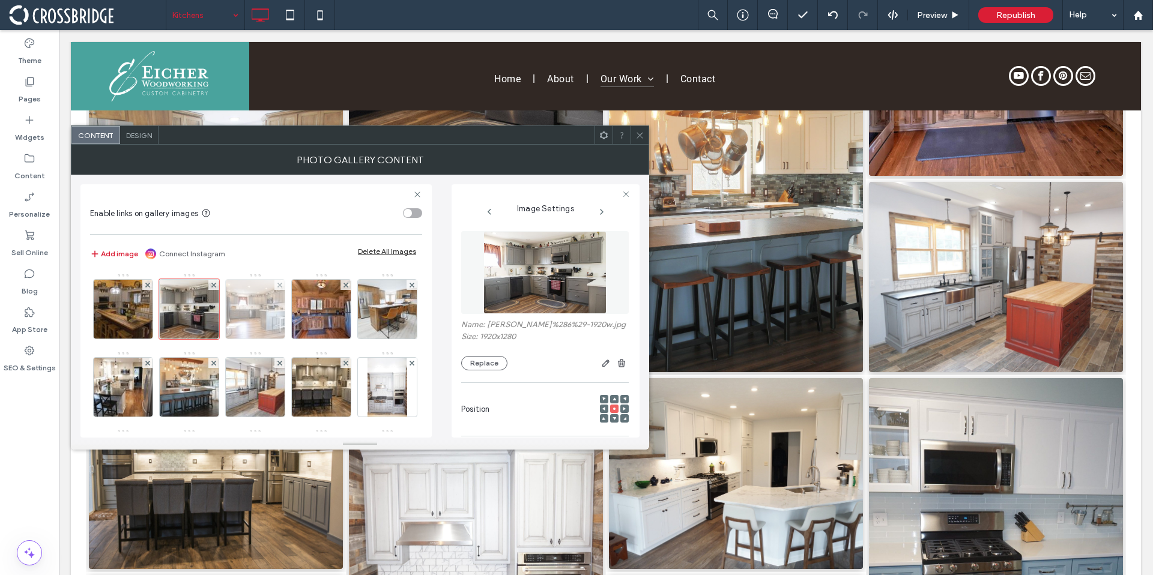
click at [234, 310] on img at bounding box center [255, 309] width 88 height 59
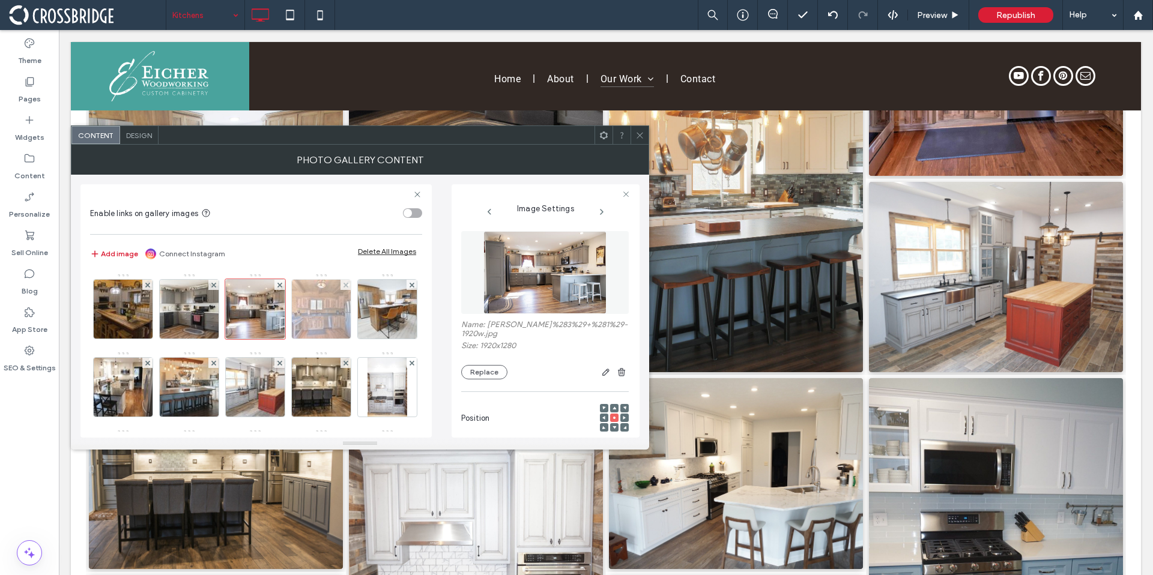
click at [312, 316] on img at bounding box center [321, 309] width 88 height 59
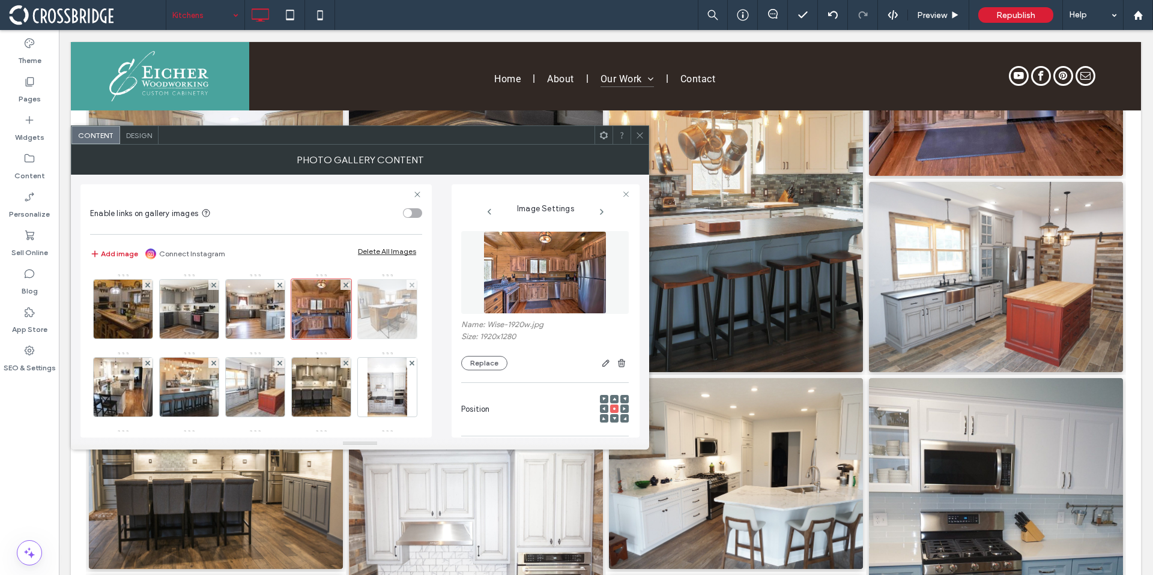
scroll to position [2, 0]
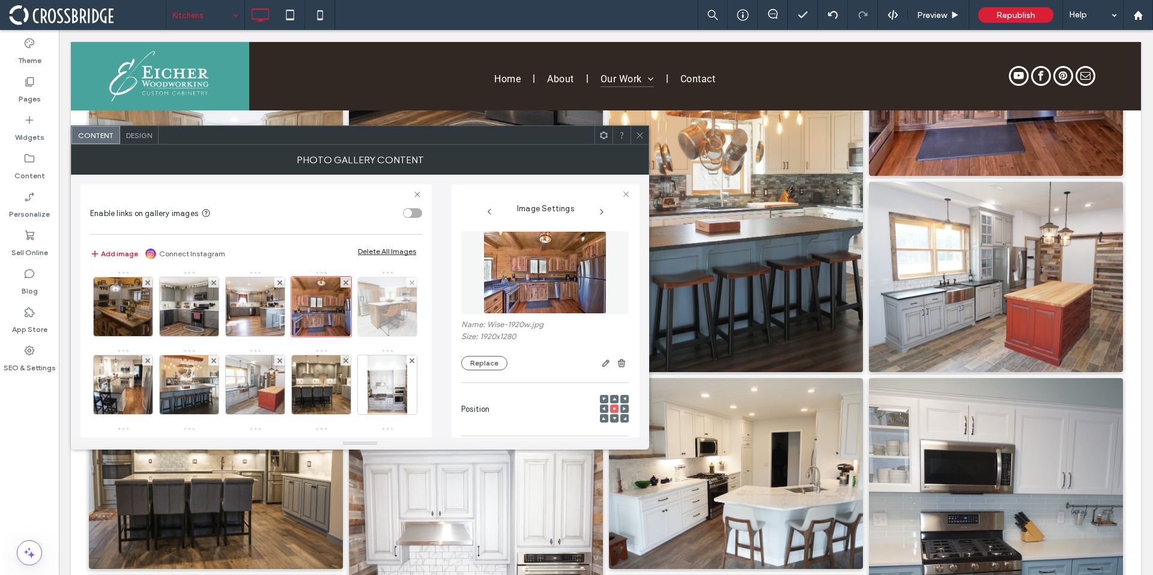
click at [343, 336] on img at bounding box center [387, 306] width 88 height 59
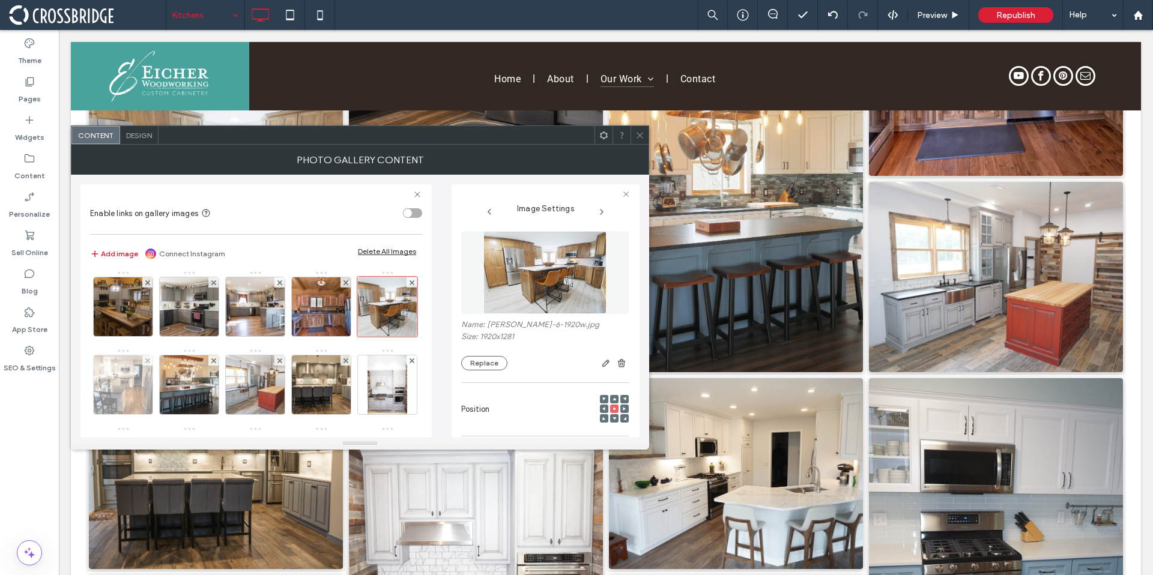
click at [167, 389] on img at bounding box center [123, 384] width 88 height 59
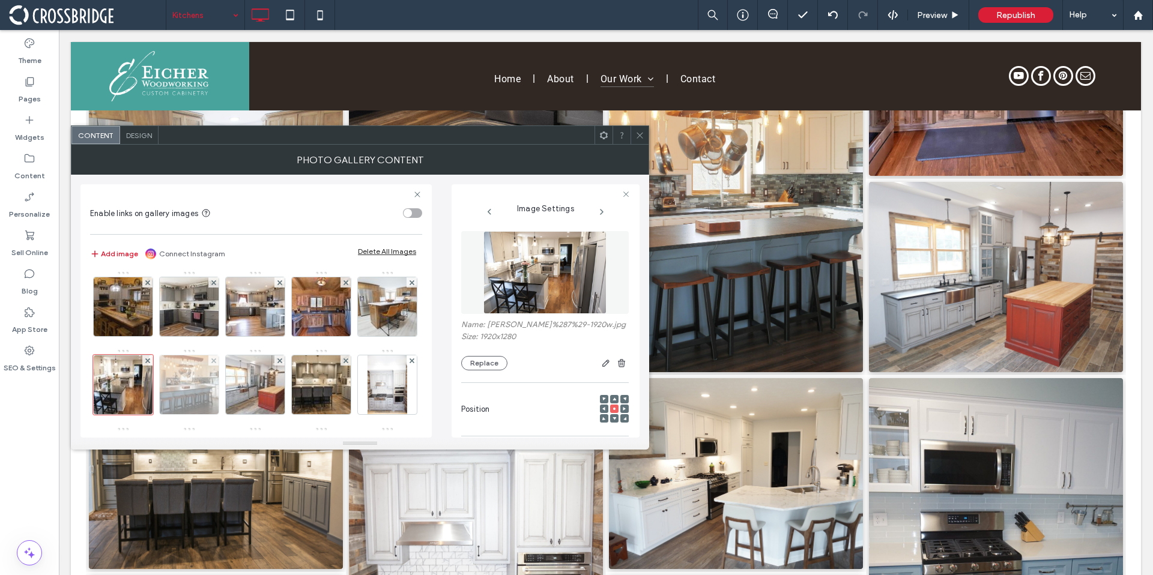
click at [234, 390] on img at bounding box center [189, 384] width 88 height 59
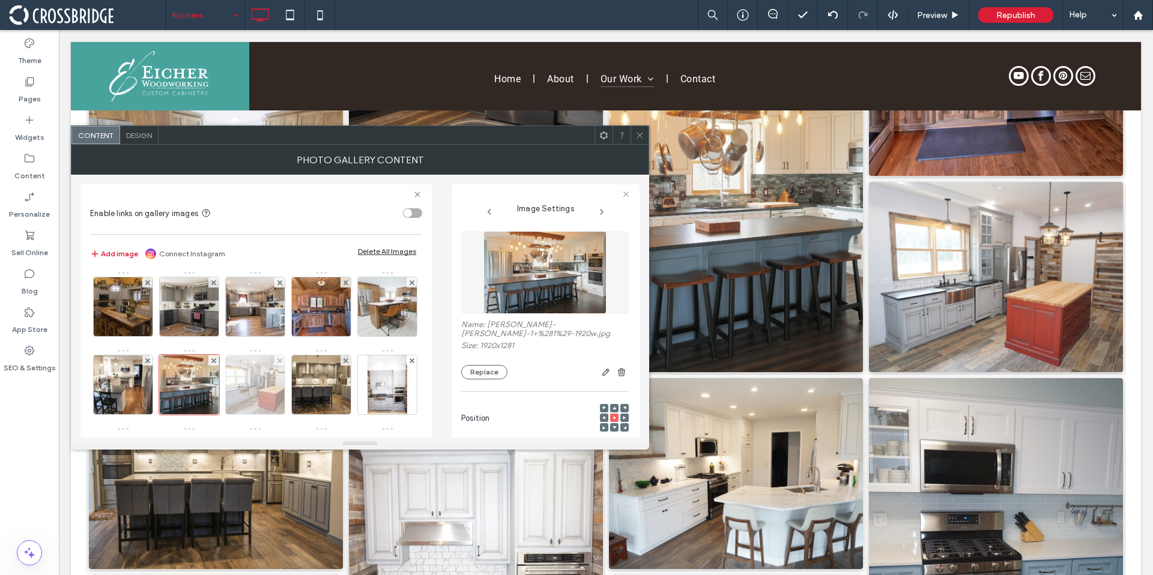
click at [300, 391] on img at bounding box center [255, 384] width 88 height 59
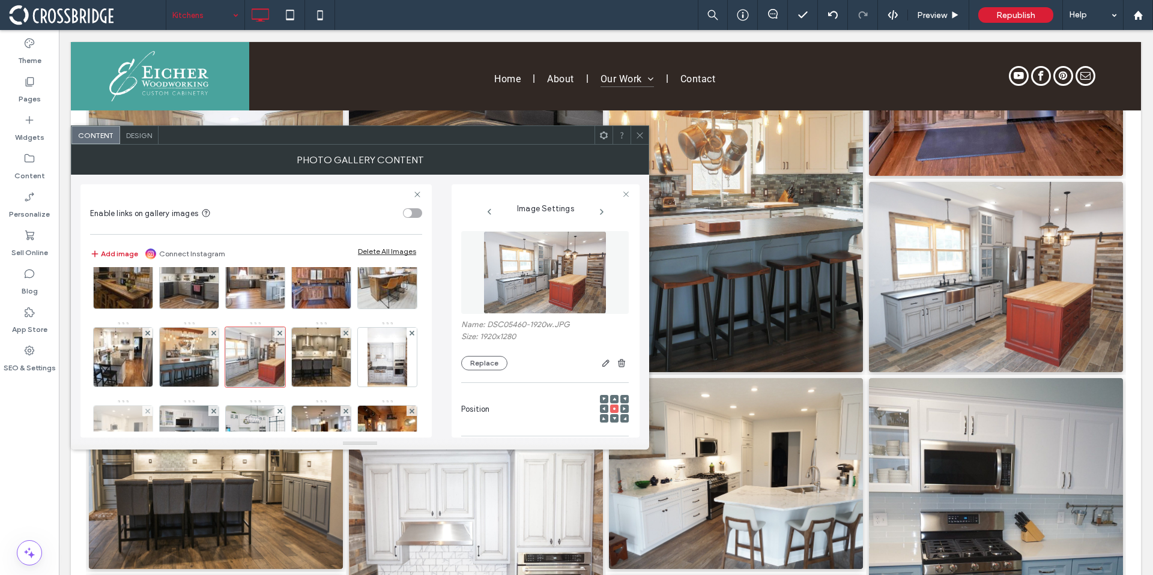
scroll to position [106, 0]
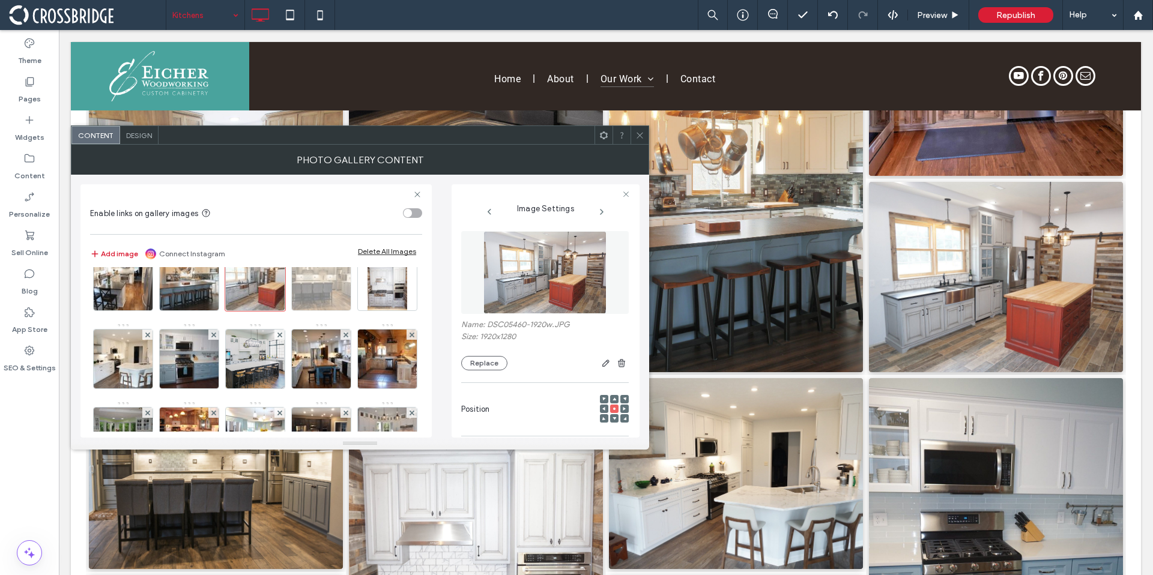
click at [277, 310] on img at bounding box center [321, 281] width 88 height 59
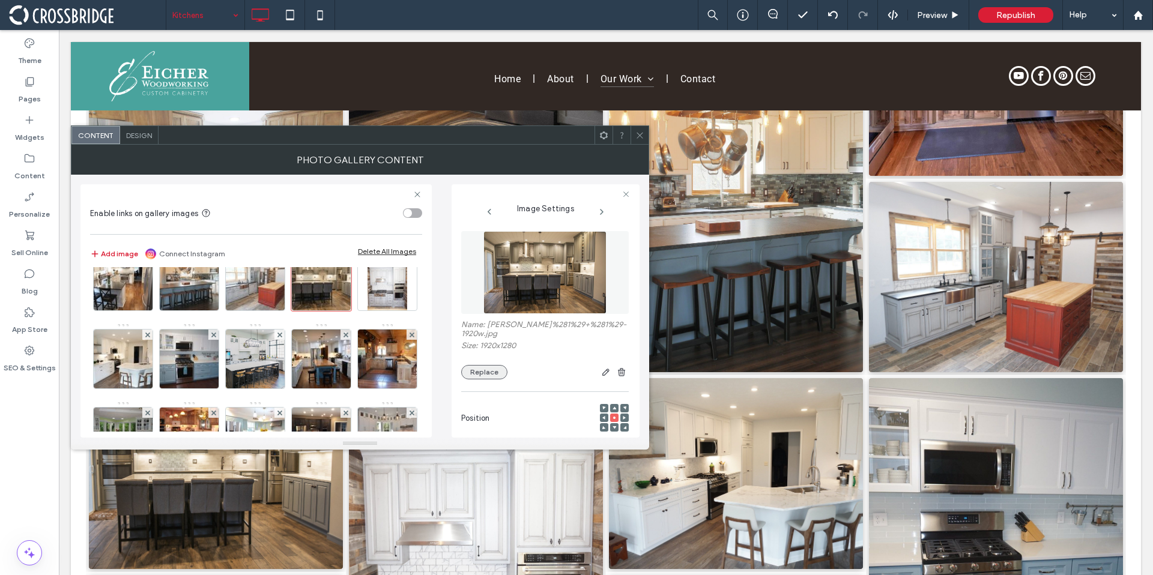
click at [489, 378] on button "Replace" at bounding box center [484, 372] width 46 height 14
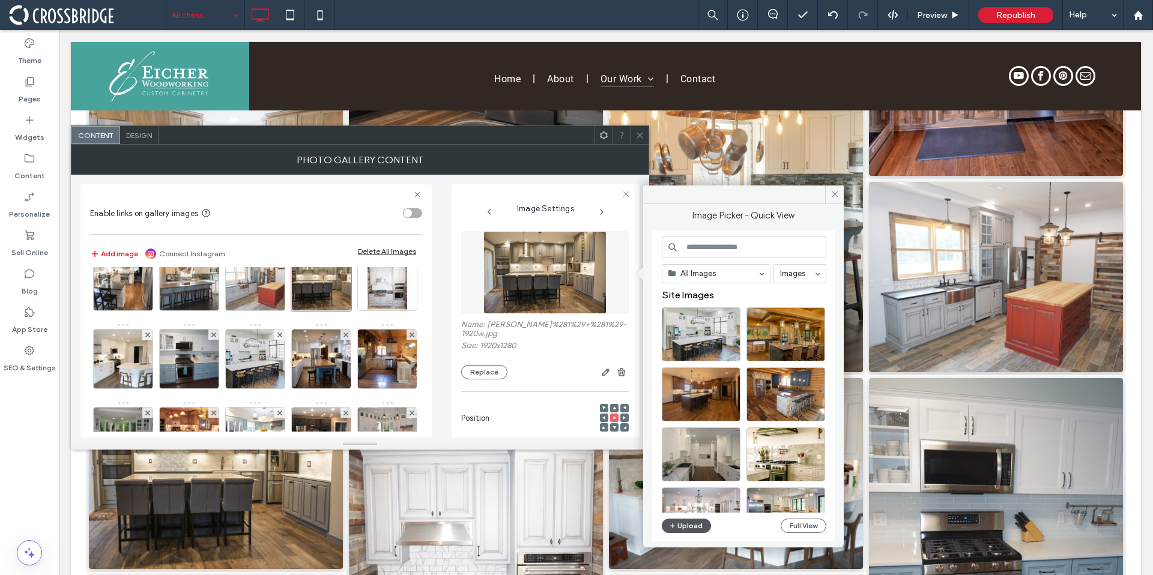
click at [695, 528] on button "Upload" at bounding box center [686, 526] width 49 height 14
